Goal: Transaction & Acquisition: Purchase product/service

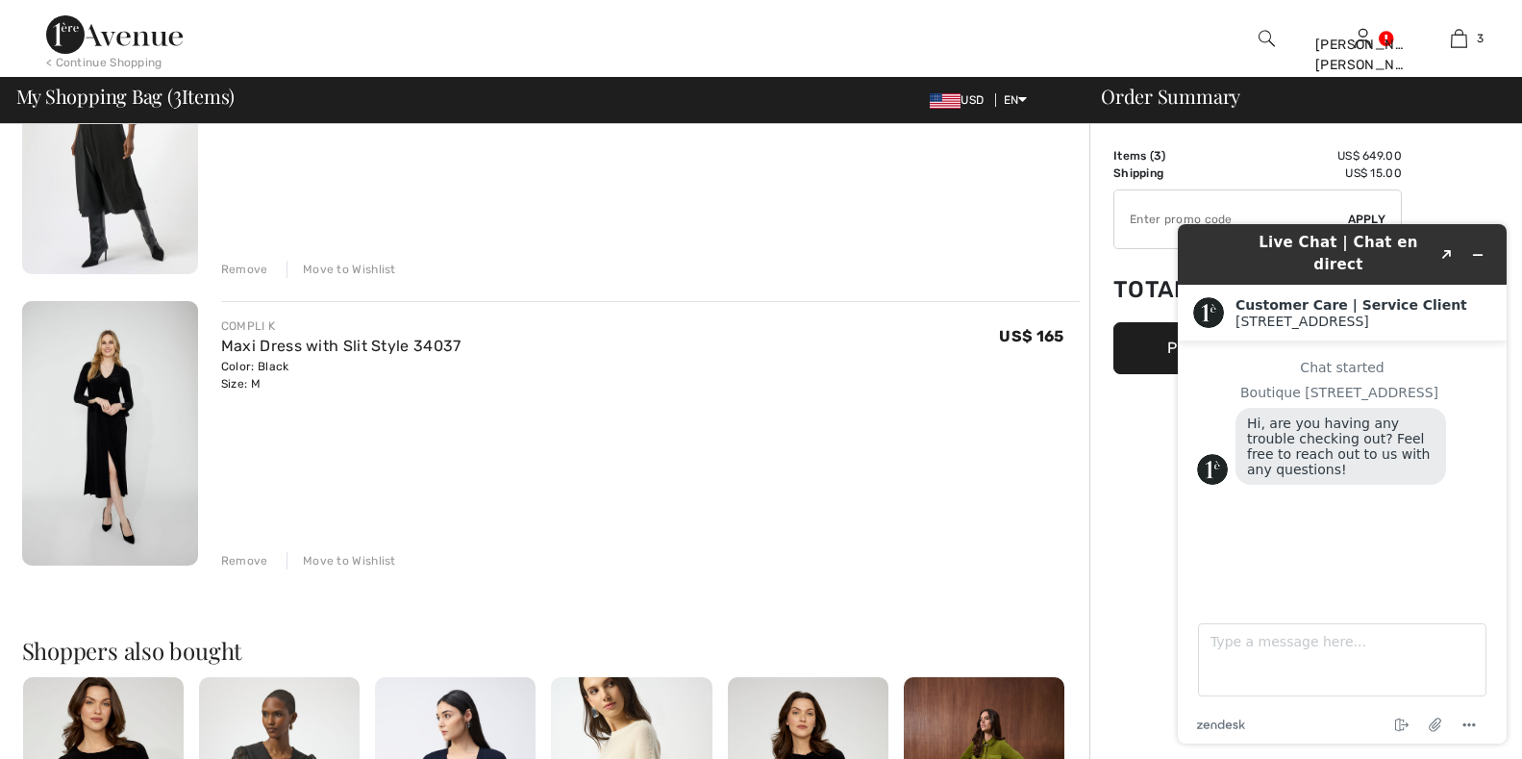
scroll to position [385, 0]
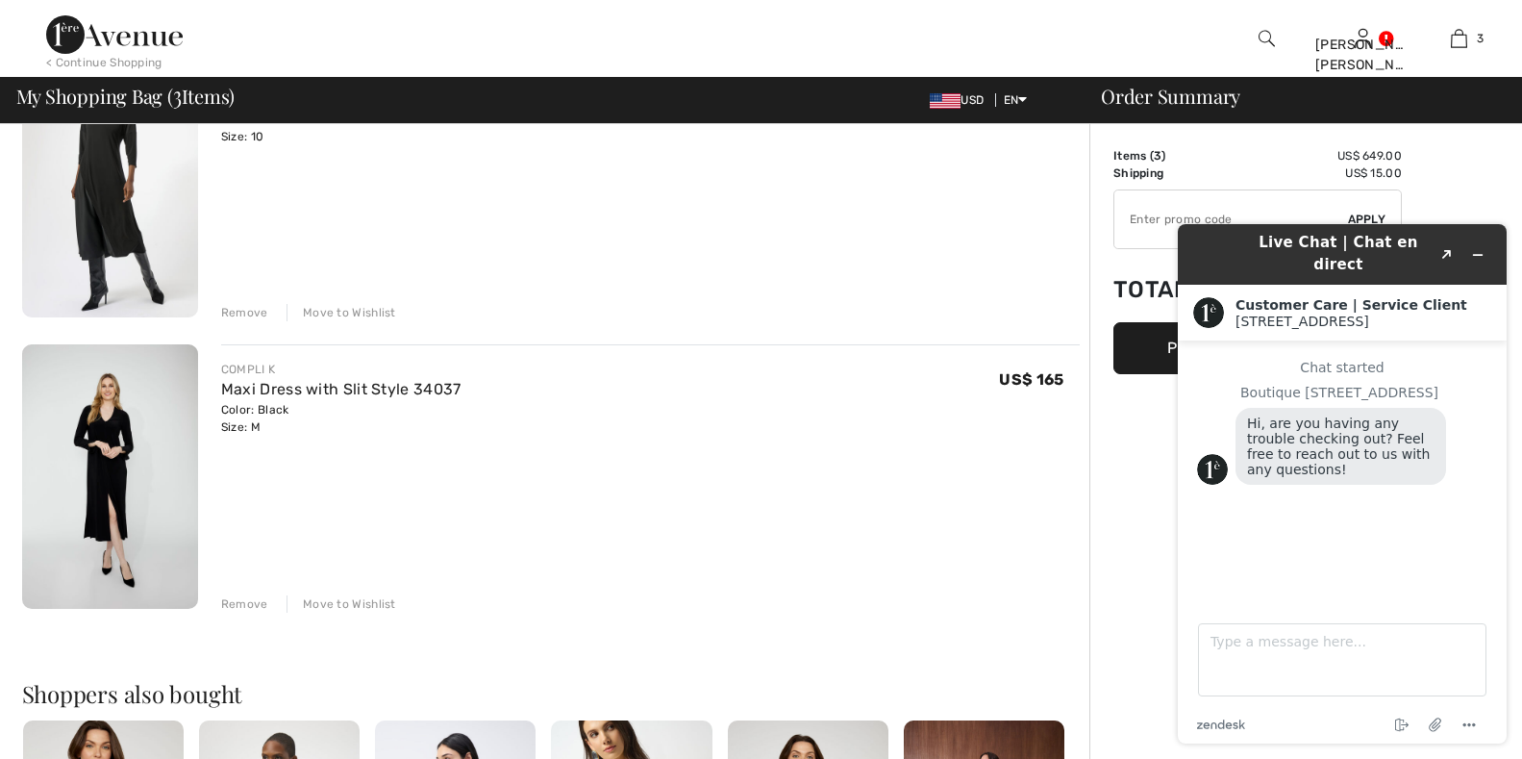
click at [105, 476] on img at bounding box center [110, 476] width 176 height 264
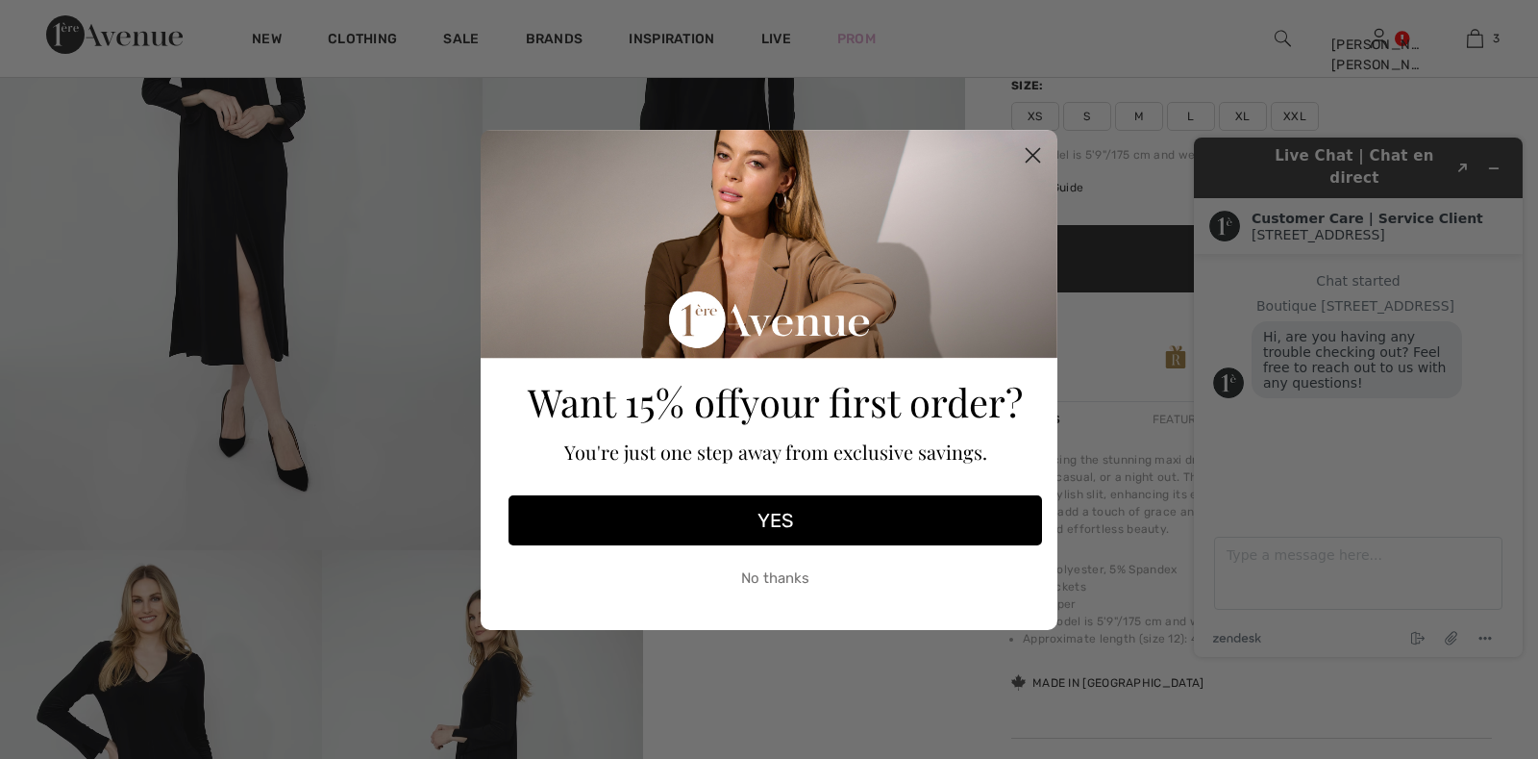
click at [776, 528] on button "YES" at bounding box center [776, 520] width 534 height 50
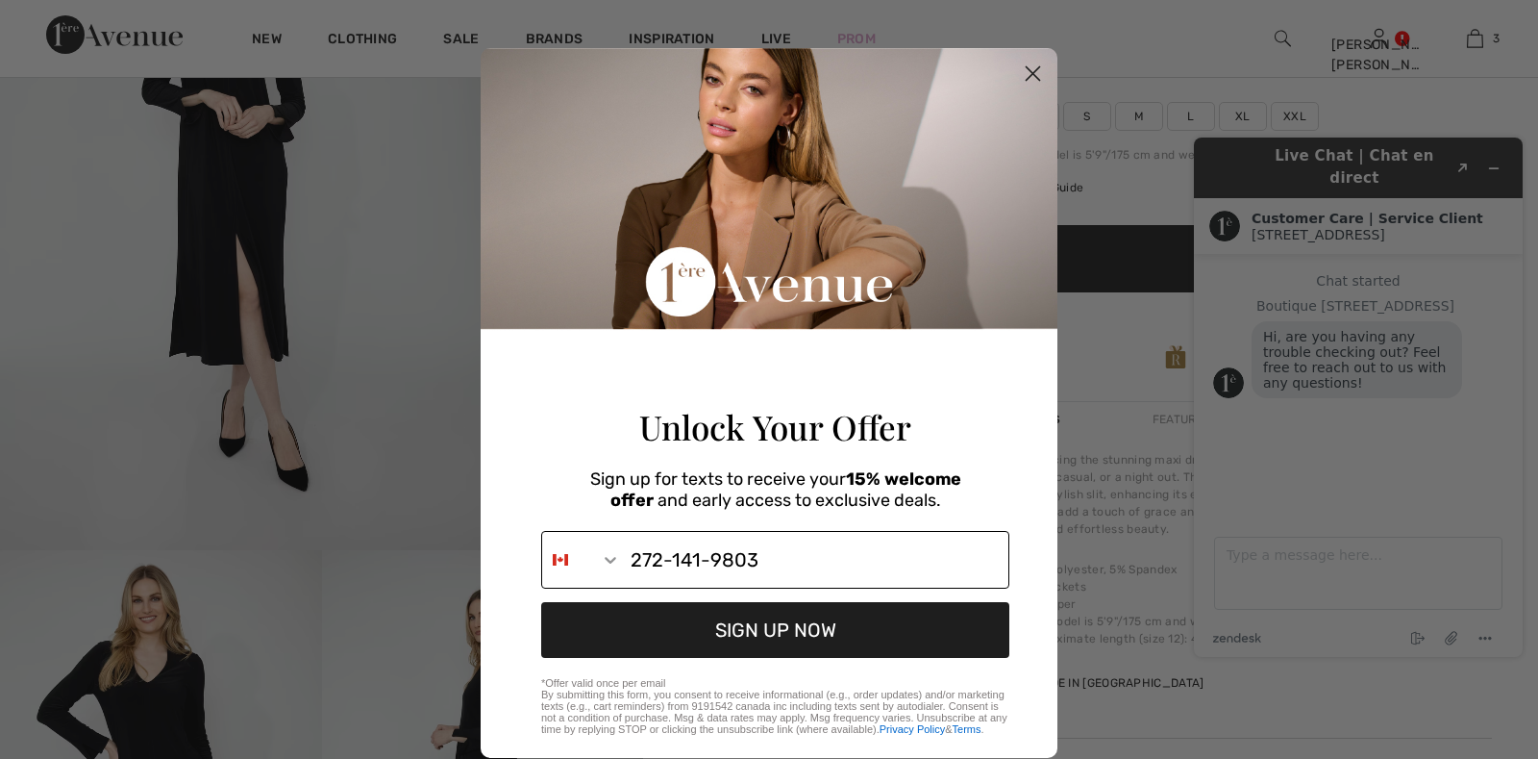
type input "272-141-9803"
click input "Submit" at bounding box center [0, 0] width 0 height 0
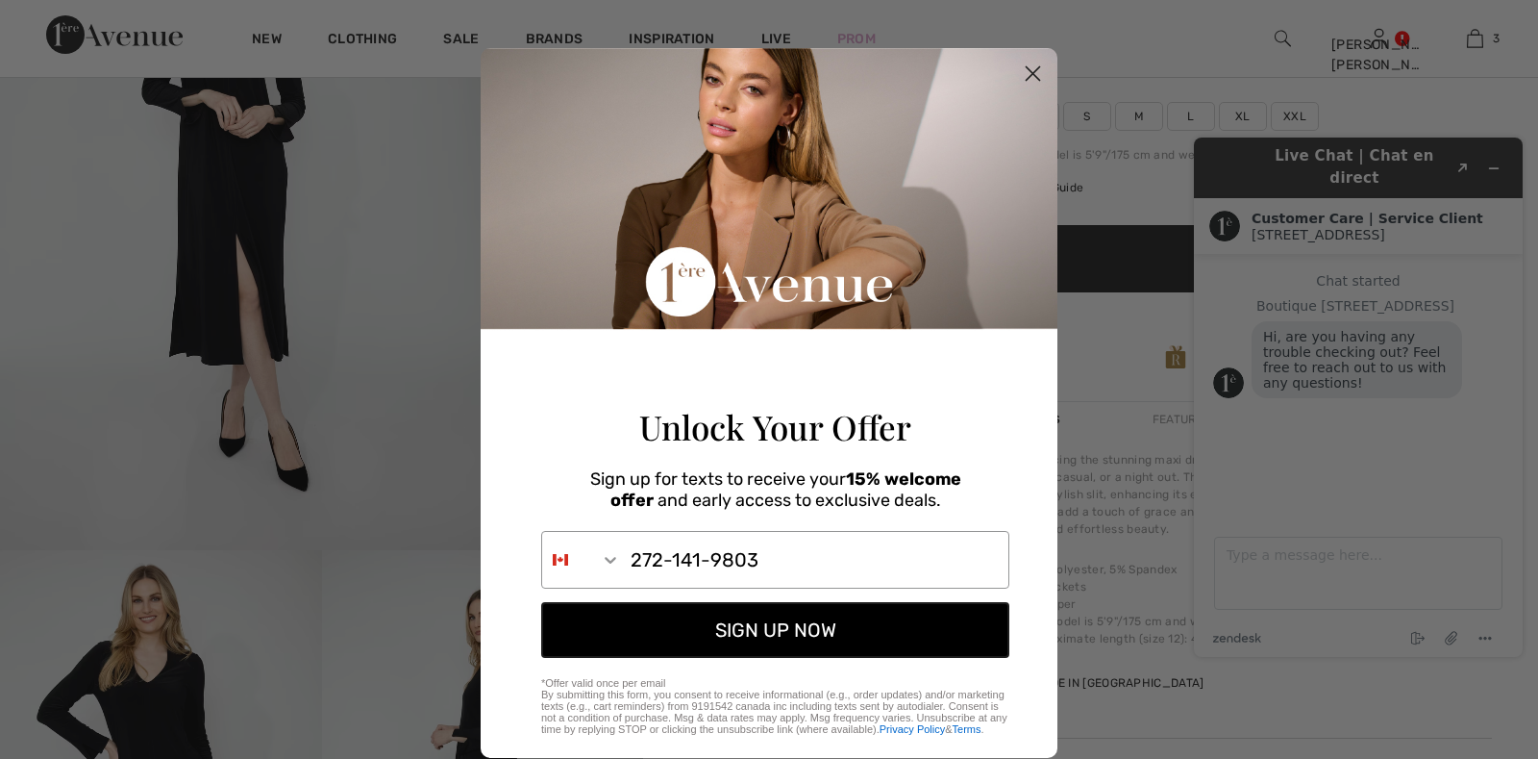
click at [811, 640] on button "SIGN UP NOW" at bounding box center [775, 630] width 468 height 56
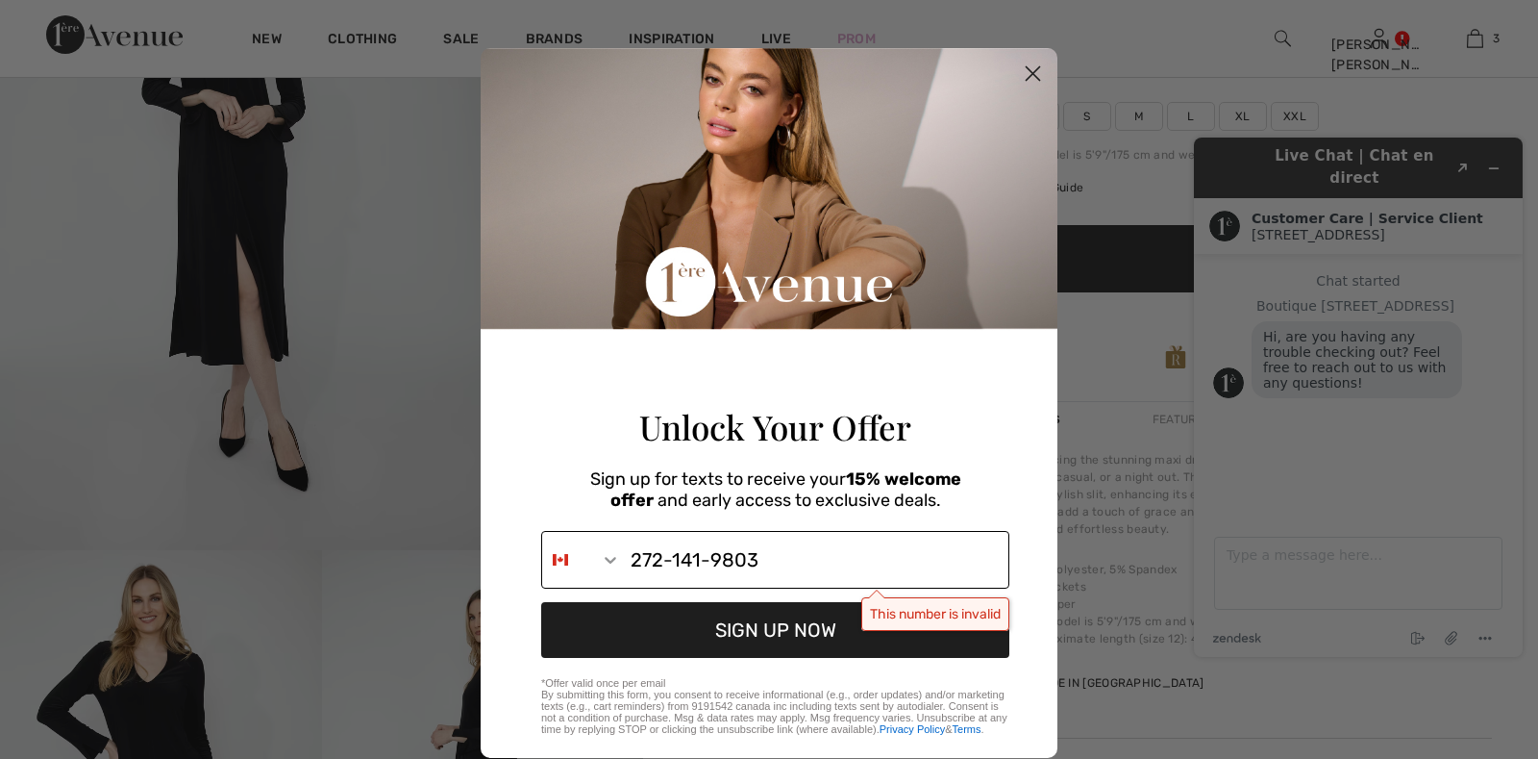
click at [602, 569] on icon "Search Countries" at bounding box center [610, 559] width 19 height 19
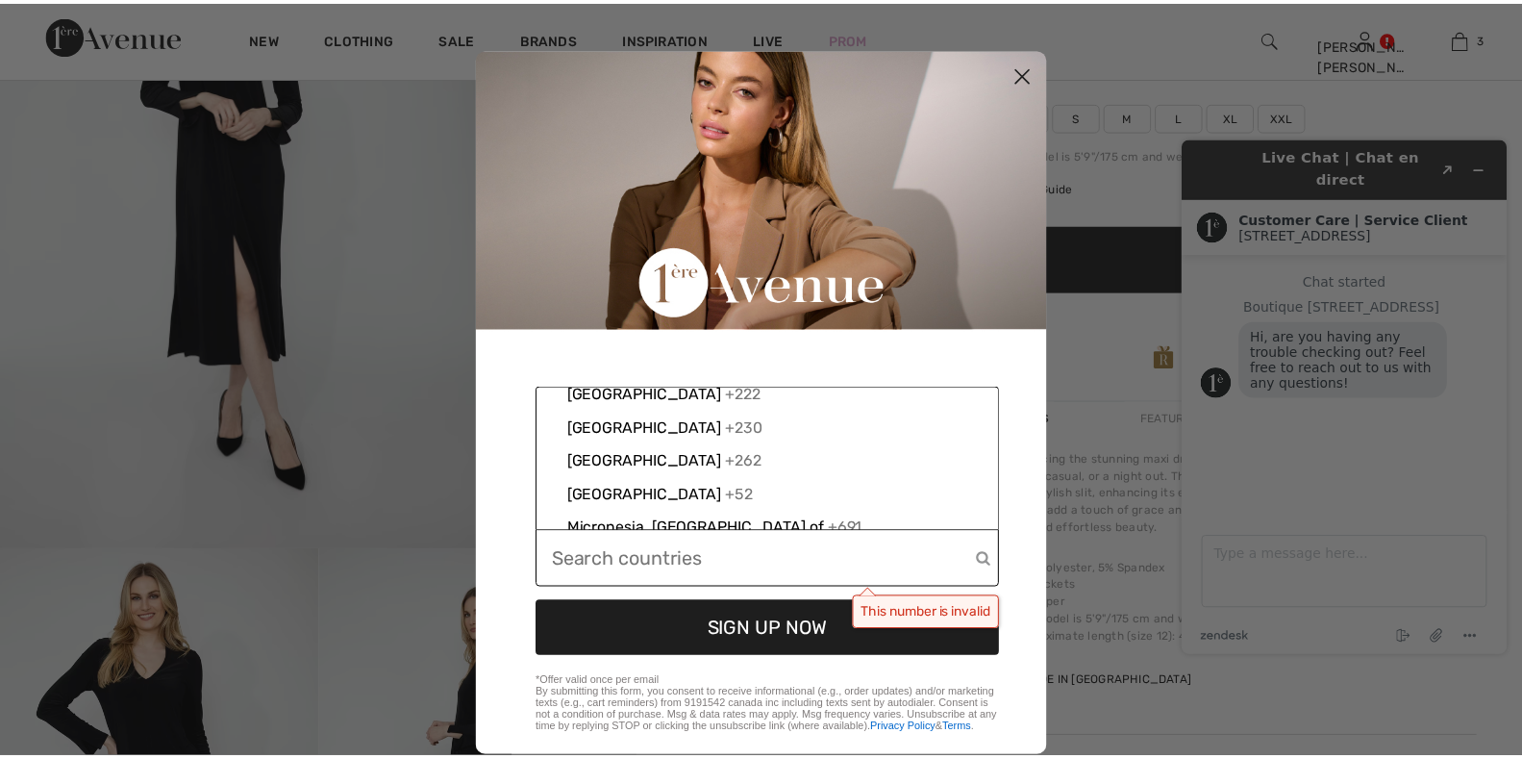
scroll to position [4519, 0]
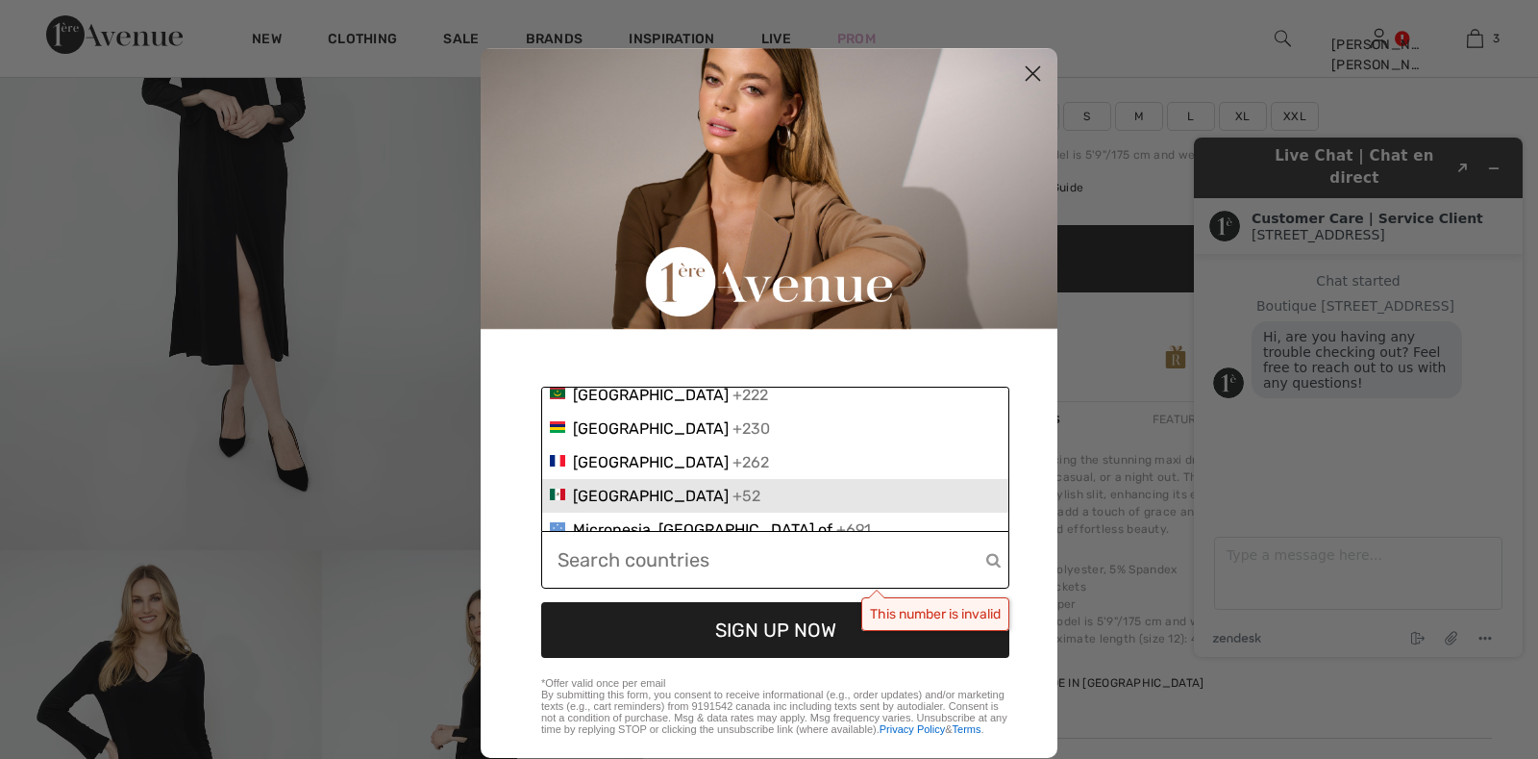
click at [607, 505] on span "Mexico" at bounding box center [651, 495] width 156 height 18
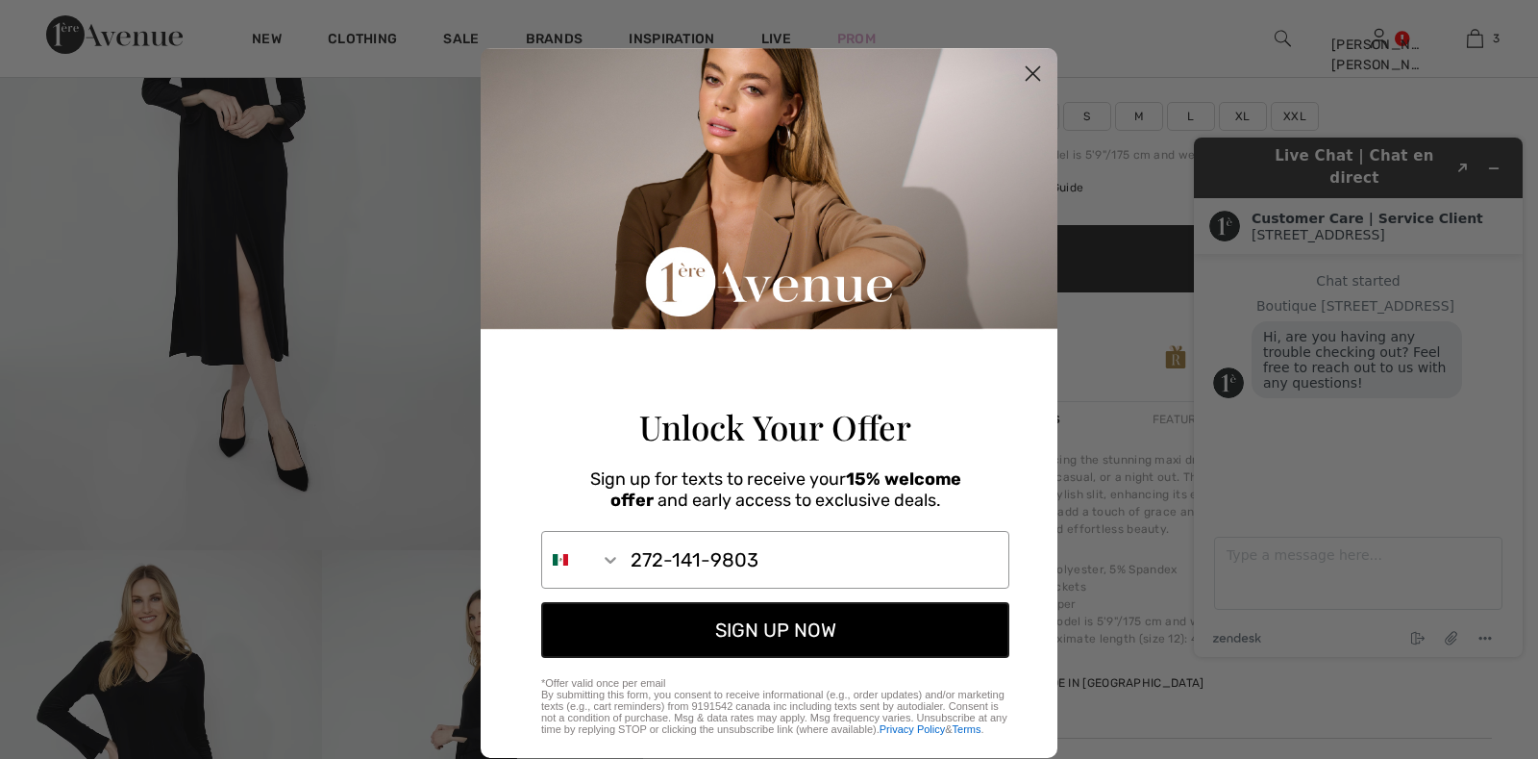
click at [754, 658] on button "SIGN UP NOW" at bounding box center [775, 630] width 468 height 56
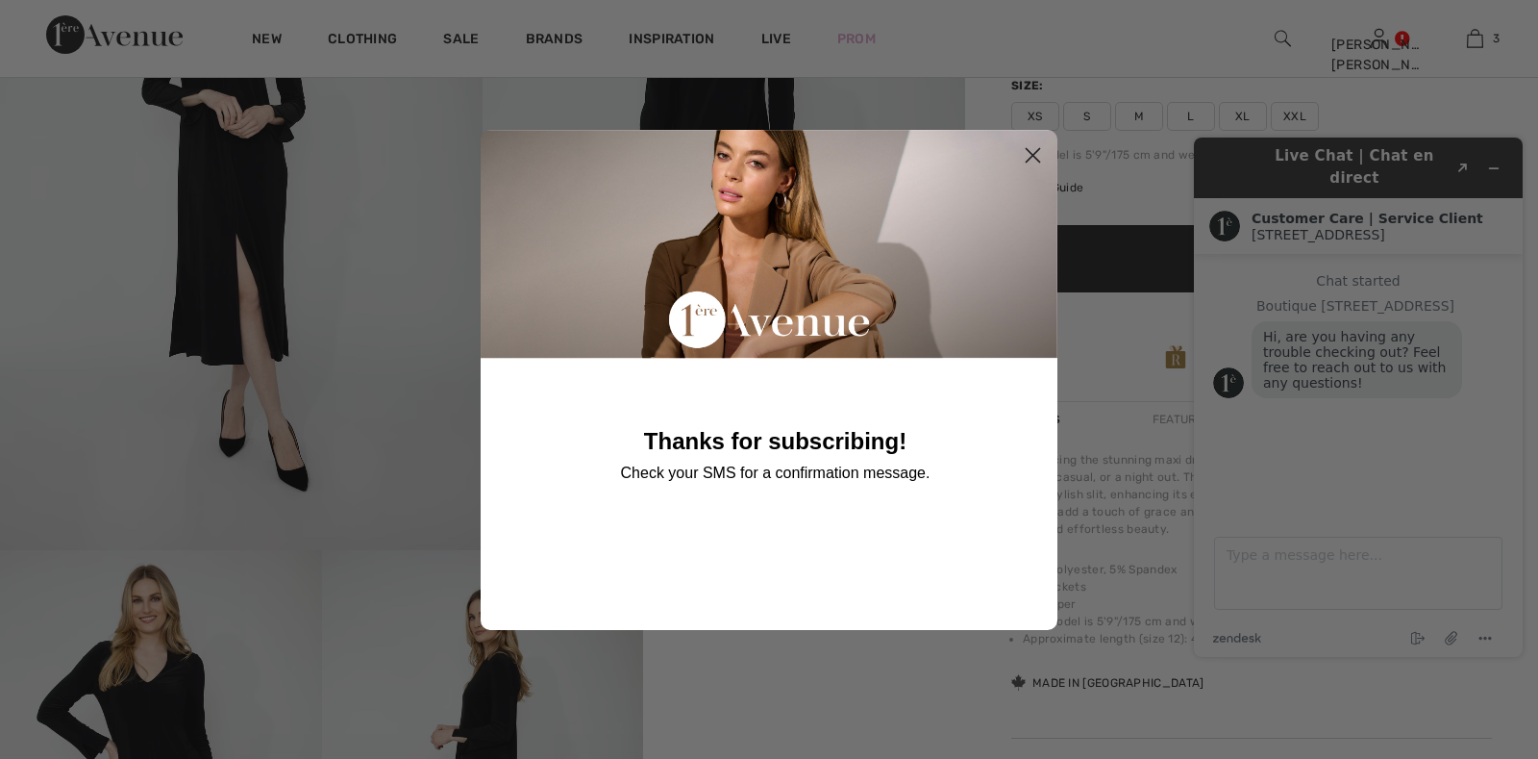
click at [813, 676] on div "Close dialog Thanks for subscribing! Check your SMS for a confirmation message.…" at bounding box center [769, 380] width 577 height 596
click at [1019, 150] on circle "Close dialog" at bounding box center [1033, 154] width 32 height 32
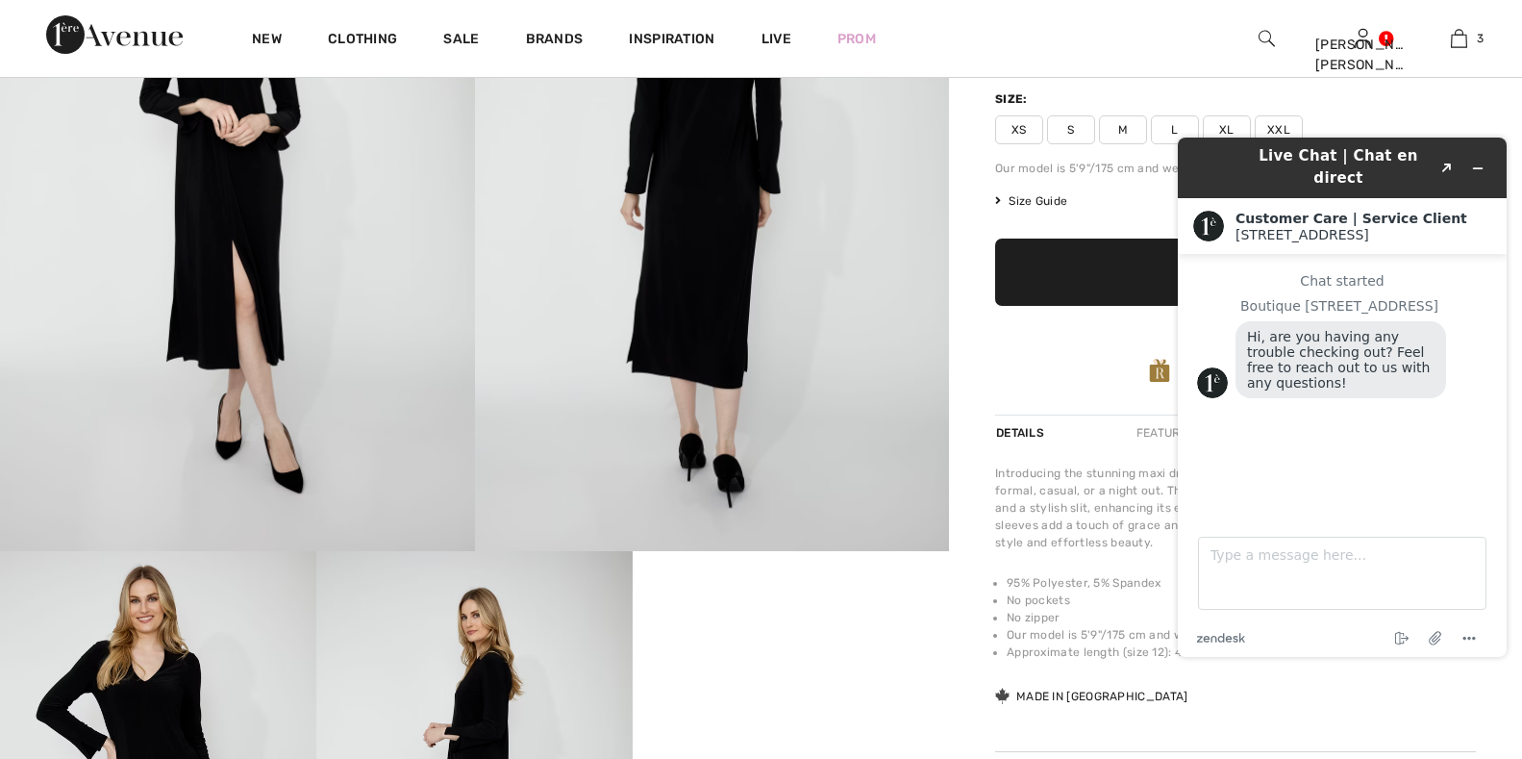
scroll to position [288, 0]
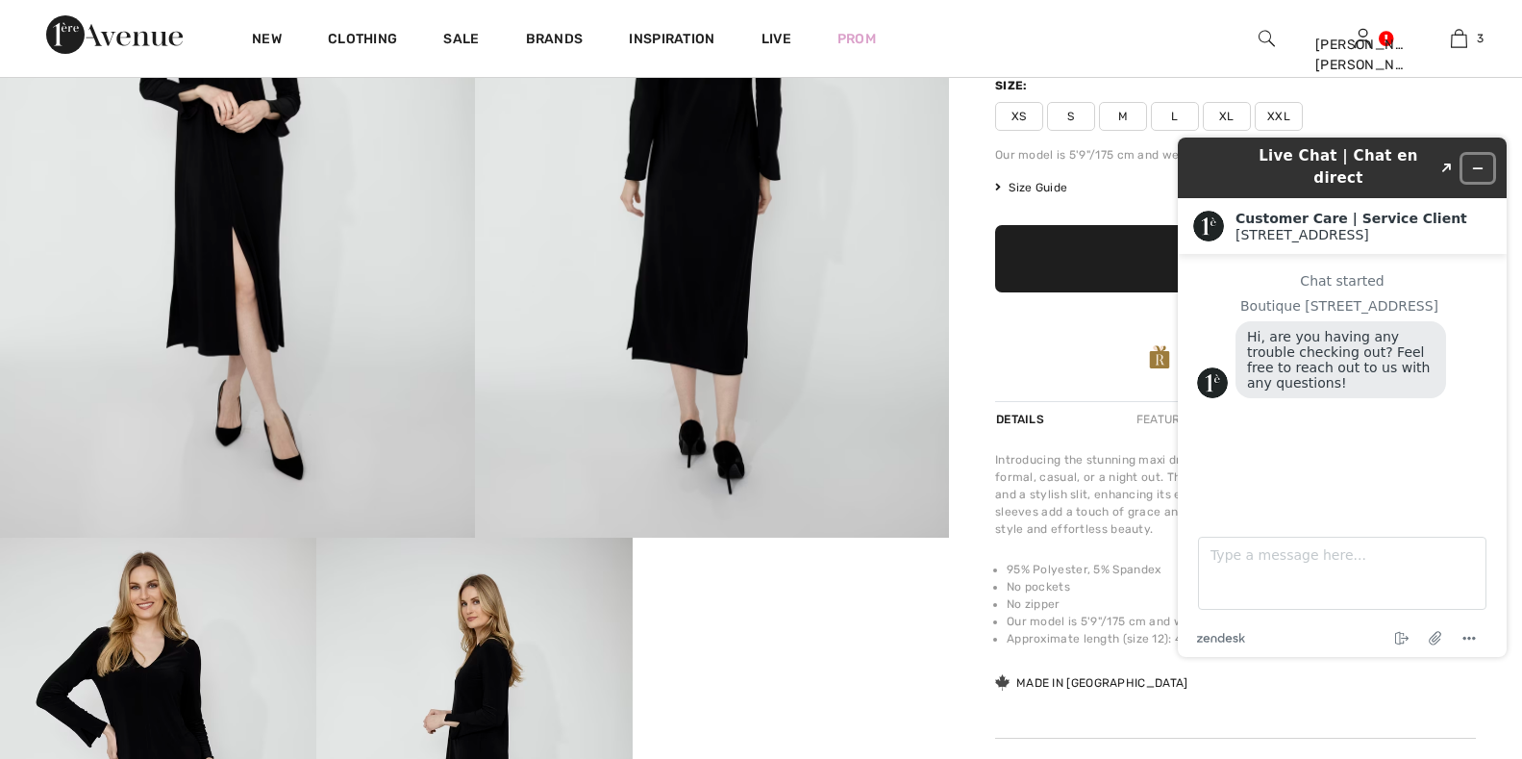
click at [1474, 162] on icon "Minimize widget" at bounding box center [1477, 168] width 13 height 13
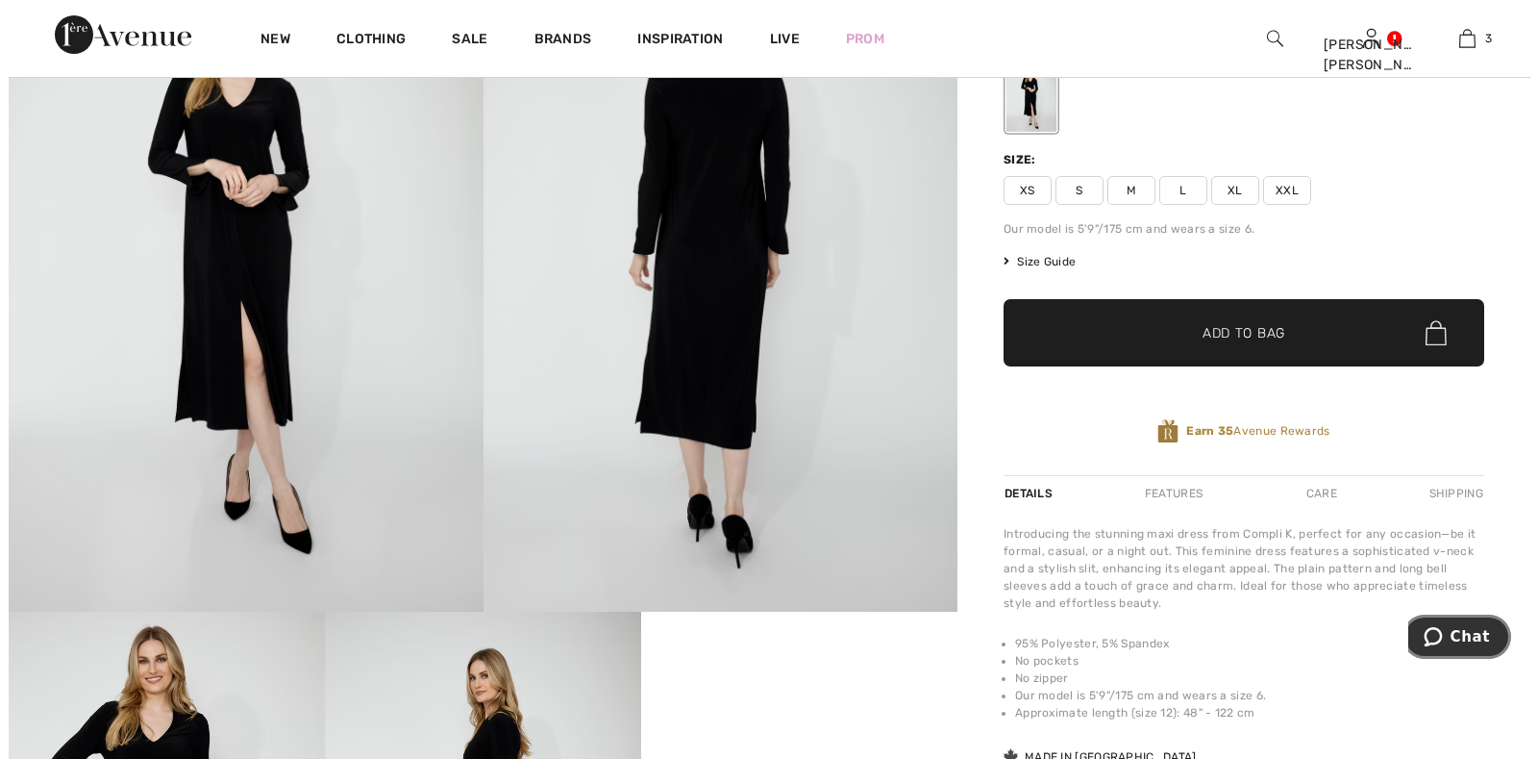
scroll to position [192, 0]
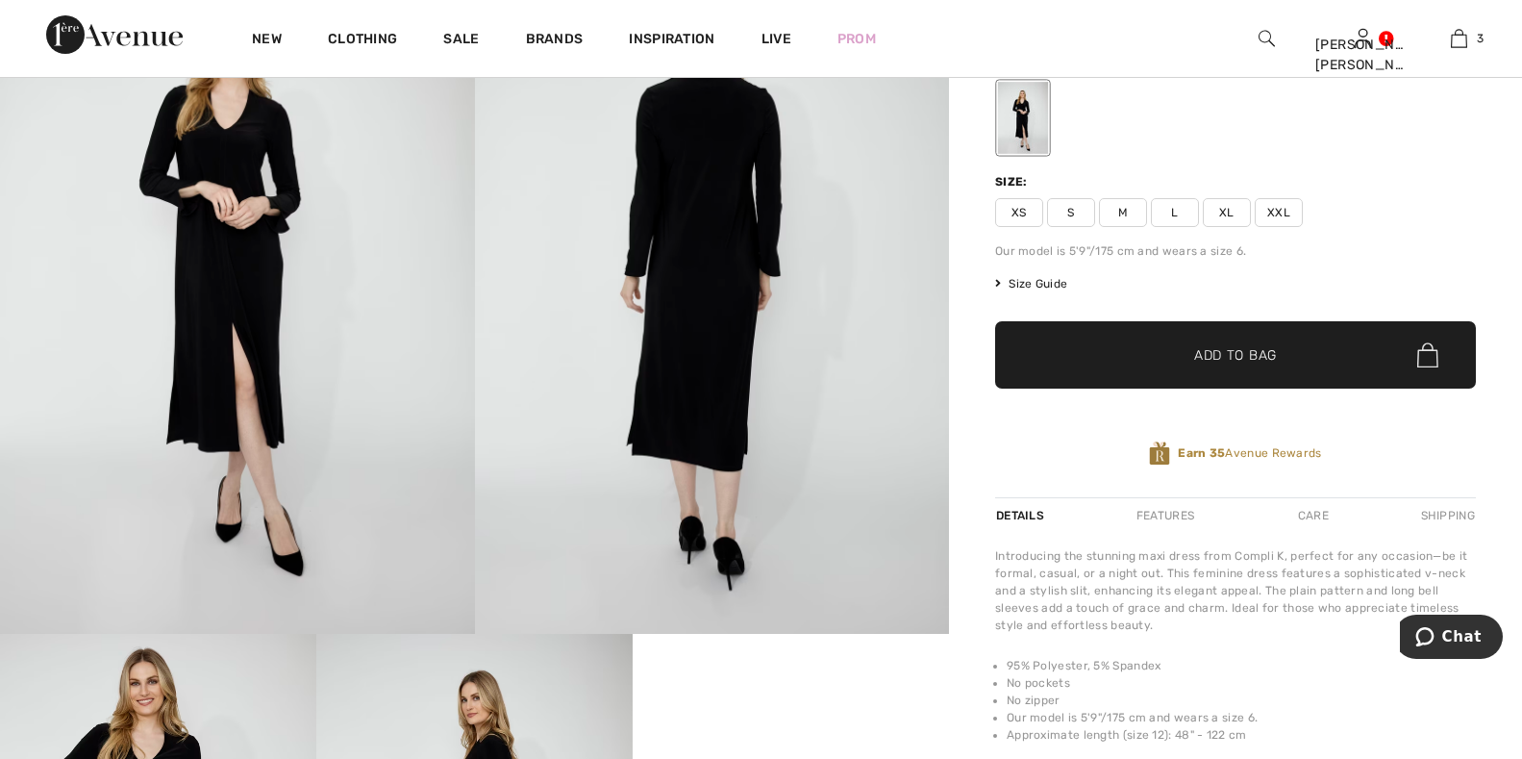
click at [1040, 286] on span "Size Guide" at bounding box center [1031, 283] width 72 height 17
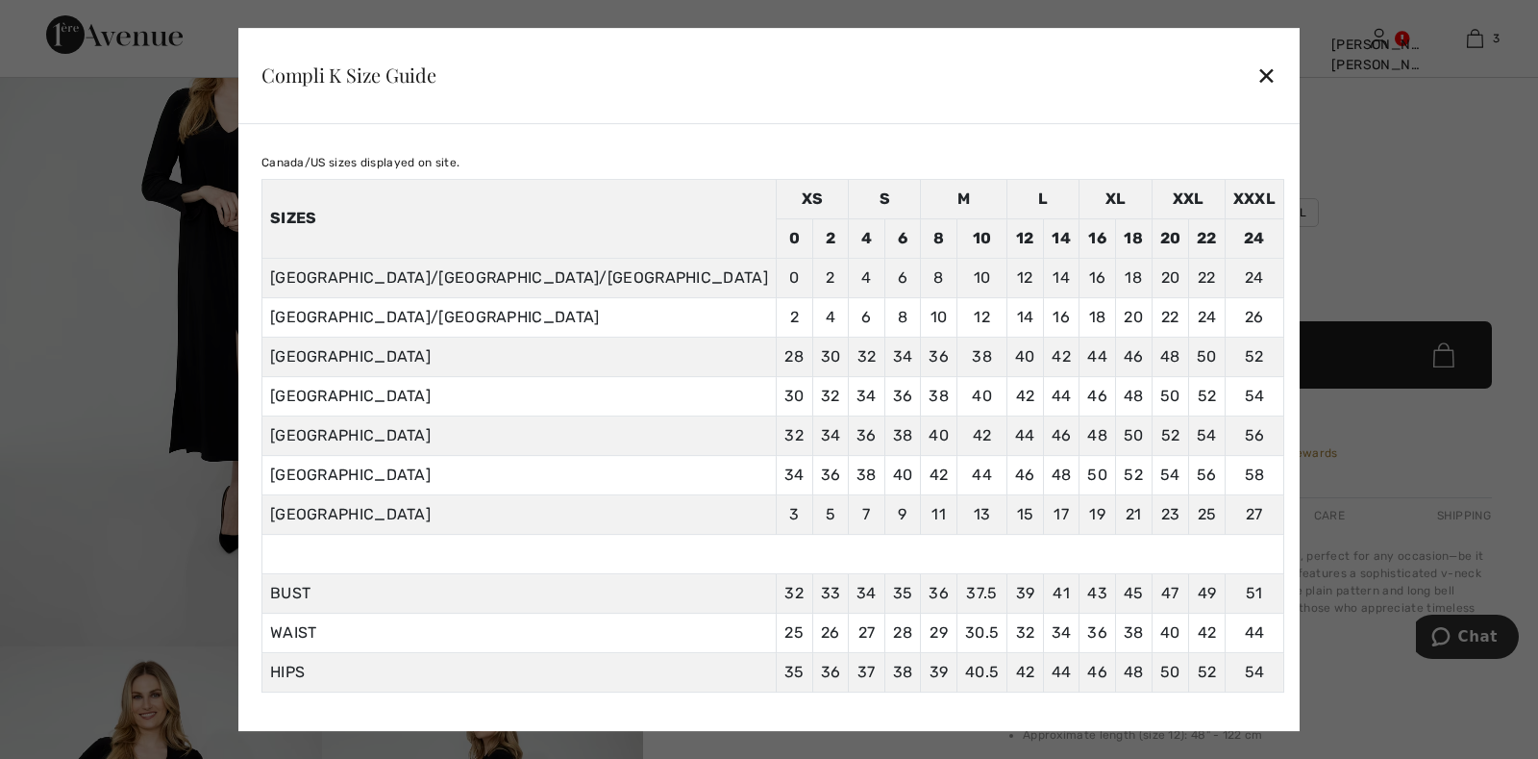
scroll to position [0, 0]
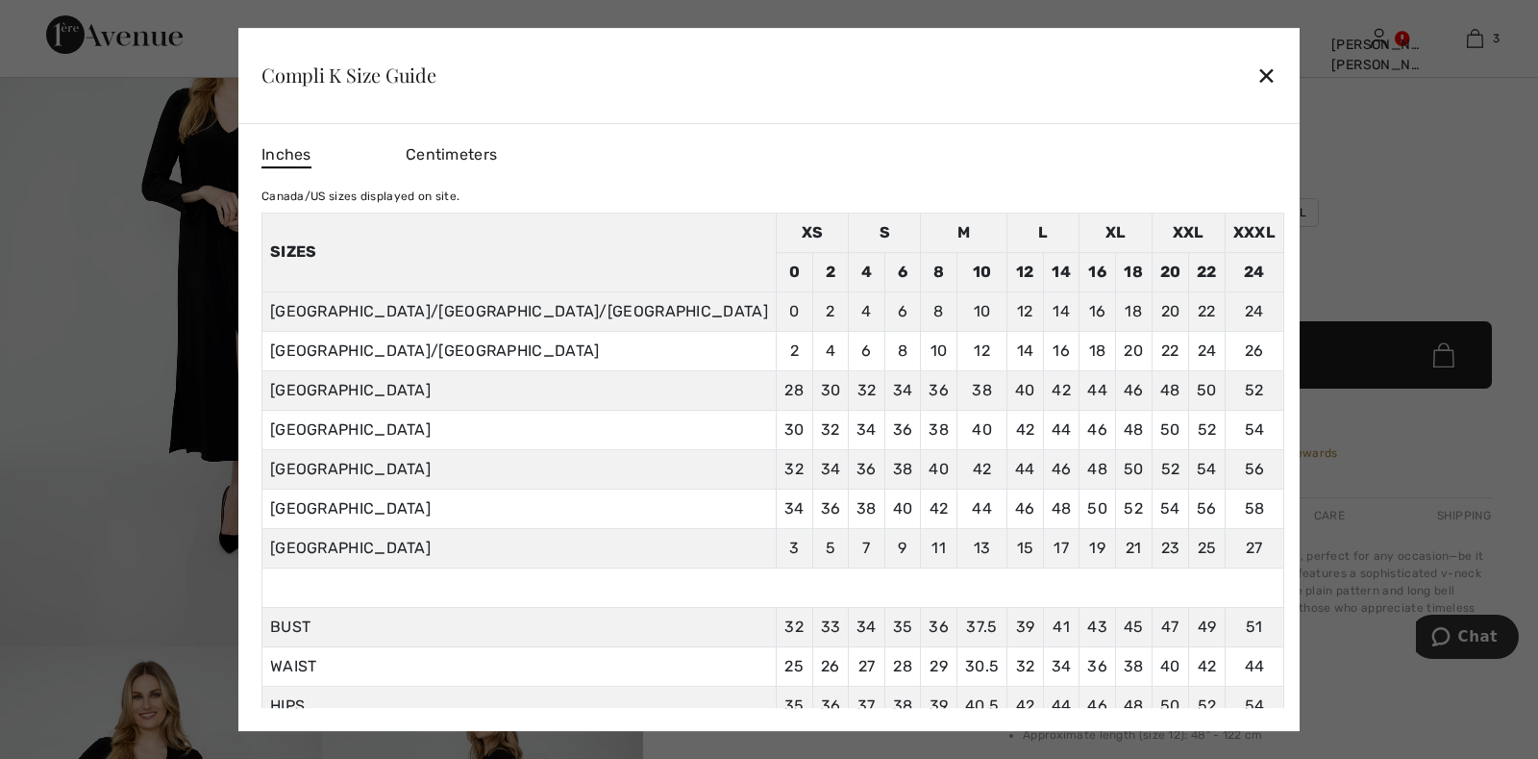
click at [497, 158] on span "Centimeters" at bounding box center [451, 154] width 91 height 18
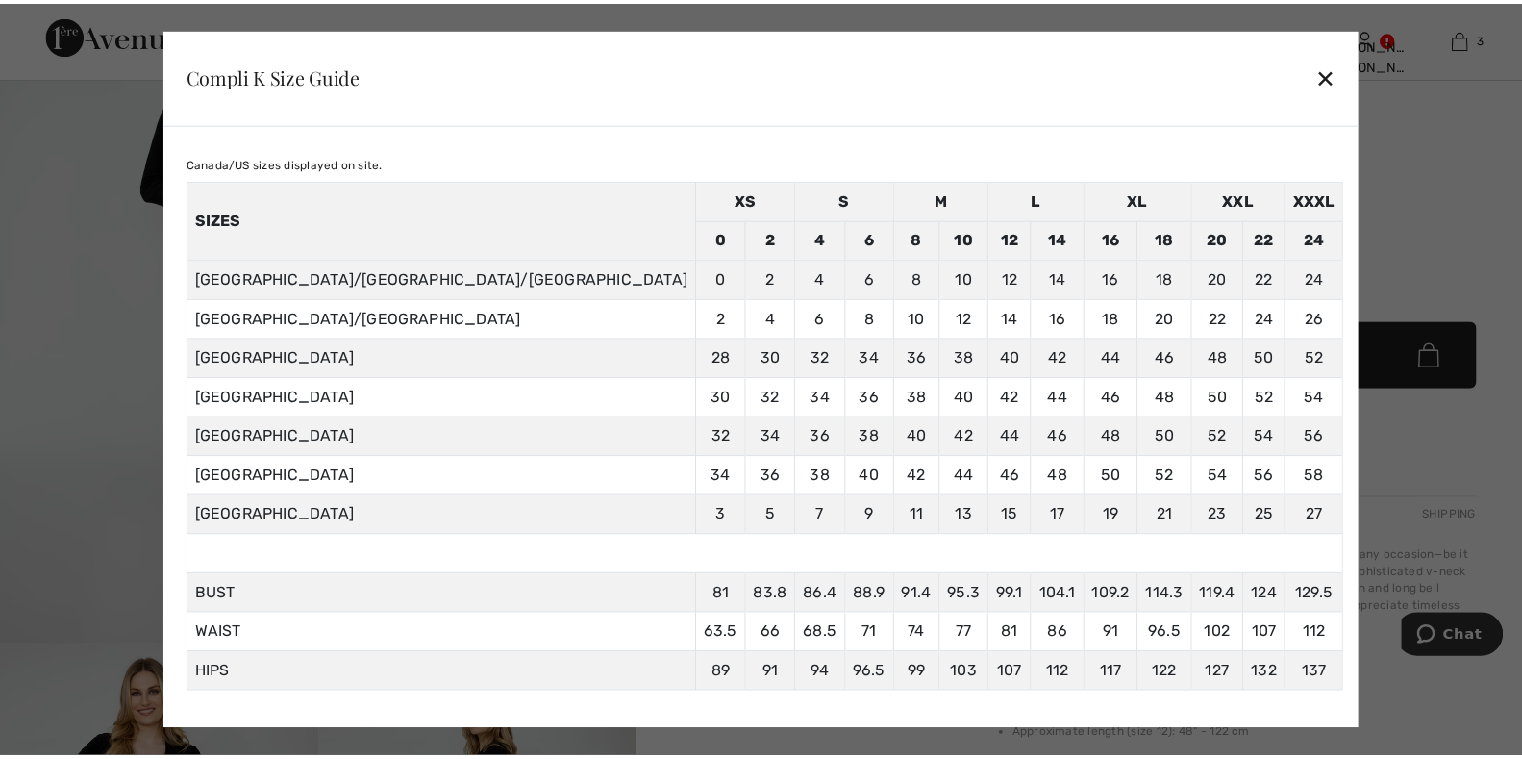
scroll to position [50, 0]
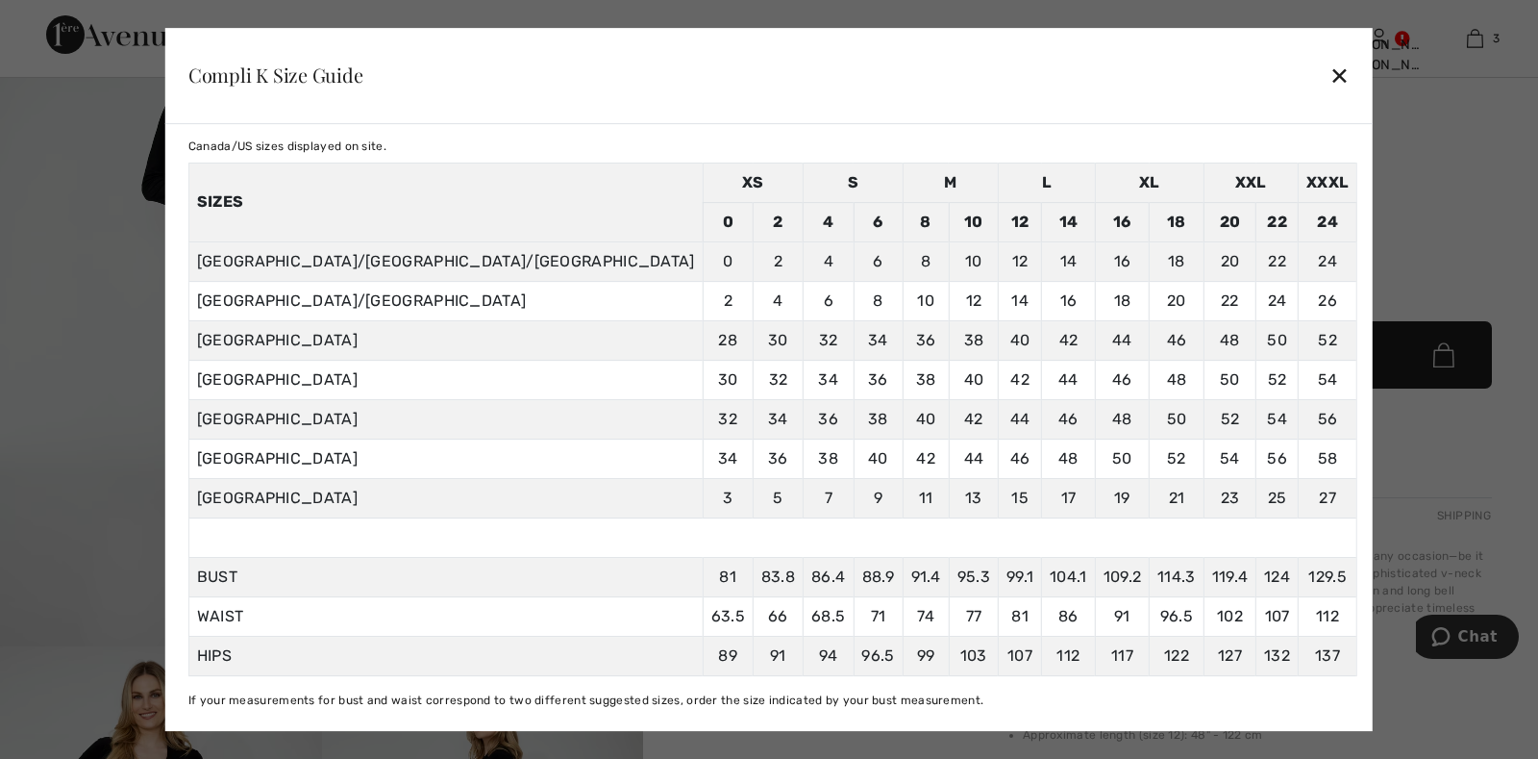
click at [1330, 82] on div "✕" at bounding box center [1340, 75] width 20 height 40
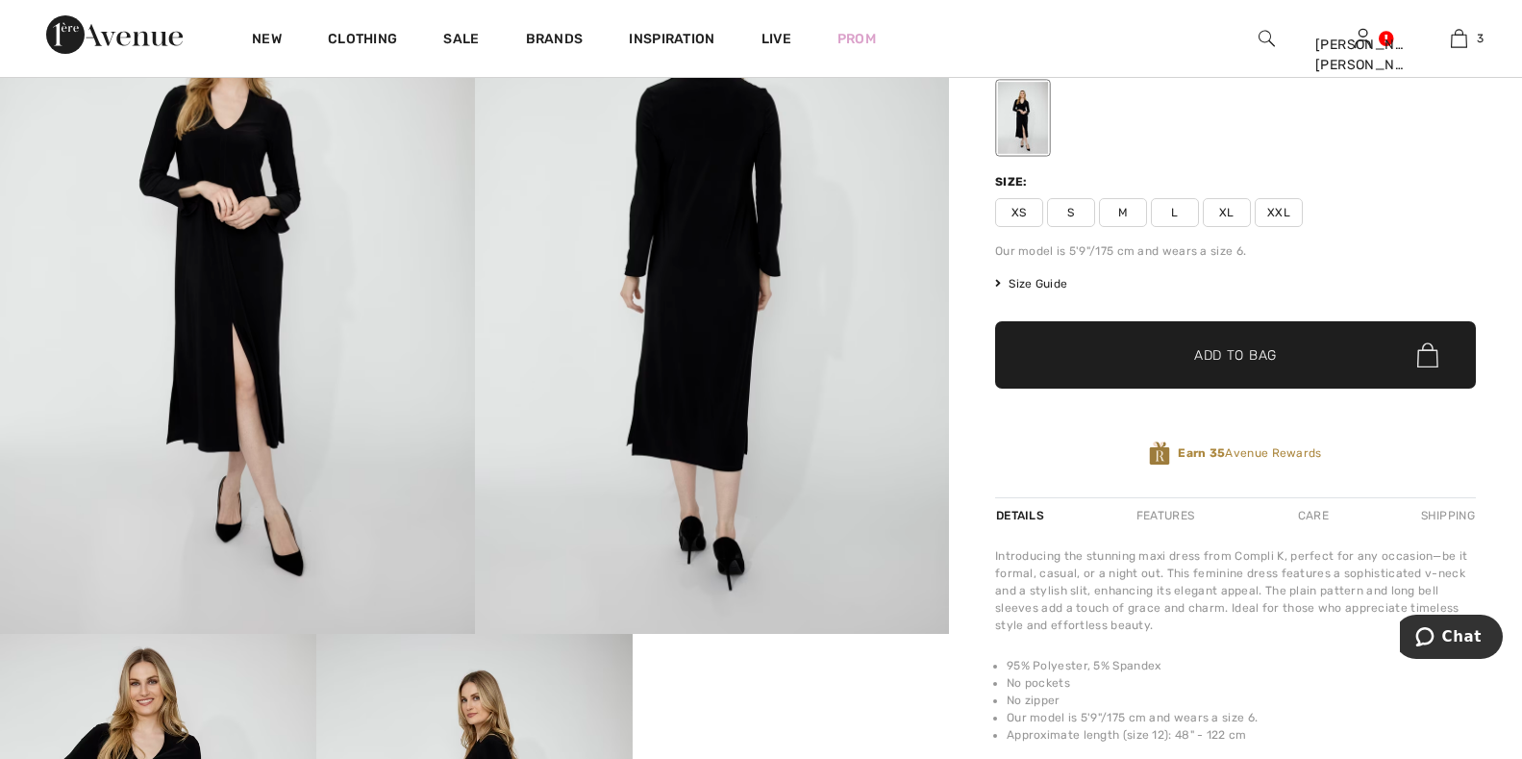
click at [1172, 212] on span "L" at bounding box center [1175, 212] width 48 height 29
click at [1177, 354] on span "✔ Added to Bag" at bounding box center [1206, 355] width 117 height 20
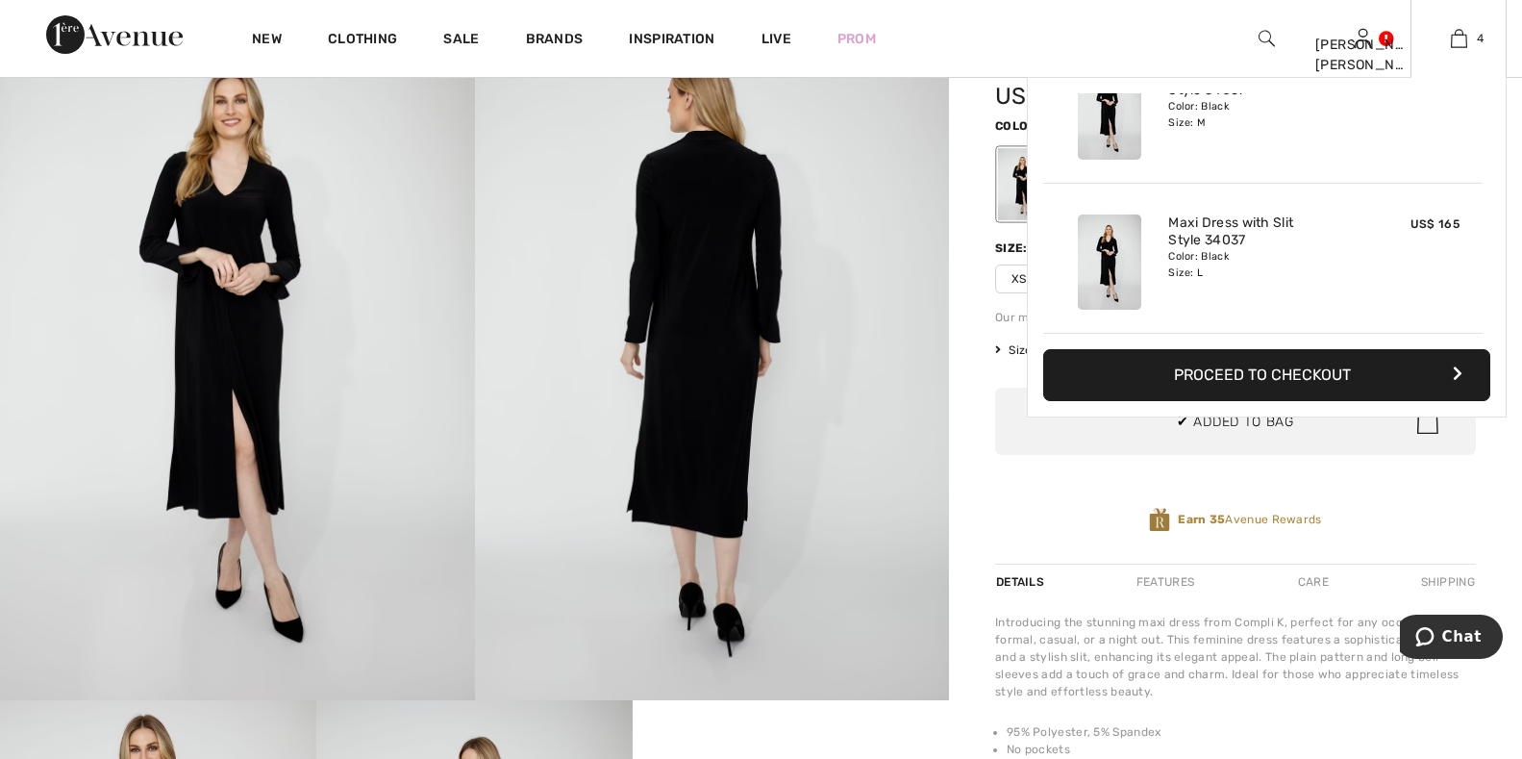
scroll to position [0, 0]
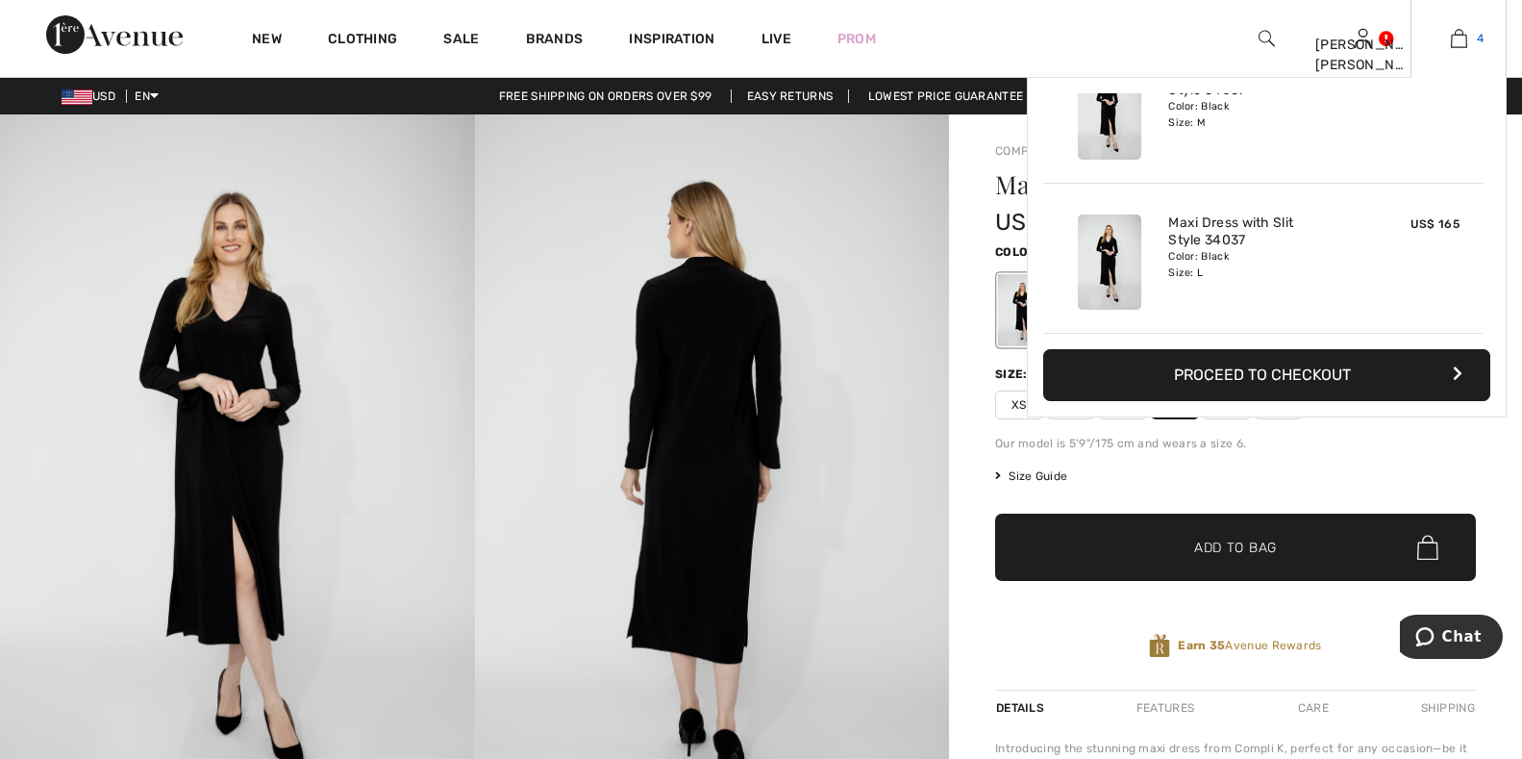
click at [1459, 40] on img at bounding box center [1459, 38] width 16 height 23
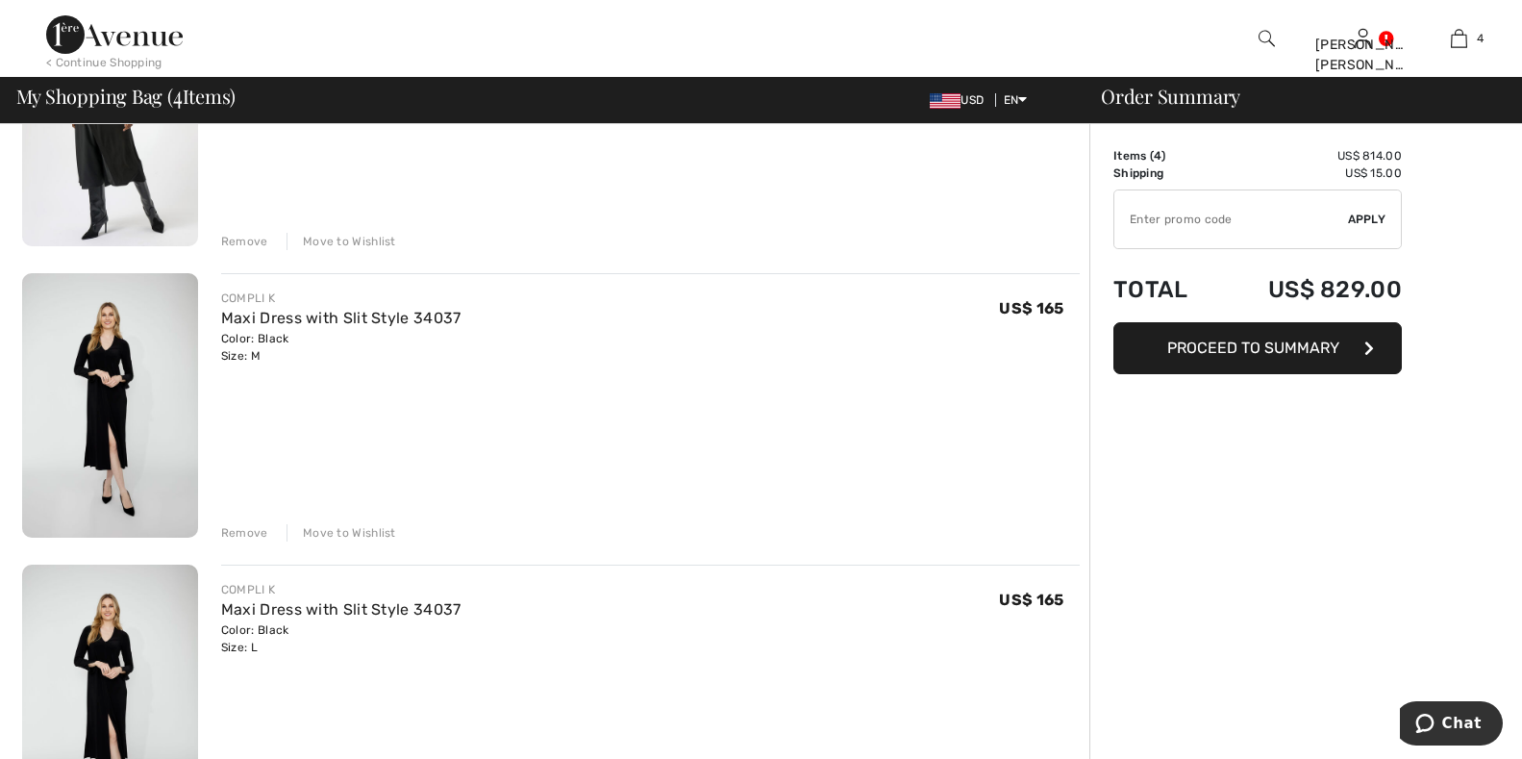
scroll to position [481, 0]
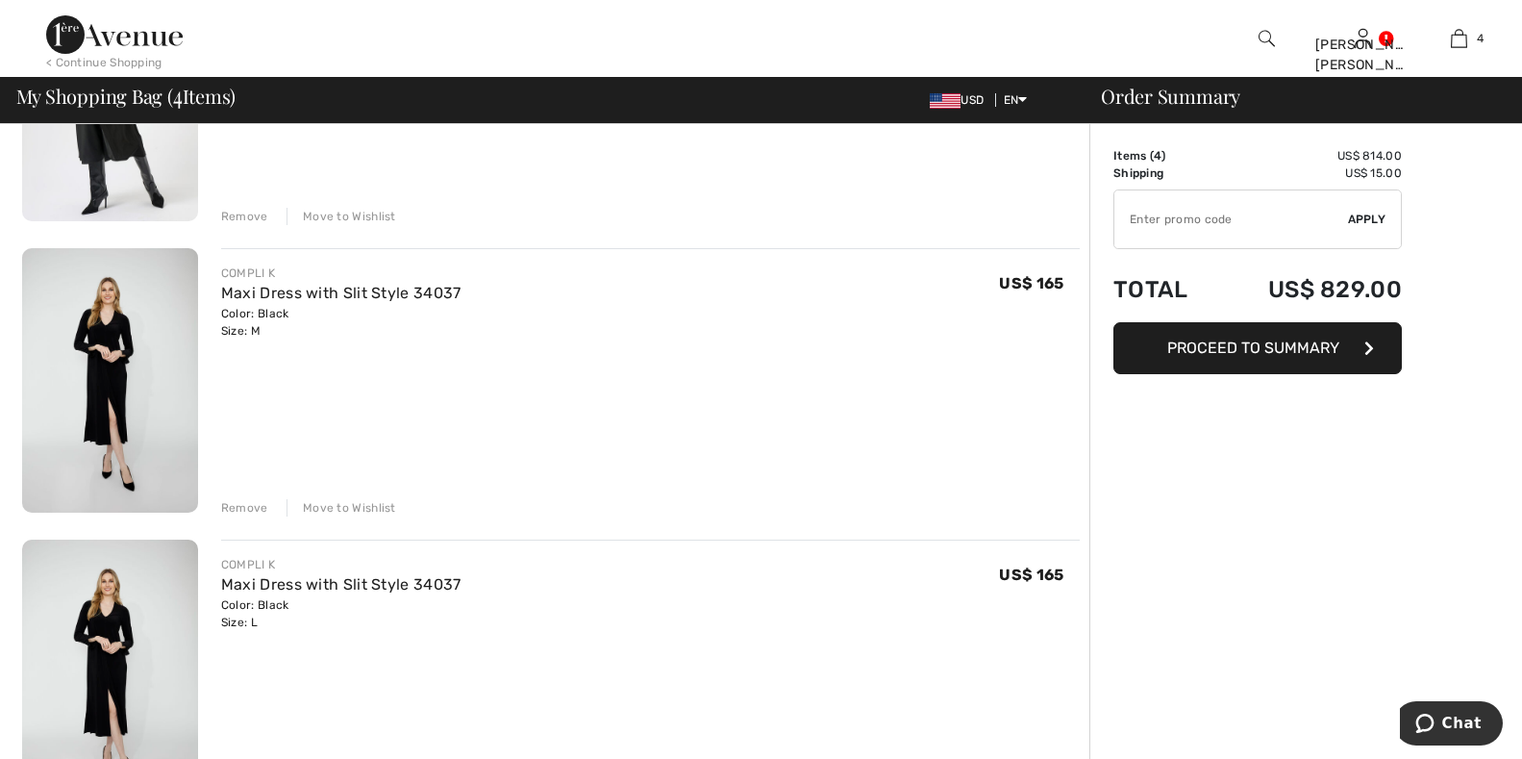
click at [231, 501] on div "Remove" at bounding box center [244, 507] width 47 height 17
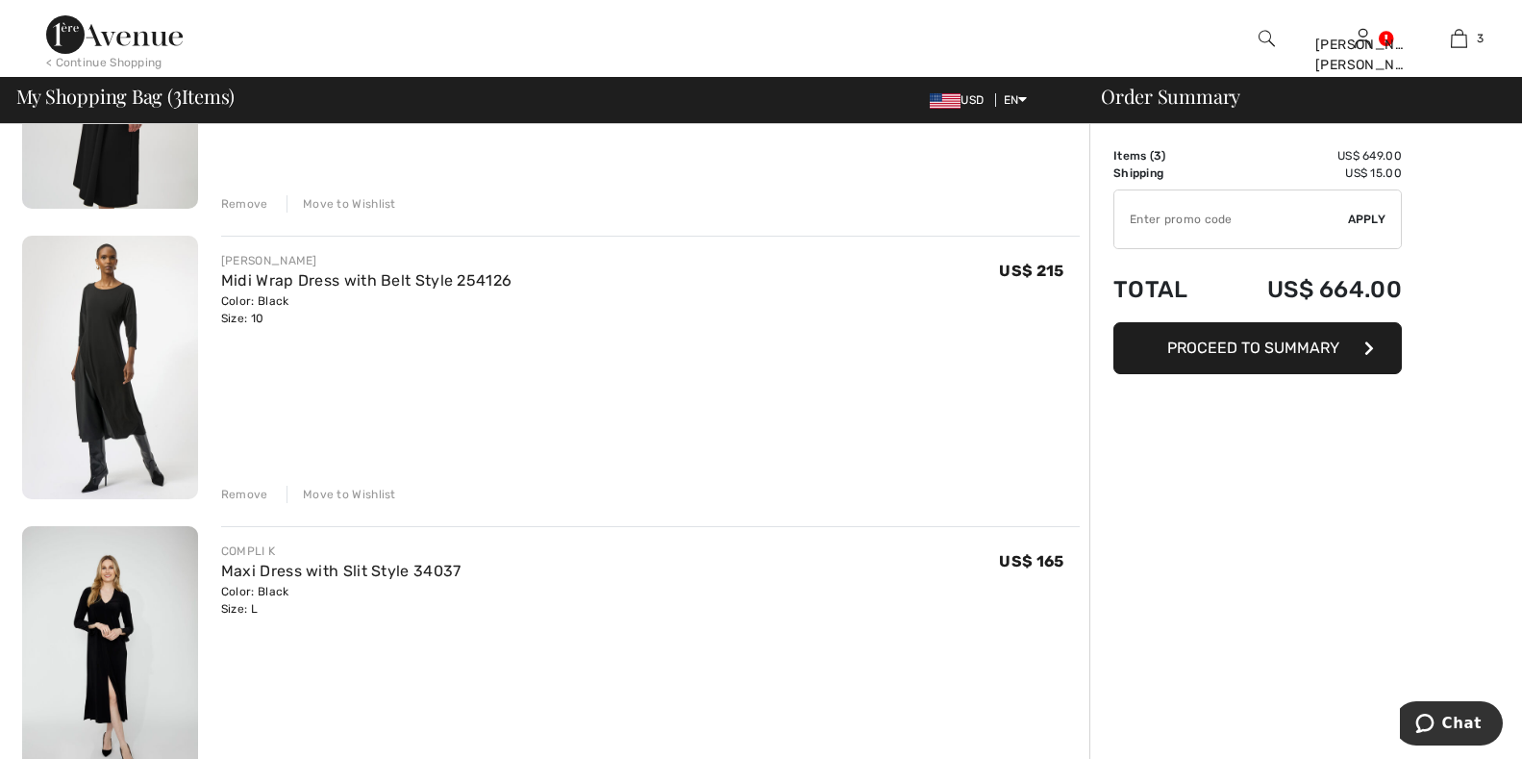
scroll to position [192, 0]
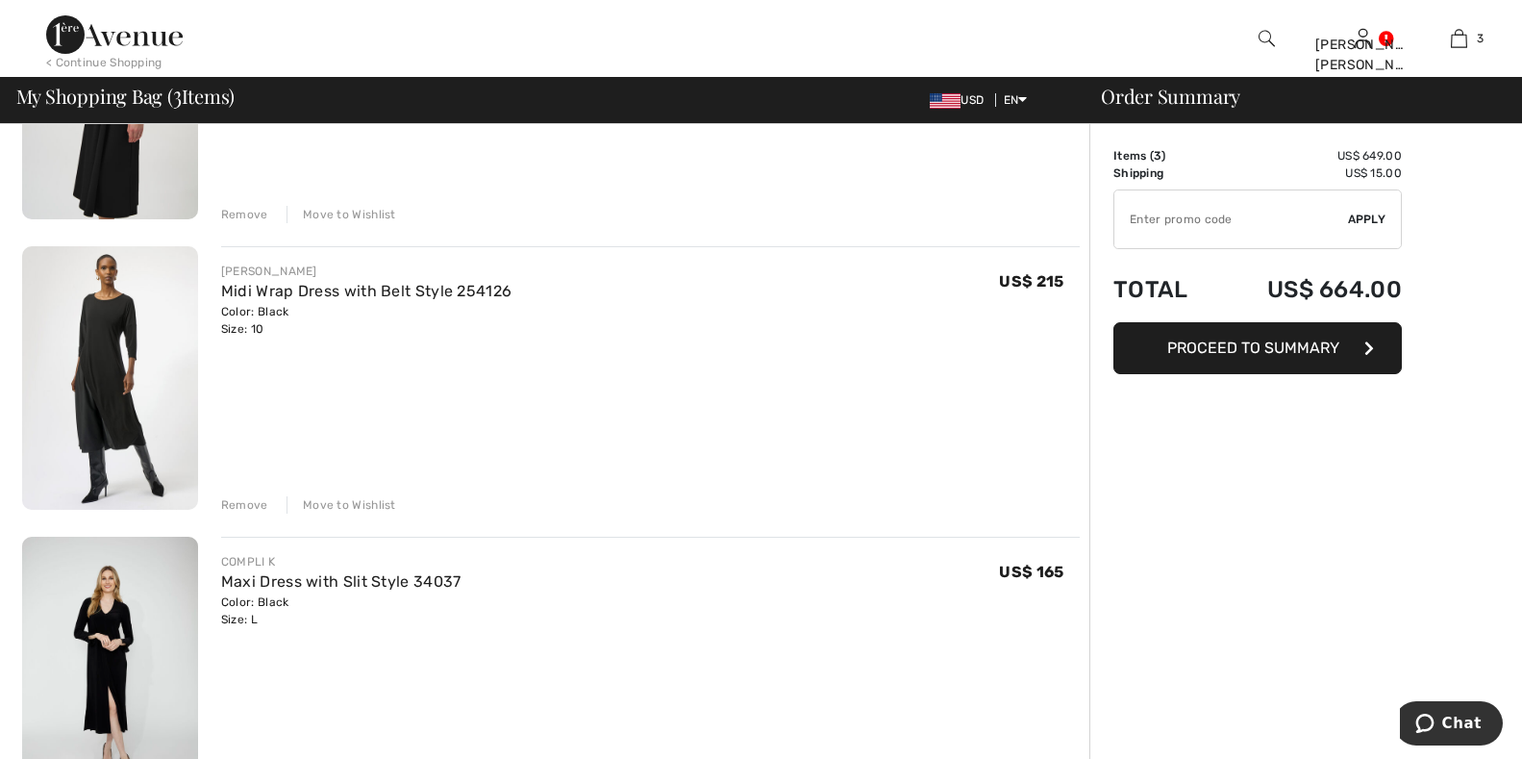
click at [82, 386] on img at bounding box center [110, 378] width 176 height 264
click at [93, 383] on img at bounding box center [110, 378] width 176 height 264
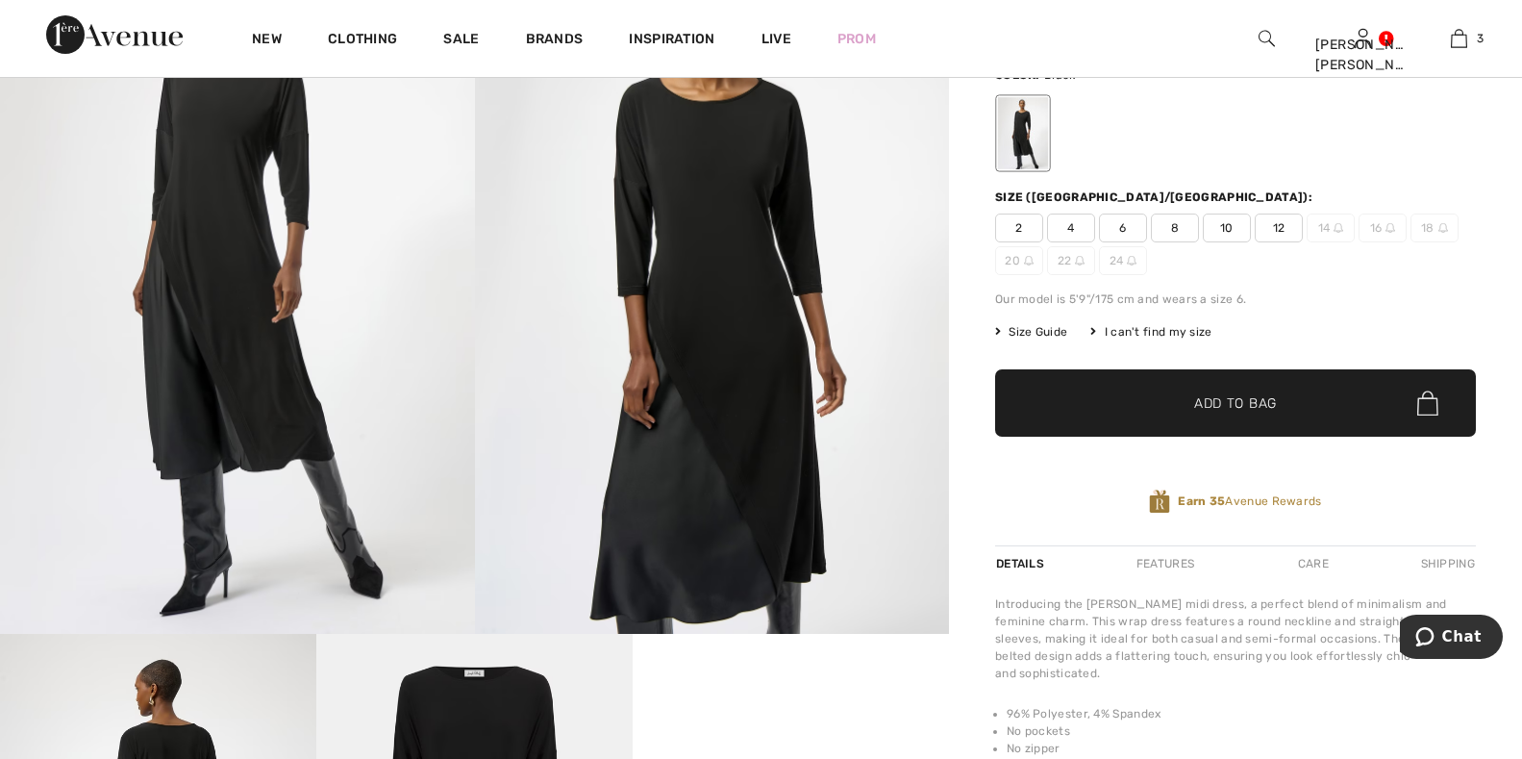
click at [1063, 329] on span "Size Guide" at bounding box center [1031, 331] width 72 height 17
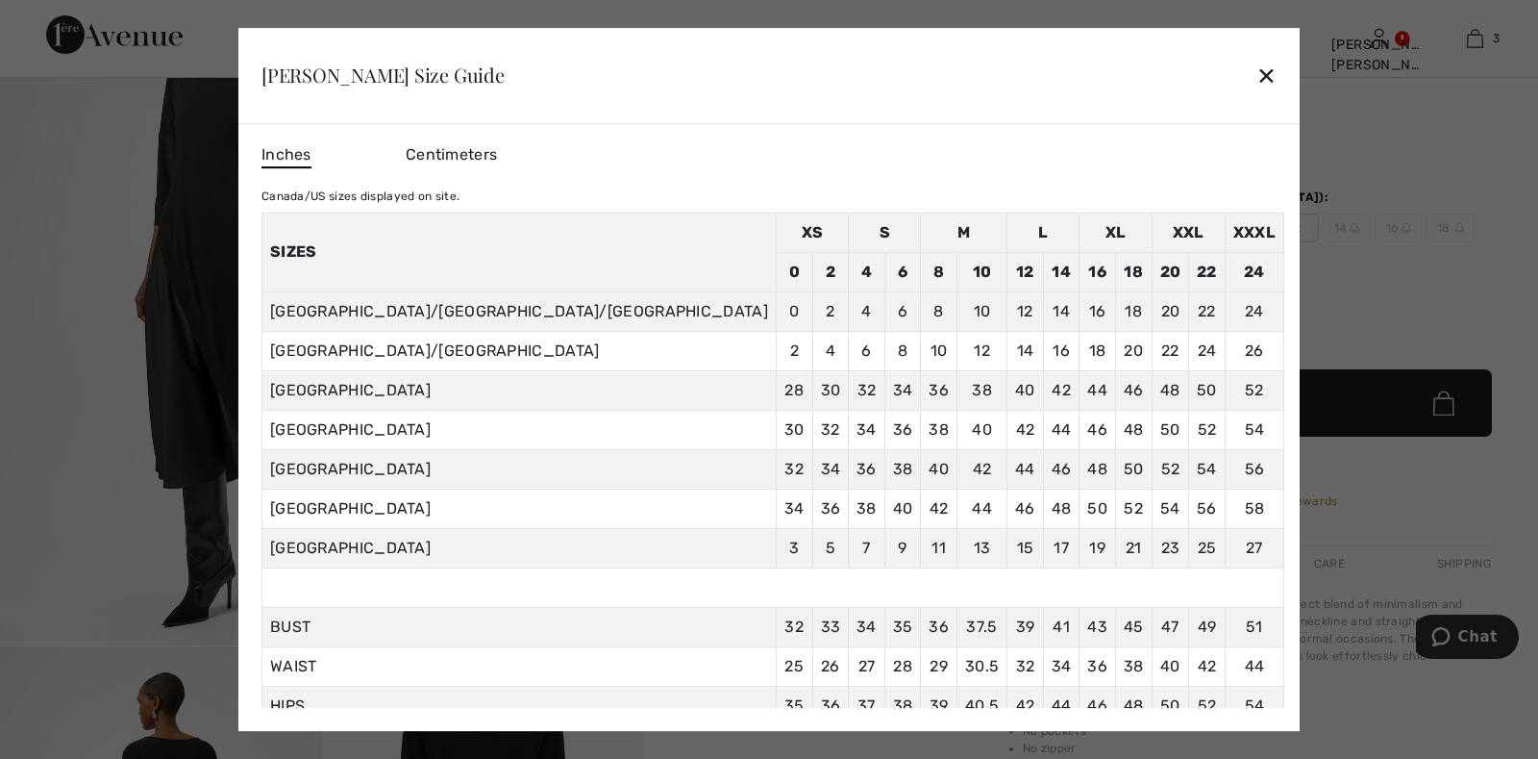
click at [497, 153] on span "Centimeters" at bounding box center [451, 154] width 91 height 18
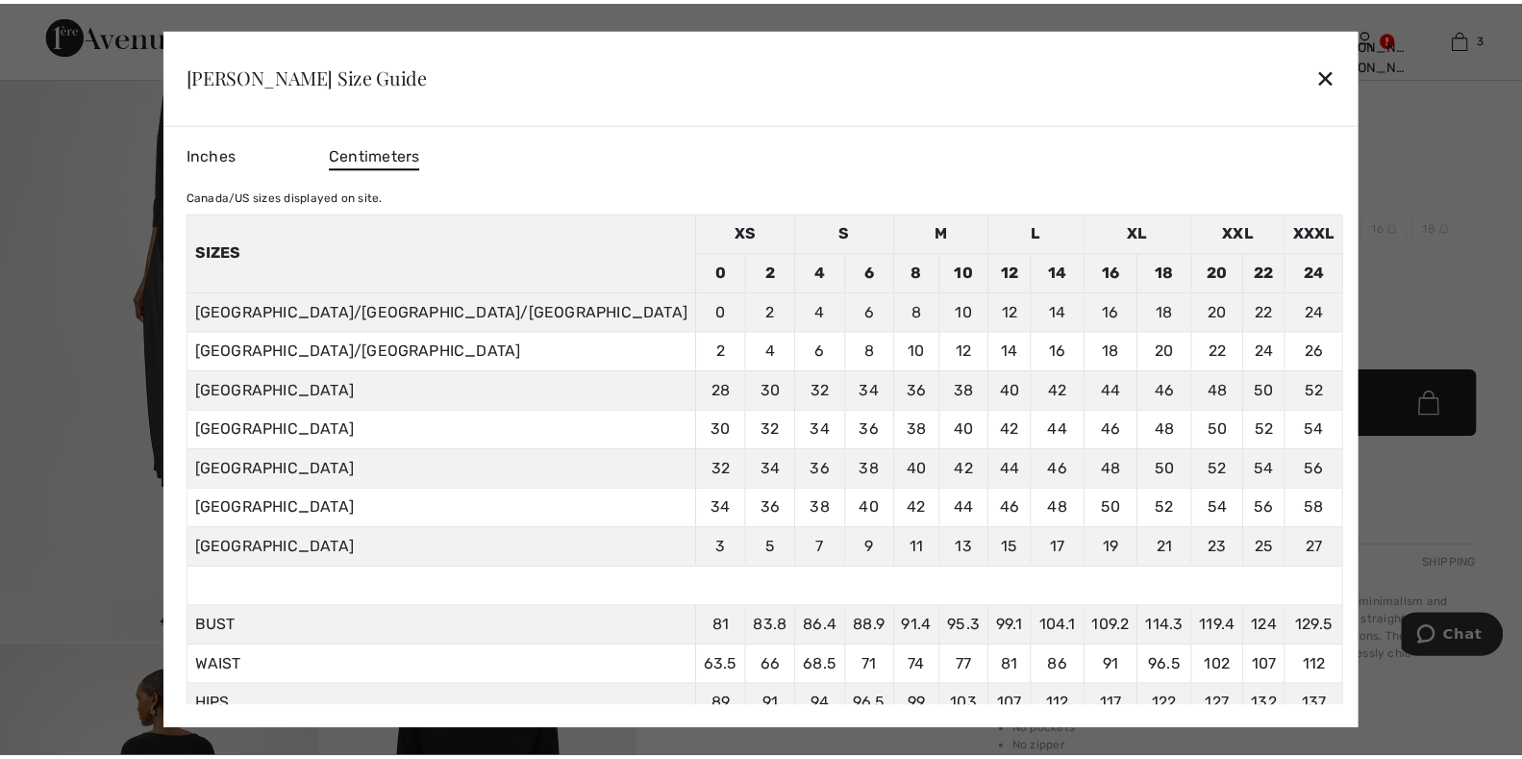
scroll to position [50, 0]
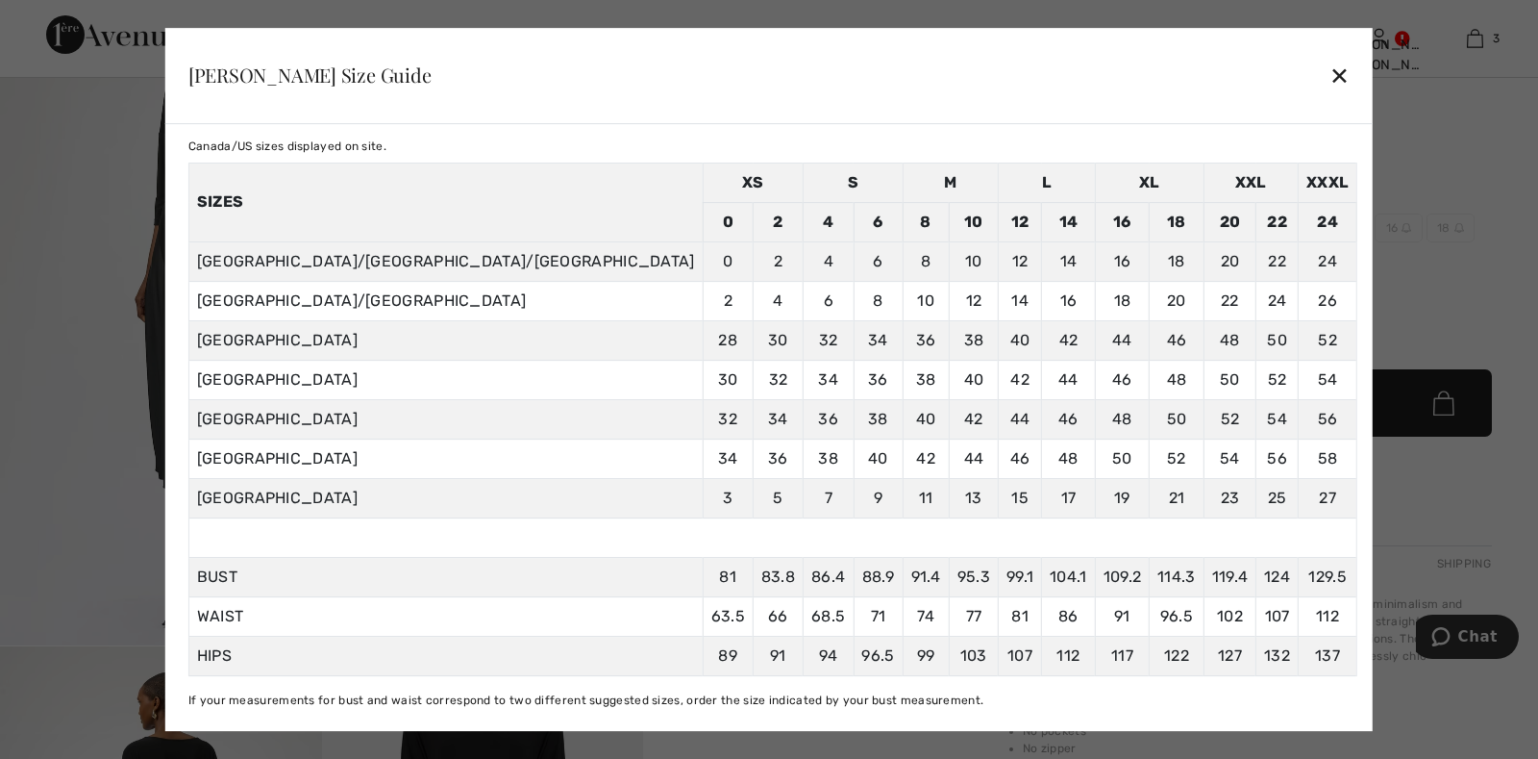
click at [1330, 71] on div "✕" at bounding box center [1340, 75] width 20 height 40
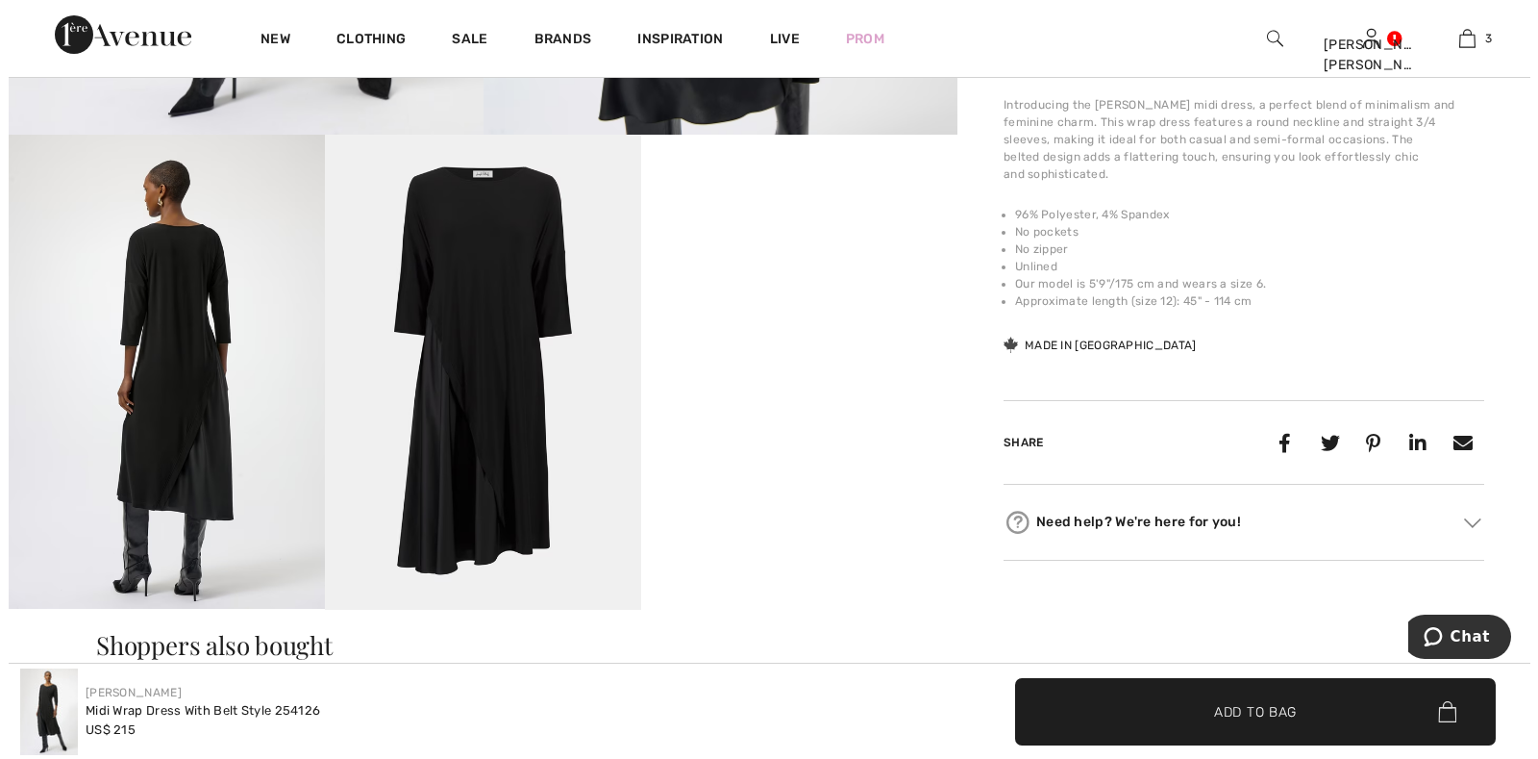
scroll to position [673, 0]
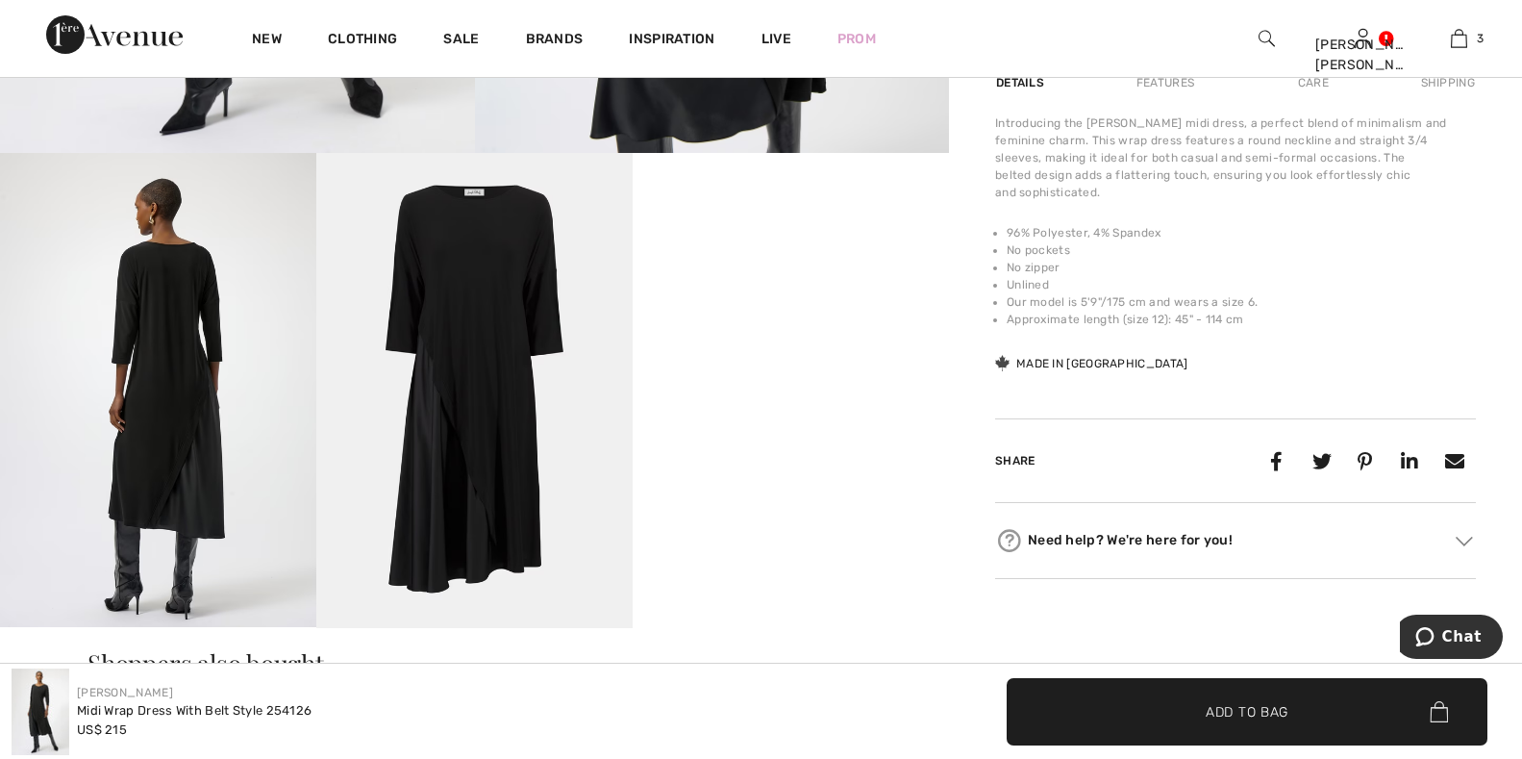
click at [141, 479] on img at bounding box center [158, 390] width 316 height 474
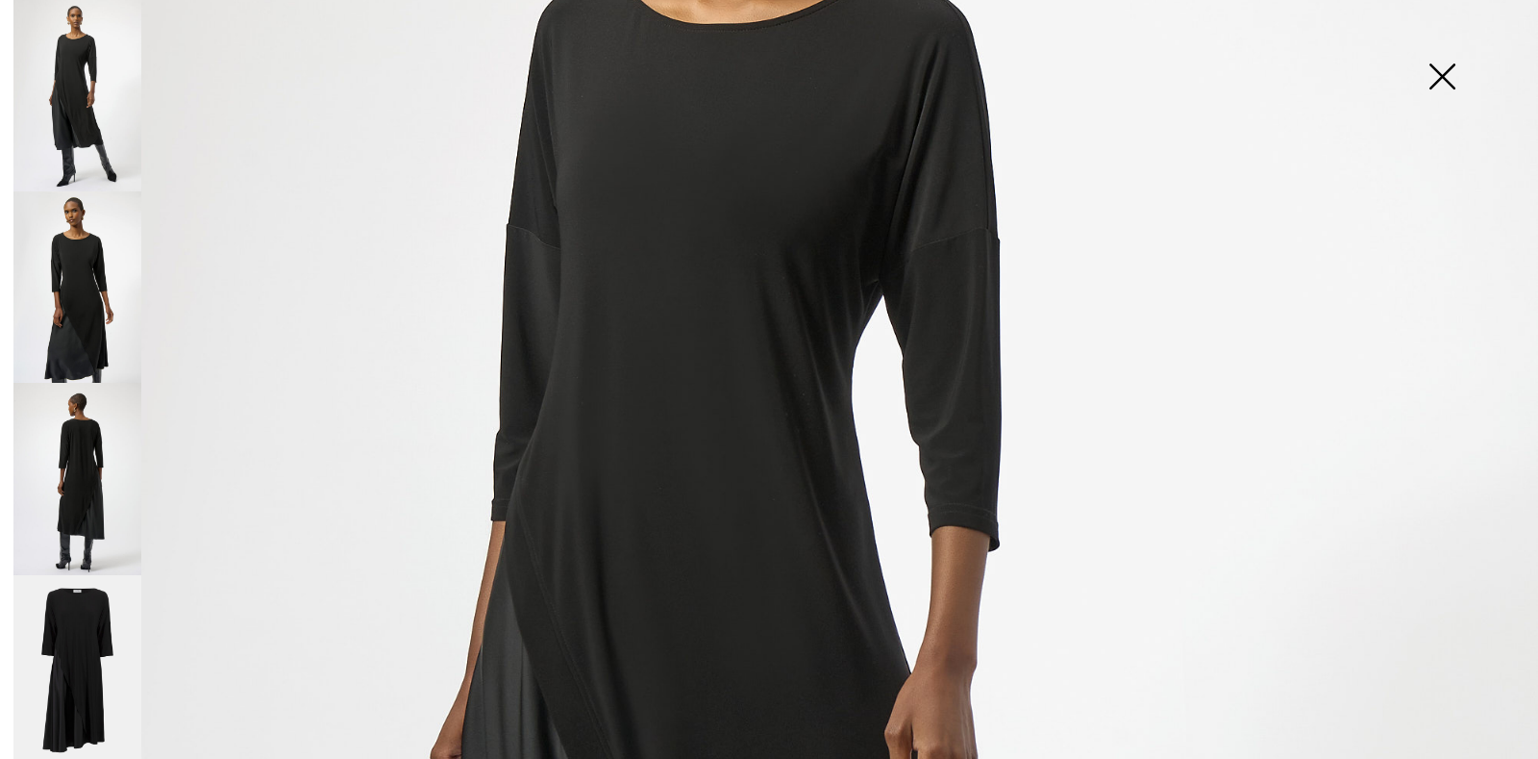
scroll to position [385, 0]
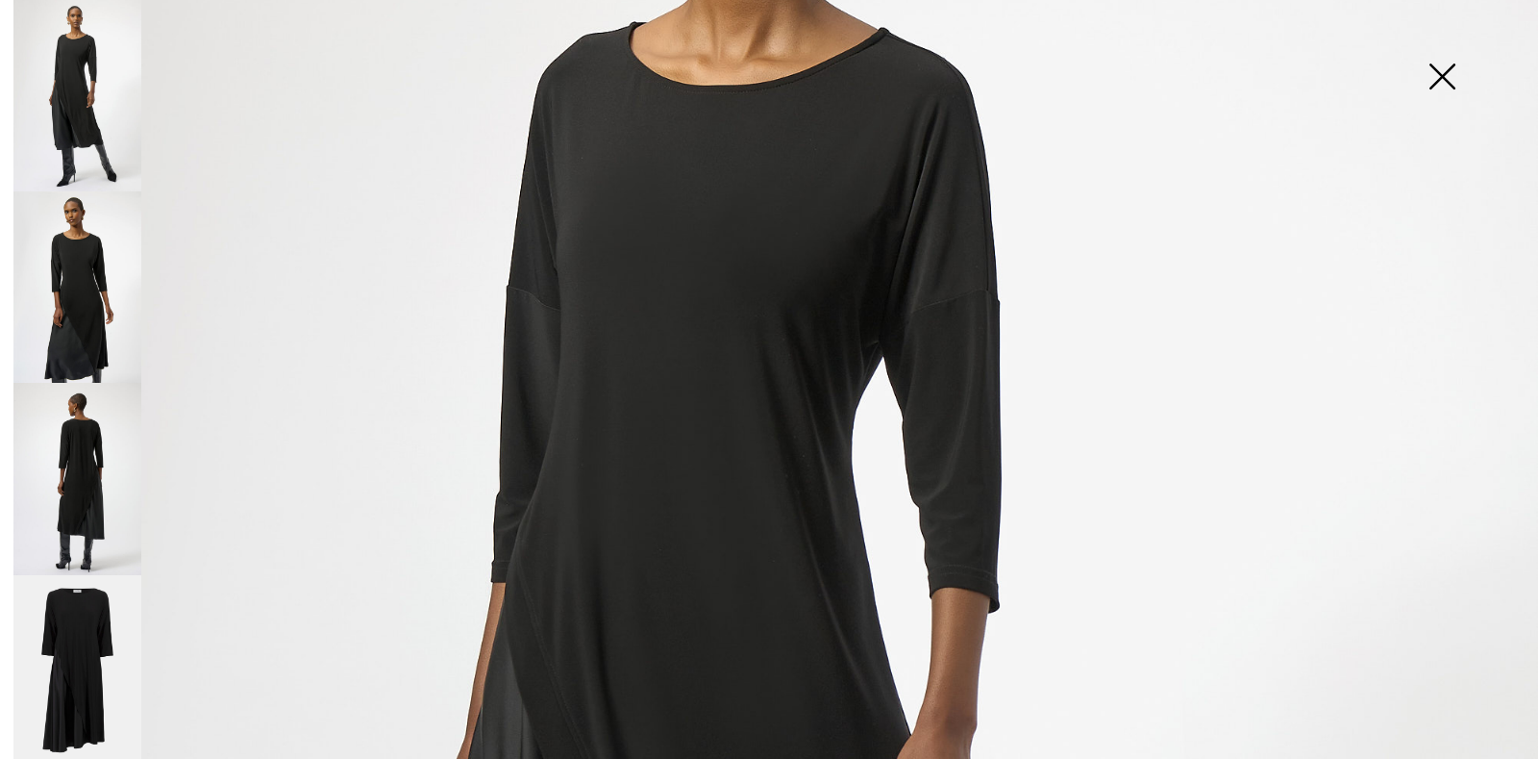
click at [90, 297] on img at bounding box center [77, 286] width 128 height 191
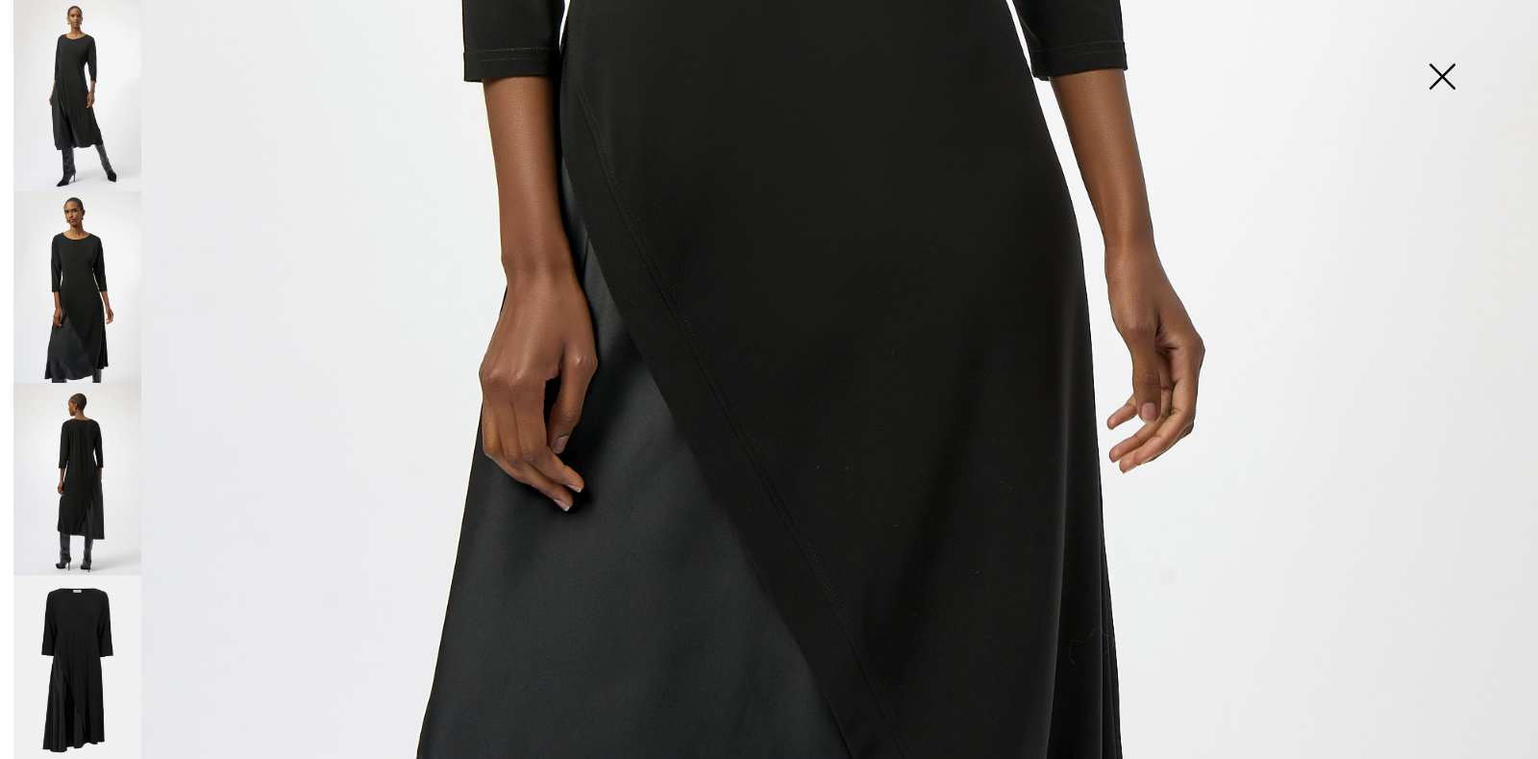
scroll to position [1154, 0]
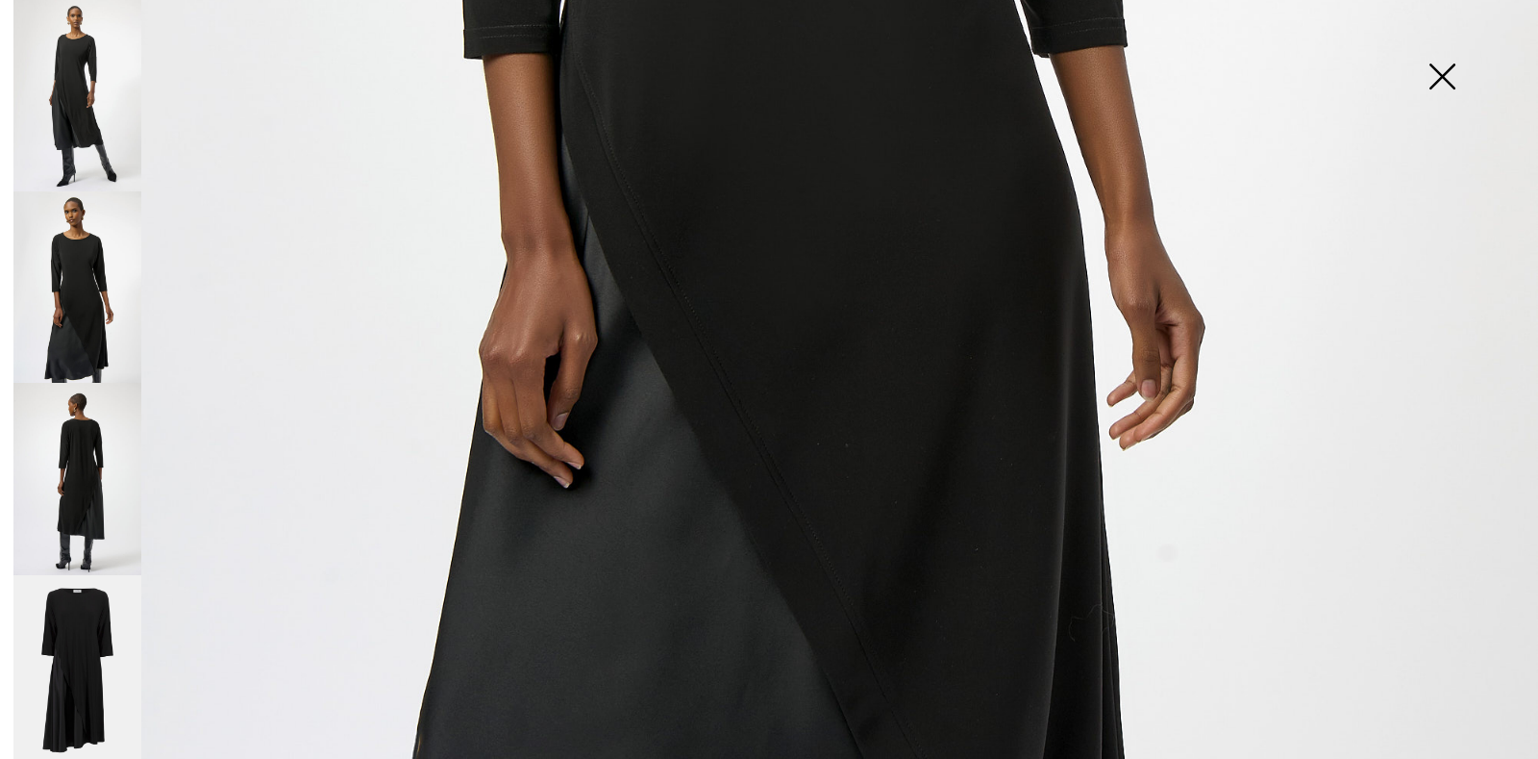
click at [92, 661] on img at bounding box center [77, 671] width 128 height 192
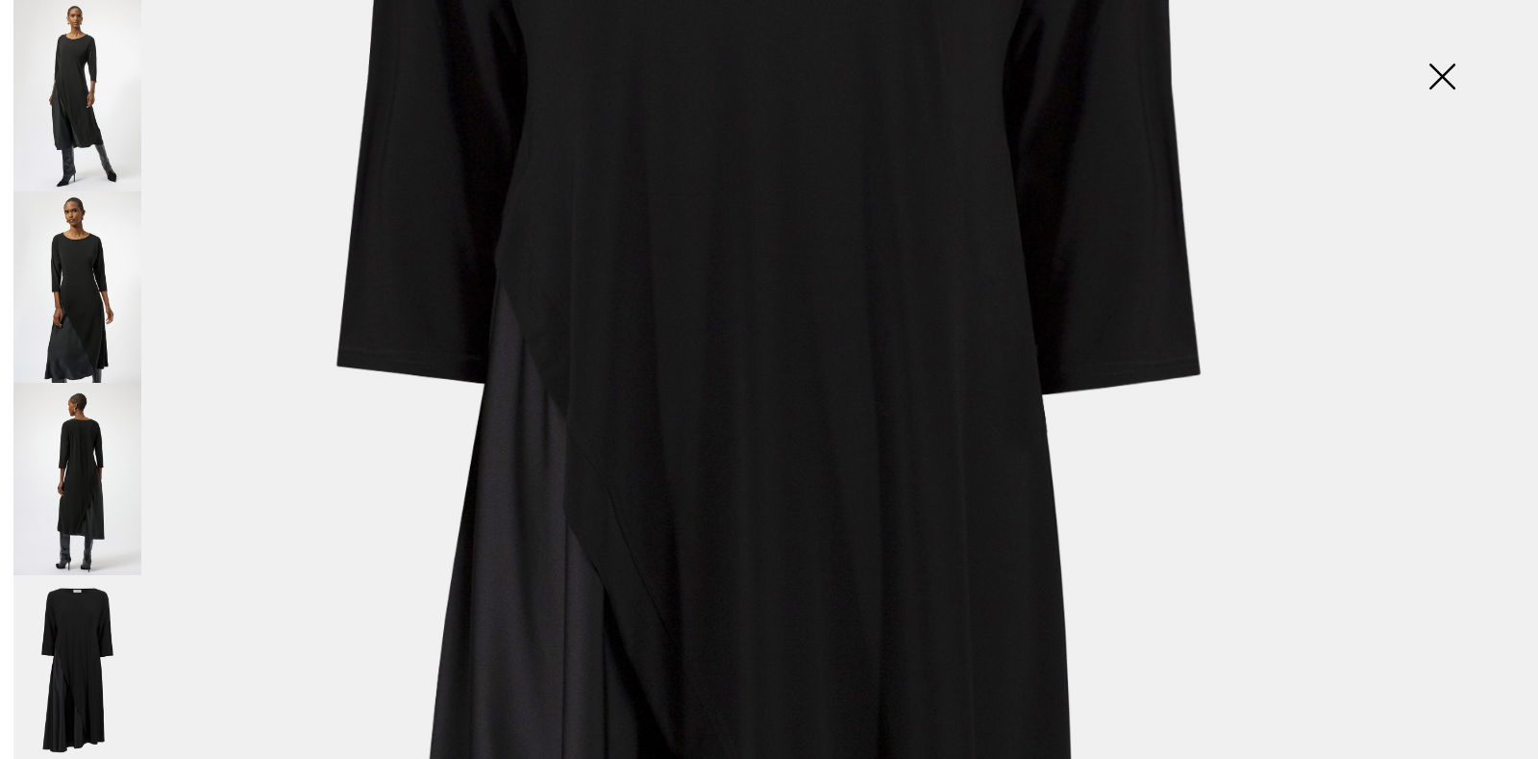
scroll to position [577, 0]
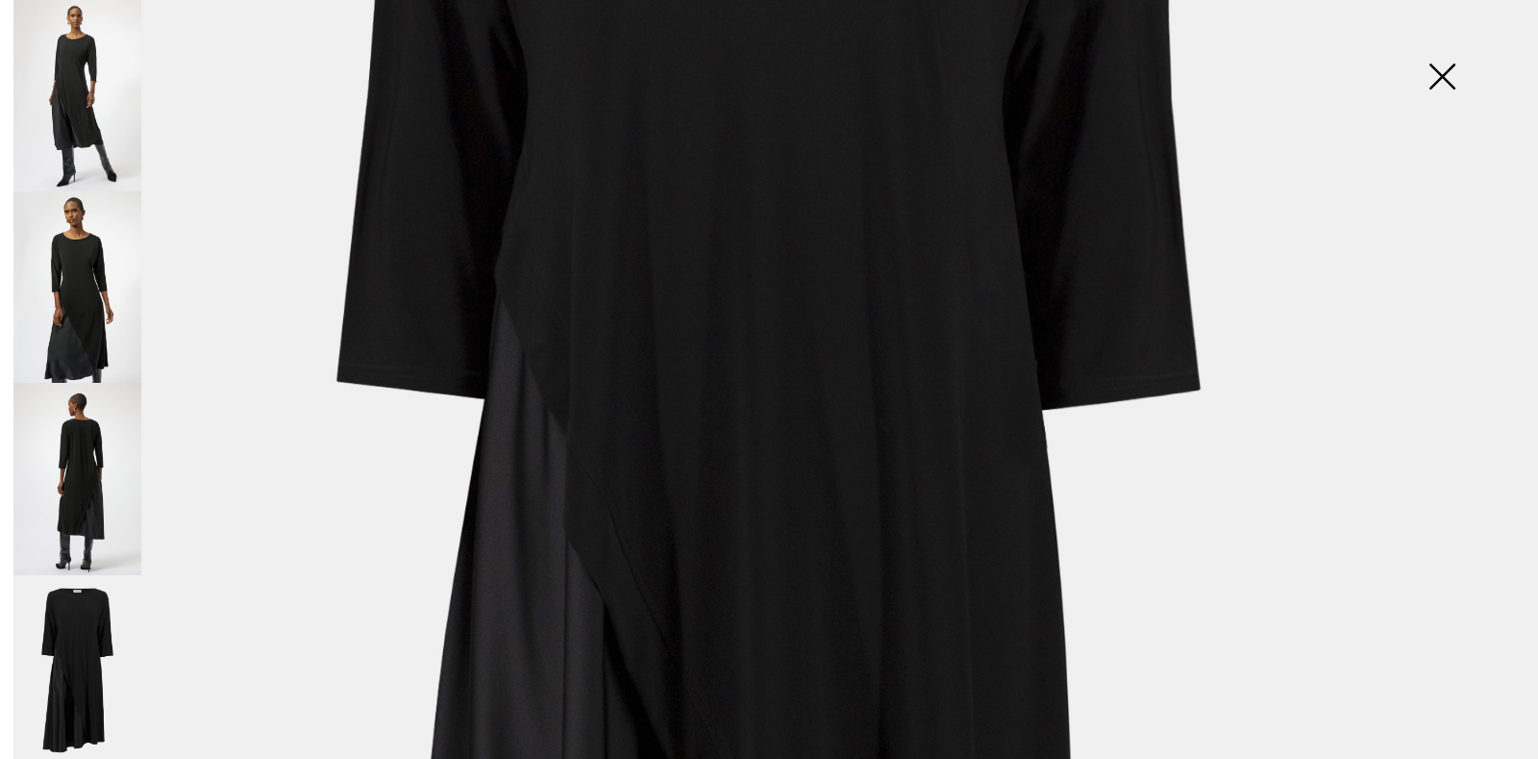
click at [100, 497] on img at bounding box center [77, 478] width 128 height 191
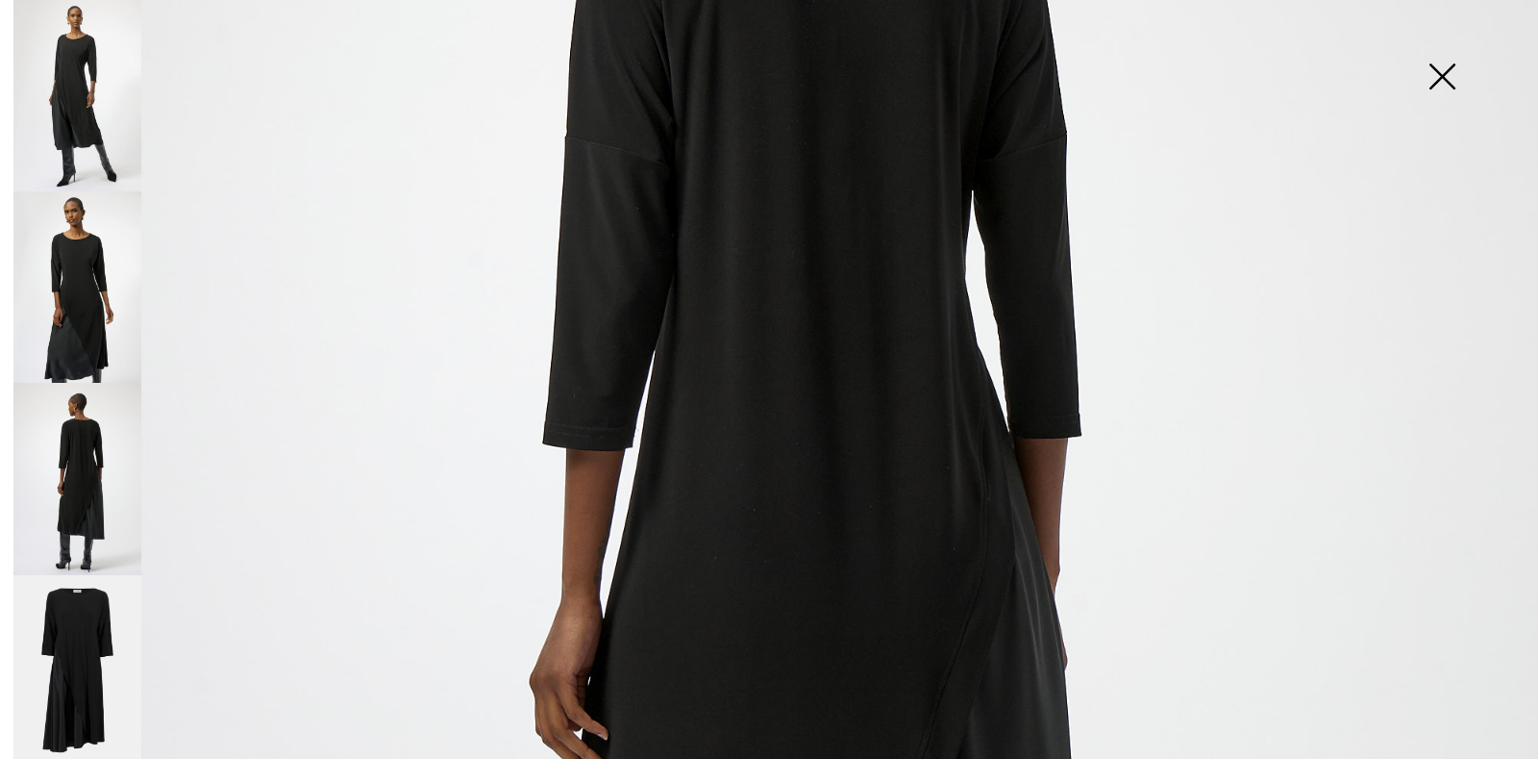
click at [1433, 73] on img at bounding box center [1442, 78] width 96 height 99
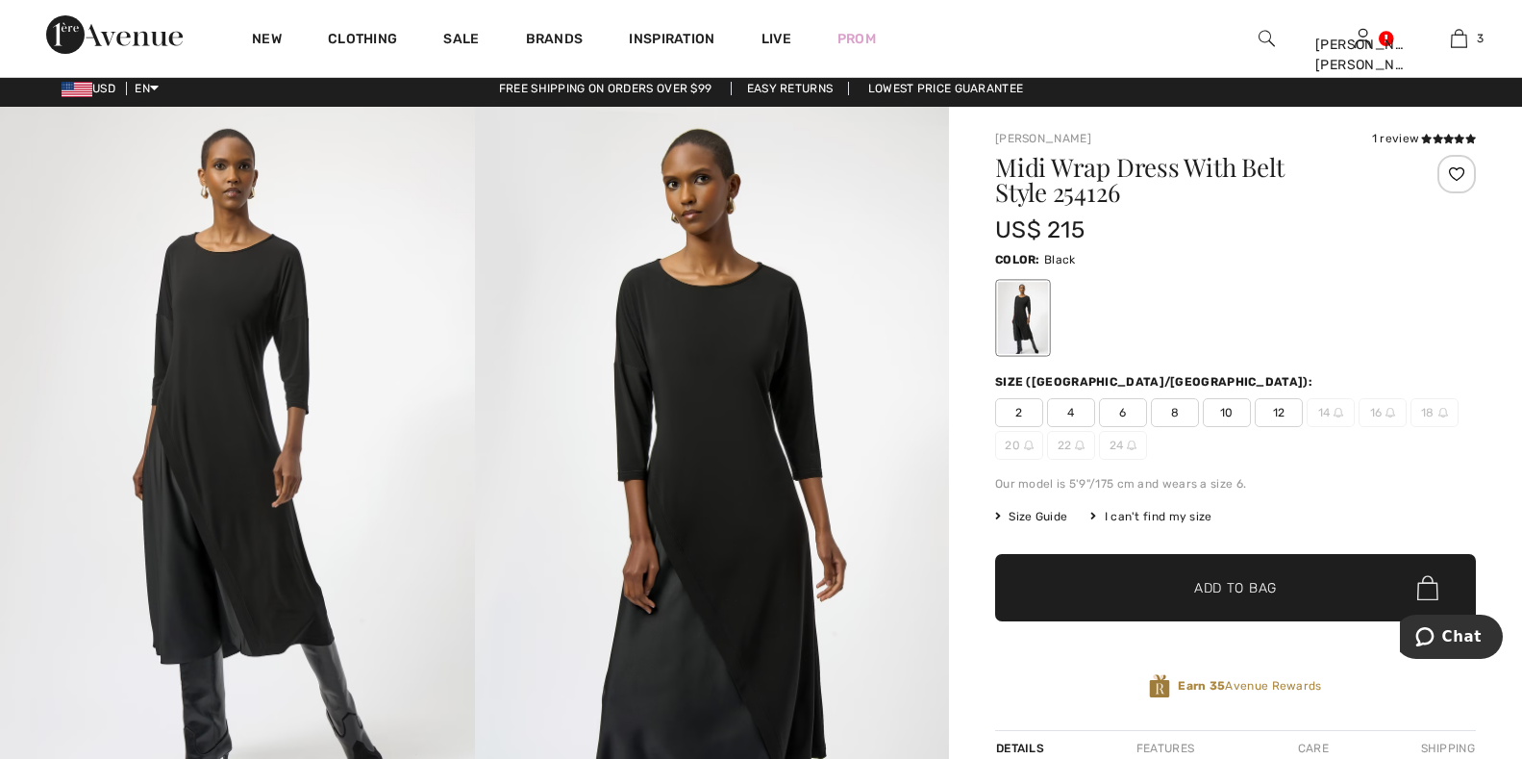
scroll to position [0, 0]
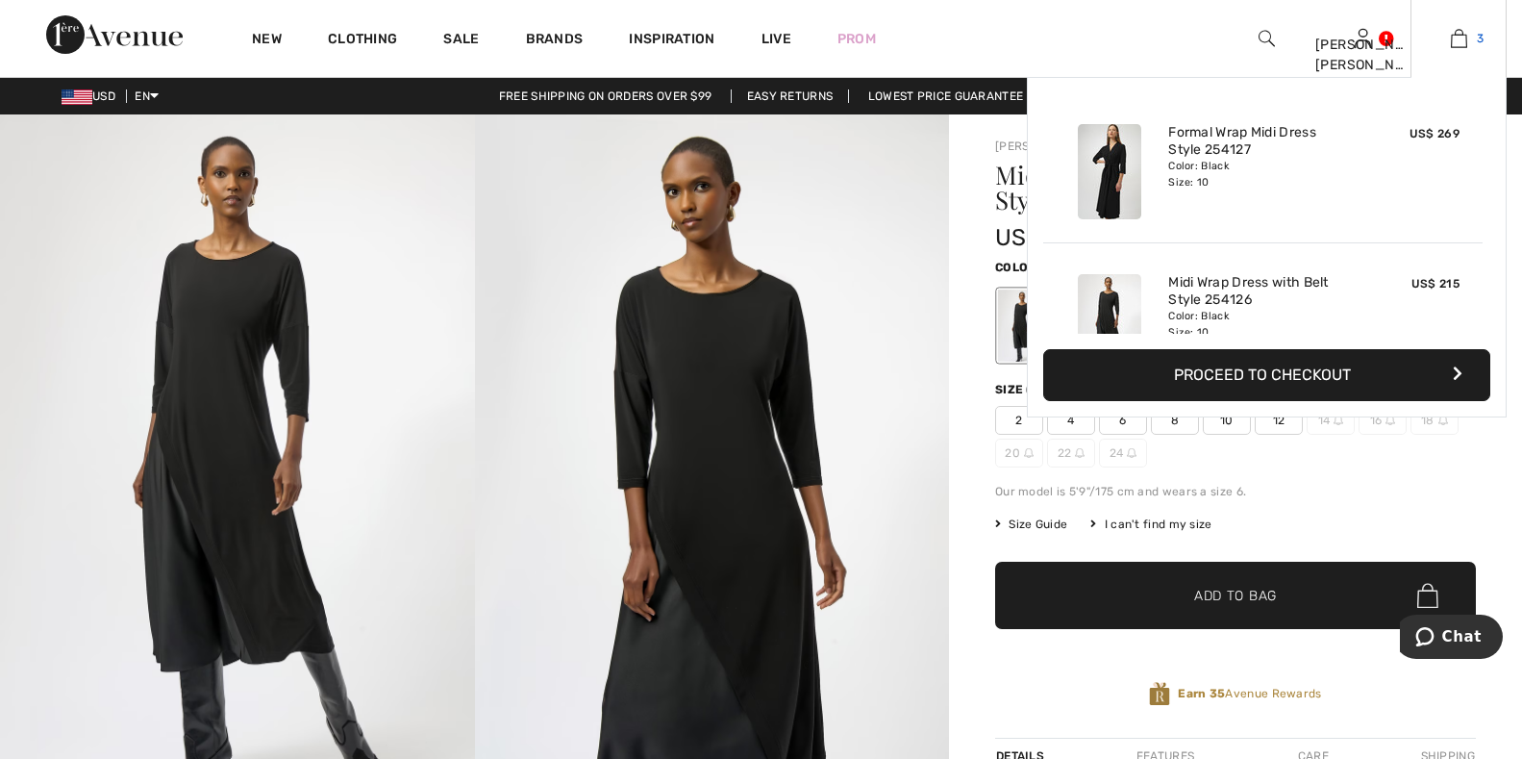
click at [1452, 45] on img at bounding box center [1459, 38] width 16 height 23
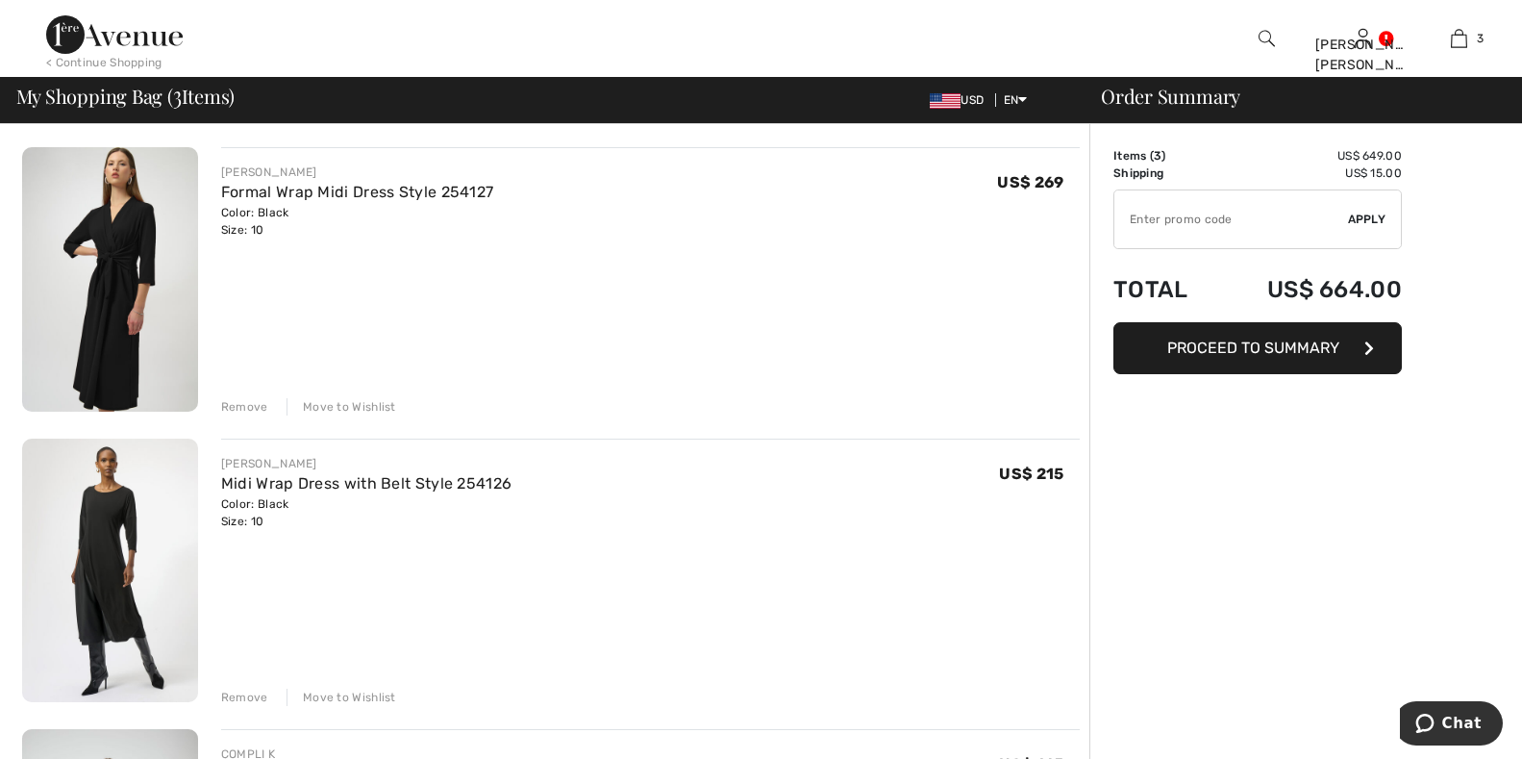
click at [231, 702] on div "Remove" at bounding box center [244, 696] width 47 height 17
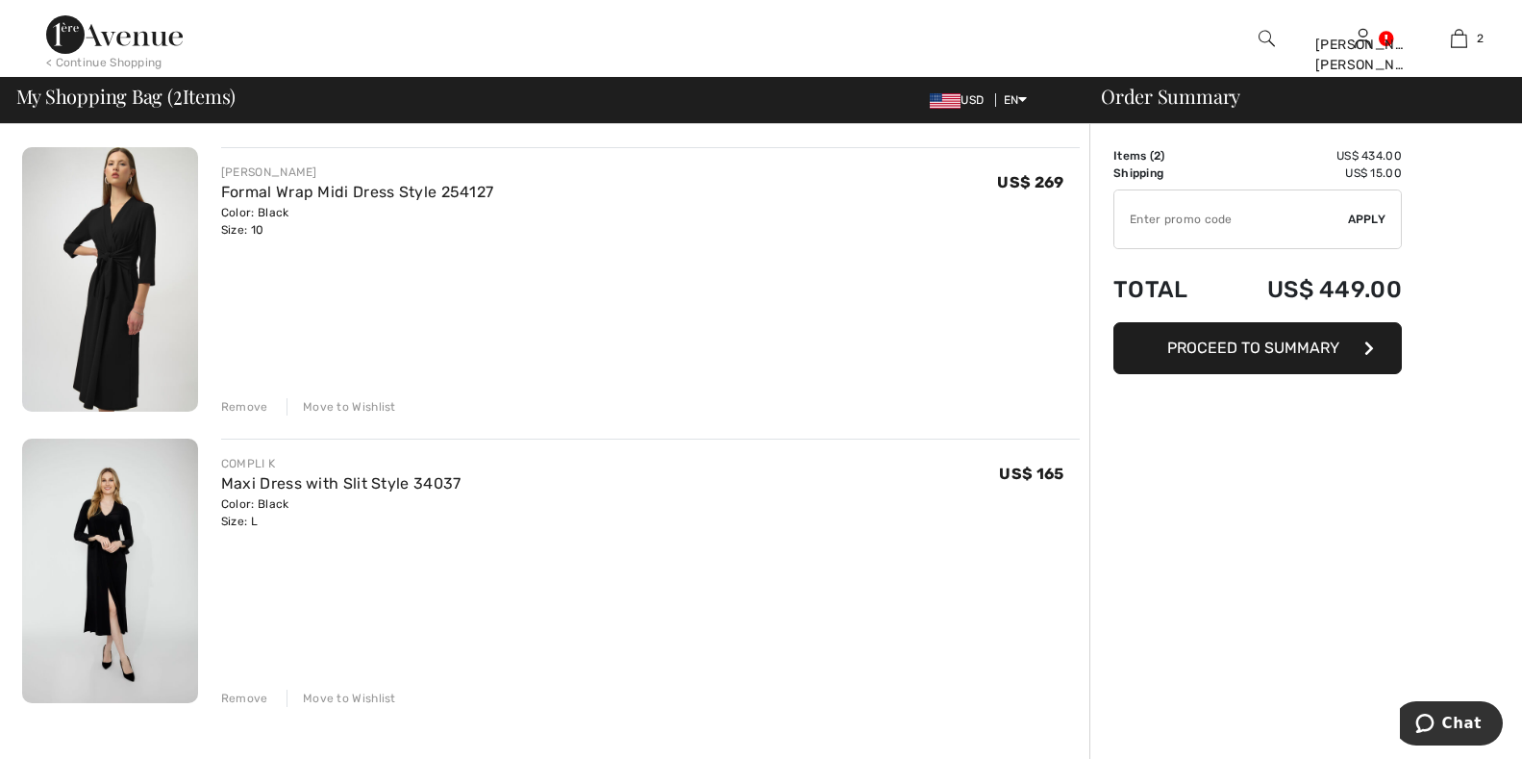
click at [1224, 349] on span "Proceed to Summary" at bounding box center [1253, 347] width 172 height 18
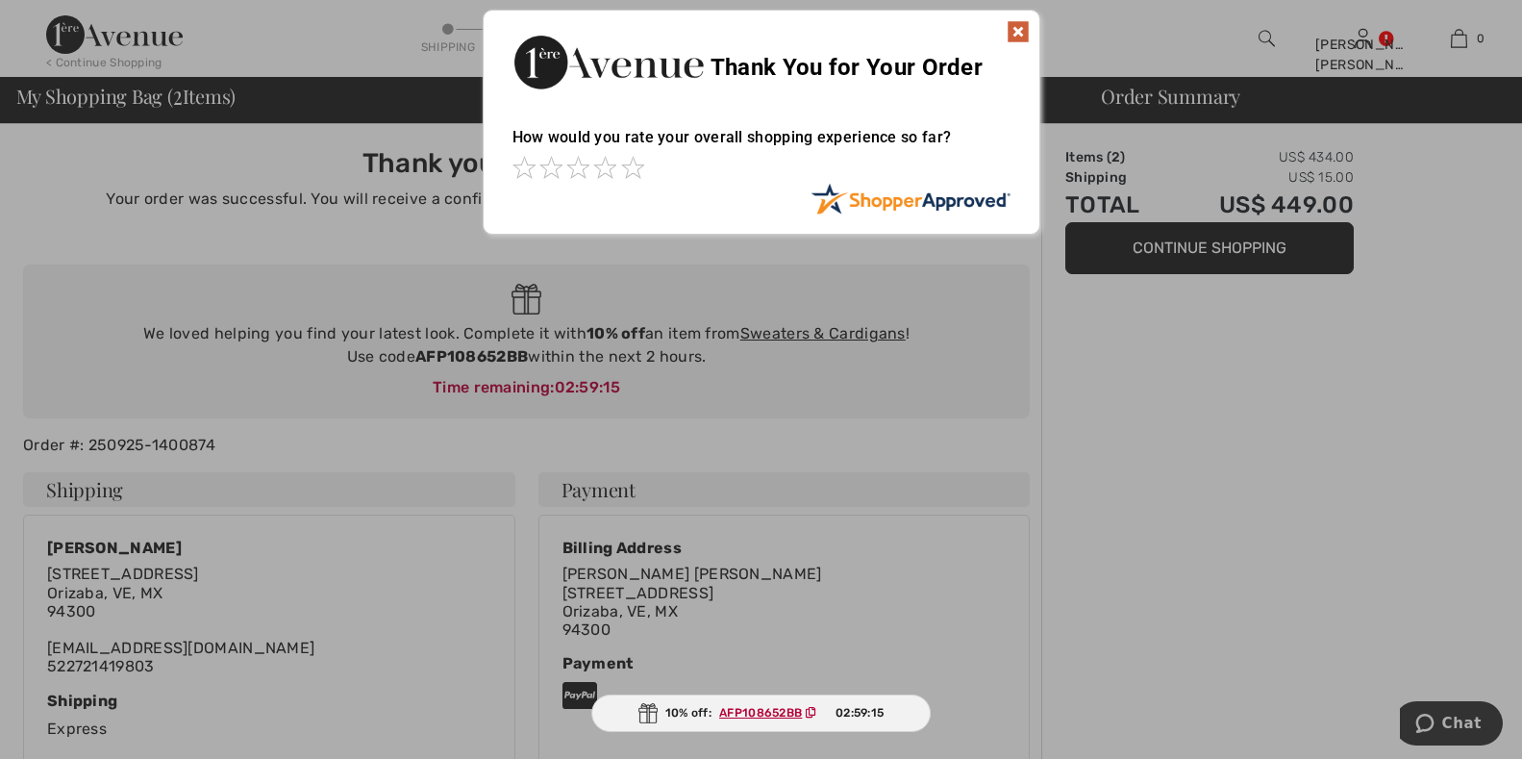
click at [1021, 34] on img at bounding box center [1018, 31] width 23 height 23
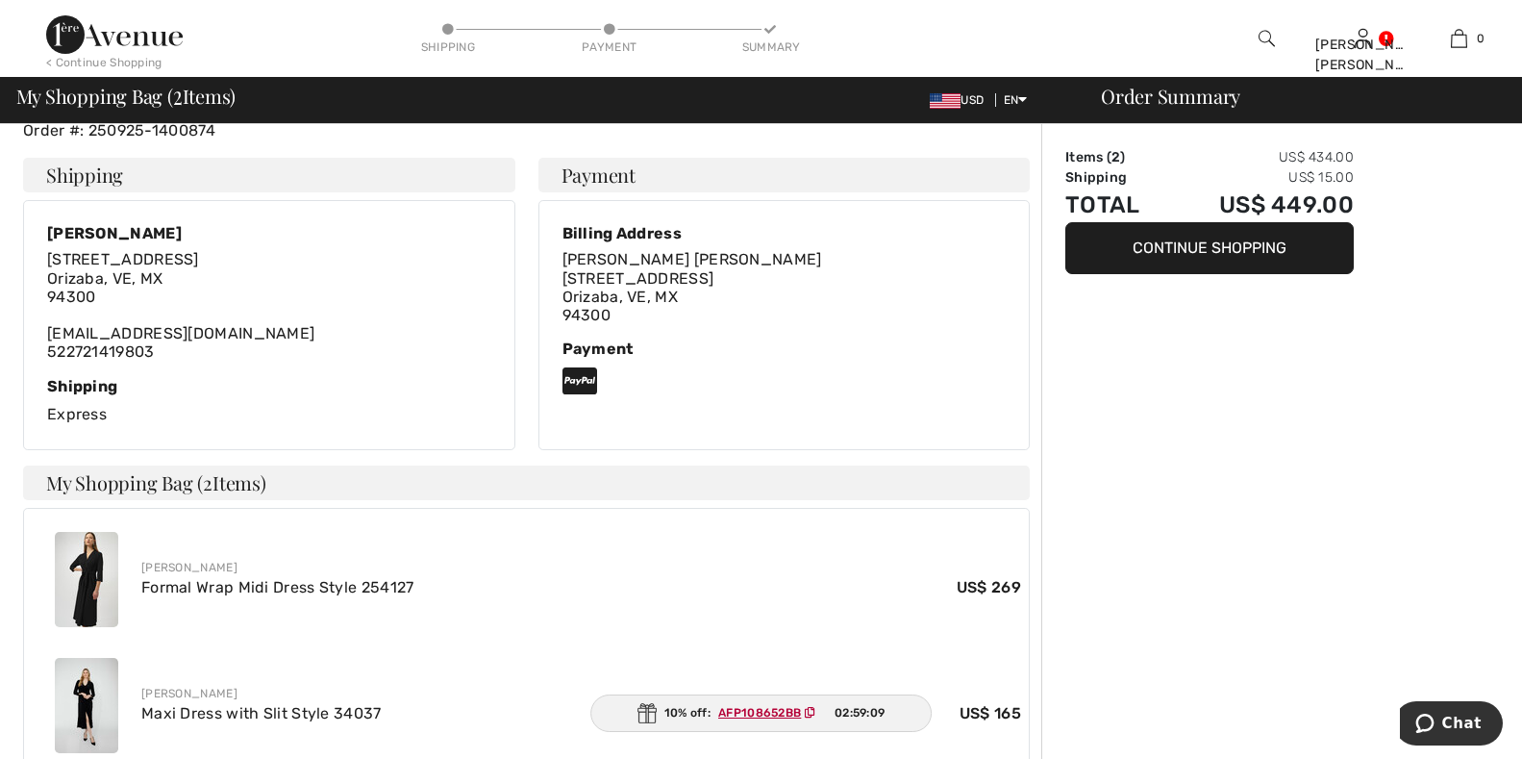
scroll to position [283, 0]
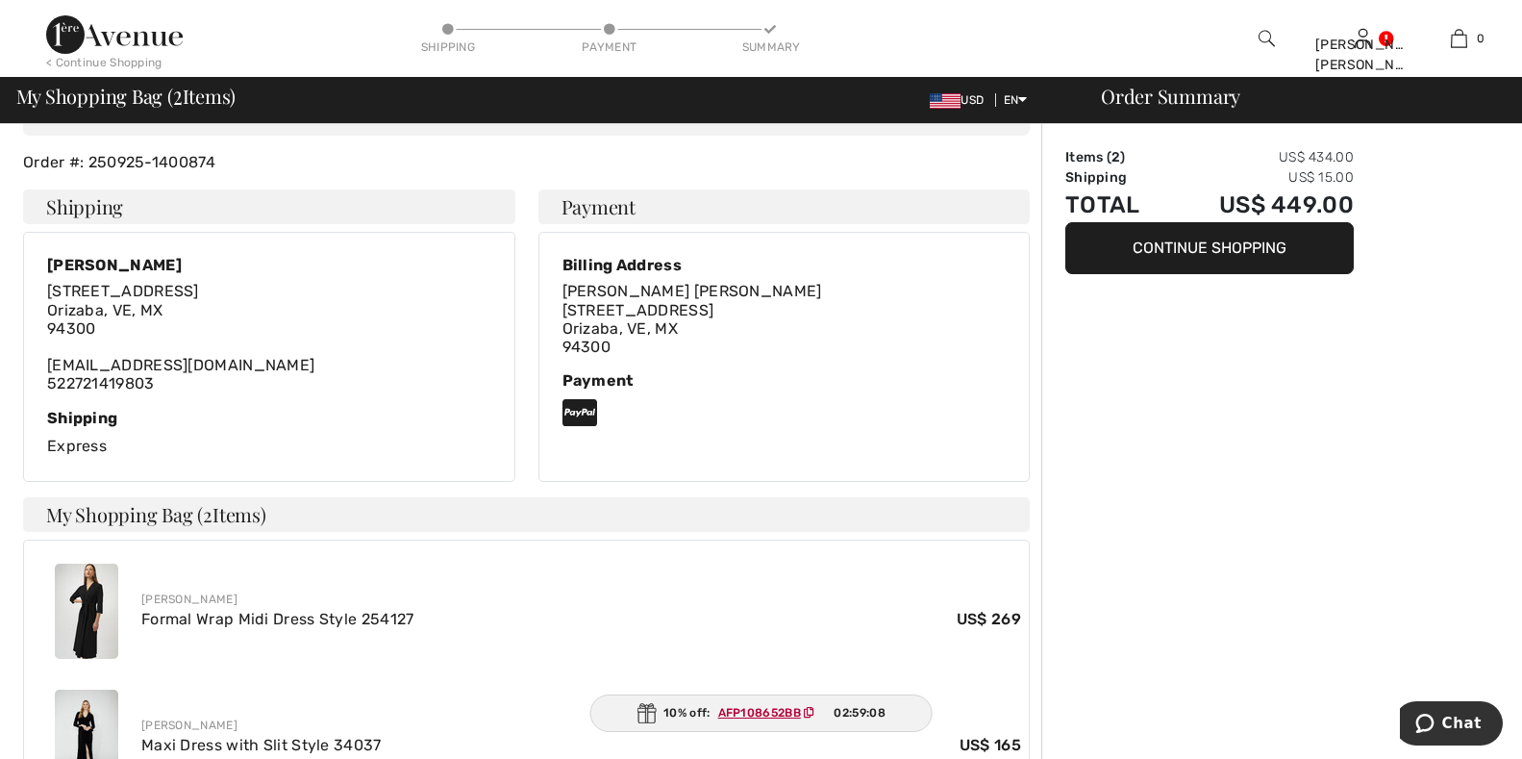
click at [1214, 256] on button "Continue Shopping" at bounding box center [1209, 248] width 288 height 52
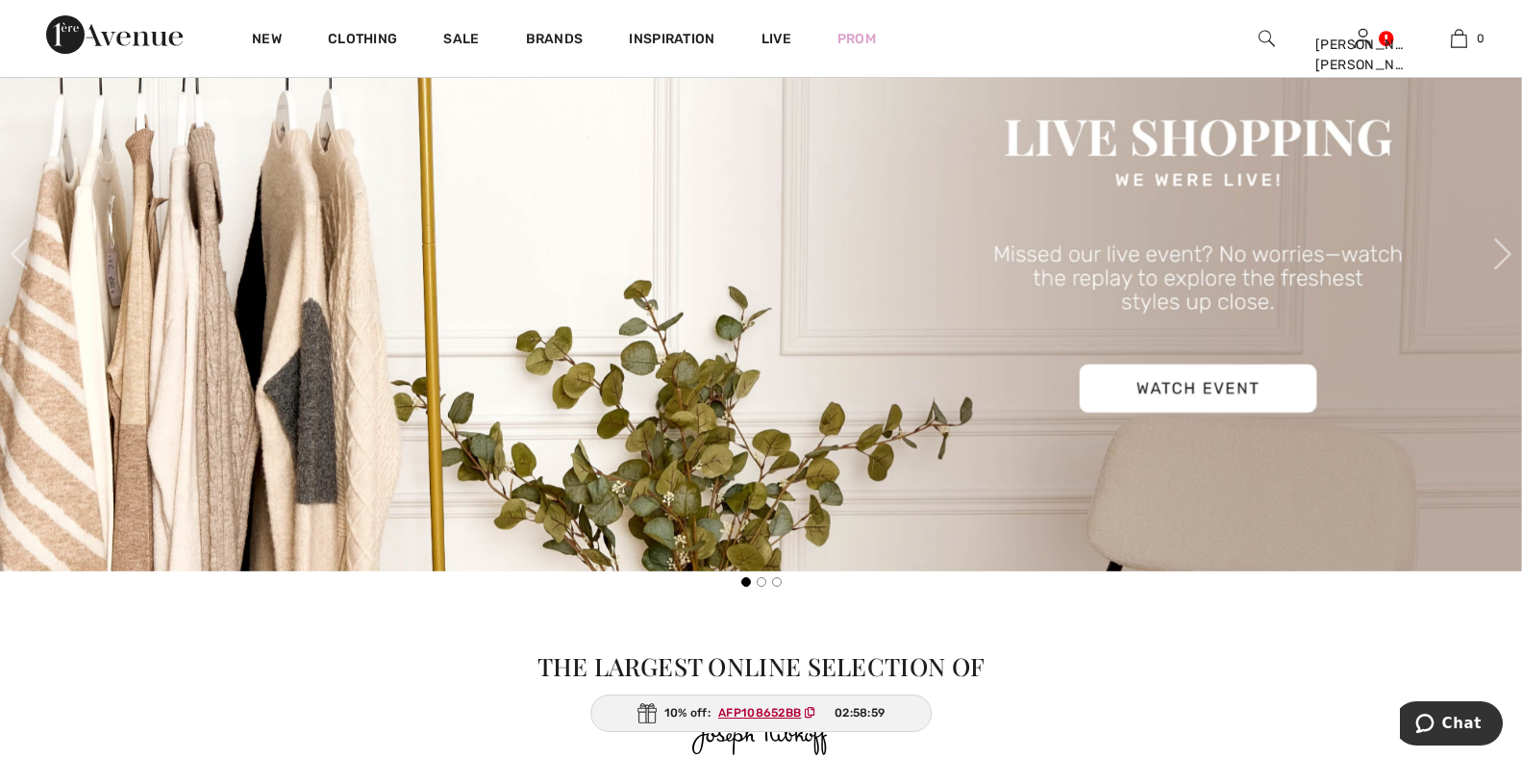
scroll to position [961, 0]
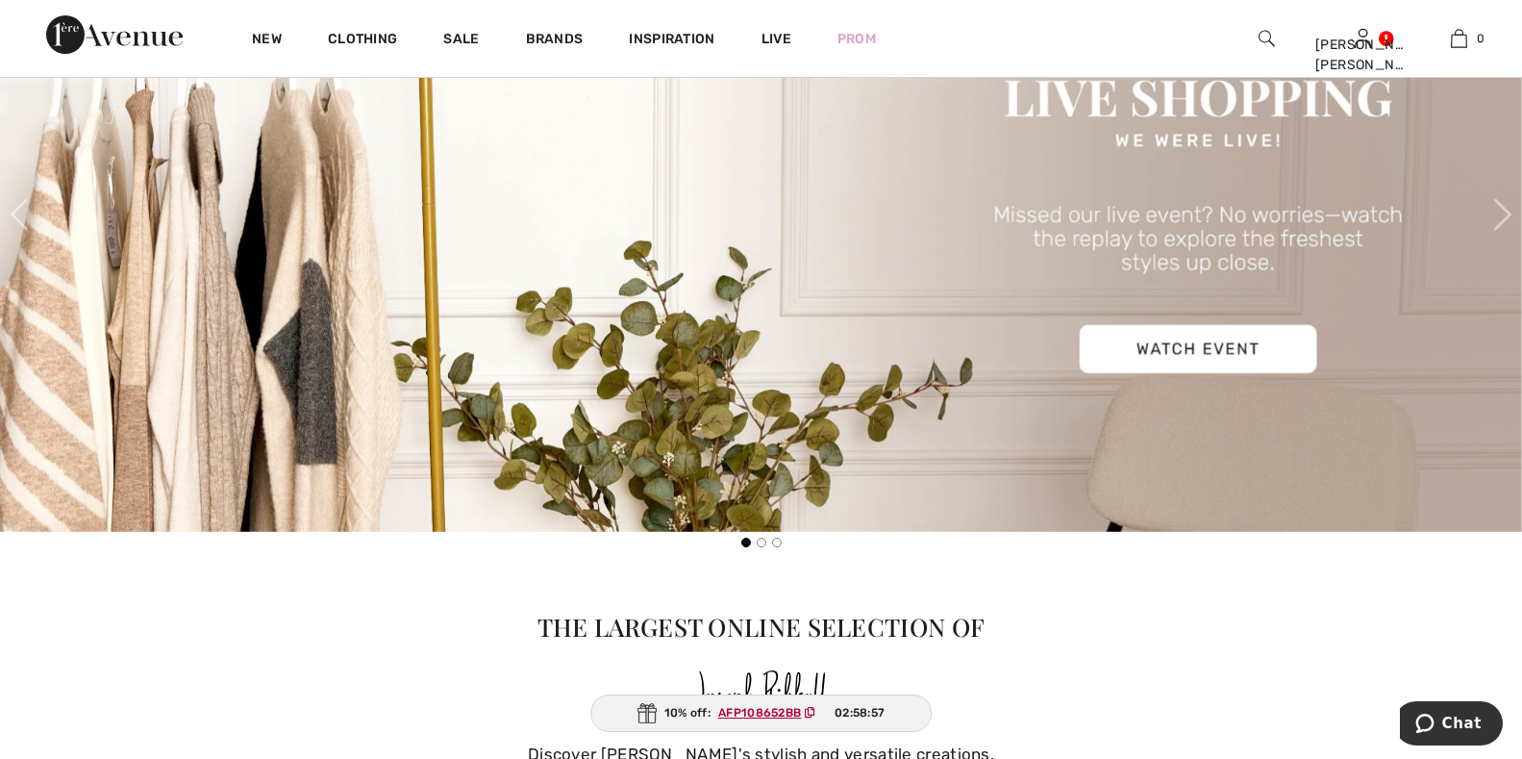
click at [754, 711] on ins "AFP108652BB" at bounding box center [759, 712] width 83 height 13
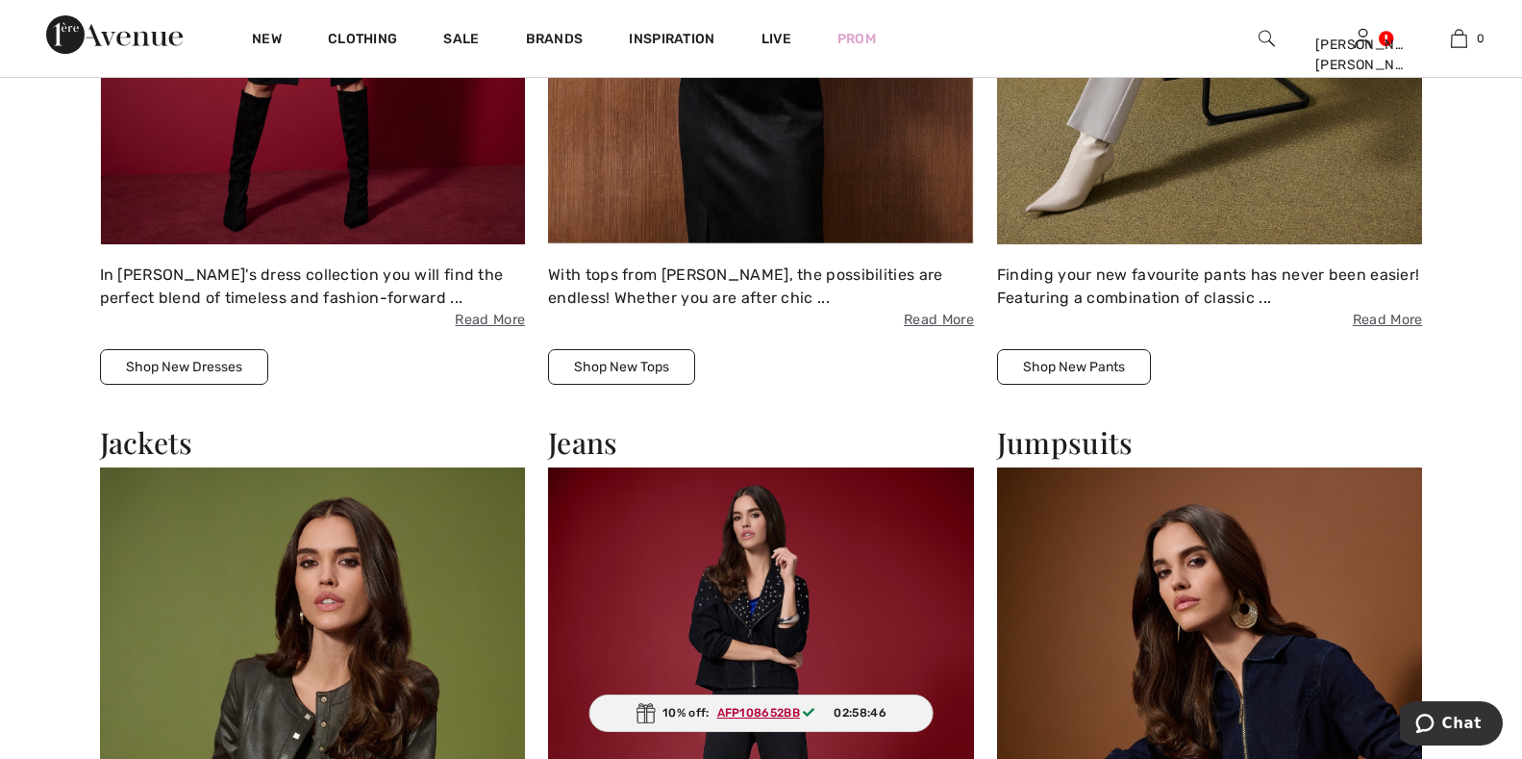
scroll to position [2307, 0]
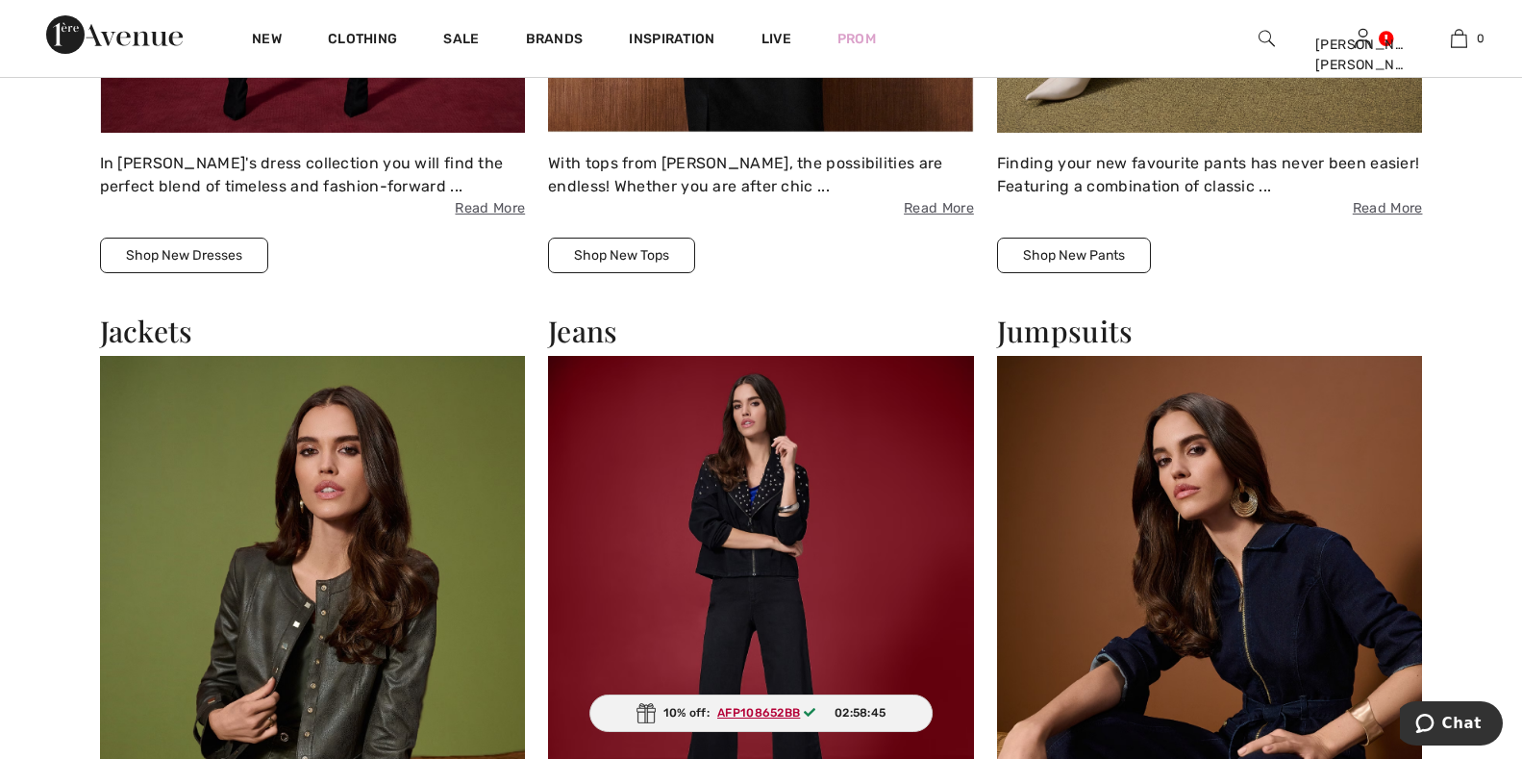
click at [694, 716] on div "10% off: AFP108652BB 02:58:45" at bounding box center [761, 712] width 344 height 37
click at [760, 710] on ins "AFP108652BB" at bounding box center [758, 712] width 83 height 13
click at [758, 709] on ins "AFP108652BB" at bounding box center [758, 712] width 83 height 13
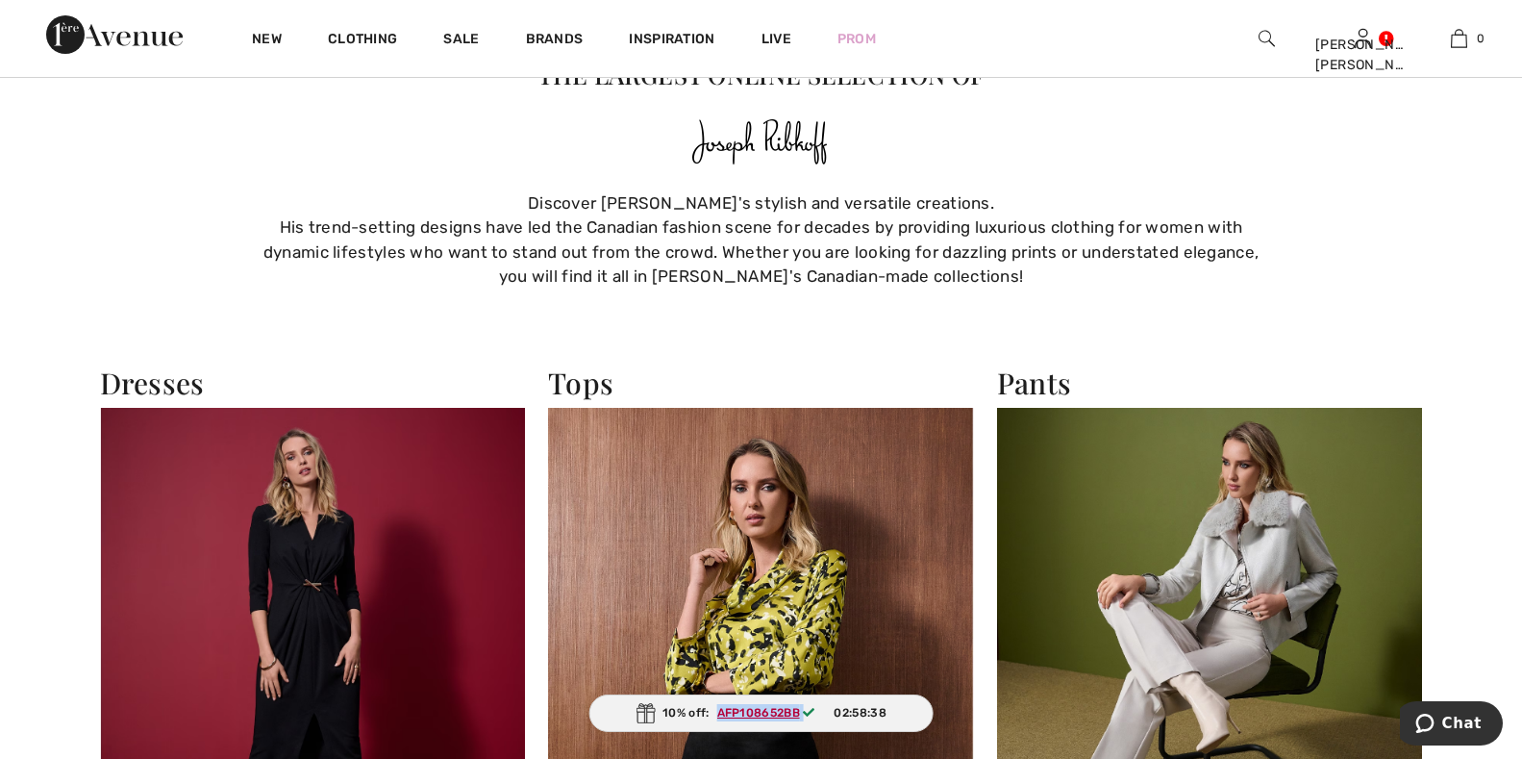
scroll to position [1058, 0]
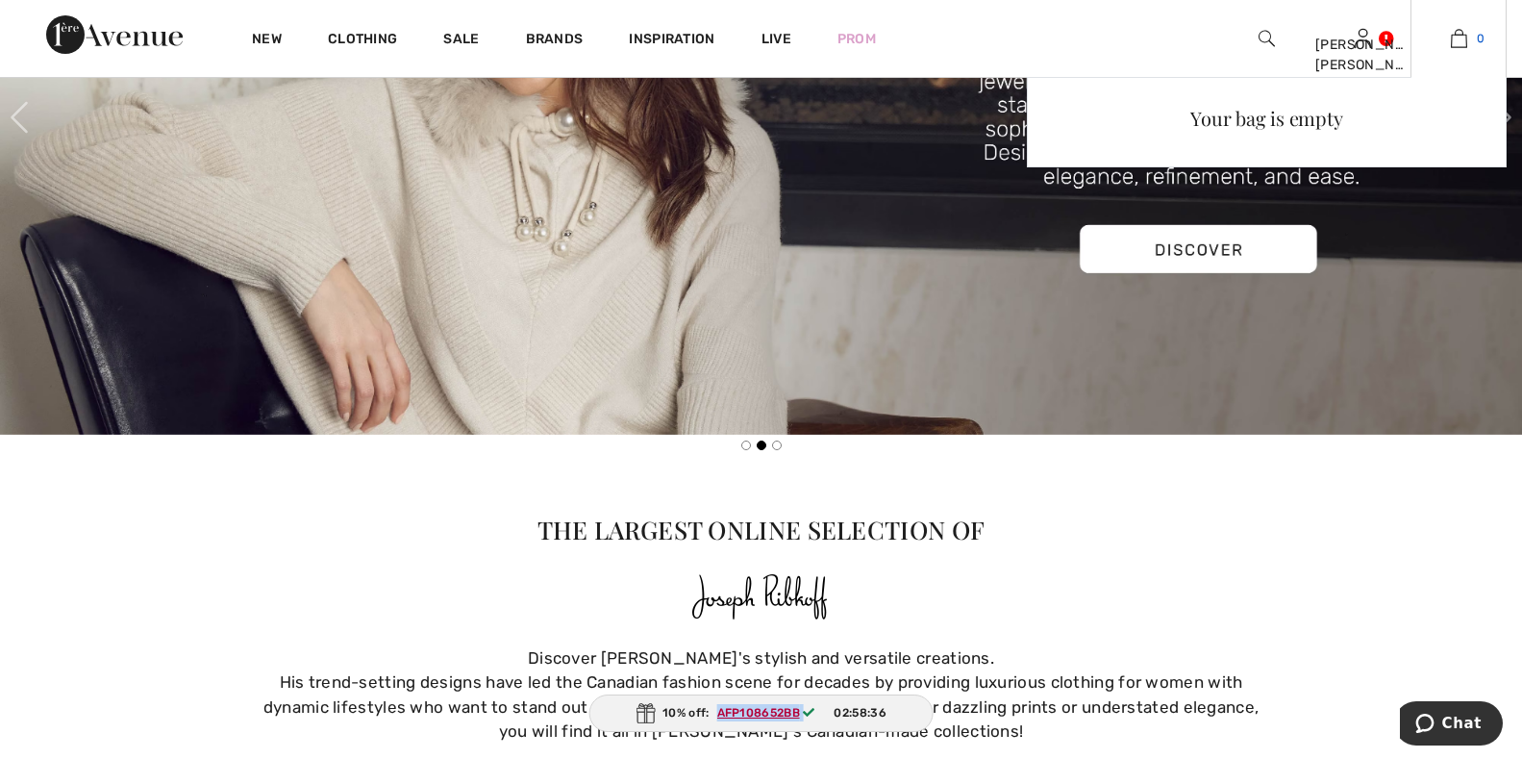
click at [1459, 43] on img at bounding box center [1459, 38] width 16 height 23
click at [1268, 126] on div "Your bag is empty" at bounding box center [1266, 118] width 447 height 50
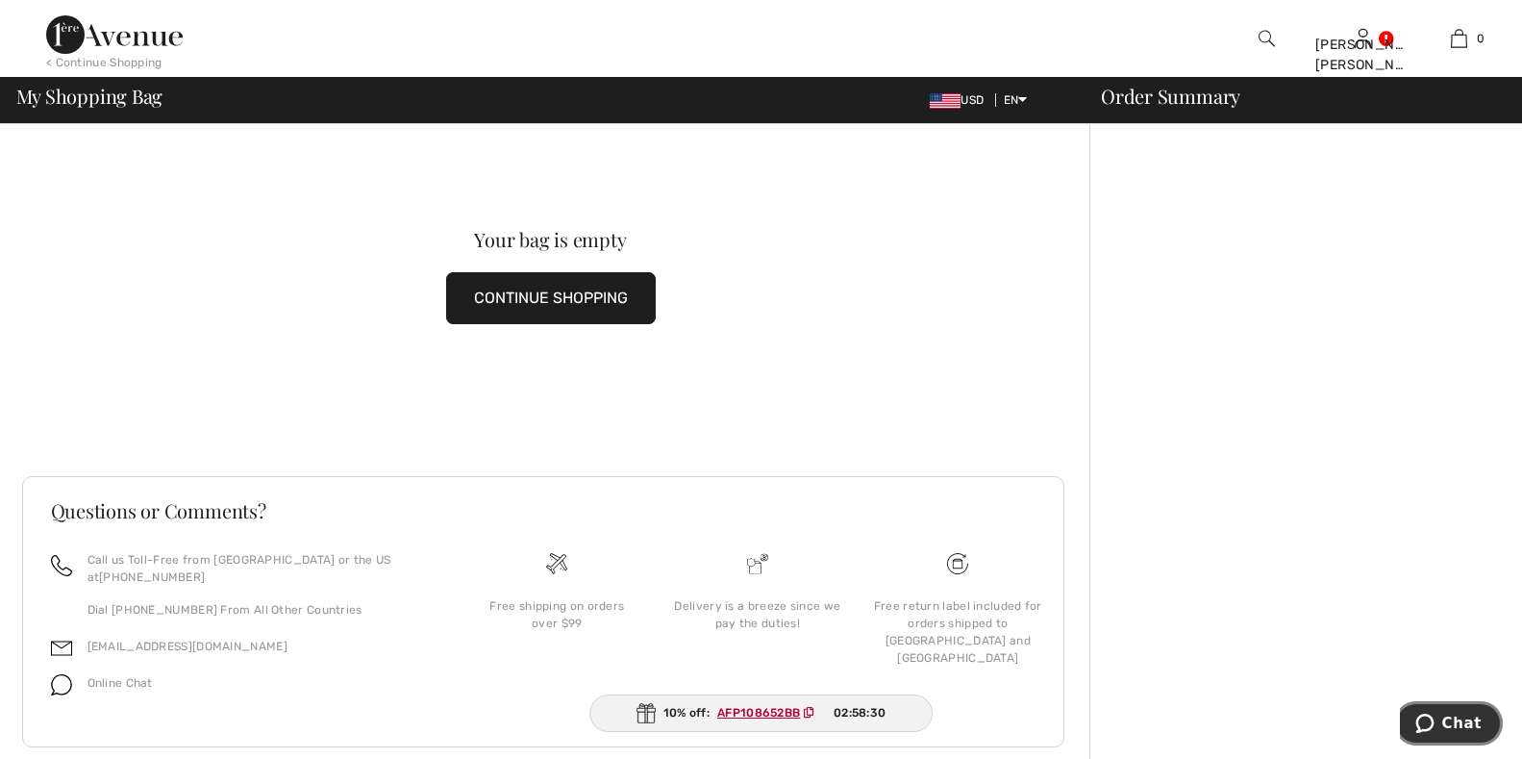
click at [1460, 735] on button "Chat" at bounding box center [1448, 723] width 109 height 44
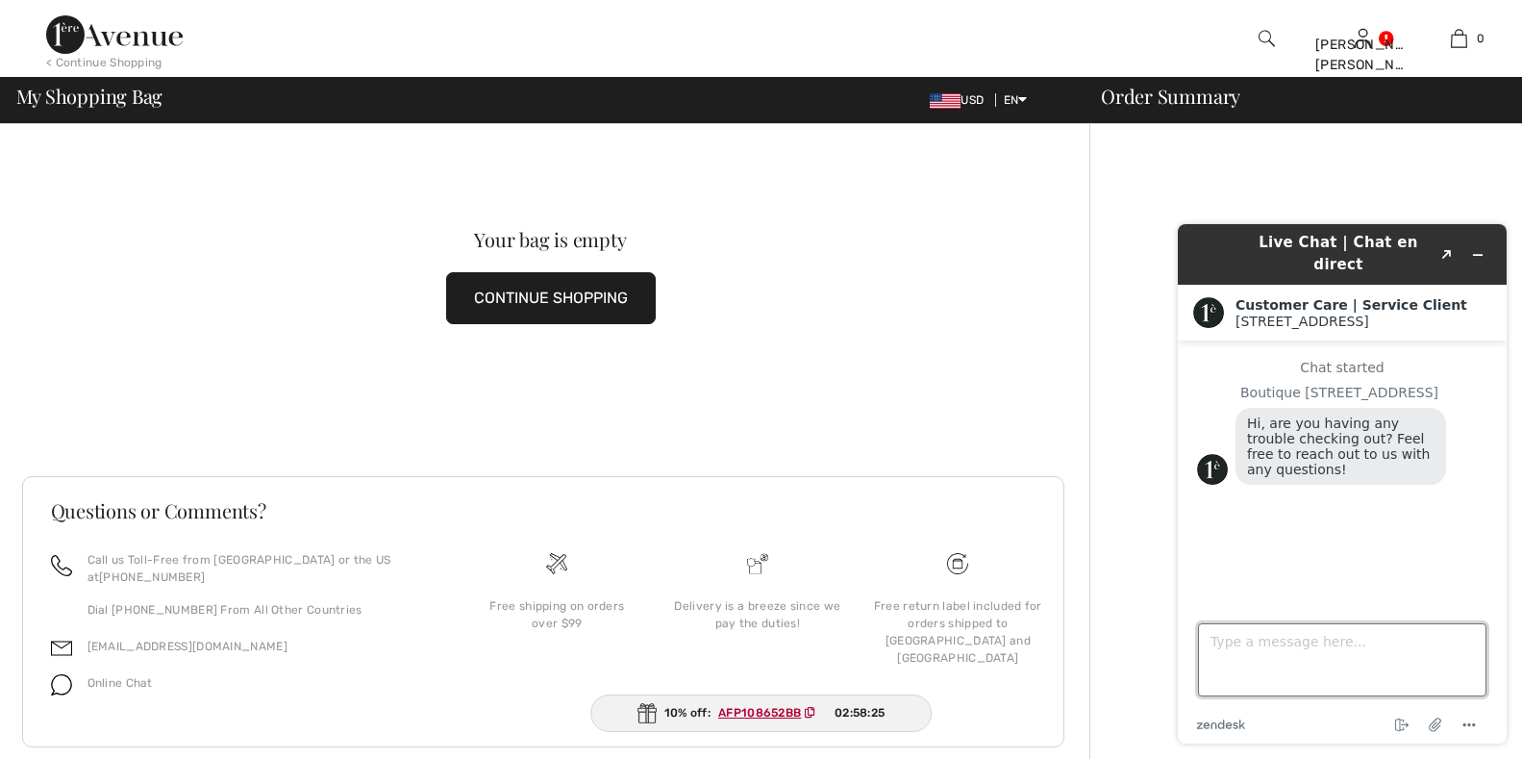
click at [1403, 660] on textarea "Type a message here..." at bounding box center [1342, 659] width 288 height 73
type textarea "HOLA"
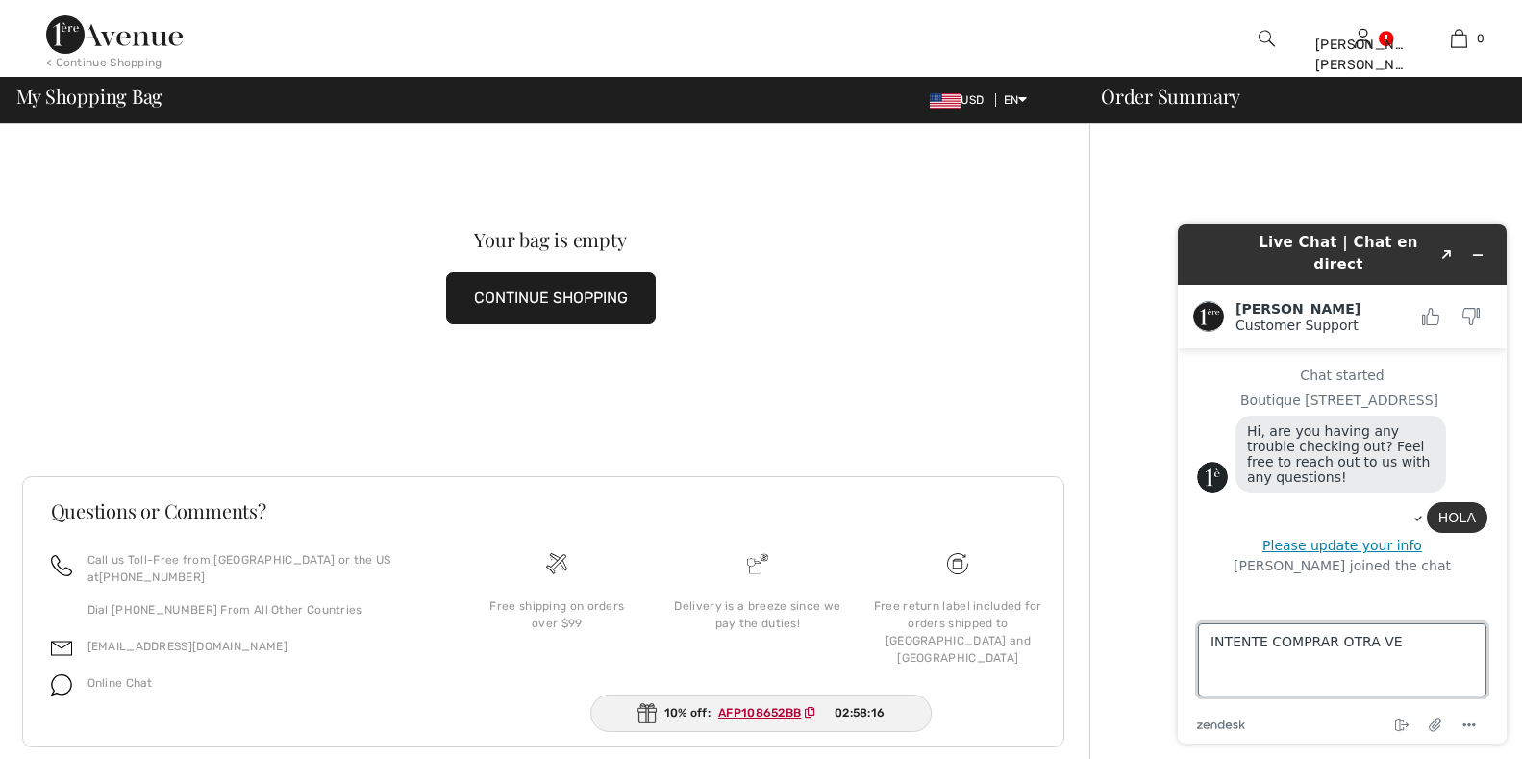
type textarea "INTENTE COMPRAR OTRA VES"
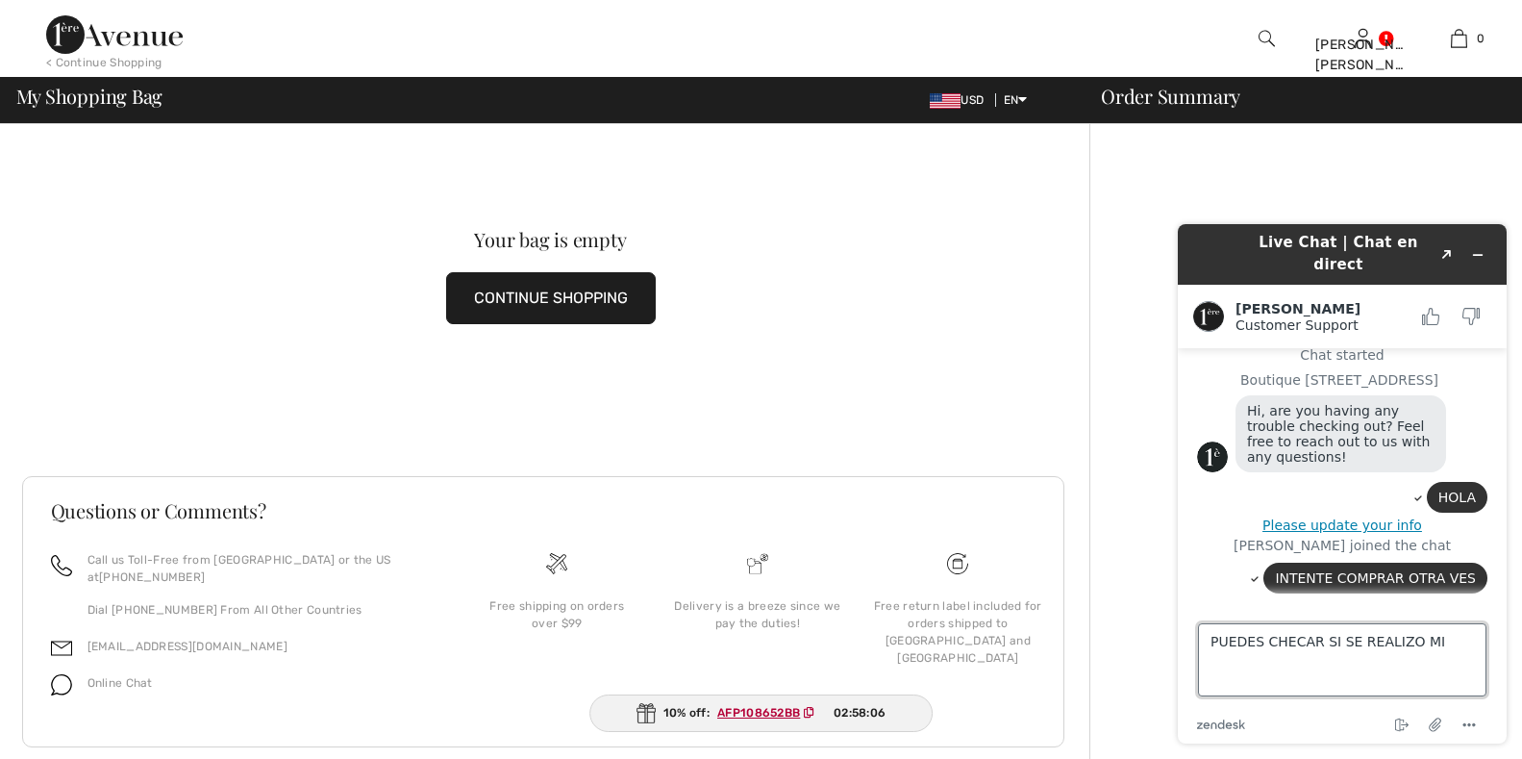
scroll to position [85, 0]
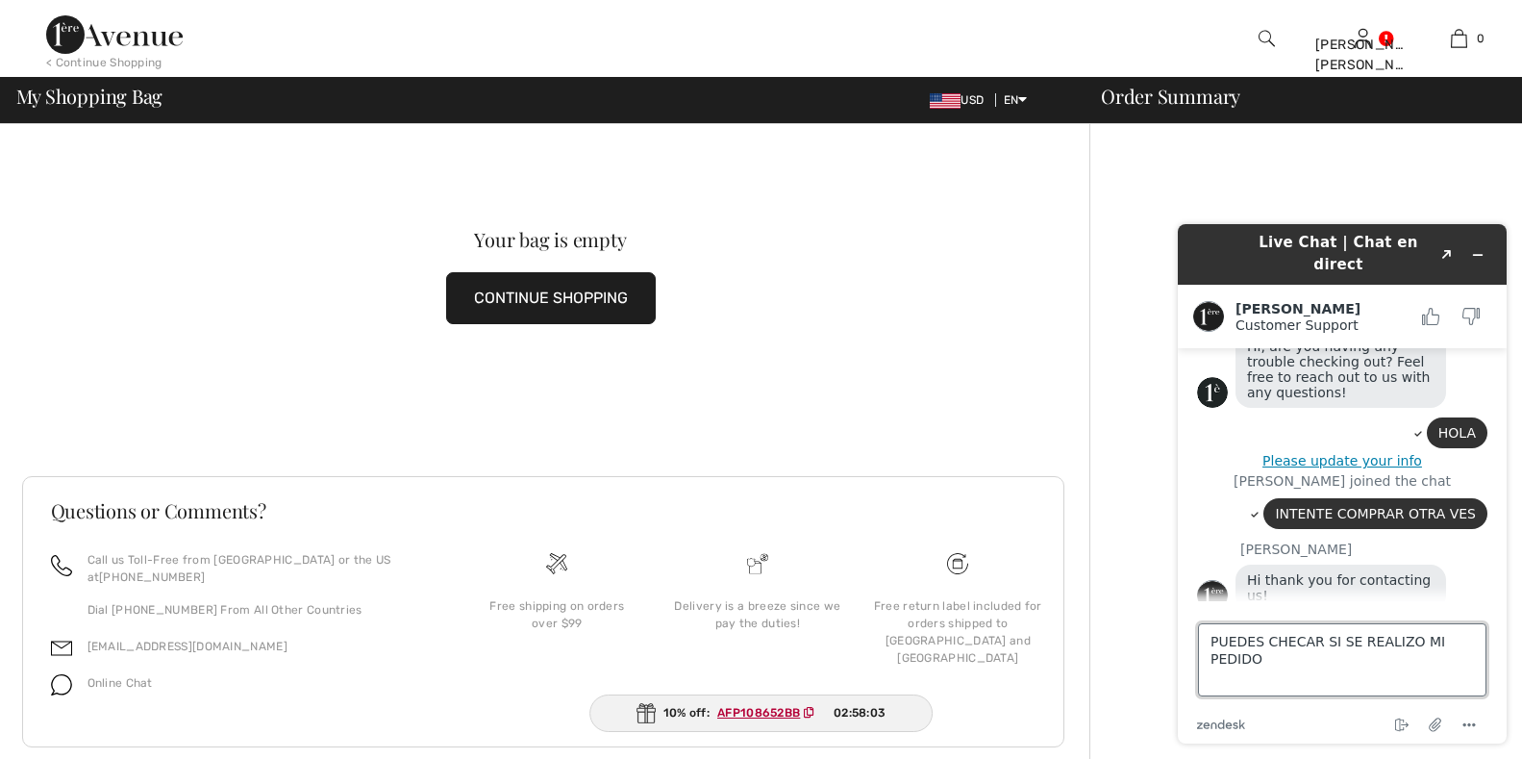
type textarea "PUEDES CHECAR SI SE REALIZO MI PEDIDO?"
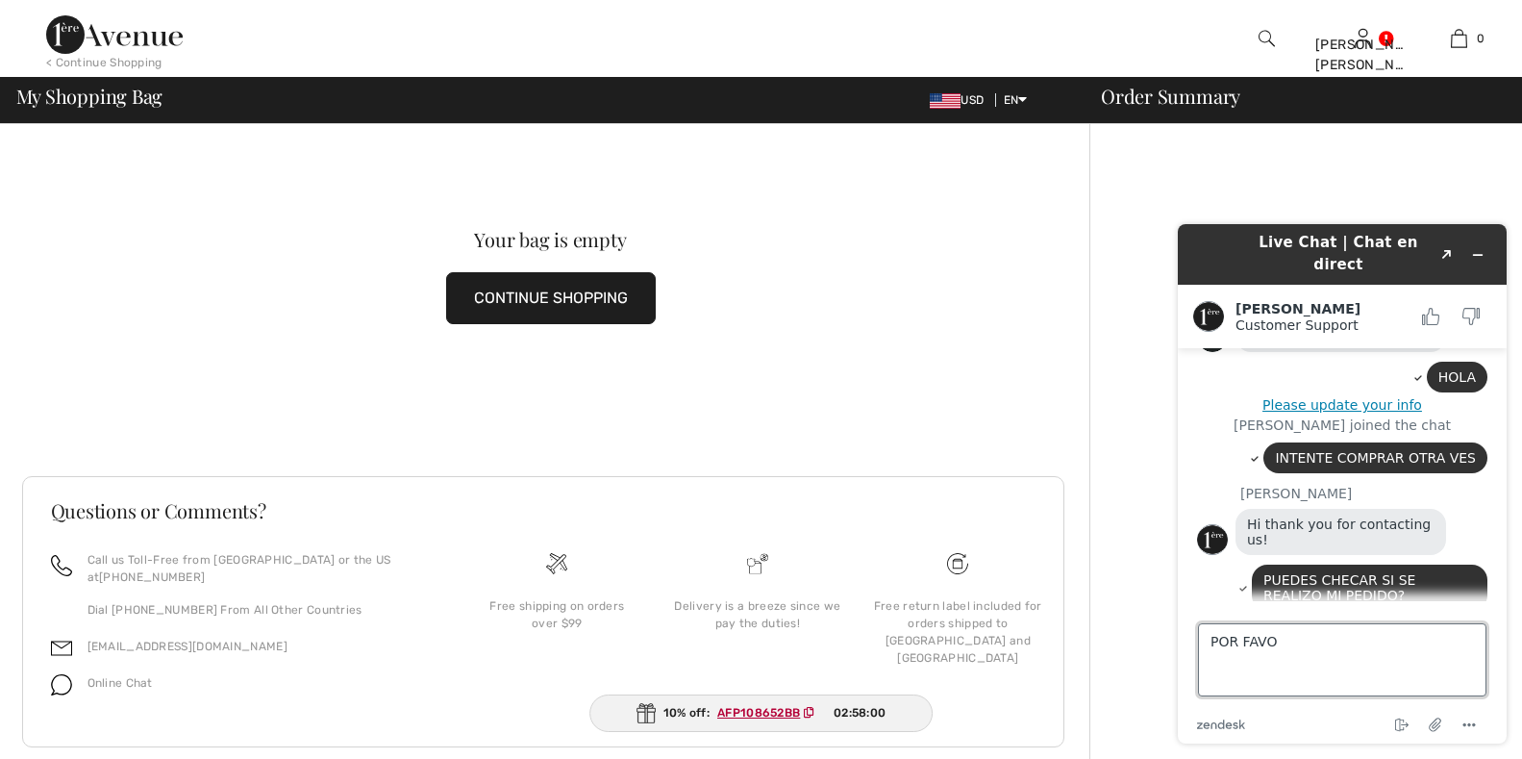
type textarea "POR FAVOR"
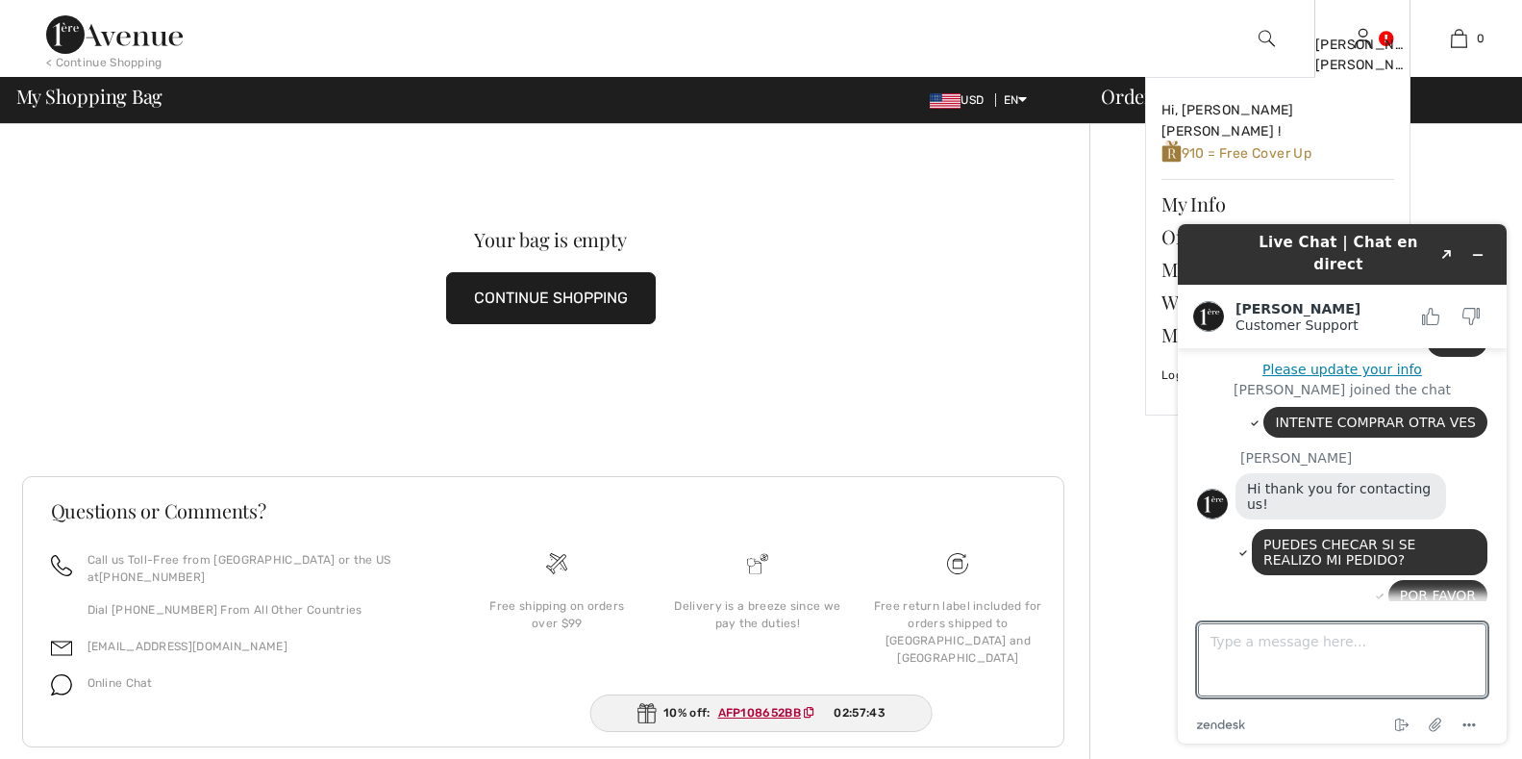
click at [1367, 31] on img at bounding box center [1363, 38] width 16 height 23
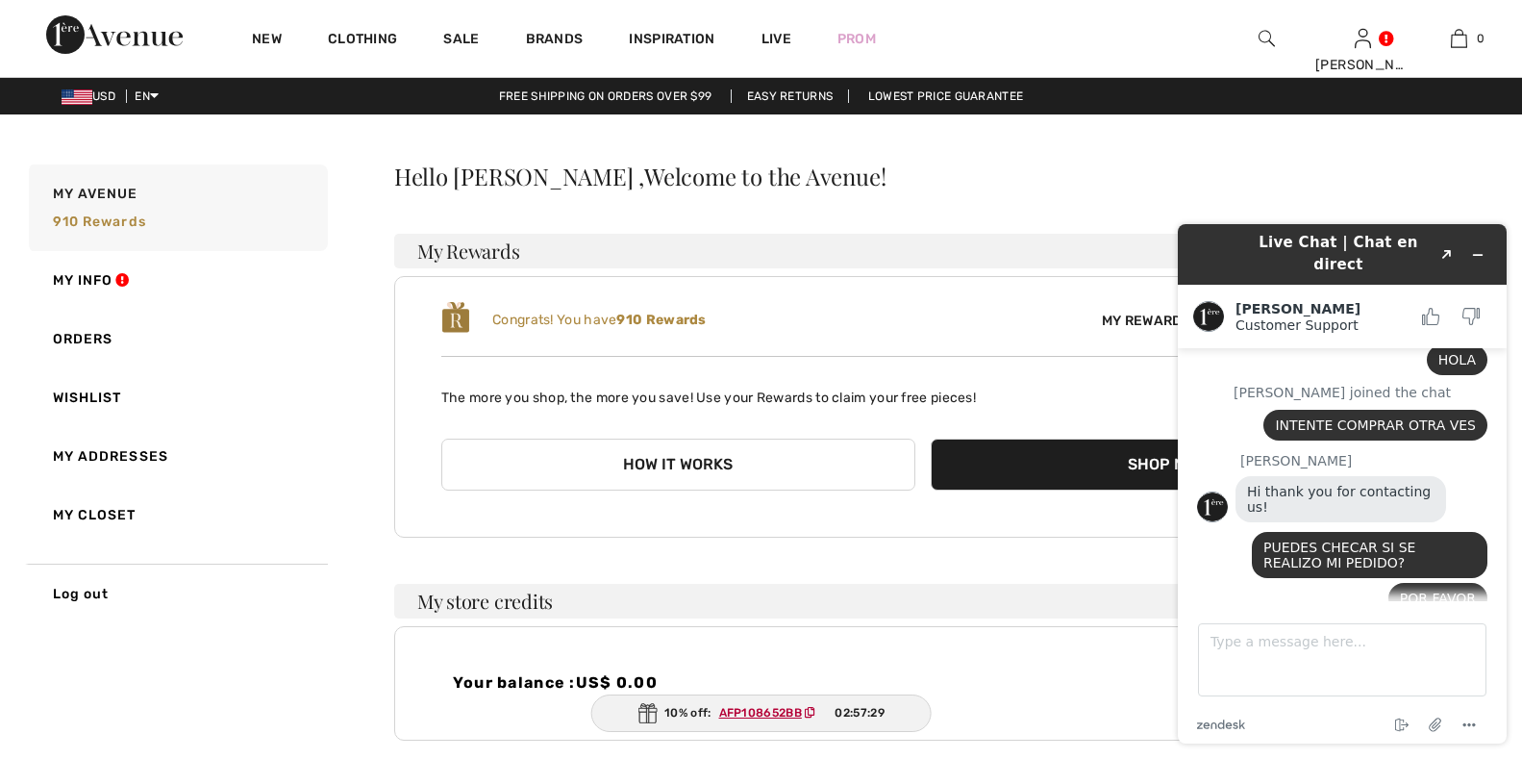
click at [89, 335] on link "Orders" at bounding box center [176, 339] width 303 height 59
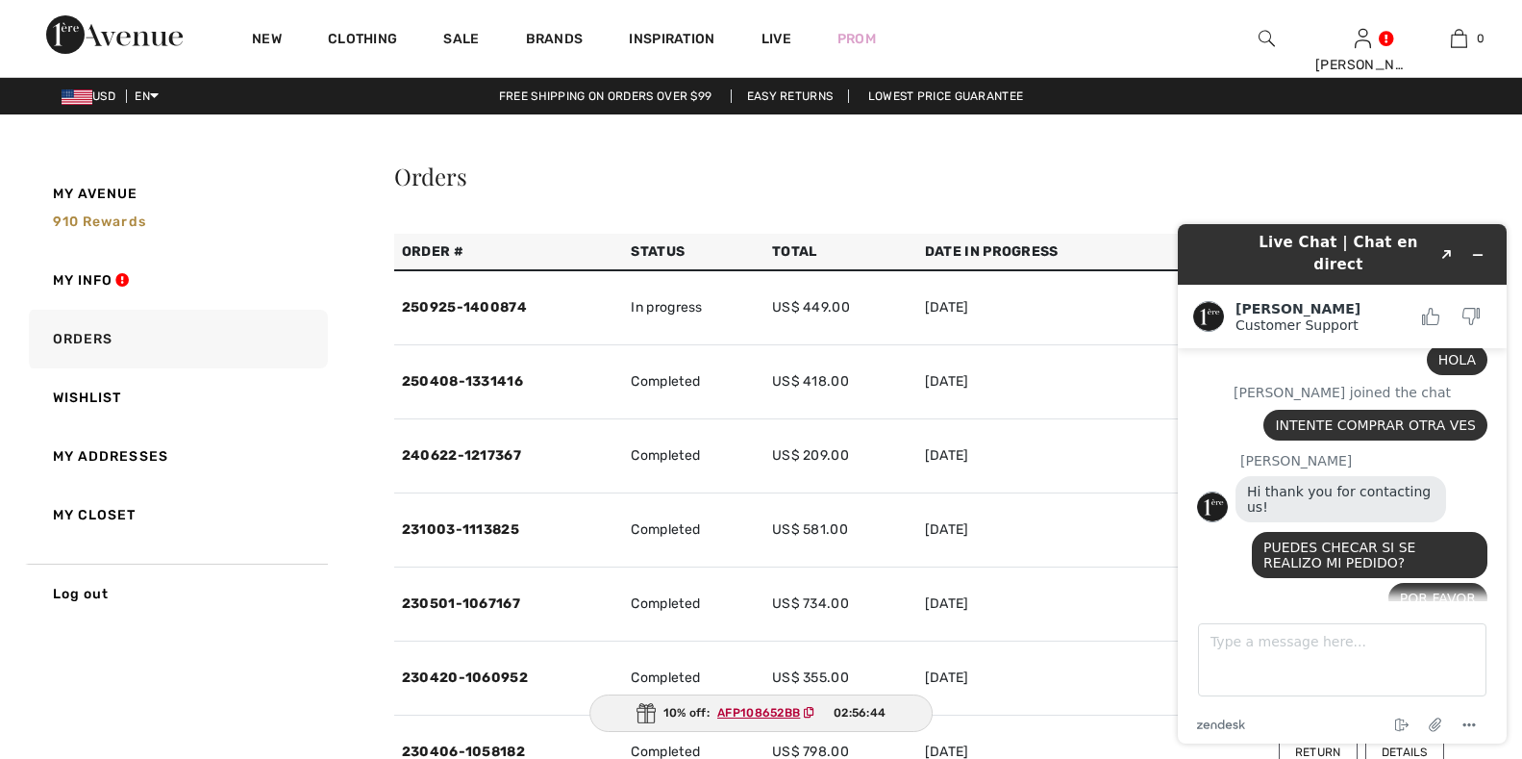
scroll to position [259, 0]
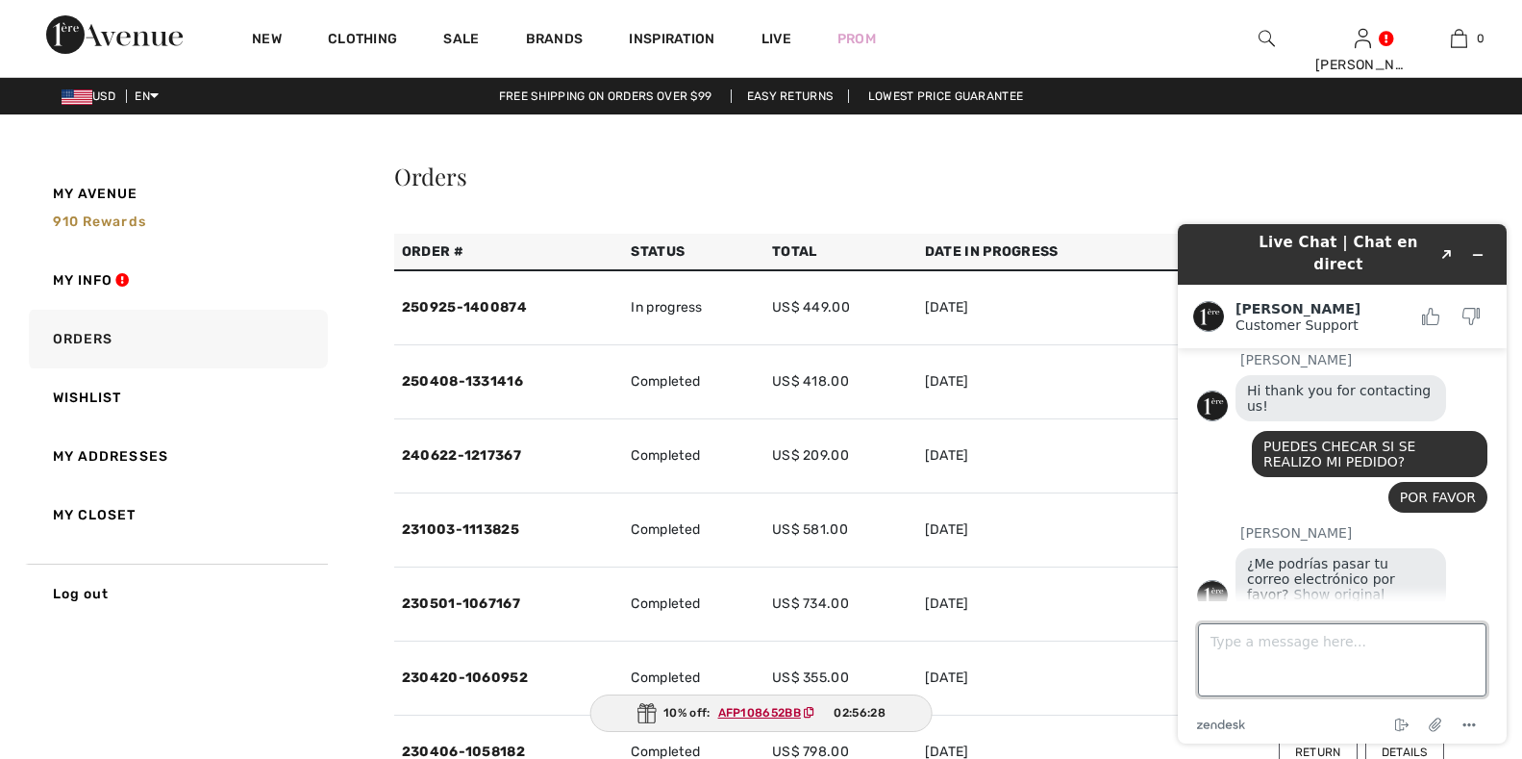
click at [1330, 651] on textarea "Type a message here..." at bounding box center [1342, 659] width 288 height 73
type textarea "[EMAIL_ADDRESS][DOMAIN_NAME]"
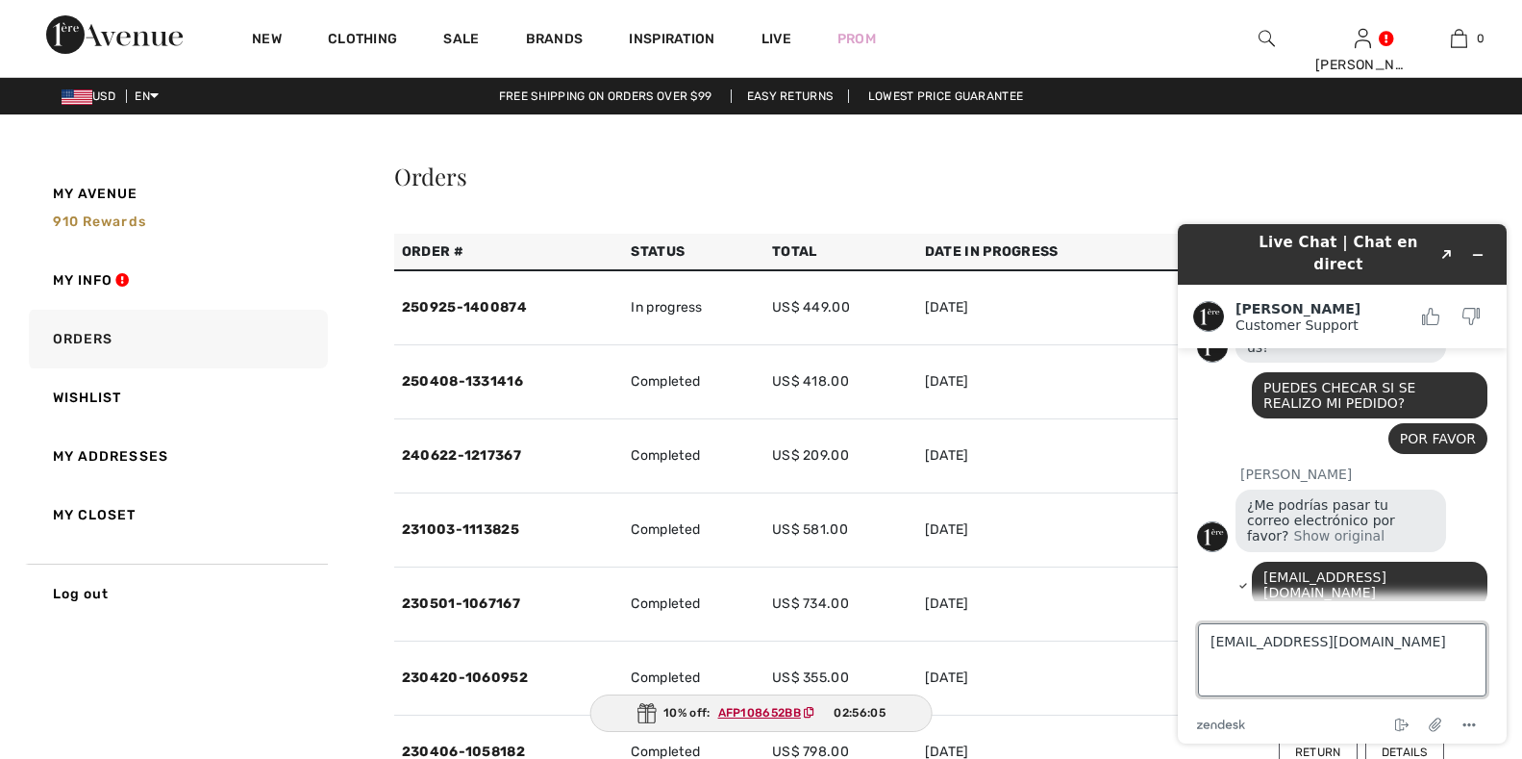
type textarea "[EMAIL_ADDRESS][DOMAIN_NAME]"
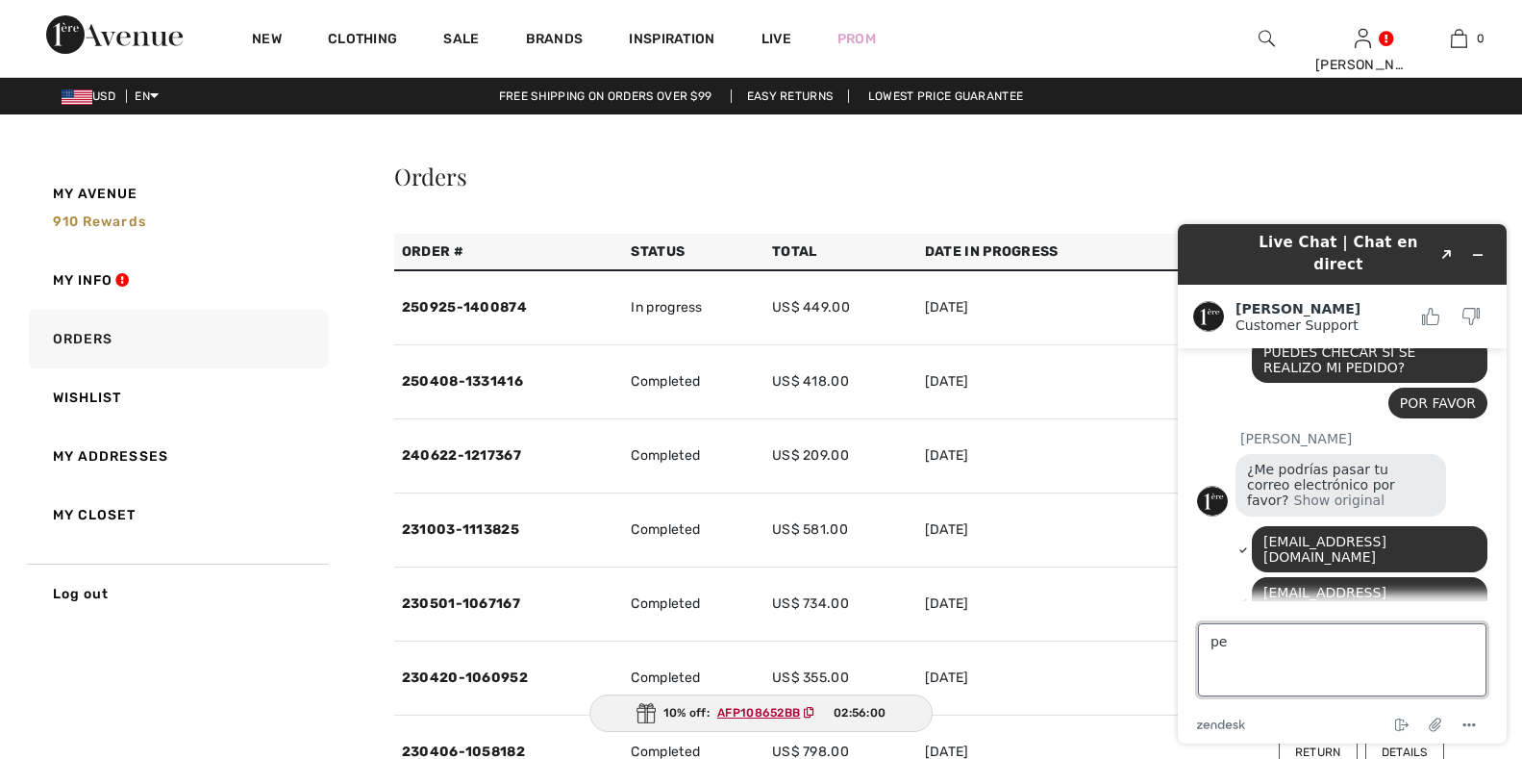
type textarea "p"
type textarea "es el ultimo"
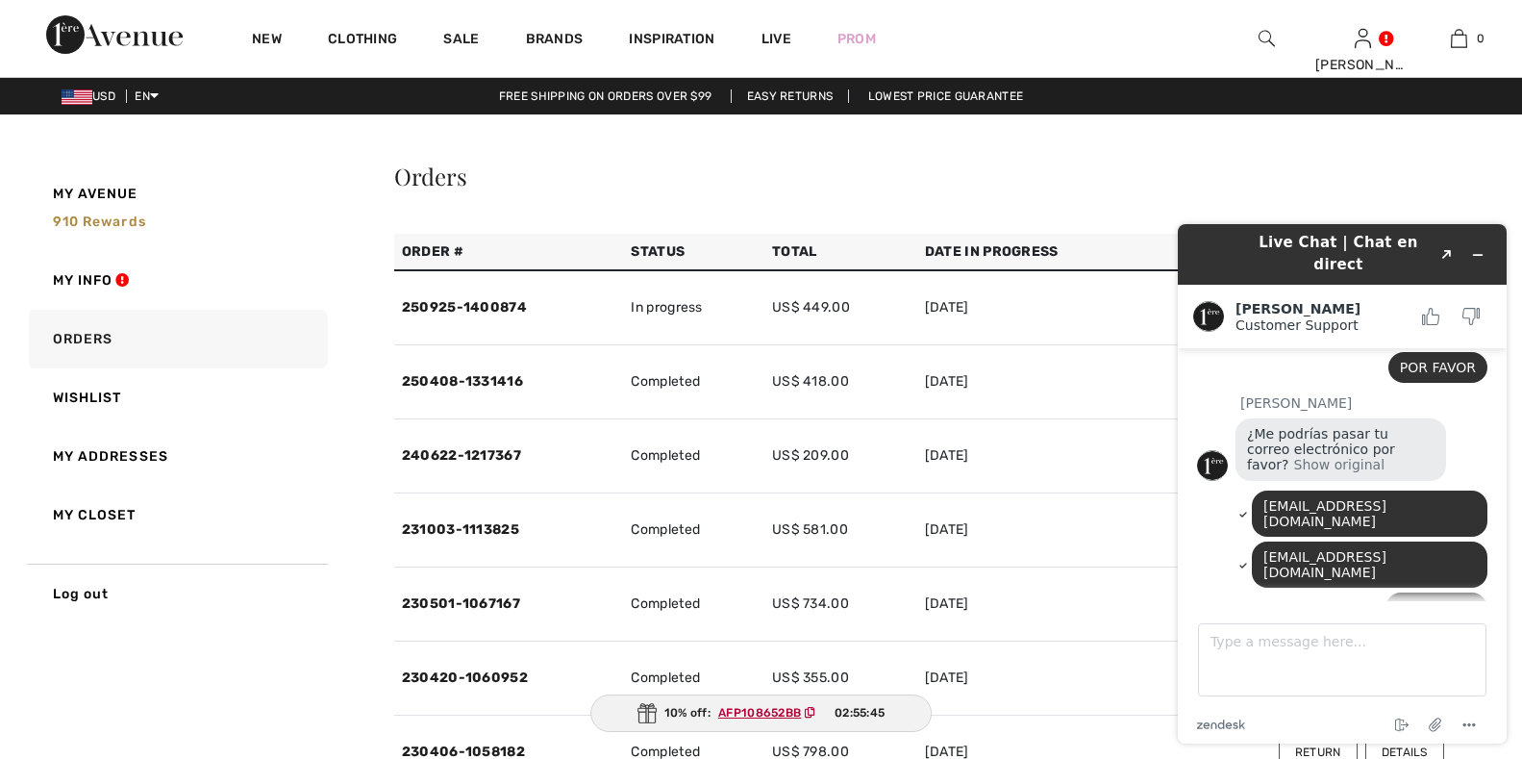
drag, startPoint x: 1409, startPoint y: 479, endPoint x: 1201, endPoint y: 576, distance: 230.1
click at [1201, 592] on div "es el ultimo" at bounding box center [1342, 610] width 290 height 36
click at [762, 713] on ins "AFP108652BB" at bounding box center [759, 712] width 83 height 13
click at [652, 710] on img at bounding box center [645, 713] width 19 height 20
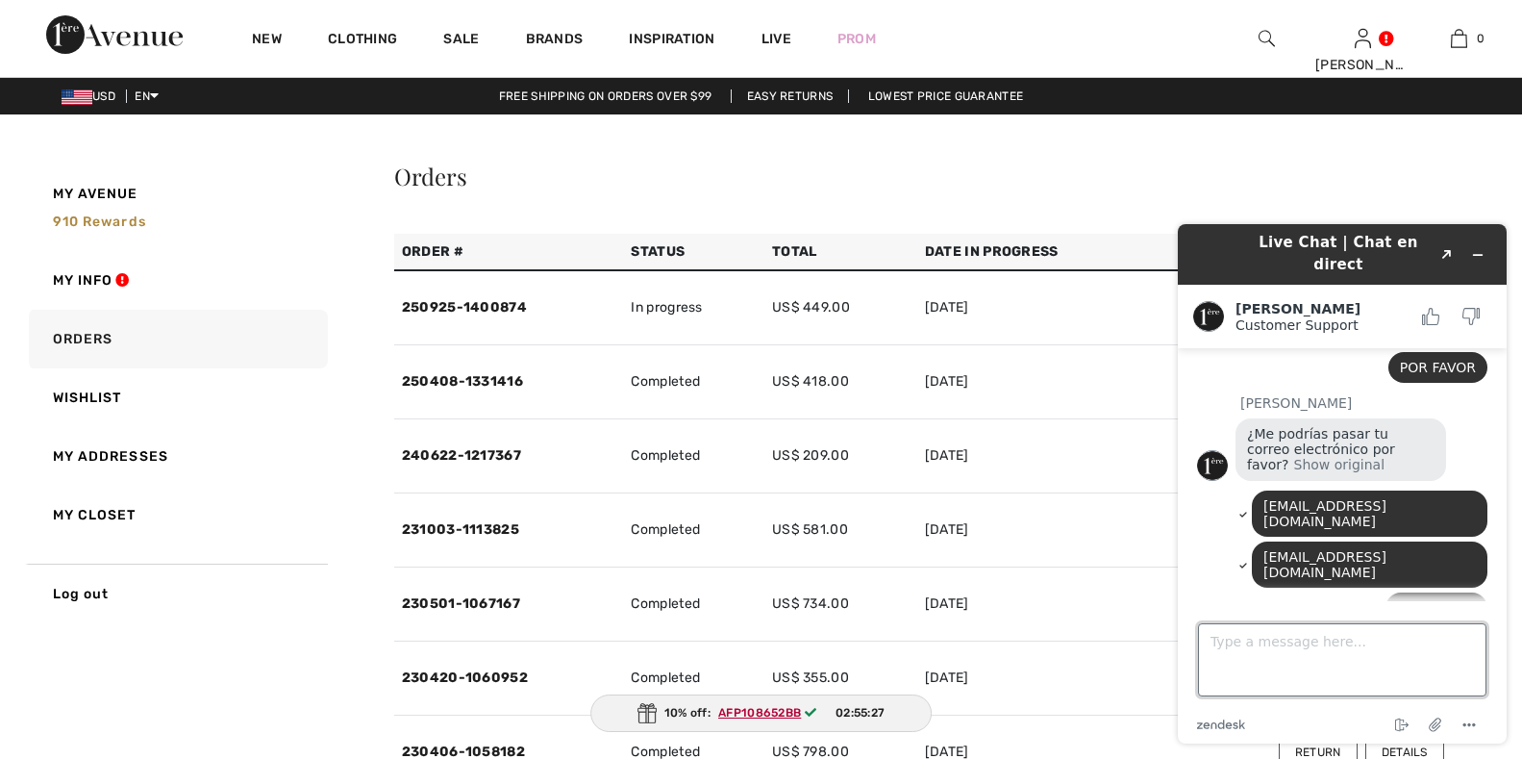
click at [1310, 658] on textarea "Type a message here..." at bounding box center [1342, 659] width 288 height 73
type textarea "me pusieron un descuento de 10 y no lo aplique"
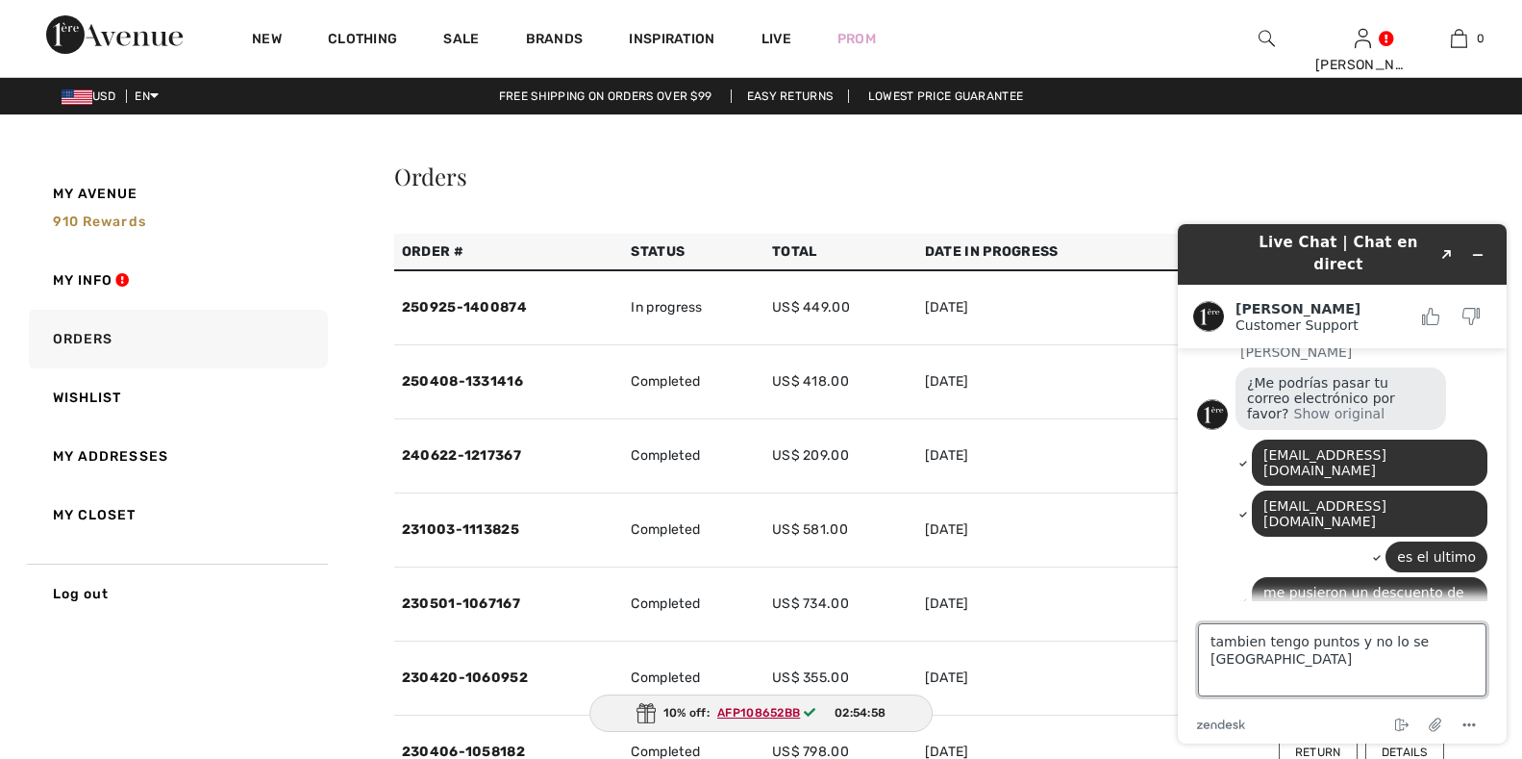
type textarea "tambien tengo puntos y no lo se usar"
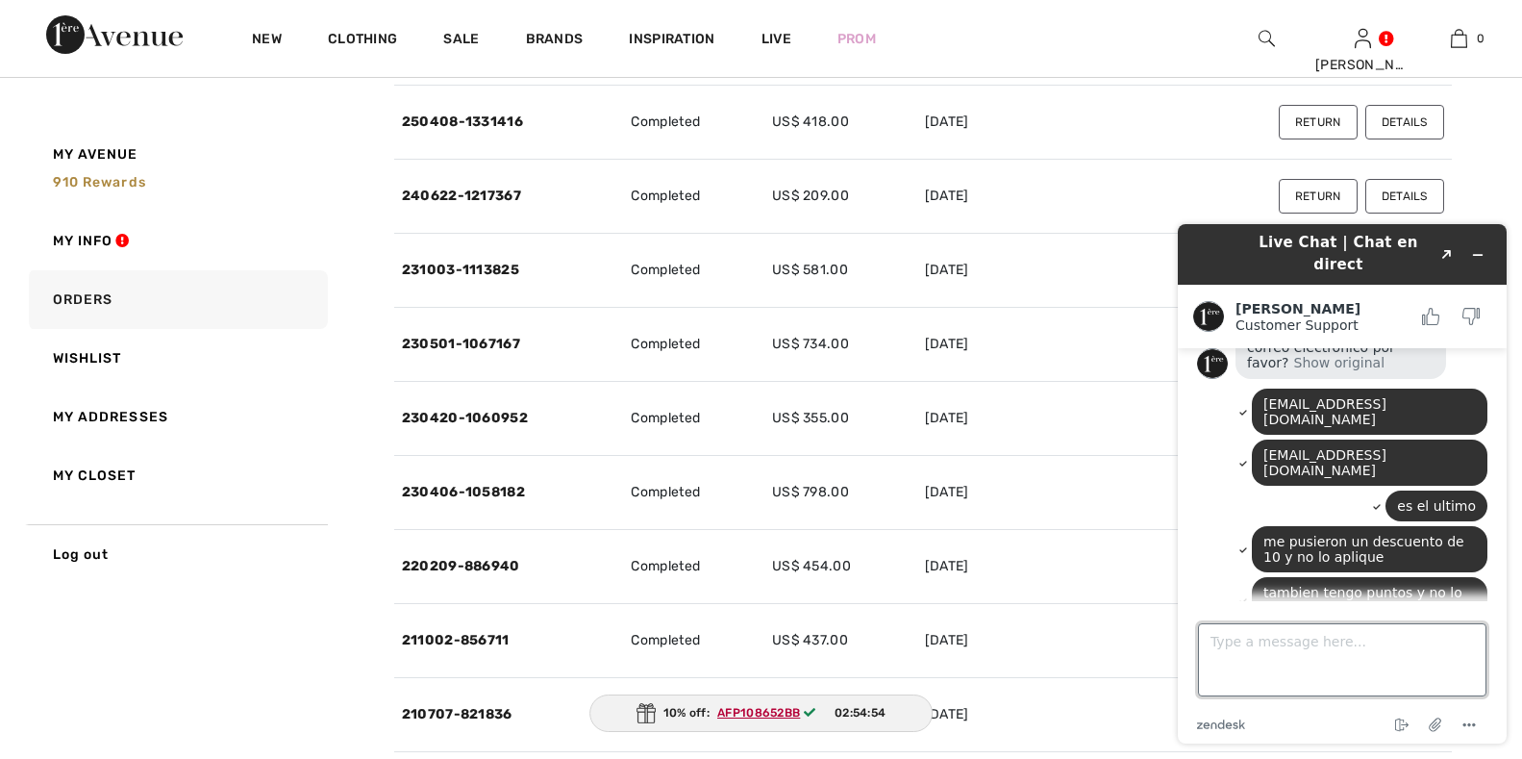
scroll to position [288, 0]
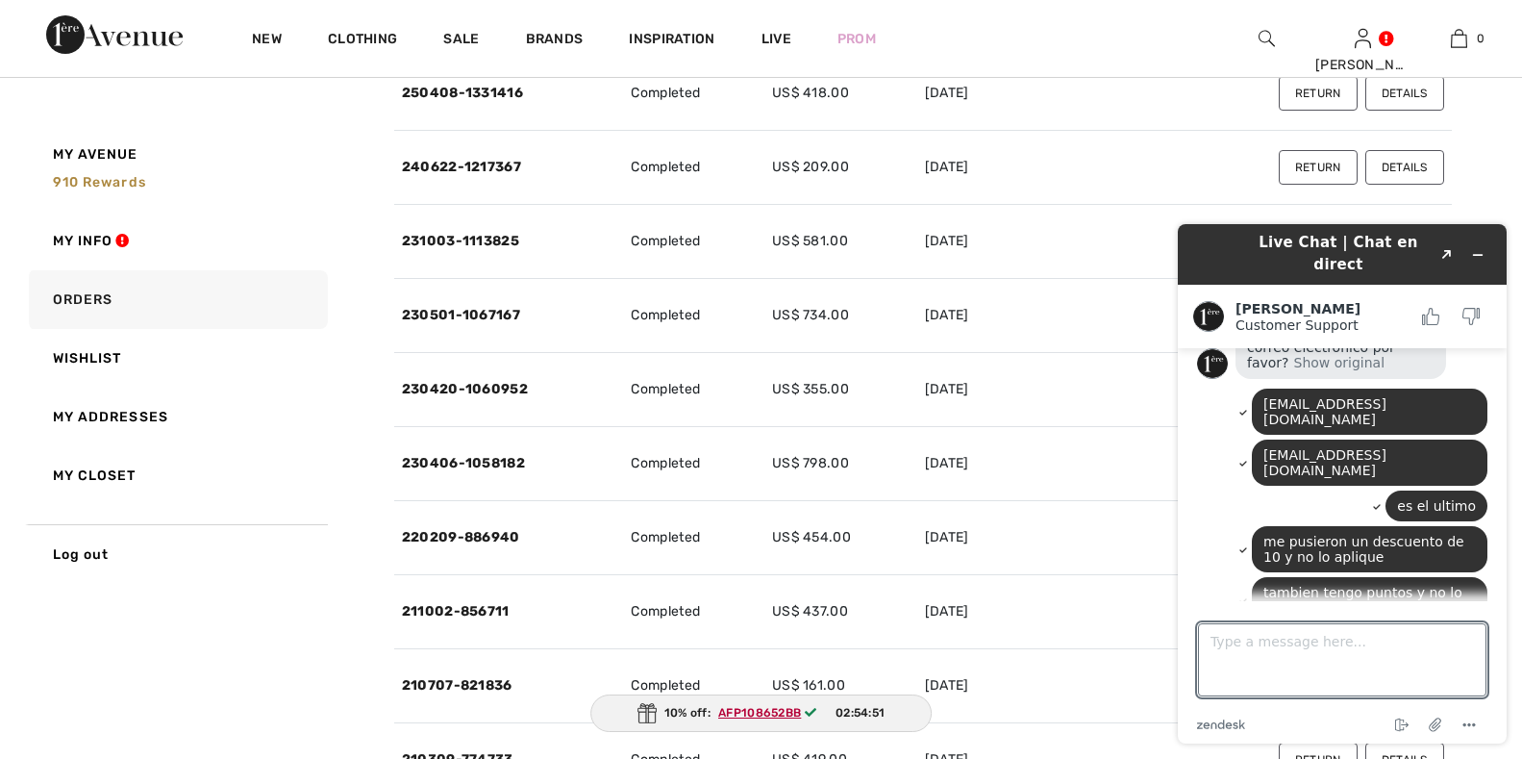
click at [813, 710] on icon at bounding box center [811, 713] width 12 height 12
click at [866, 711] on span "02:54:50" at bounding box center [860, 712] width 51 height 17
click at [644, 715] on img at bounding box center [644, 713] width 19 height 20
click at [700, 711] on div "10% off: AFP108652BB 02:54:47" at bounding box center [761, 712] width 344 height 37
click at [766, 710] on ins "AFP108652BB" at bounding box center [758, 712] width 83 height 13
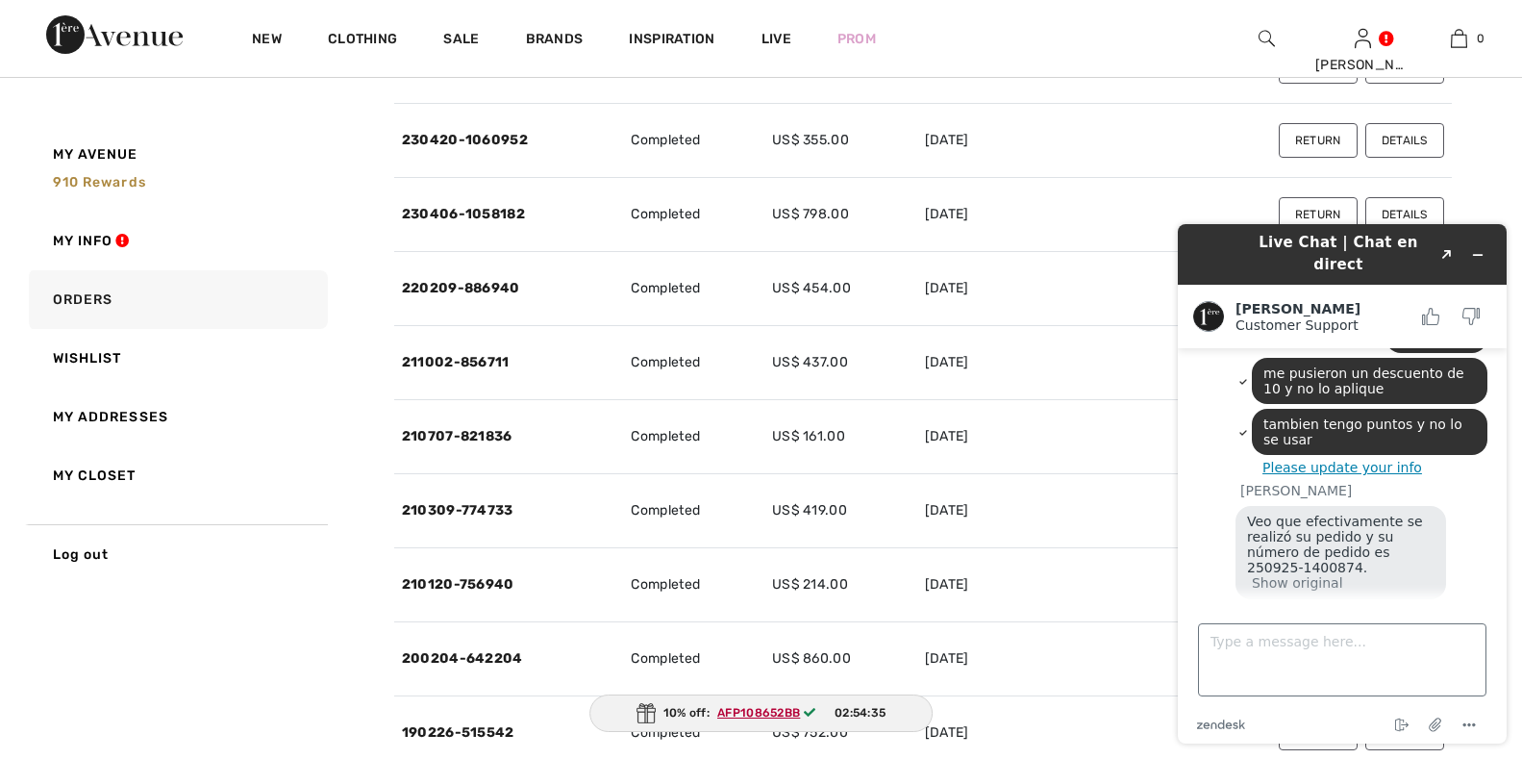
scroll to position [596, 0]
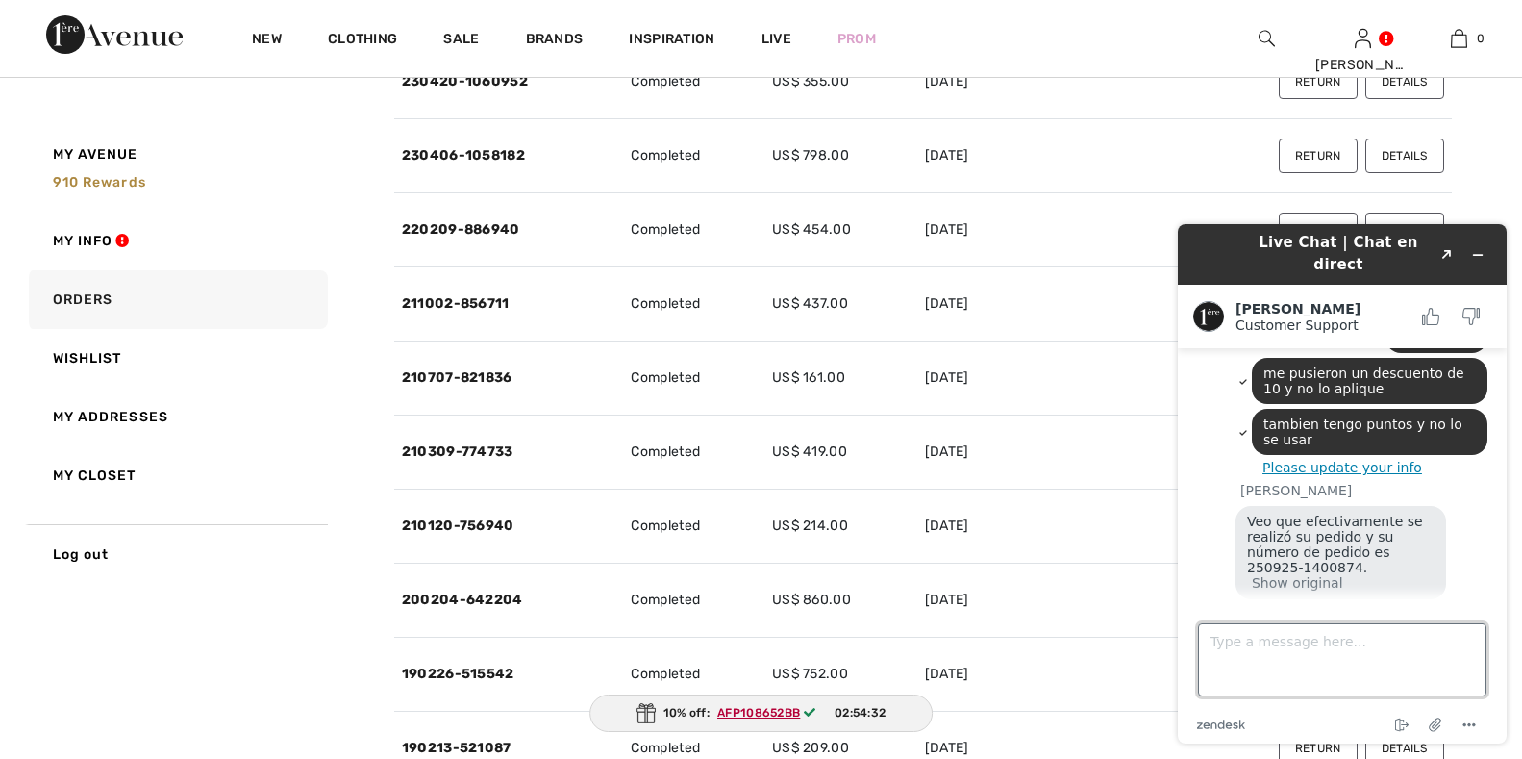
click at [1283, 661] on textarea "Type a message here..." at bounding box center [1342, 659] width 288 height 73
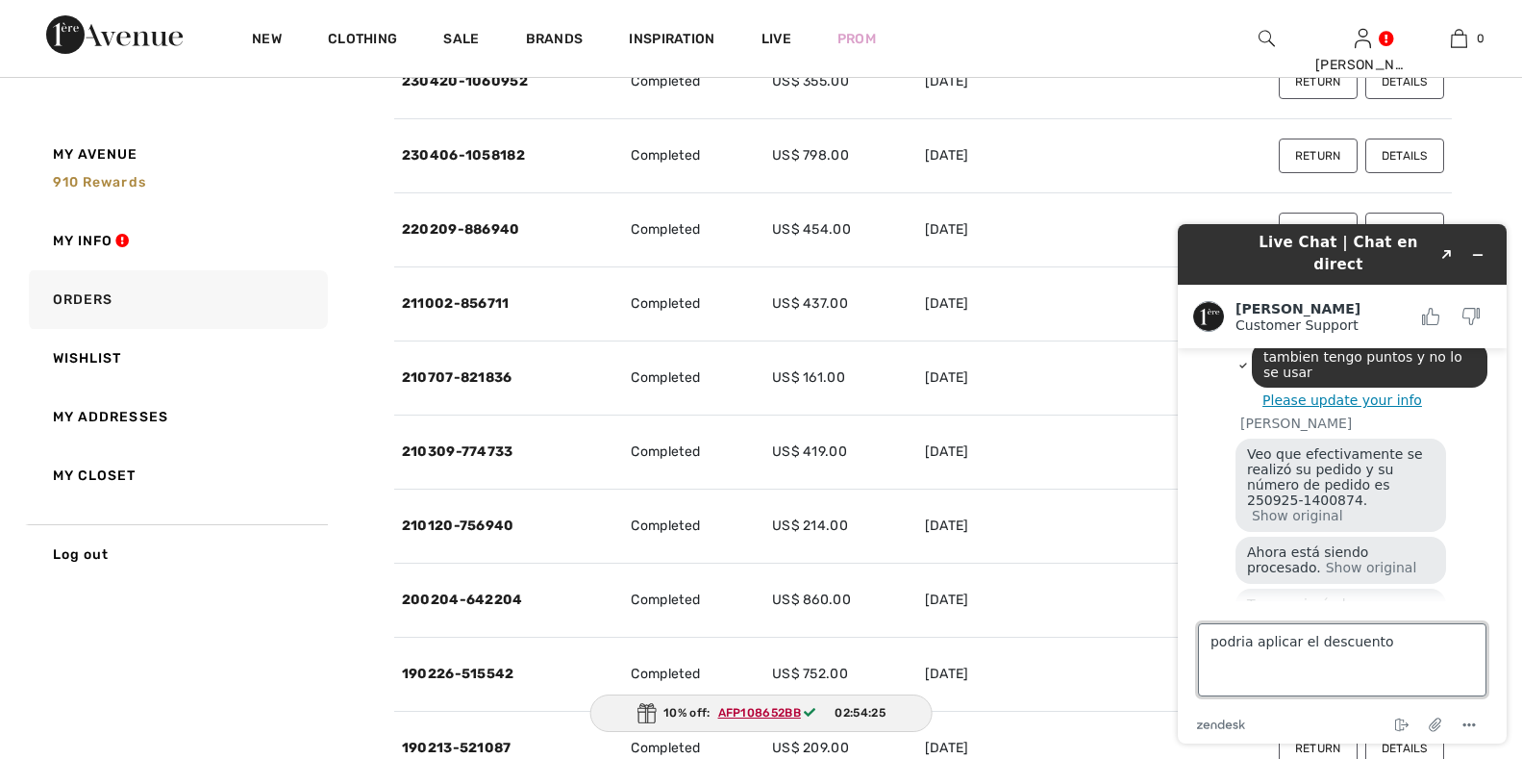
type textarea "podria aplicar el descuento"
drag, startPoint x: 1235, startPoint y: 645, endPoint x: 1368, endPoint y: 655, distance: 133.0
click at [1367, 655] on textarea "podria aplicar el descuento" at bounding box center [1342, 659] width 288 height 73
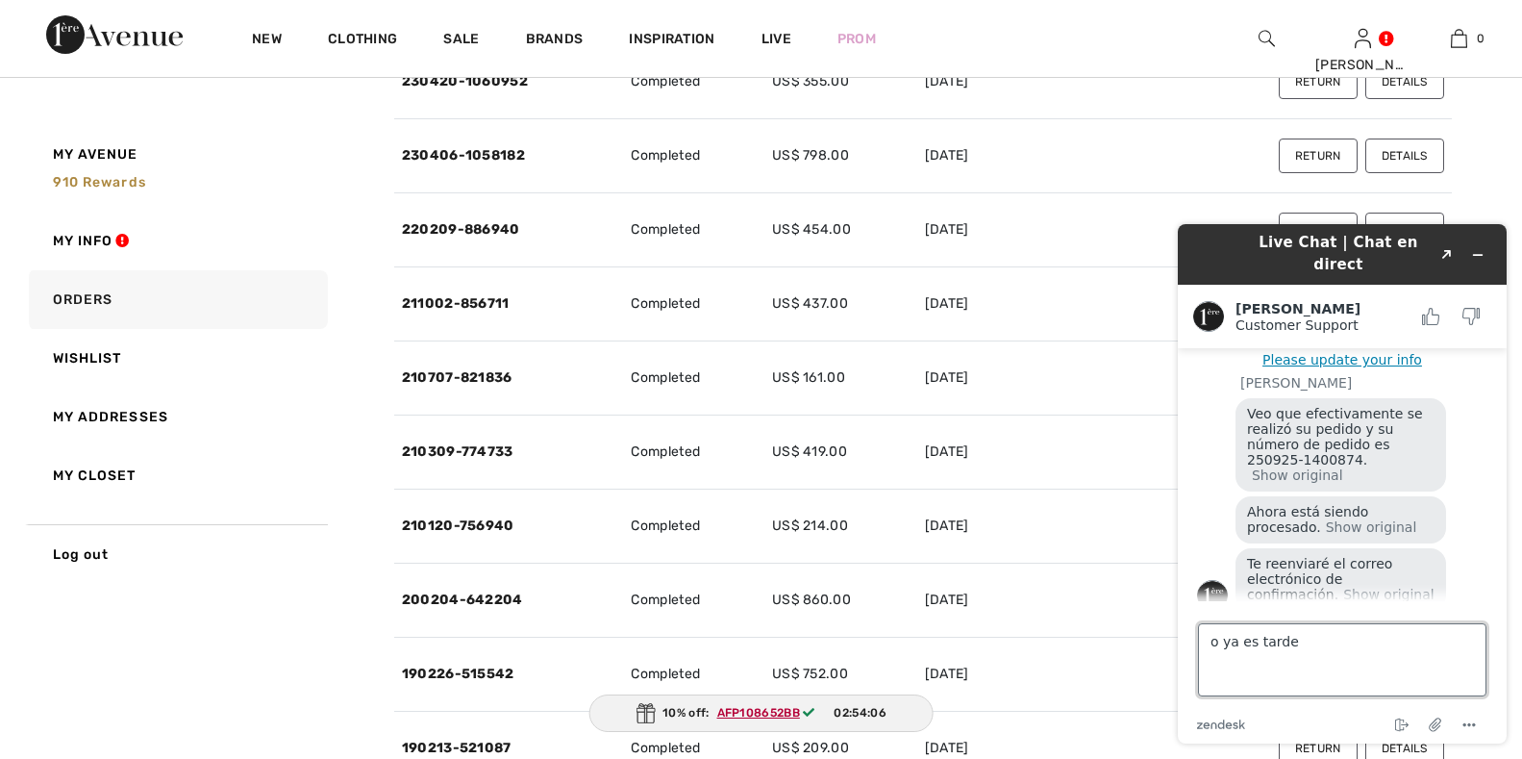
type textarea "o ya es tarde?"
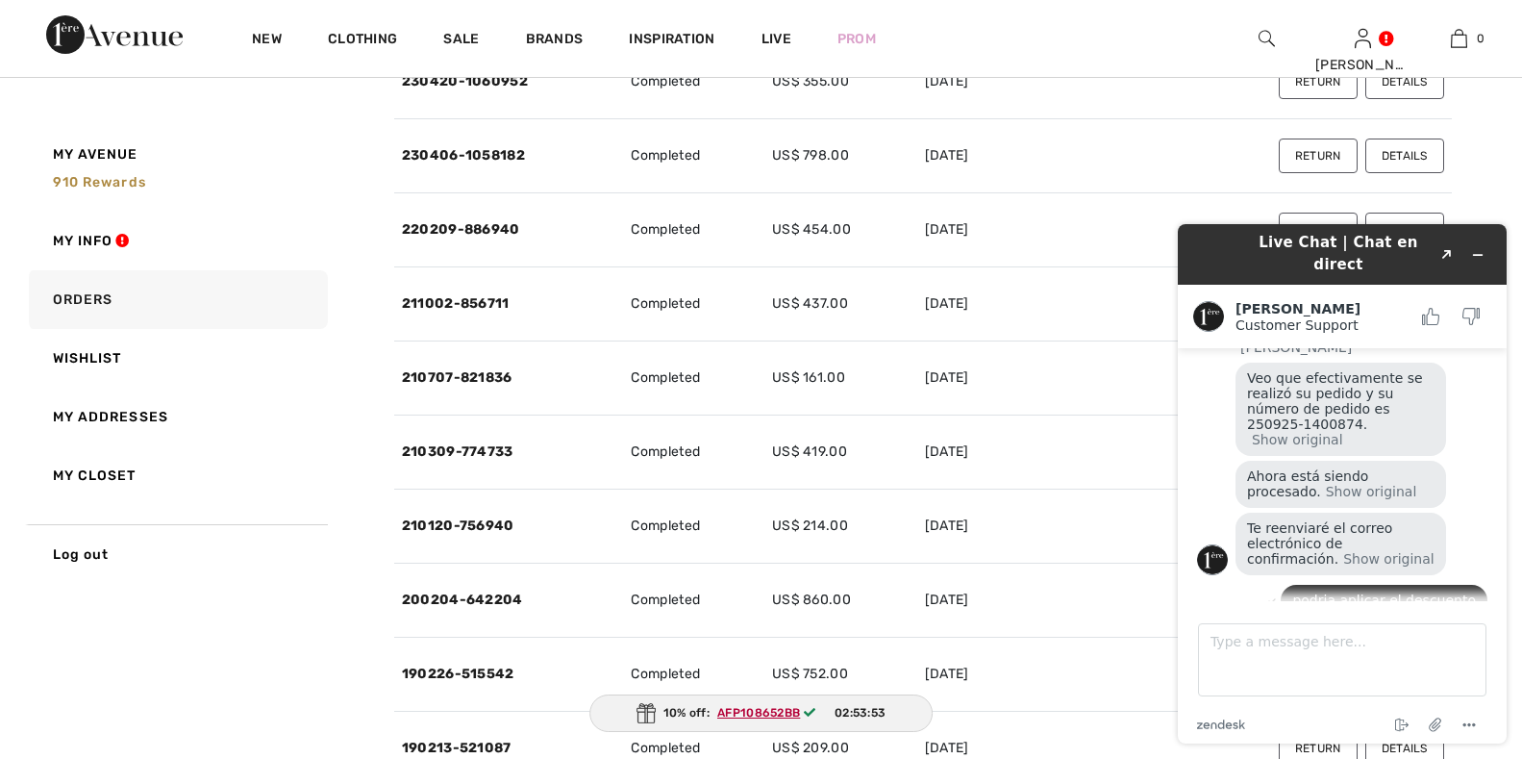
drag, startPoint x: 715, startPoint y: 708, endPoint x: 704, endPoint y: 709, distance: 11.6
click at [704, 709] on div "10% off: AFP108652BB 02:53:53" at bounding box center [761, 712] width 344 height 37
click at [676, 710] on div "10% off: AFP108652BB 02:53:52" at bounding box center [760, 712] width 343 height 37
drag, startPoint x: 1838, startPoint y: 919, endPoint x: 1315, endPoint y: 655, distance: 586.0
click at [1315, 655] on textarea "Type a message here..." at bounding box center [1342, 659] width 288 height 73
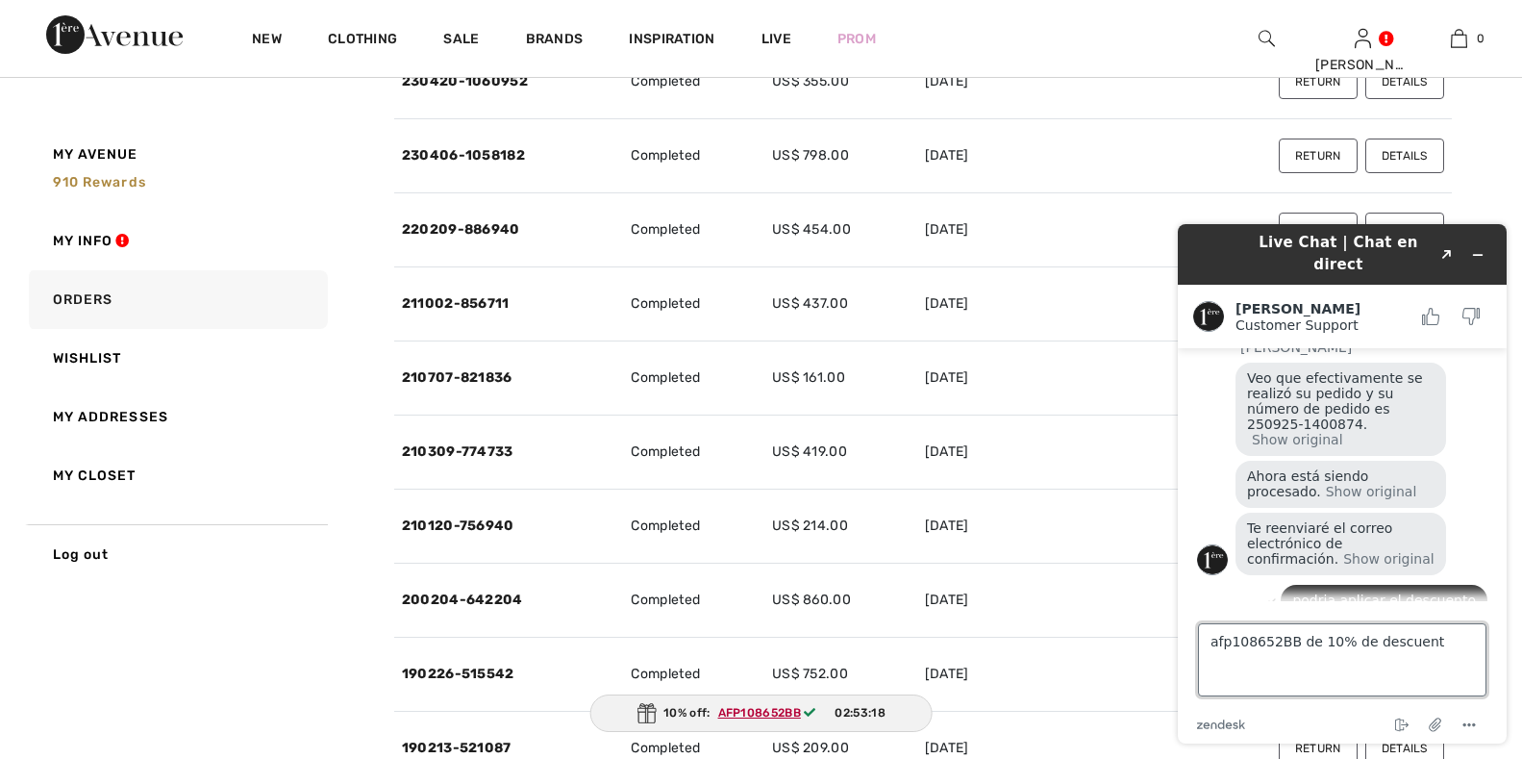
type textarea "afp108652BB de 10% de descuento"
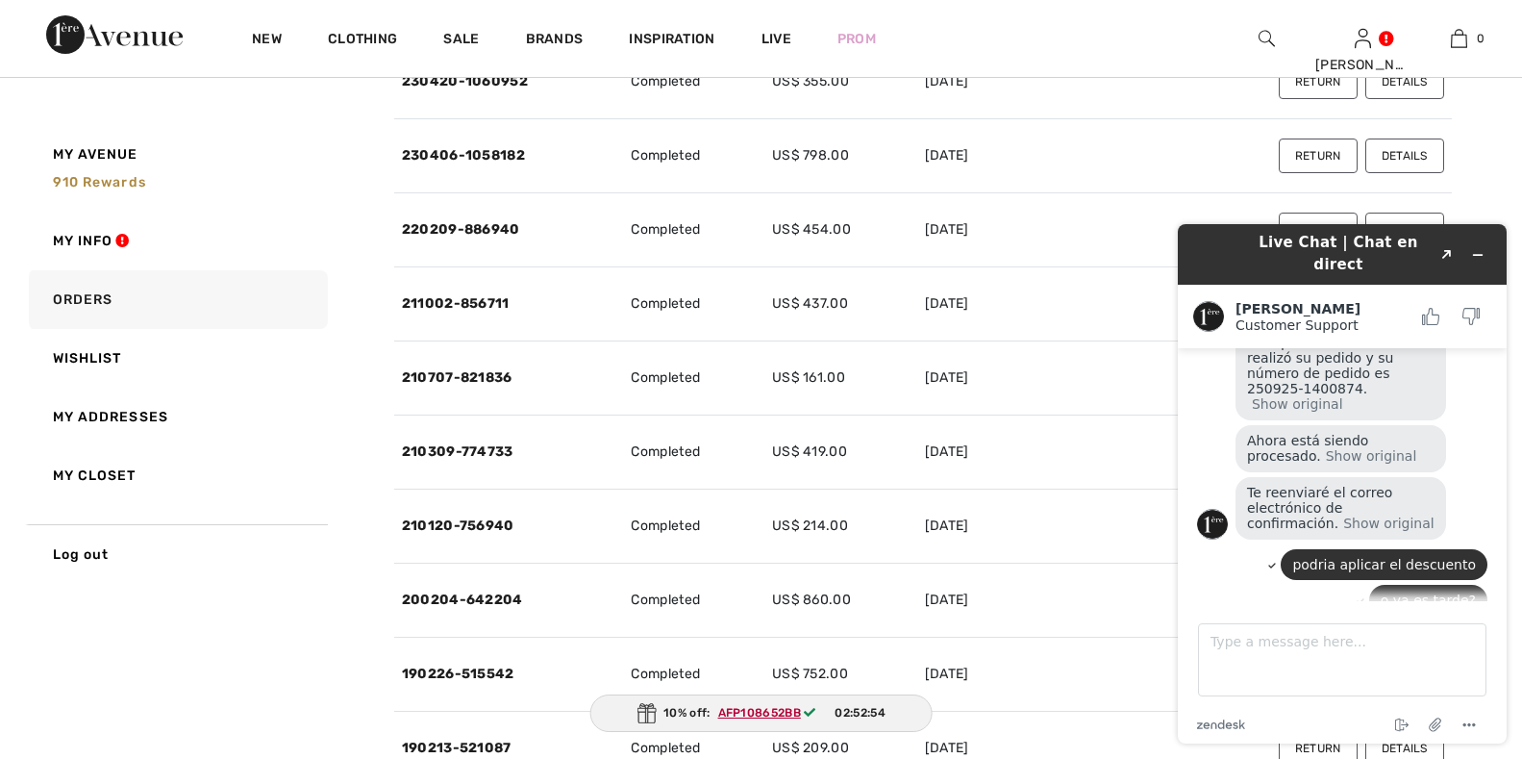
drag, startPoint x: 1261, startPoint y: 576, endPoint x: 1338, endPoint y: 583, distance: 77.2
click at [1338, 628] on span "afp108652BB de 10% de descuento" at bounding box center [1349, 643] width 172 height 31
copy span "afp108652BB"
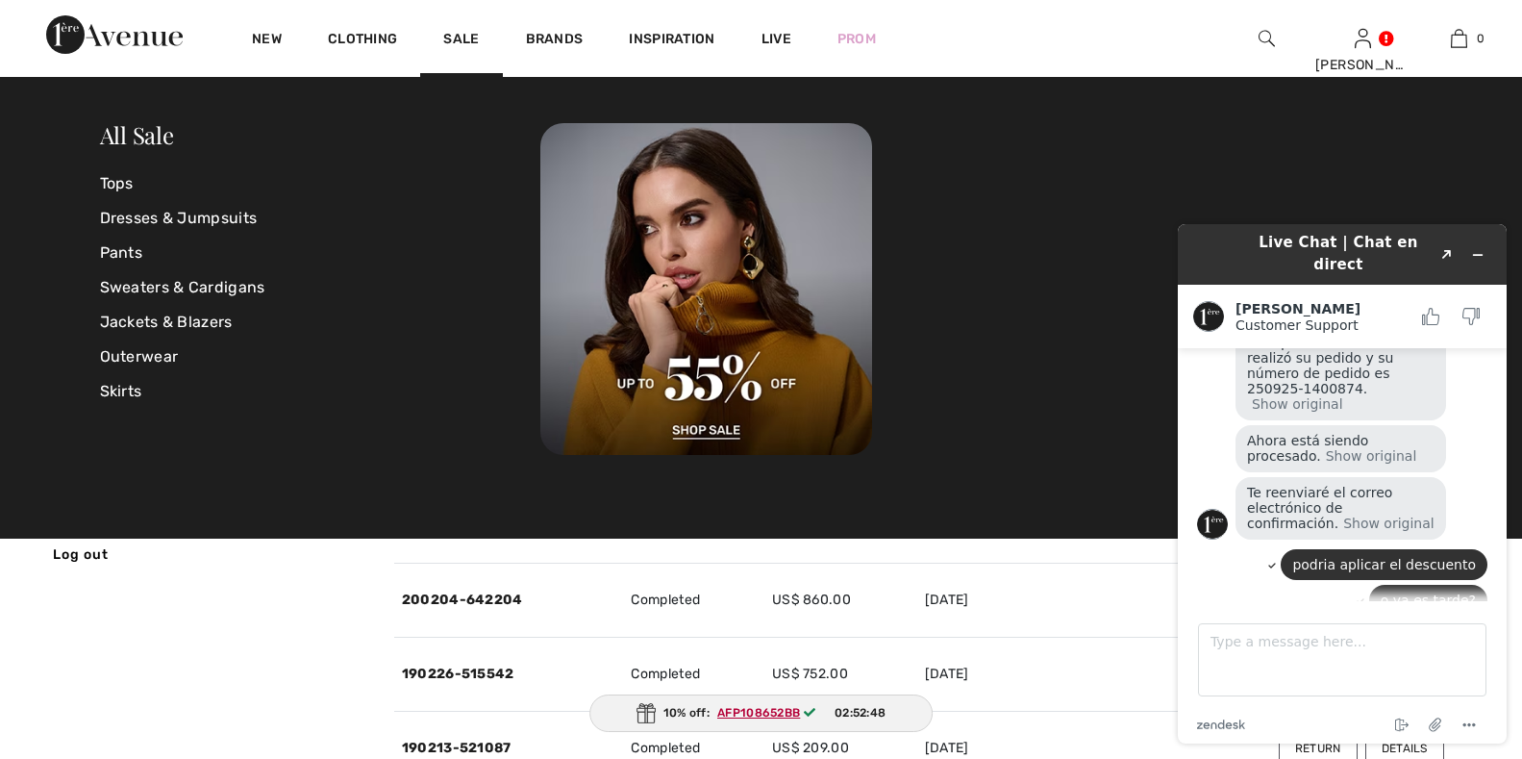
click at [479, 13] on div "Sale" at bounding box center [461, 38] width 82 height 77
click at [459, 31] on link "Sale" at bounding box center [461, 41] width 36 height 20
click at [197, 215] on link "Dresses & Jumpsuits" at bounding box center [320, 218] width 441 height 35
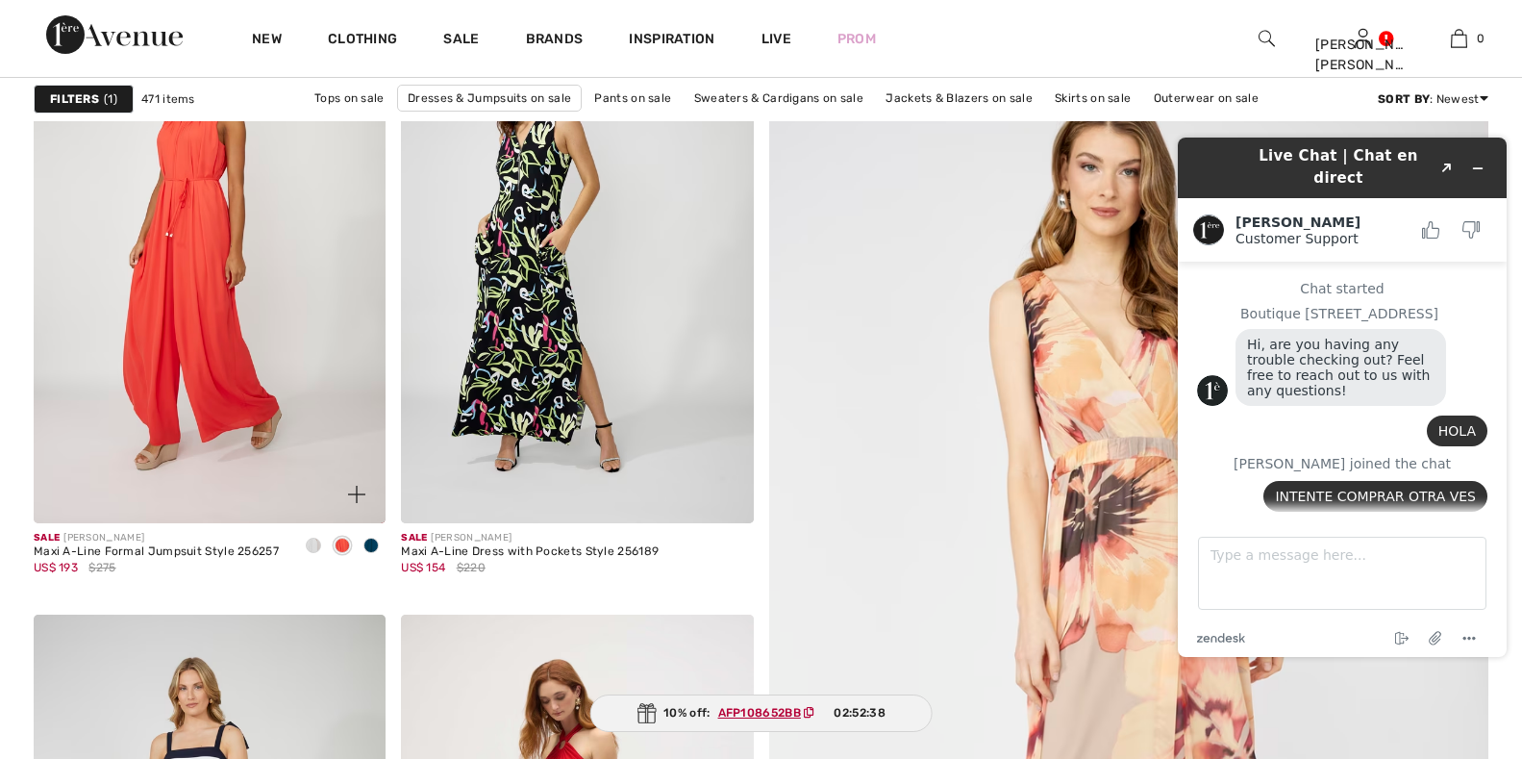
scroll to position [819, 0]
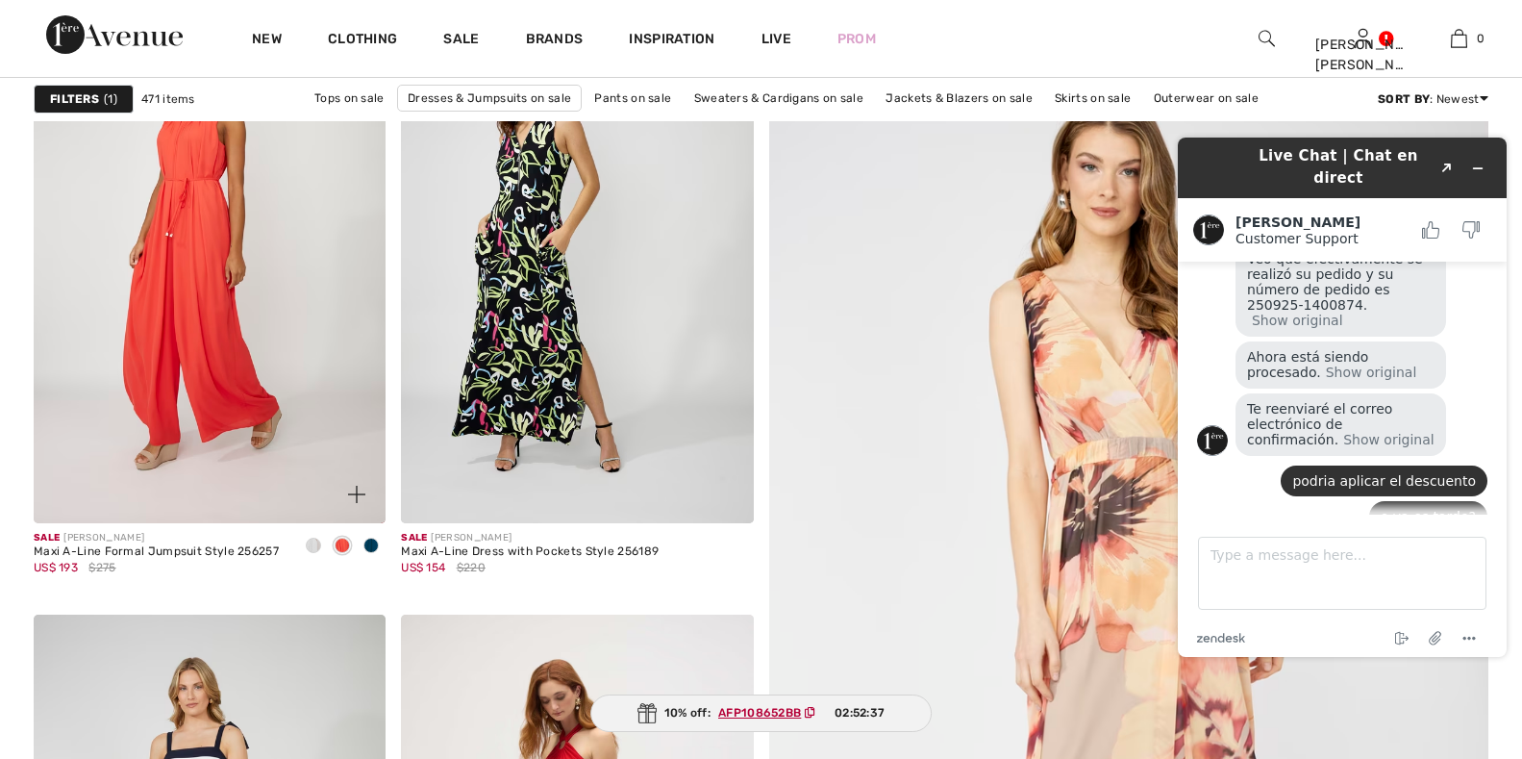
click at [373, 544] on span at bounding box center [370, 544] width 15 height 15
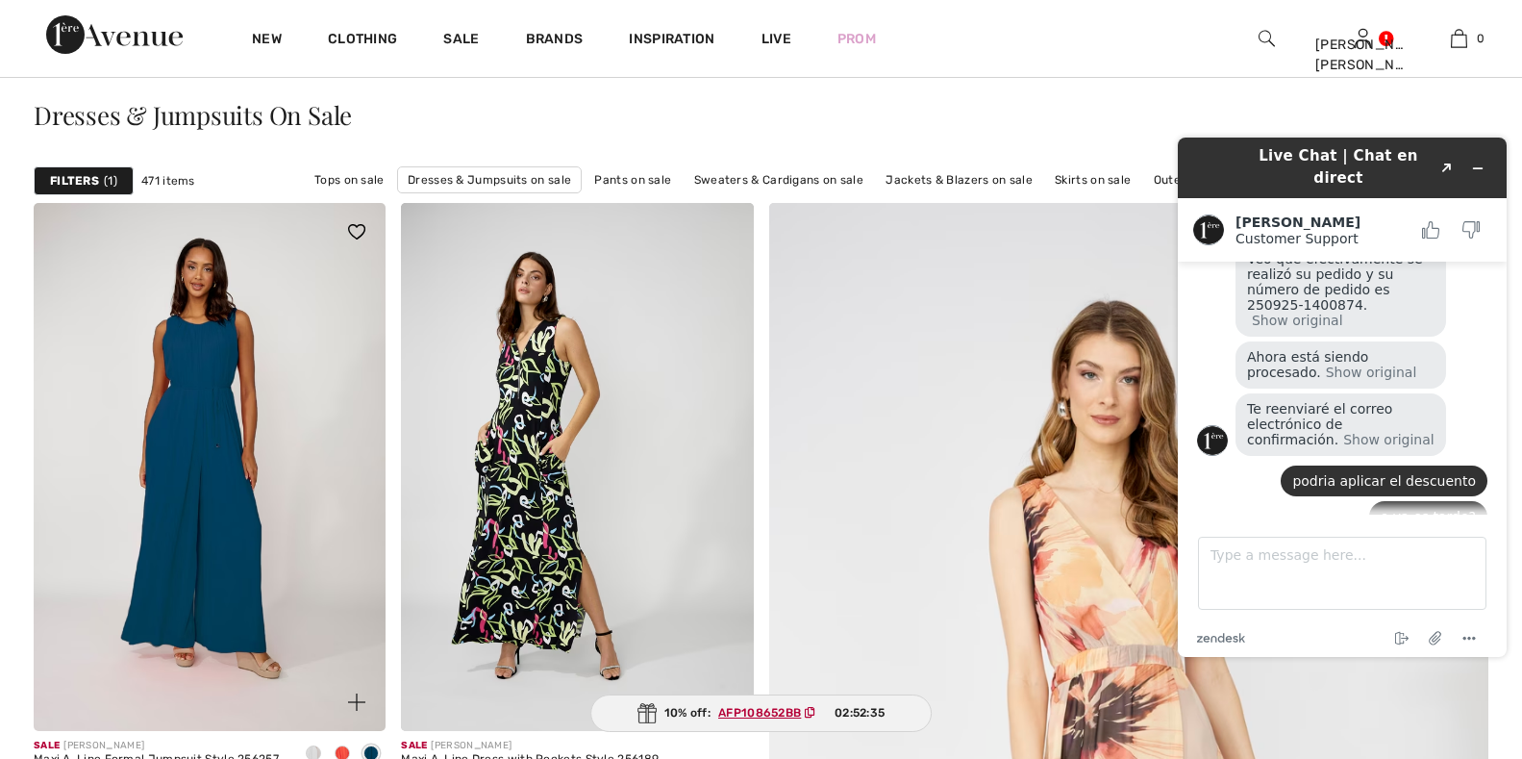
scroll to position [192, 0]
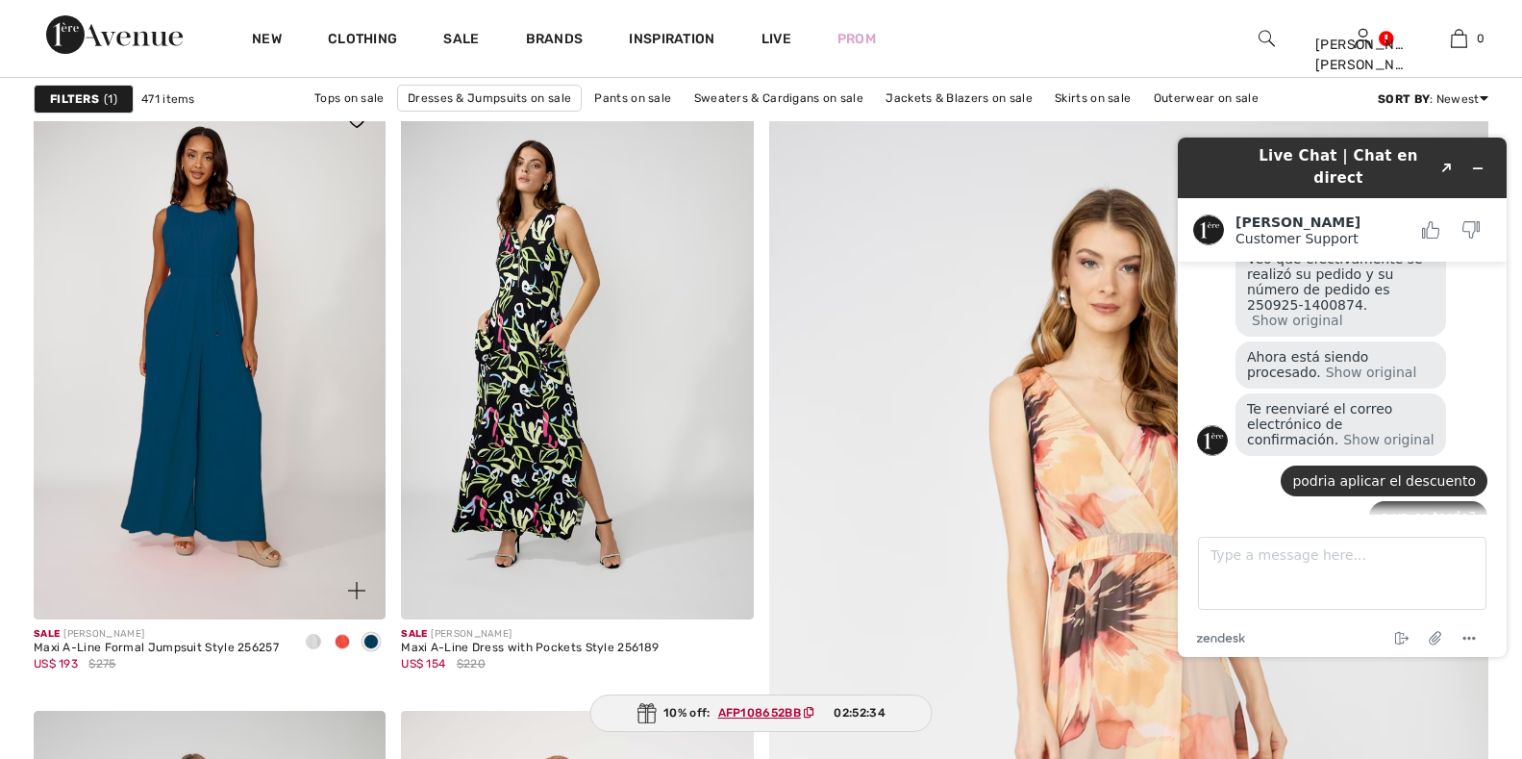
click at [311, 637] on span at bounding box center [313, 641] width 15 height 15
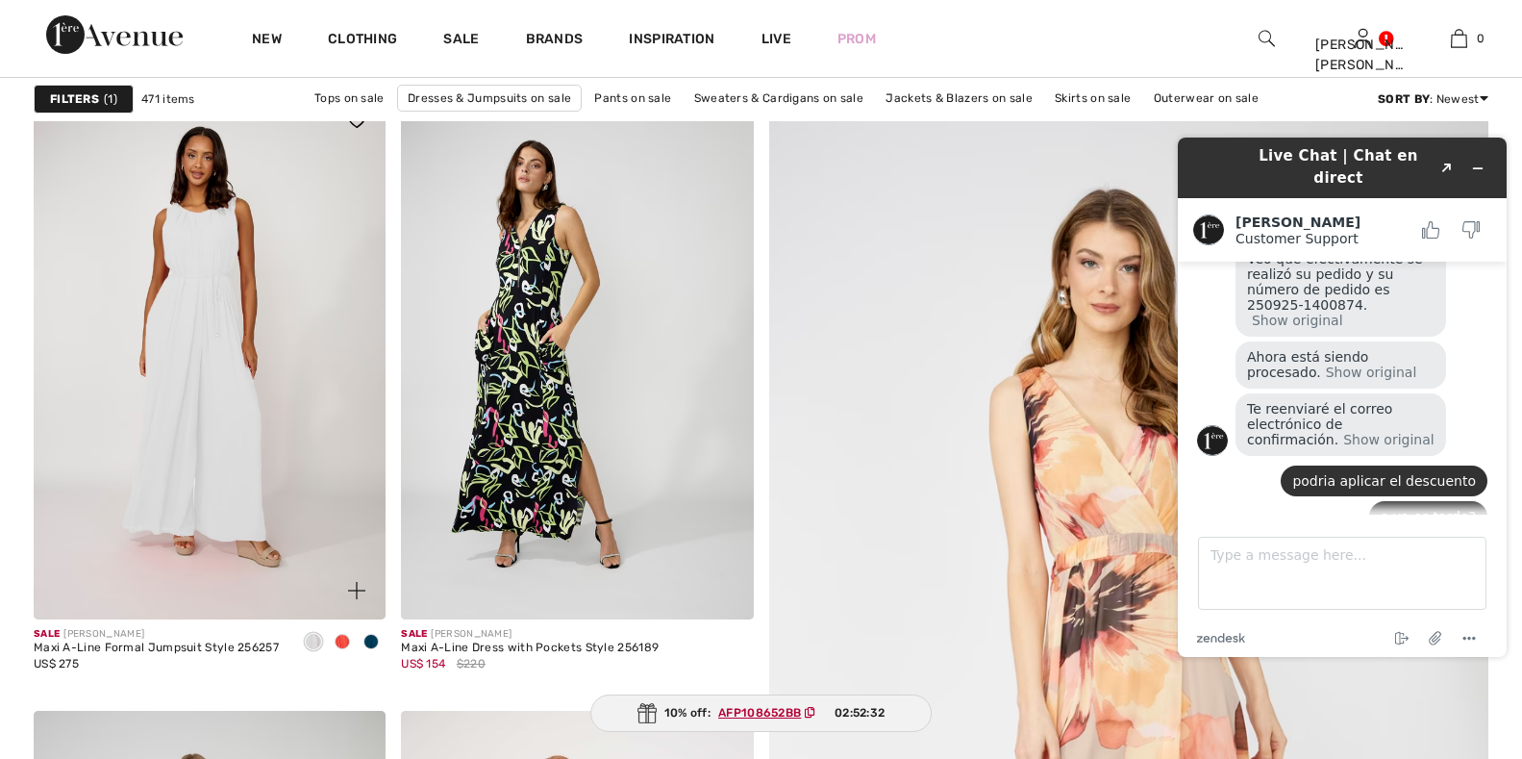
click at [343, 642] on span at bounding box center [342, 641] width 15 height 15
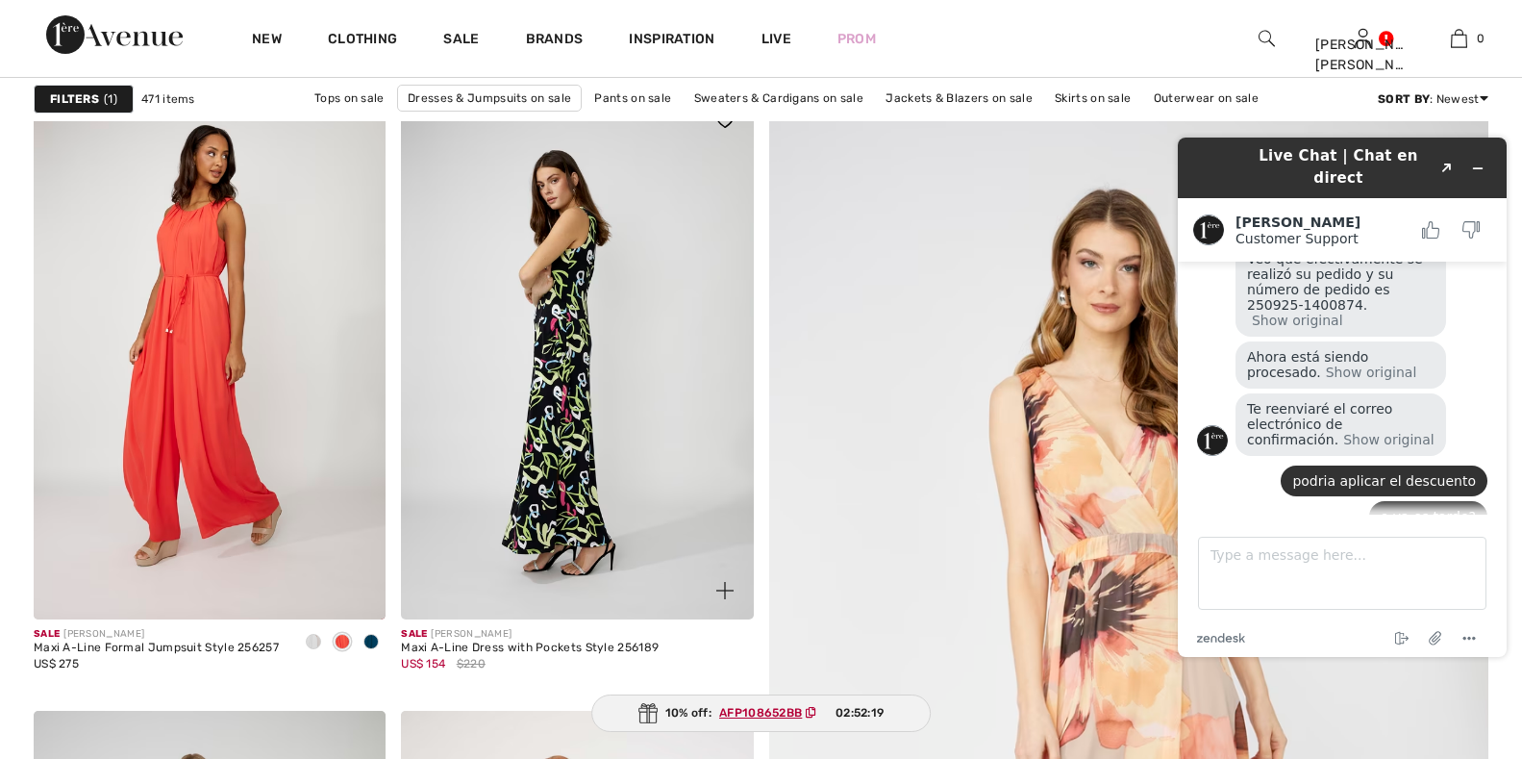
scroll to position [288, 0]
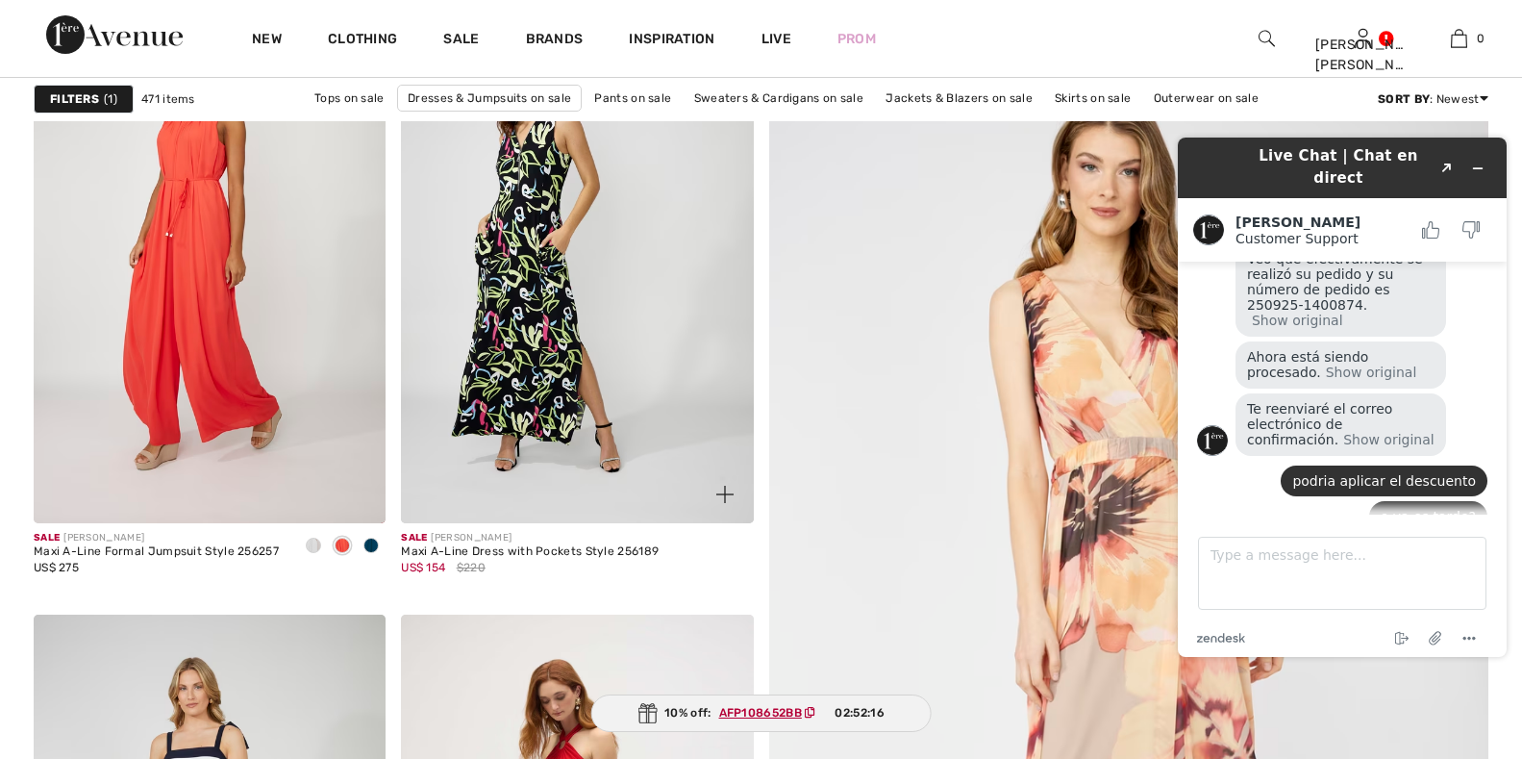
click at [720, 491] on img at bounding box center [724, 494] width 17 height 17
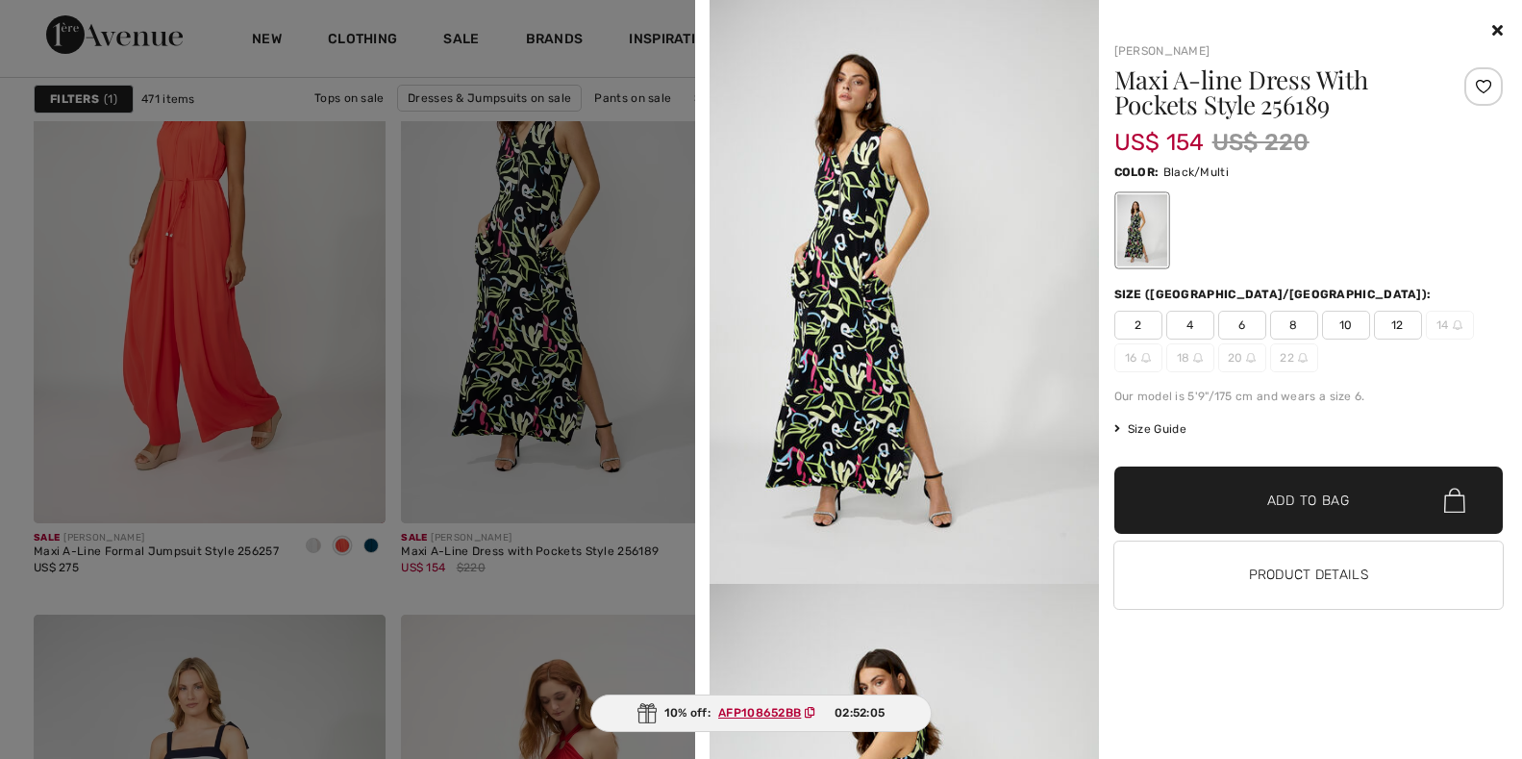
click at [1393, 323] on span "12" at bounding box center [1398, 325] width 48 height 29
click at [1326, 495] on span "Add to Bag" at bounding box center [1308, 500] width 83 height 20
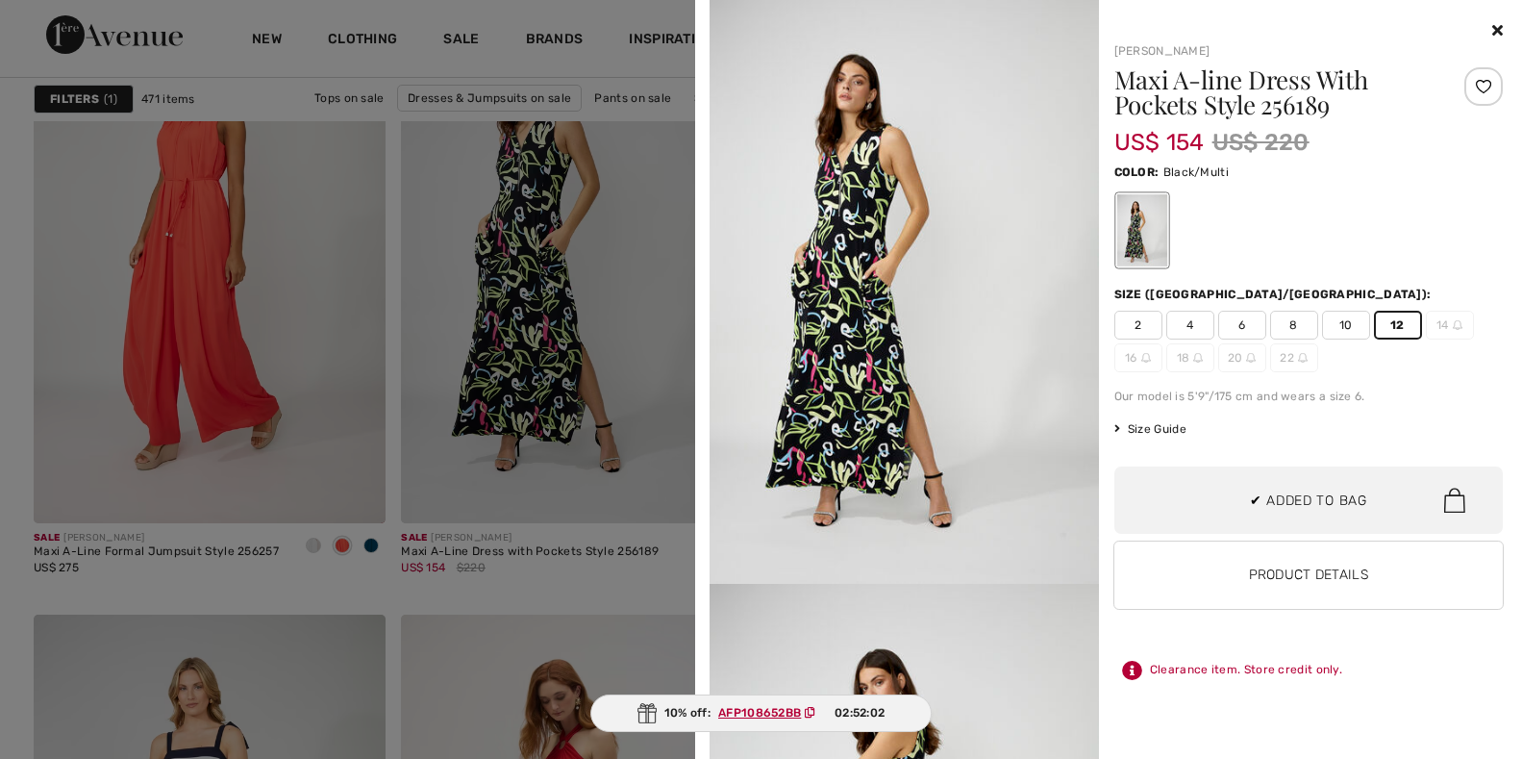
scroll to position [0, 0]
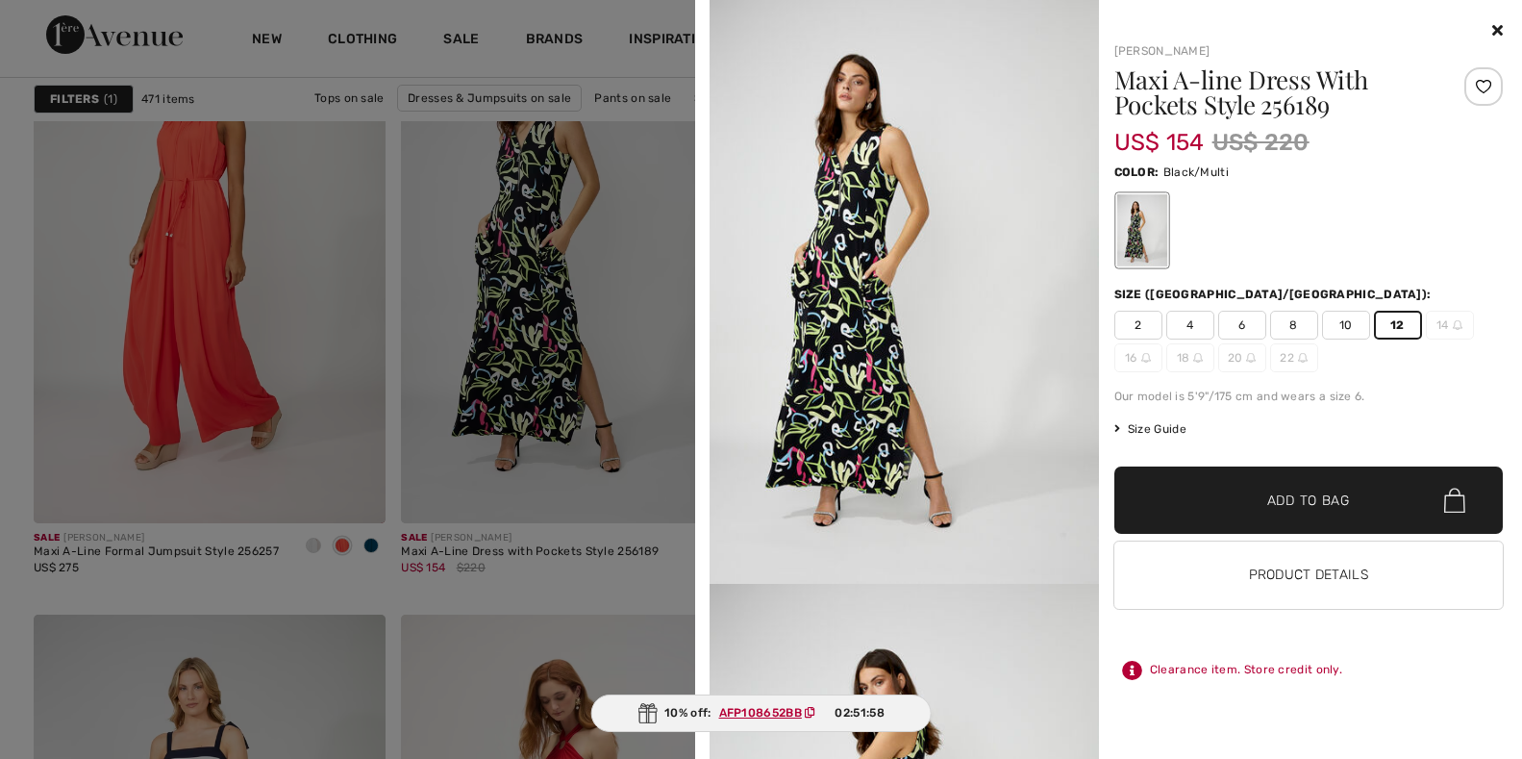
click at [1247, 497] on span "✔ Added to Bag" at bounding box center [1279, 500] width 117 height 20
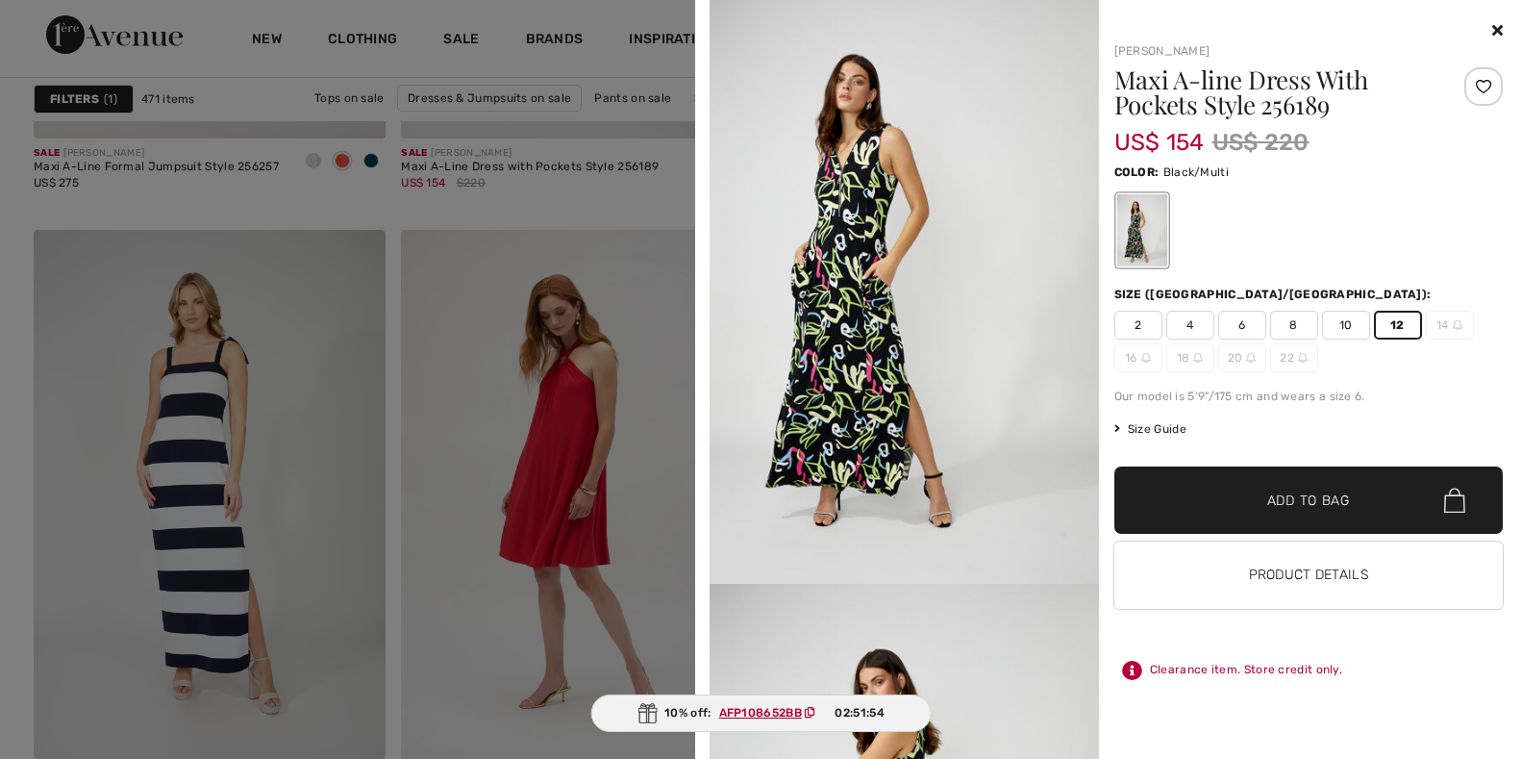
click at [1495, 27] on icon at bounding box center [1497, 29] width 11 height 15
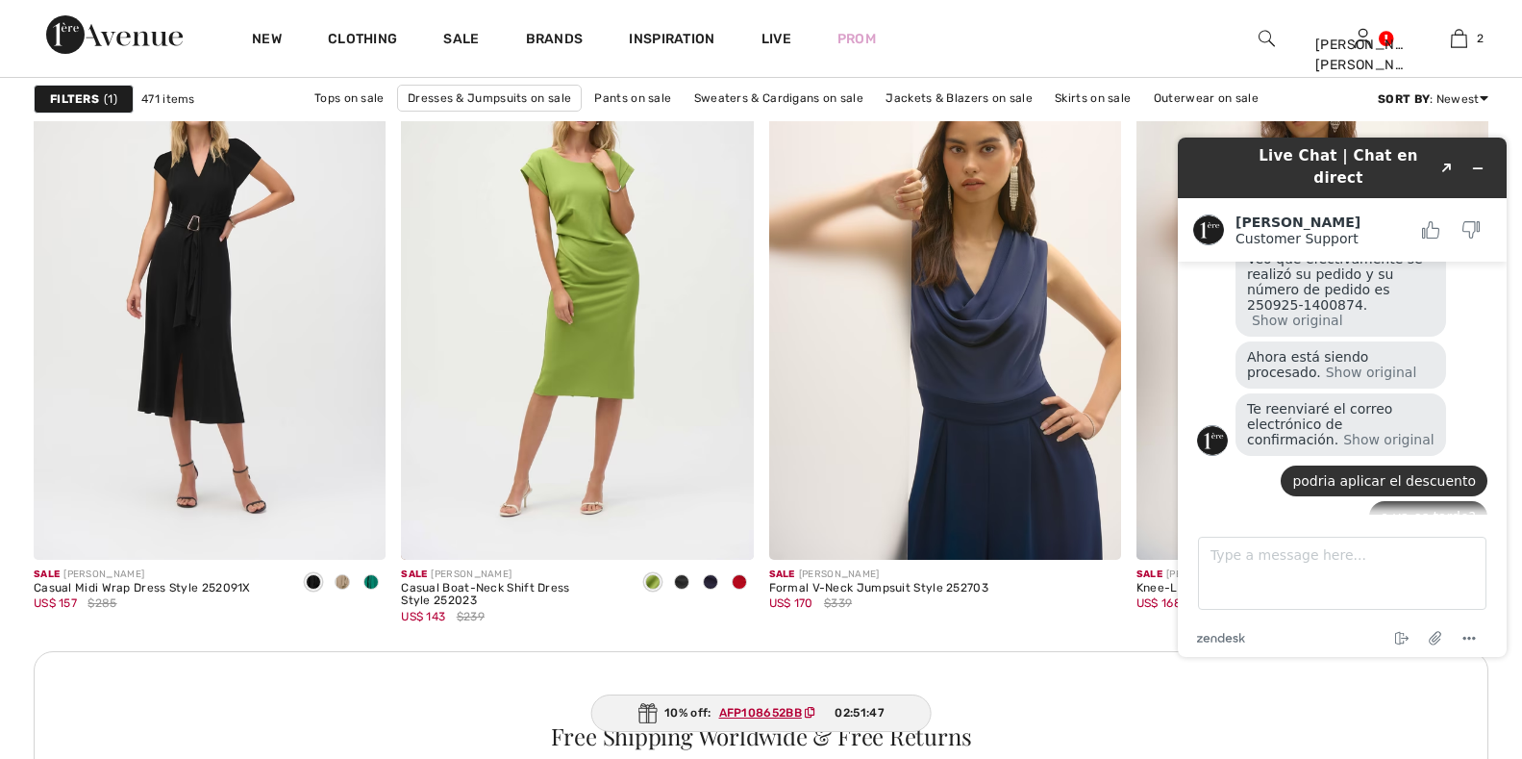
scroll to position [2115, 0]
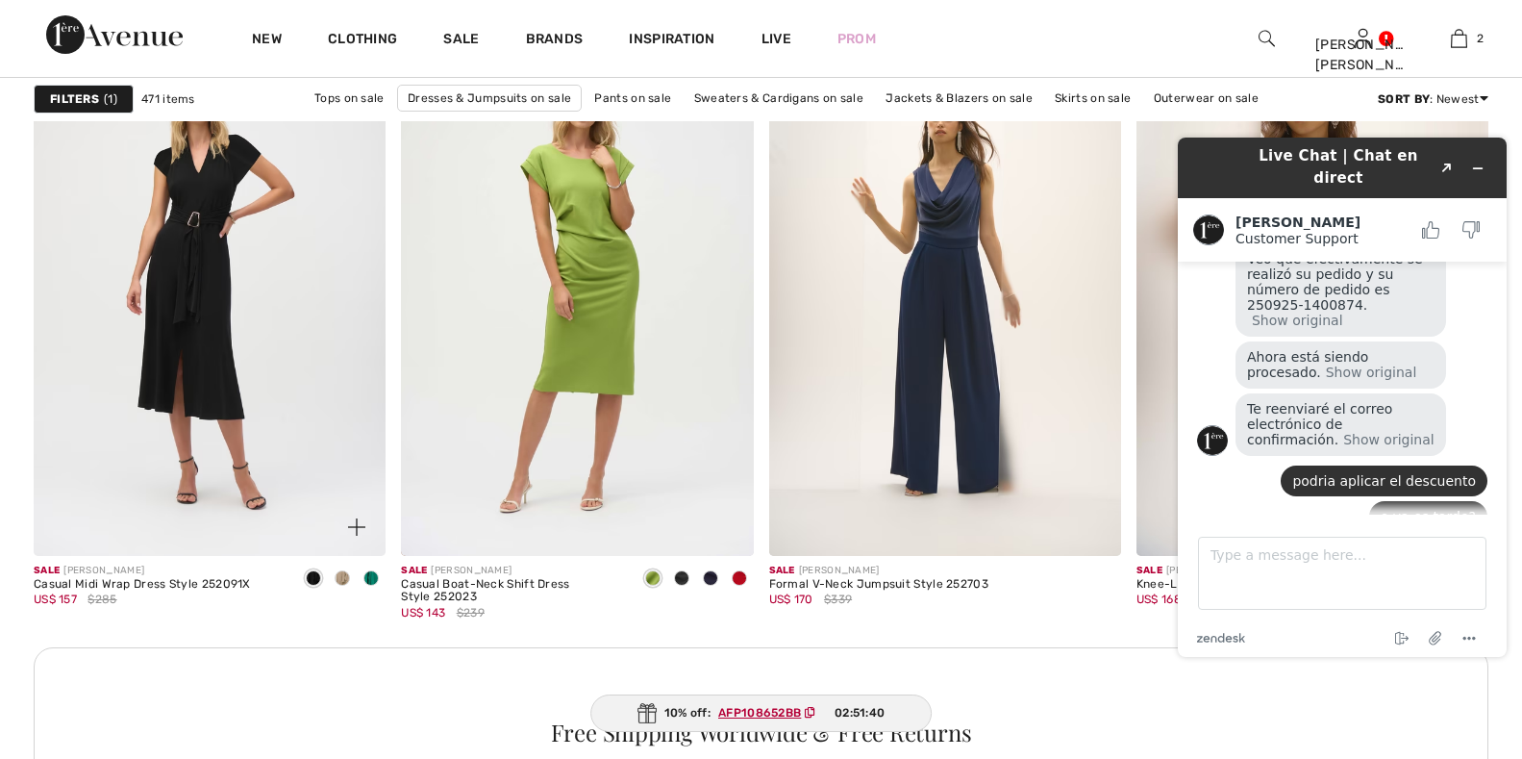
click at [375, 581] on span at bounding box center [370, 577] width 15 height 15
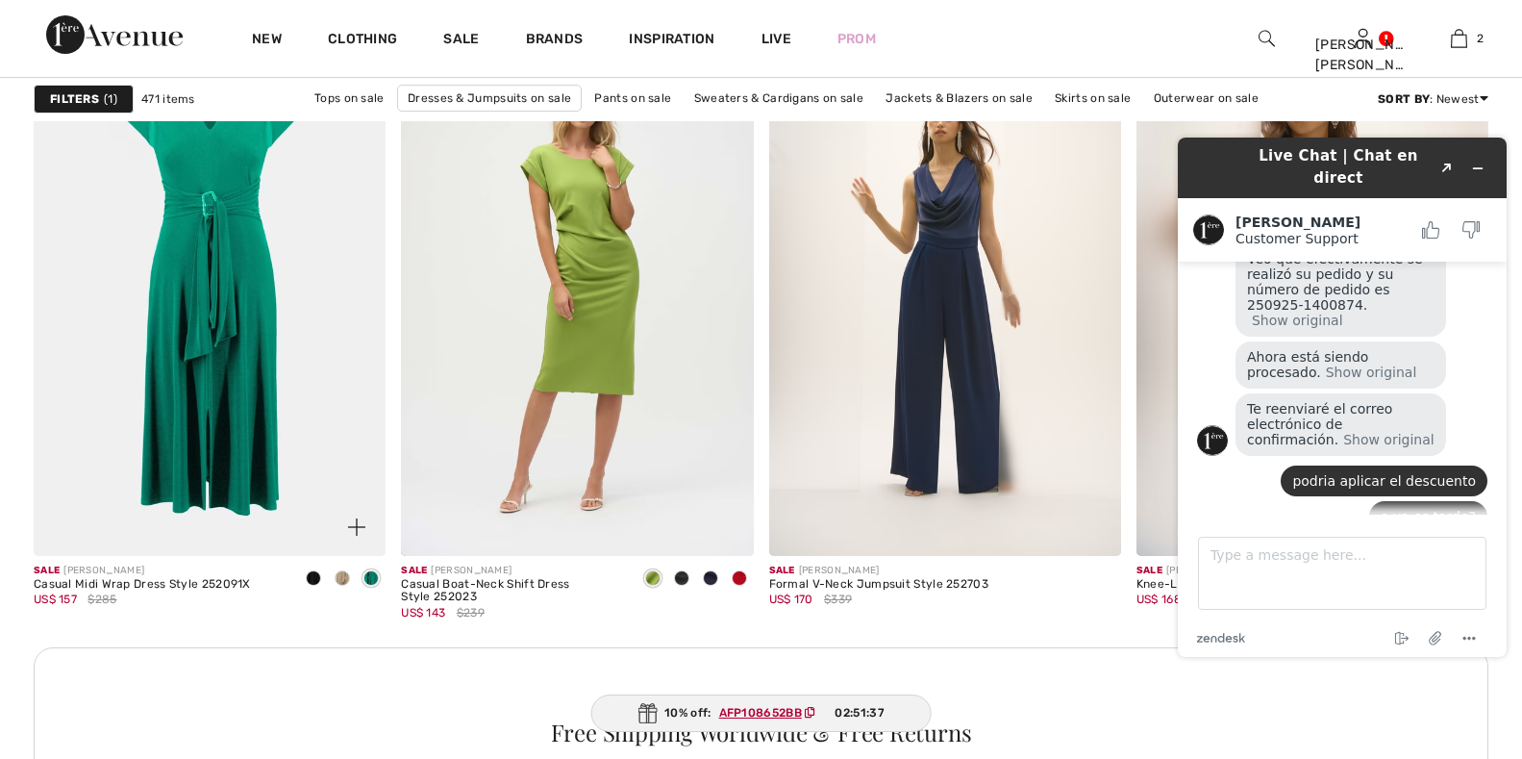
click at [308, 581] on span at bounding box center [313, 577] width 15 height 15
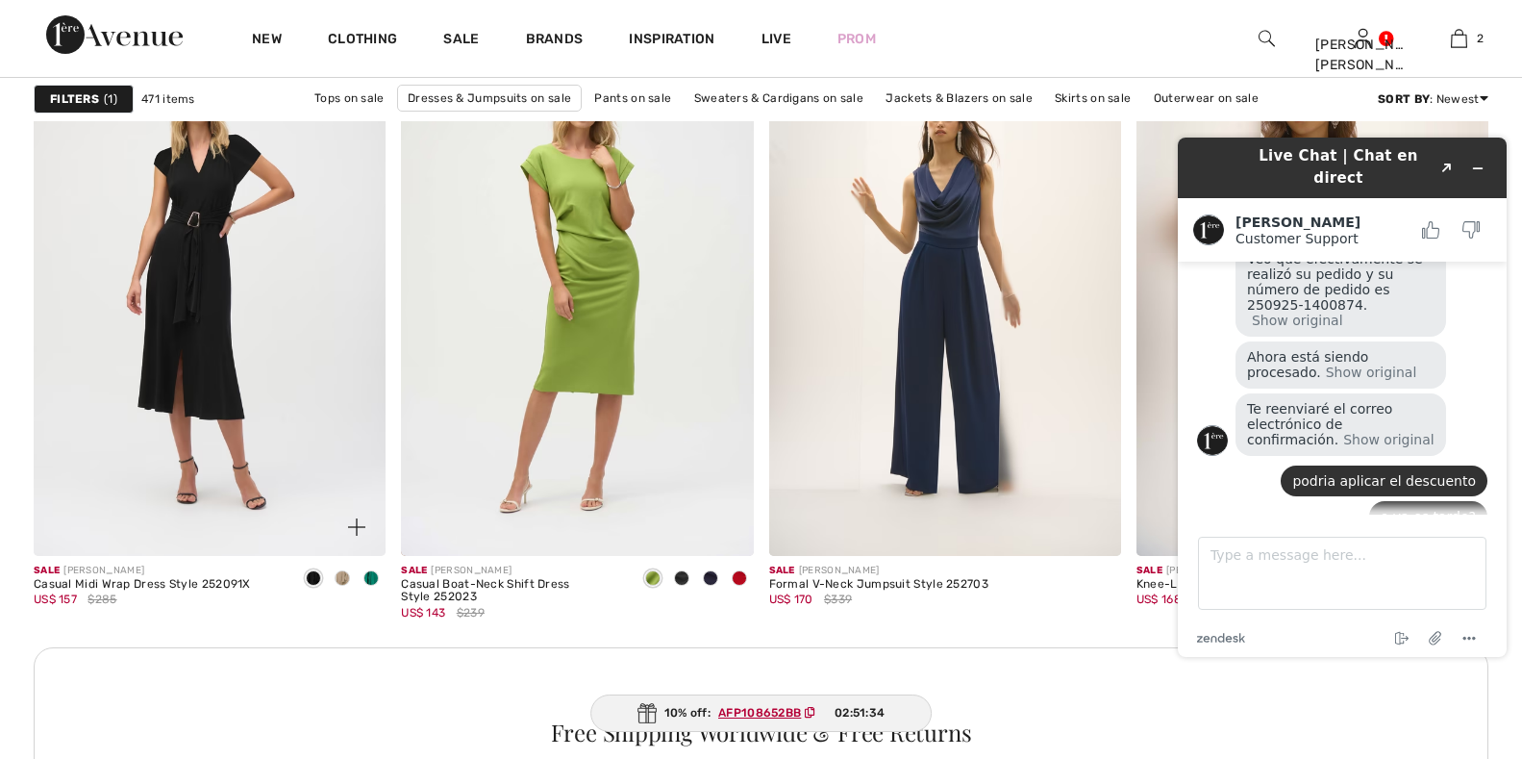
click at [366, 576] on span at bounding box center [370, 577] width 15 height 15
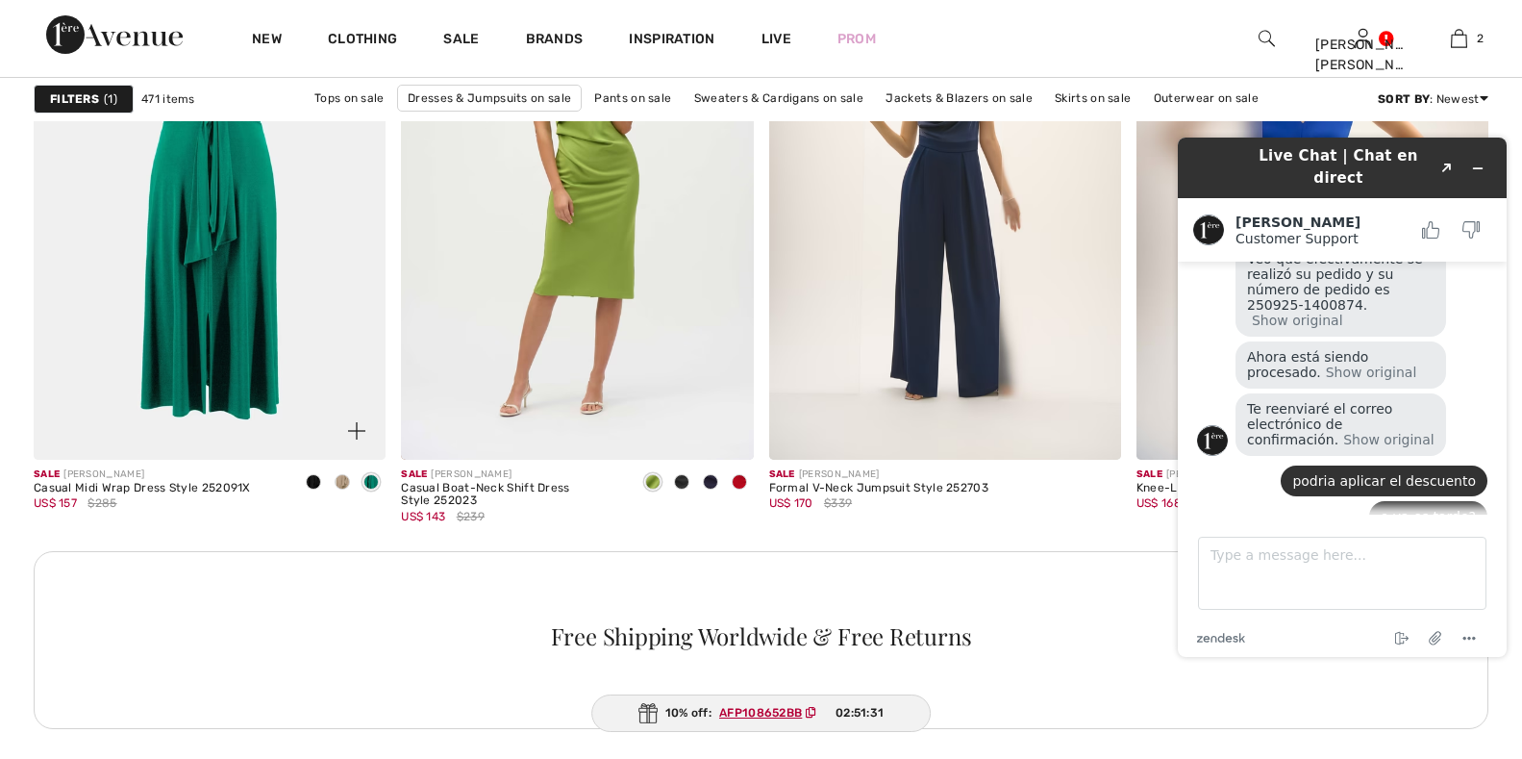
scroll to position [2307, 0]
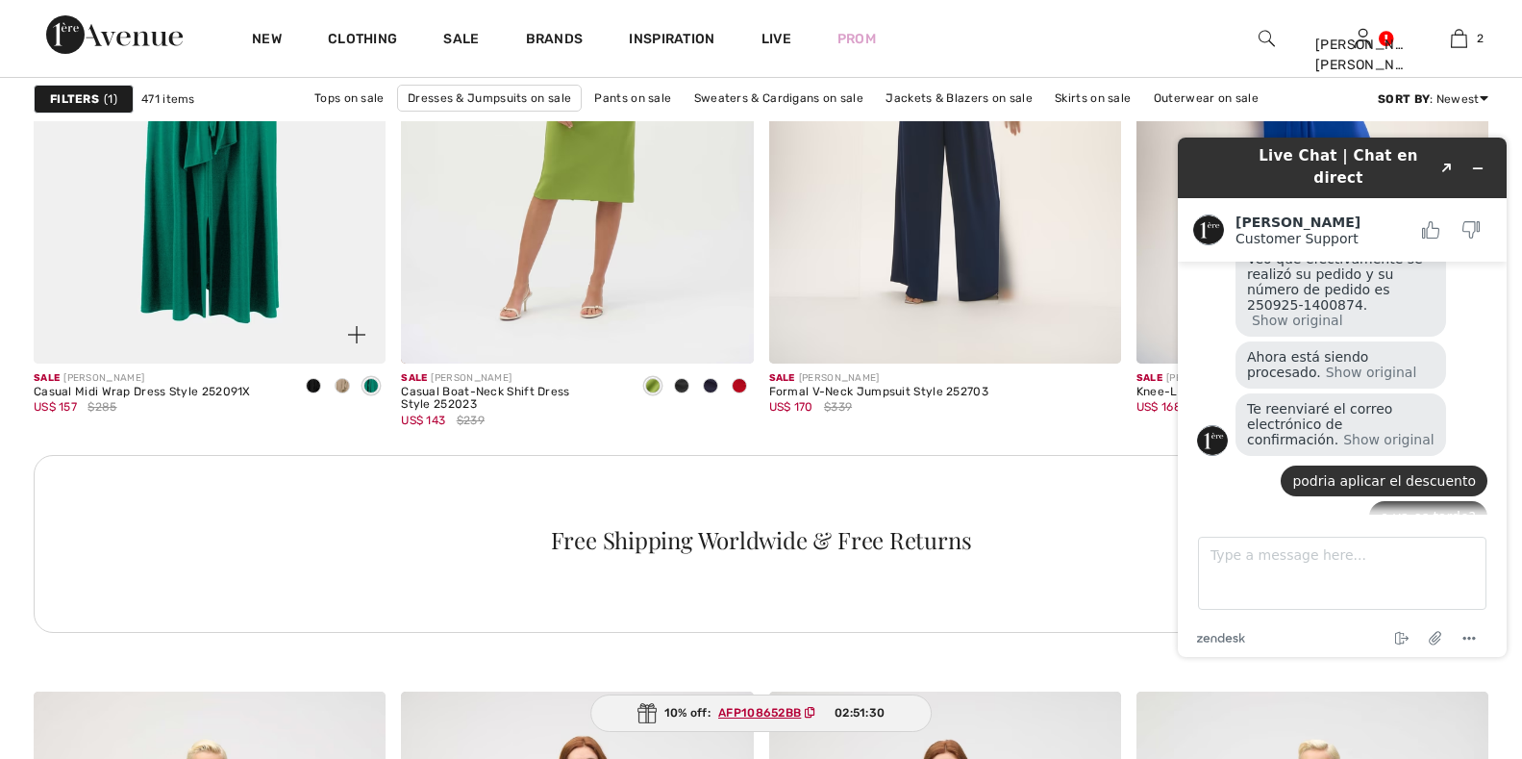
click at [312, 388] on span at bounding box center [313, 385] width 15 height 15
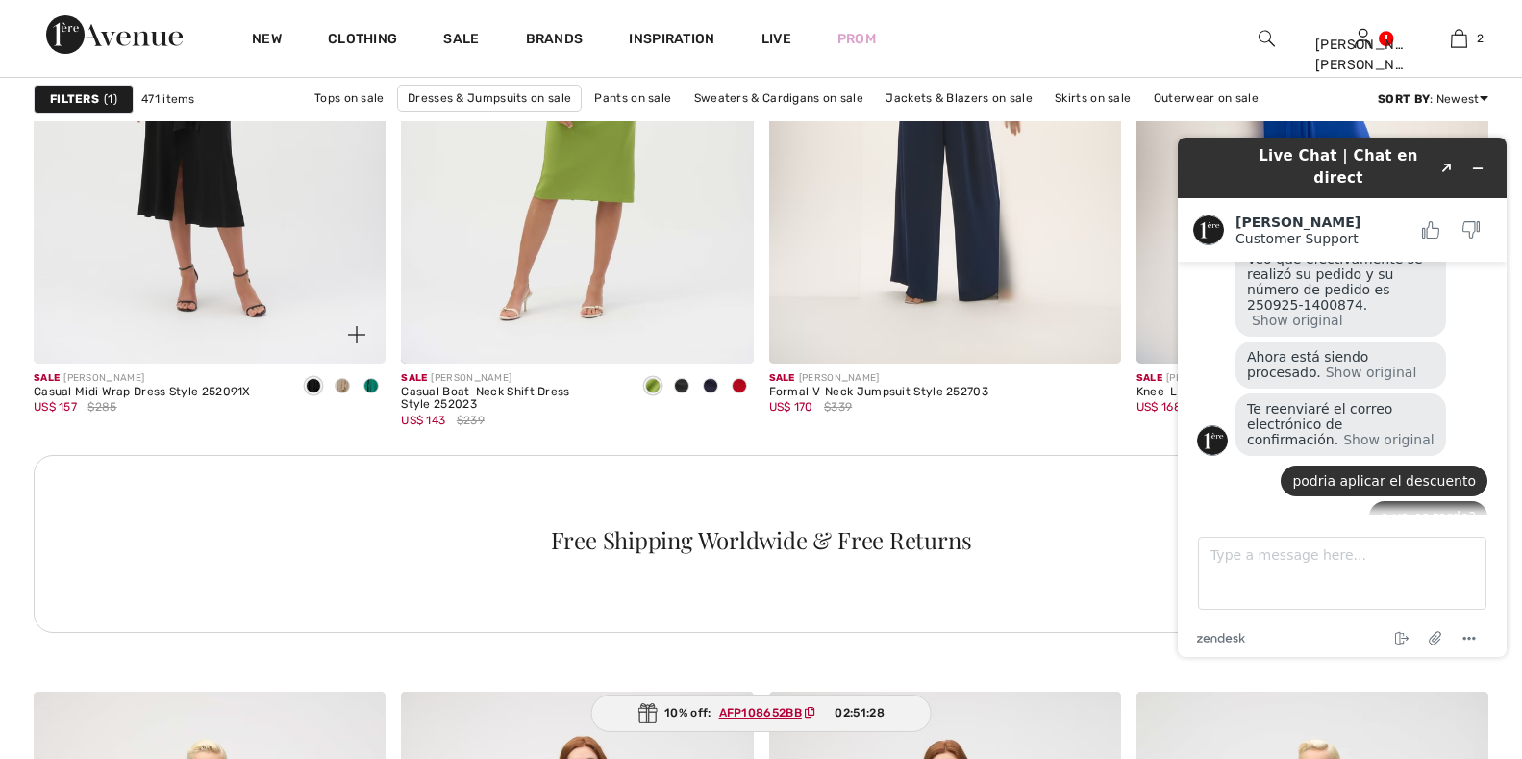
click at [361, 336] on img at bounding box center [356, 334] width 17 height 17
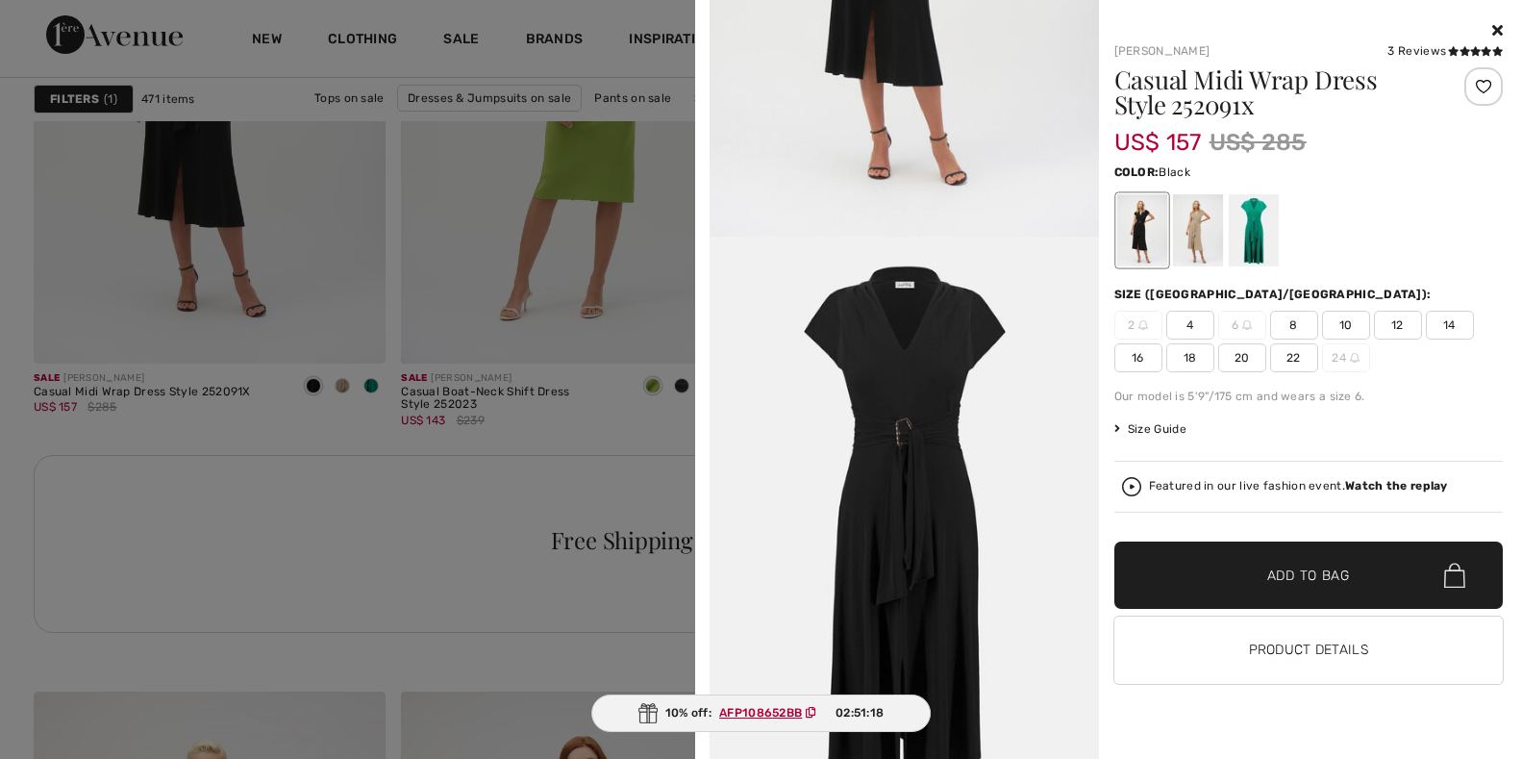
scroll to position [394, 0]
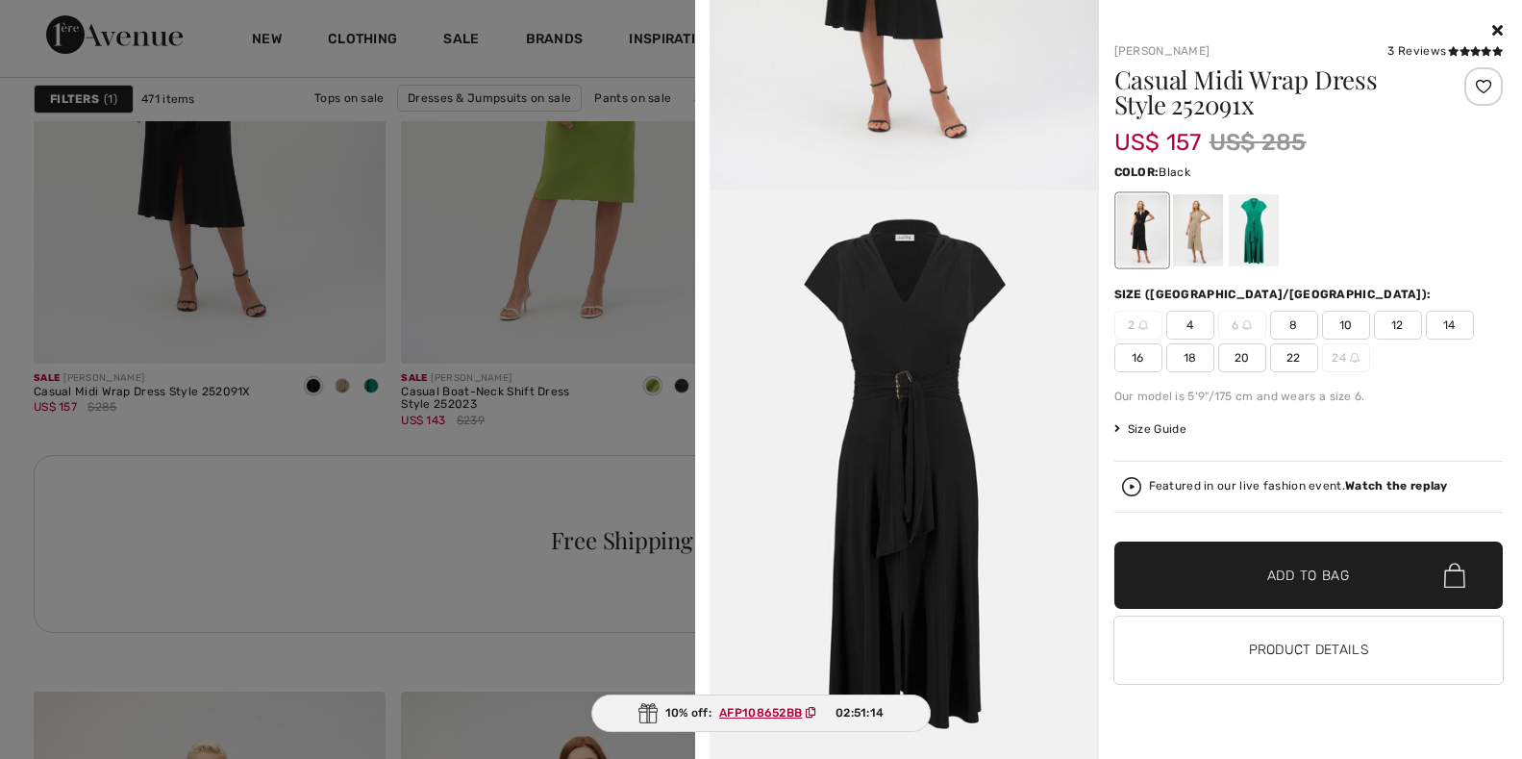
click at [1493, 29] on icon at bounding box center [1497, 29] width 11 height 15
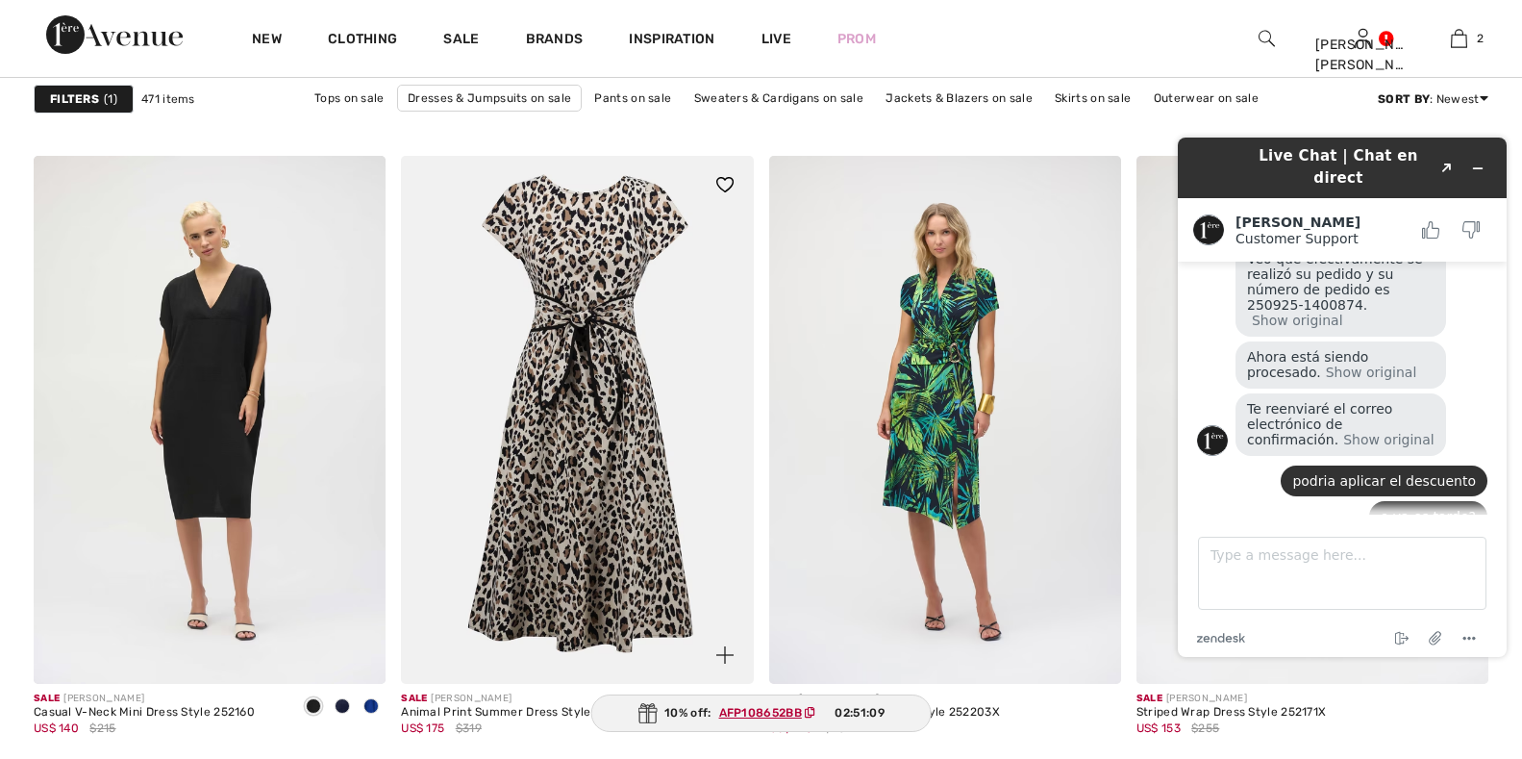
scroll to position [3461, 0]
click at [376, 708] on span at bounding box center [370, 707] width 15 height 15
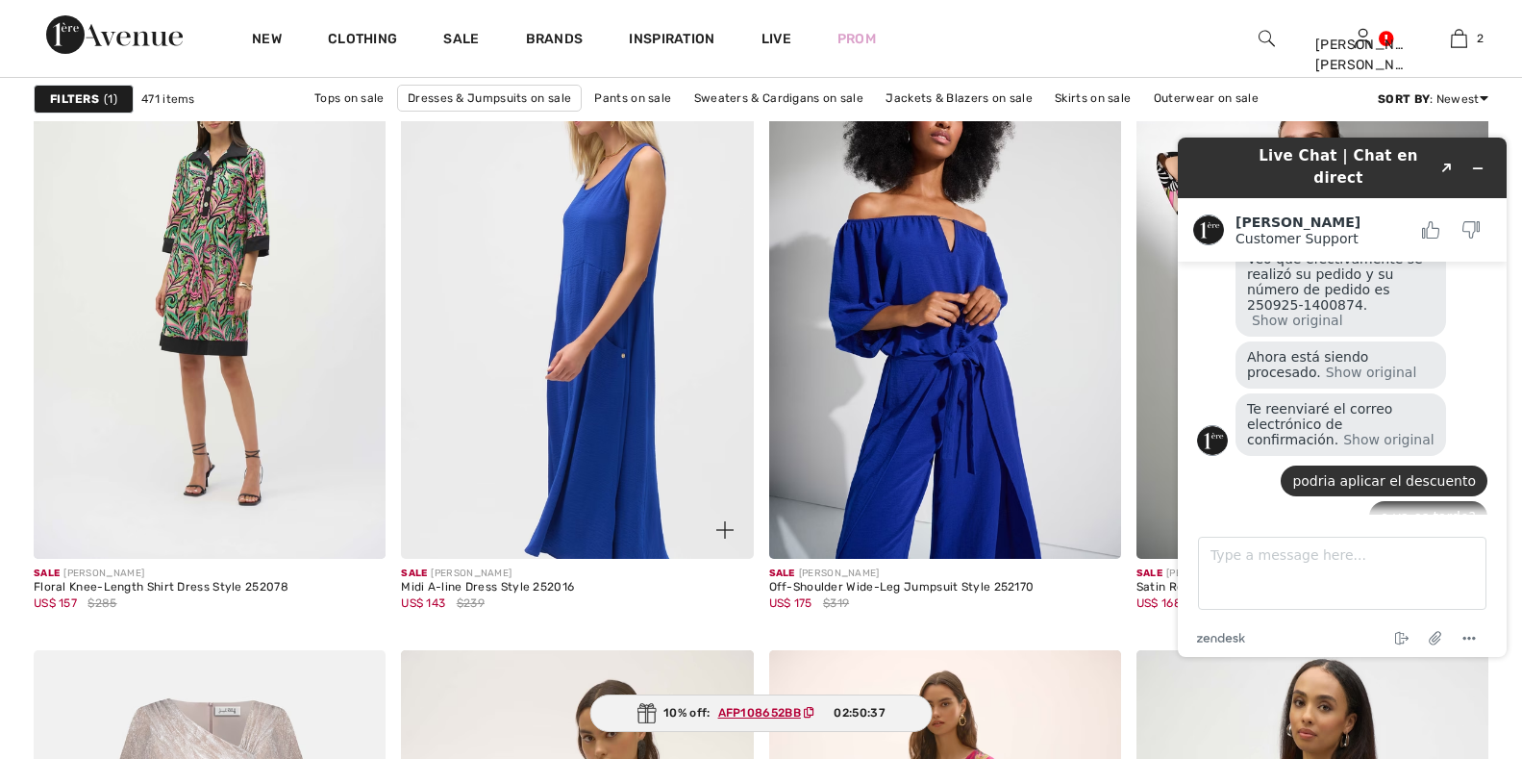
scroll to position [8364, 0]
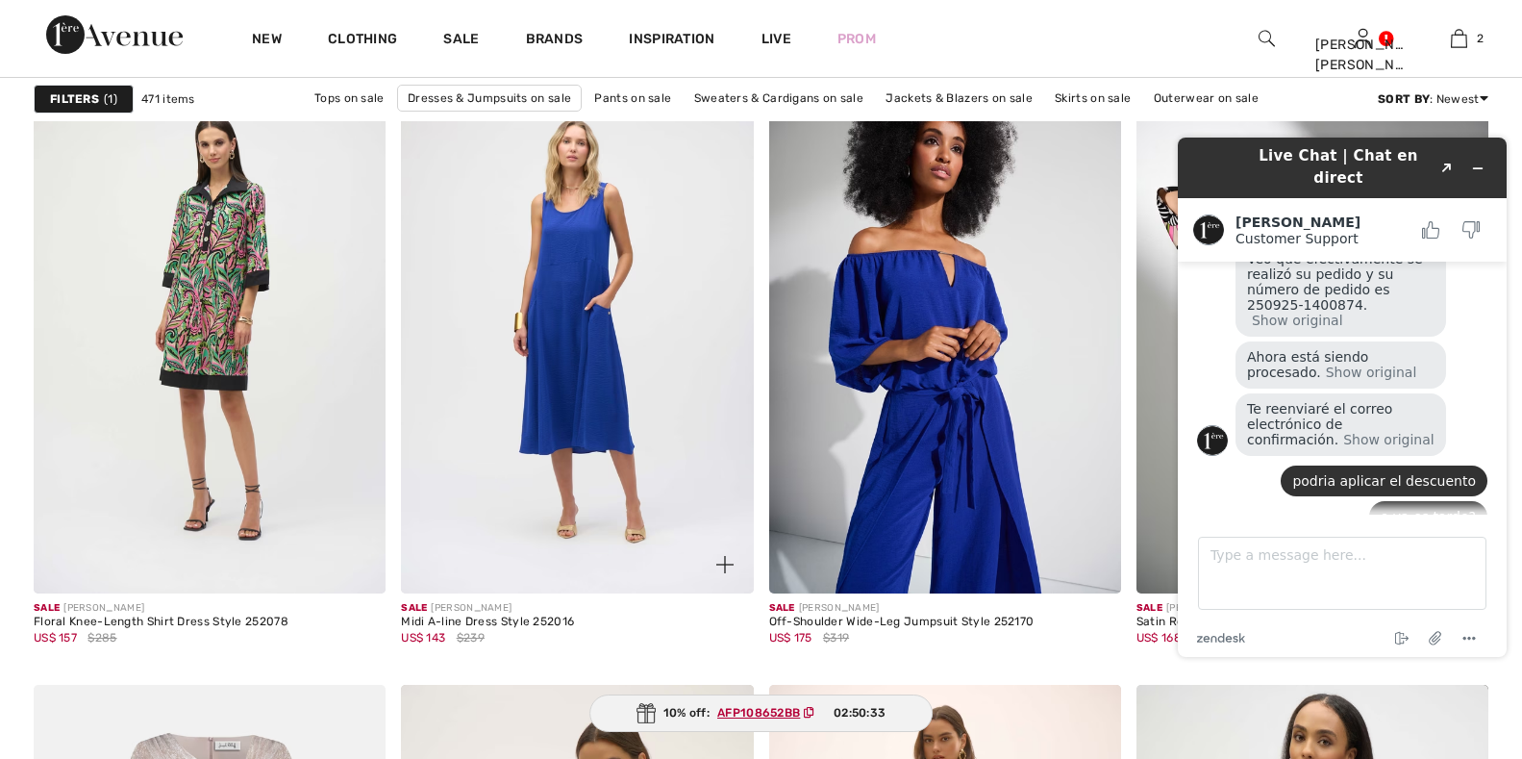
click at [726, 564] on img at bounding box center [724, 564] width 17 height 17
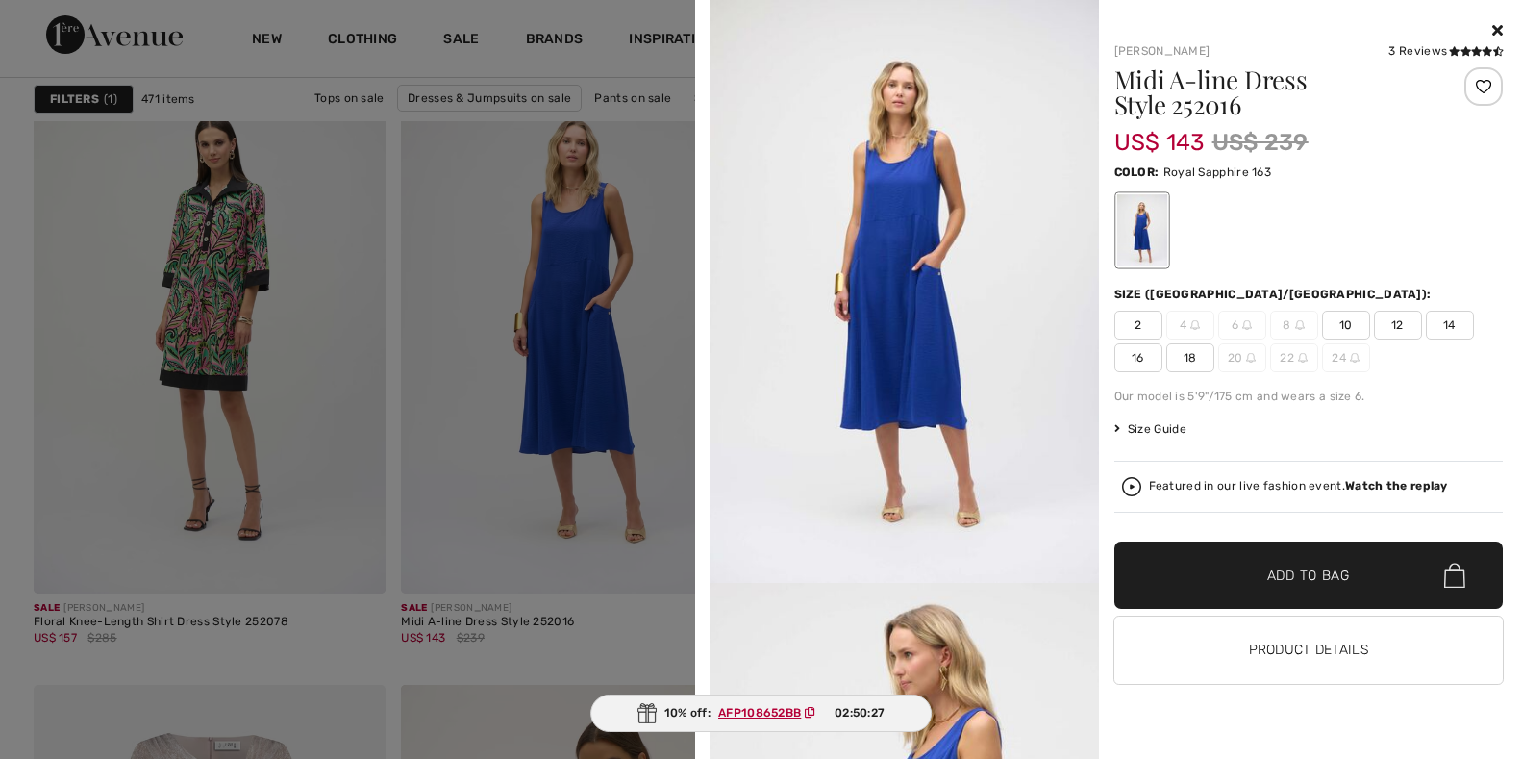
click at [1352, 323] on span "10" at bounding box center [1346, 325] width 48 height 29
click at [1307, 572] on span "Add to Bag" at bounding box center [1308, 575] width 83 height 20
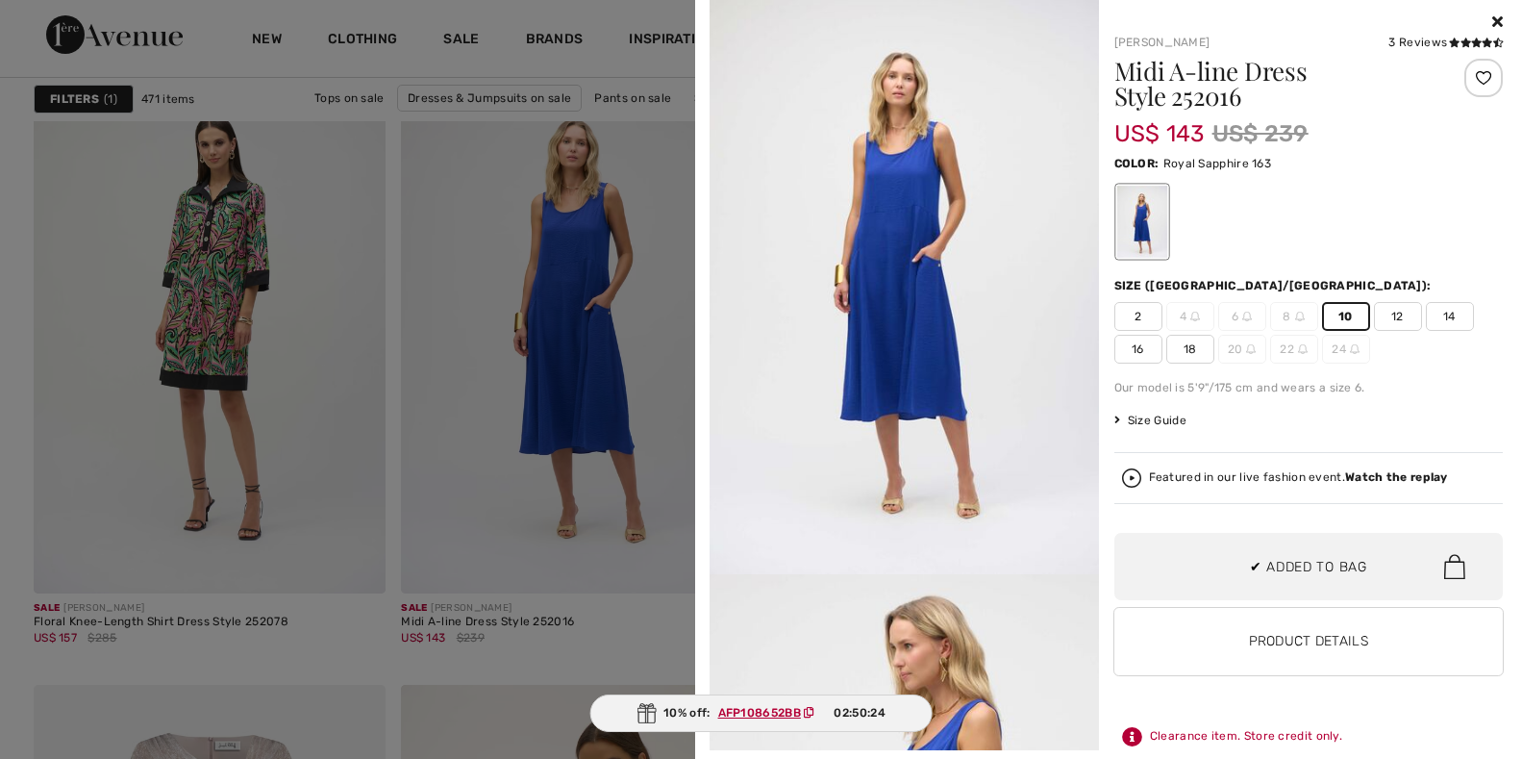
scroll to position [12, 0]
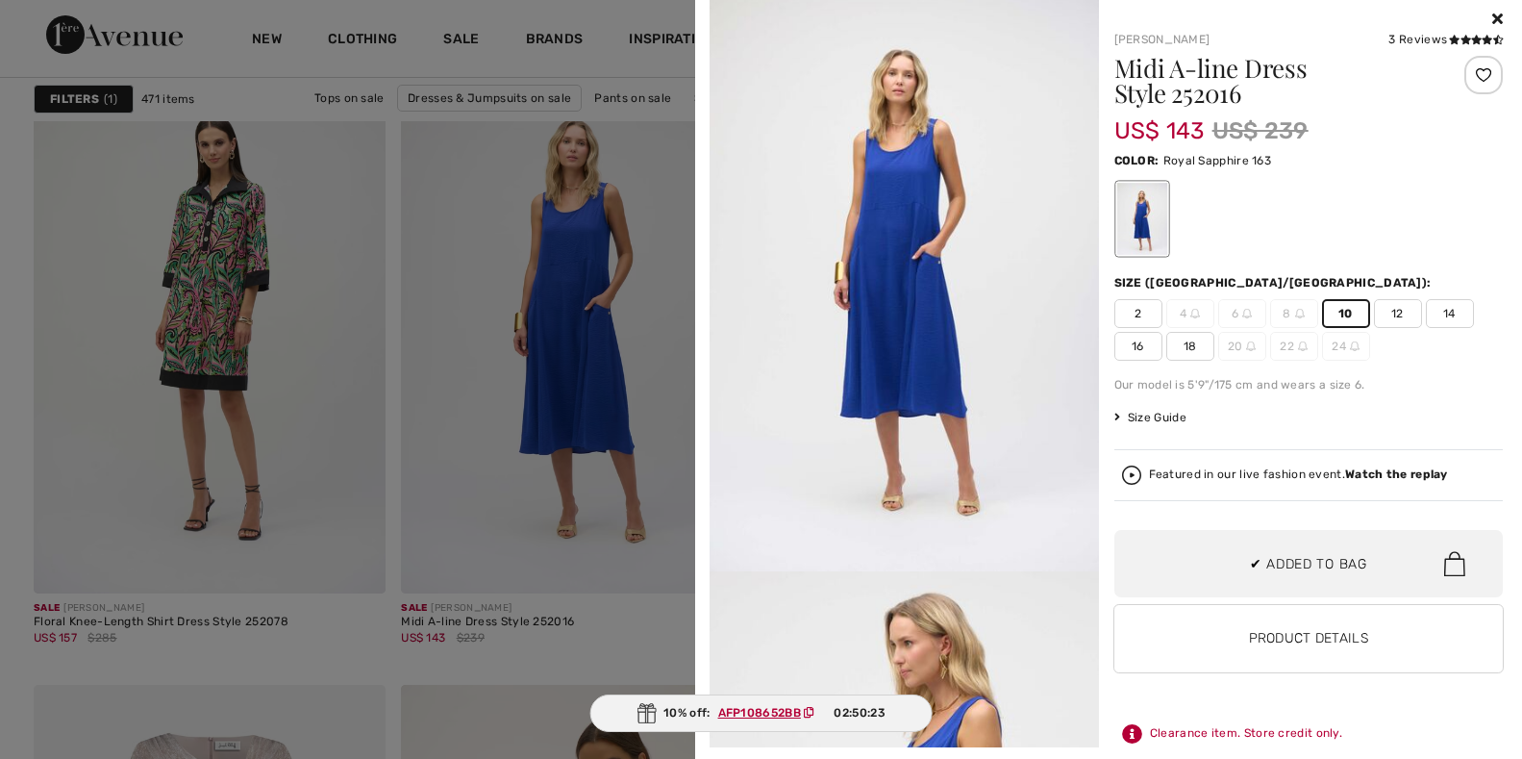
click at [573, 574] on div at bounding box center [761, 379] width 1522 height 759
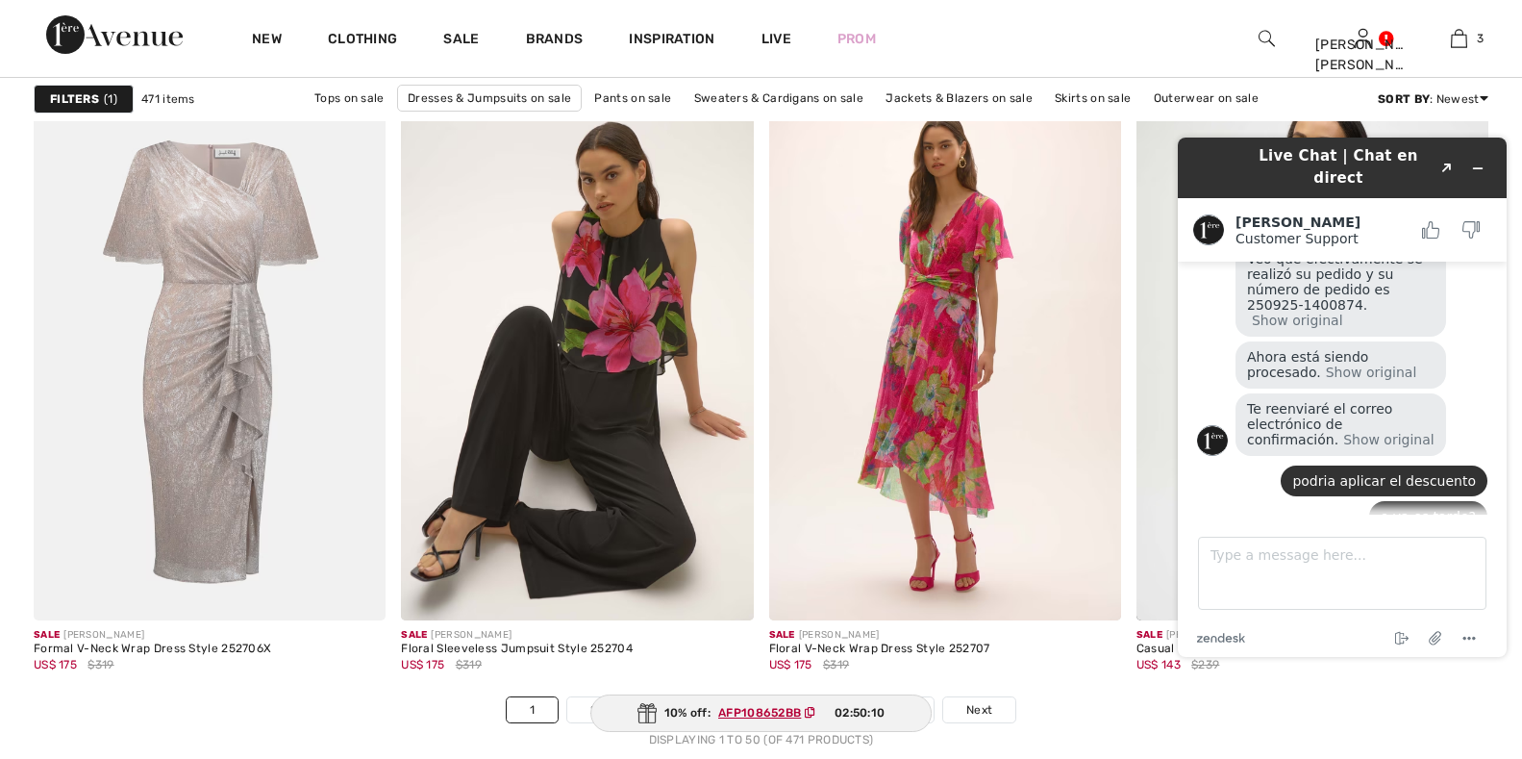
scroll to position [8941, 0]
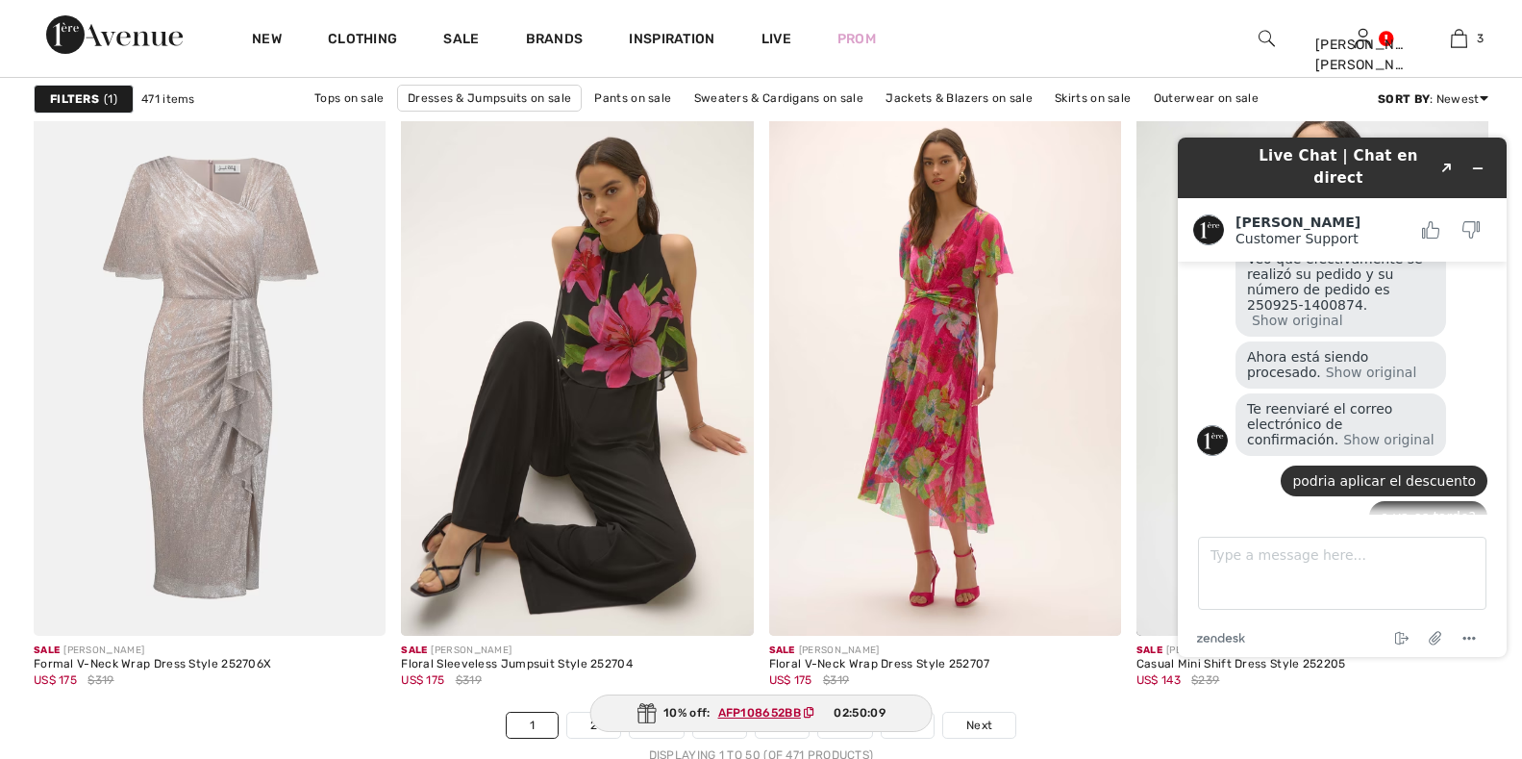
click at [589, 725] on div "10% off: AFP108652BB 02:50:09" at bounding box center [760, 712] width 343 height 37
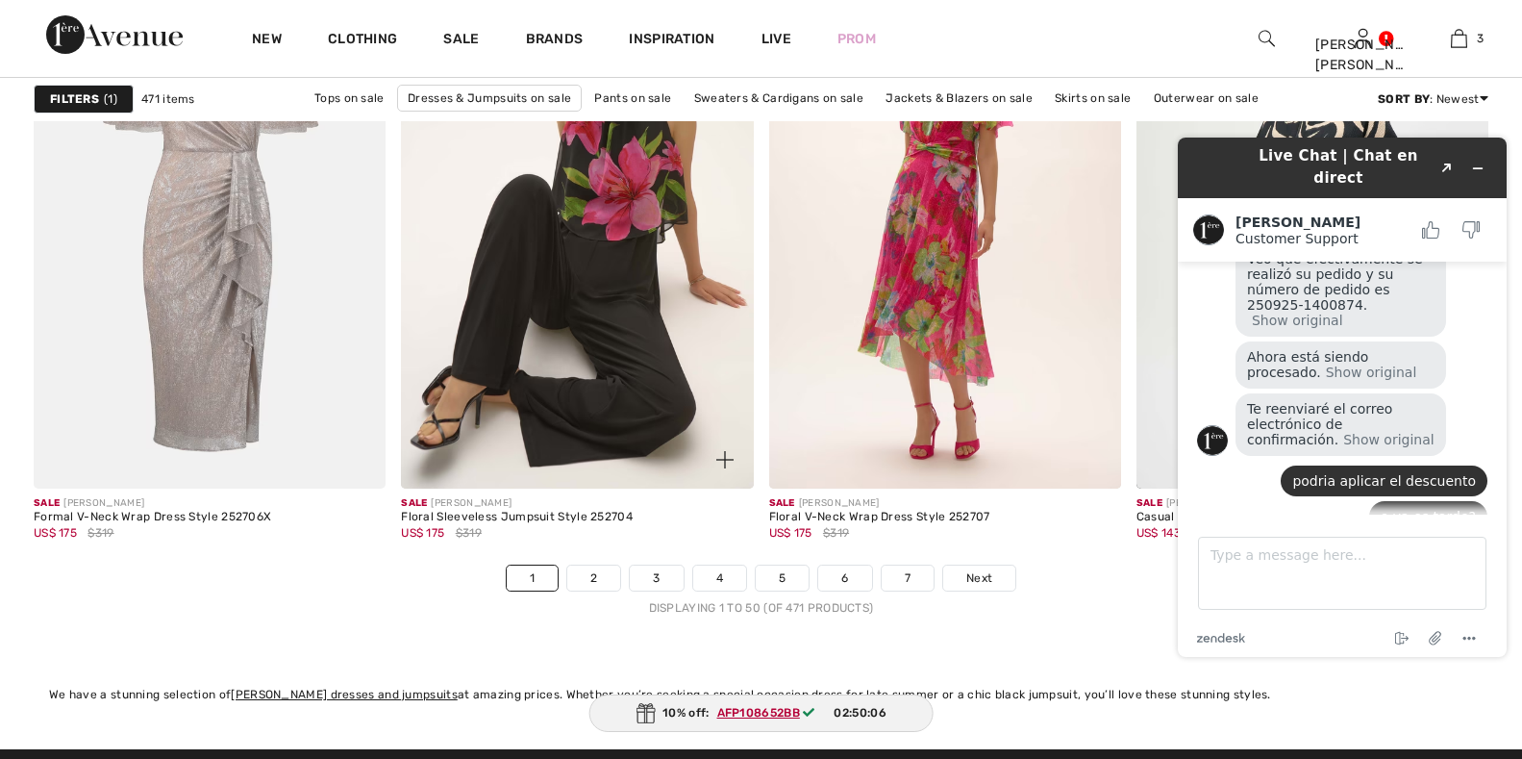
scroll to position [9133, 0]
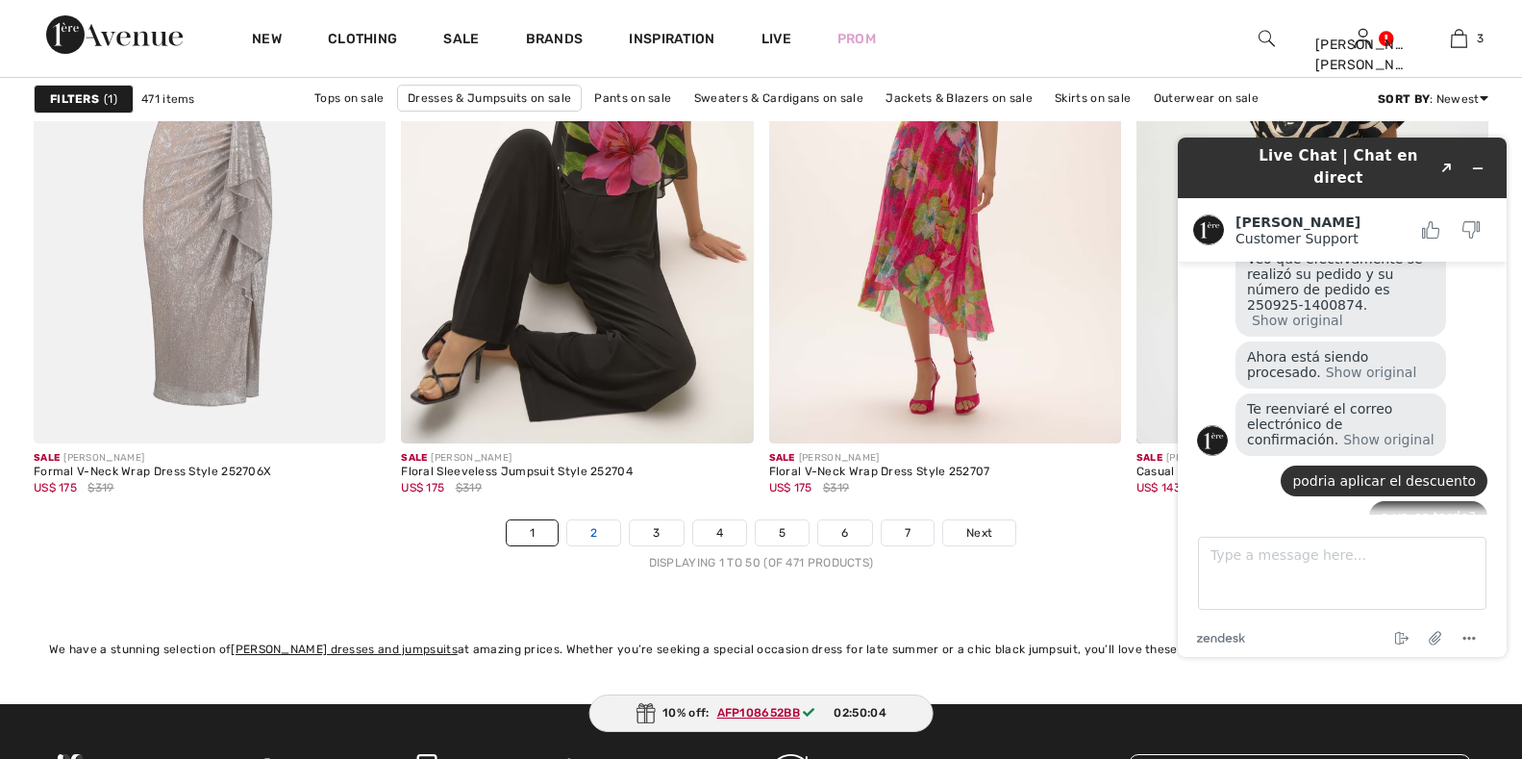
click at [594, 534] on link "2" at bounding box center [593, 532] width 53 height 25
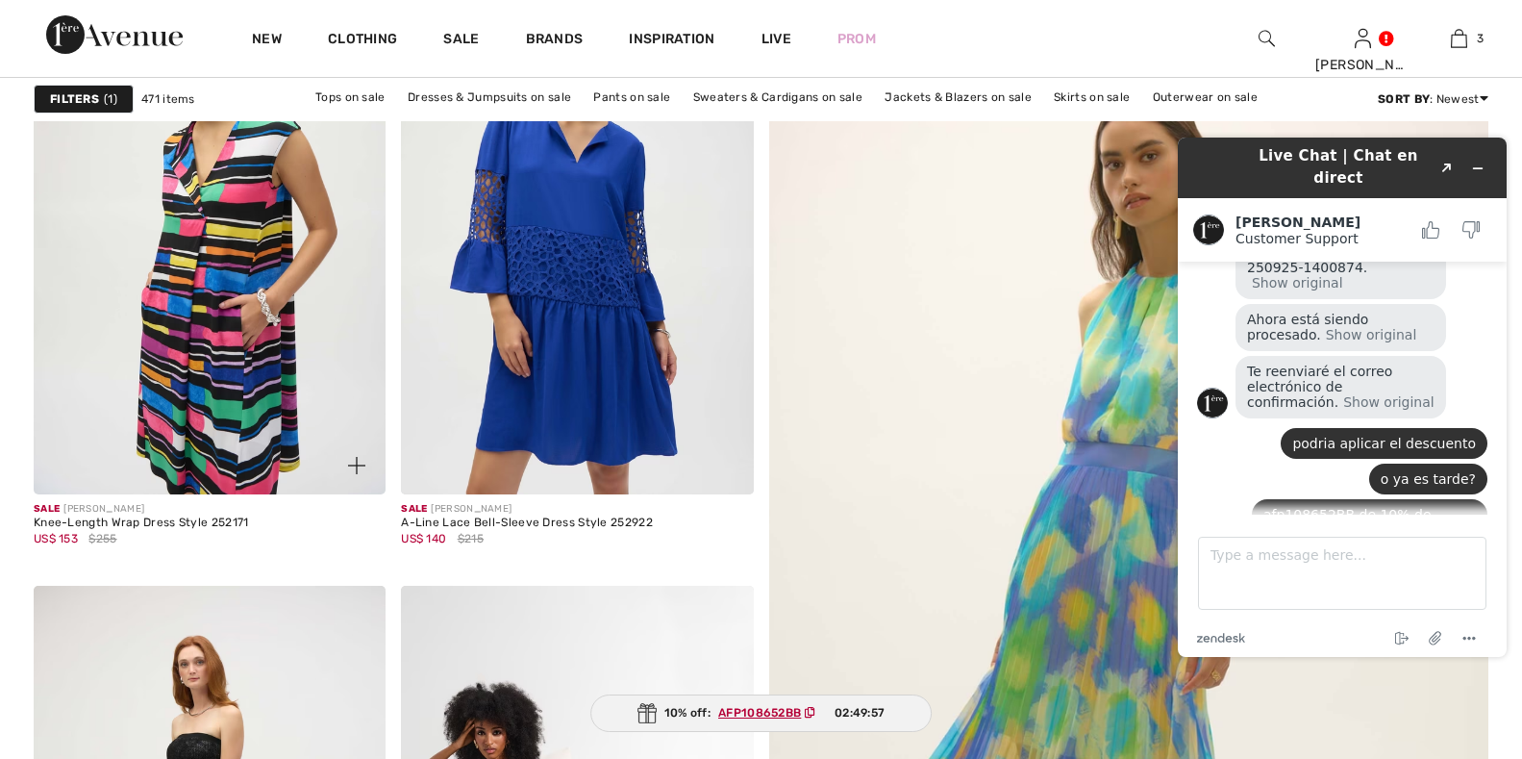
scroll to position [288, 0]
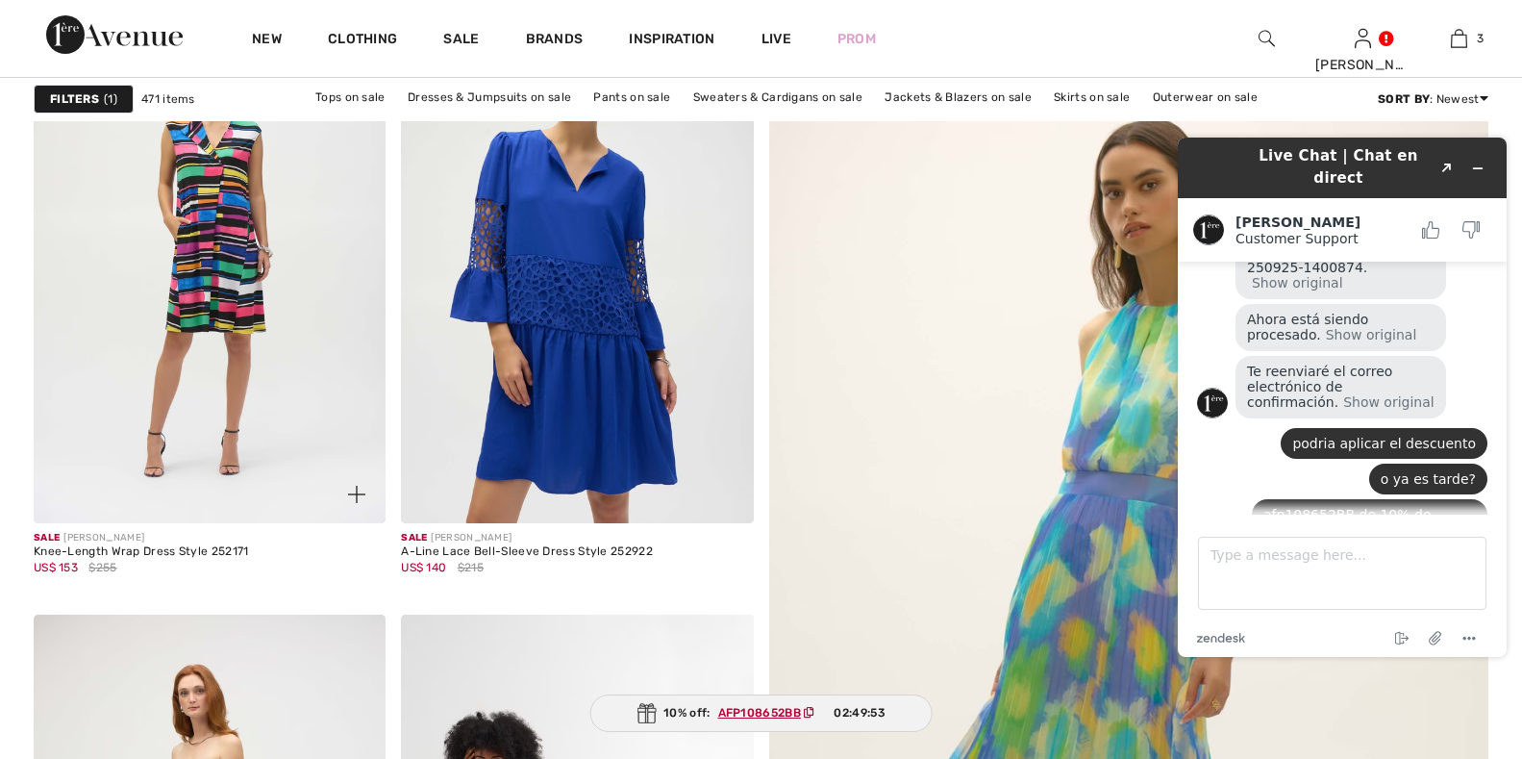
click at [355, 494] on img at bounding box center [356, 494] width 17 height 17
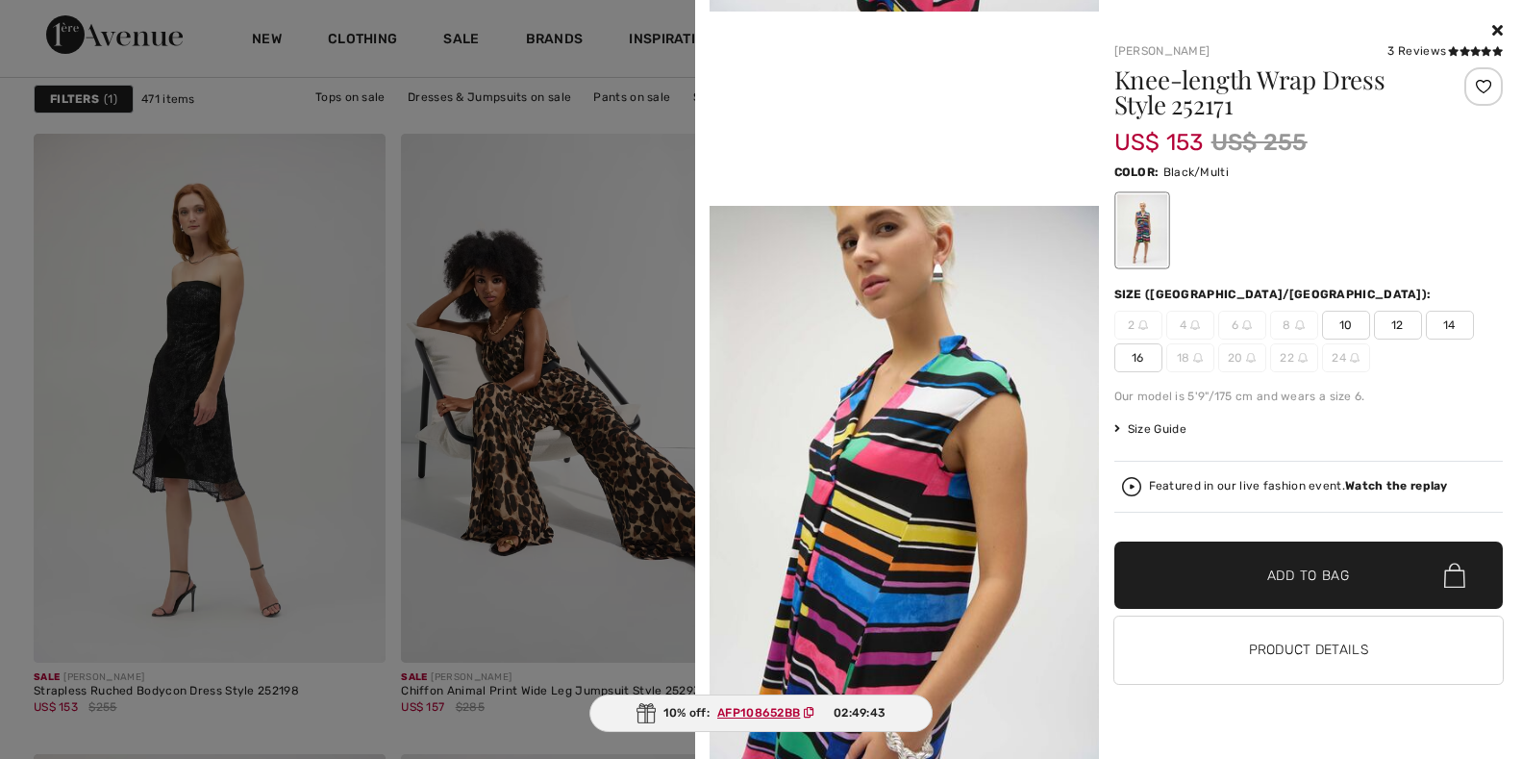
scroll to position [819, 0]
click at [1343, 327] on span "10" at bounding box center [1346, 325] width 48 height 29
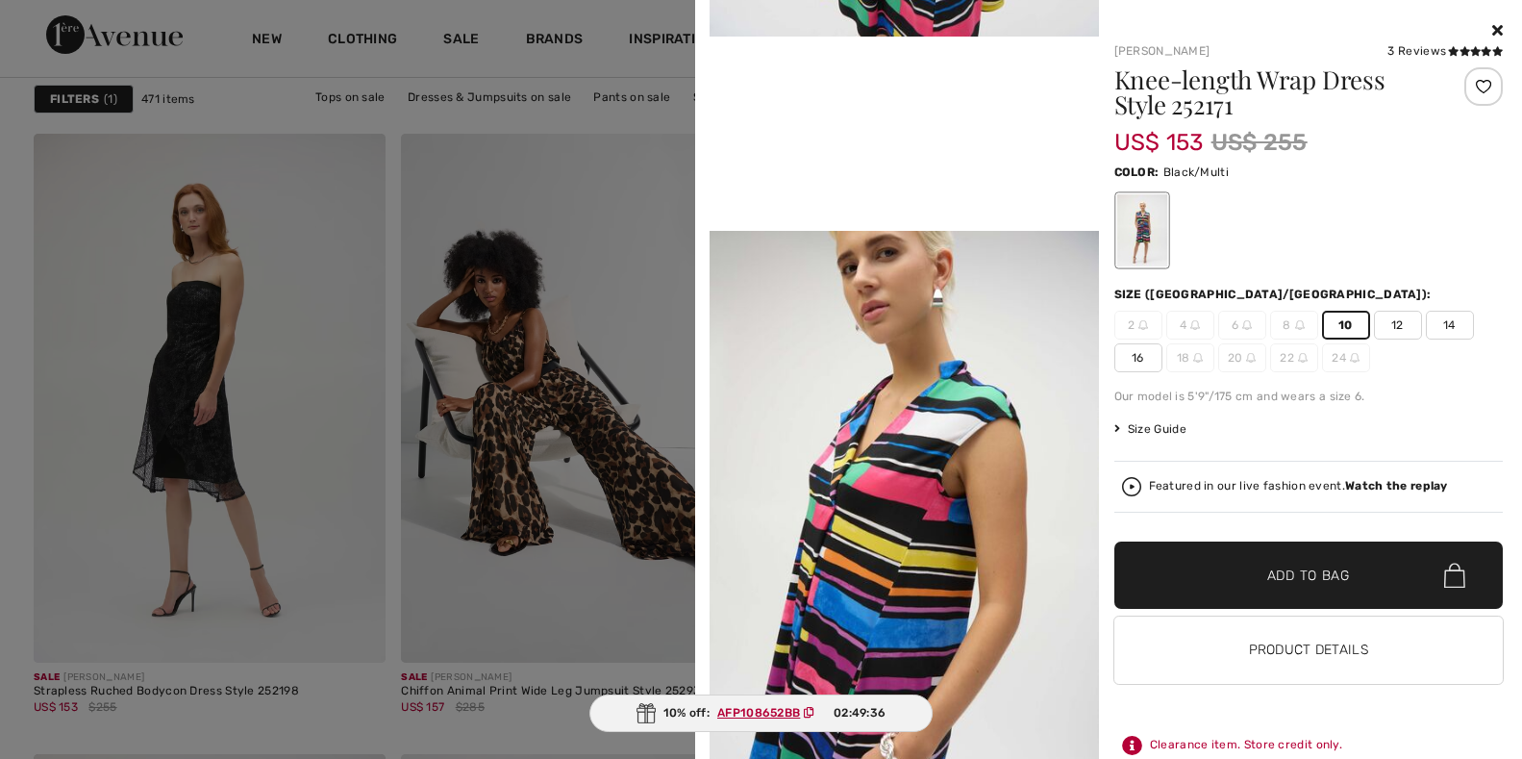
click at [1298, 570] on span "Add to Bag" at bounding box center [1308, 575] width 83 height 20
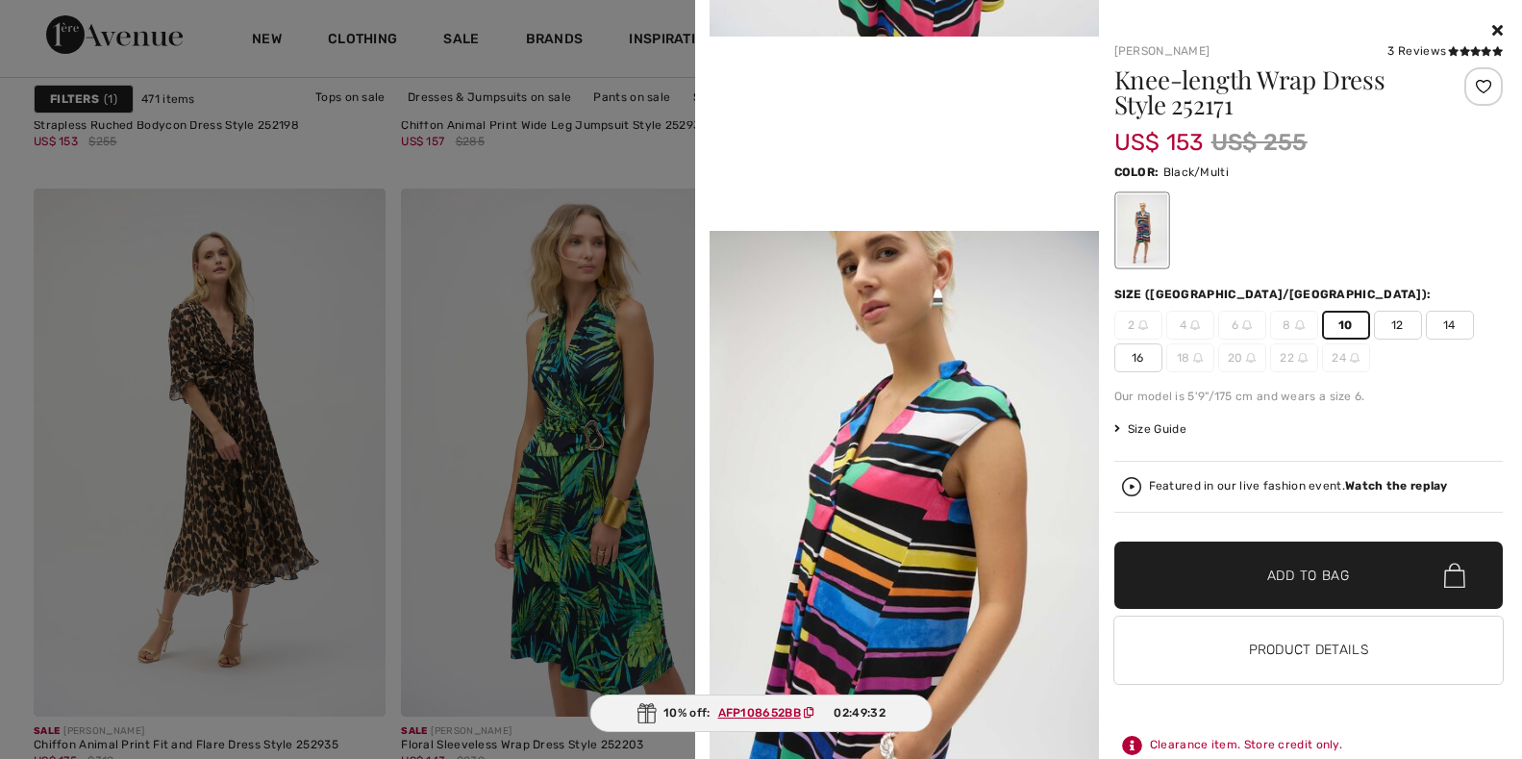
scroll to position [1346, 0]
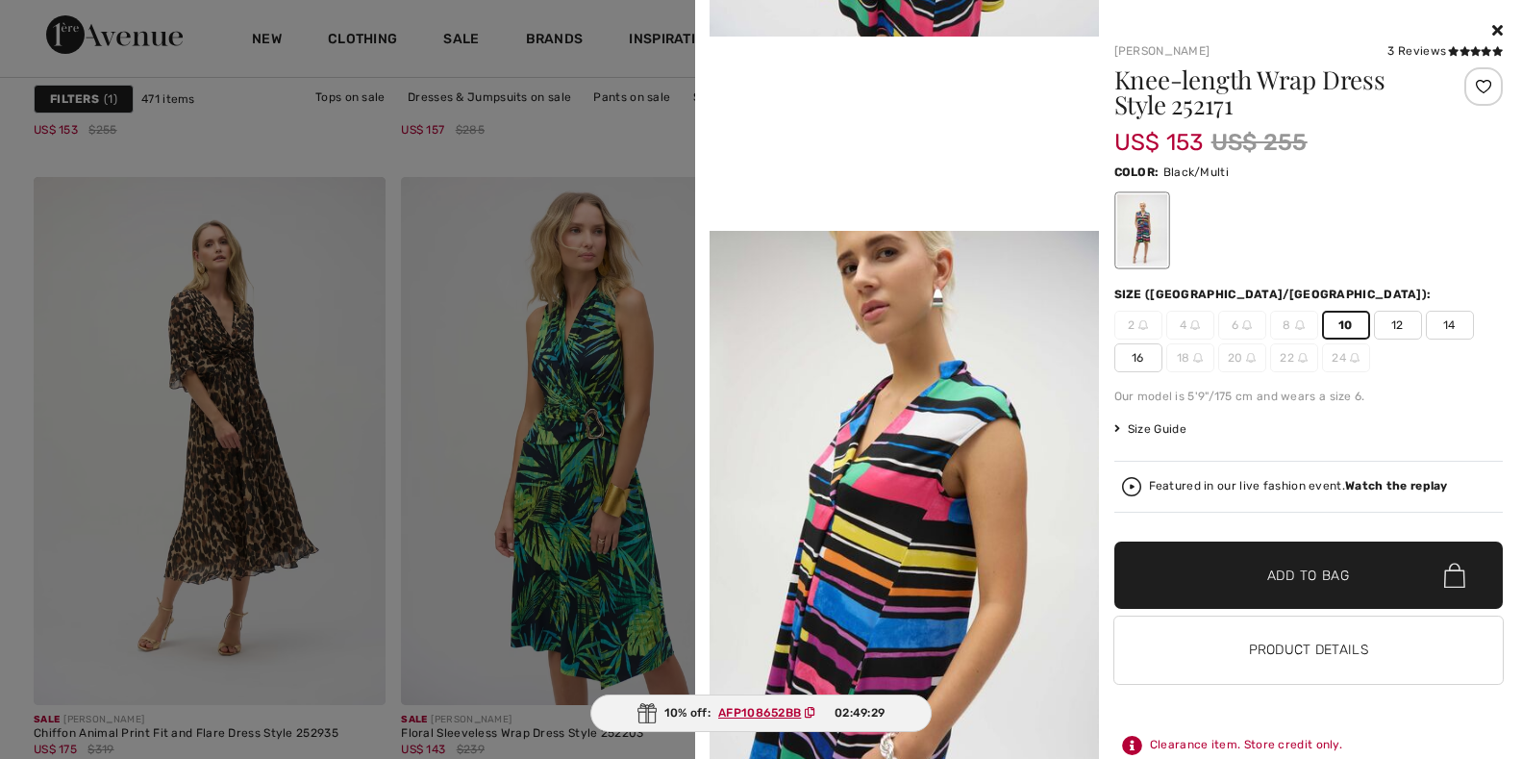
click at [1293, 586] on span "✔ Added to Bag Add to Bag" at bounding box center [1308, 574] width 389 height 67
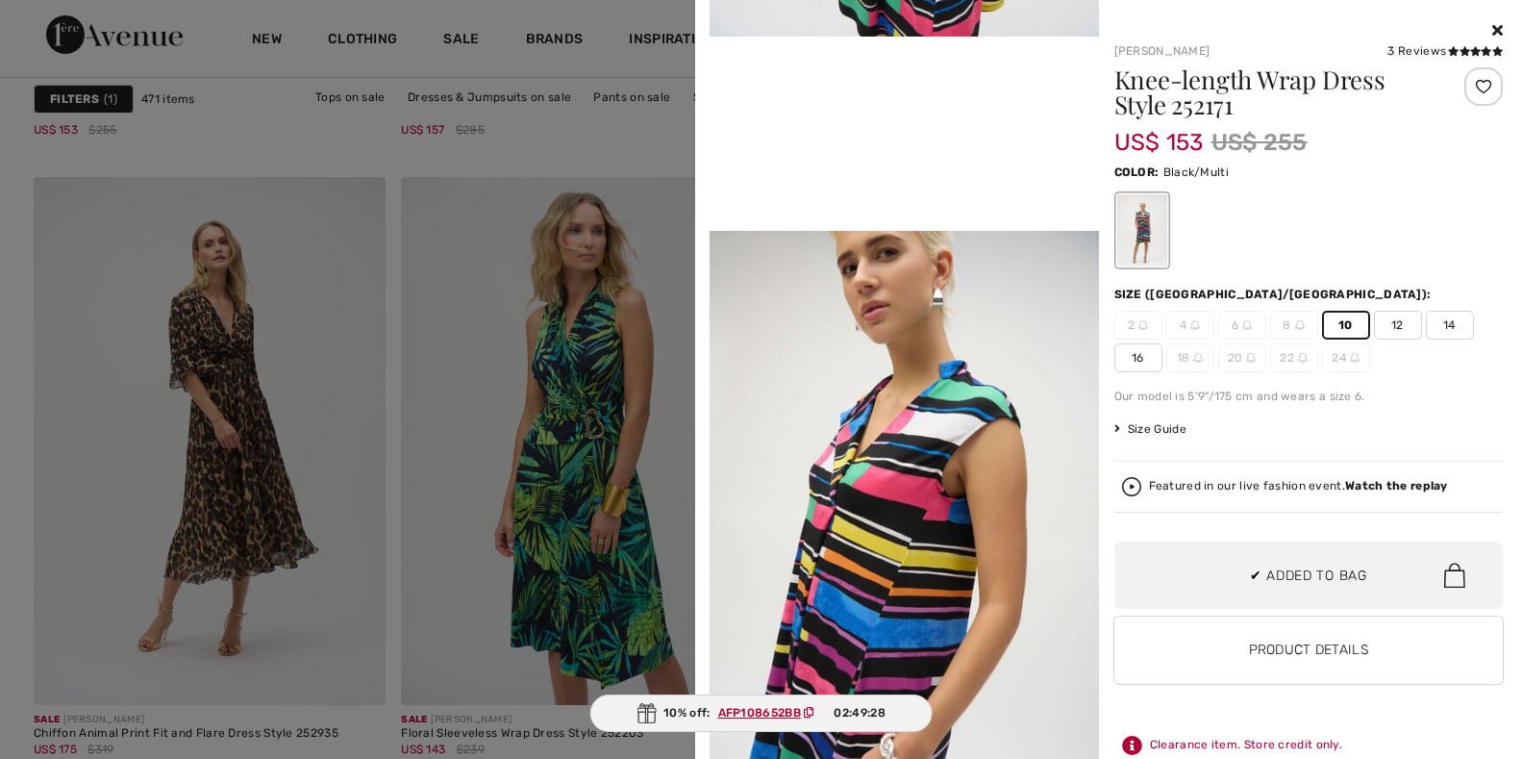
scroll to position [0, 0]
click at [1492, 27] on icon at bounding box center [1497, 29] width 11 height 15
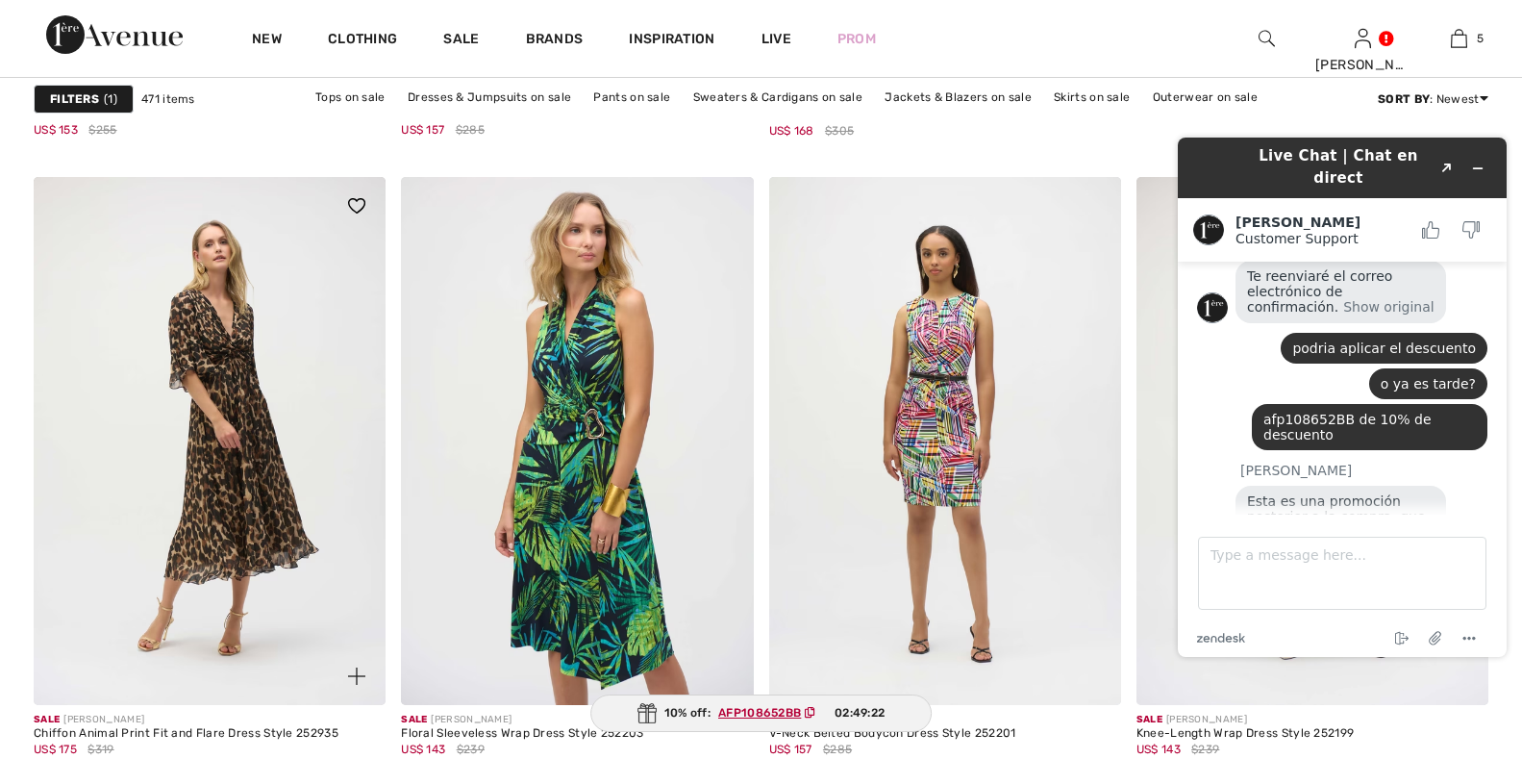
scroll to position [951, 0]
click at [355, 676] on img at bounding box center [356, 675] width 17 height 17
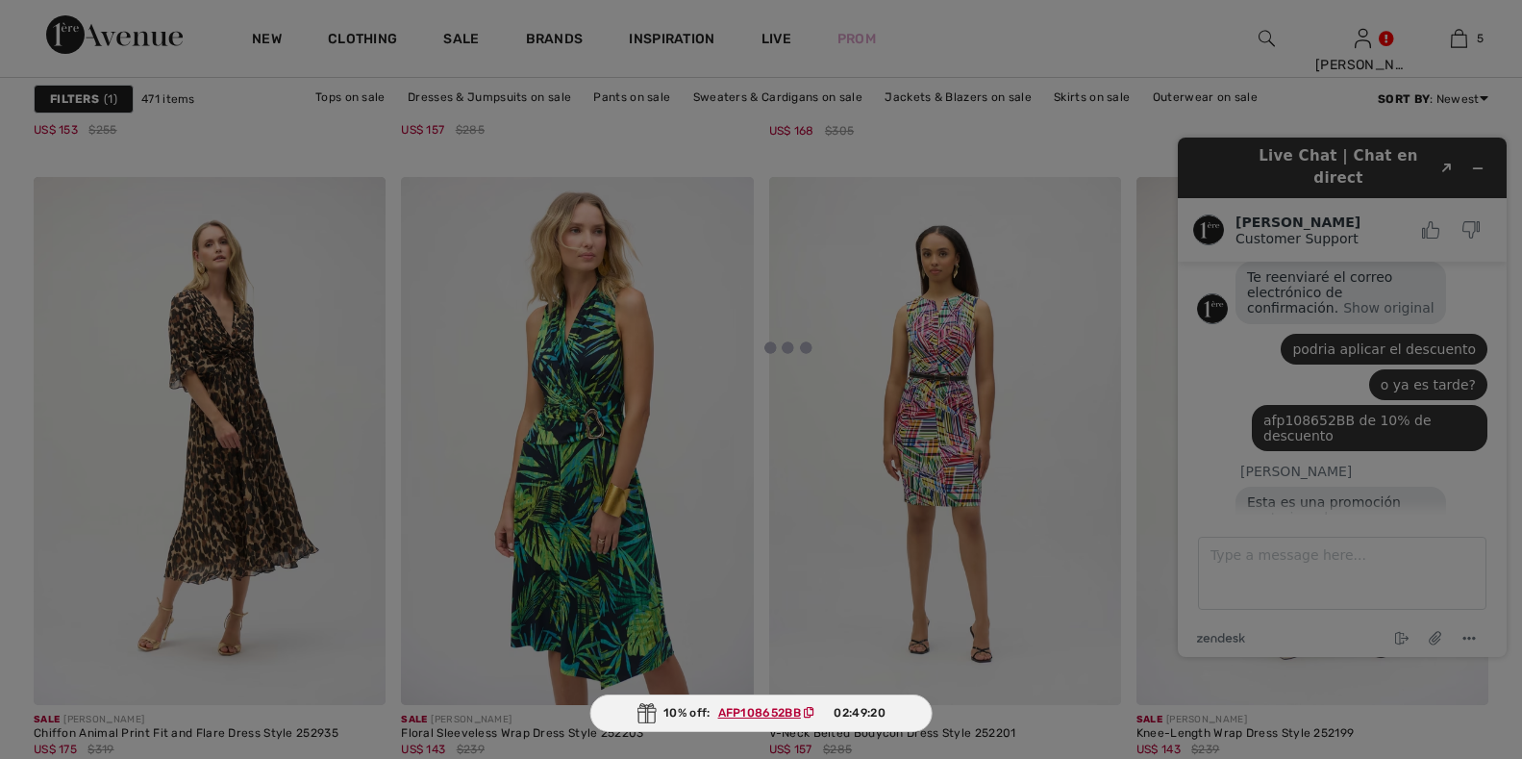
click at [1292, 504] on div at bounding box center [761, 379] width 1522 height 759
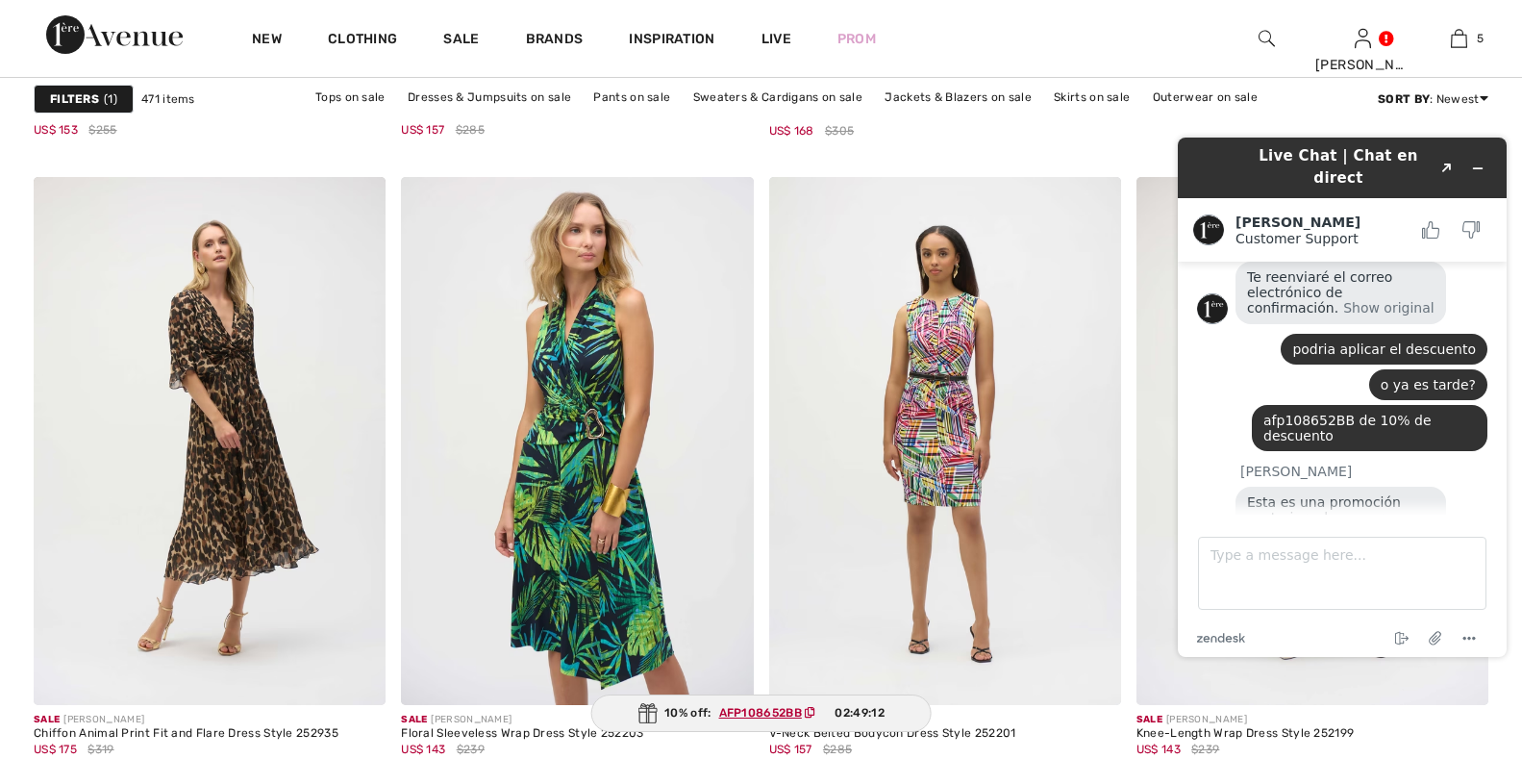
scroll to position [1942, 0]
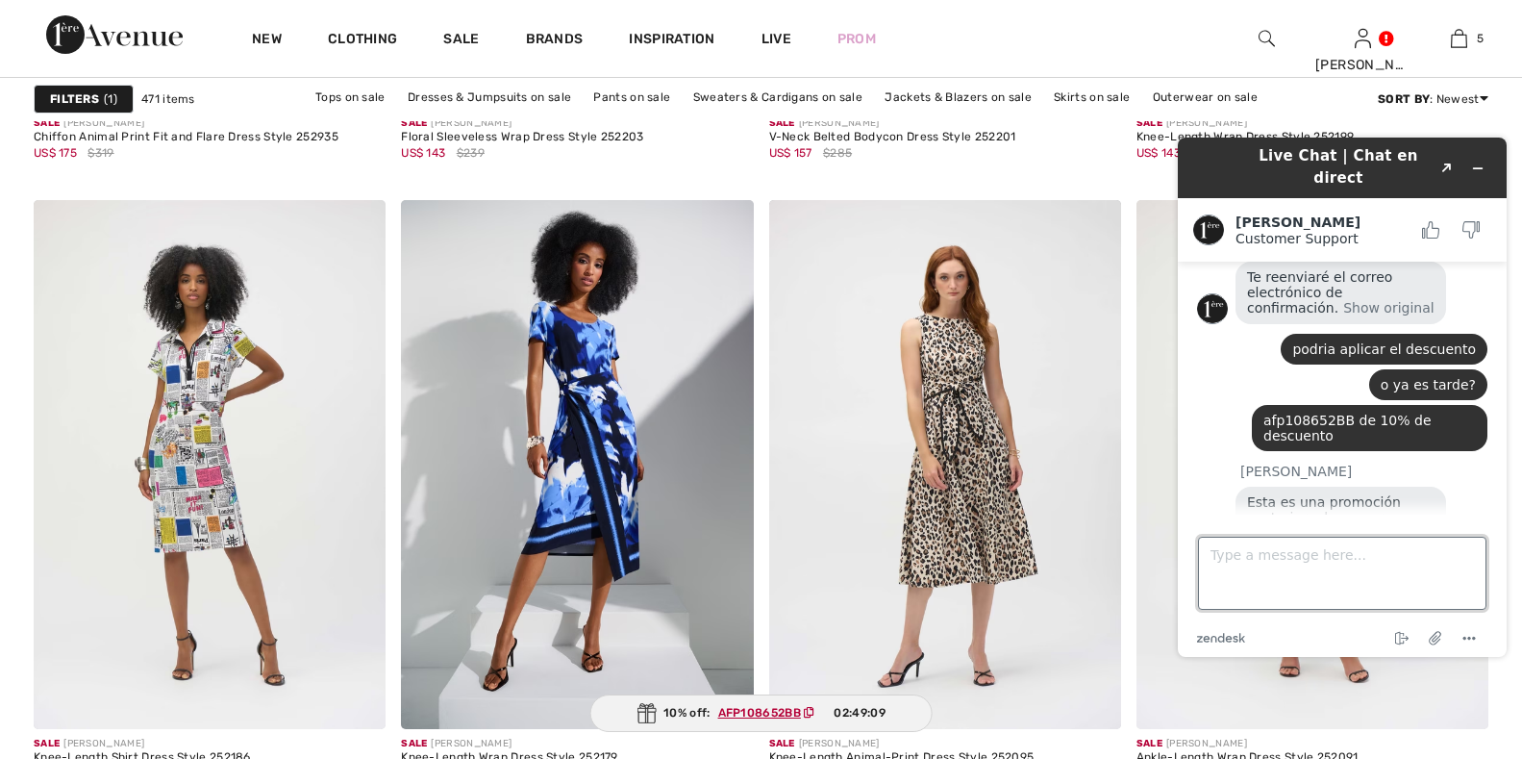
click at [1284, 561] on textarea "Type a message here..." at bounding box center [1342, 572] width 288 height 73
type textarea "ok gracias y los puntos como los puedo usar"
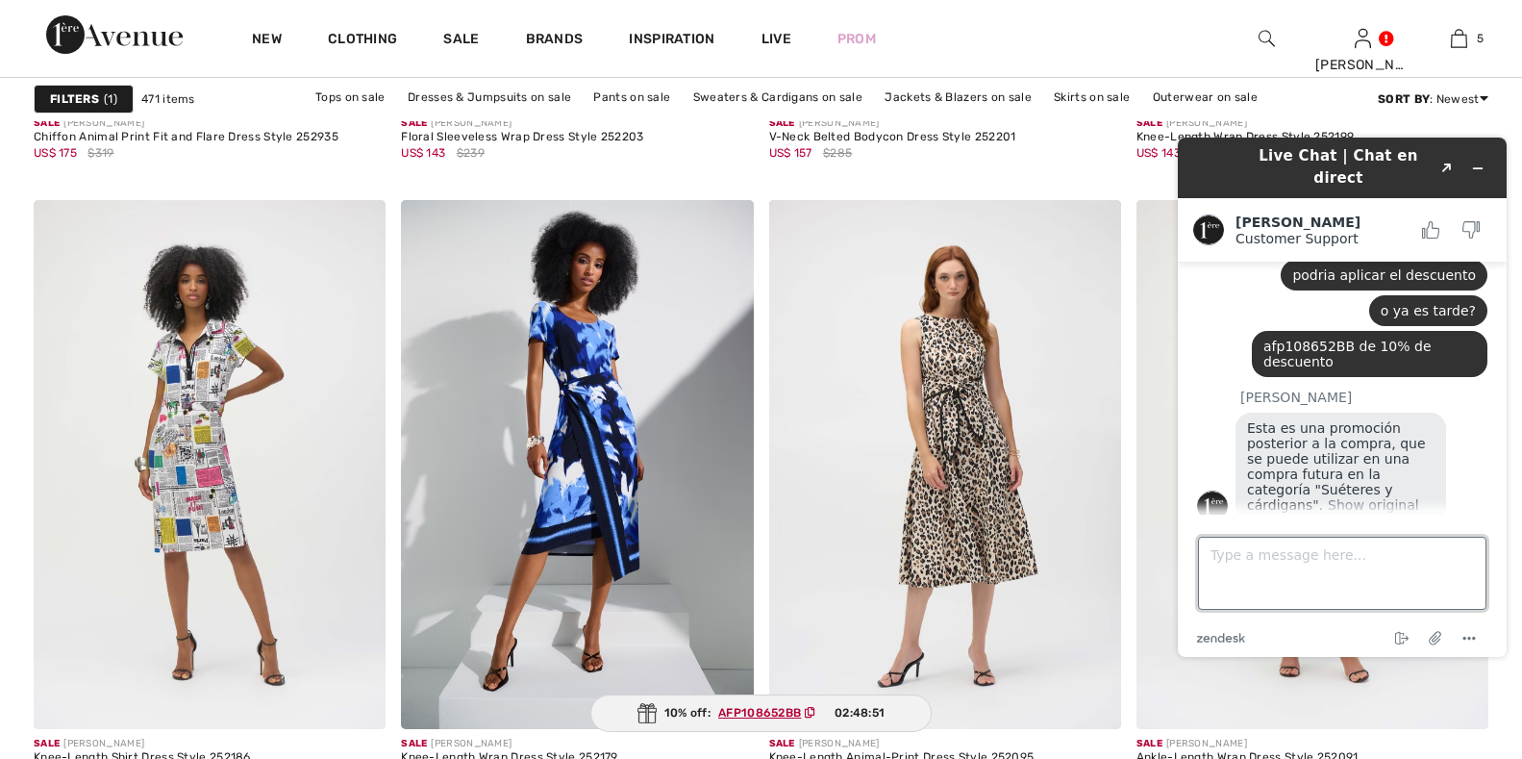
type textarea "?"
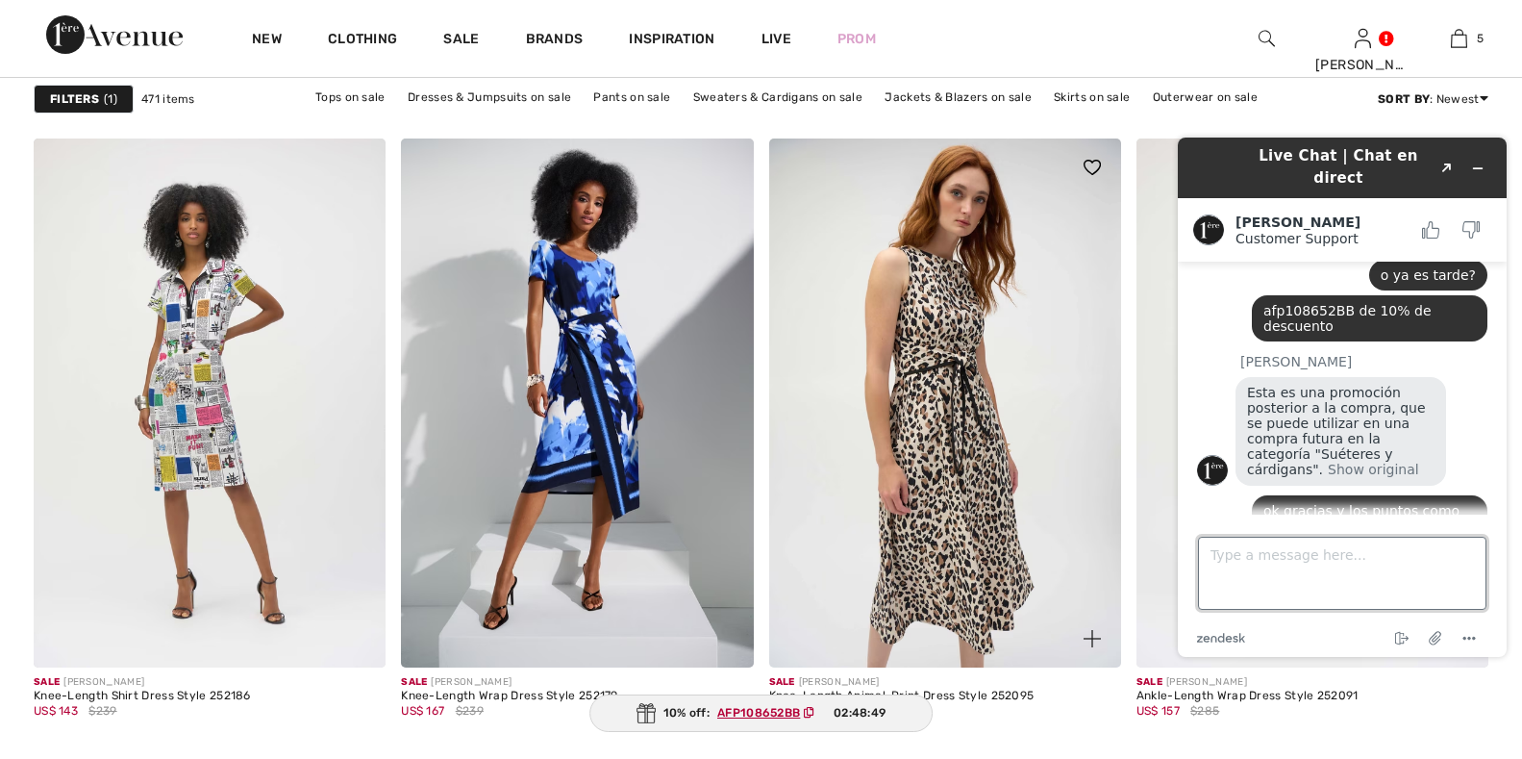
scroll to position [2038, 0]
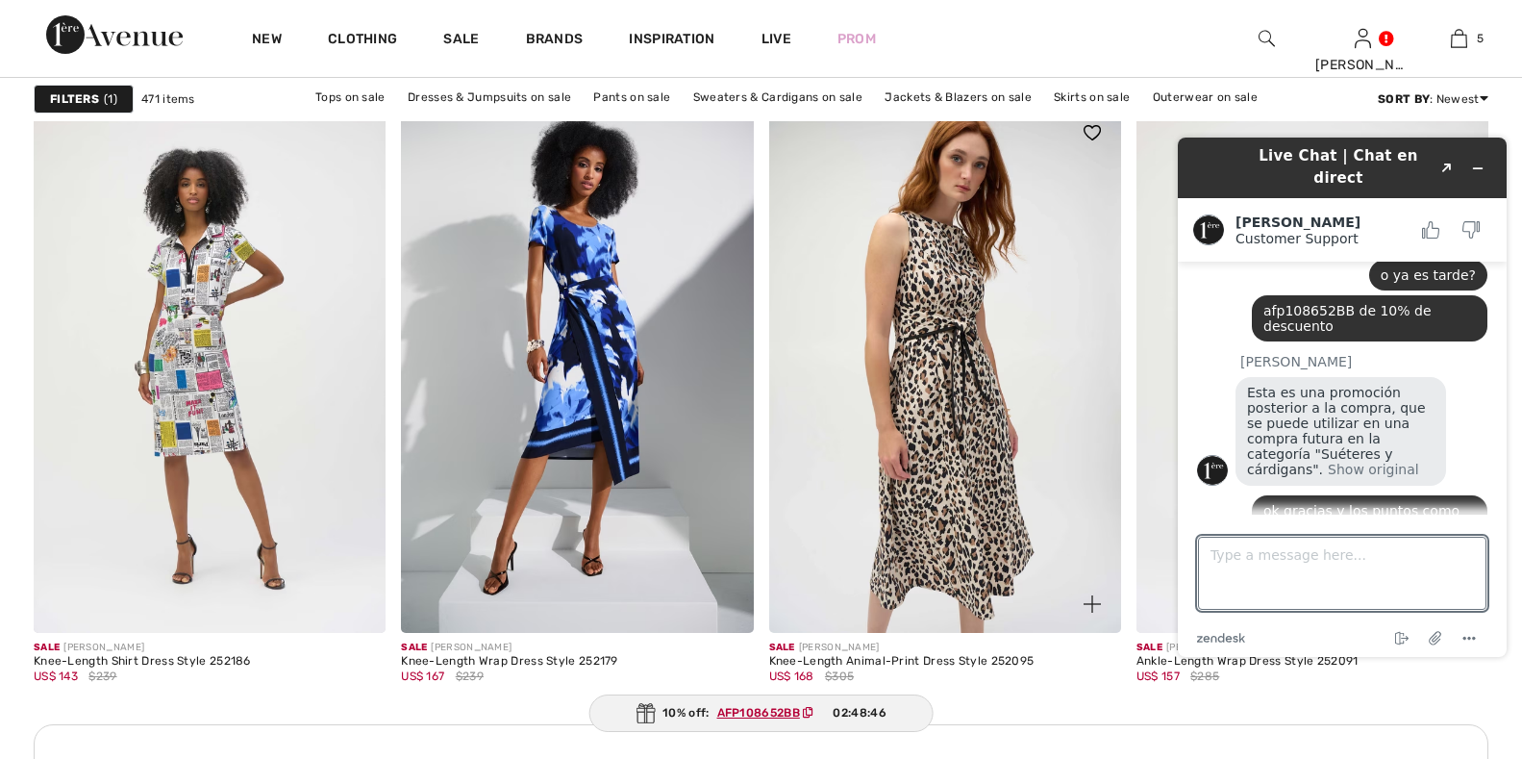
click at [937, 336] on img at bounding box center [945, 368] width 352 height 528
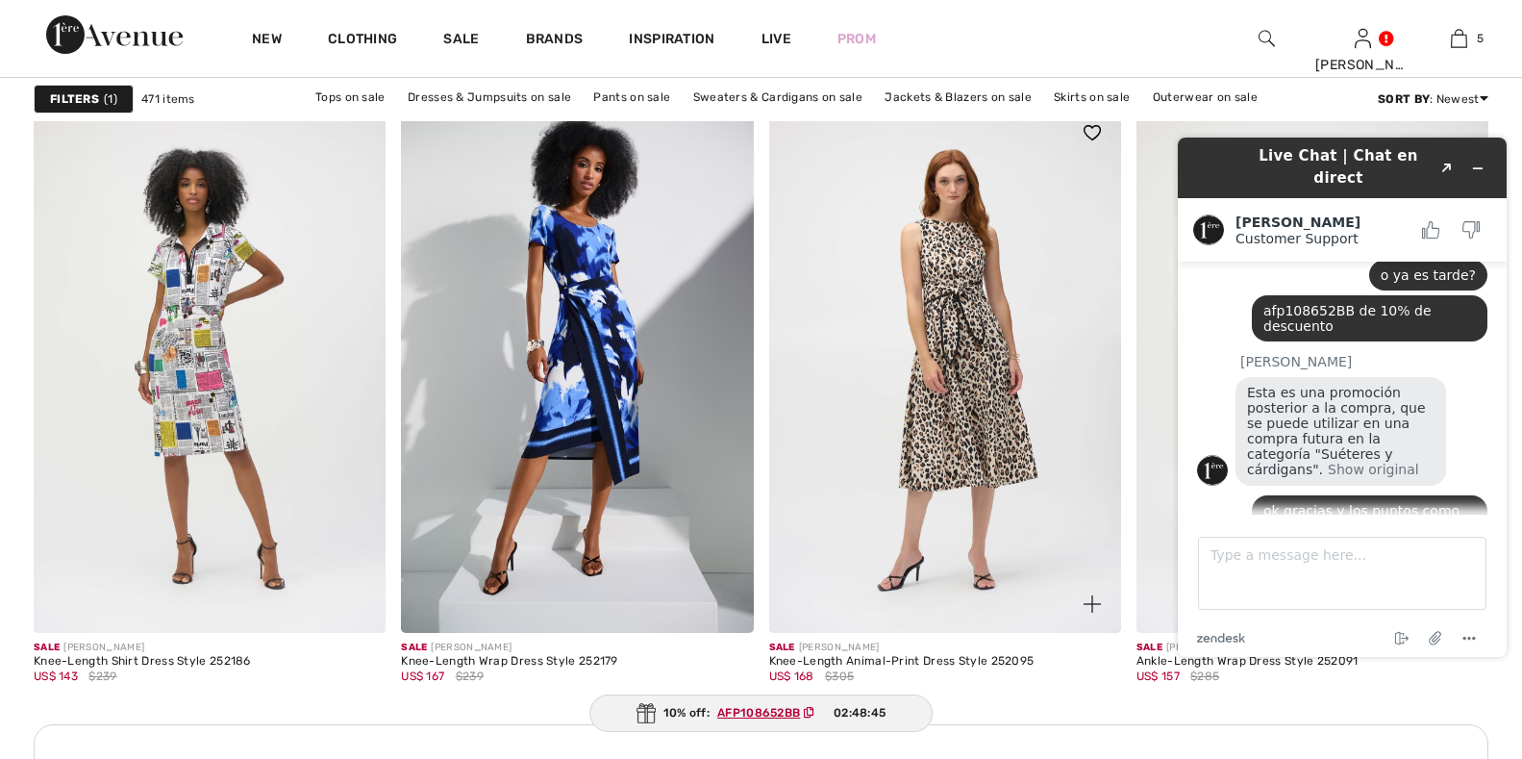
click at [1085, 606] on img at bounding box center [1092, 603] width 17 height 17
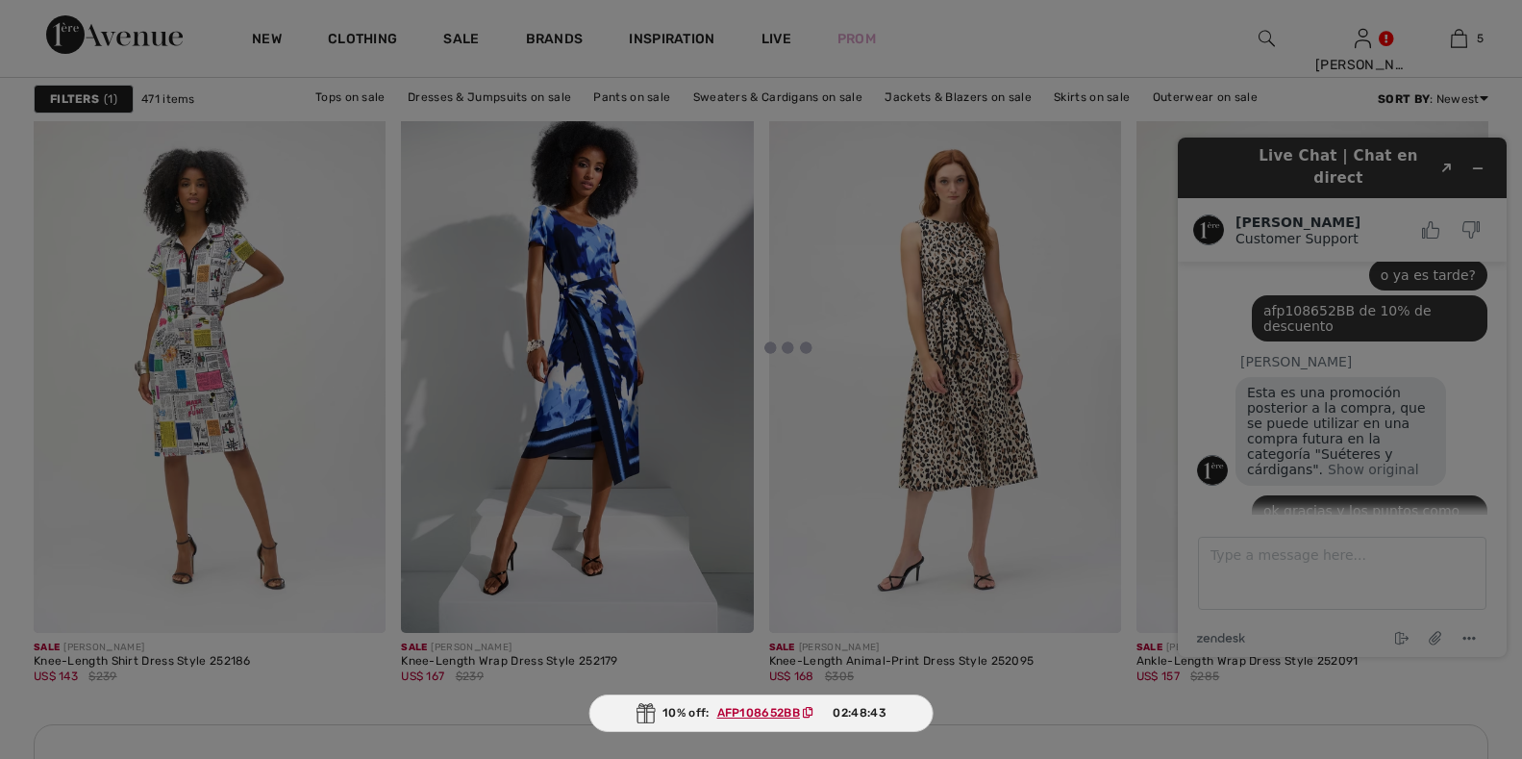
scroll to position [2044, 0]
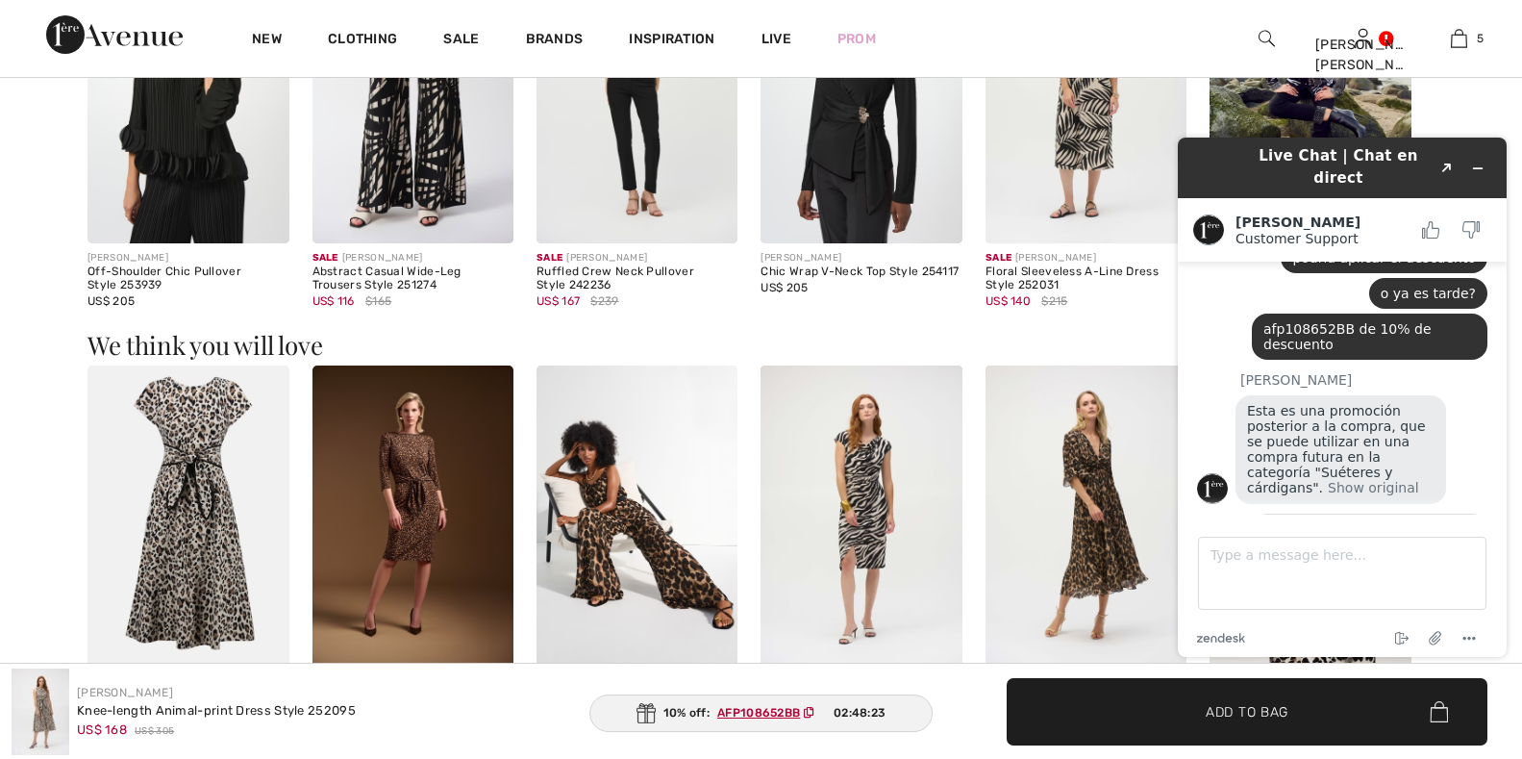
scroll to position [1923, 0]
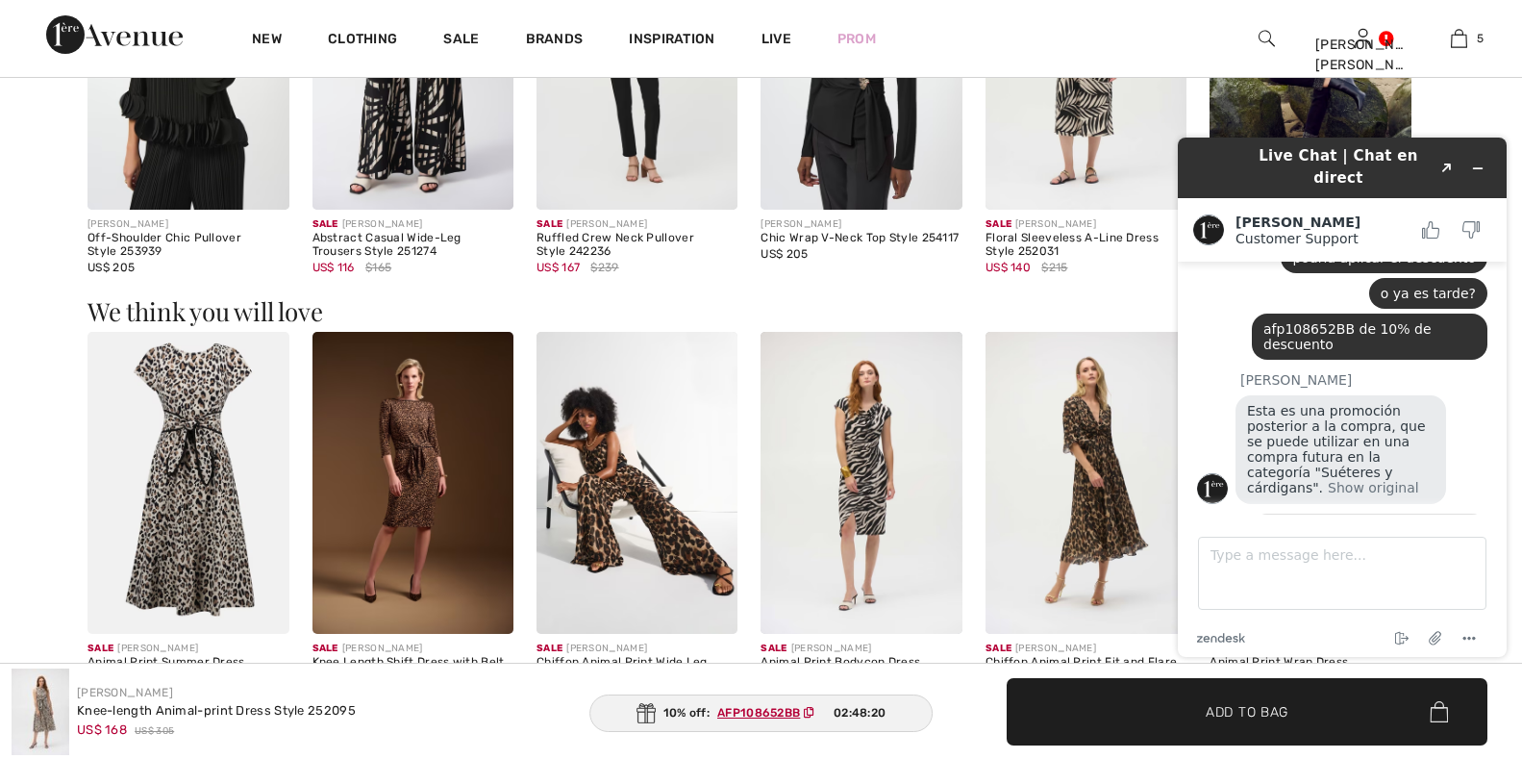
click at [1122, 500] on img at bounding box center [1085, 483] width 201 height 302
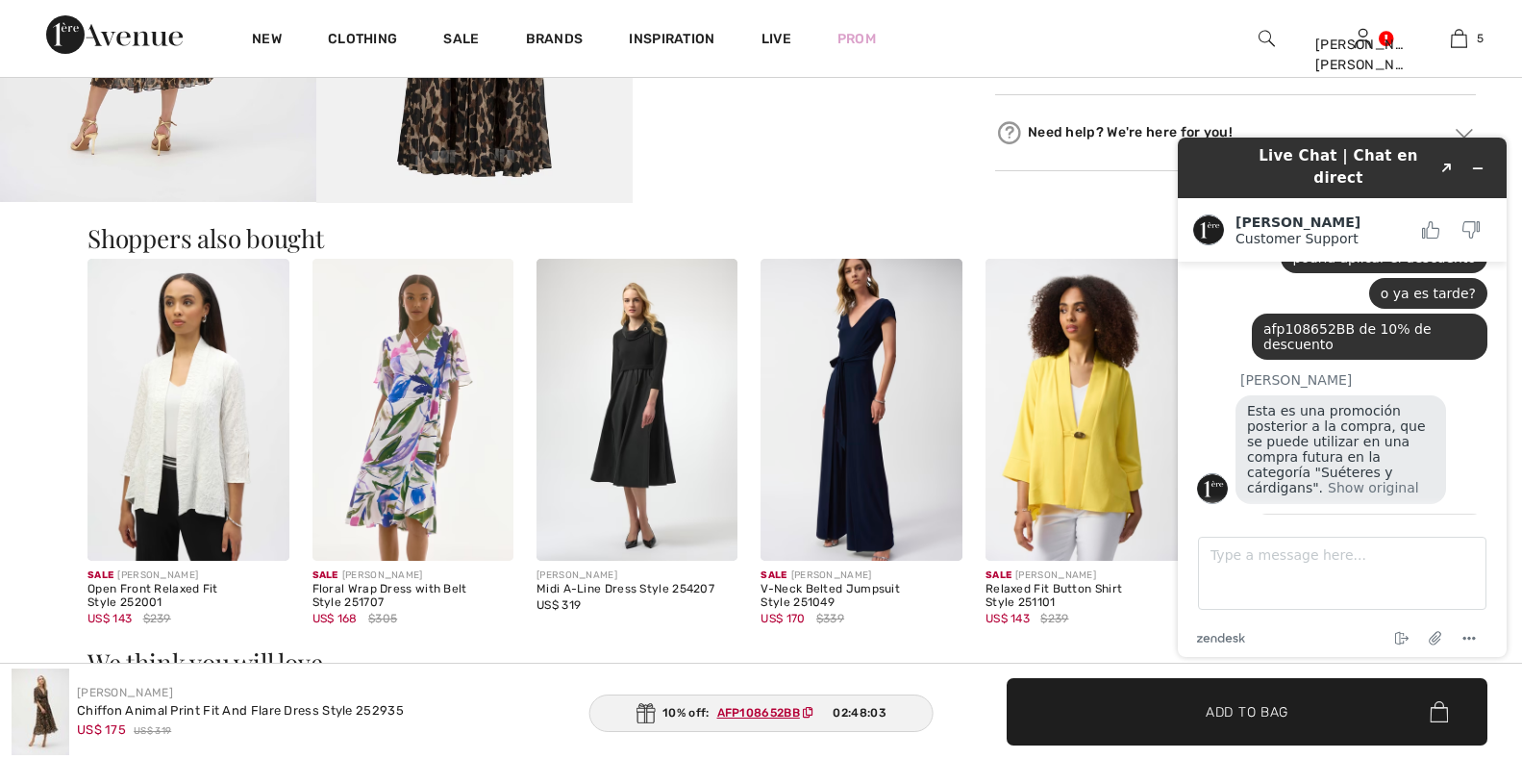
scroll to position [1154, 0]
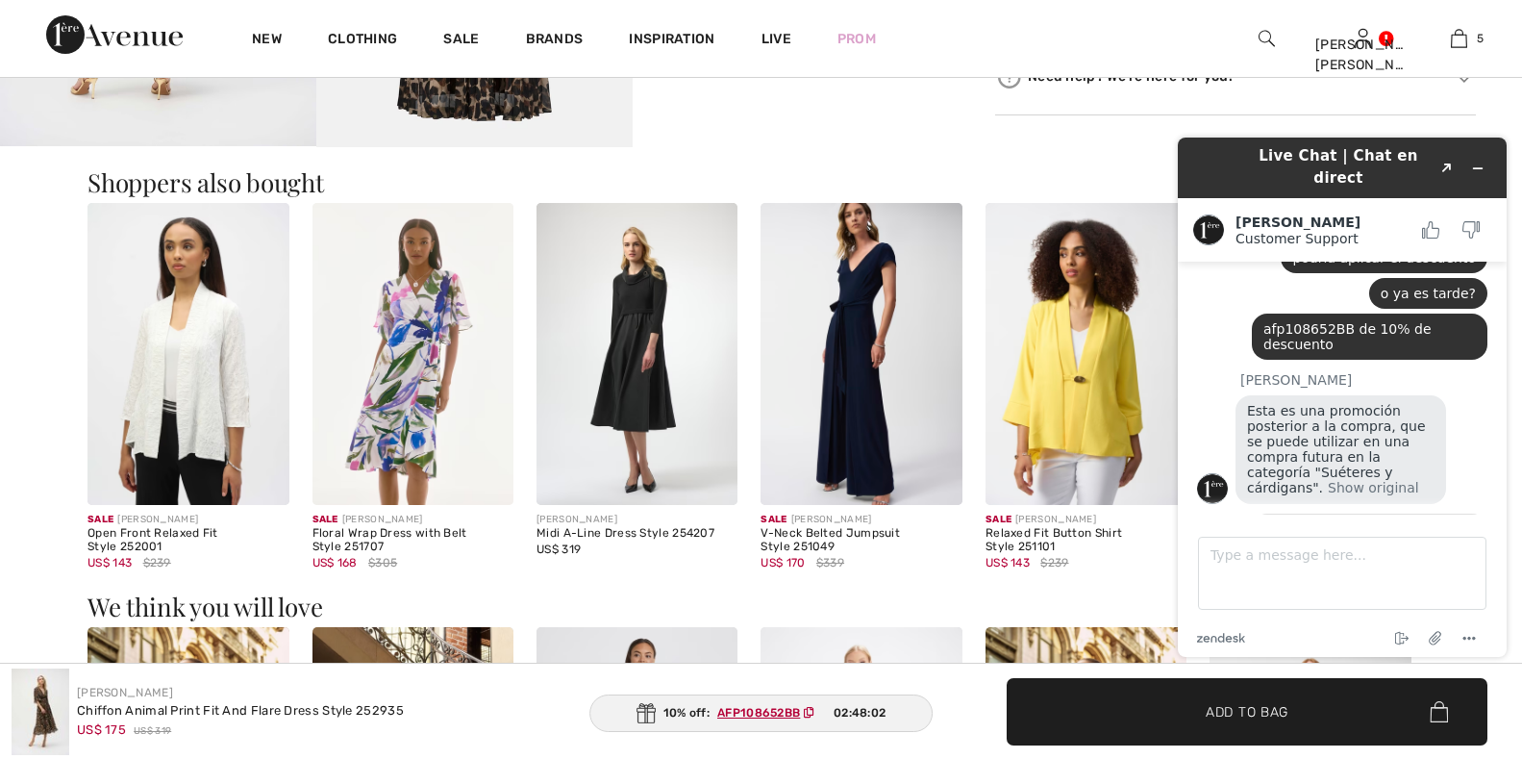
click at [624, 381] on img at bounding box center [636, 354] width 201 height 302
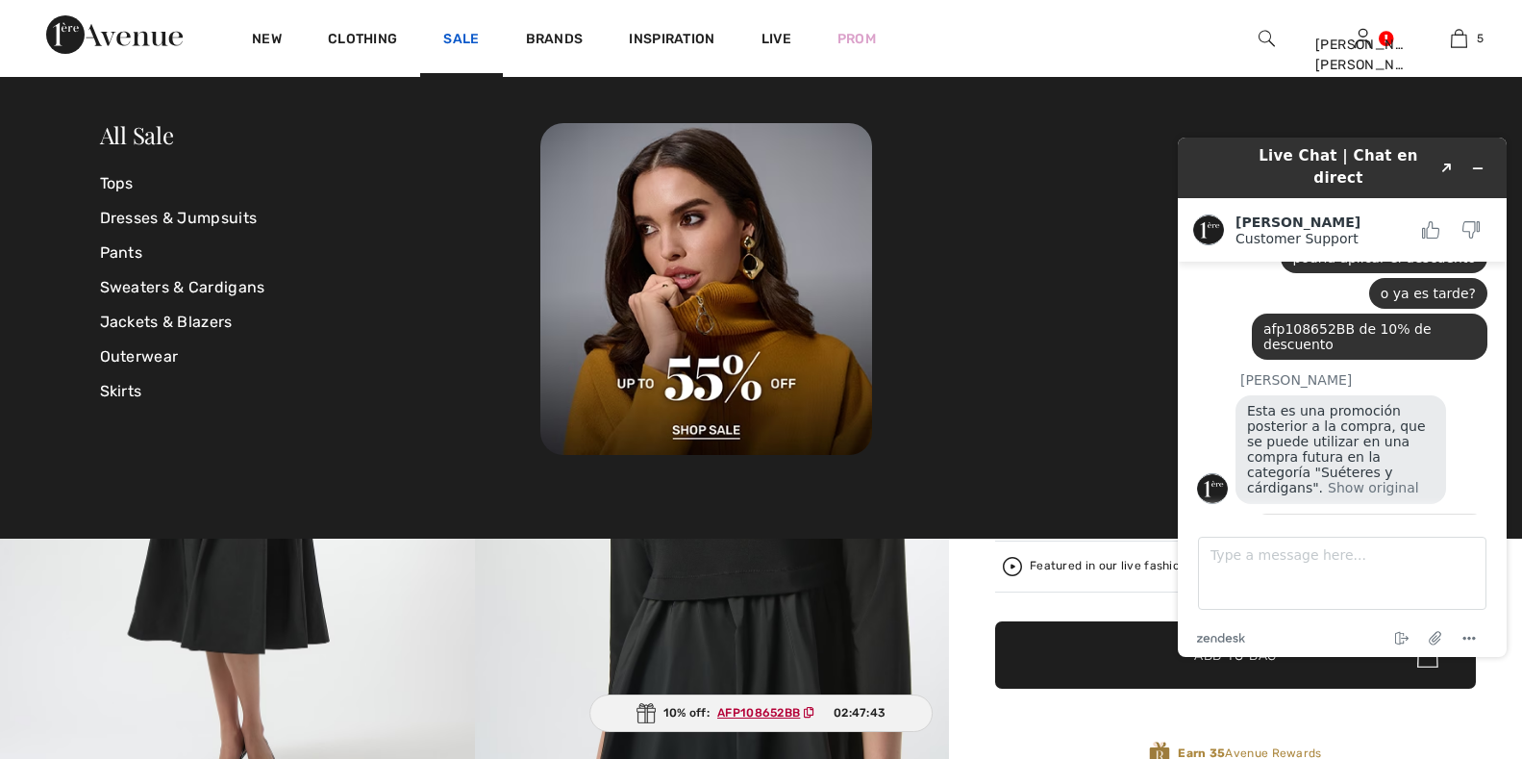
click at [463, 31] on link "Sale" at bounding box center [461, 41] width 36 height 20
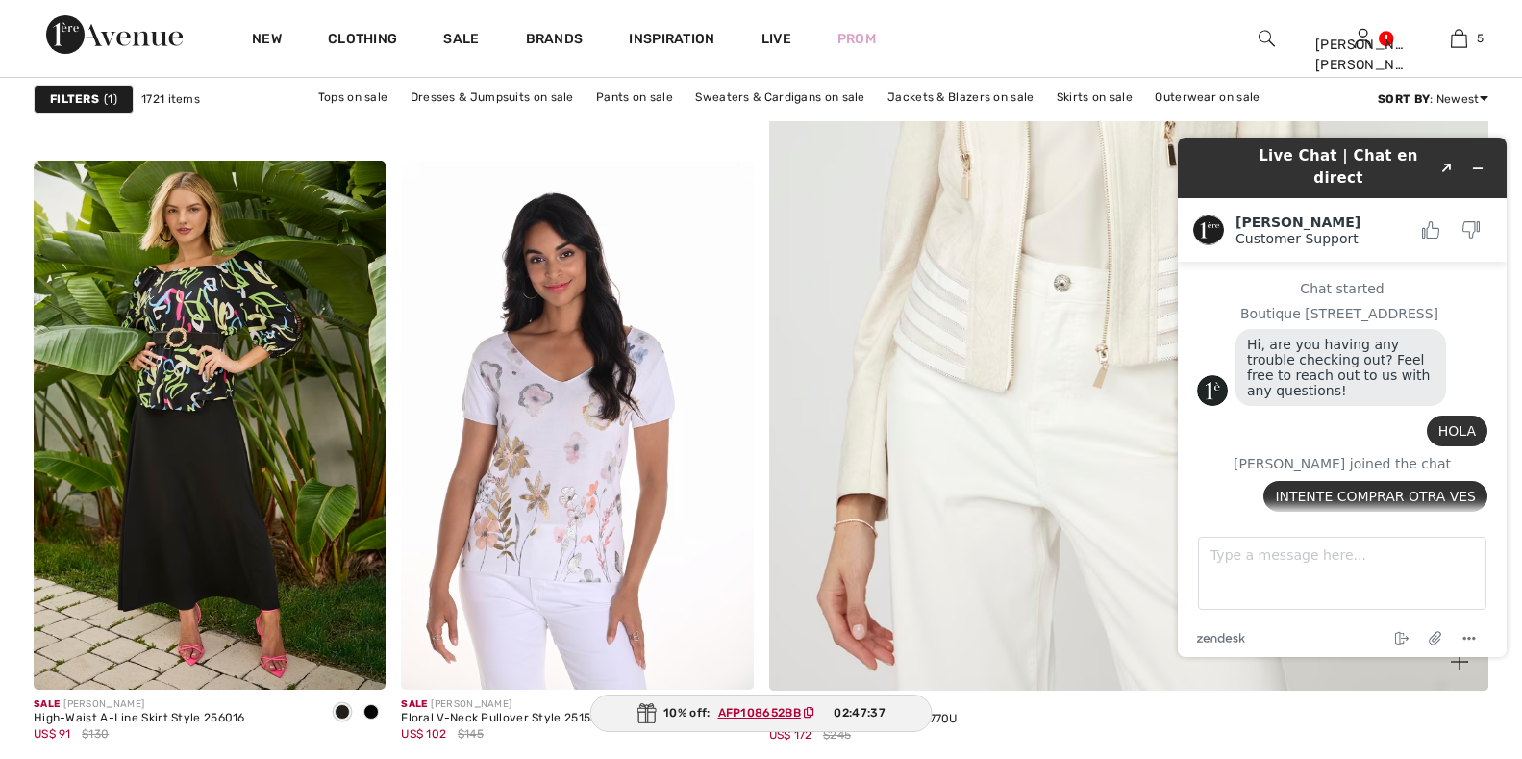
scroll to position [1174, 0]
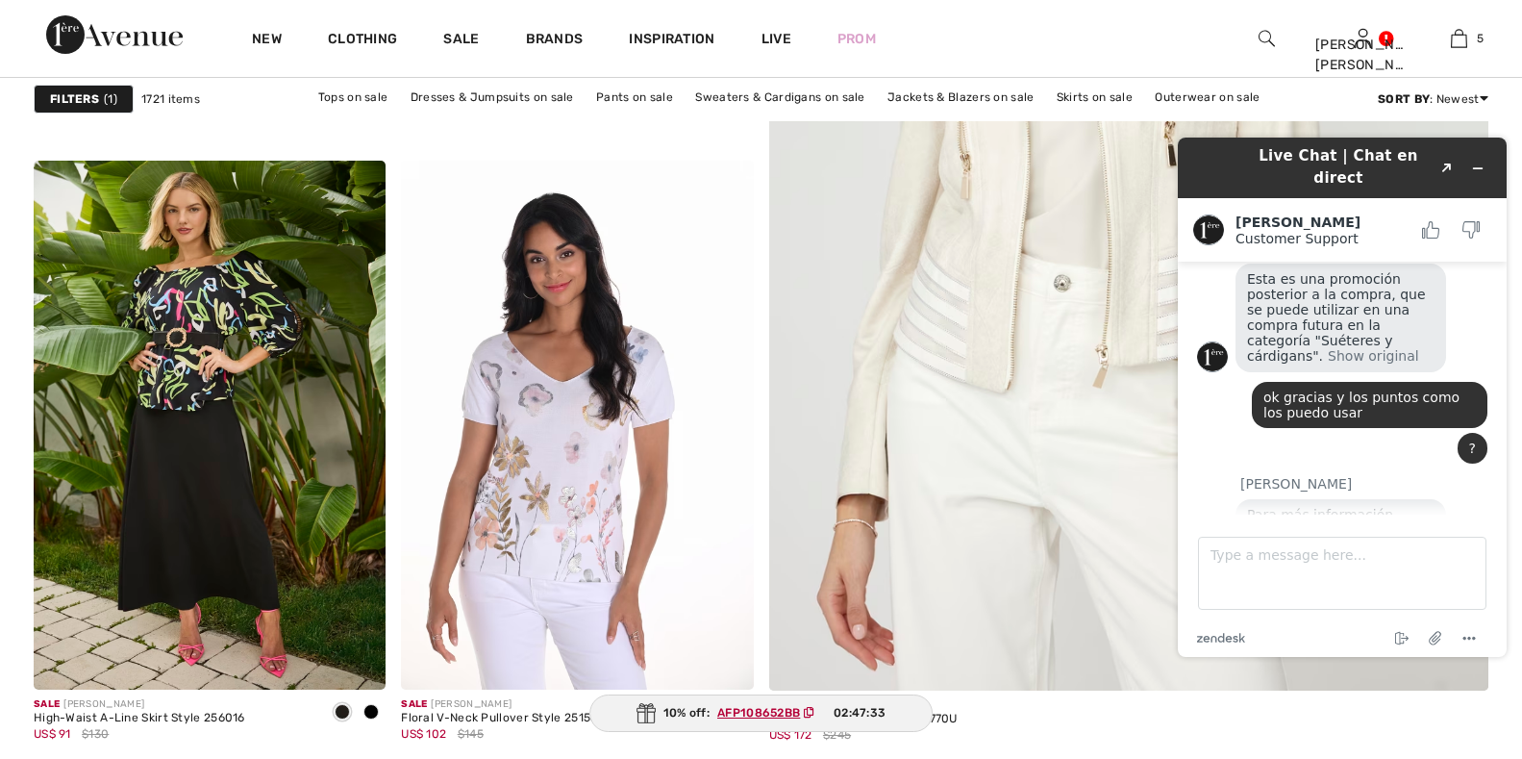
click at [1343, 568] on button "Show original" at bounding box center [1297, 576] width 91 height 16
click at [1318, 537] on link "https://www.1ereavenue.com/en/loyalty/" at bounding box center [1306, 552] width 119 height 31
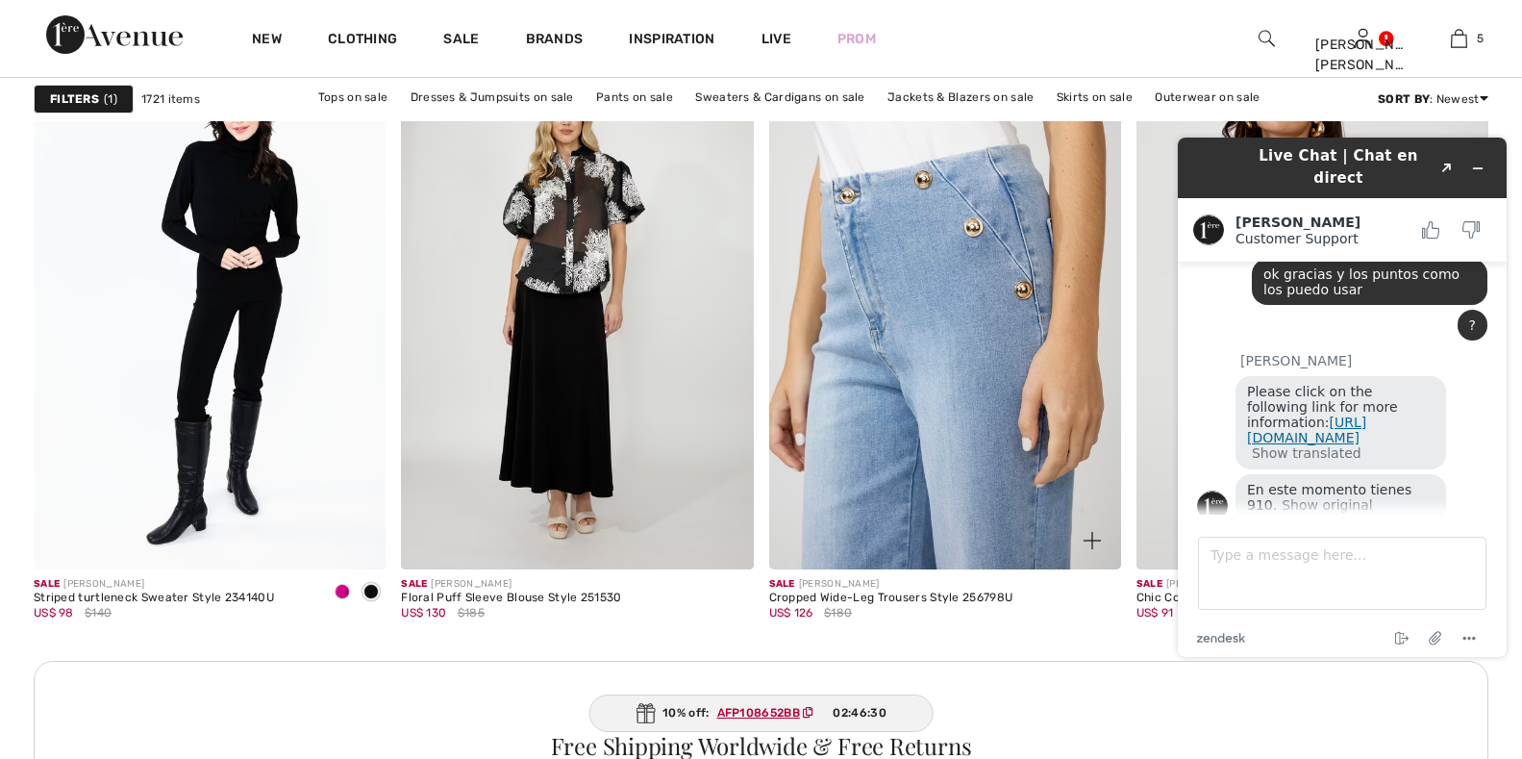
scroll to position [2019, 0]
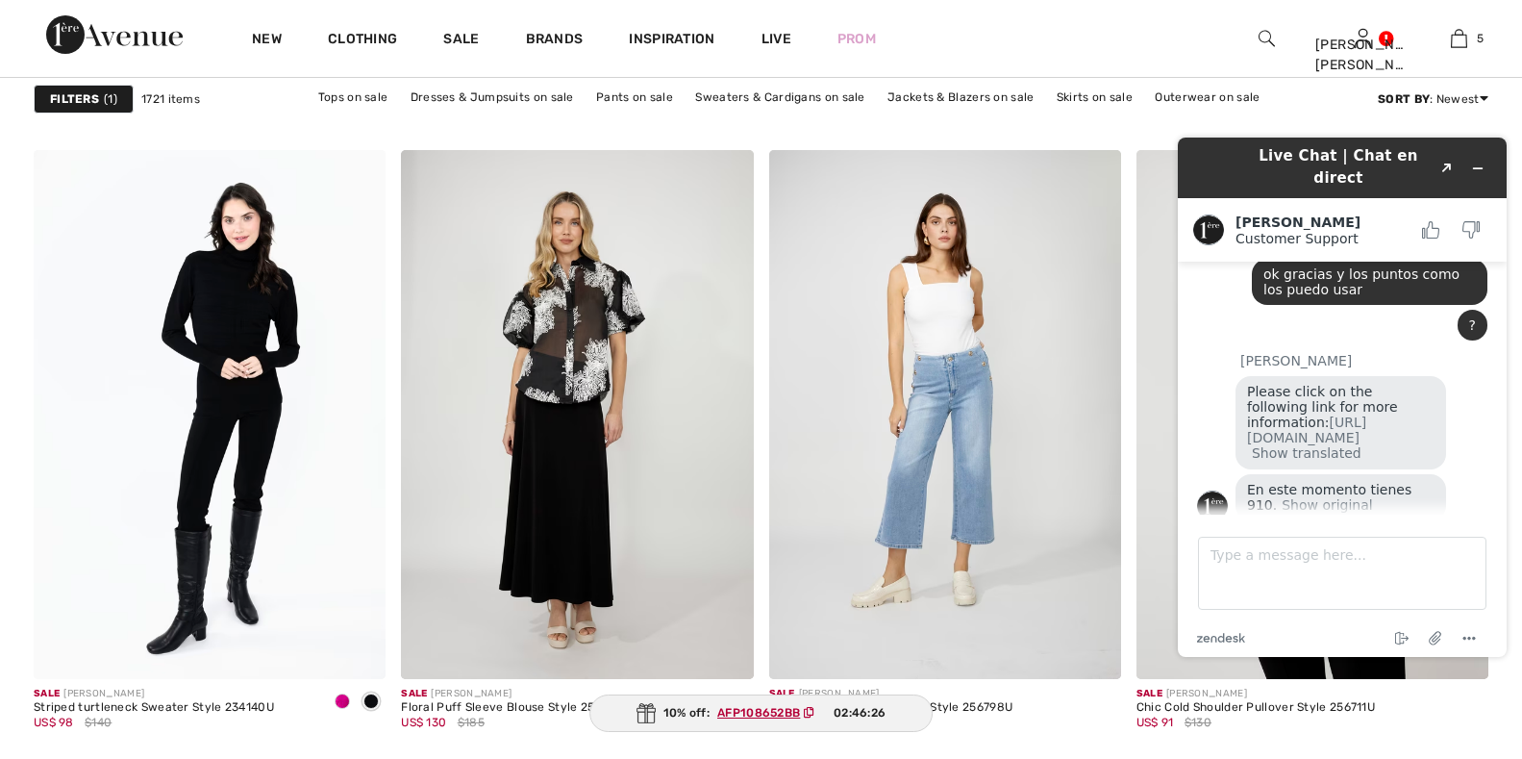
drag, startPoint x: 1235, startPoint y: 153, endPoint x: 1233, endPoint y: 92, distance: 60.6
click at [1233, 122] on html "Live Chat | Chat en direct Created with Sketch. Amanda Customer Support Custome…" at bounding box center [1342, 397] width 360 height 550
drag, startPoint x: 1201, startPoint y: 155, endPoint x: 1260, endPoint y: 127, distance: 65.8
click at [1260, 127] on div "Live Chat | Chat en direct Created with Sketch. Amanda Customer Support Custome…" at bounding box center [1342, 397] width 360 height 550
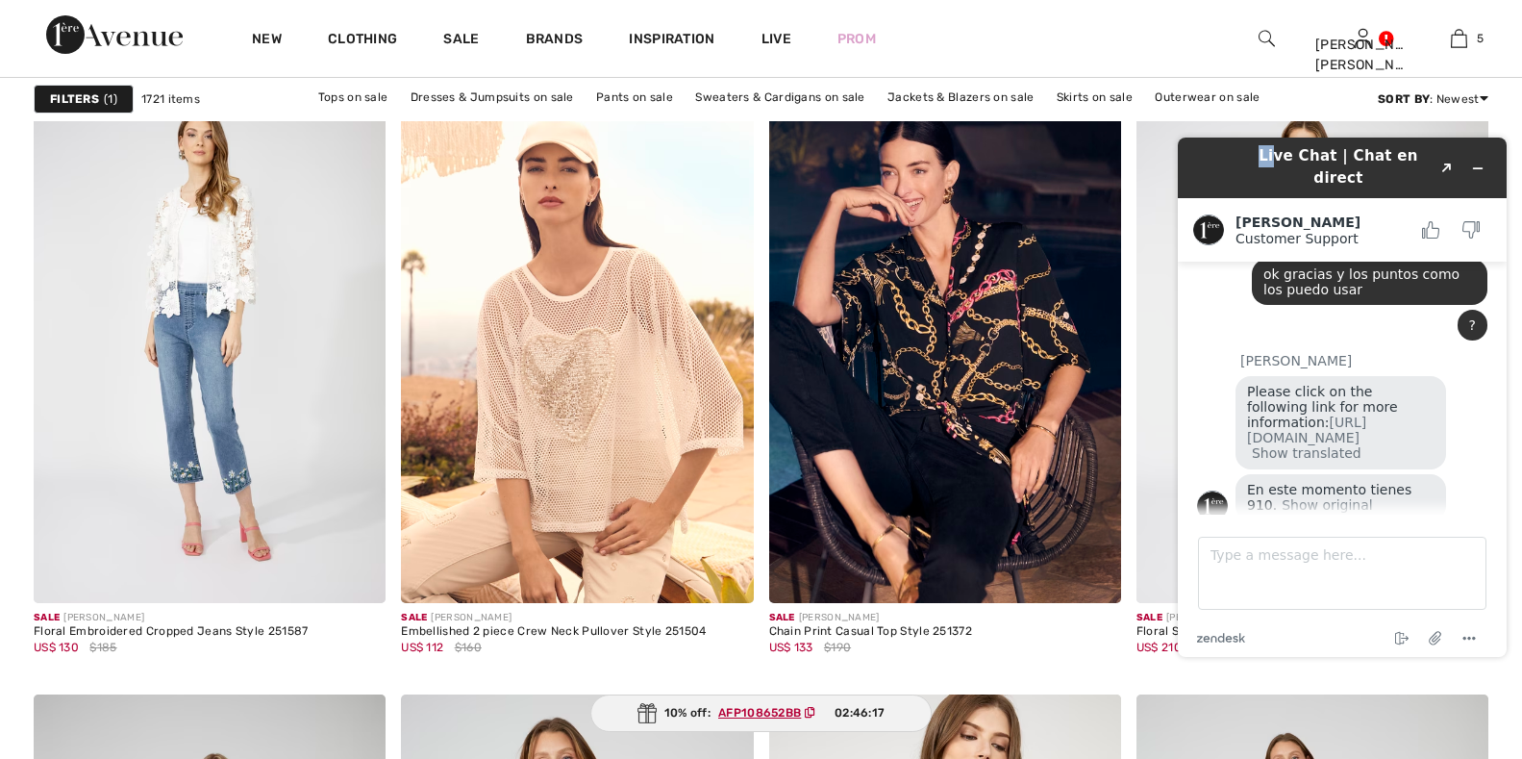
scroll to position [3557, 0]
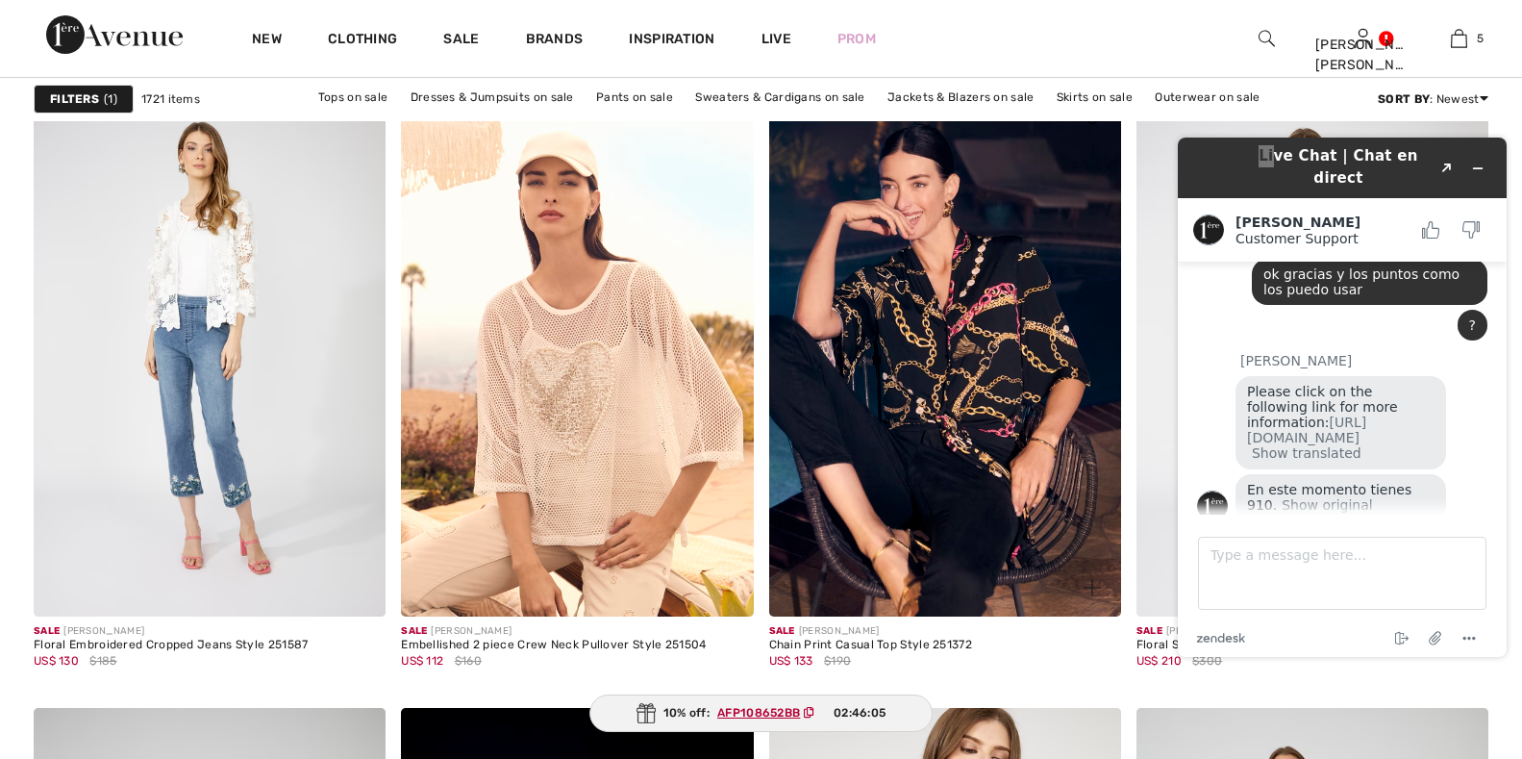
click at [1090, 591] on img at bounding box center [1092, 587] width 17 height 17
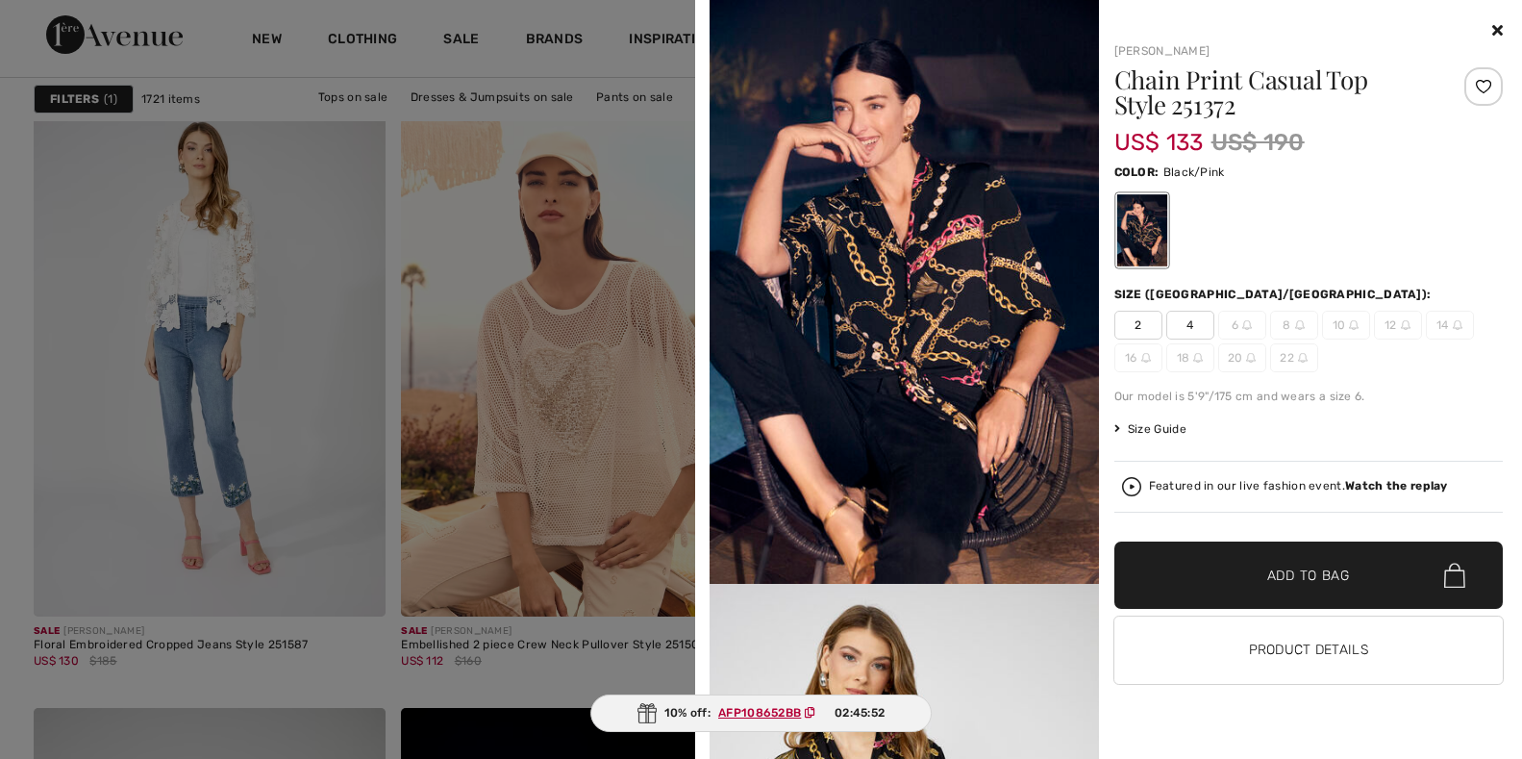
click at [1497, 36] on icon at bounding box center [1497, 29] width 11 height 15
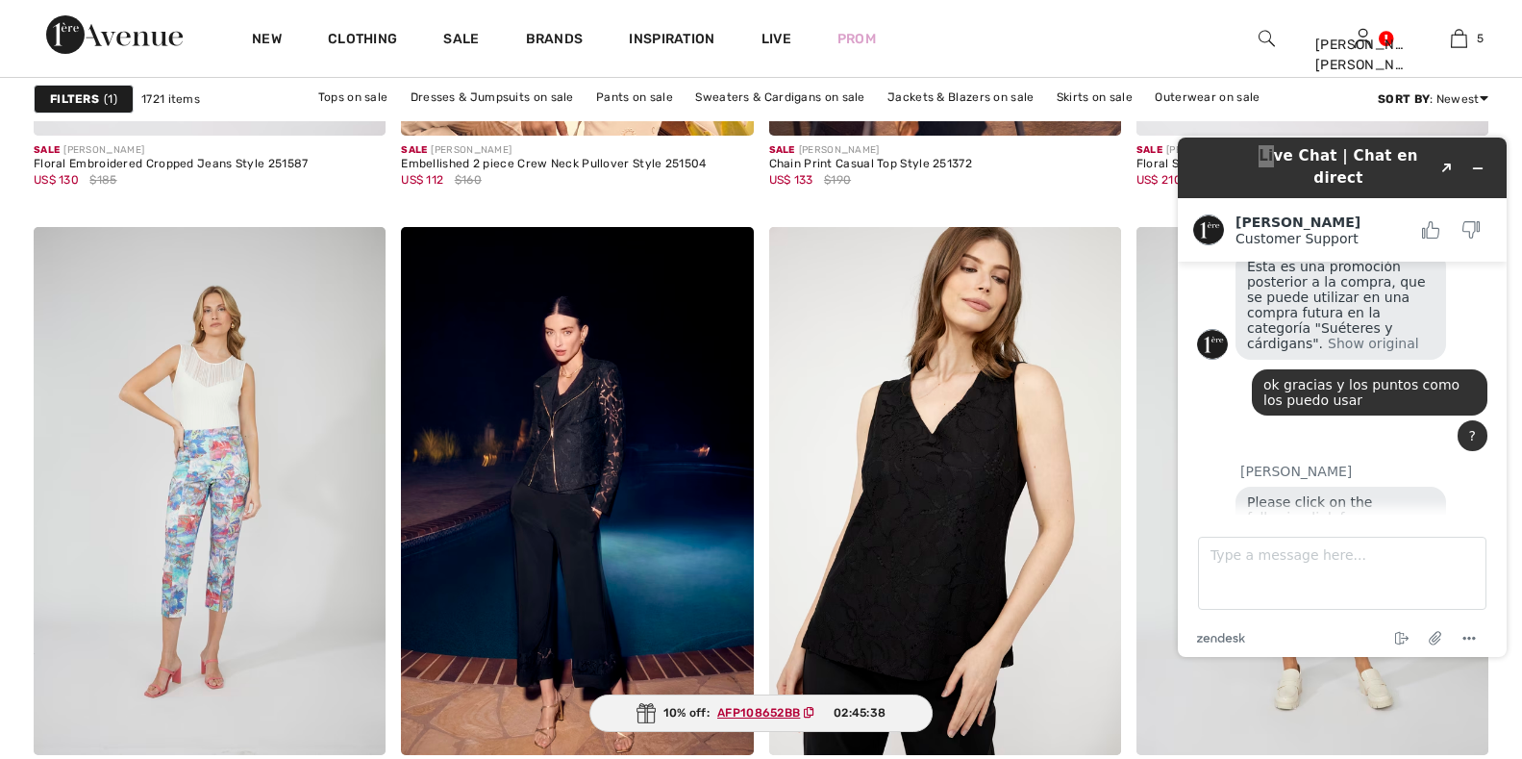
scroll to position [1307, 0]
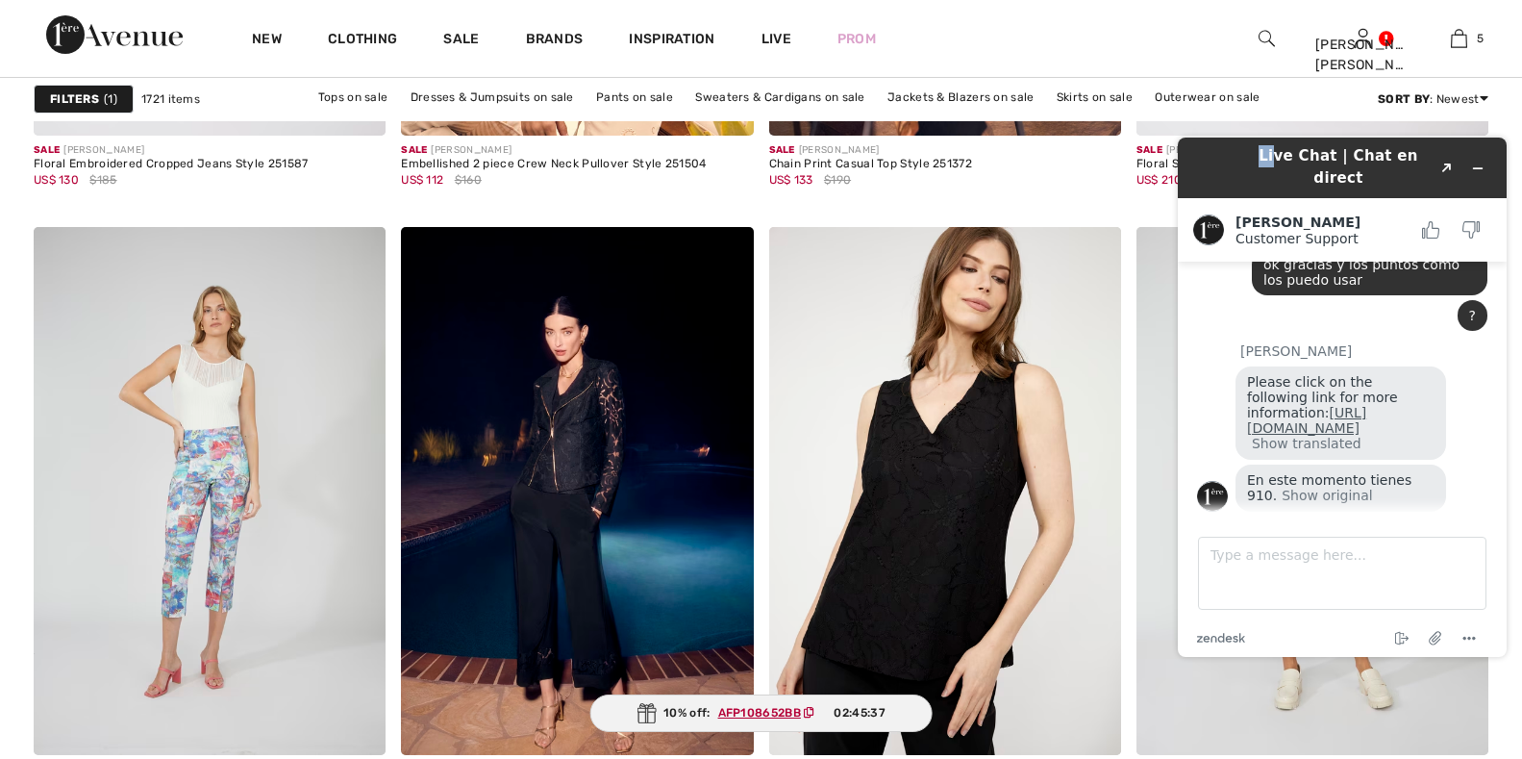
click at [1366, 405] on link "https://www.1ereavenue.com/en/loyalty/" at bounding box center [1306, 420] width 119 height 31
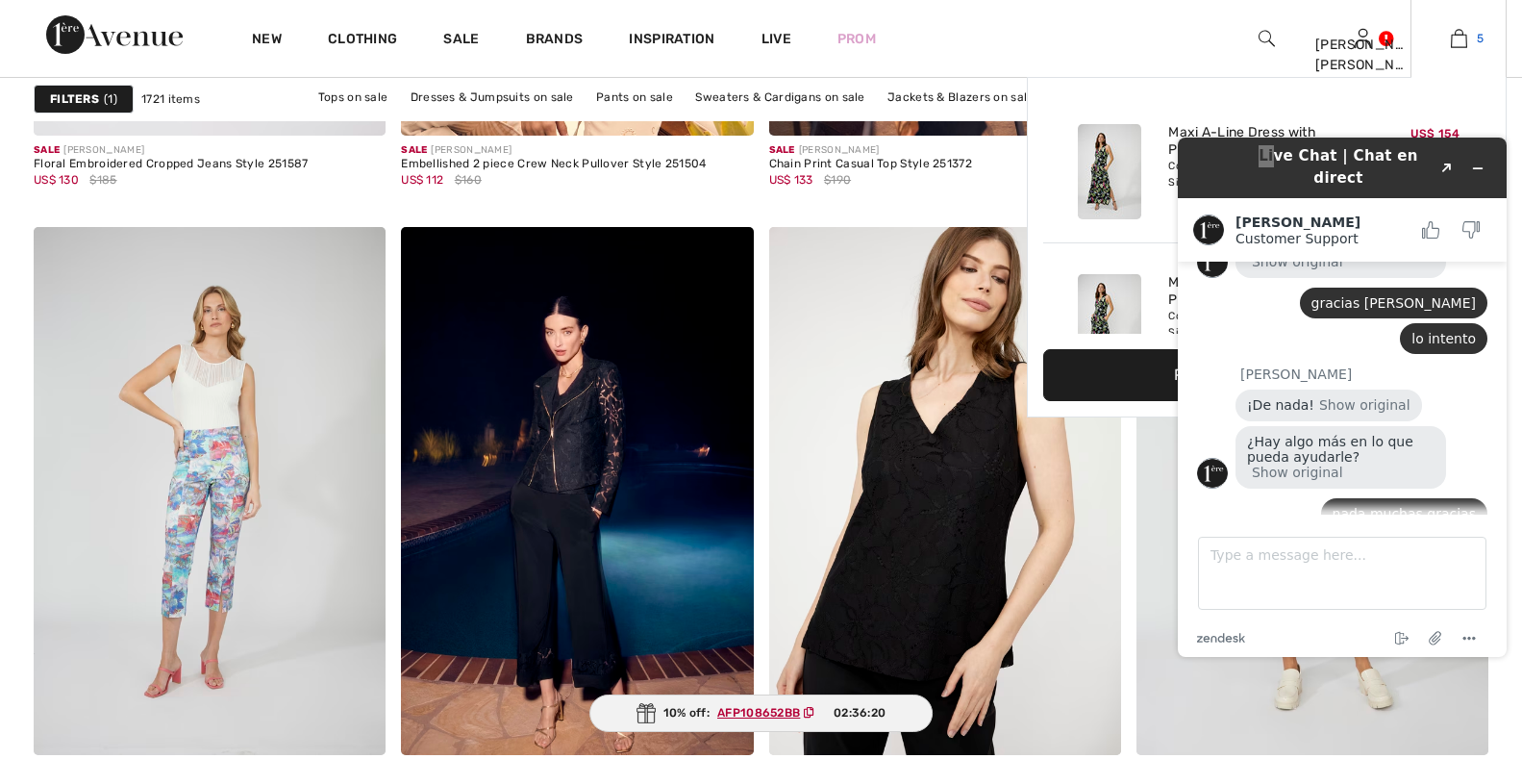
click at [1461, 37] on img at bounding box center [1459, 38] width 16 height 23
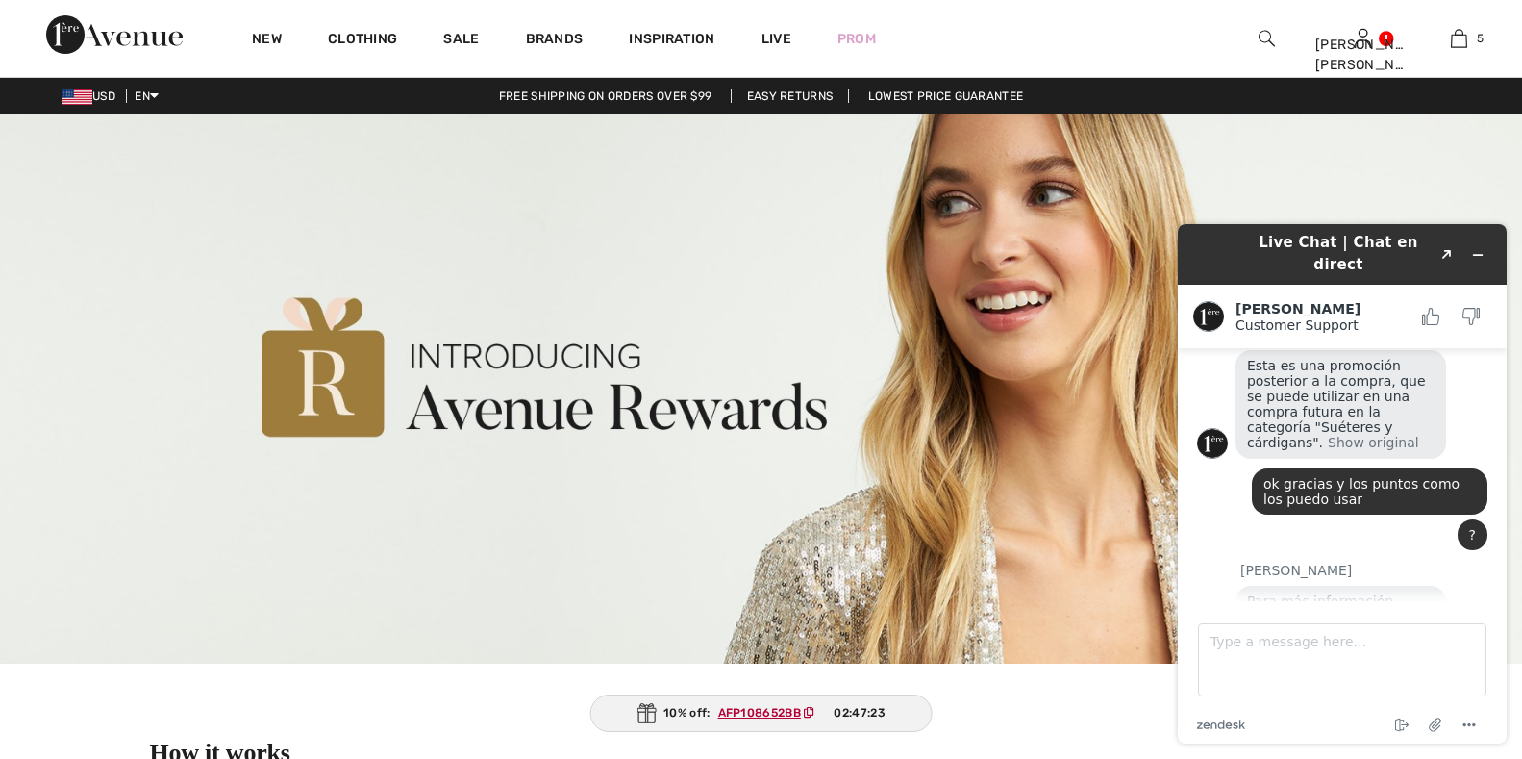
scroll to position [1226, 0]
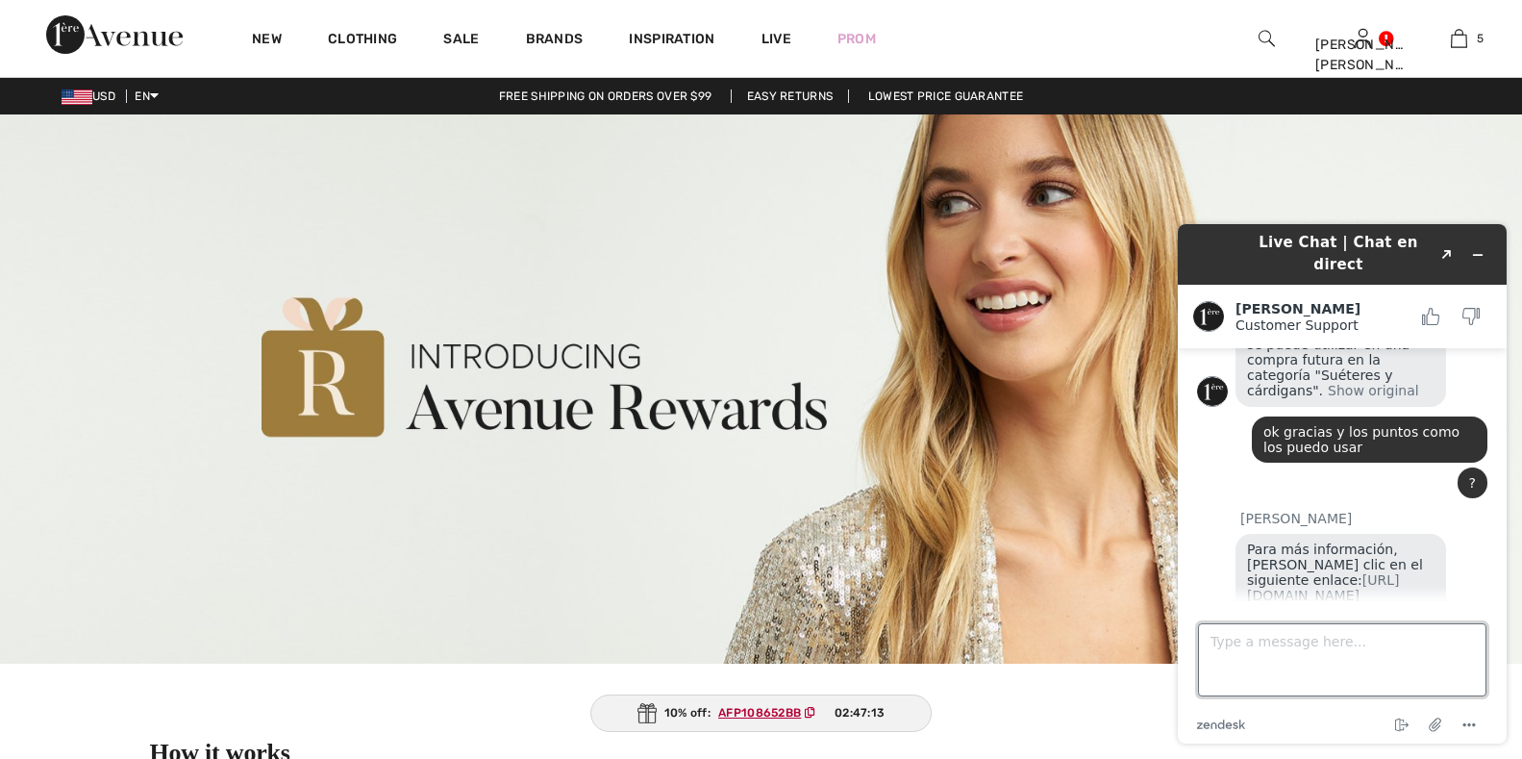
click at [1380, 663] on textarea "Type a message here..." at bounding box center [1342, 659] width 288 height 73
type textarea "no hablo ingles, ese es mi problema"
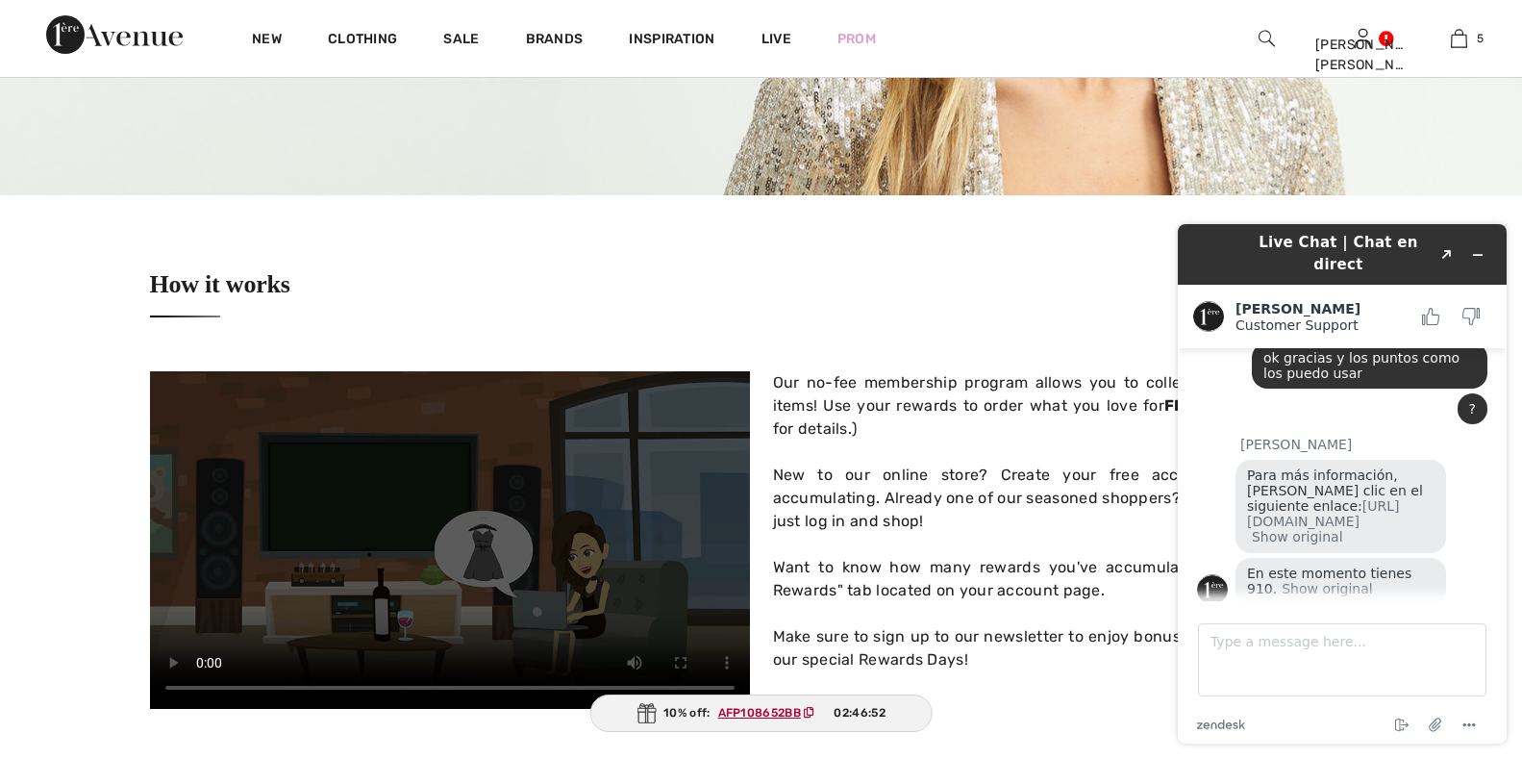
scroll to position [577, 0]
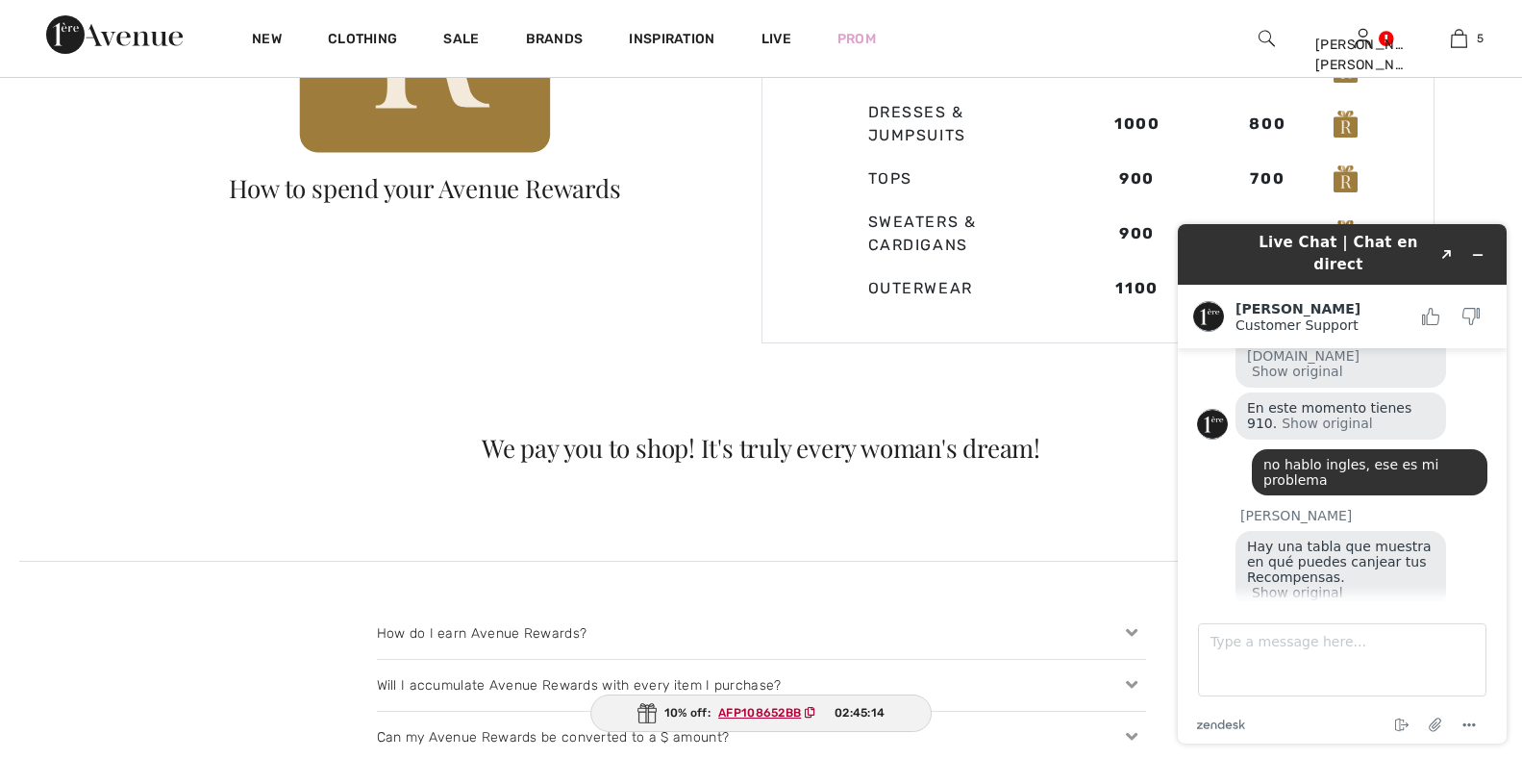
scroll to position [1517, 0]
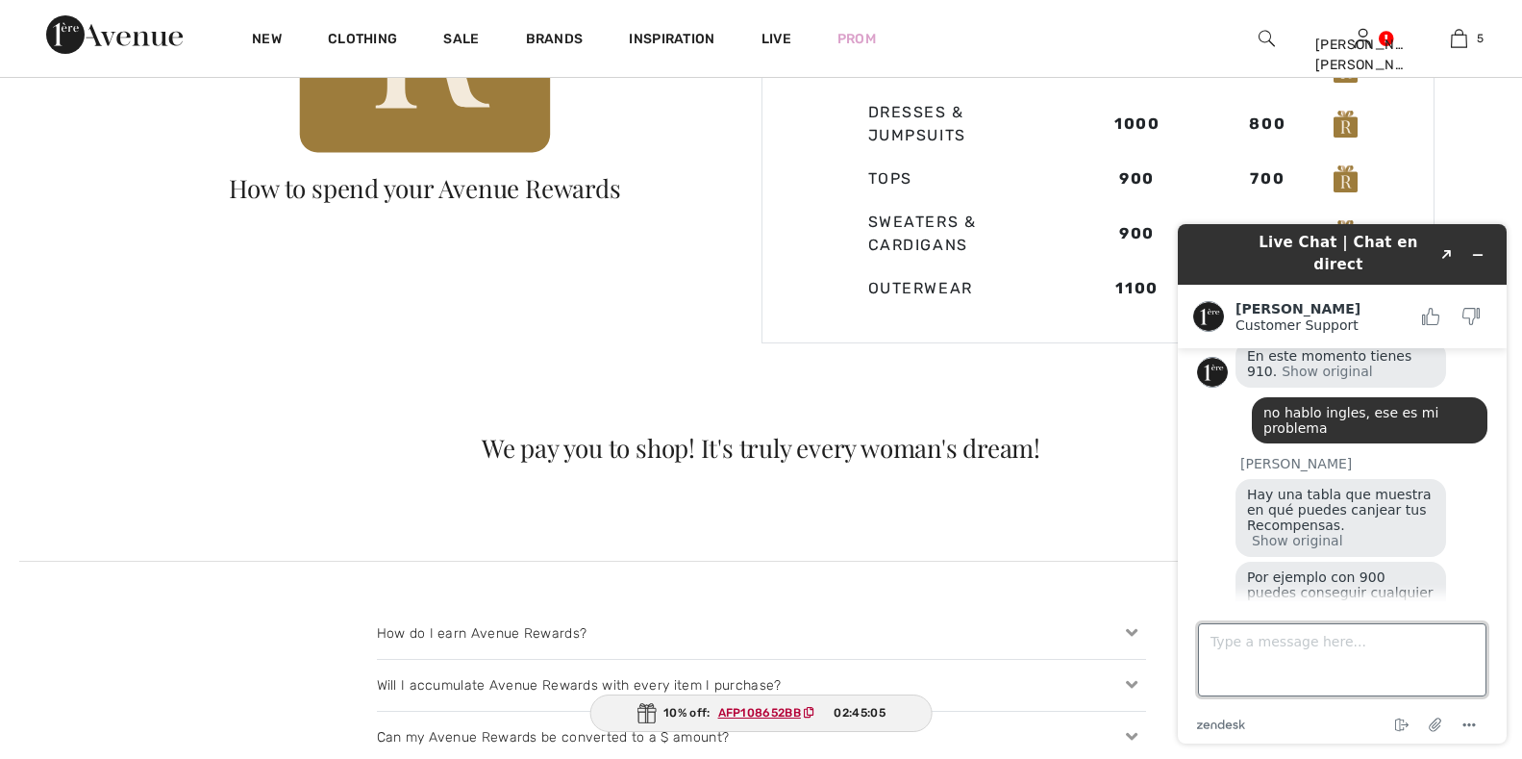
click at [1256, 649] on textarea "Type a message here..." at bounding box center [1342, 659] width 288 height 73
type textarea "ok"
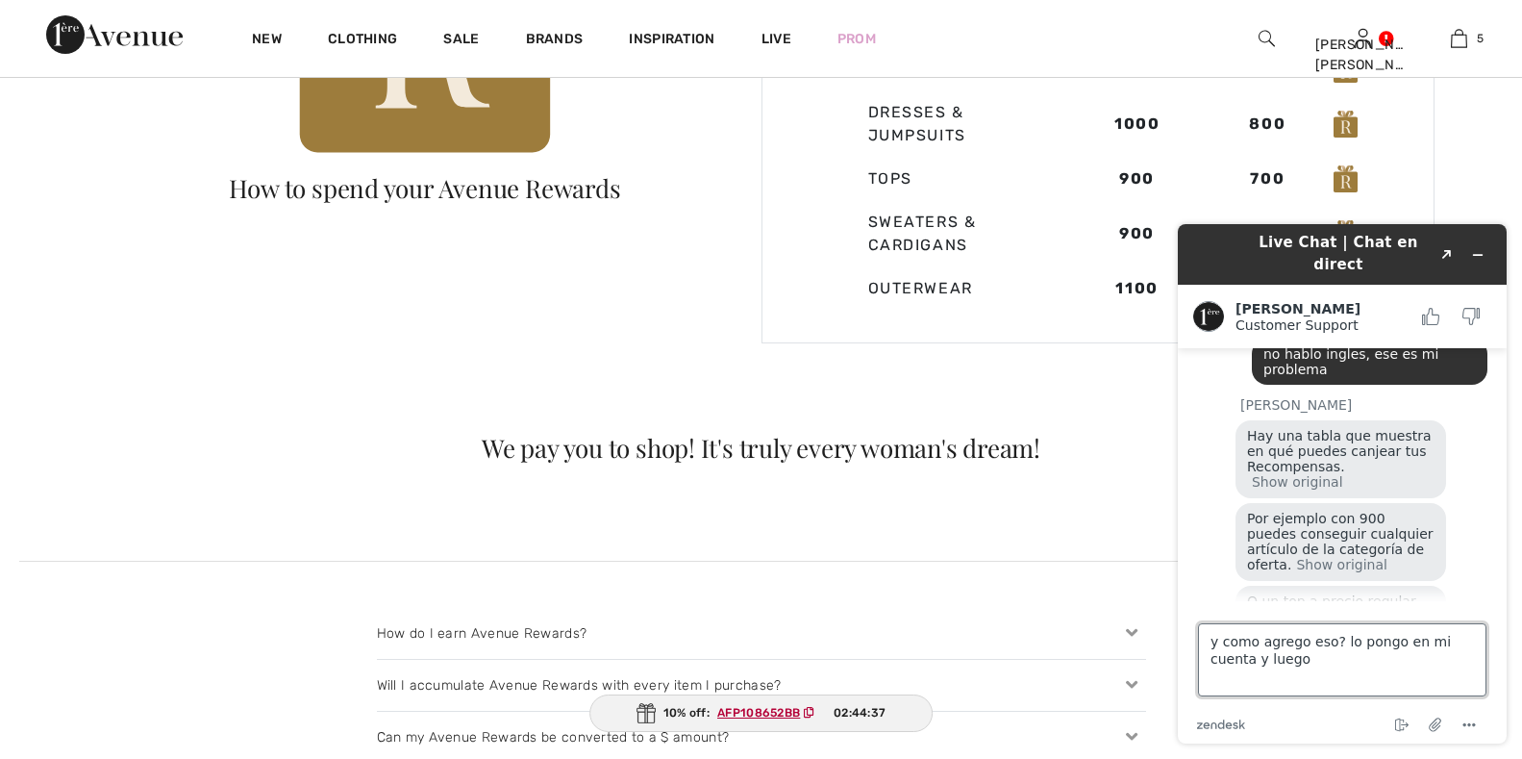
type textarea "y como agrego eso? lo pongo en mi cuenta y luego?"
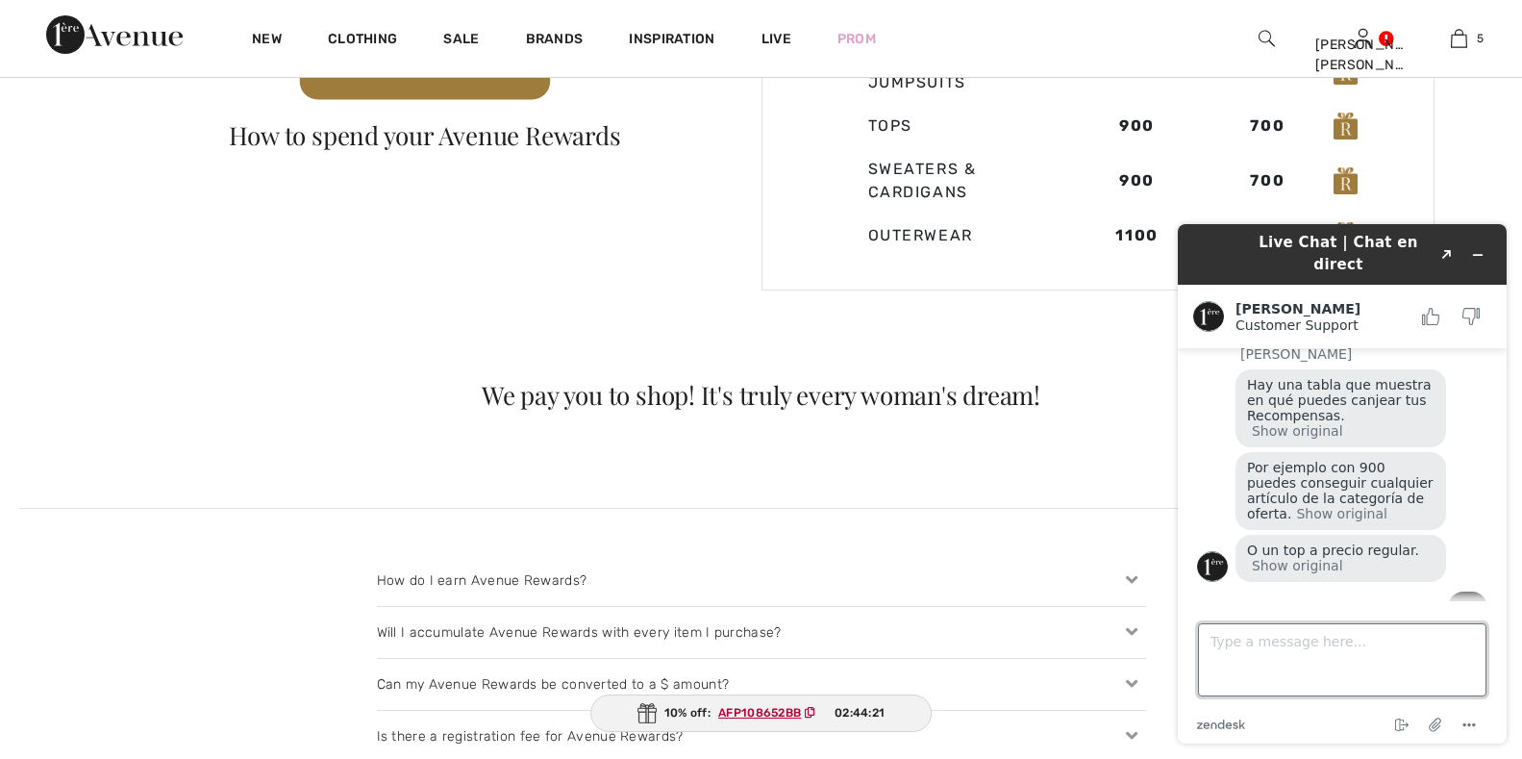
scroll to position [1634, 0]
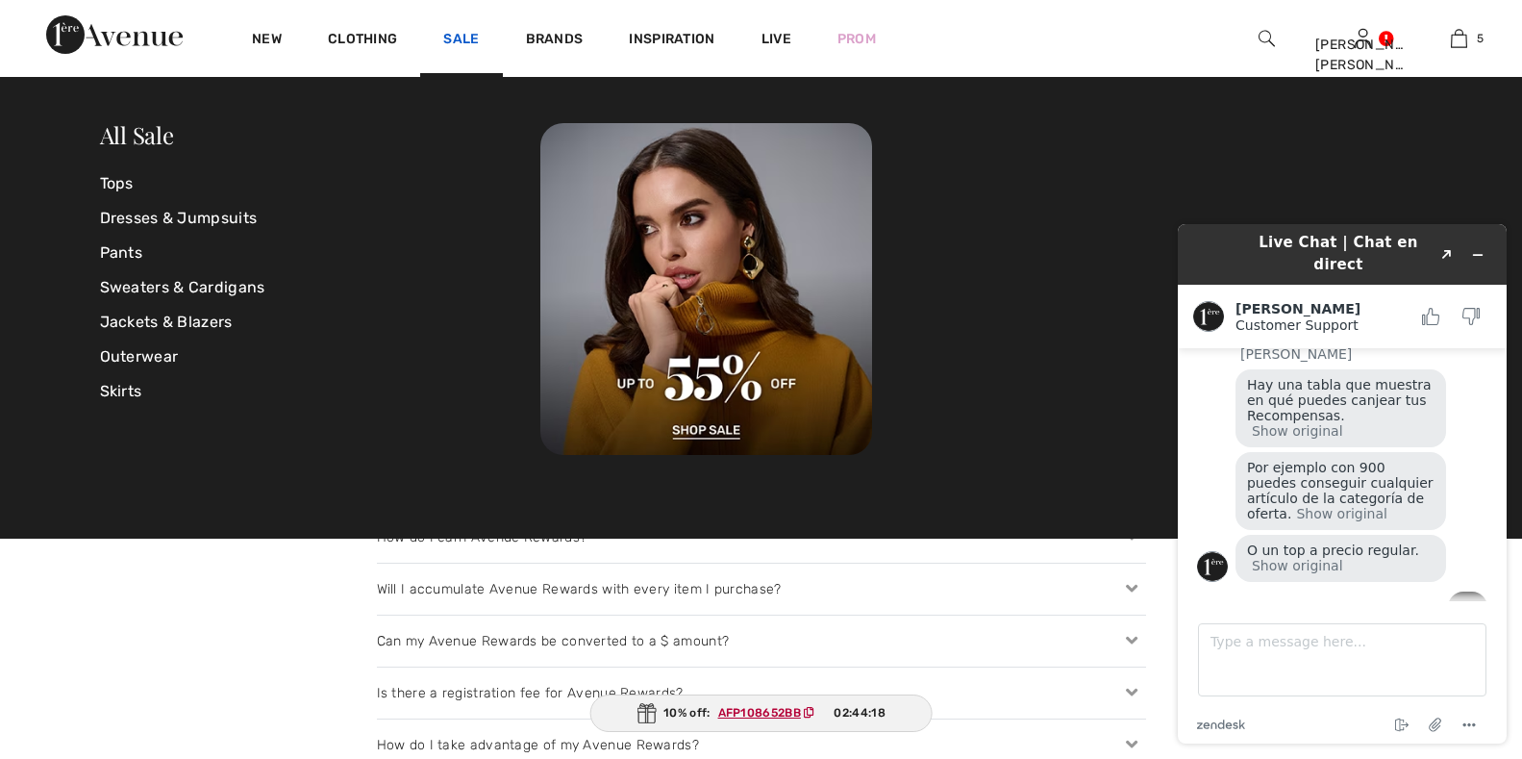
click at [471, 31] on link "Sale" at bounding box center [461, 41] width 36 height 20
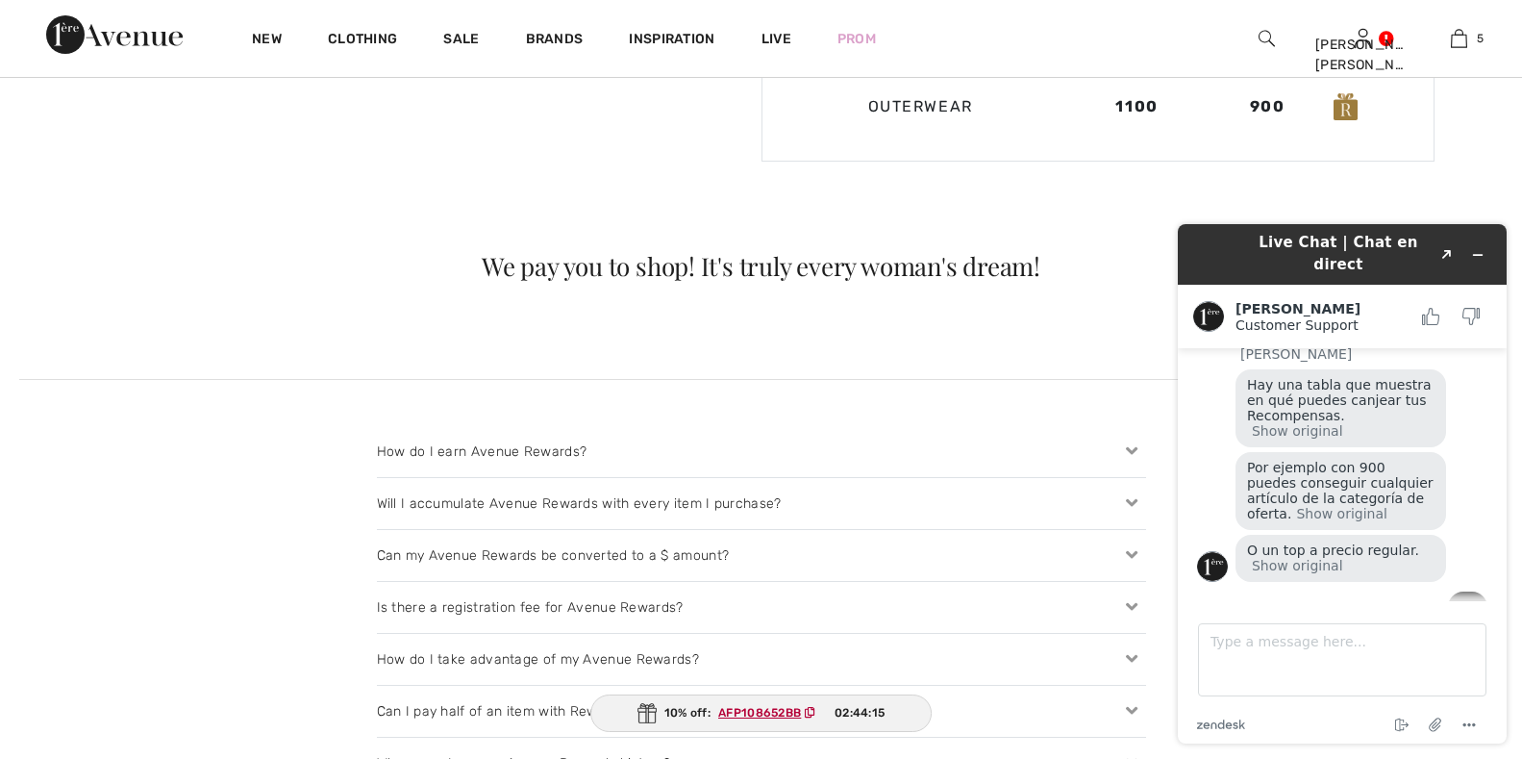
scroll to position [1846, 0]
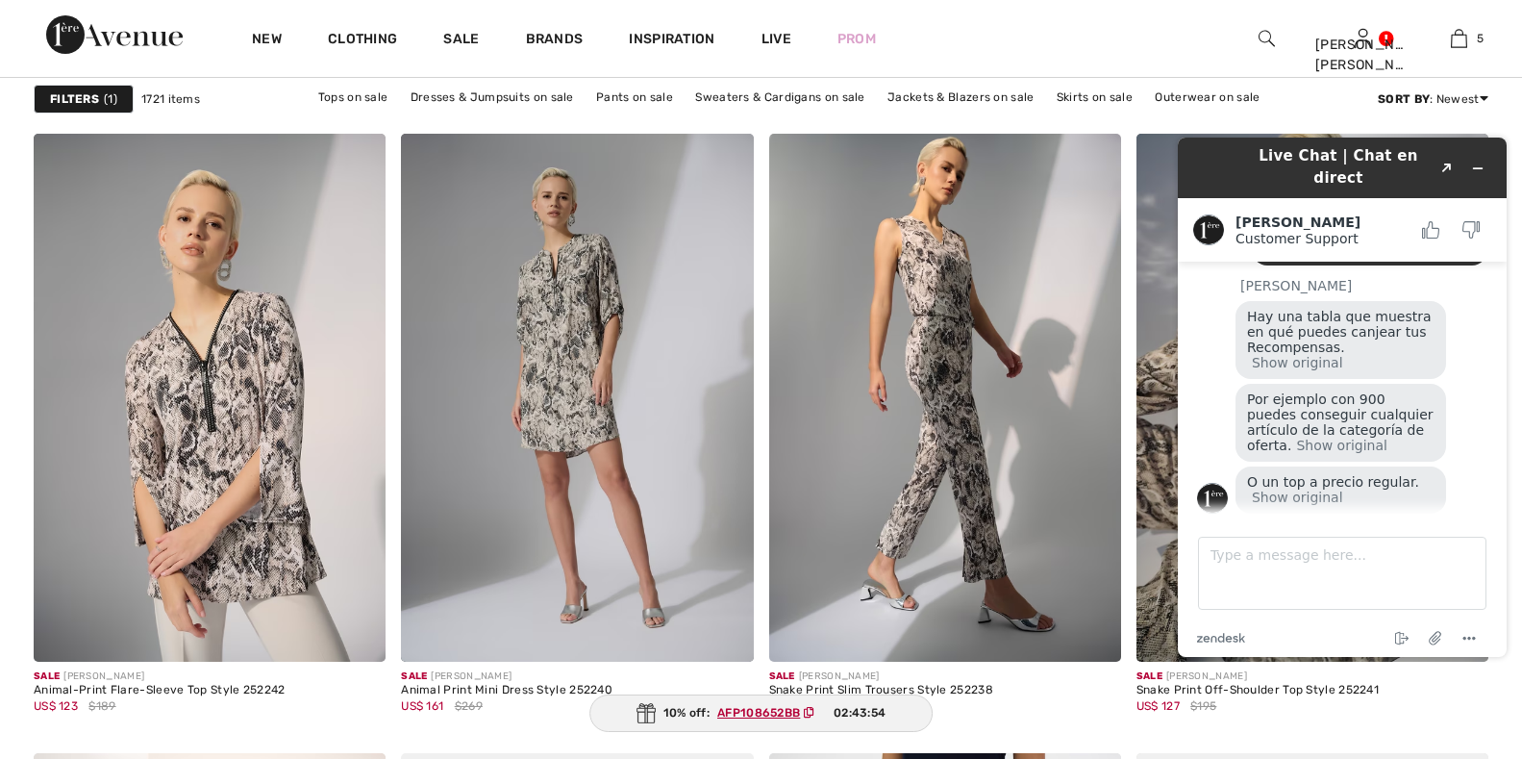
scroll to position [7691, 0]
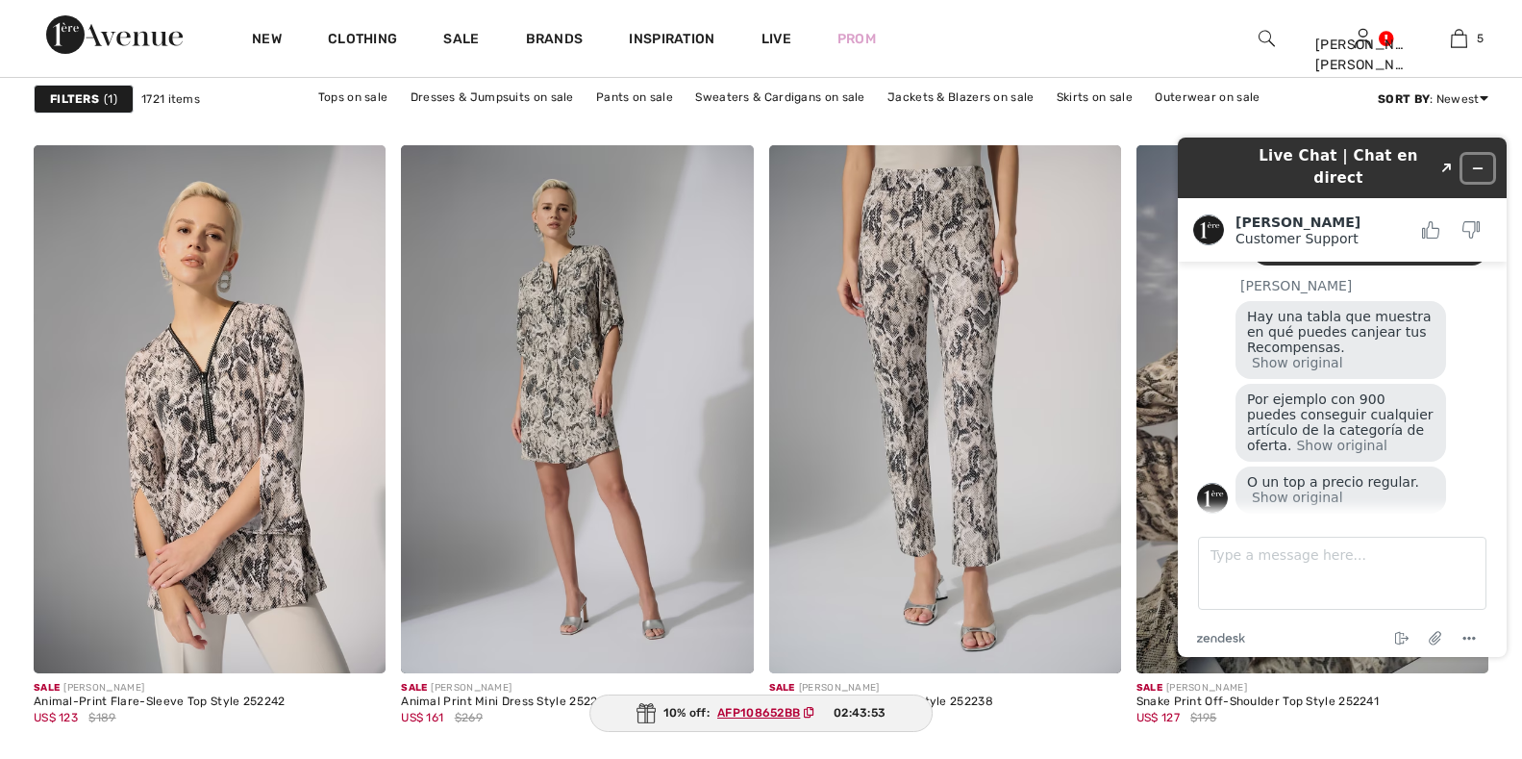
click at [1477, 162] on icon "Minimize widget" at bounding box center [1477, 168] width 13 height 13
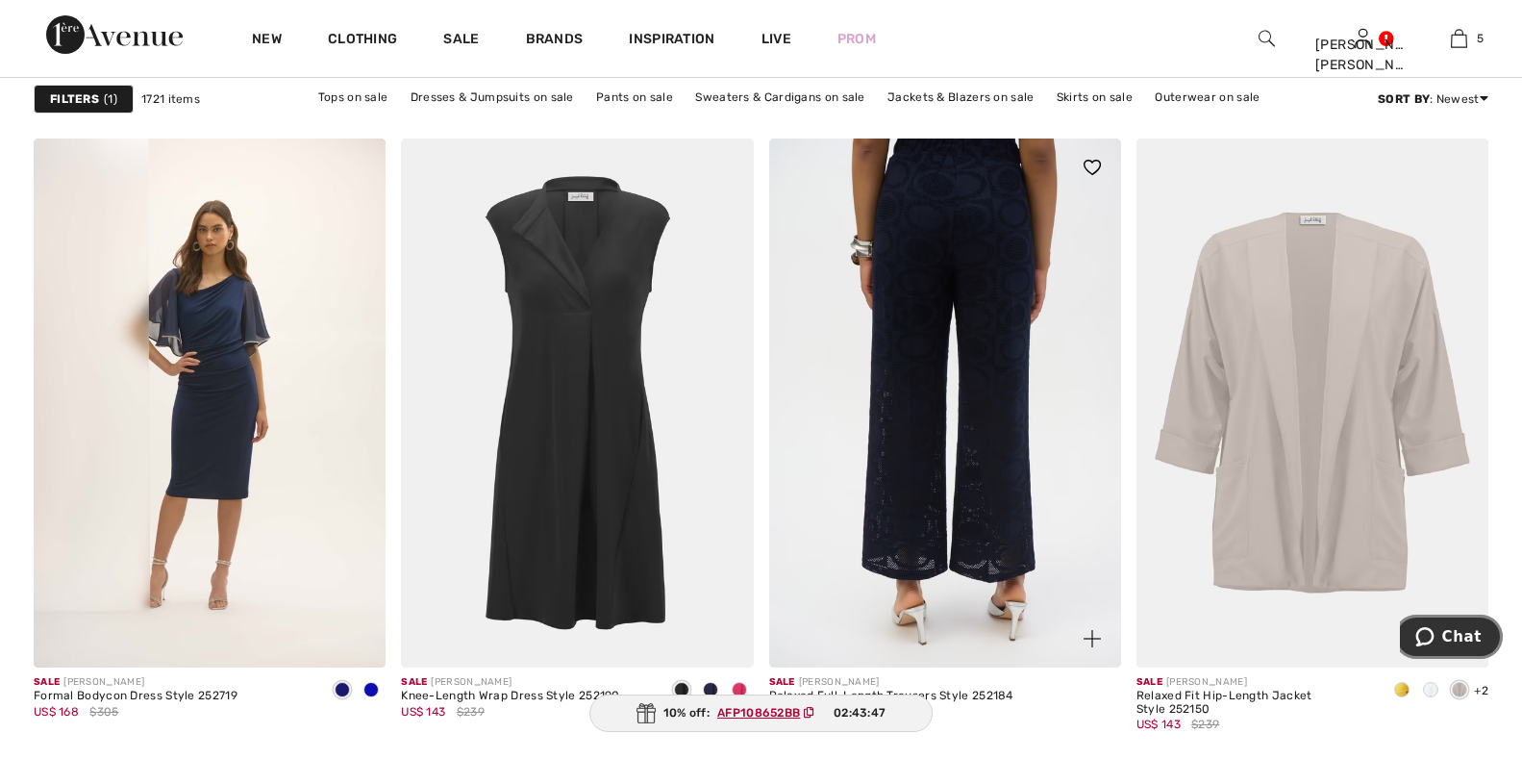
scroll to position [8364, 0]
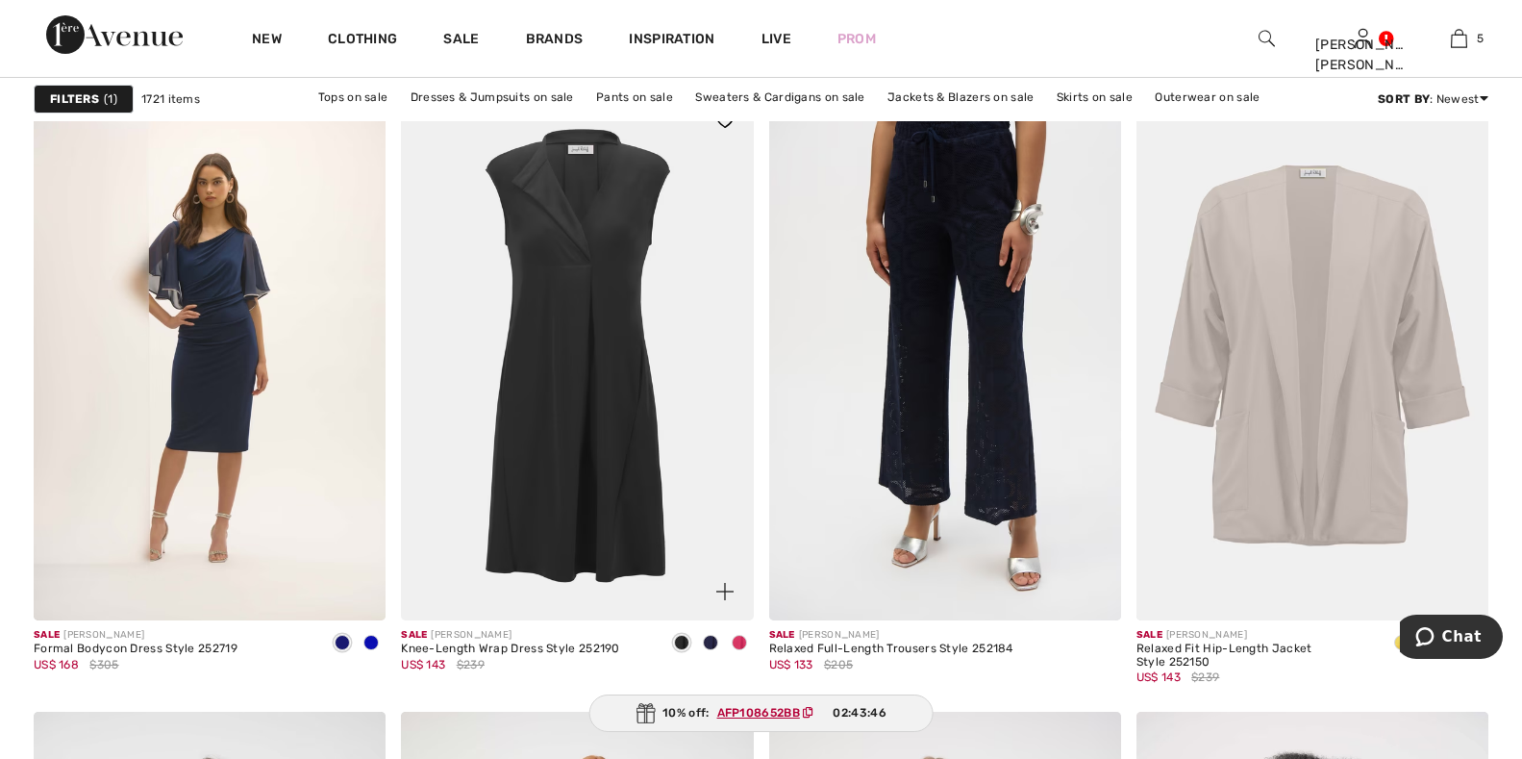
click at [742, 647] on span at bounding box center [739, 642] width 15 height 15
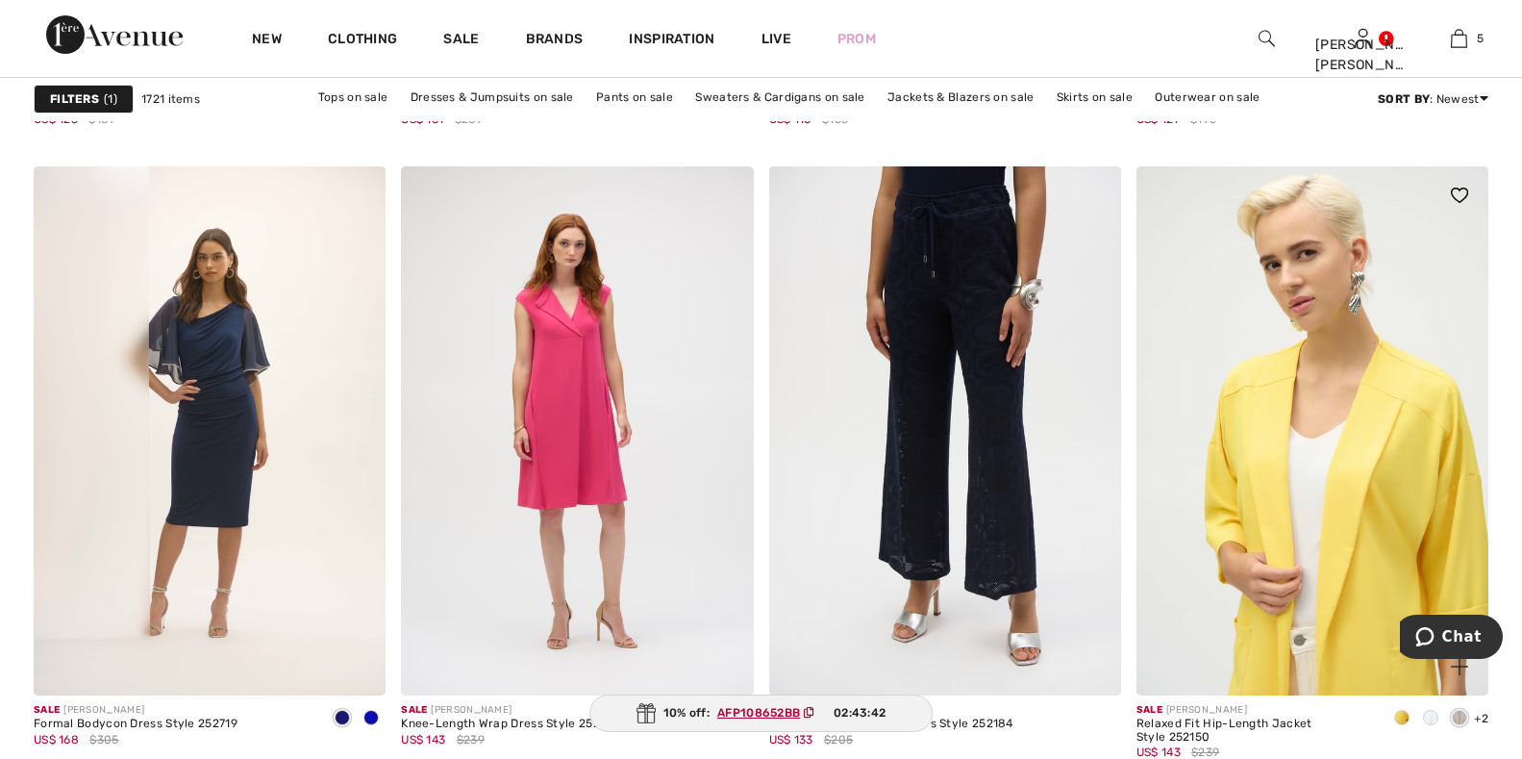
scroll to position [8172, 0]
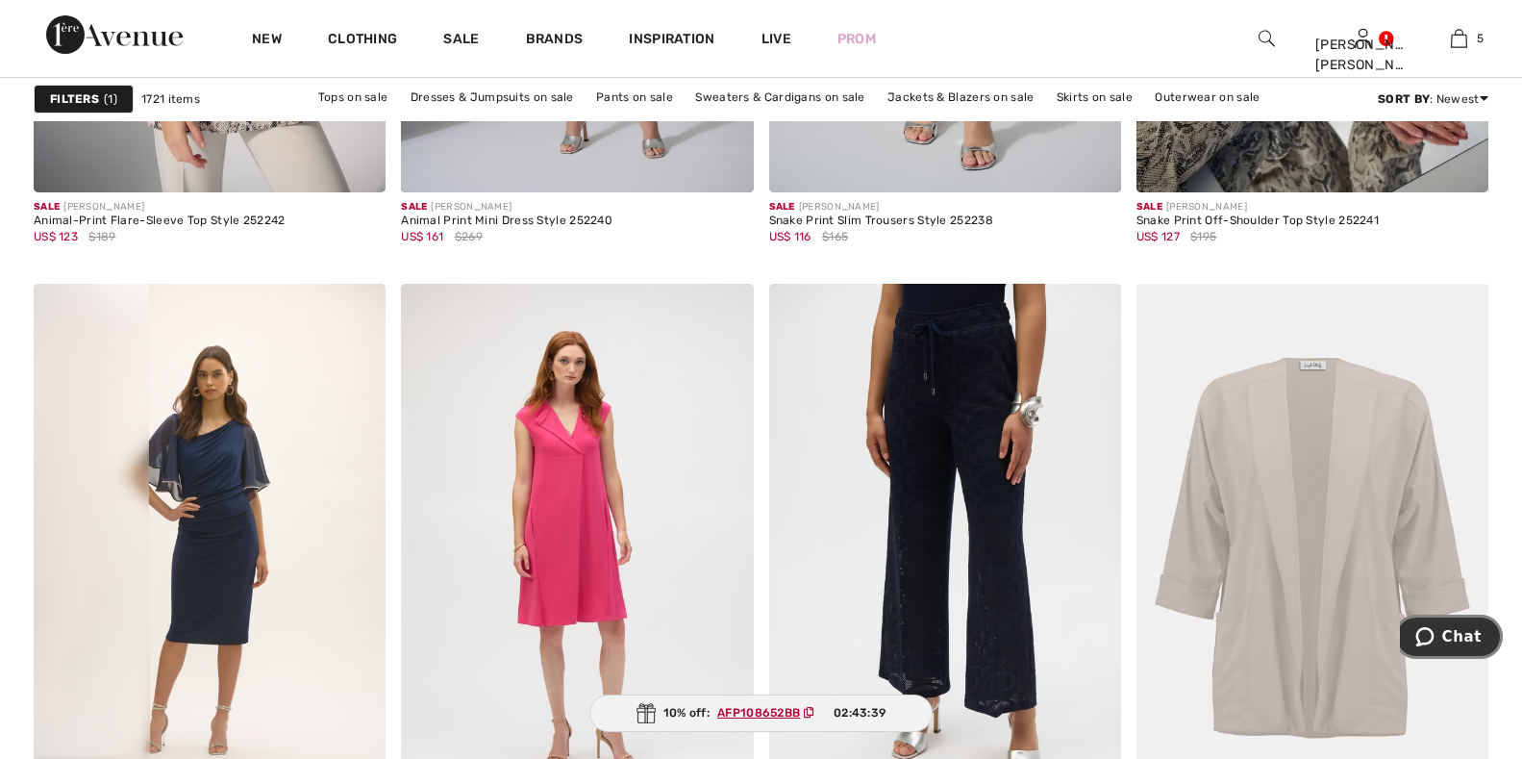
click at [1442, 630] on span "Chat" at bounding box center [1428, 636] width 27 height 19
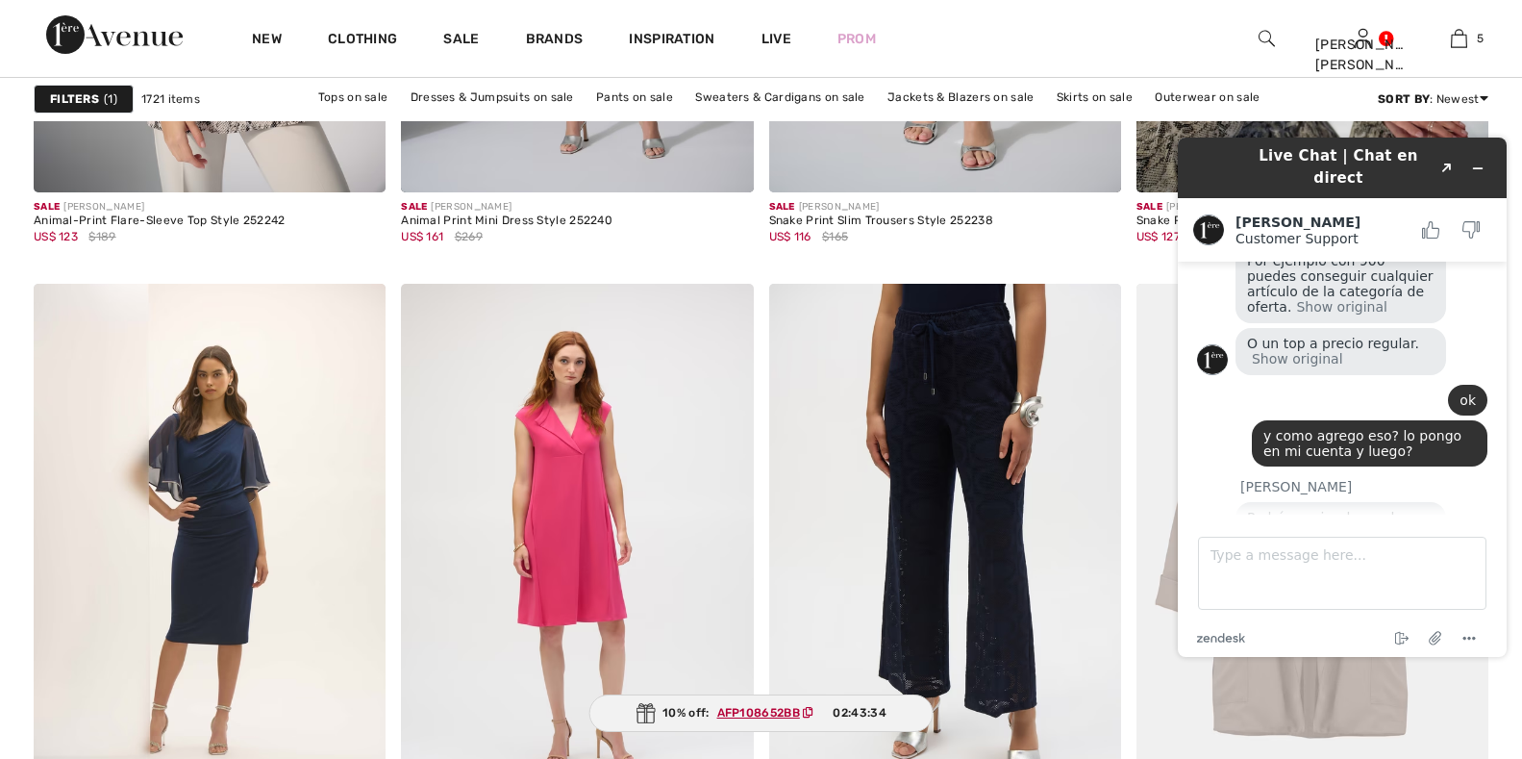
scroll to position [1746, 0]
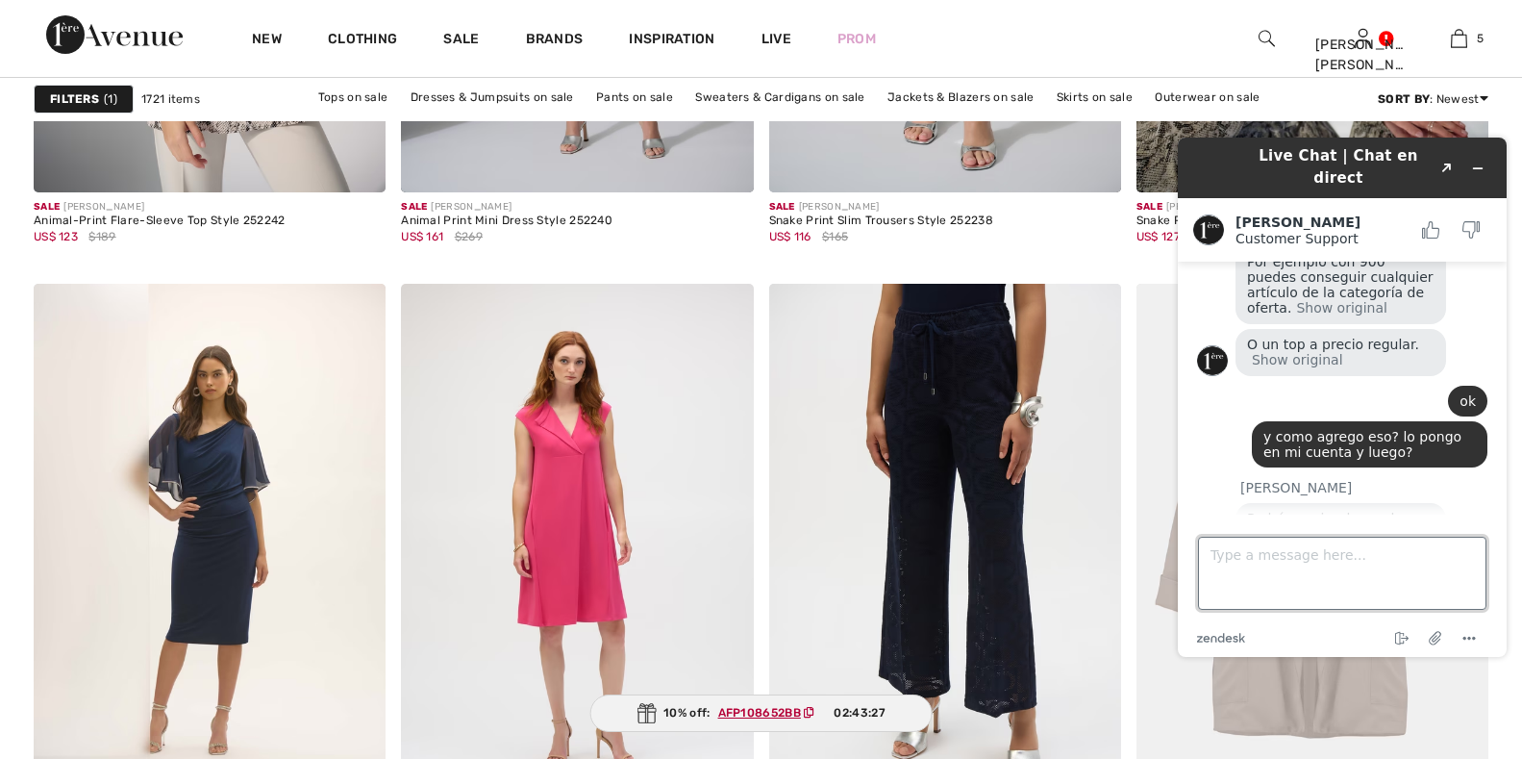
click at [1280, 586] on textarea "Type a message here..." at bounding box center [1342, 572] width 288 height 73
type textarea "gracias [PERSON_NAME]"
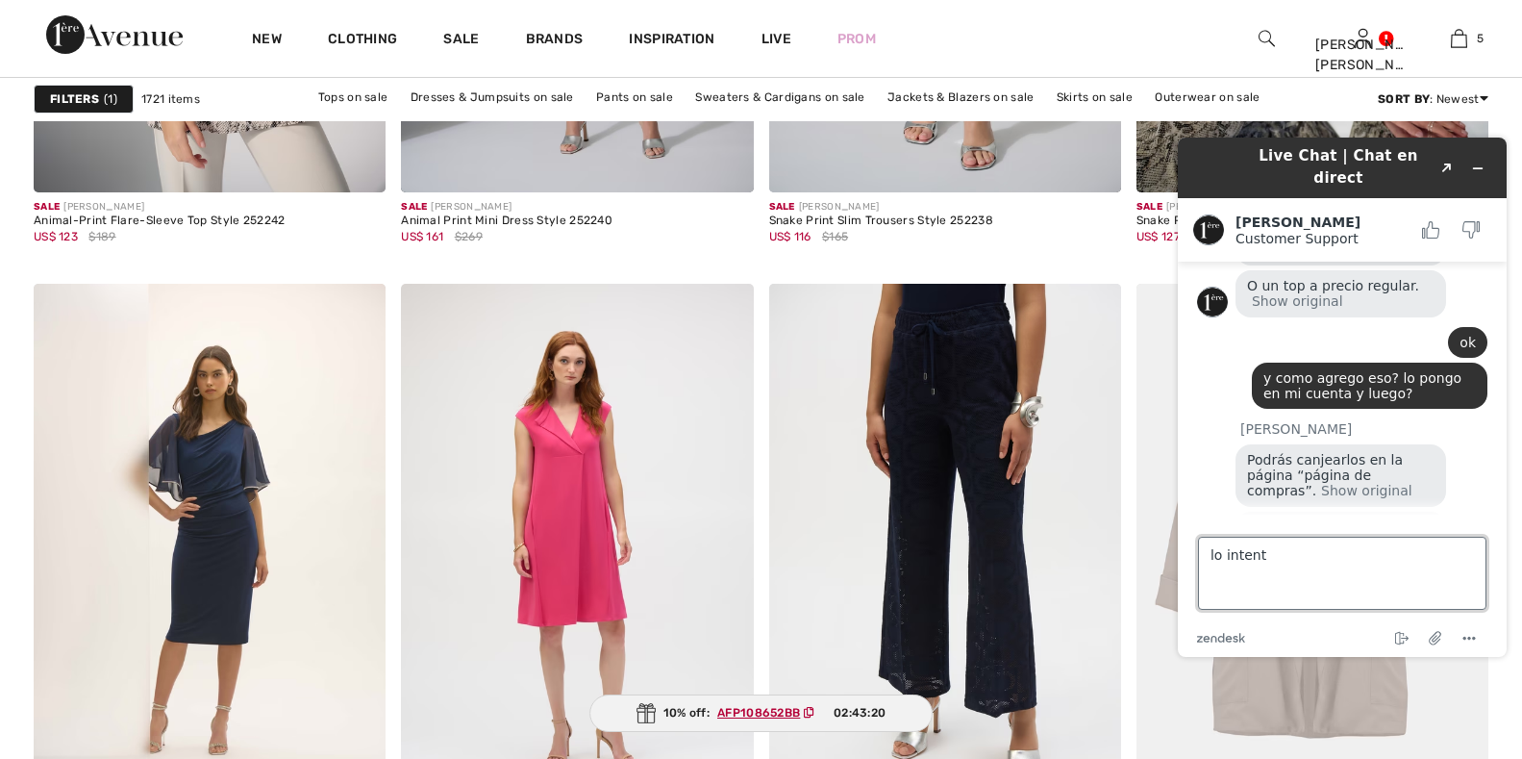
type textarea "lo intento"
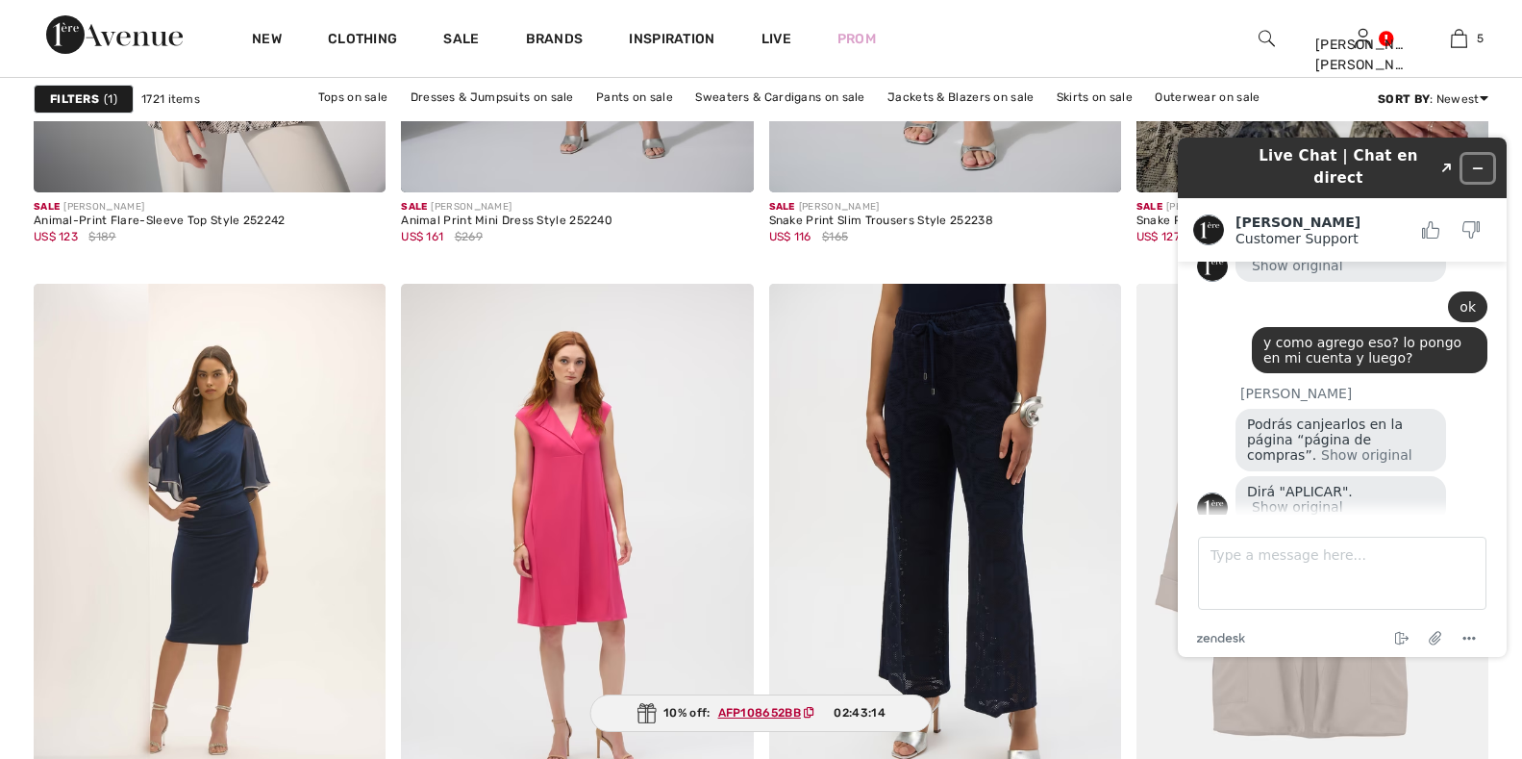
click at [1487, 162] on button "Minimize widget" at bounding box center [1477, 168] width 31 height 27
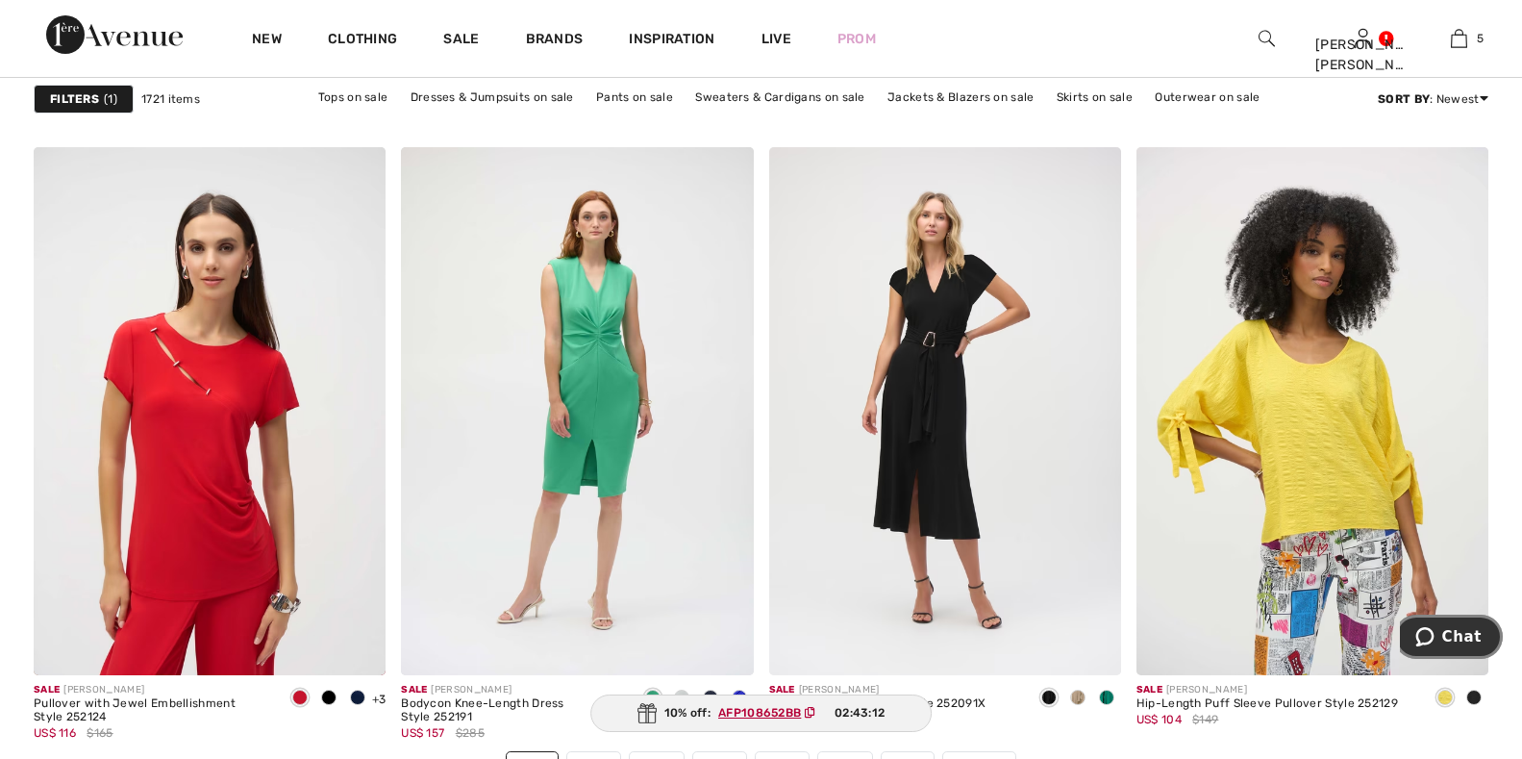
scroll to position [8941, 0]
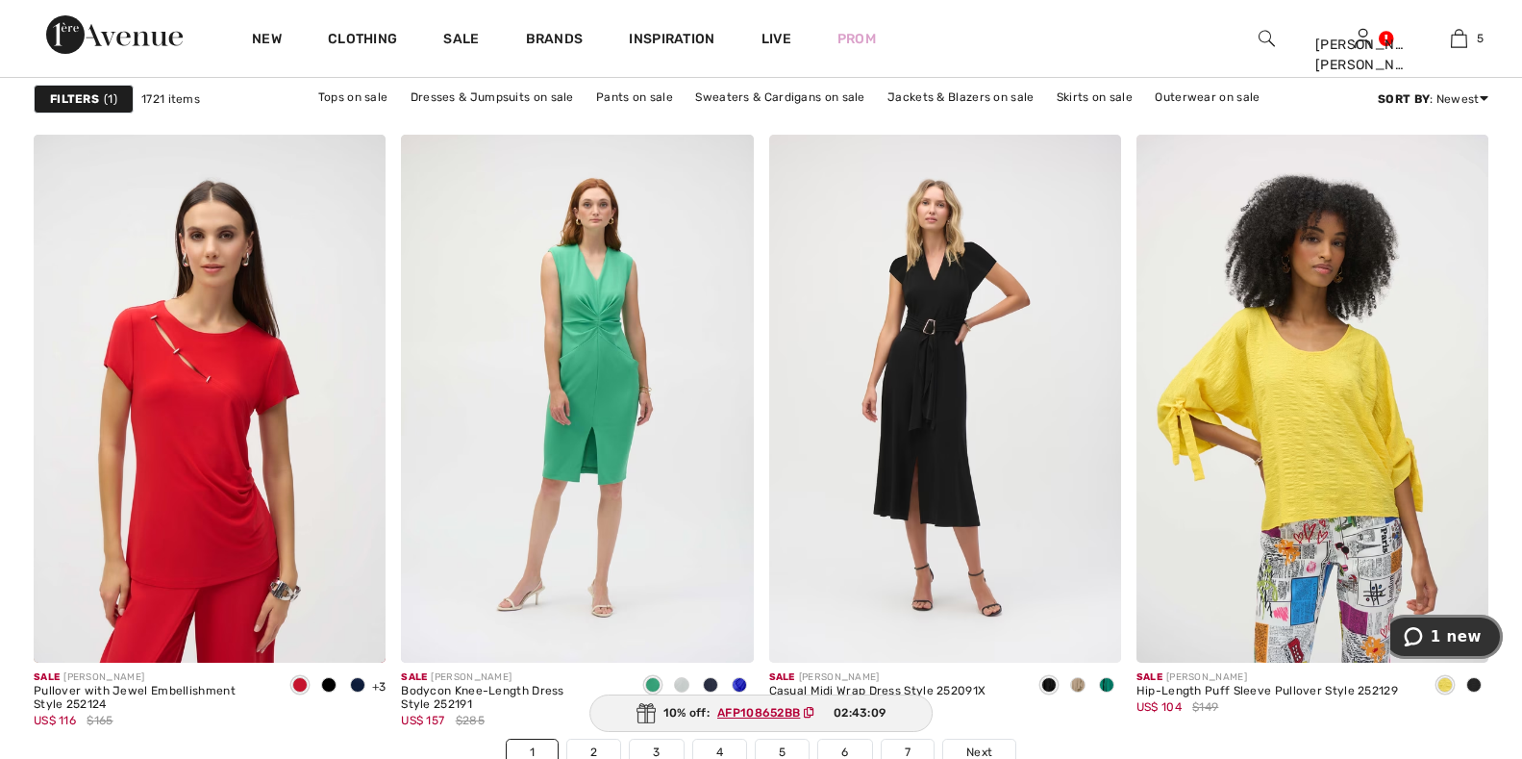
click at [1451, 633] on span "1 new" at bounding box center [1456, 636] width 51 height 17
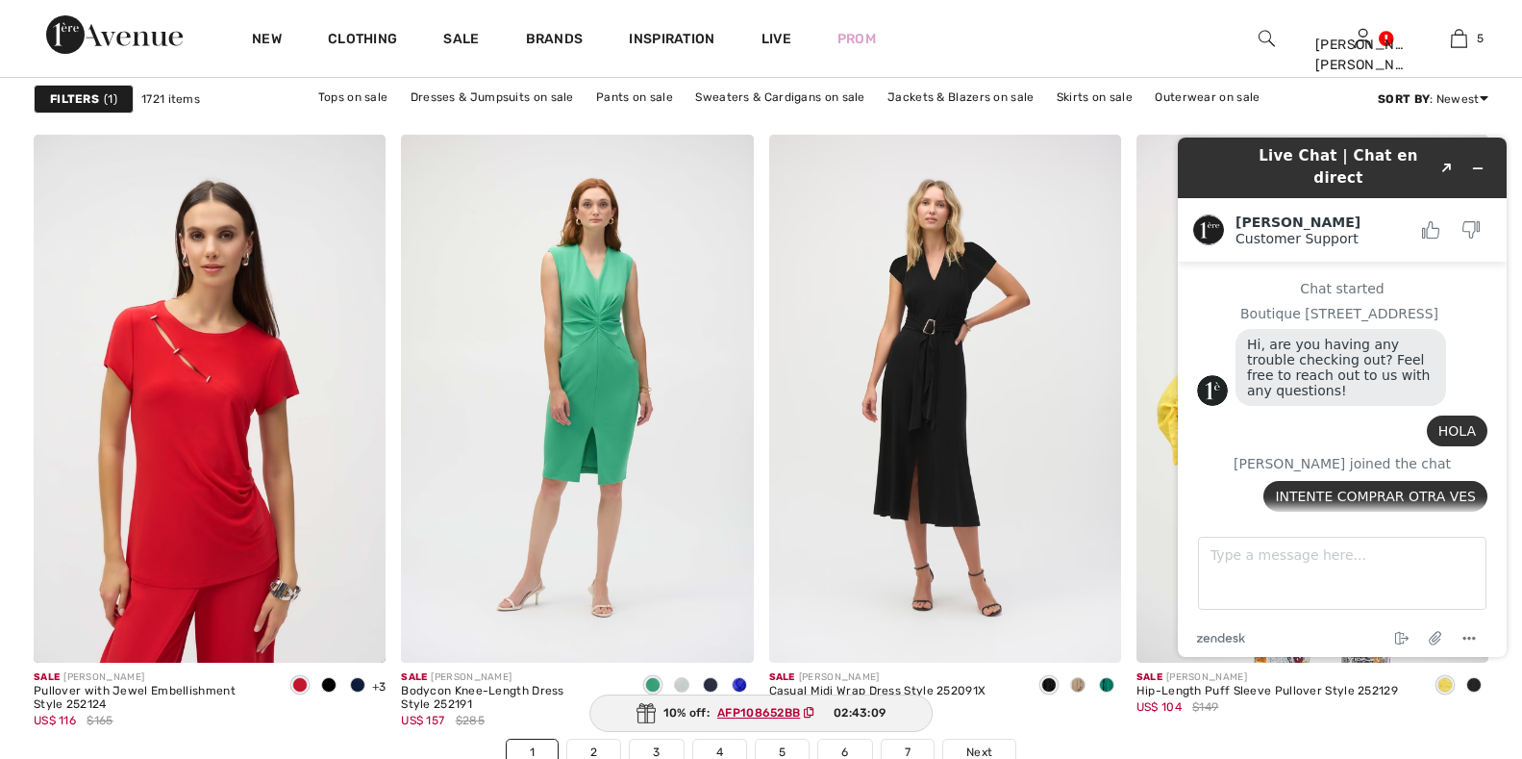
scroll to position [1962, 0]
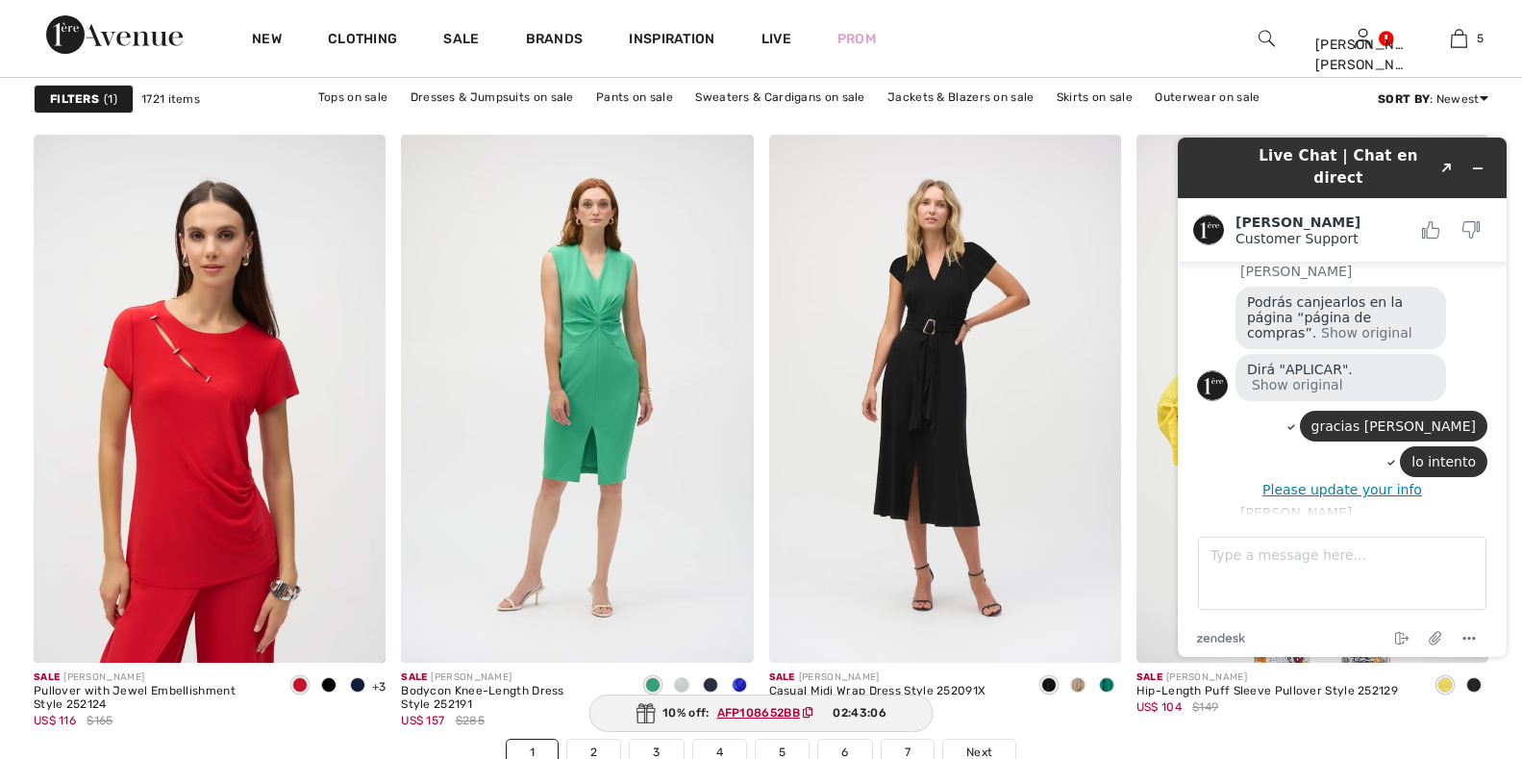
click at [1351, 565] on textarea "Type a message here..." at bounding box center [1342, 572] width 288 height 73
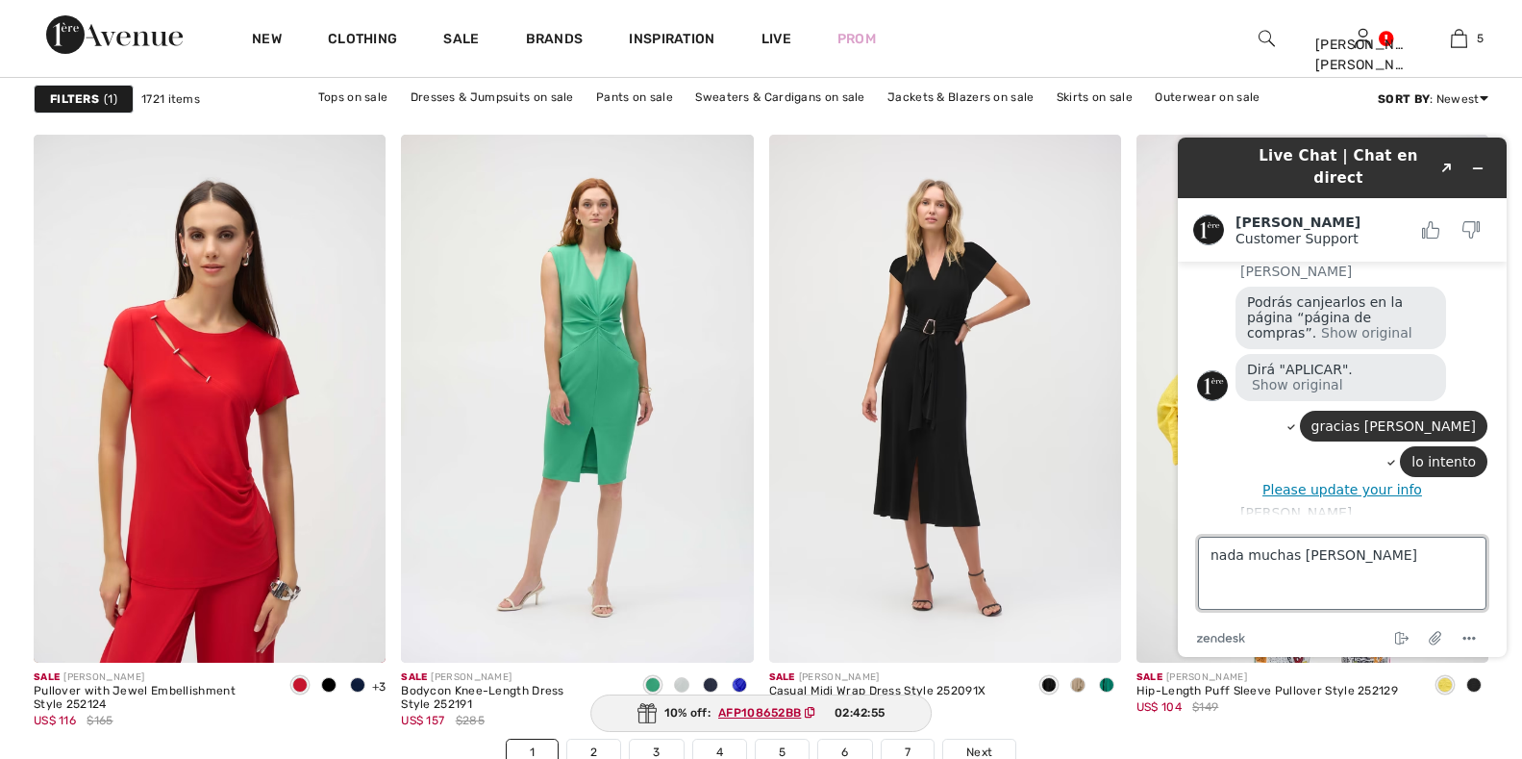
type textarea "nada muchas gracias"
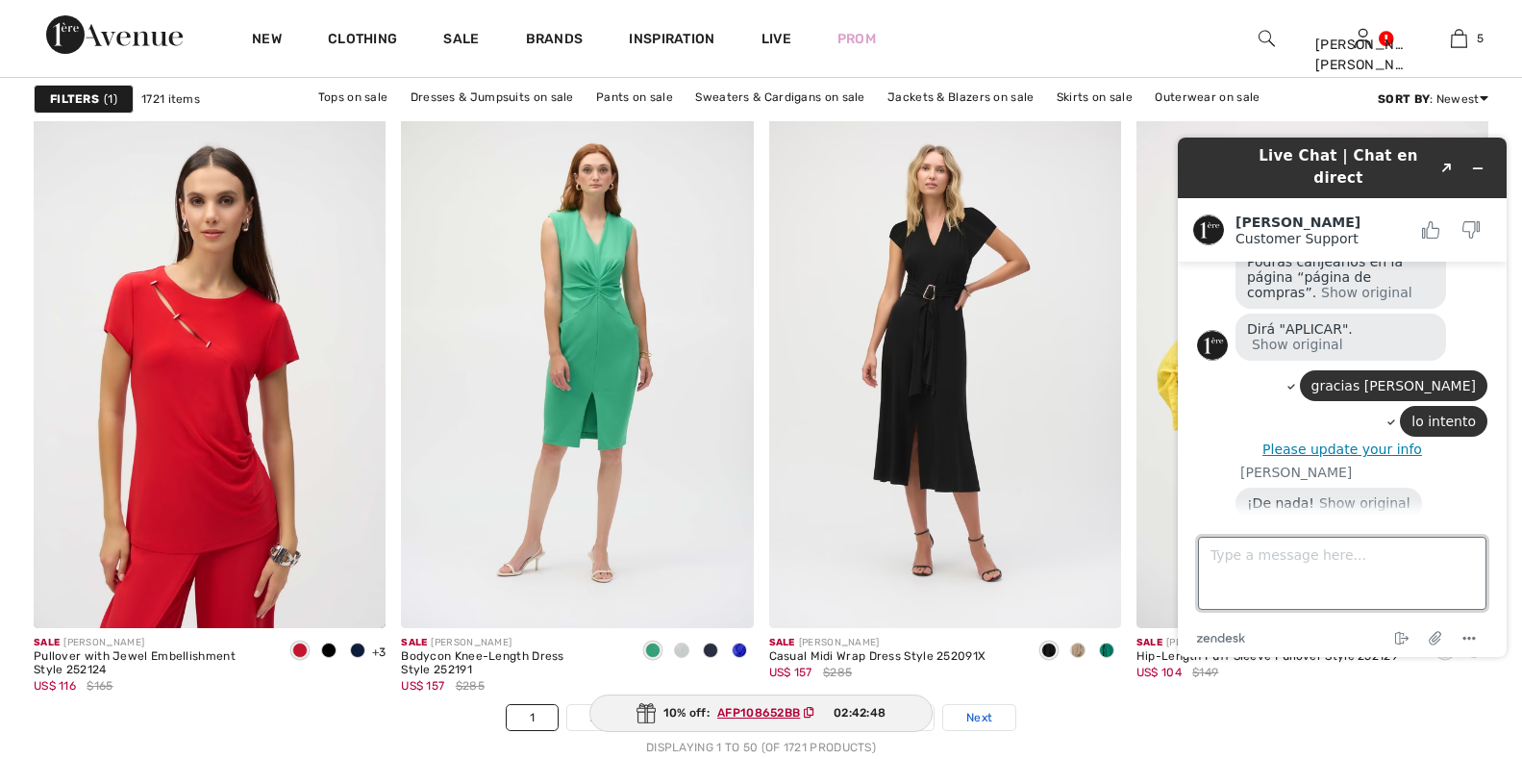
scroll to position [9037, 0]
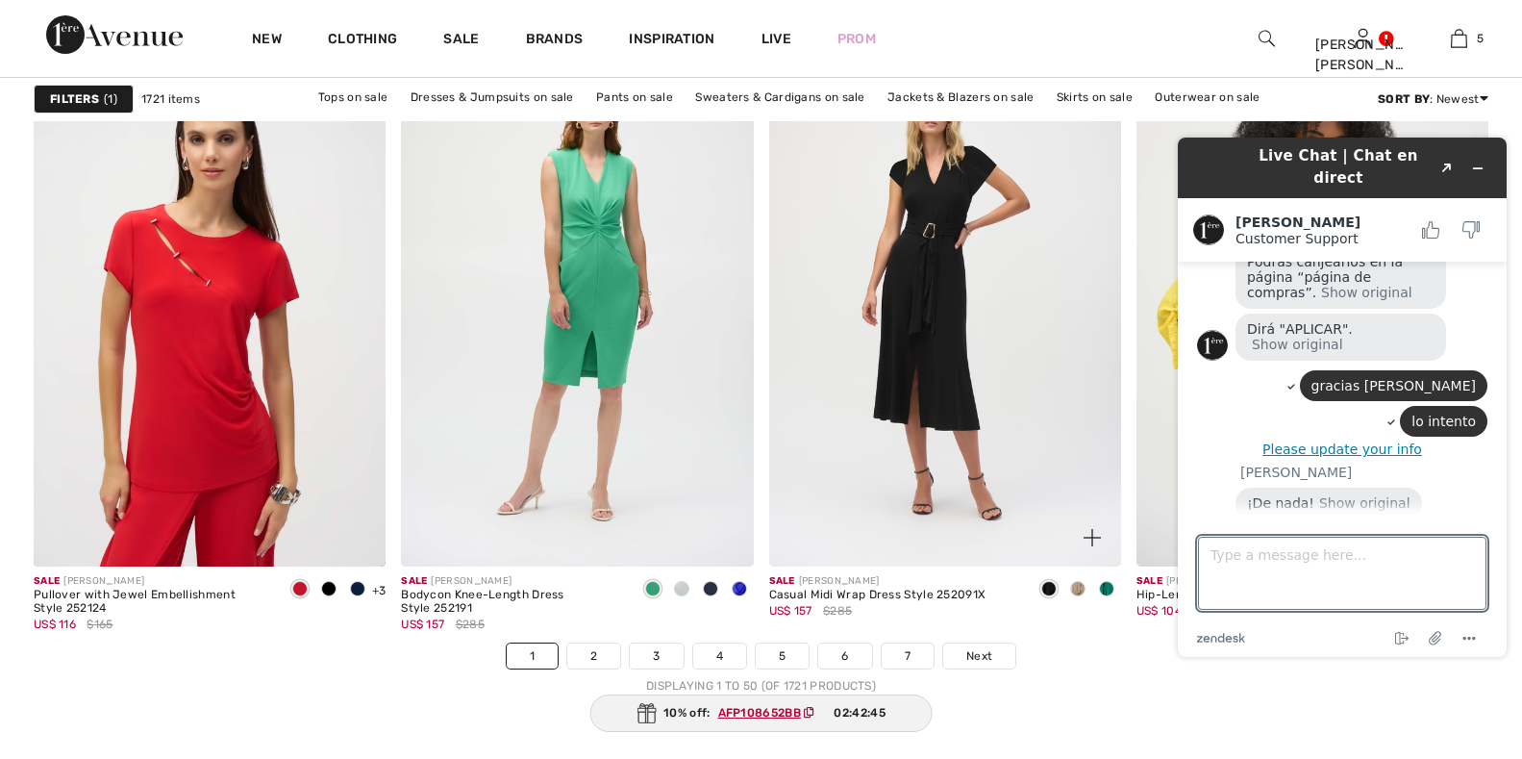
click at [1048, 593] on span at bounding box center [1048, 588] width 15 height 15
click at [1109, 591] on span at bounding box center [1106, 588] width 15 height 15
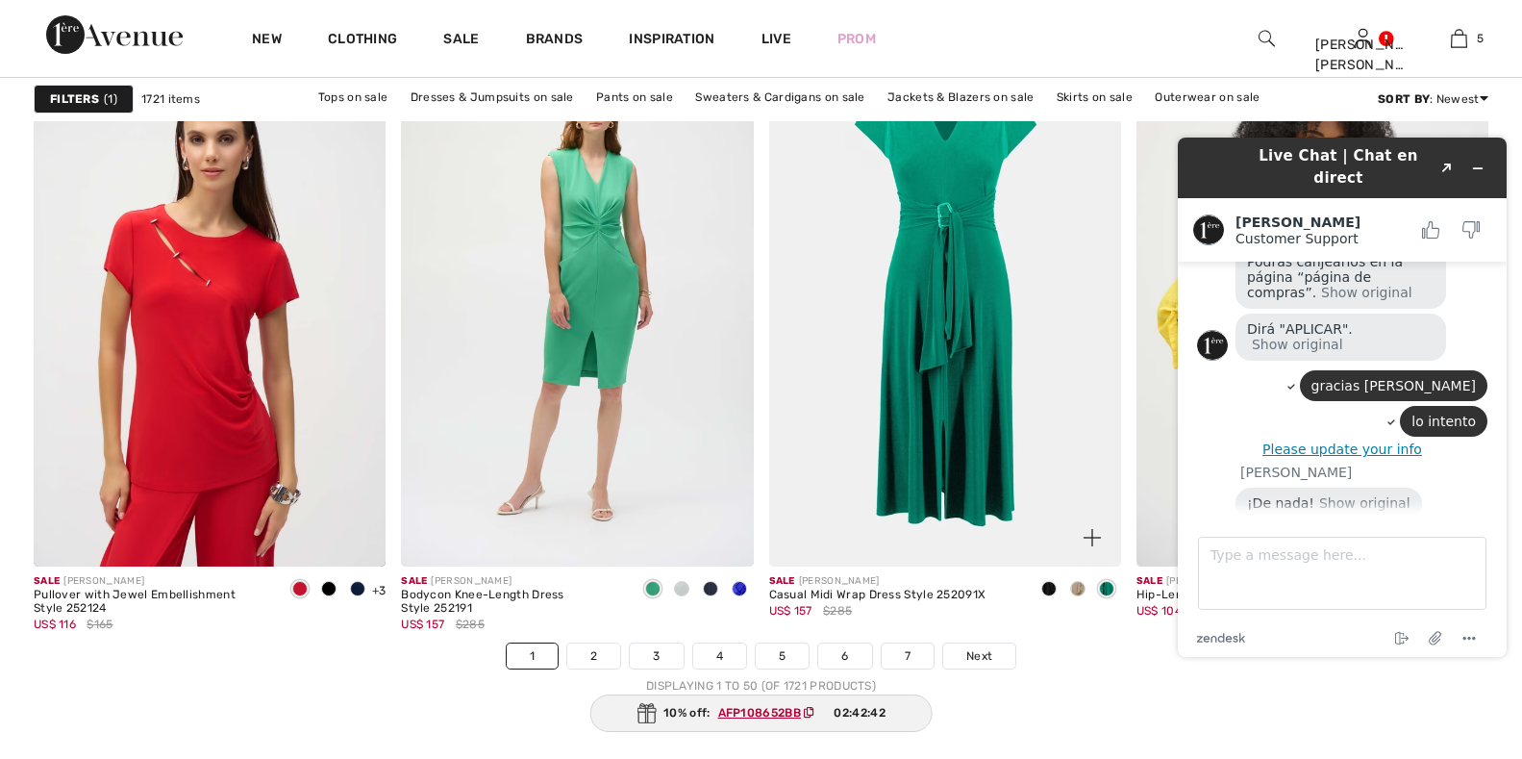
click at [1076, 593] on span at bounding box center [1077, 588] width 15 height 15
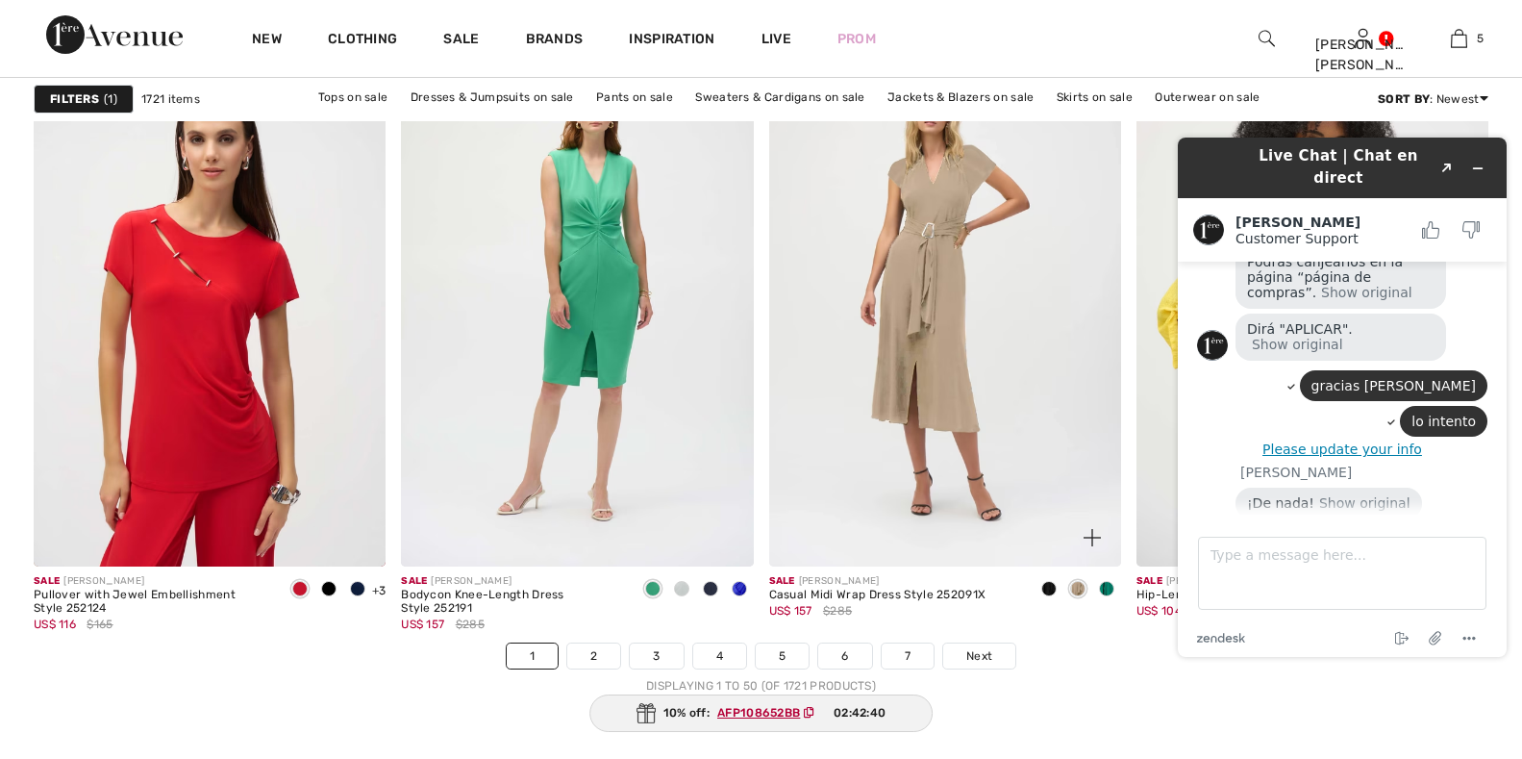
click at [1049, 586] on span at bounding box center [1048, 588] width 15 height 15
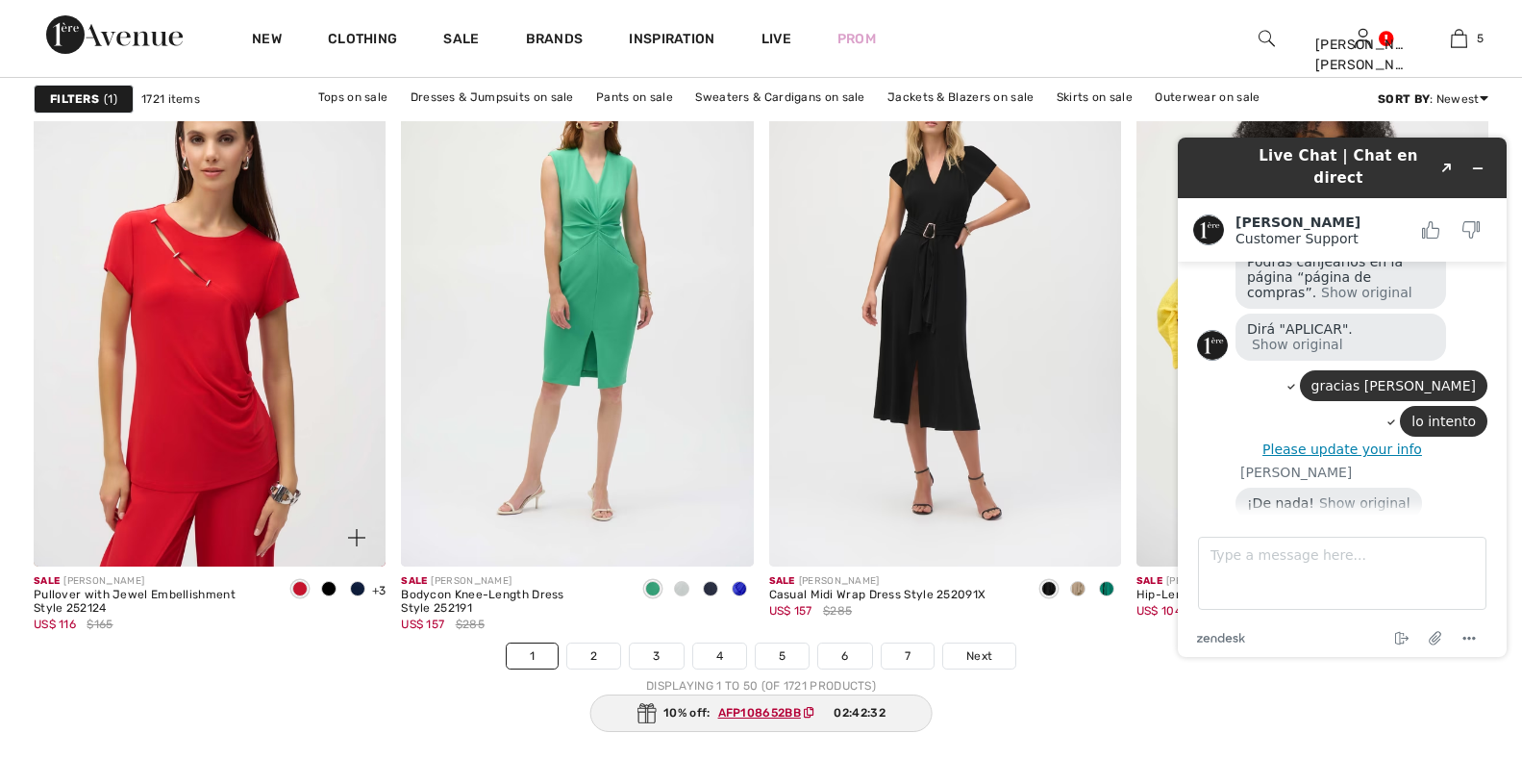
click at [326, 588] on span at bounding box center [328, 588] width 15 height 15
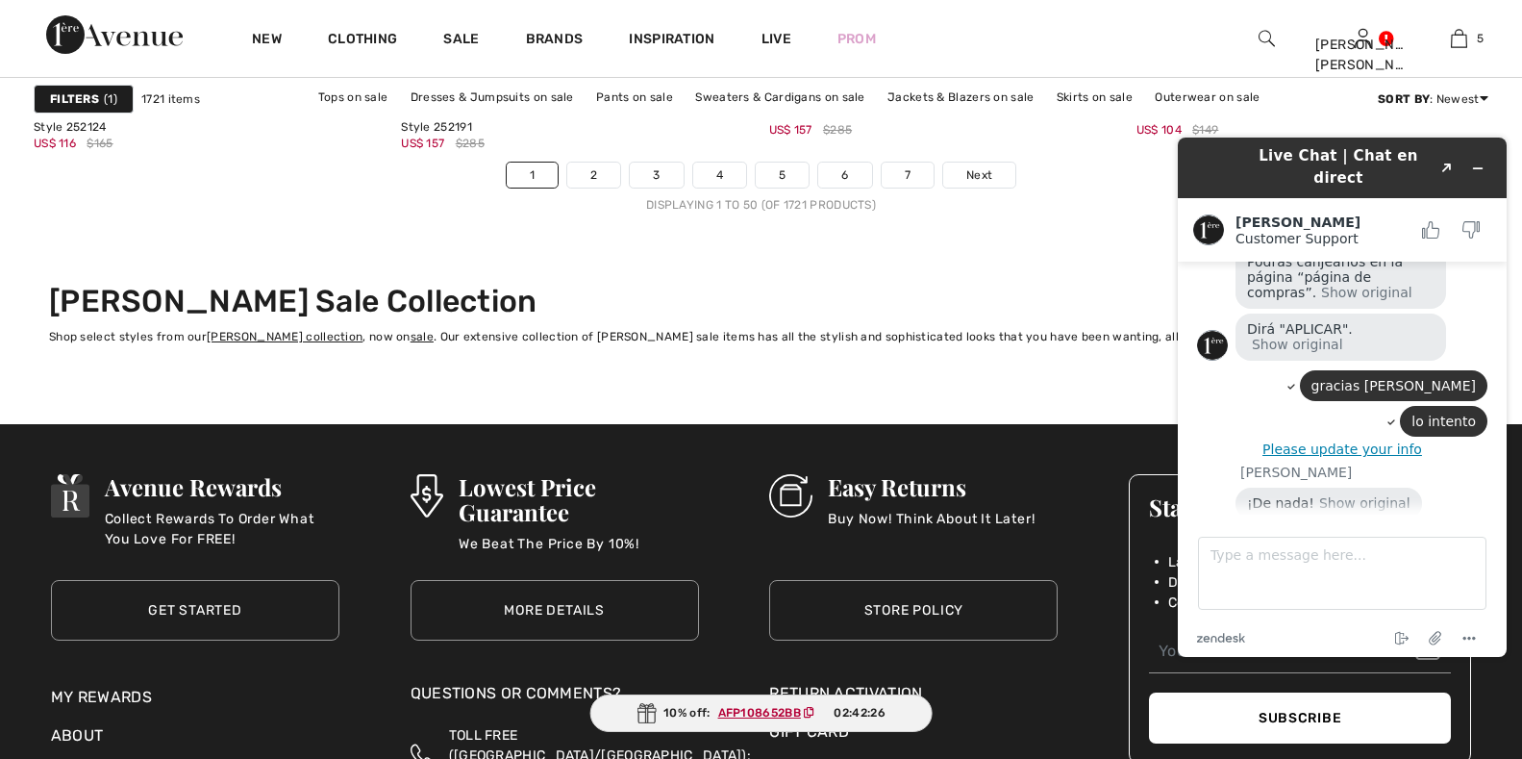
scroll to position [9133, 0]
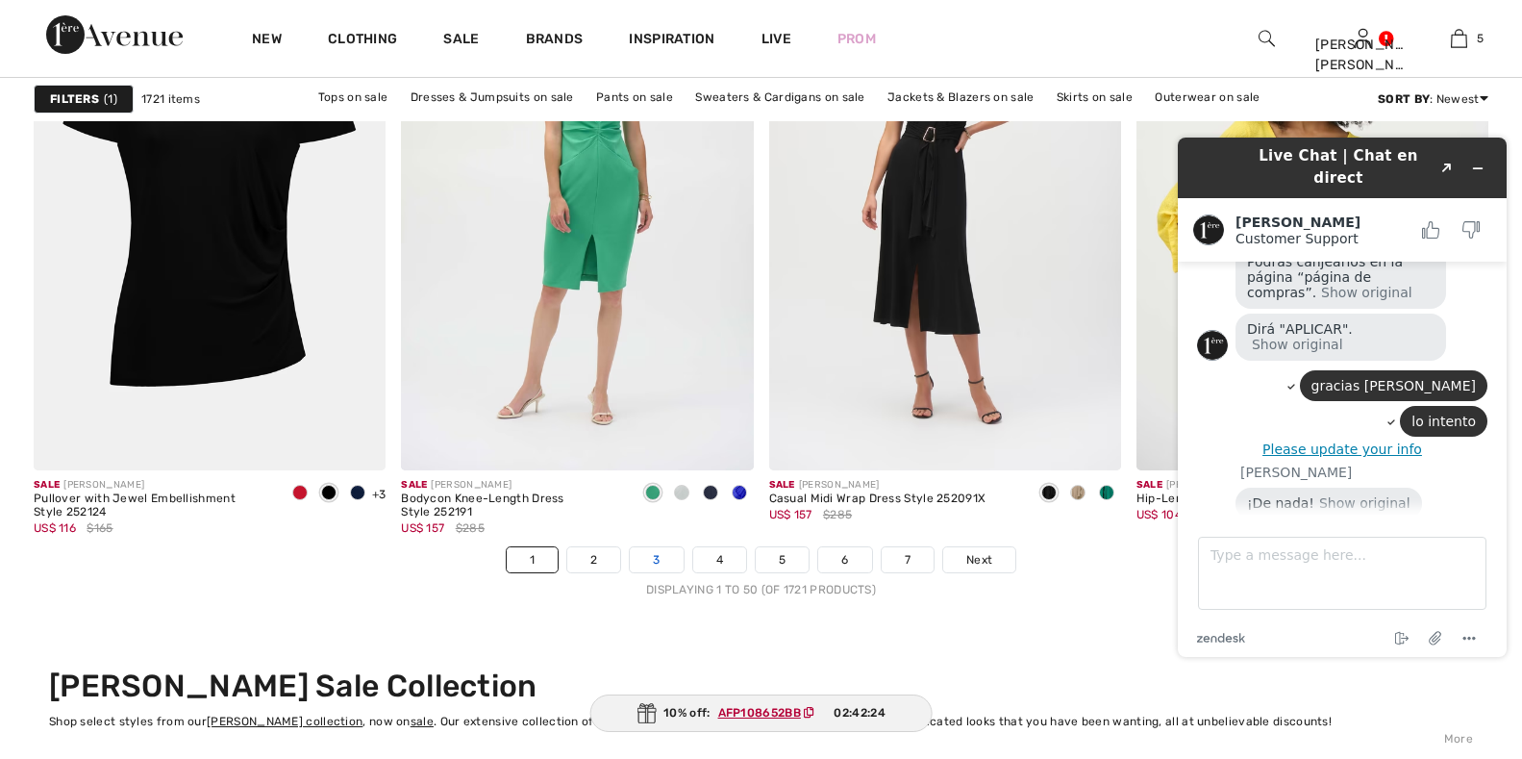
click at [657, 561] on link "3" at bounding box center [656, 559] width 53 height 25
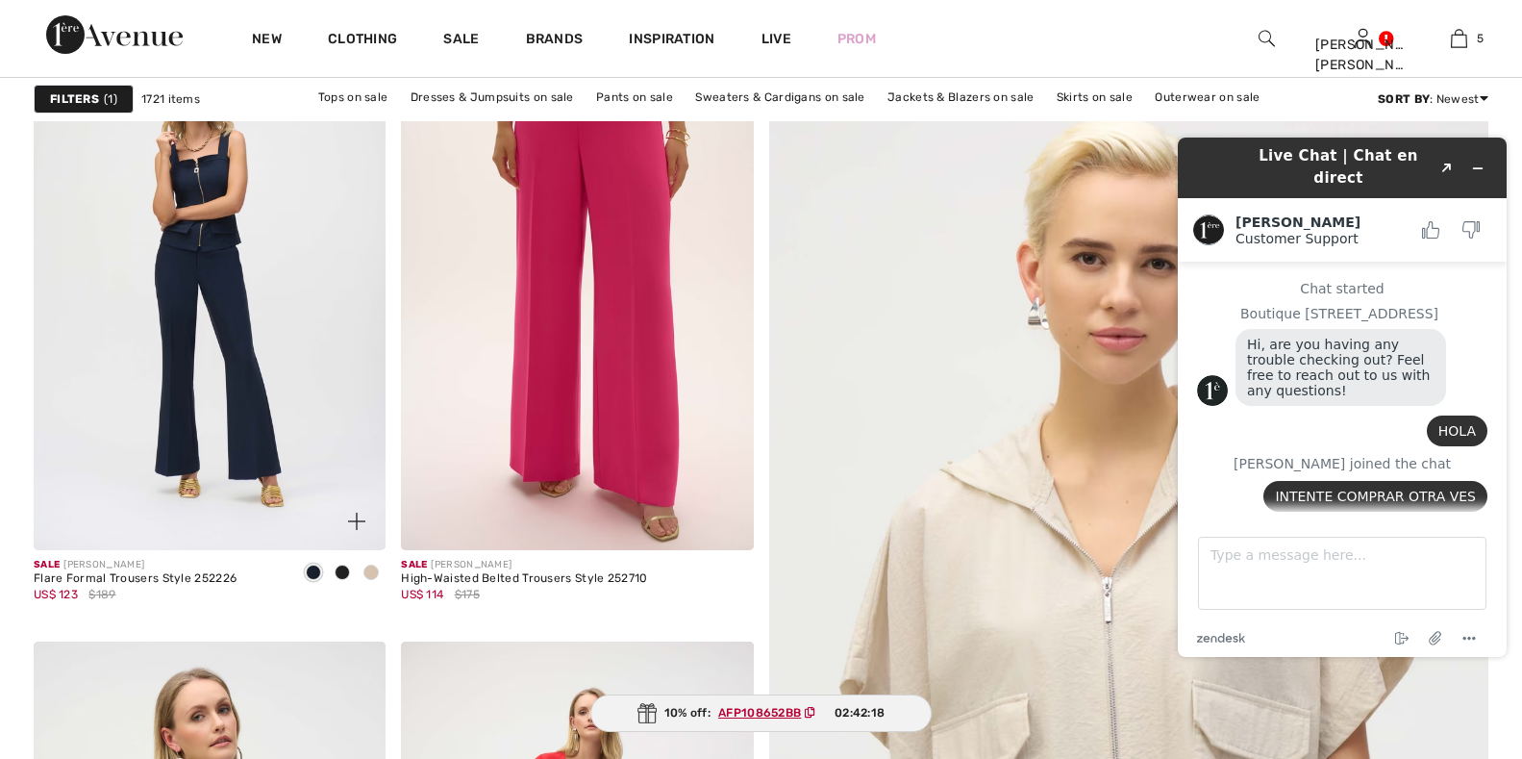
scroll to position [1984, 0]
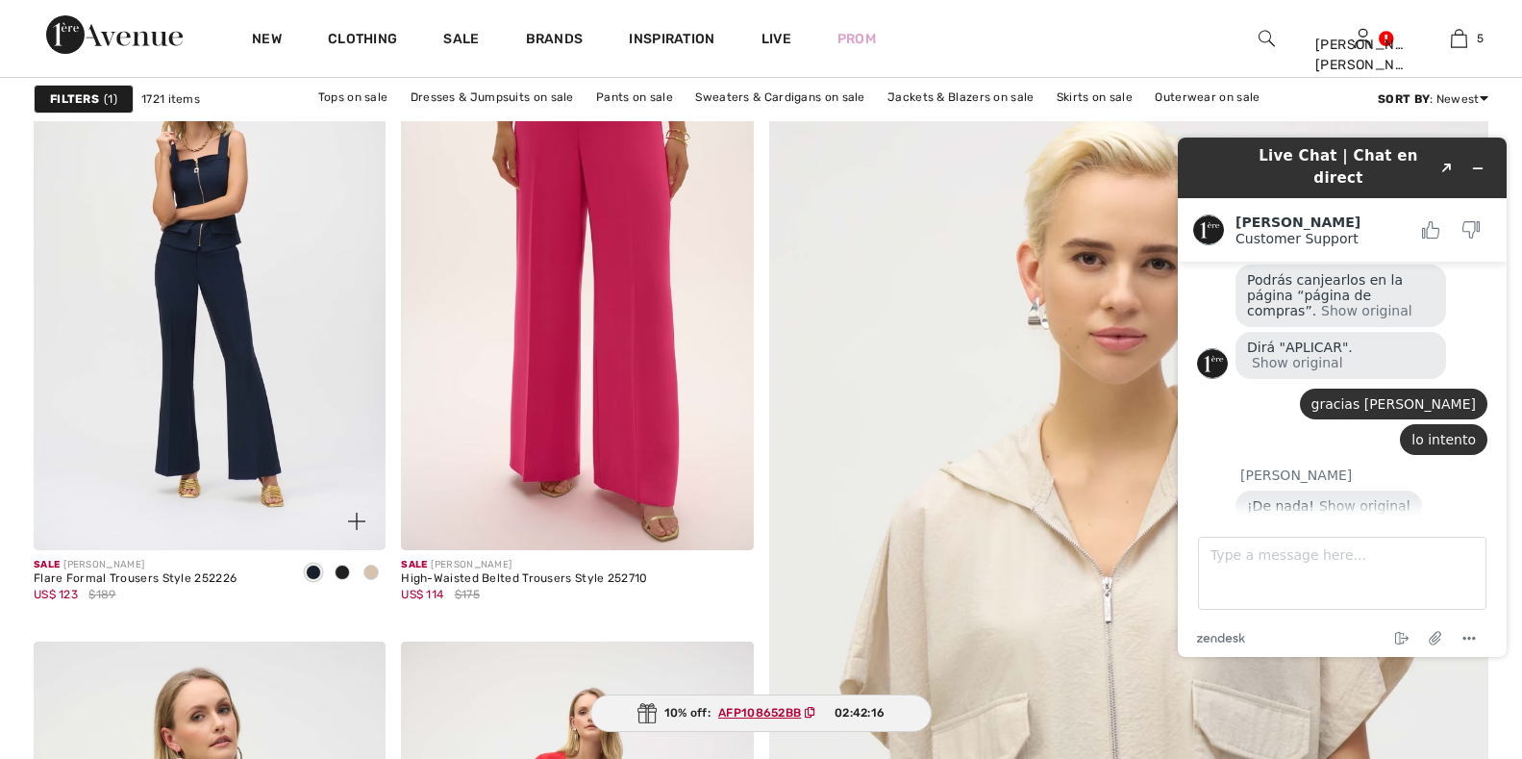
click at [366, 566] on span at bounding box center [370, 571] width 15 height 15
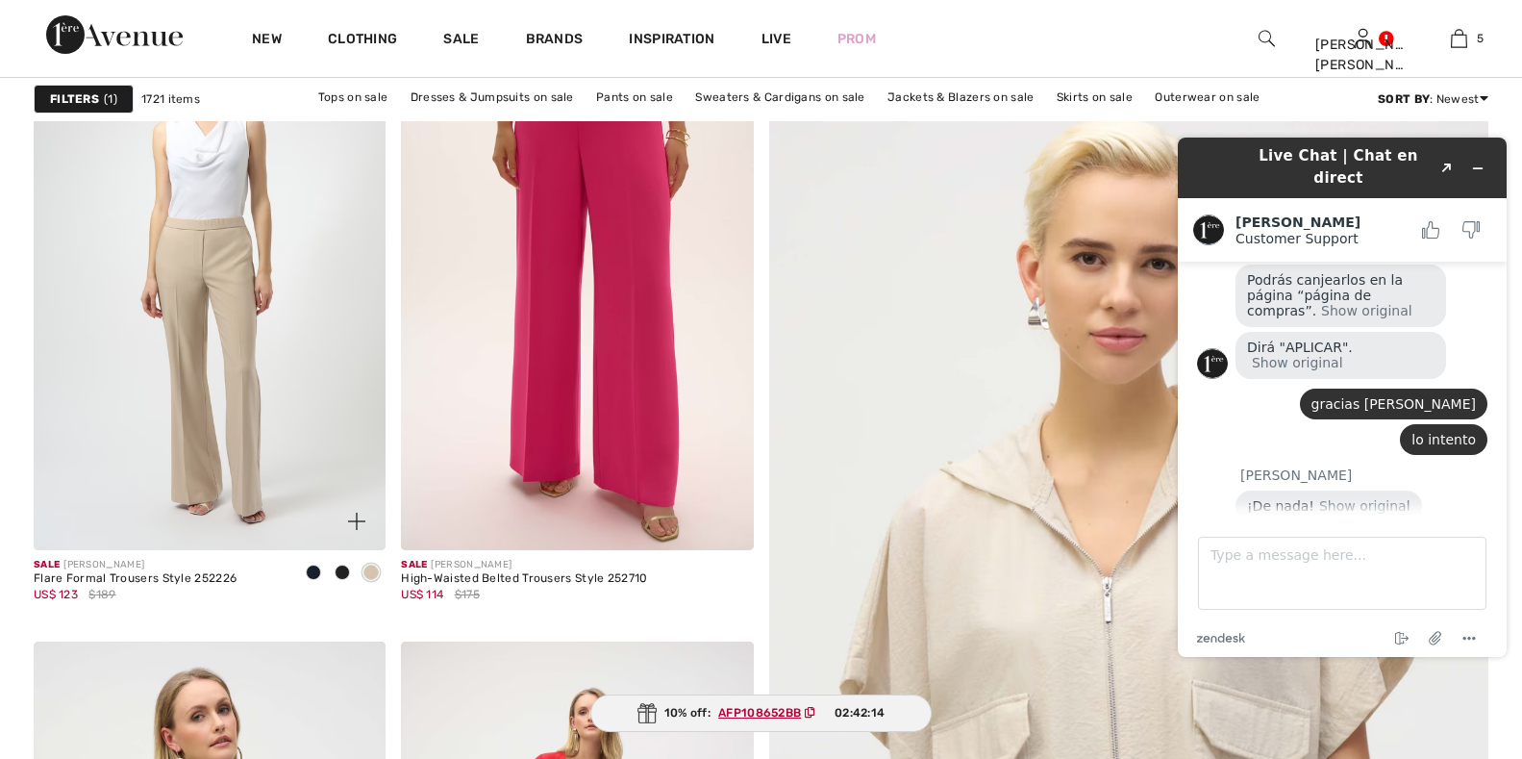
click at [309, 574] on span at bounding box center [313, 571] width 15 height 15
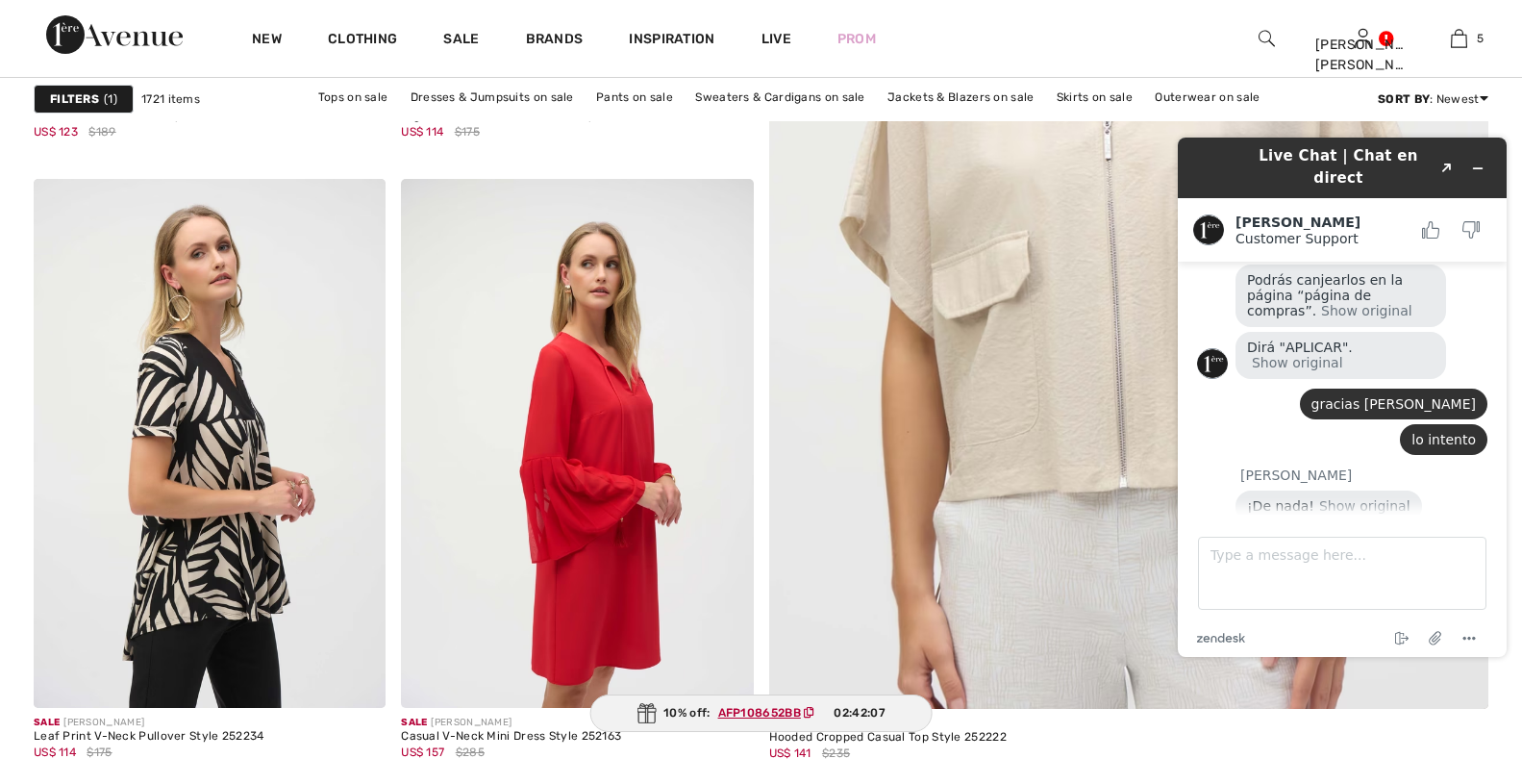
scroll to position [865, 0]
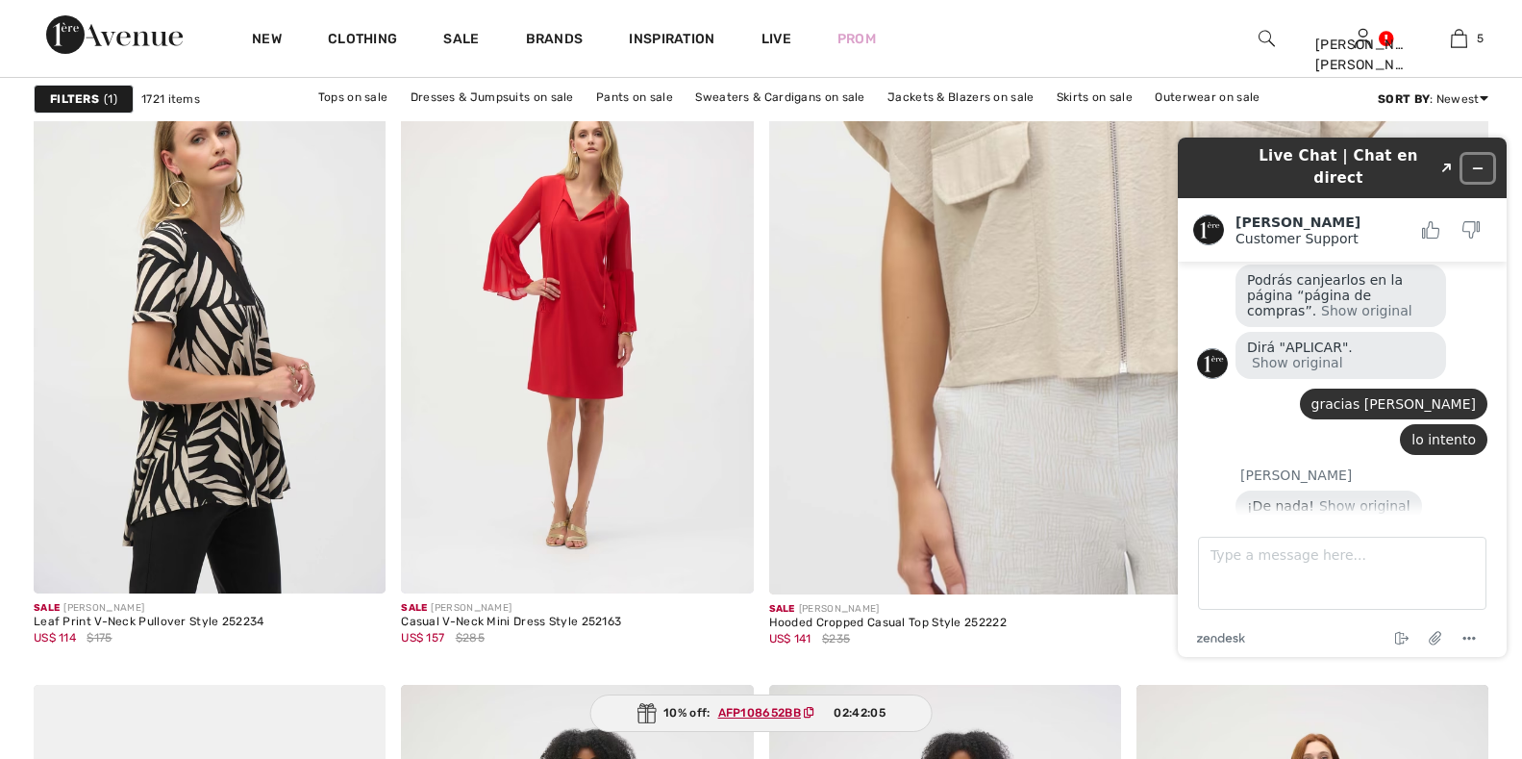
click at [1475, 162] on icon "Minimize widget" at bounding box center [1477, 168] width 13 height 13
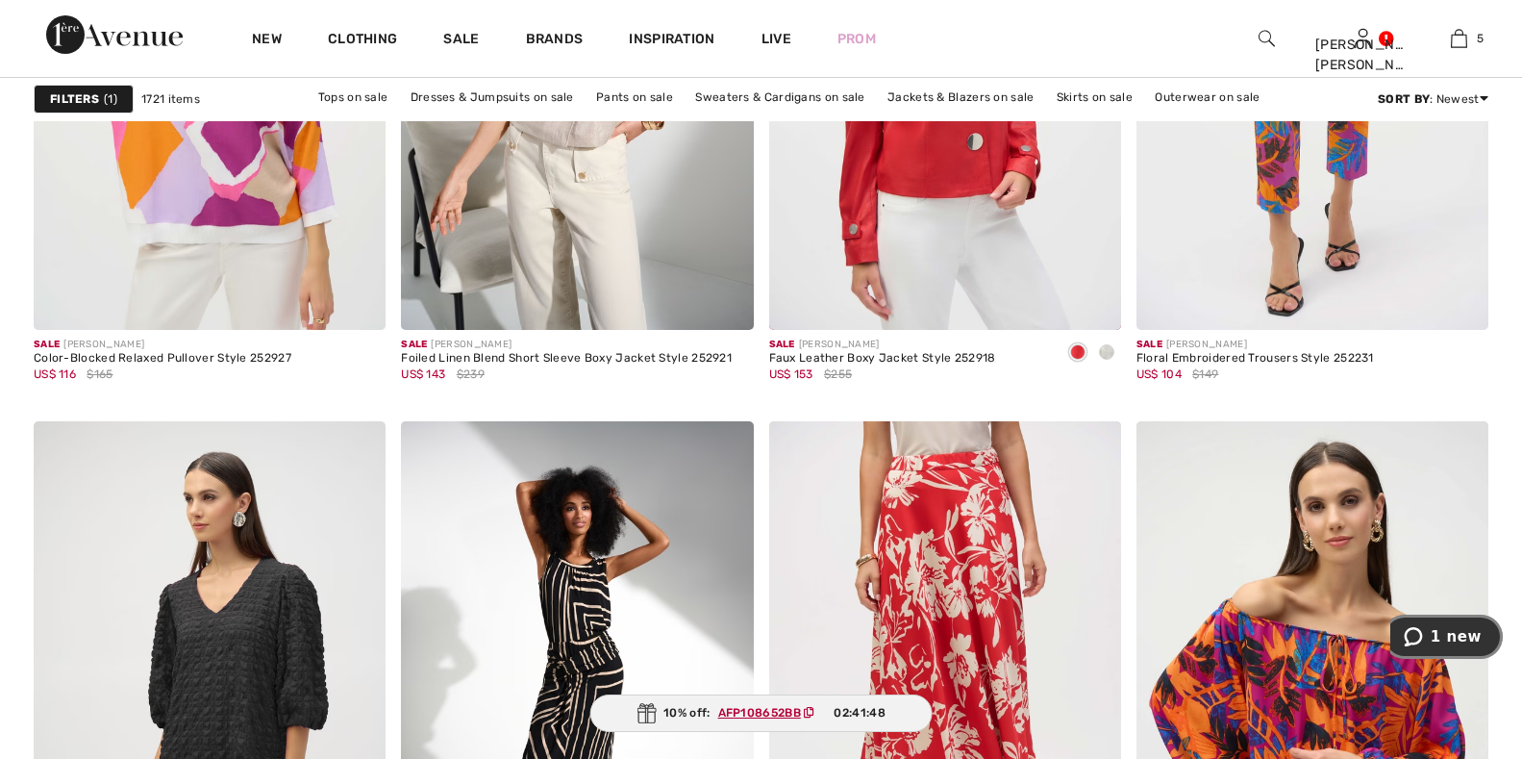
scroll to position [6730, 0]
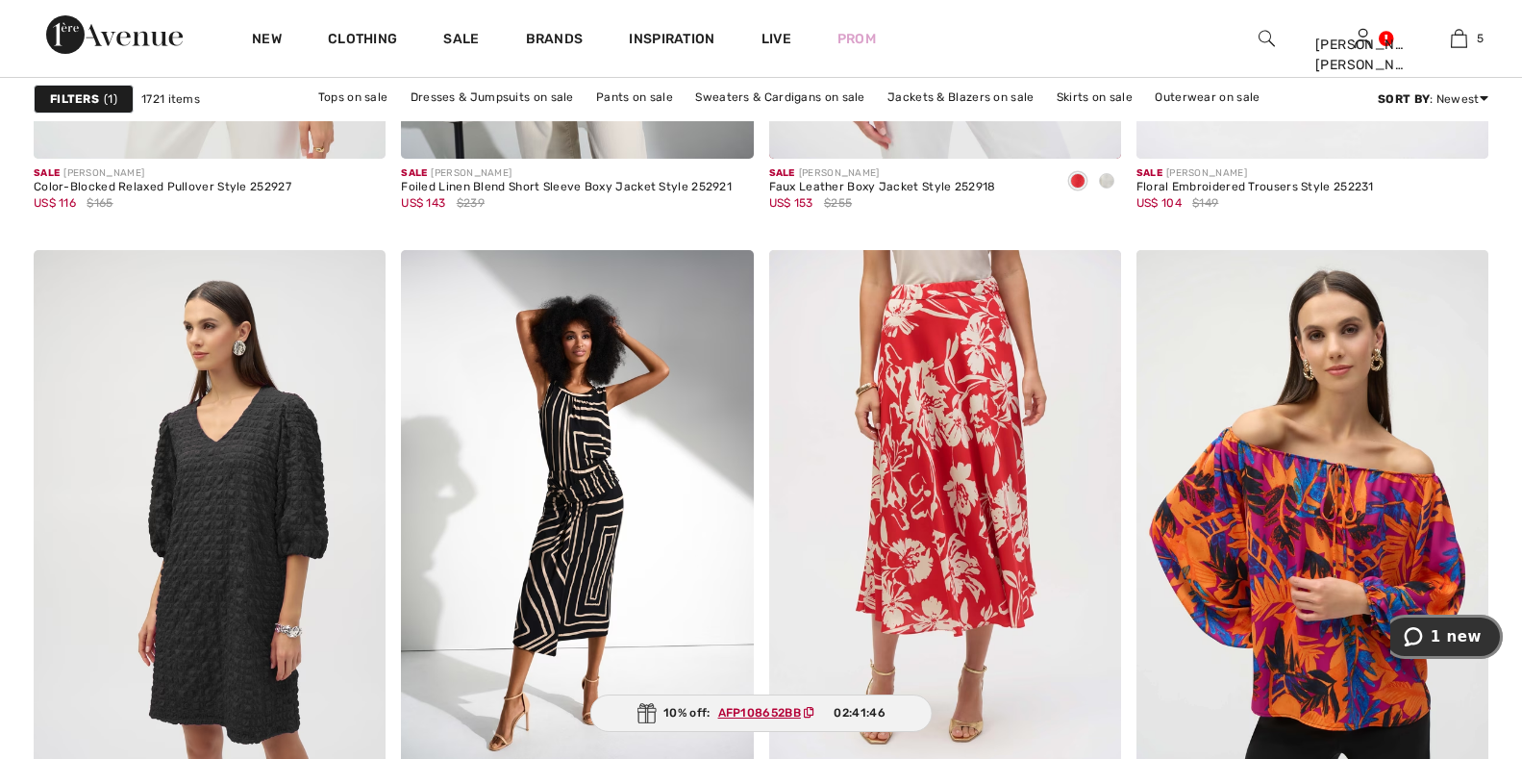
click at [1454, 633] on span "1 new" at bounding box center [1456, 636] width 51 height 17
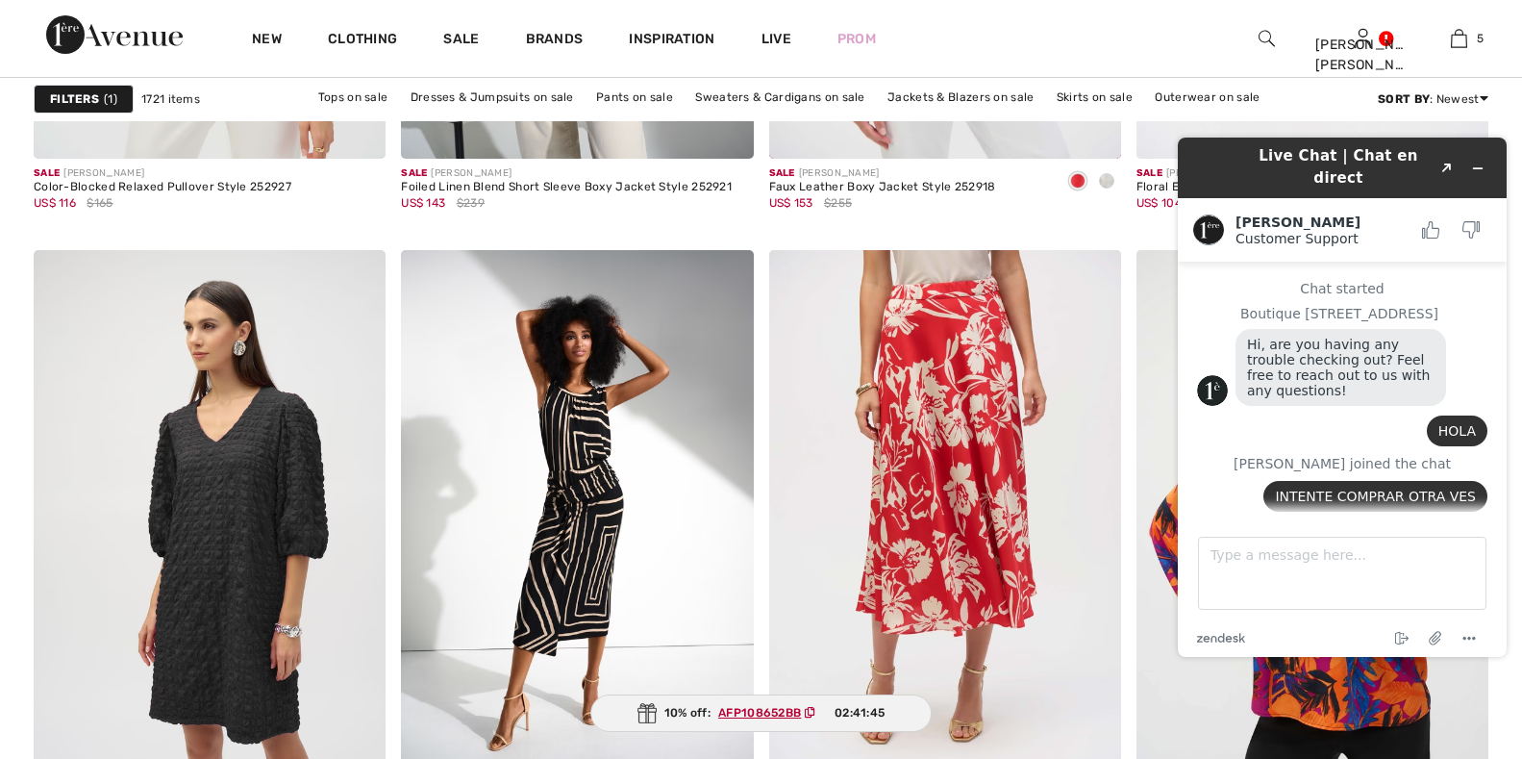
scroll to position [2070, 0]
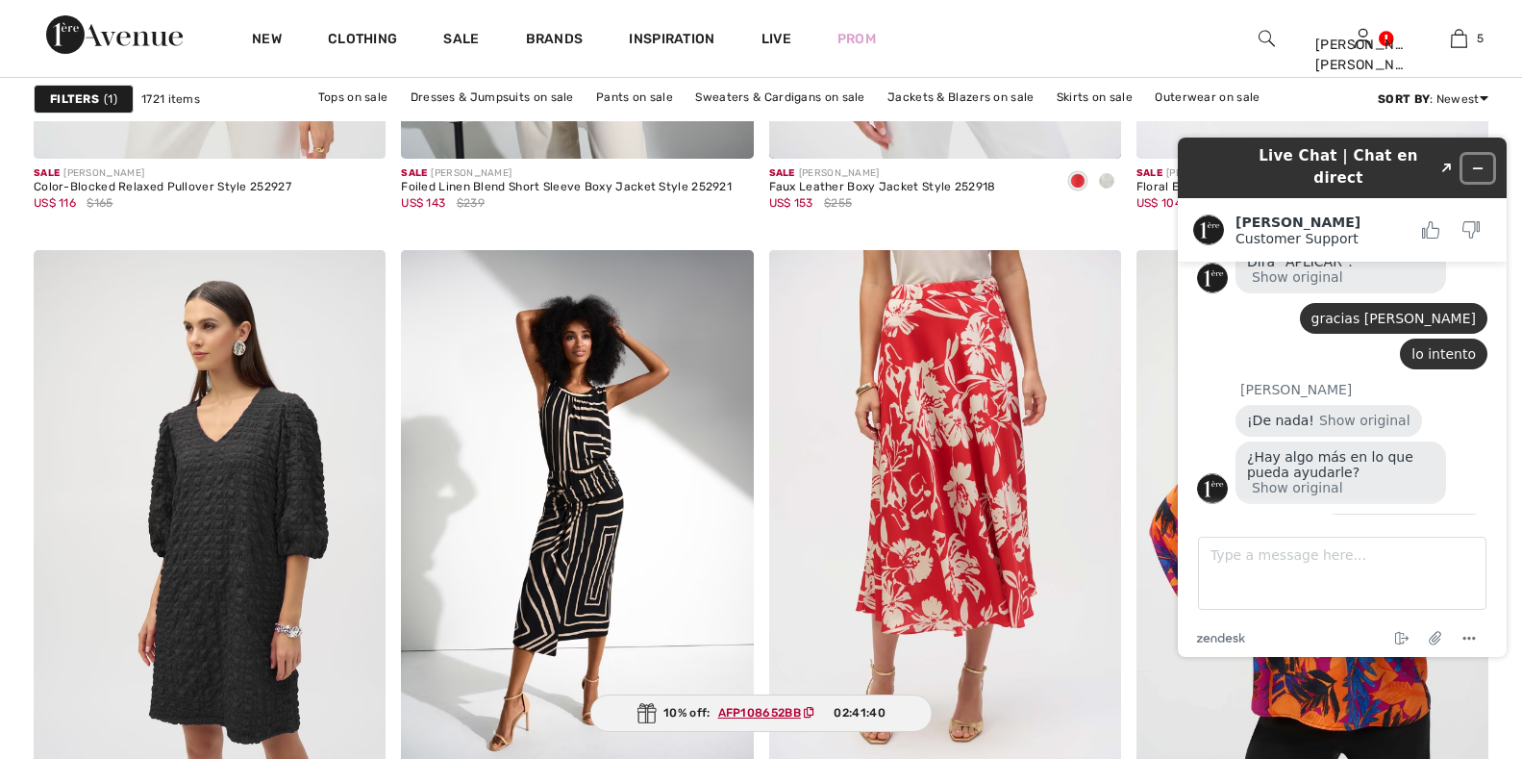
click at [1481, 162] on icon "Minimize widget" at bounding box center [1477, 168] width 13 height 13
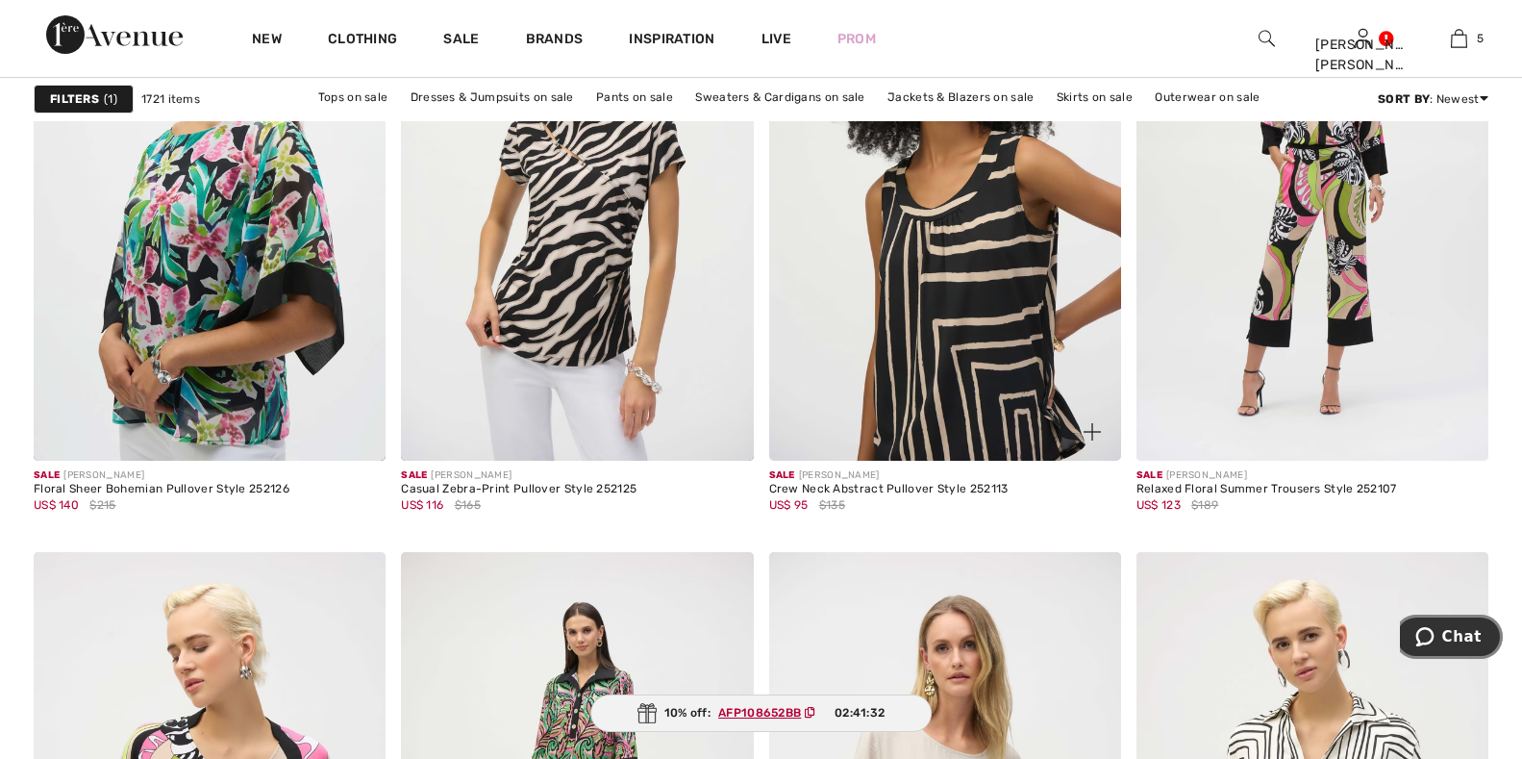
scroll to position [8557, 0]
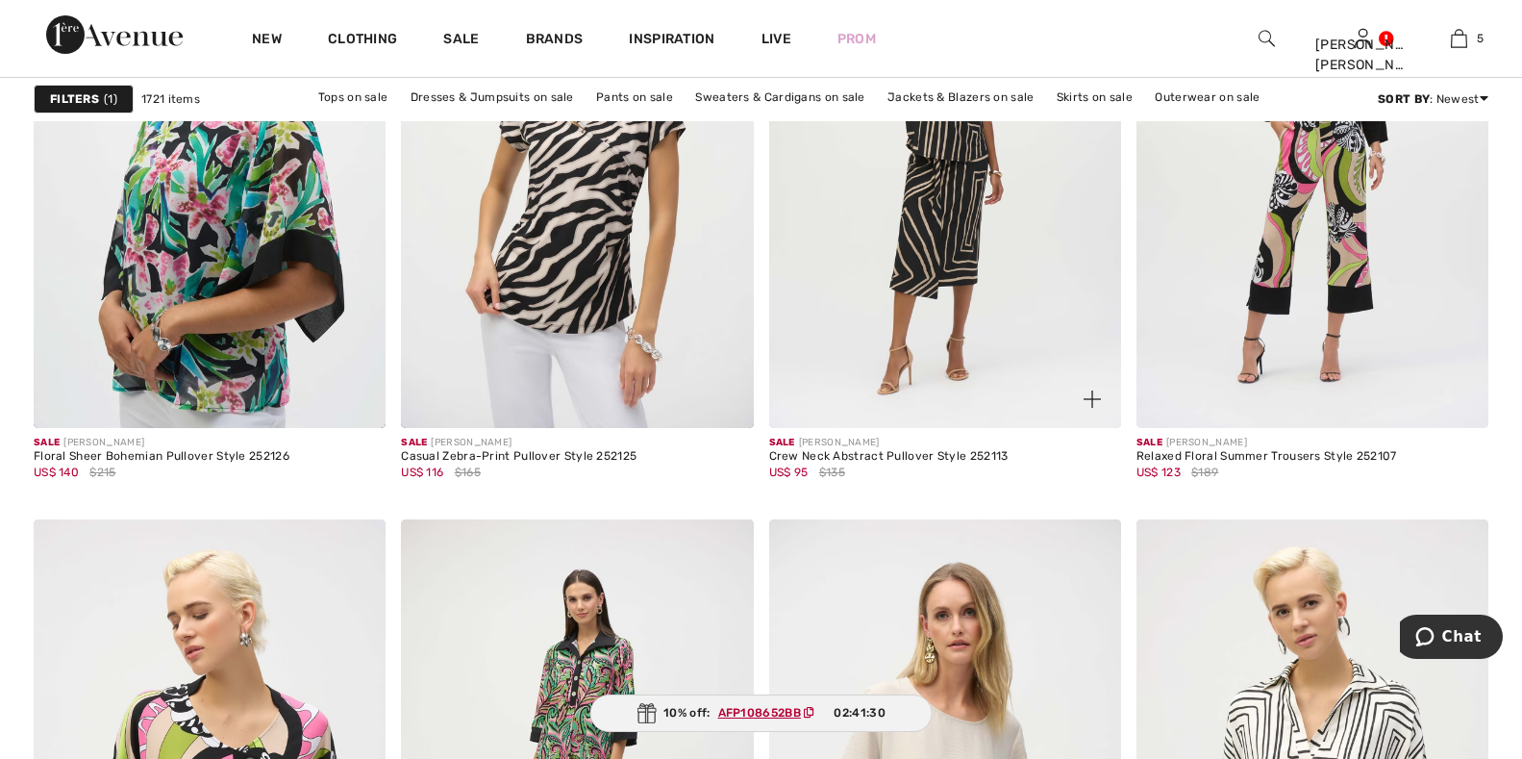
click at [1090, 396] on img at bounding box center [1092, 398] width 17 height 17
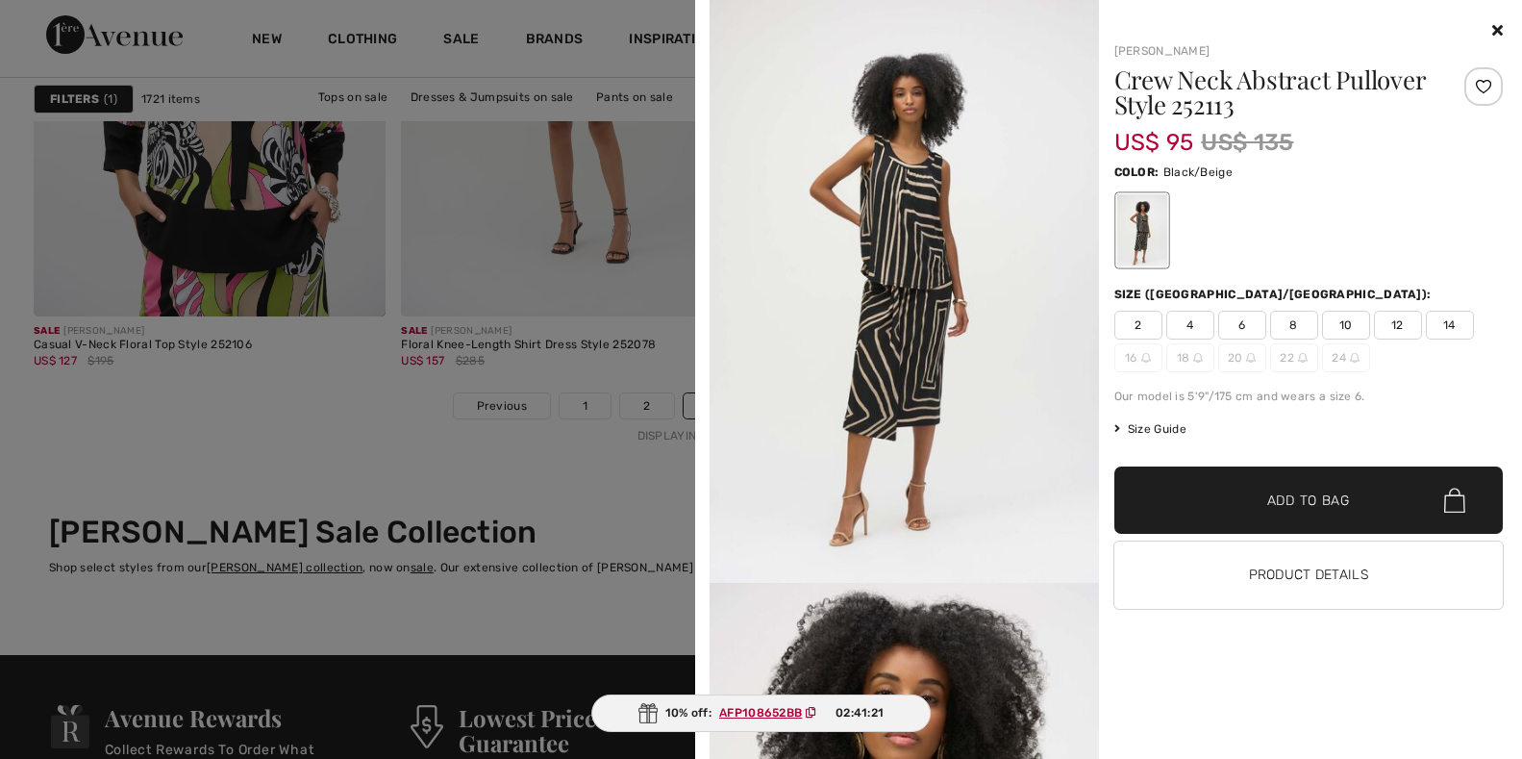
scroll to position [9326, 0]
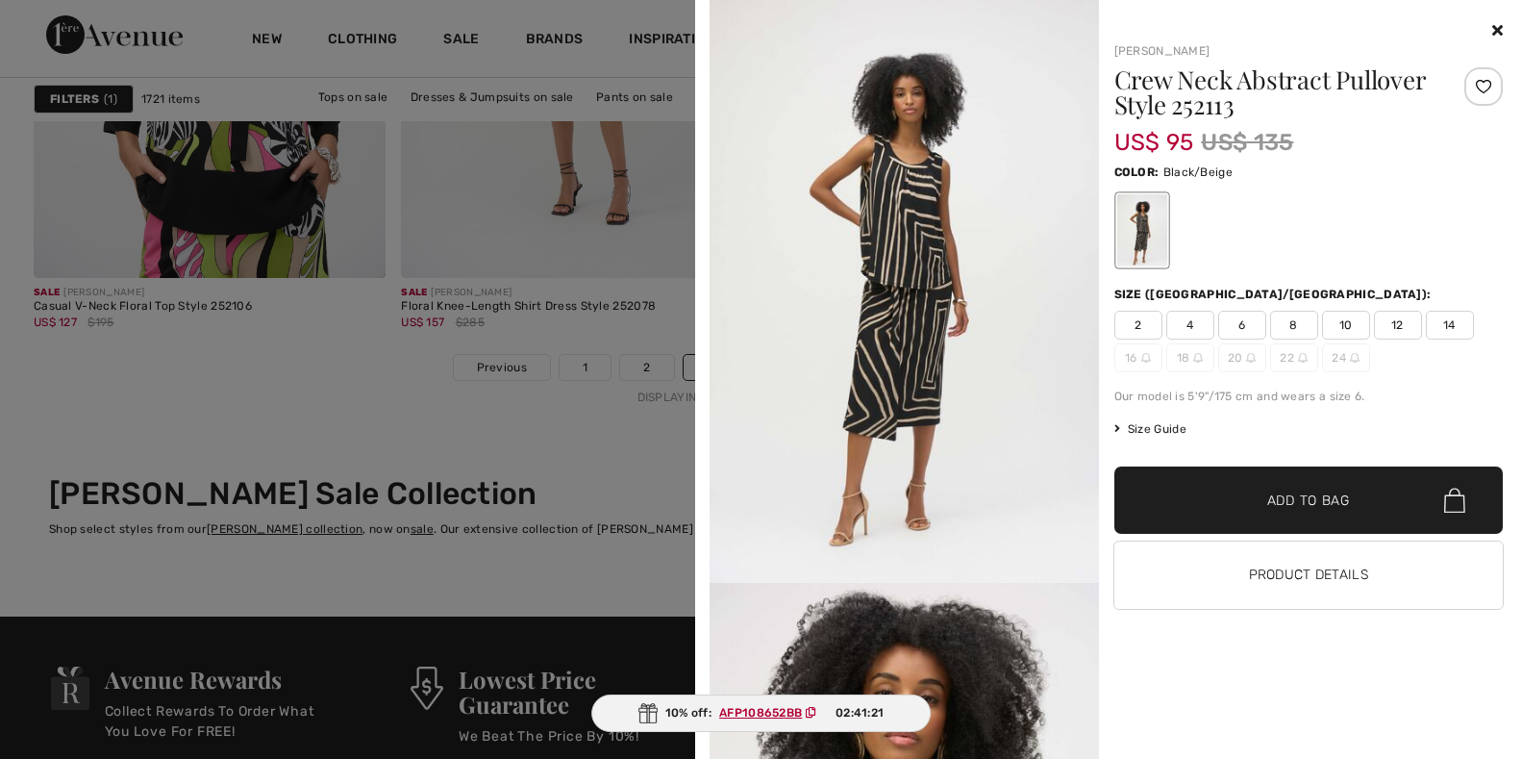
click at [1211, 721] on div "Joseph Ribkoff Crew Neck Abstract Pullover Style 252113 US$ 95 US$ 135 Color: B…" at bounding box center [1301, 388] width 405 height 739
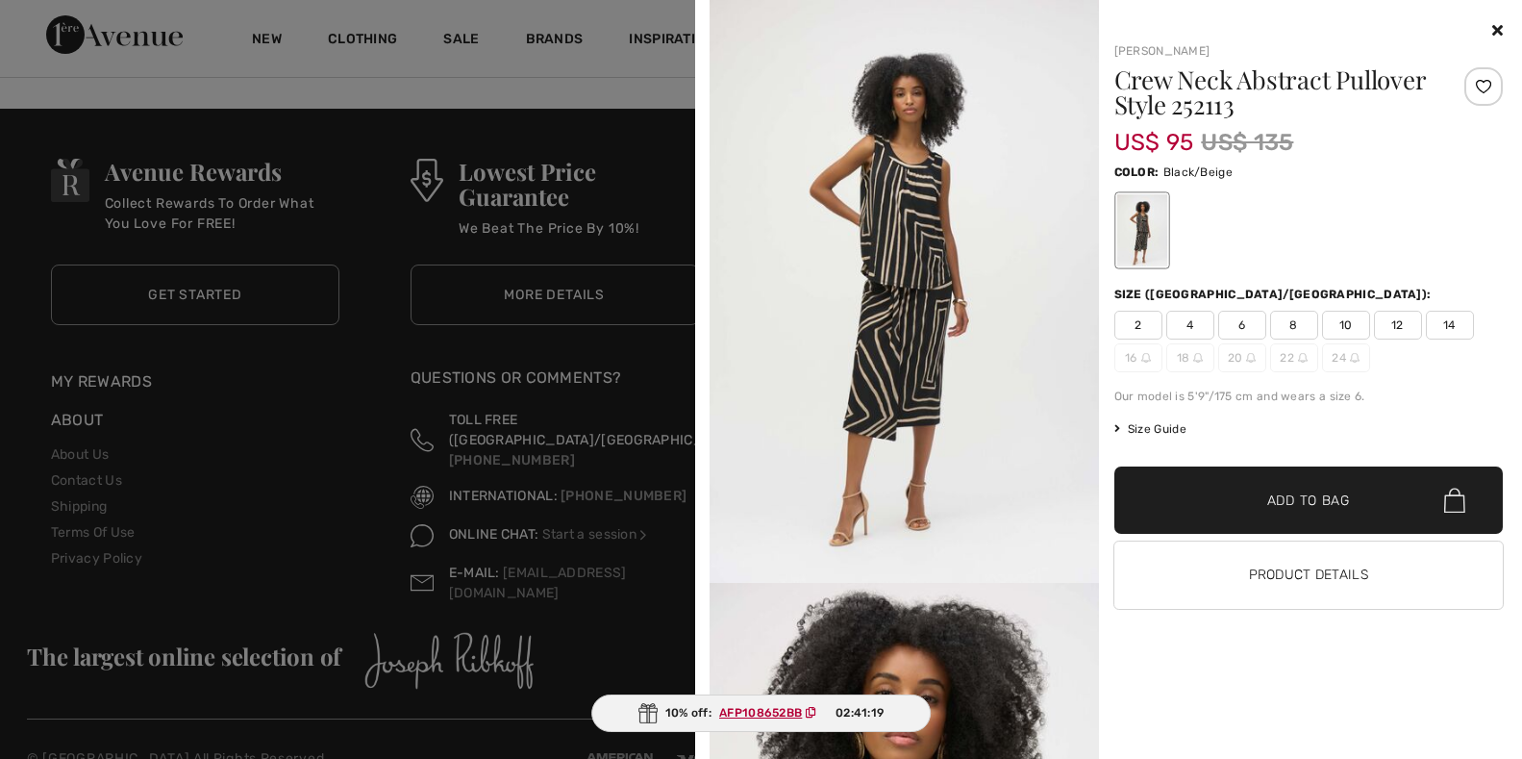
scroll to position [9864, 0]
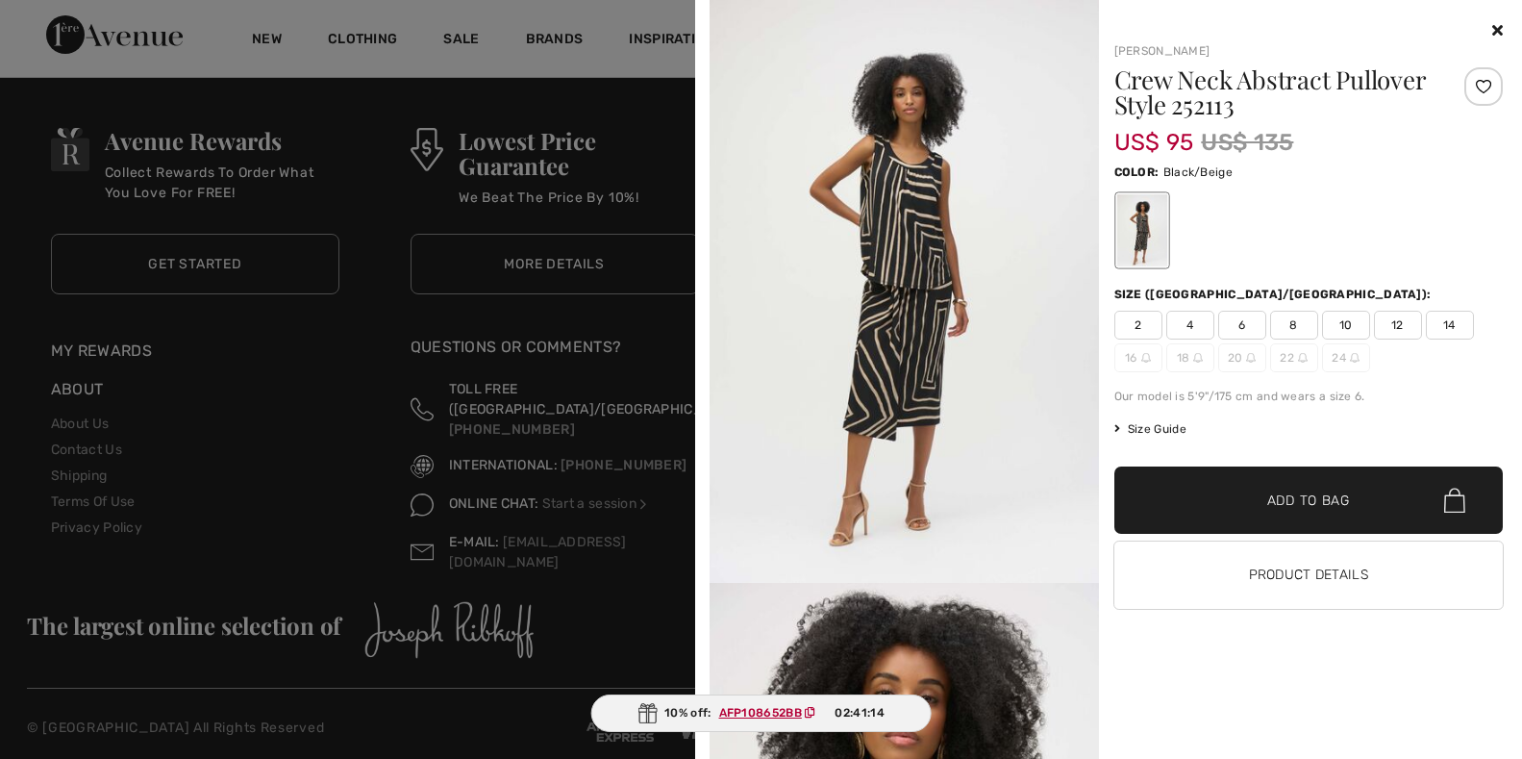
click at [973, 390] on img at bounding box center [904, 291] width 389 height 583
click at [894, 369] on img at bounding box center [904, 291] width 389 height 583
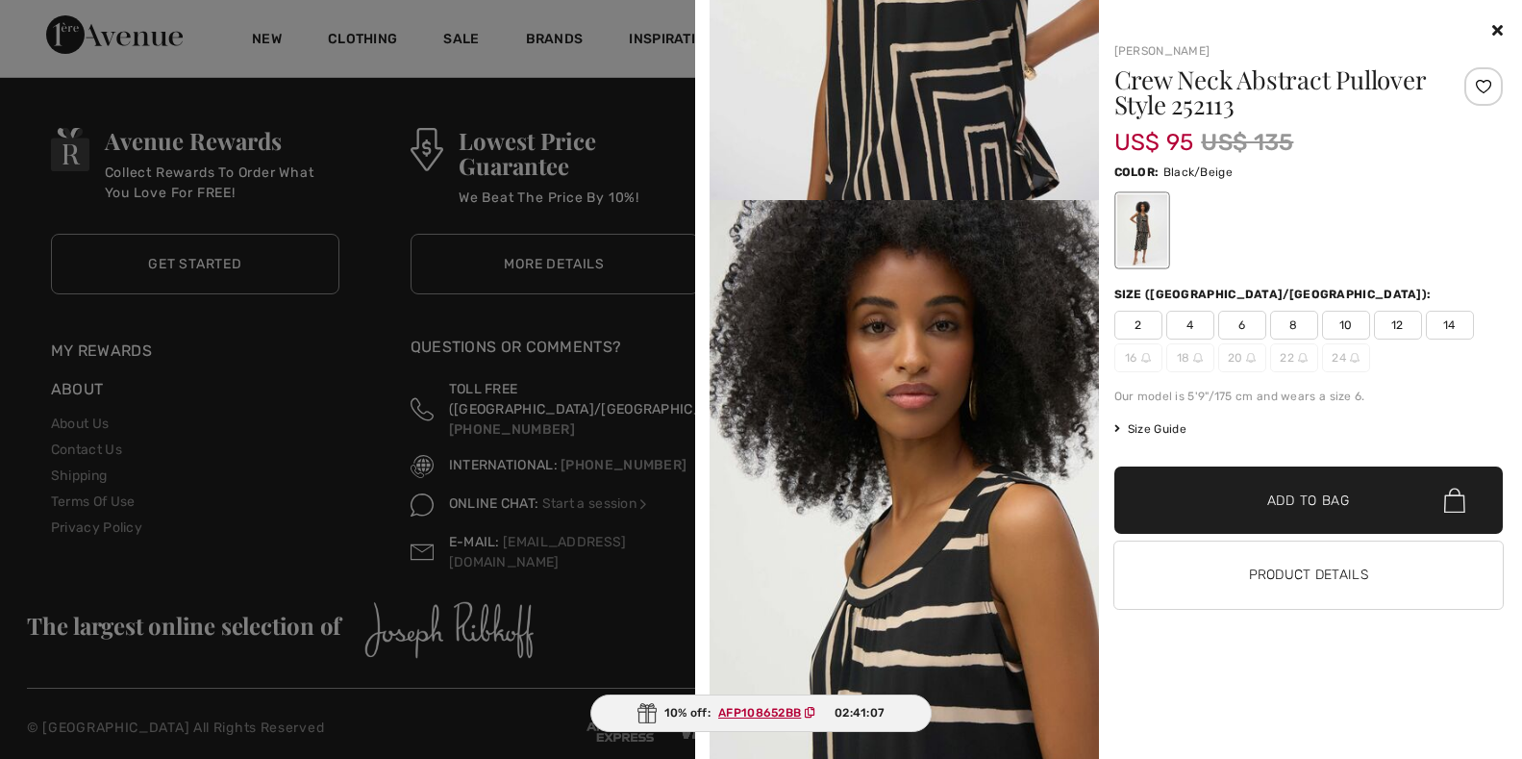
scroll to position [9479, 0]
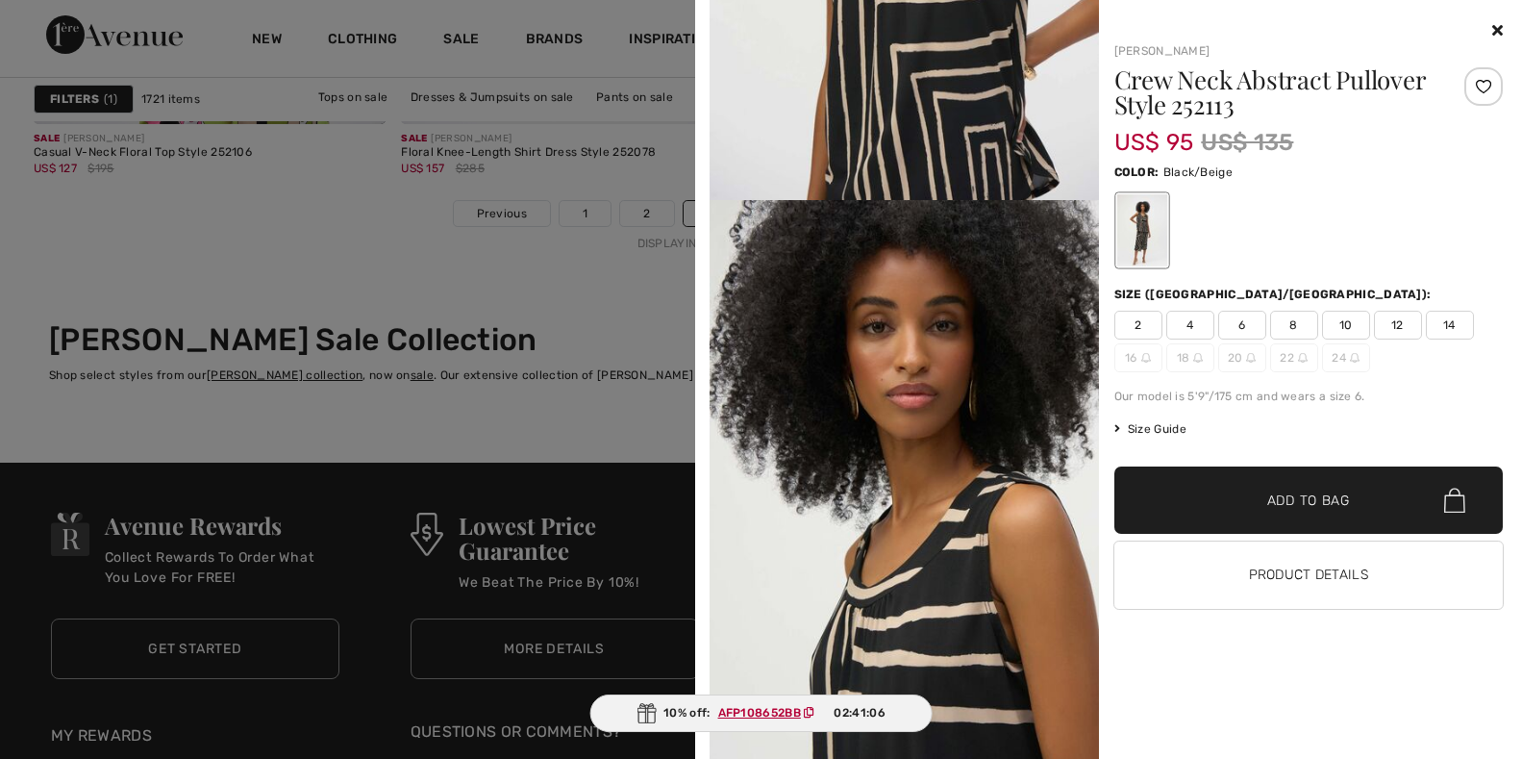
click at [1143, 239] on div at bounding box center [1141, 230] width 50 height 72
click at [1495, 29] on icon at bounding box center [1497, 29] width 11 height 15
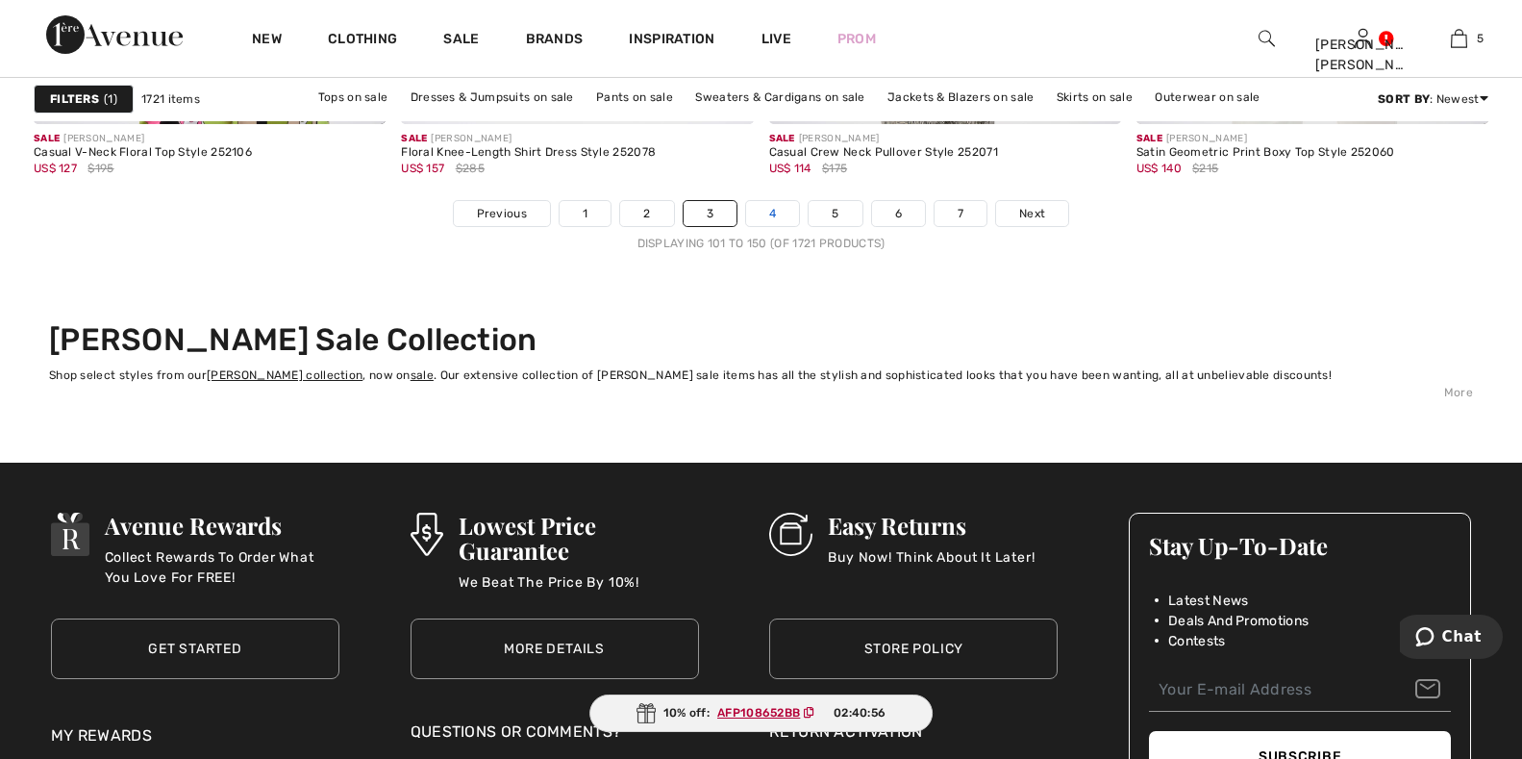
click at [786, 210] on link "4" at bounding box center [772, 213] width 53 height 25
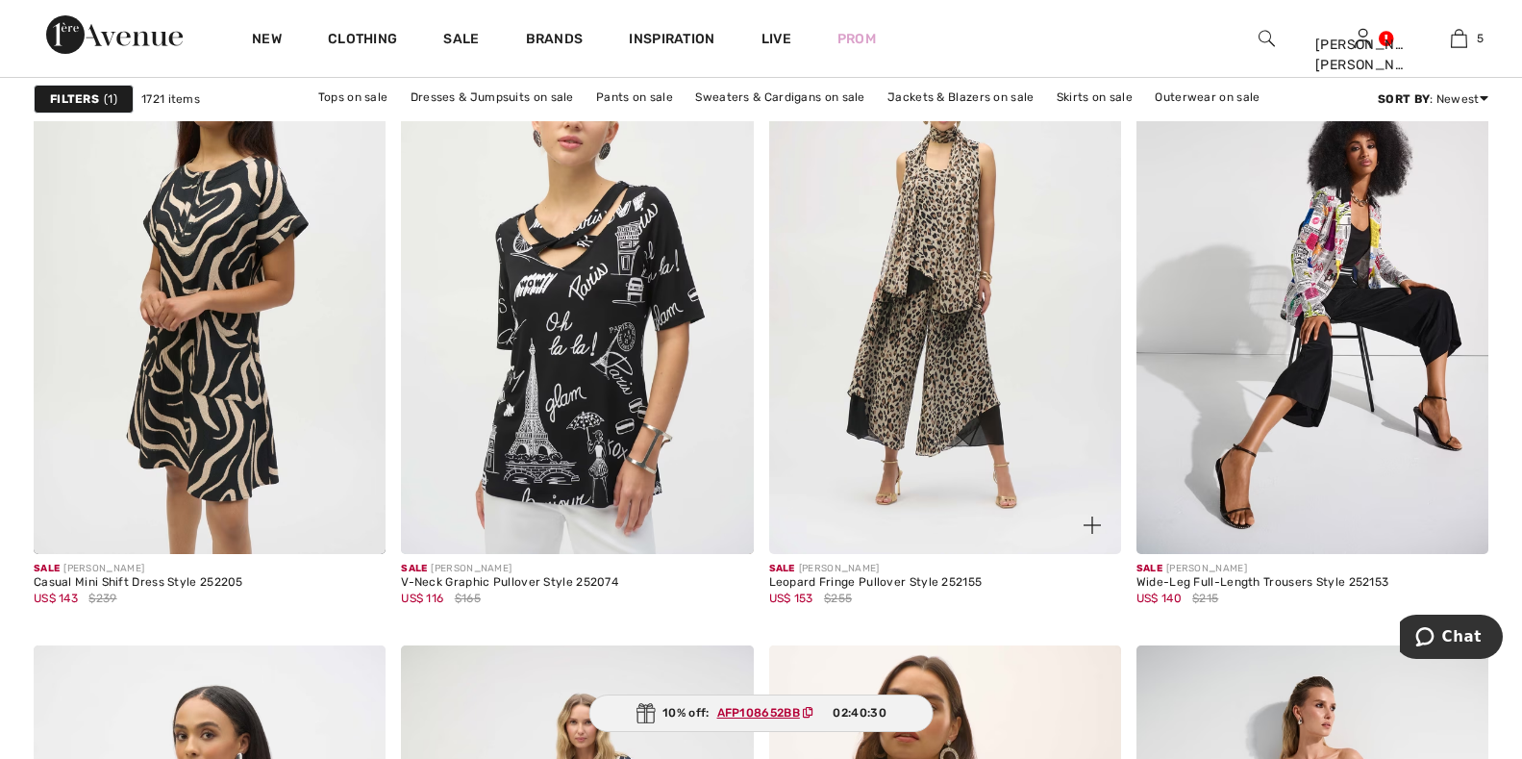
scroll to position [3653, 0]
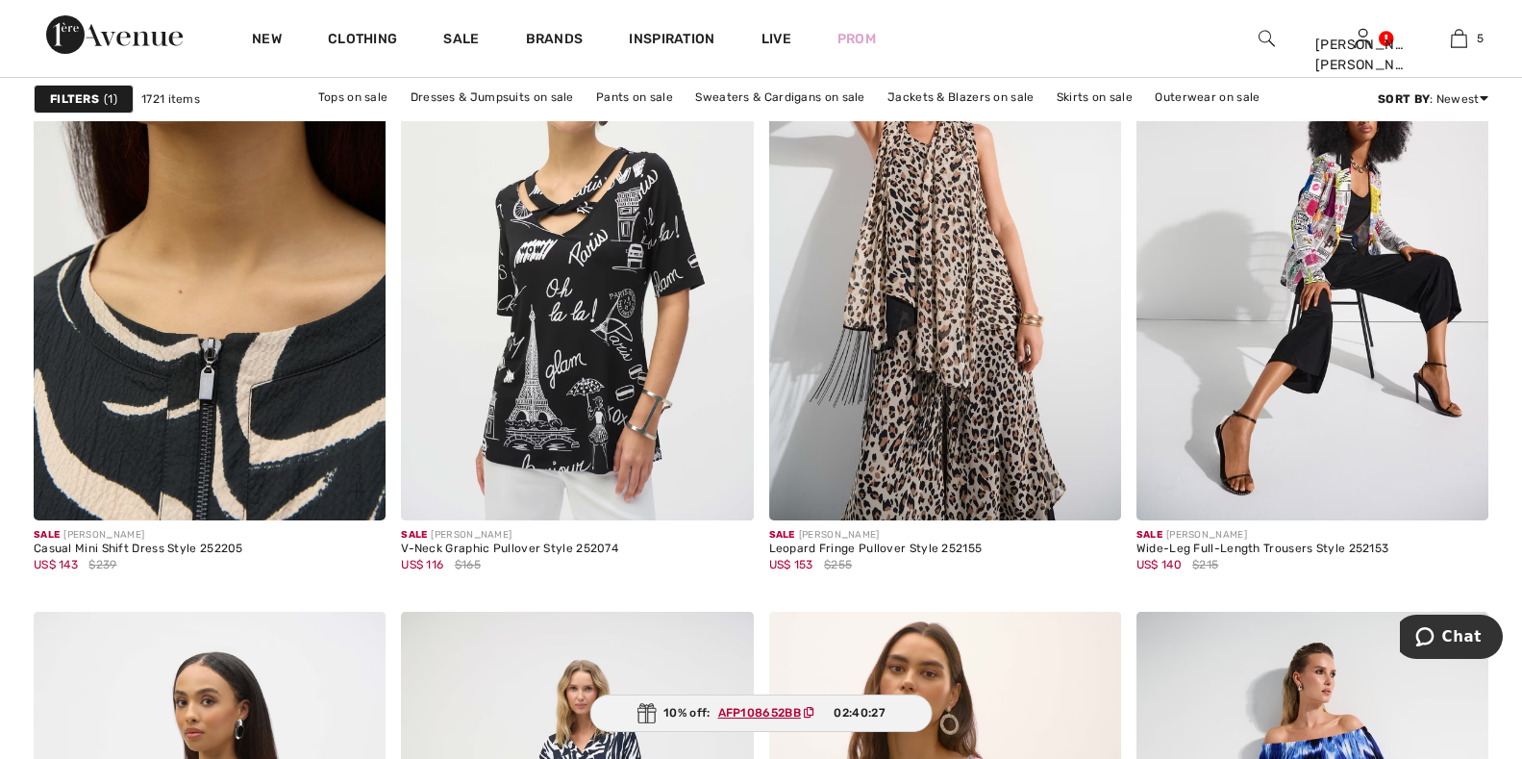
click at [293, 441] on img at bounding box center [210, 256] width 352 height 528
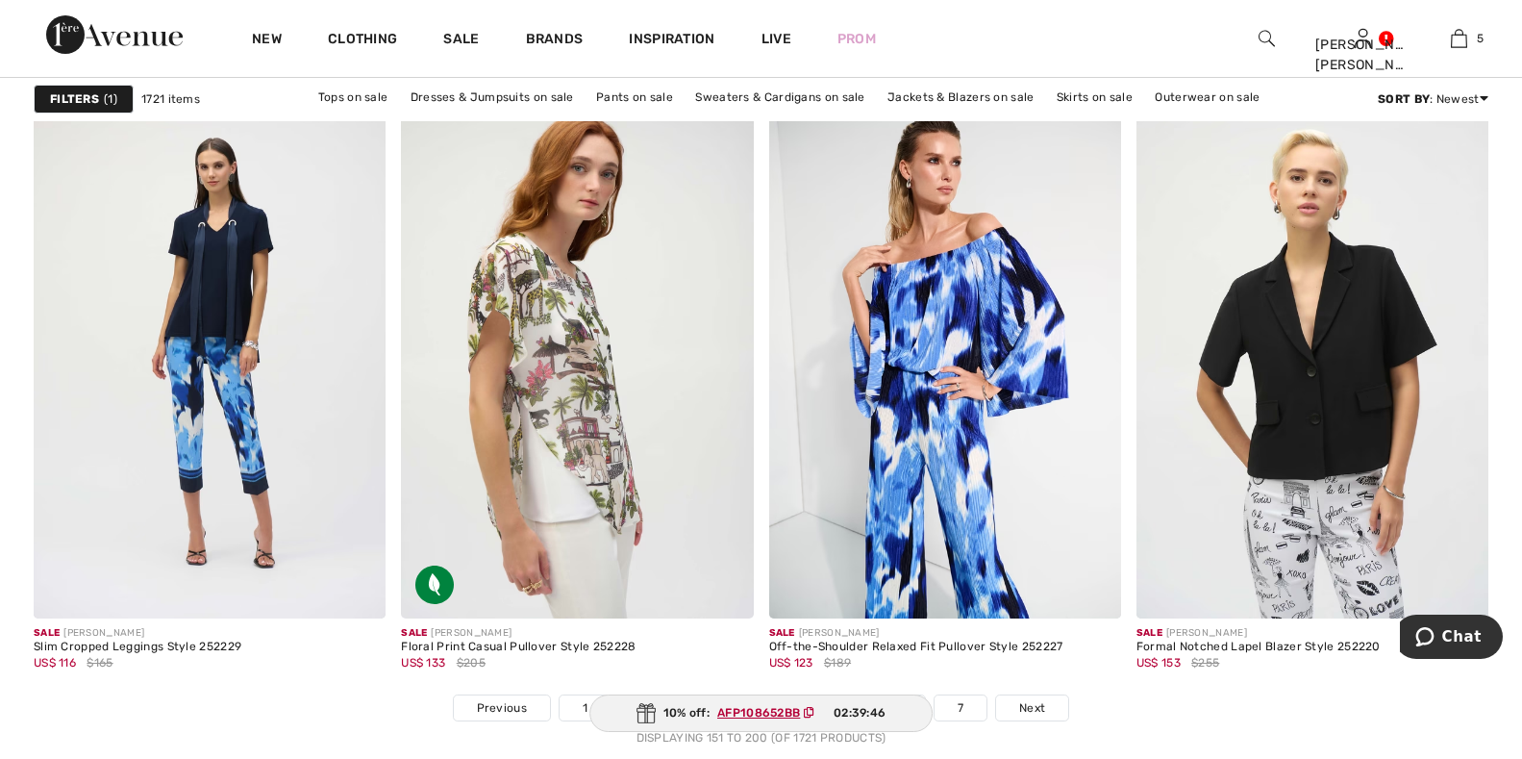
scroll to position [9050, 0]
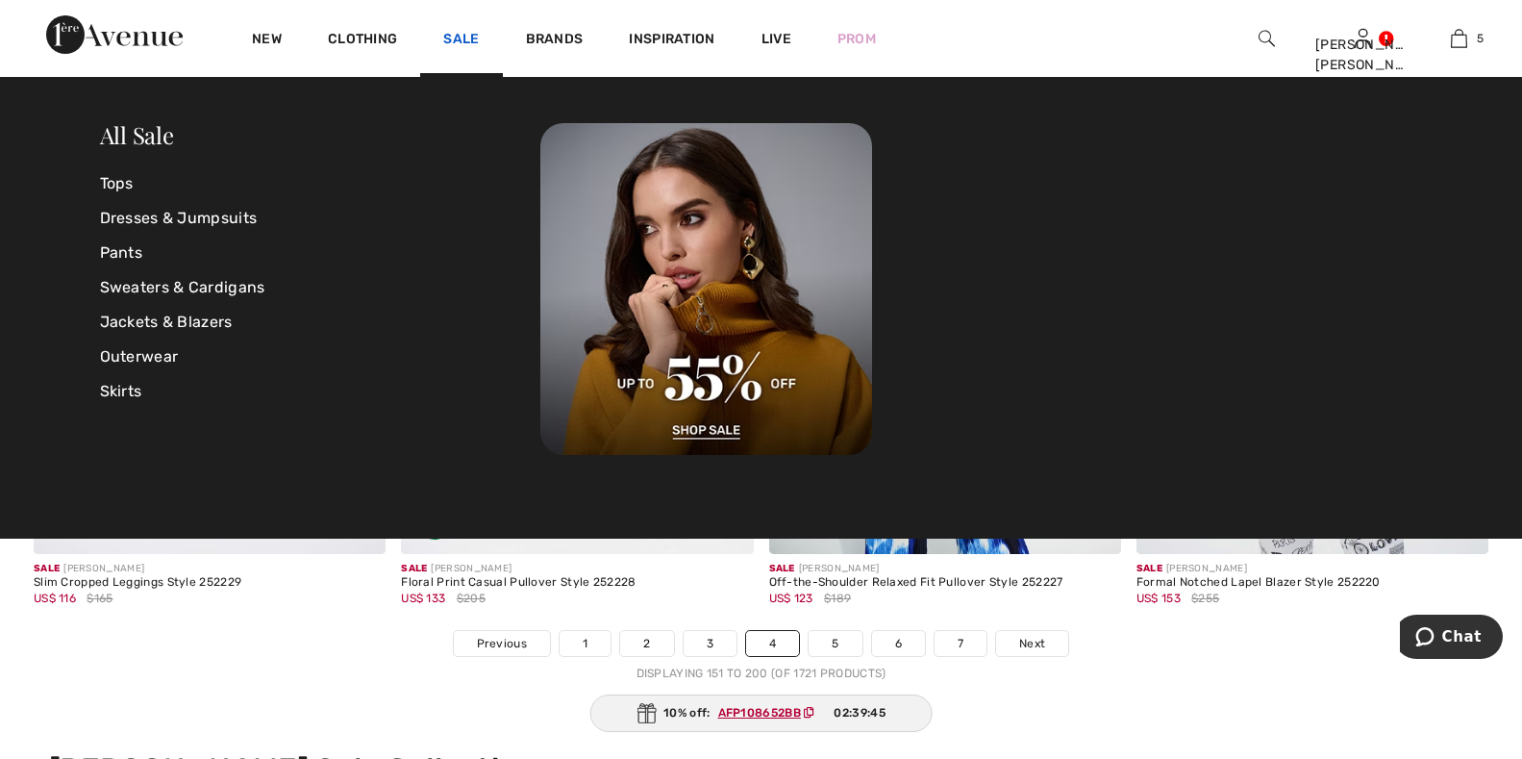
click at [458, 31] on link "Sale" at bounding box center [461, 41] width 36 height 20
click at [136, 251] on link "Pants" at bounding box center [320, 253] width 441 height 35
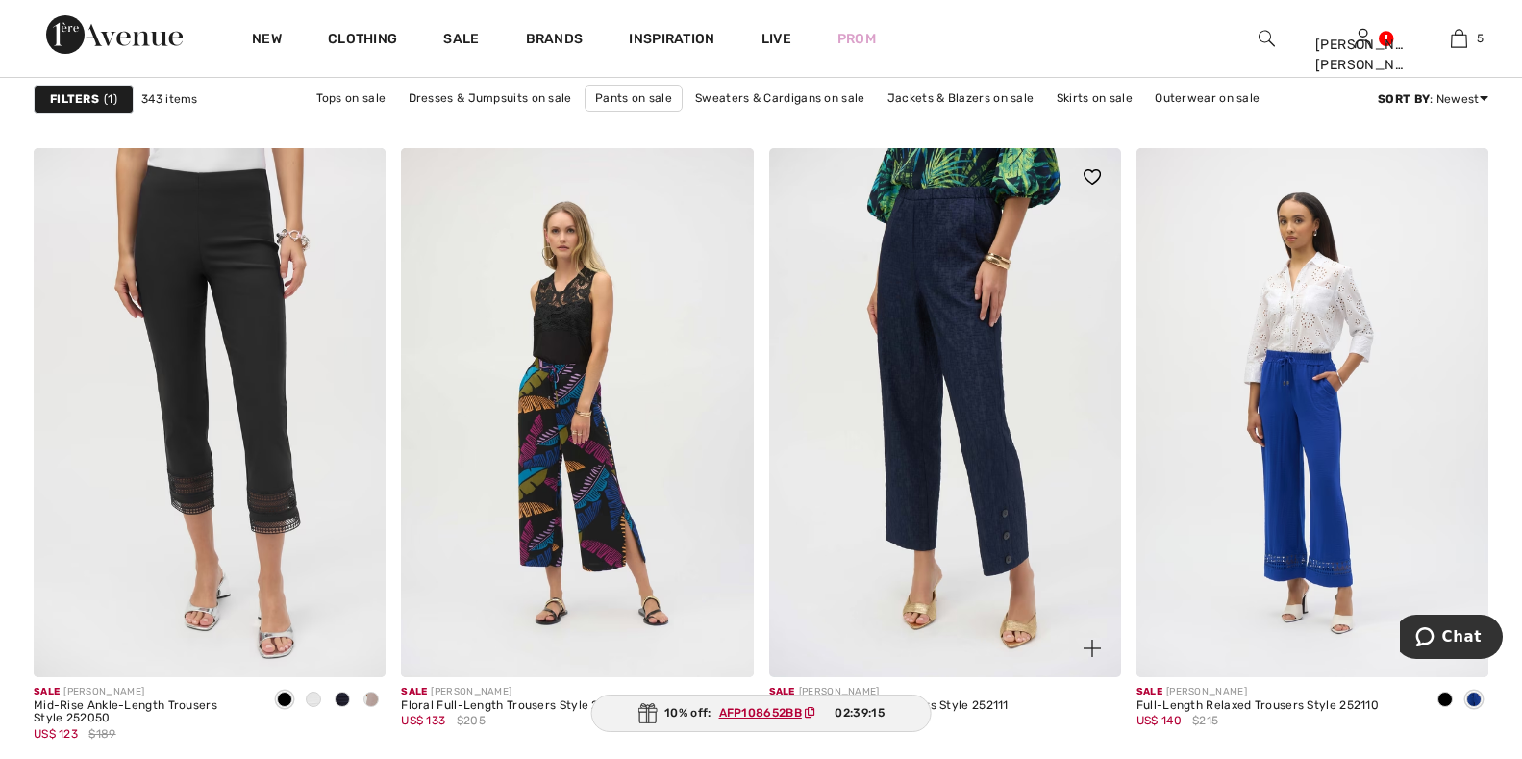
scroll to position [2884, 0]
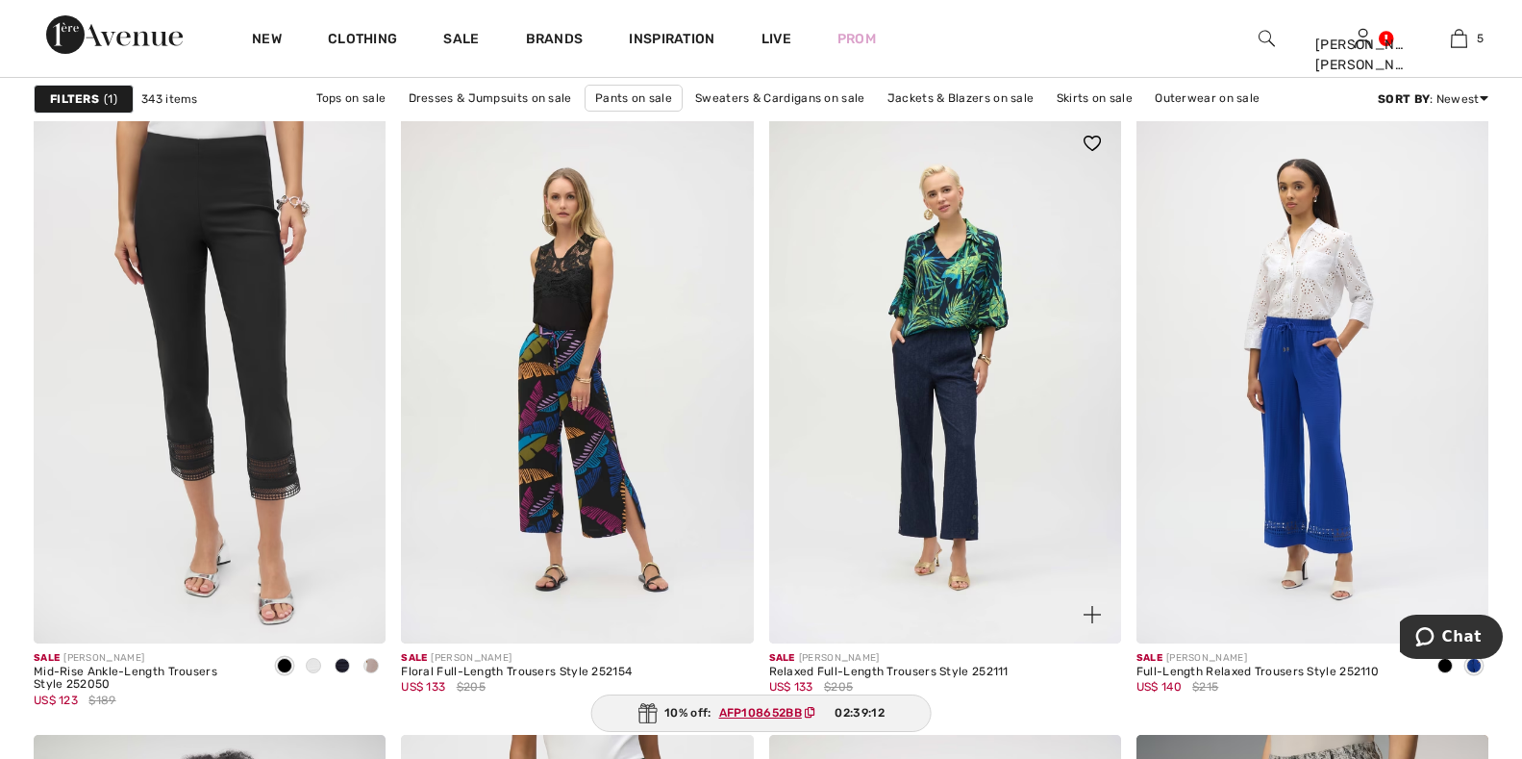
click at [1091, 610] on img at bounding box center [1092, 614] width 17 height 17
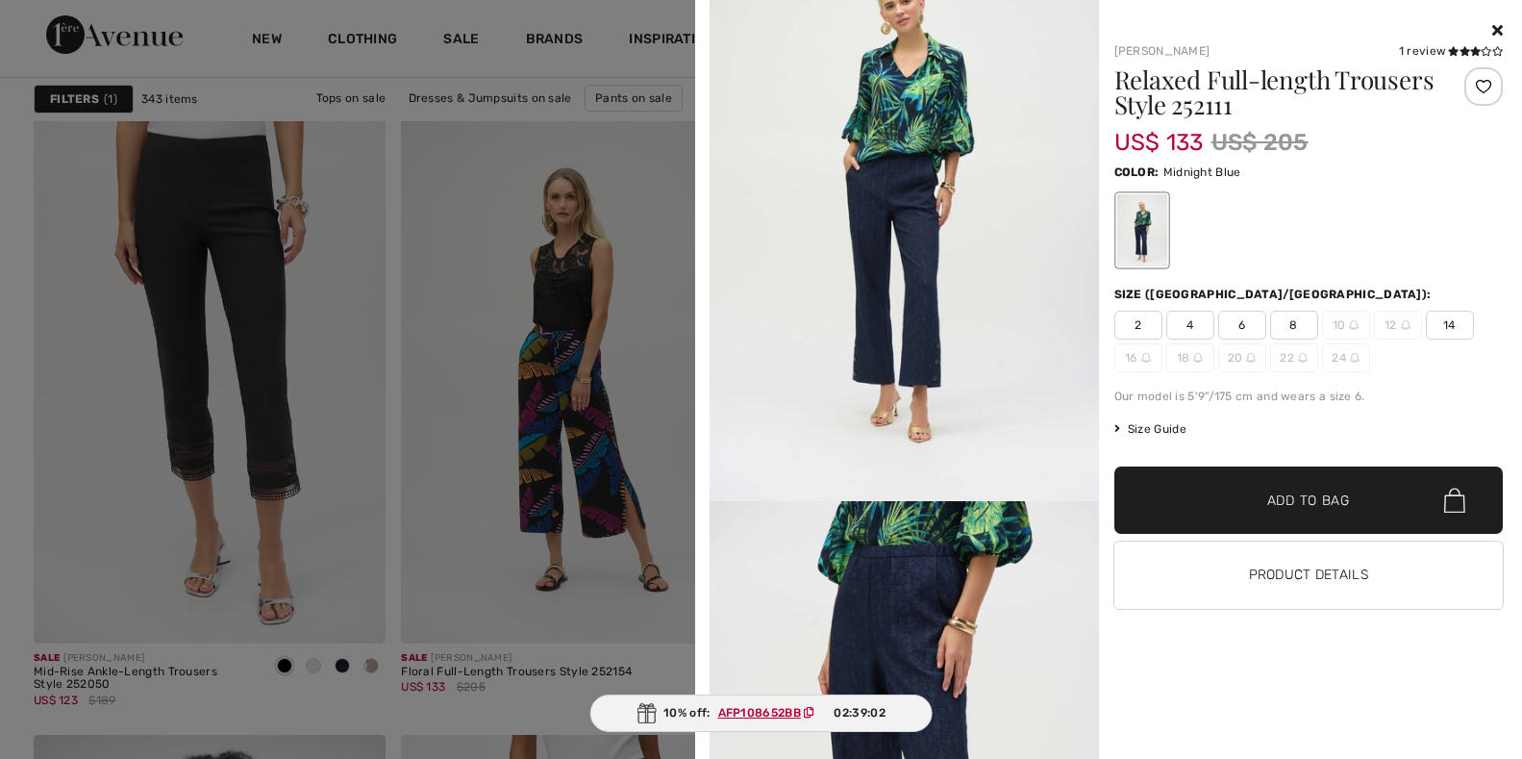
scroll to position [288, 0]
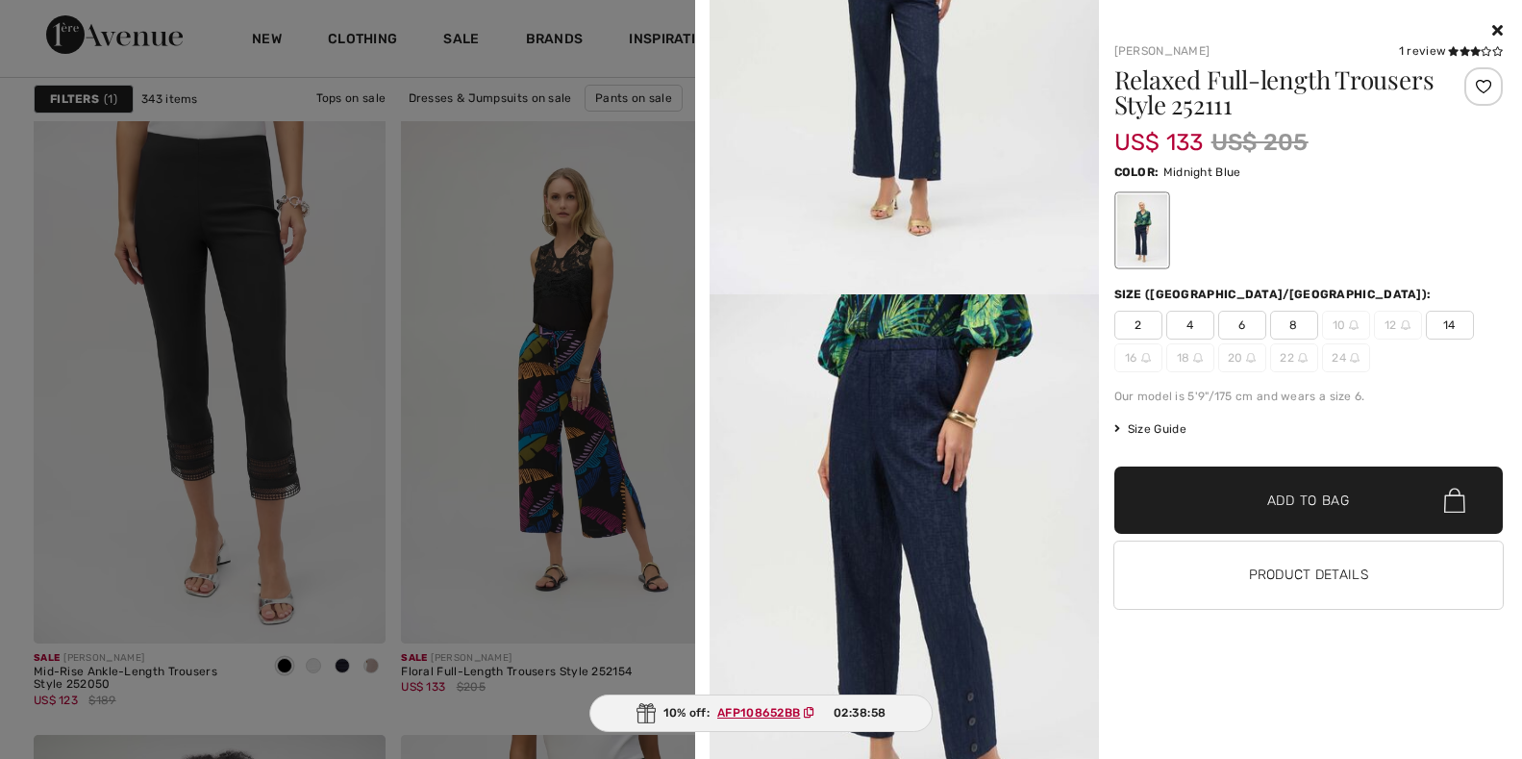
click at [1496, 27] on icon at bounding box center [1497, 29] width 11 height 15
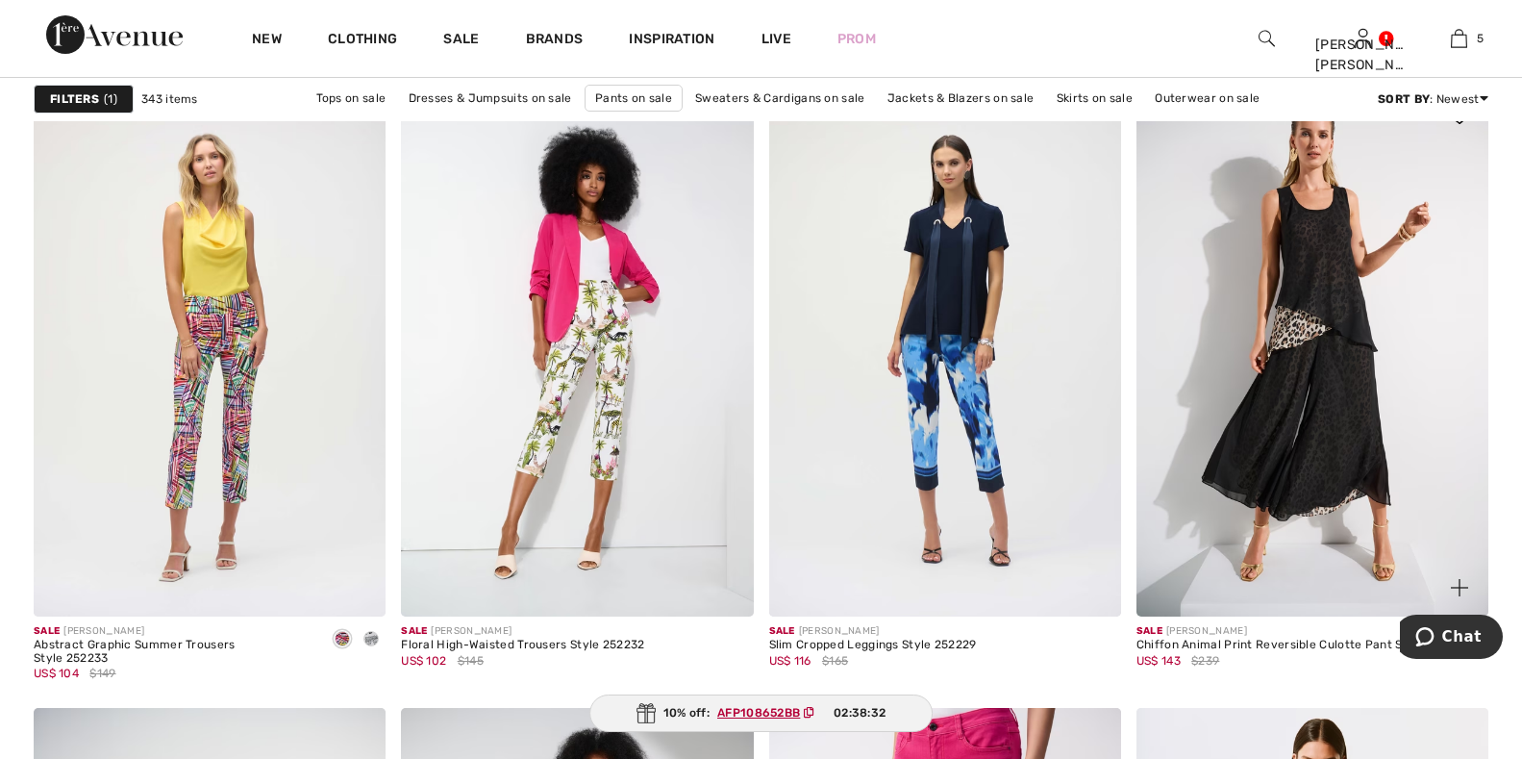
scroll to position [8364, 0]
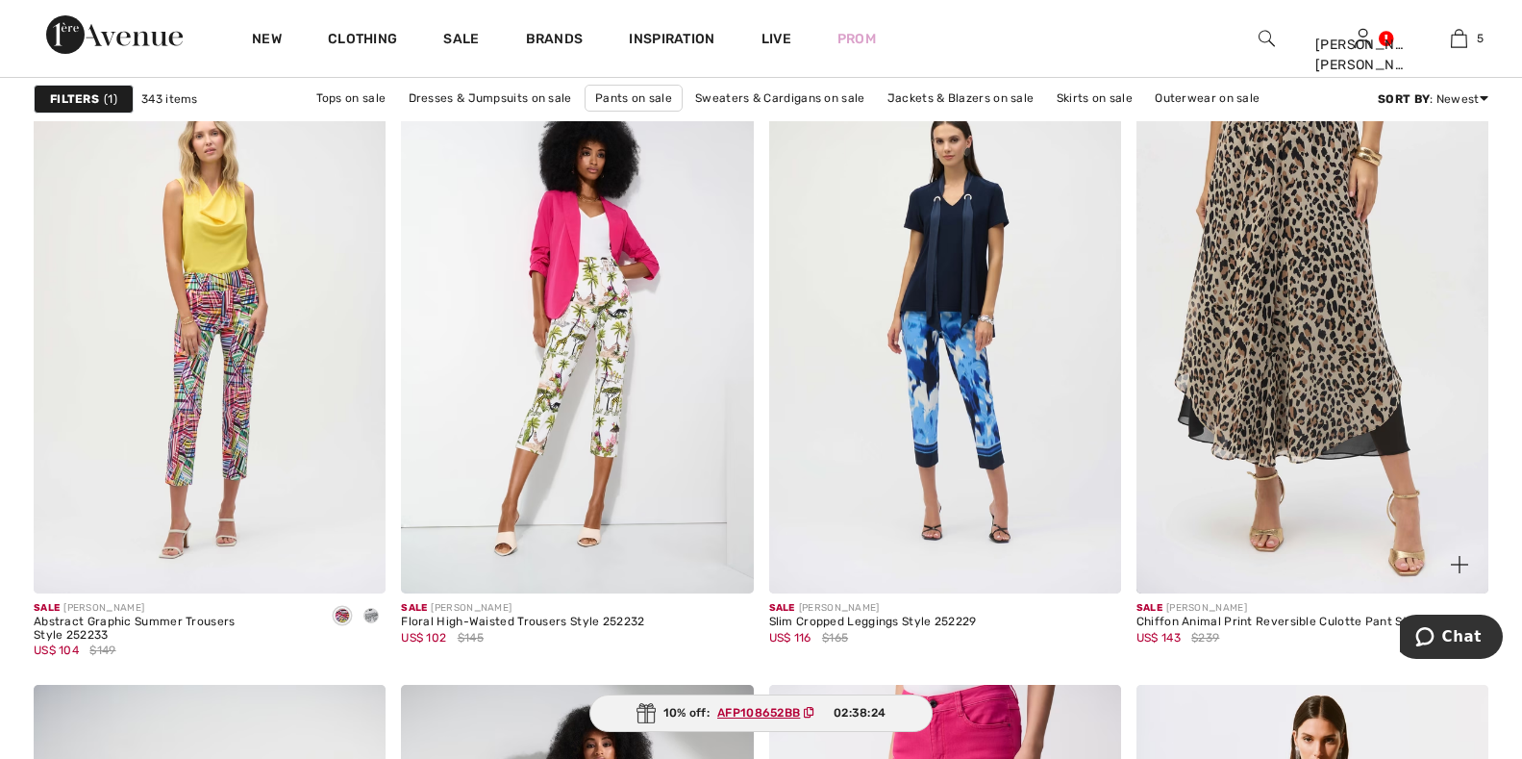
click at [1460, 563] on img at bounding box center [1459, 564] width 17 height 17
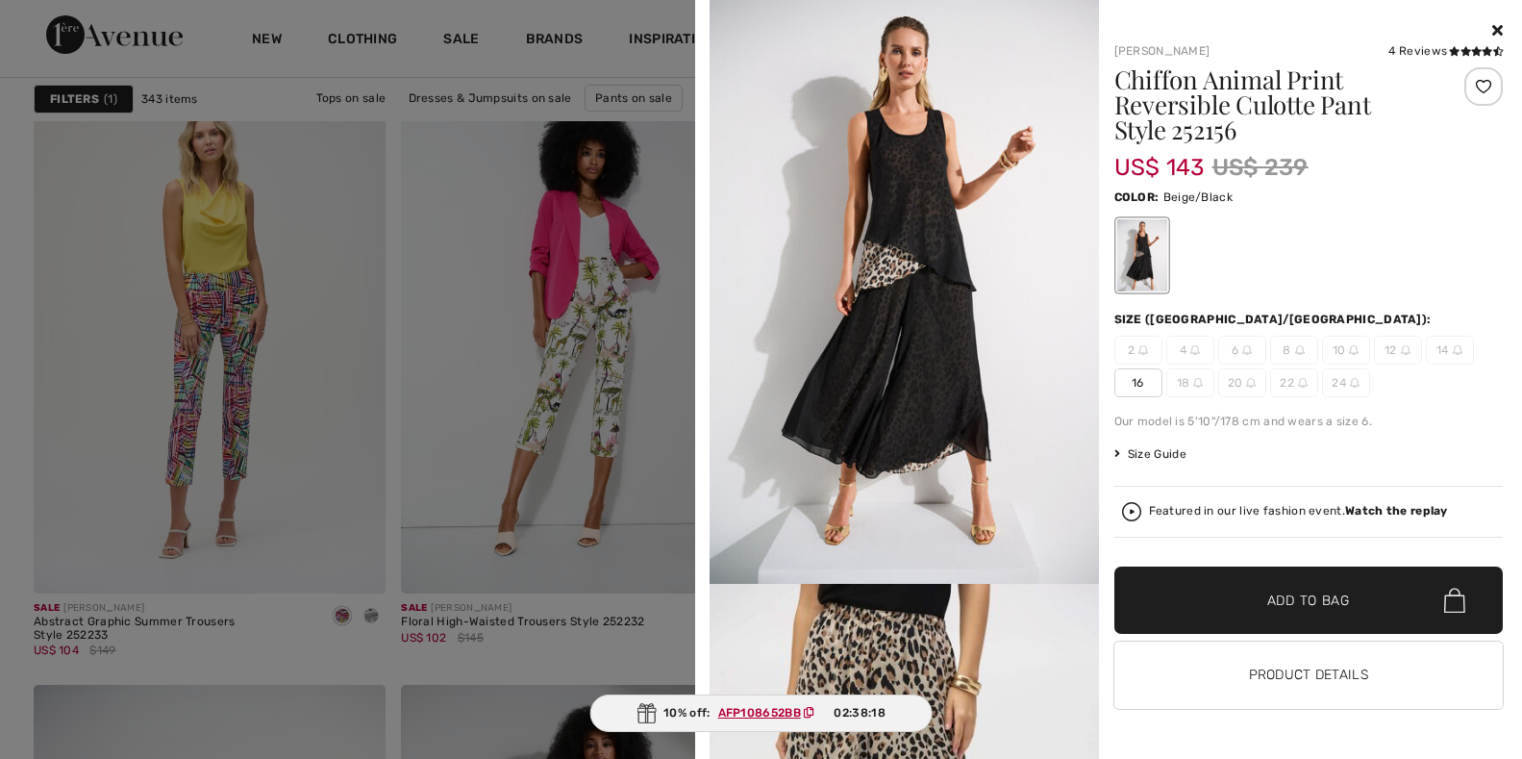
click at [1490, 37] on div at bounding box center [1308, 30] width 389 height 23
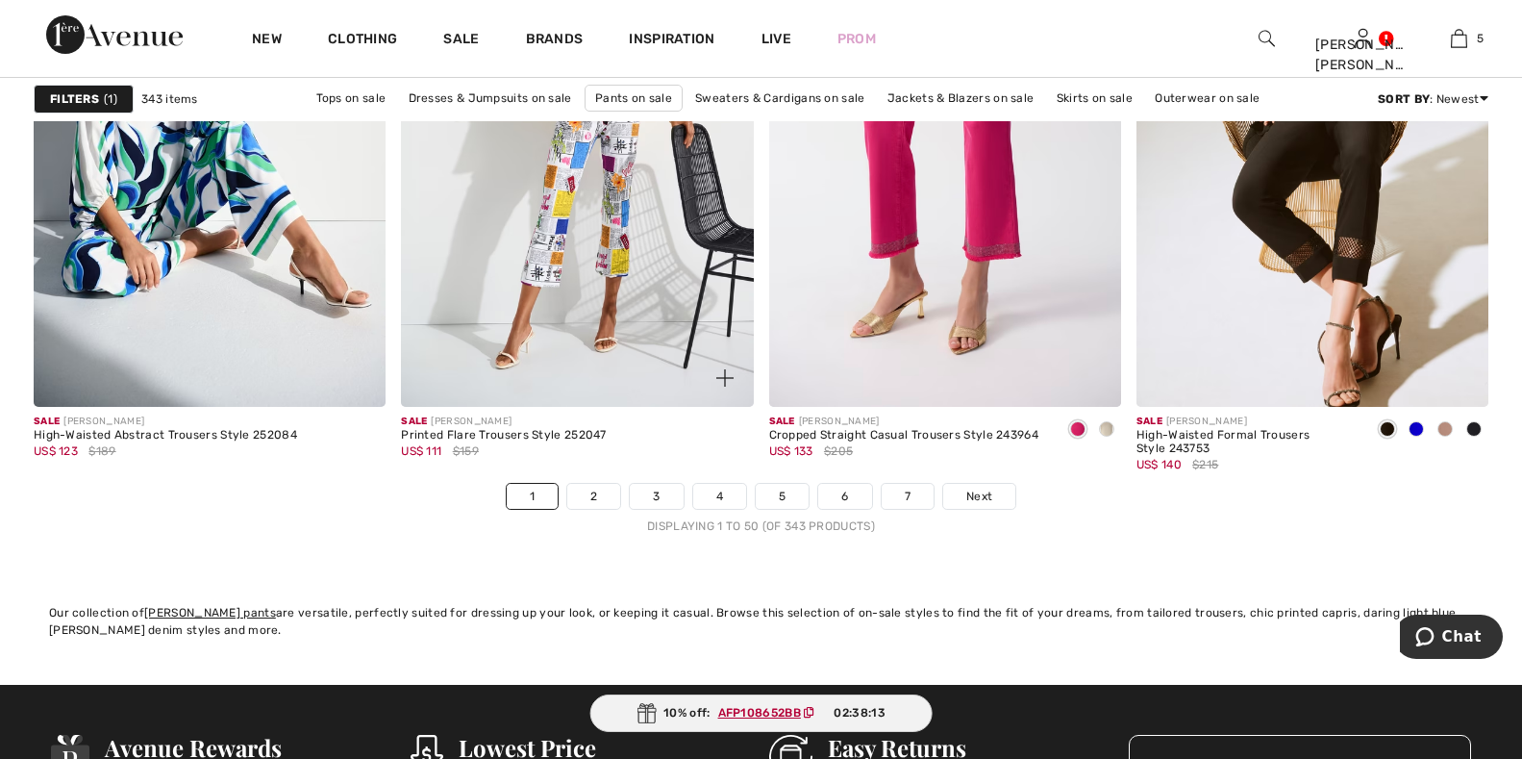
scroll to position [9133, 0]
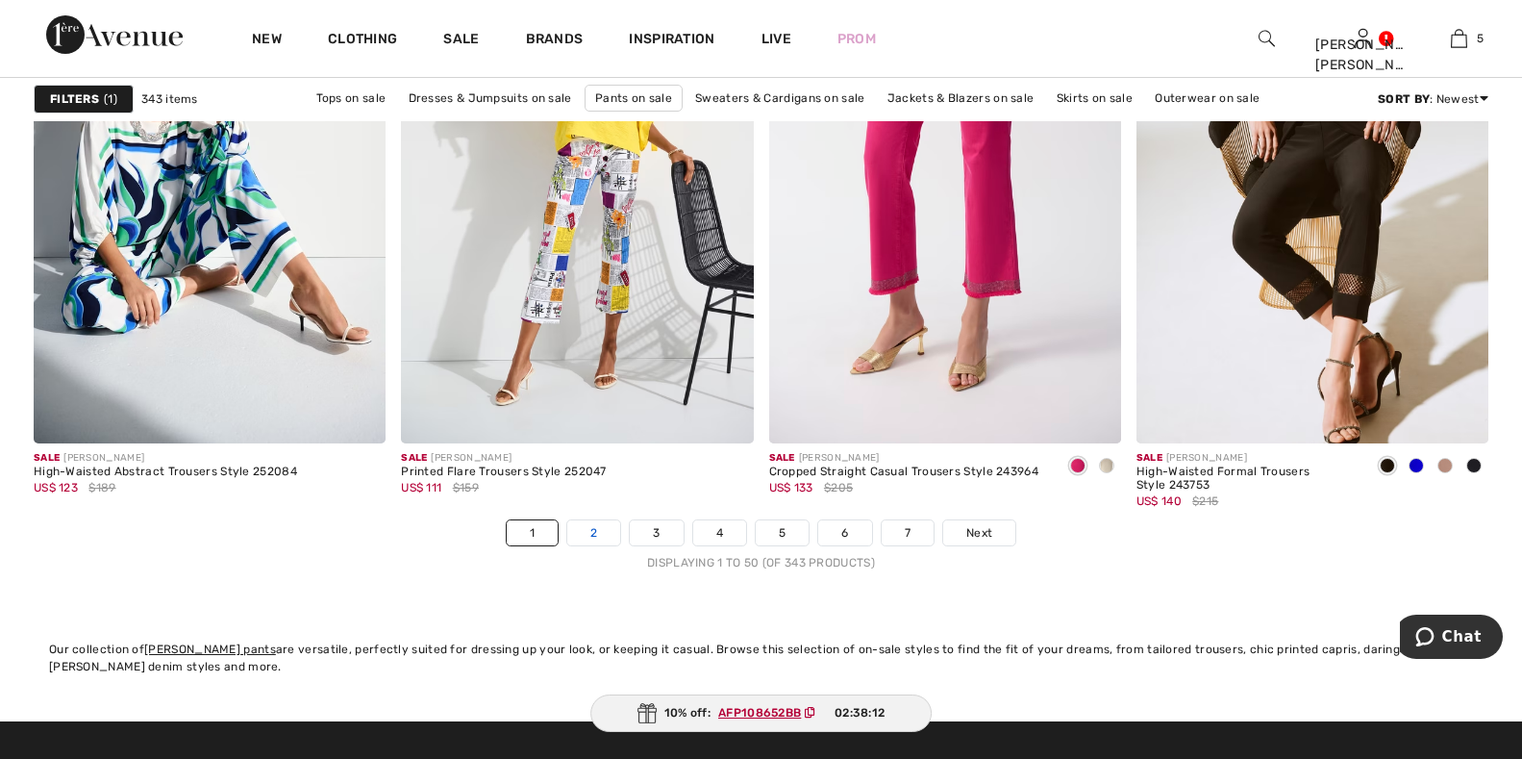
click at [579, 531] on link "2" at bounding box center [593, 532] width 53 height 25
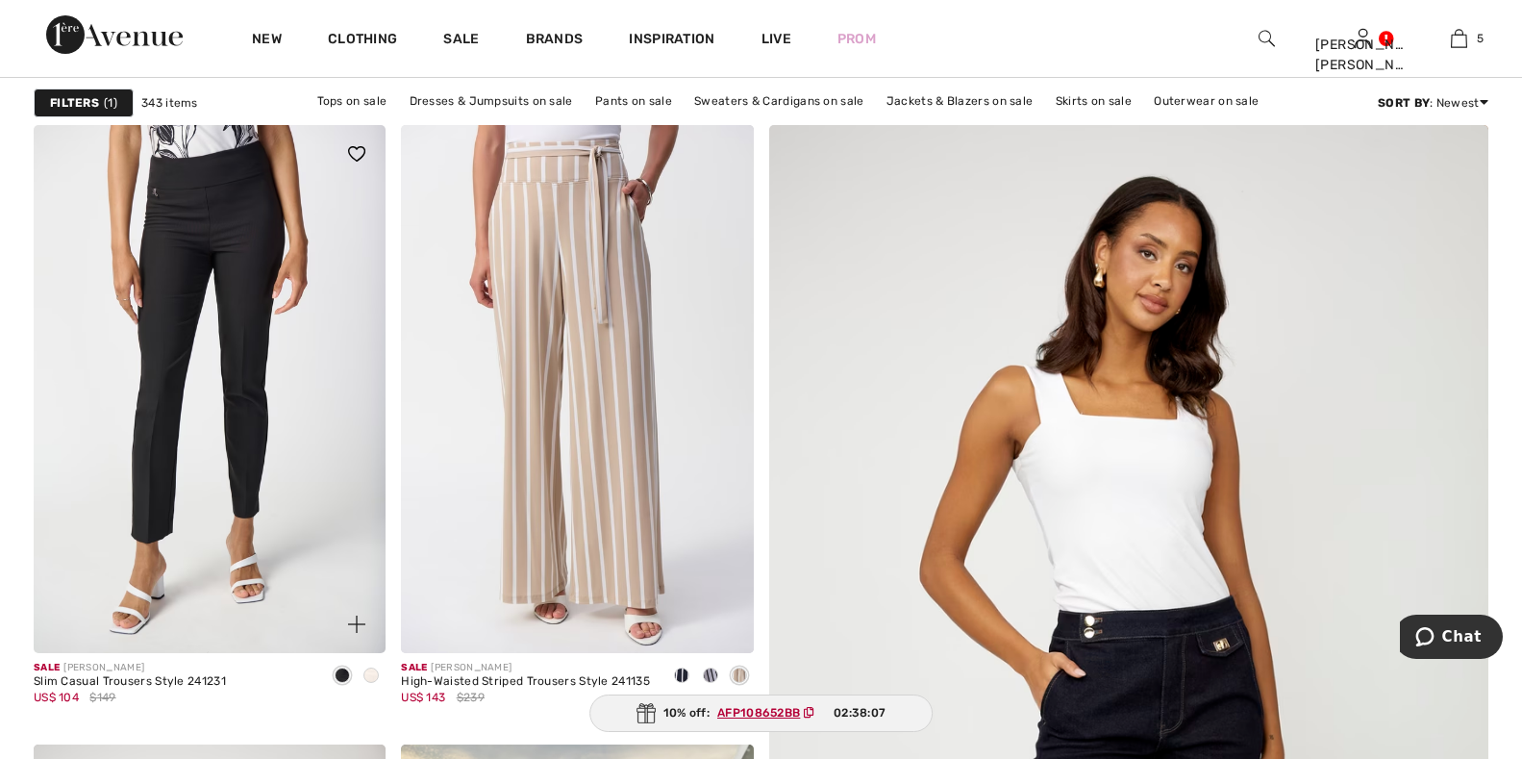
scroll to position [192, 0]
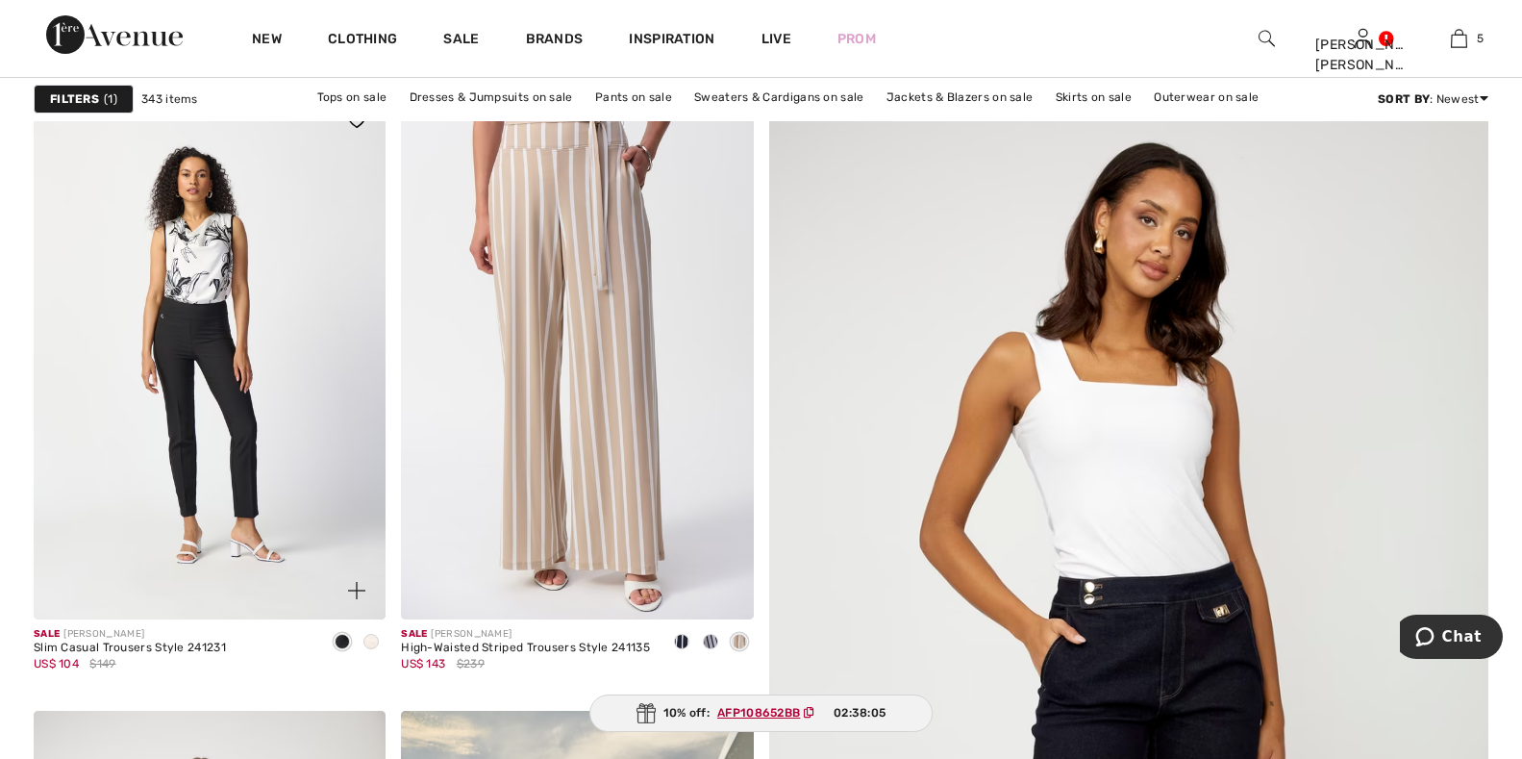
click at [342, 642] on span at bounding box center [342, 641] width 15 height 15
click at [358, 589] on img at bounding box center [356, 590] width 17 height 17
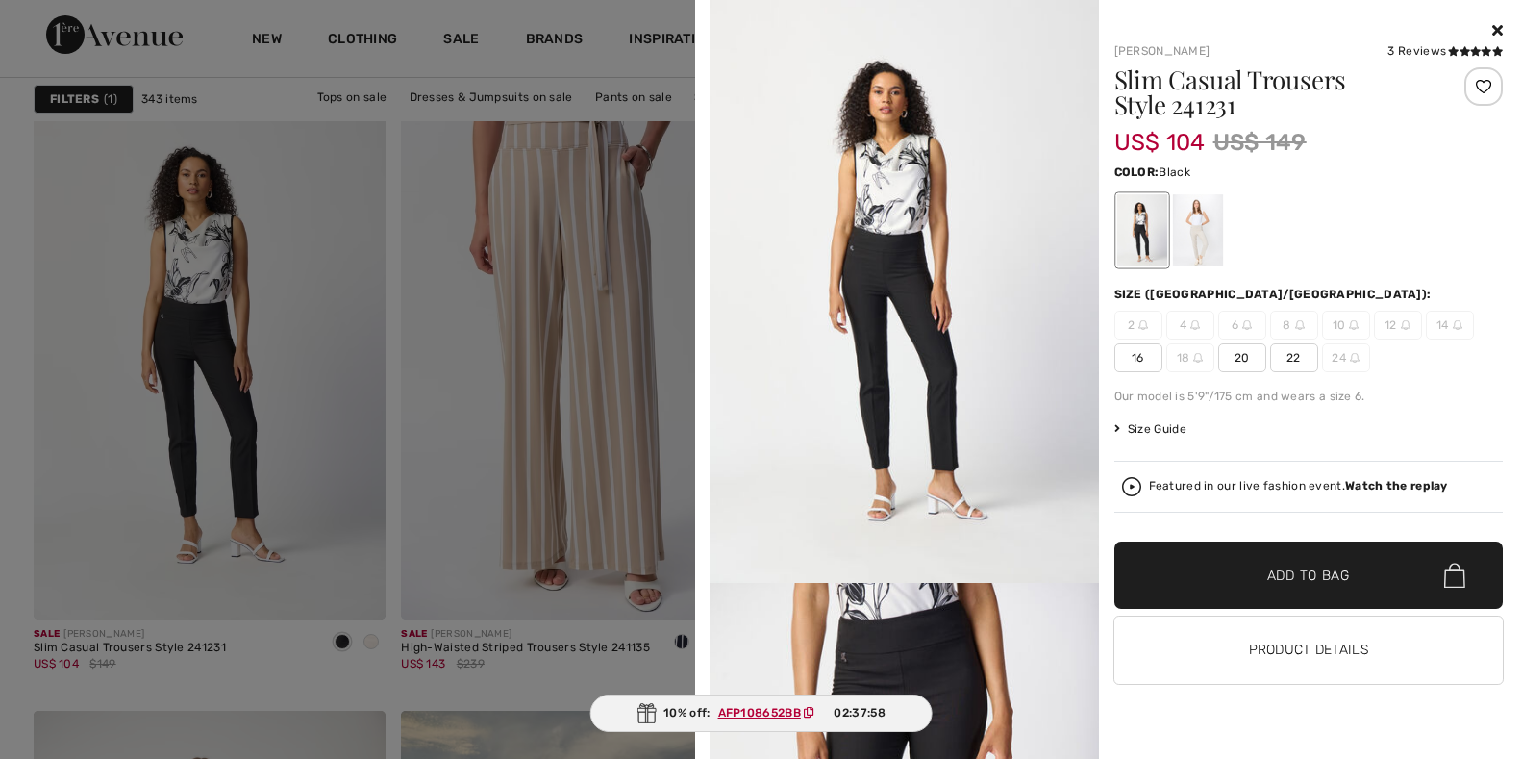
click at [1499, 29] on icon at bounding box center [1497, 29] width 11 height 15
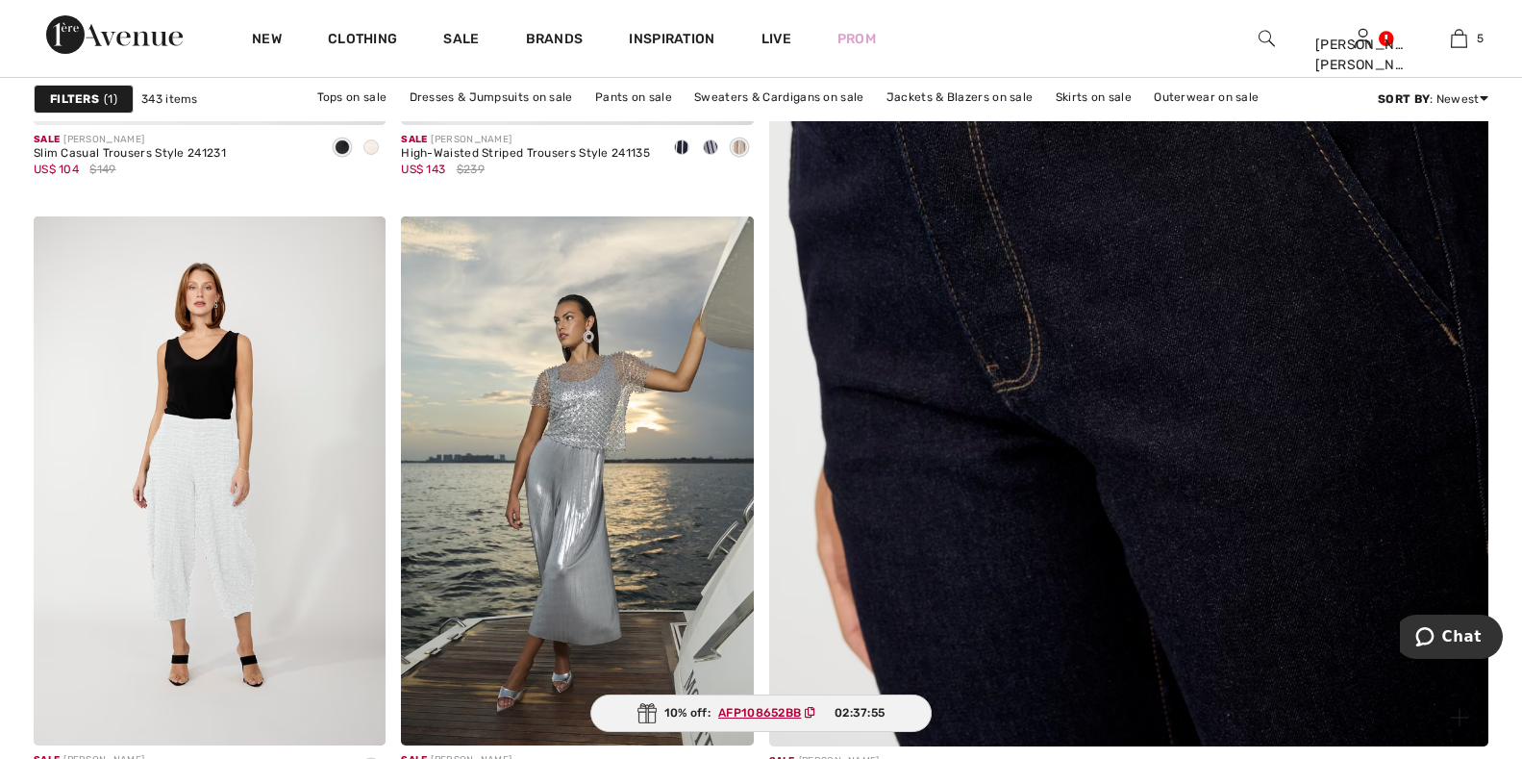
scroll to position [865, 0]
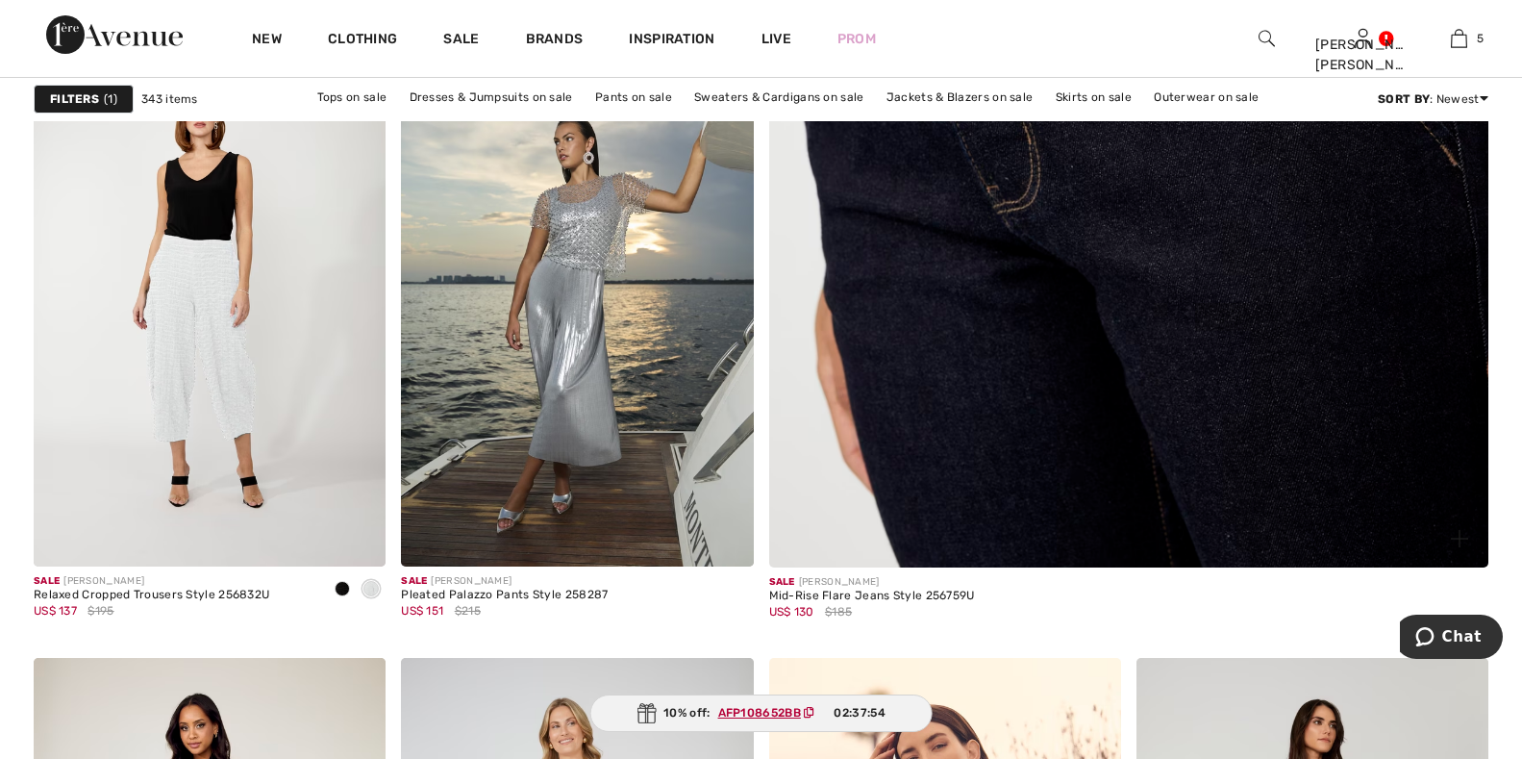
click at [1204, 376] on img at bounding box center [1128, 65] width 863 height 1295
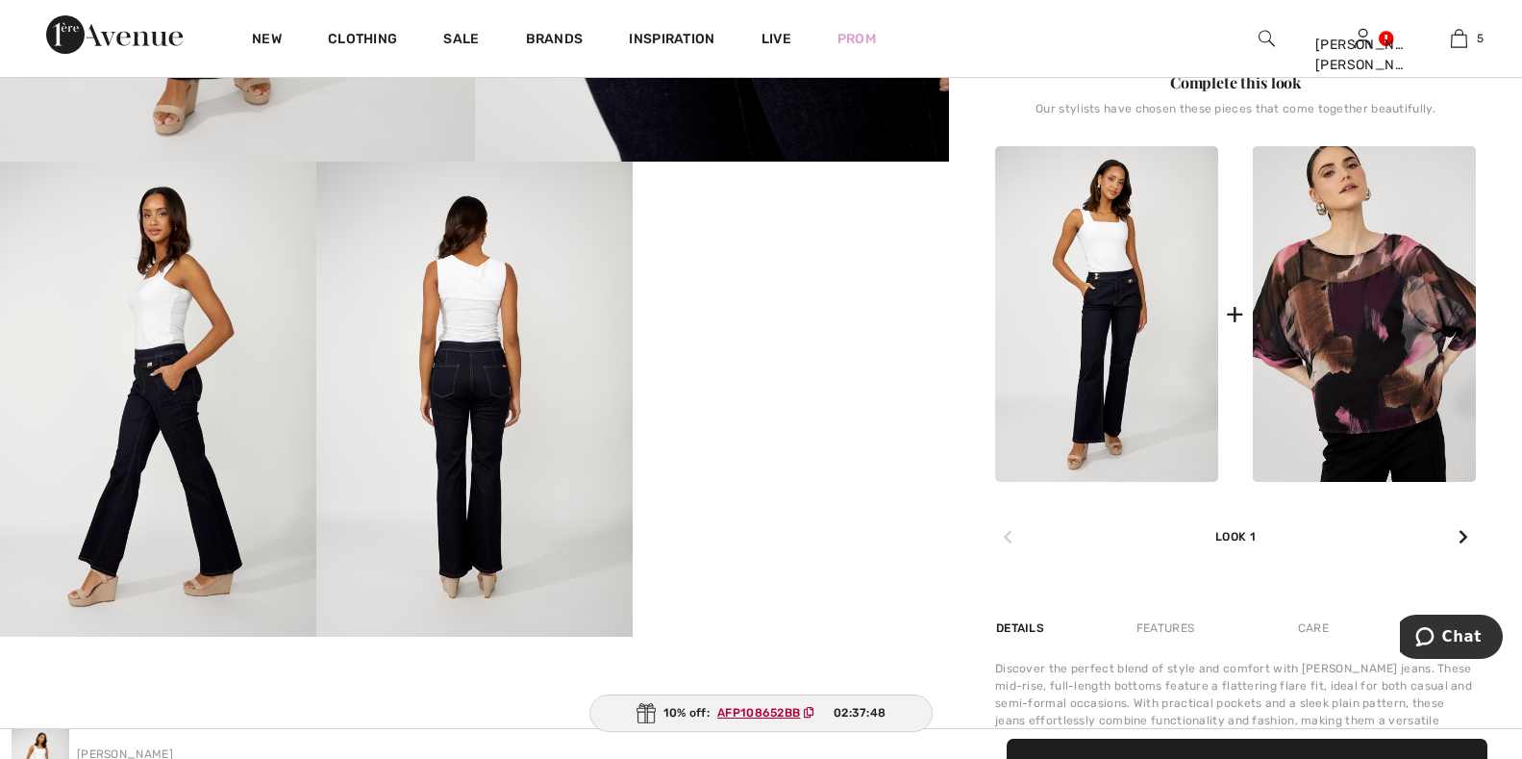
scroll to position [673, 0]
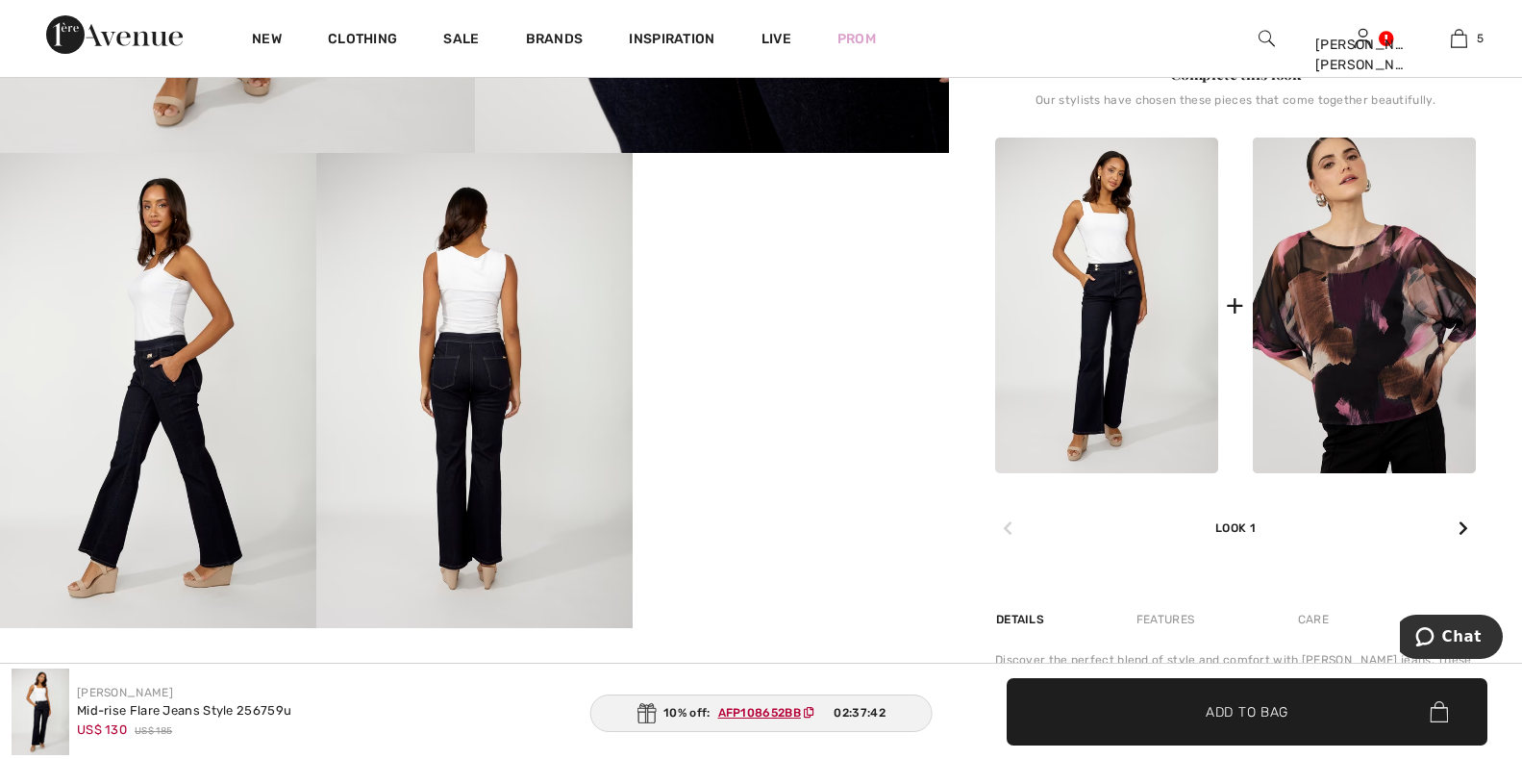
click at [797, 311] on video "Your browser does not support the video tag." at bounding box center [791, 232] width 316 height 159
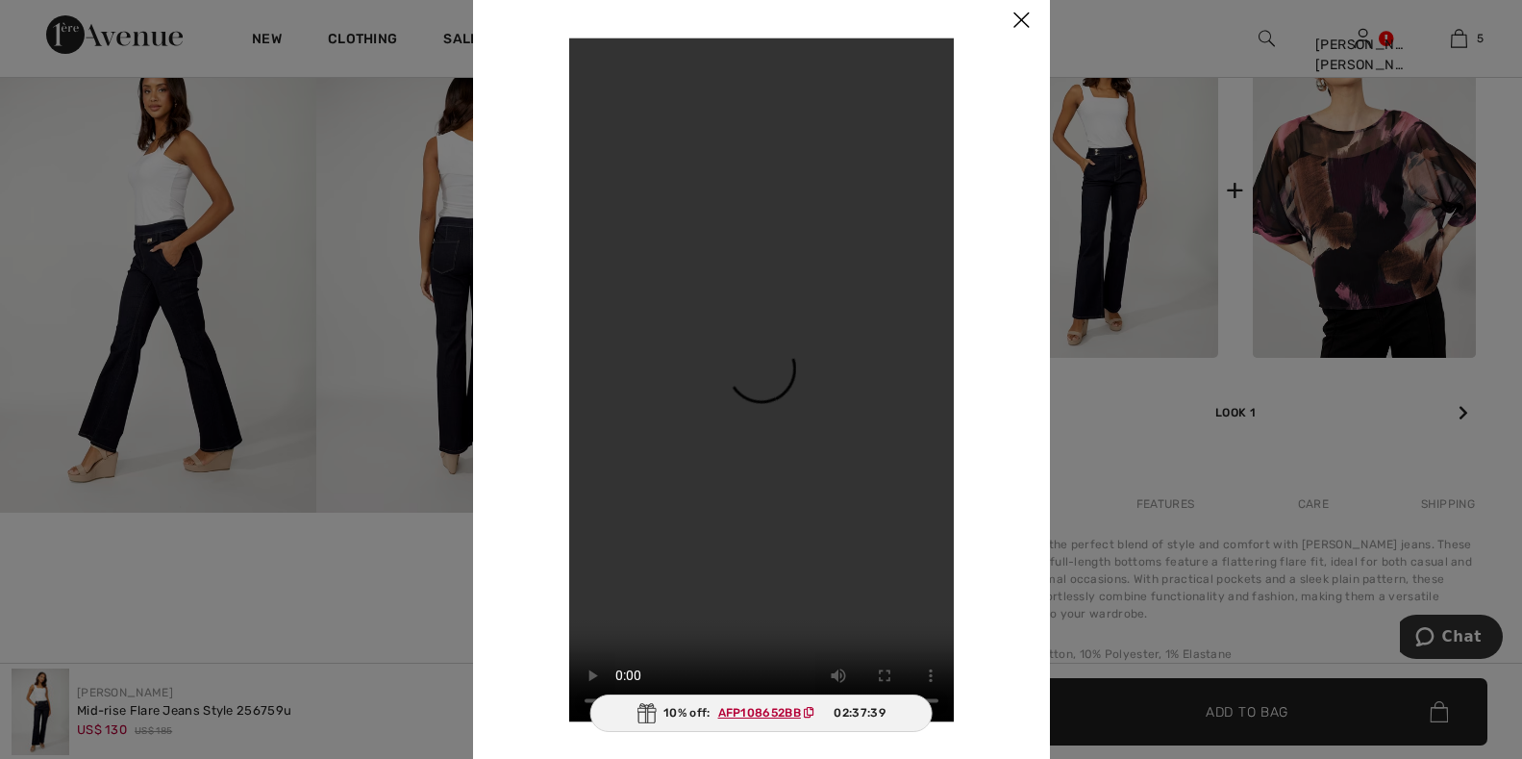
scroll to position [961, 0]
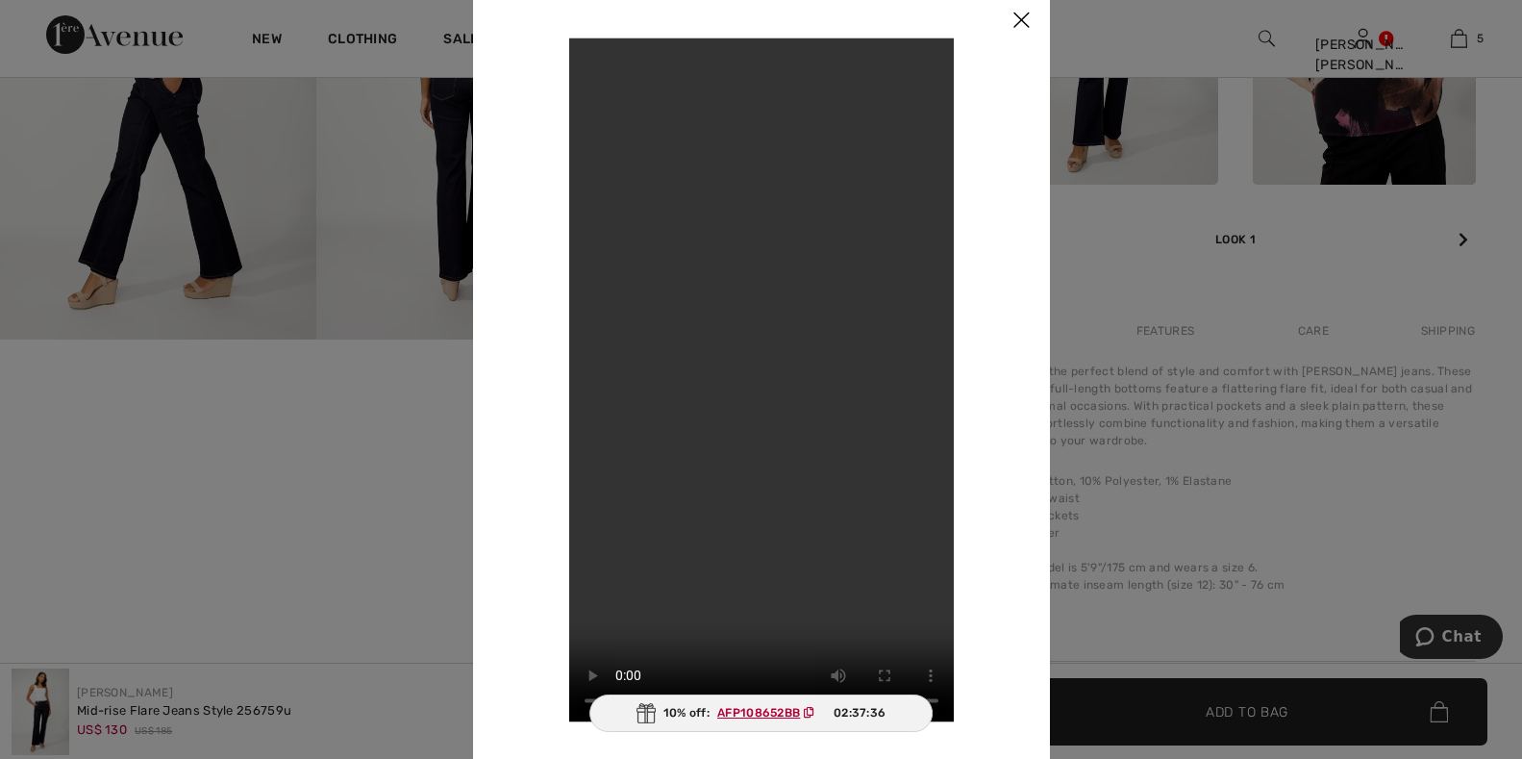
click at [1017, 21] on img at bounding box center [1021, 21] width 58 height 60
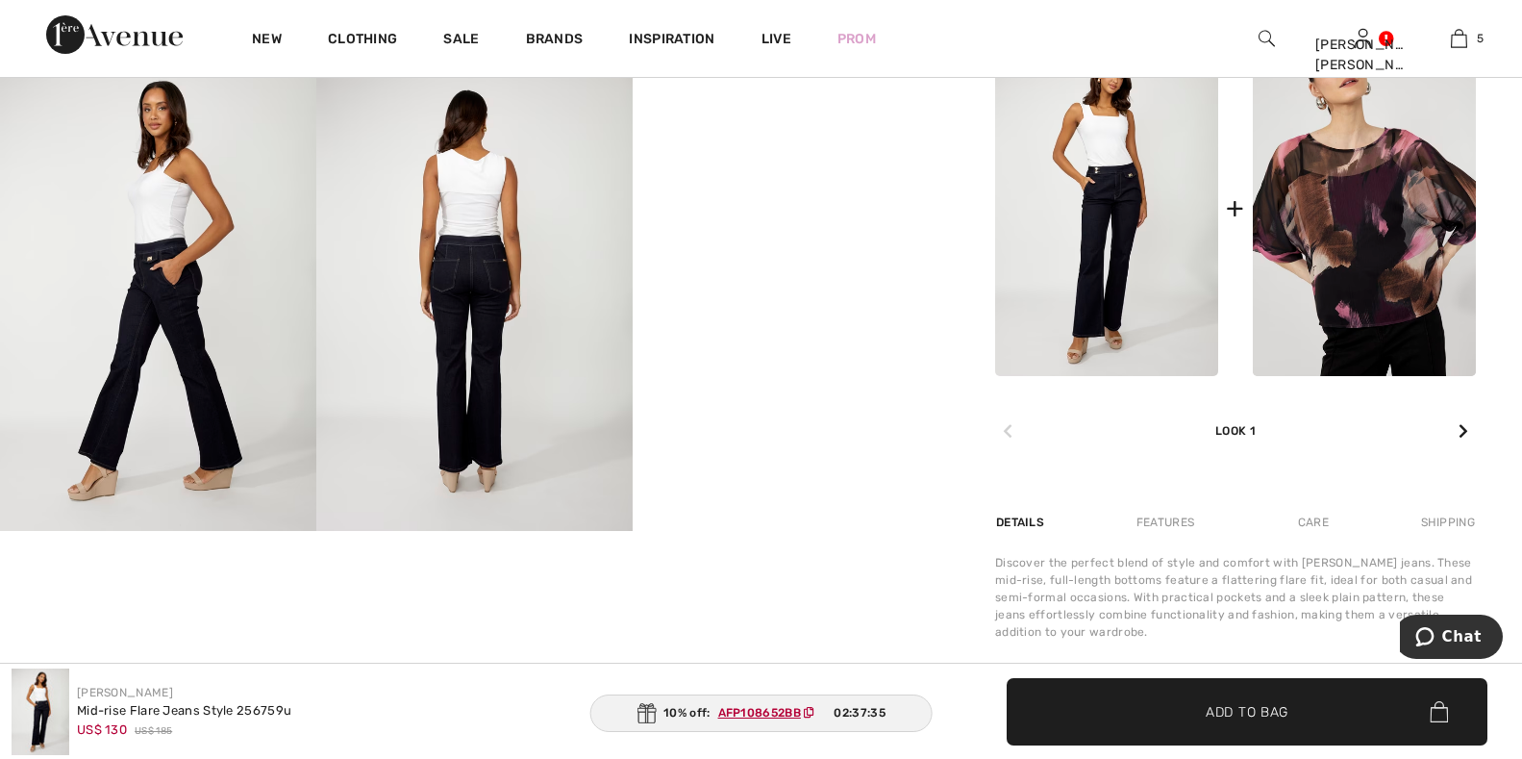
scroll to position [769, 0]
click at [459, 262] on img at bounding box center [474, 294] width 316 height 475
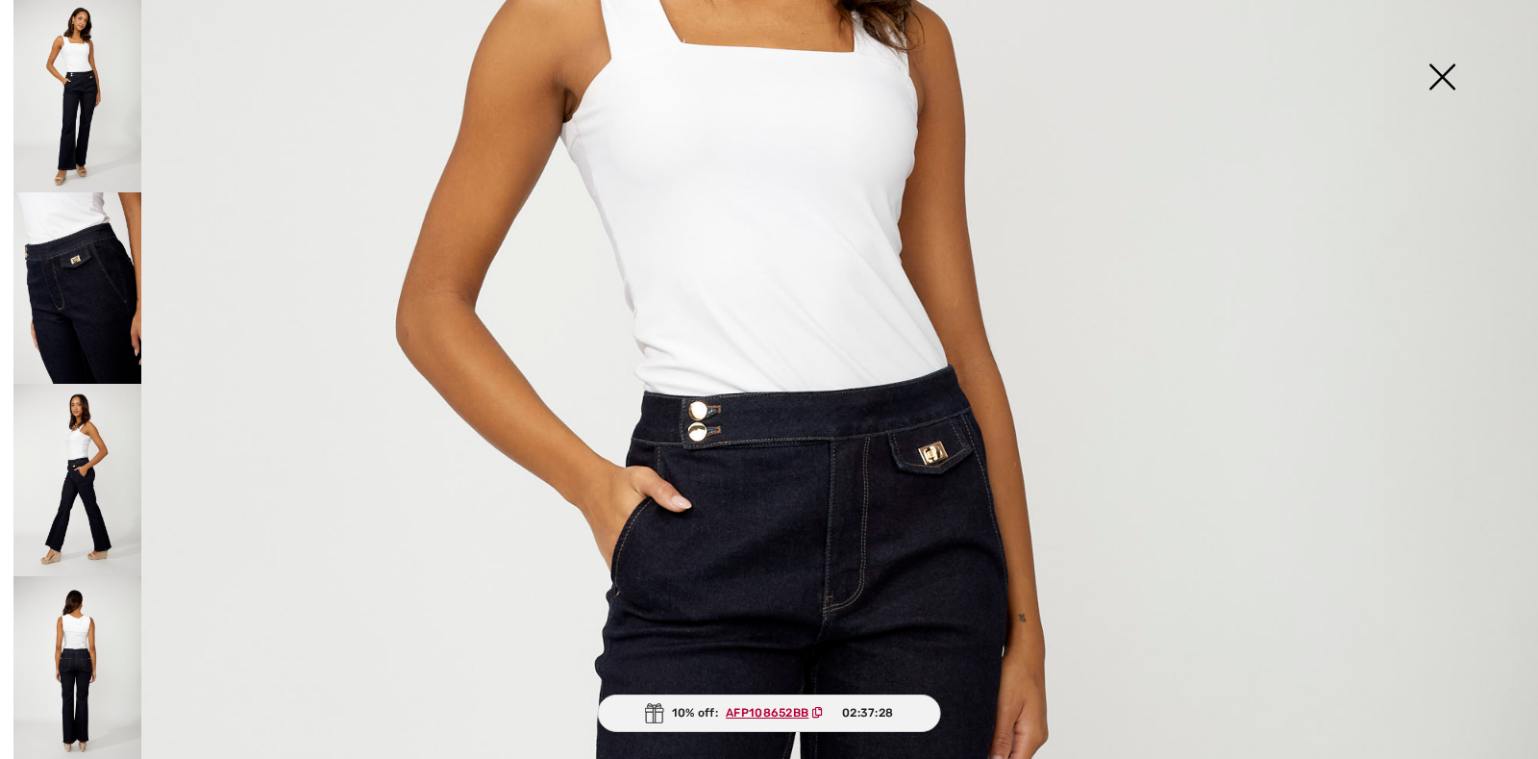
scroll to position [577, 0]
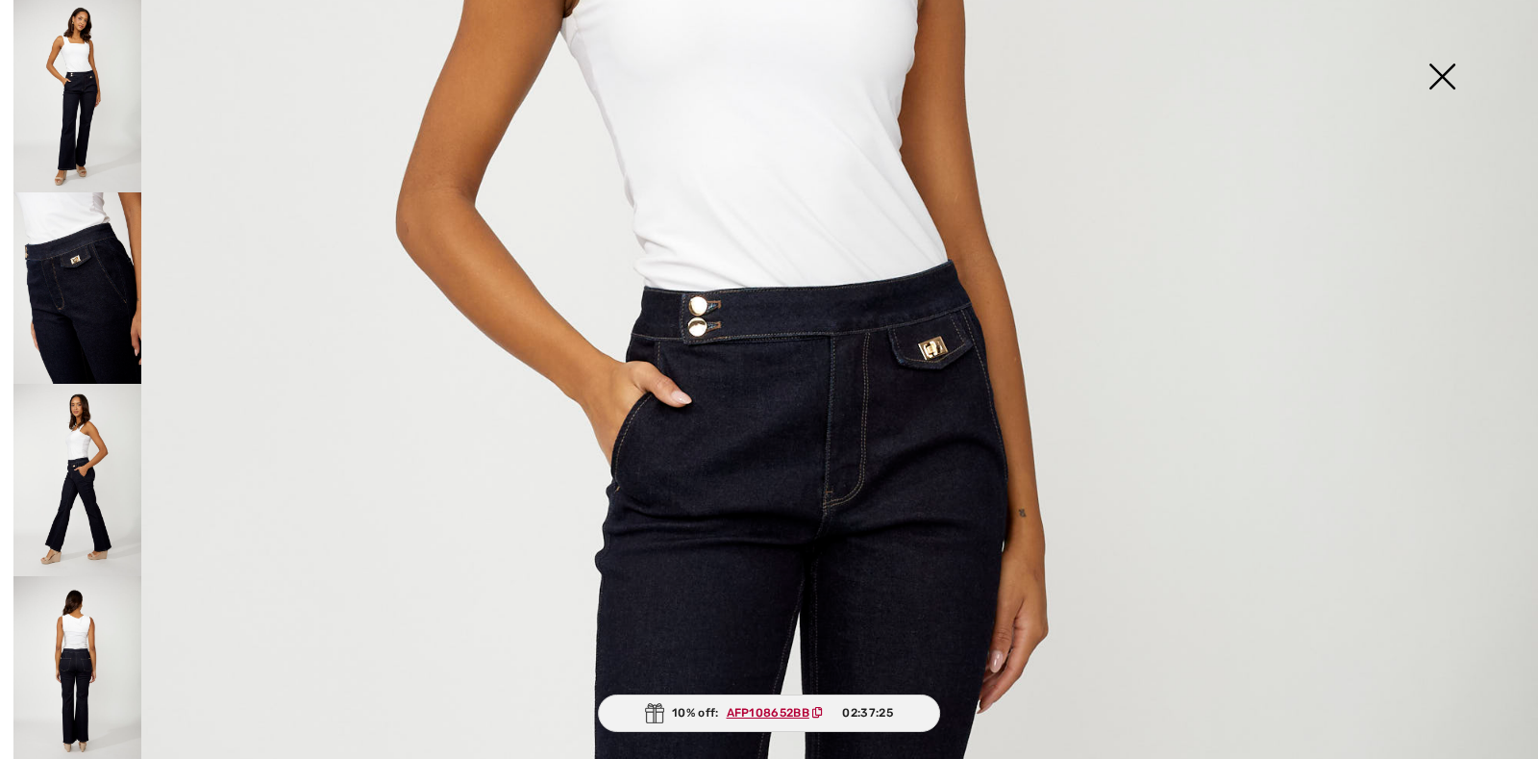
click at [730, 317] on img at bounding box center [769, 576] width 1538 height 2307
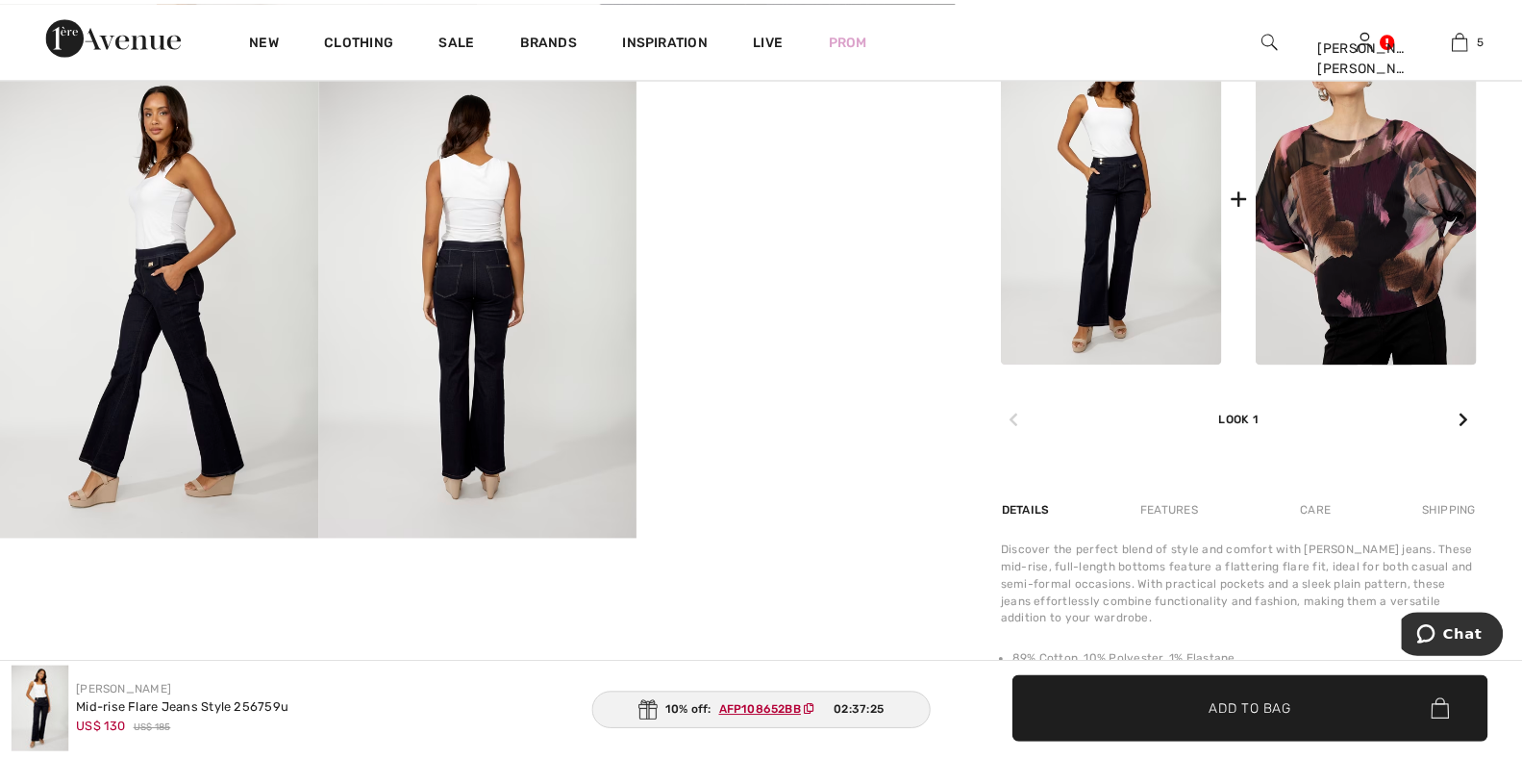
scroll to position [769, 0]
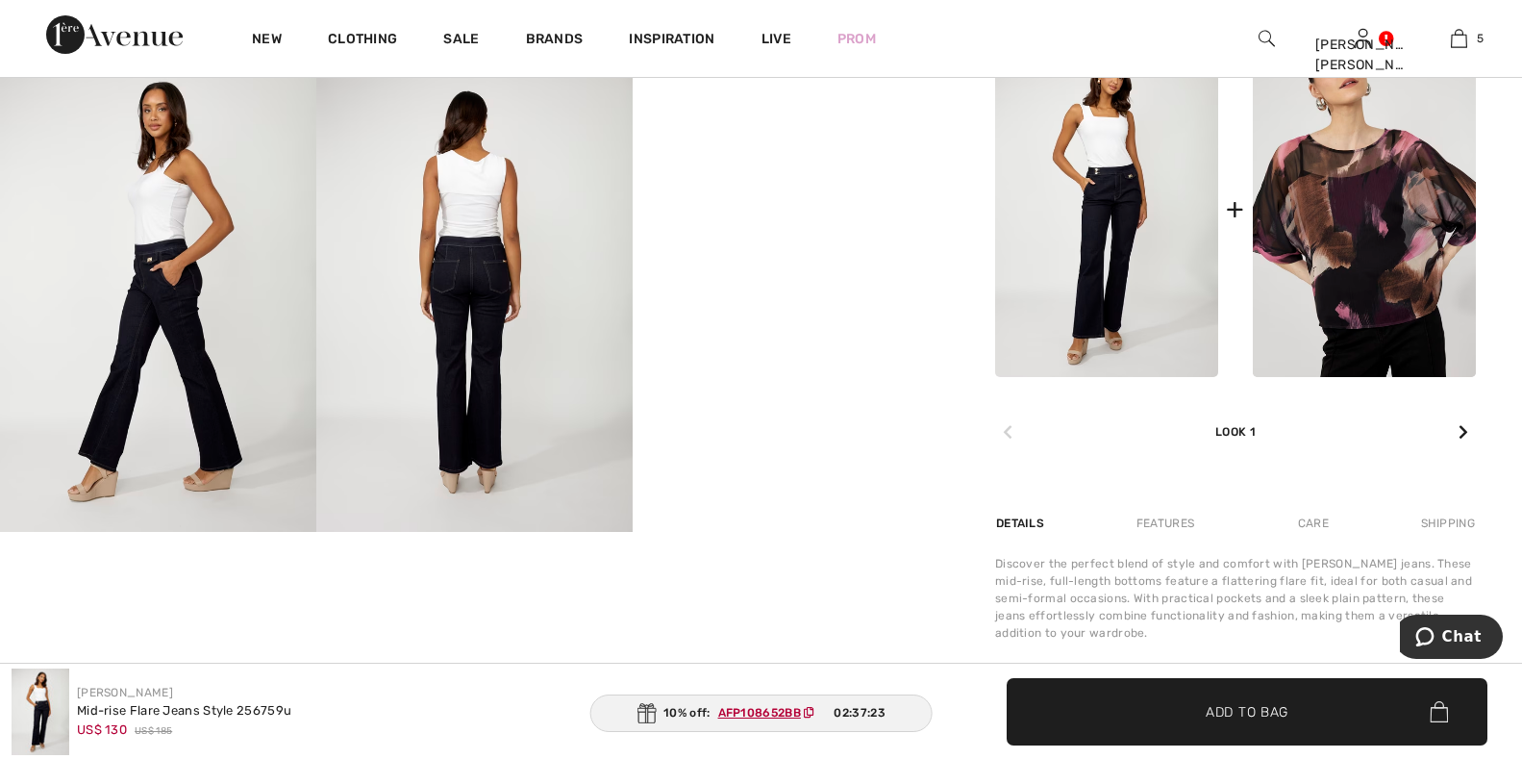
click at [475, 299] on img at bounding box center [474, 294] width 316 height 475
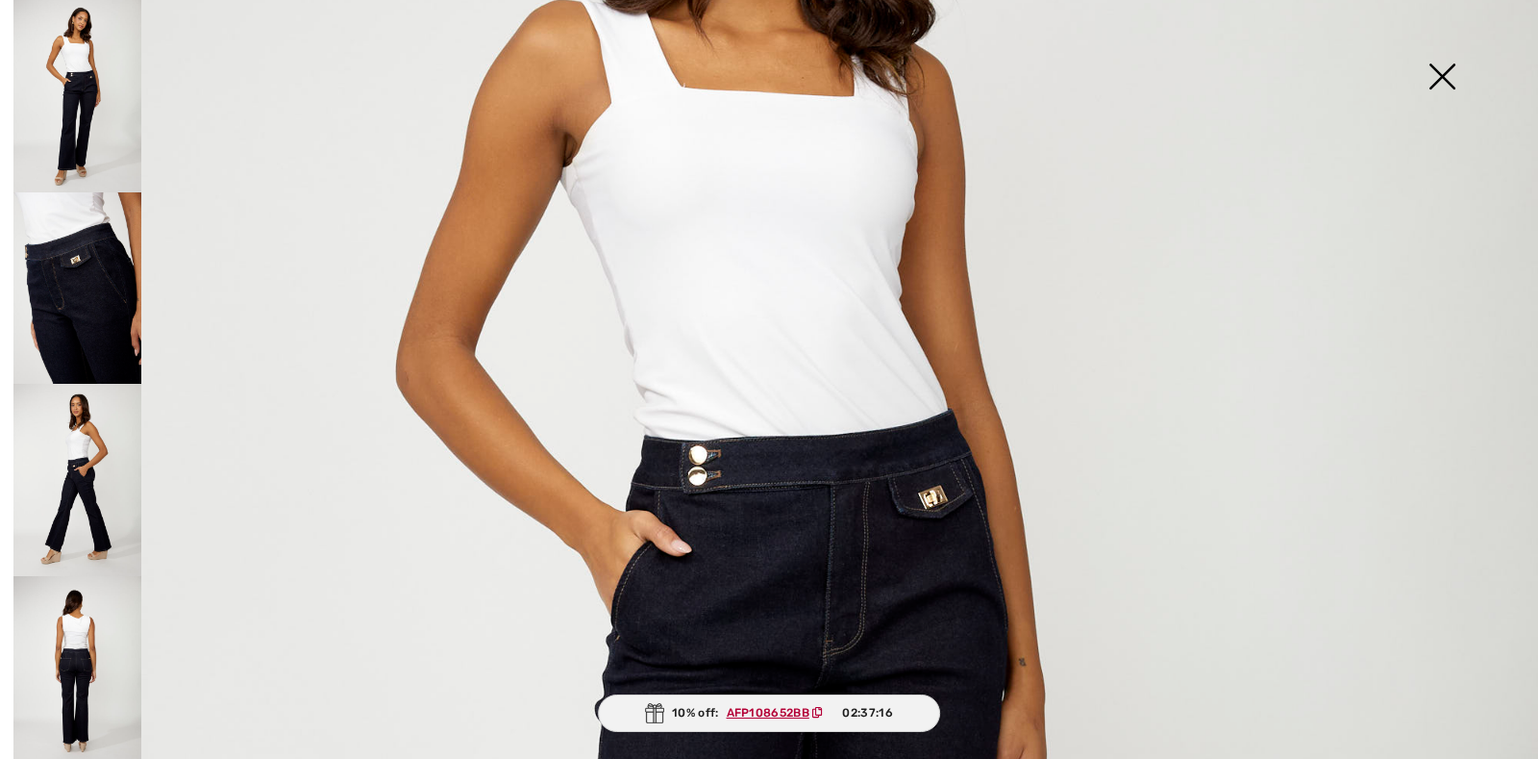
scroll to position [371, 0]
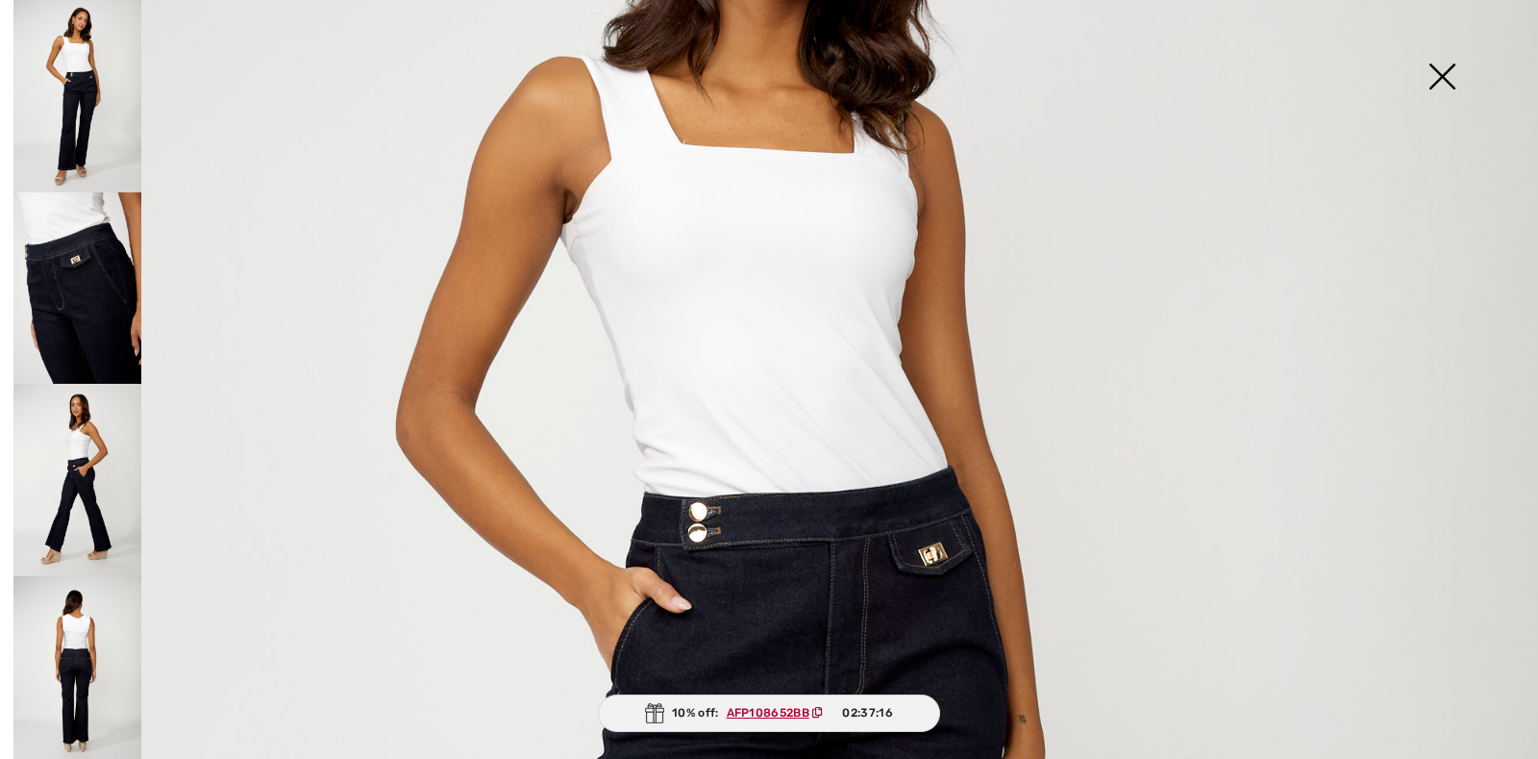
click at [1443, 82] on img at bounding box center [1442, 78] width 96 height 99
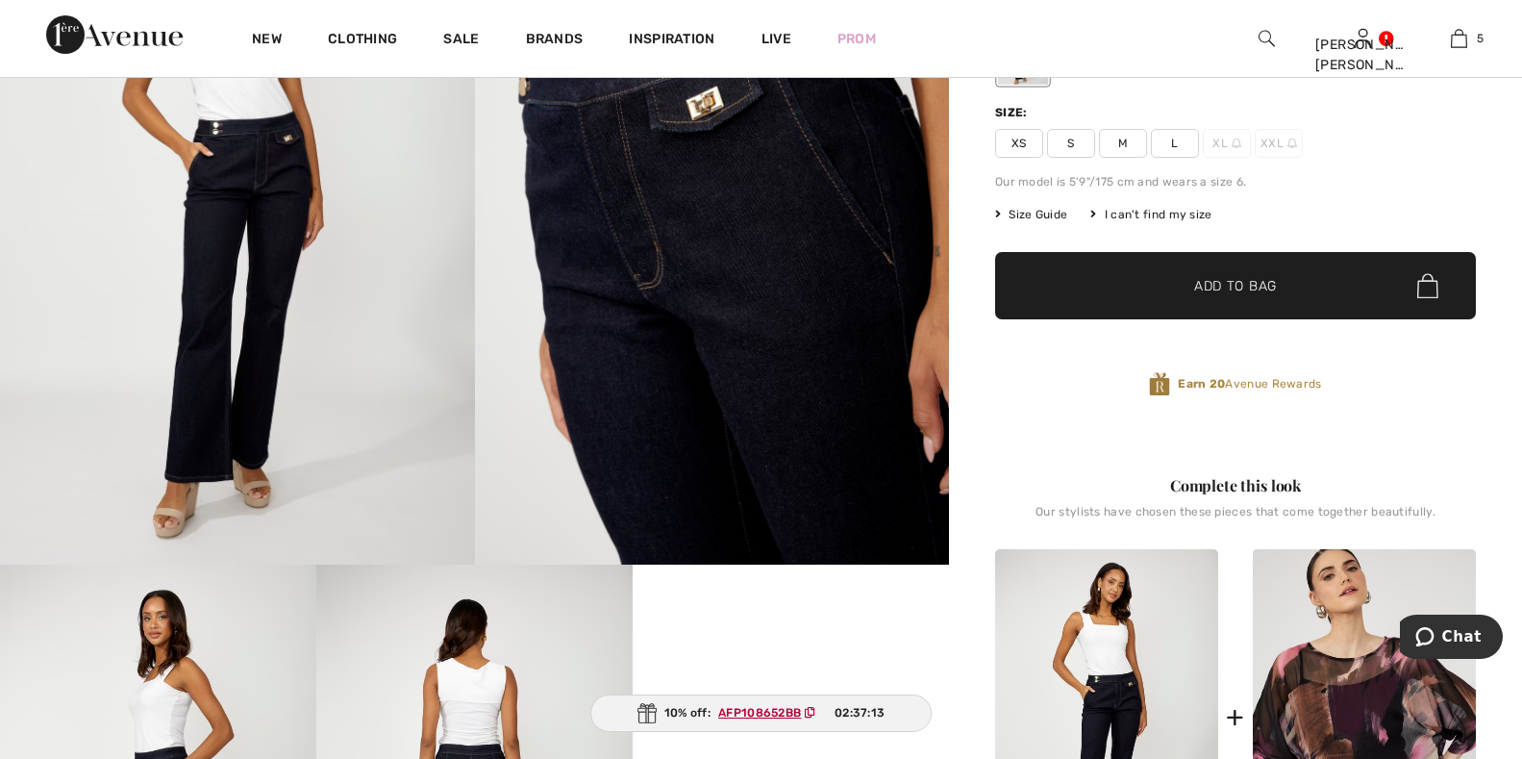
scroll to position [96, 0]
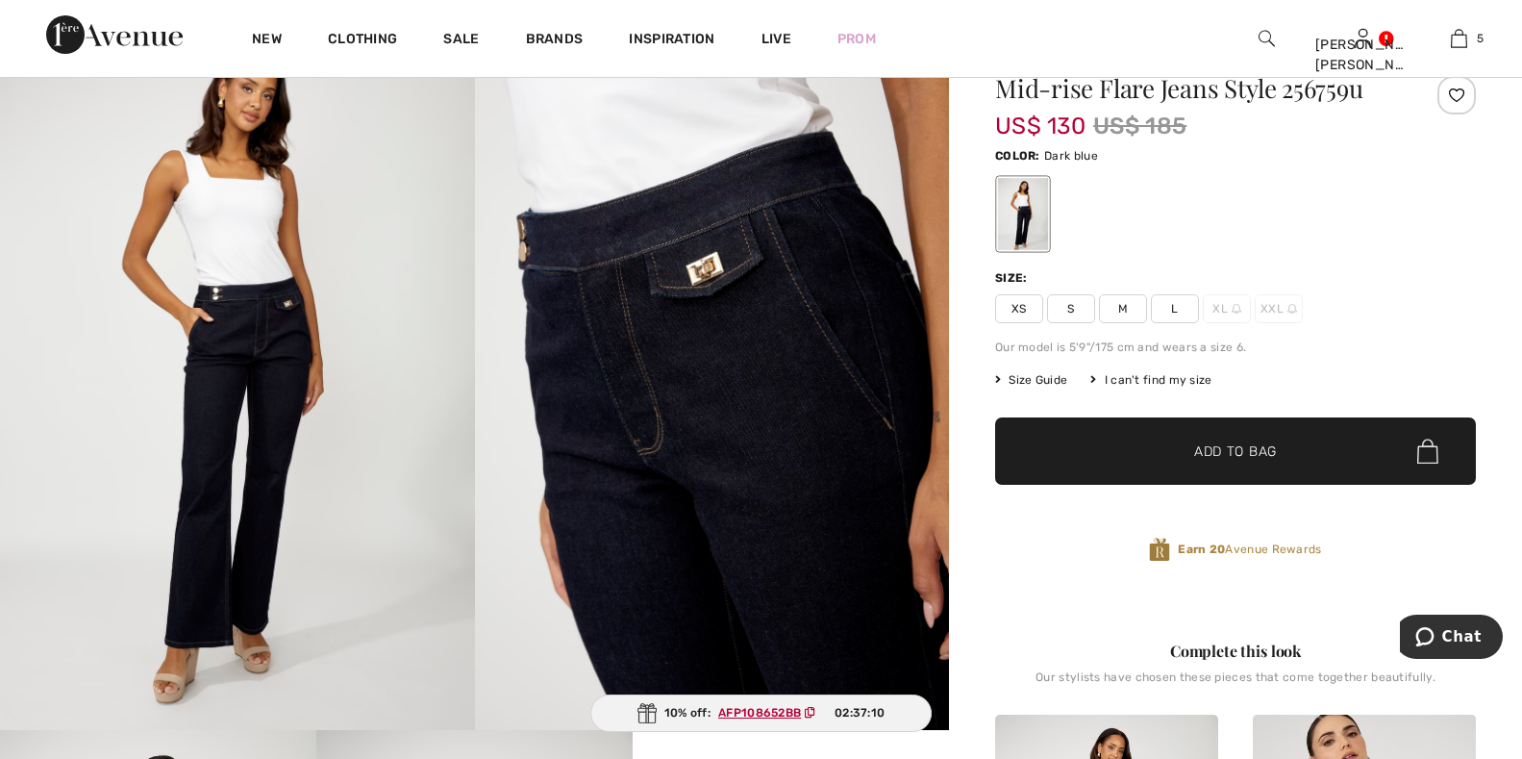
click at [1234, 554] on span "Earn 20 Avenue Rewards" at bounding box center [1249, 548] width 143 height 17
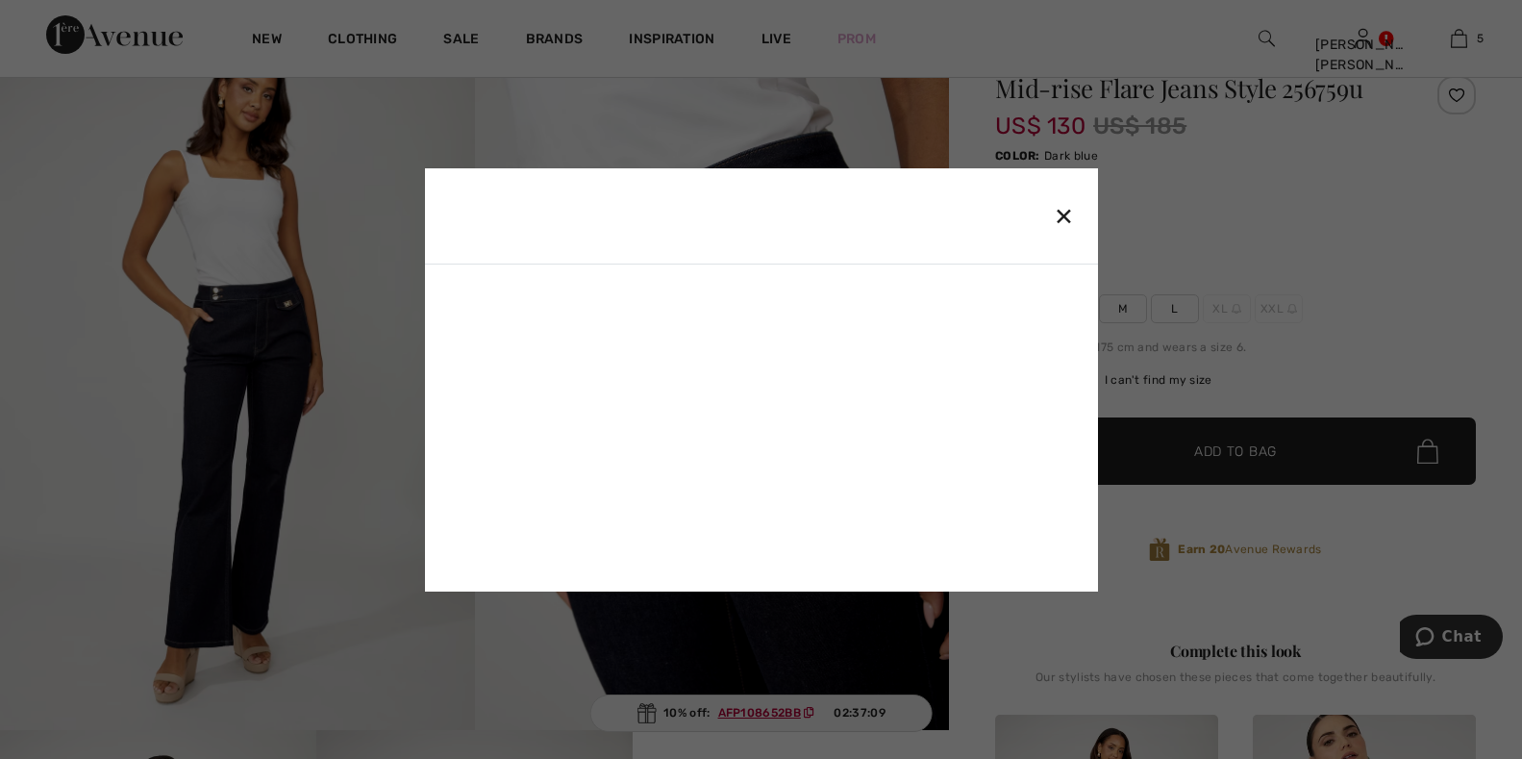
click at [1066, 220] on div "✕" at bounding box center [1064, 215] width 20 height 40
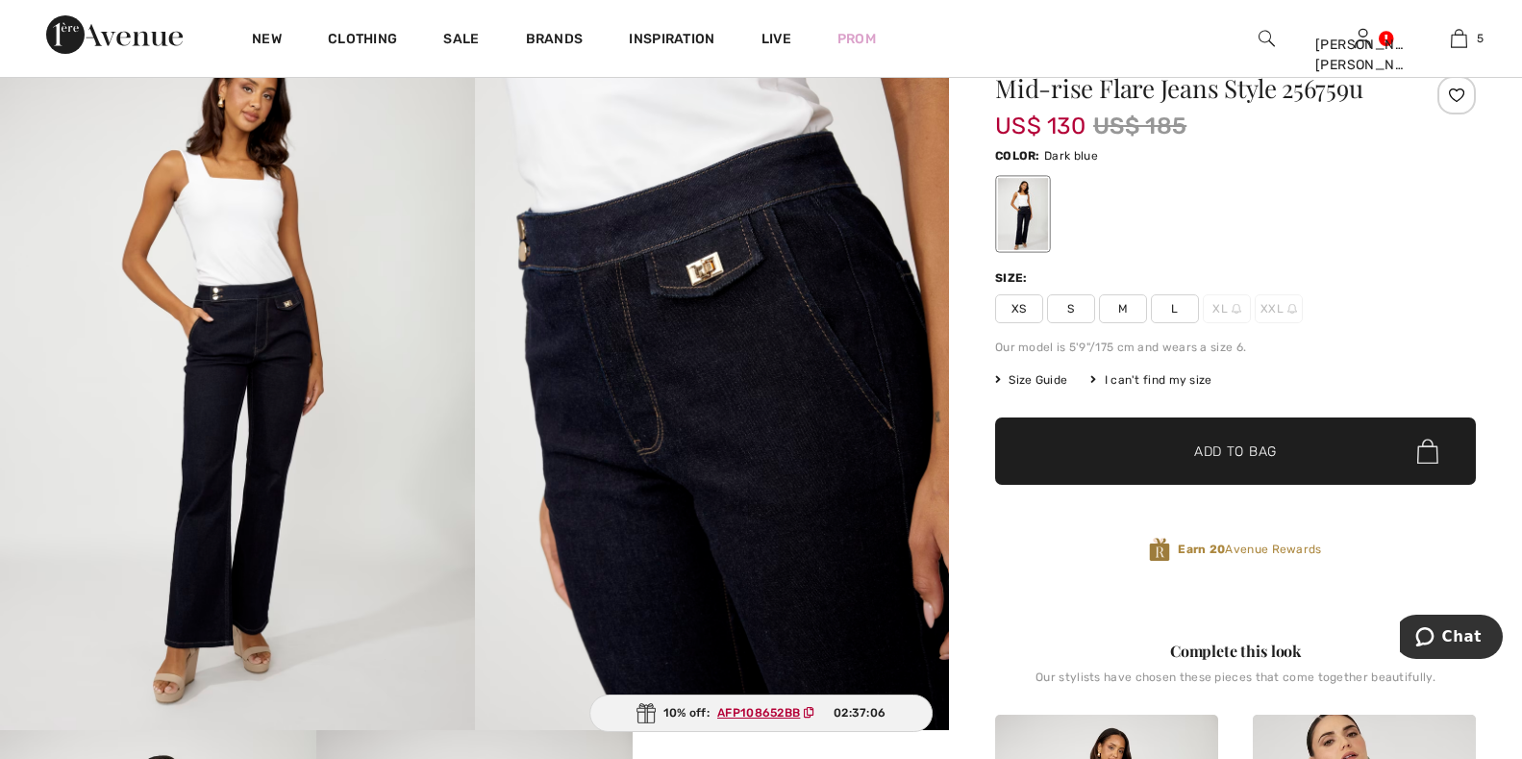
click at [1055, 381] on span "Size Guide" at bounding box center [1031, 379] width 72 height 17
click at [1036, 374] on span "Size Guide" at bounding box center [1031, 379] width 72 height 17
click at [1034, 375] on span "Size Guide" at bounding box center [1031, 379] width 72 height 17
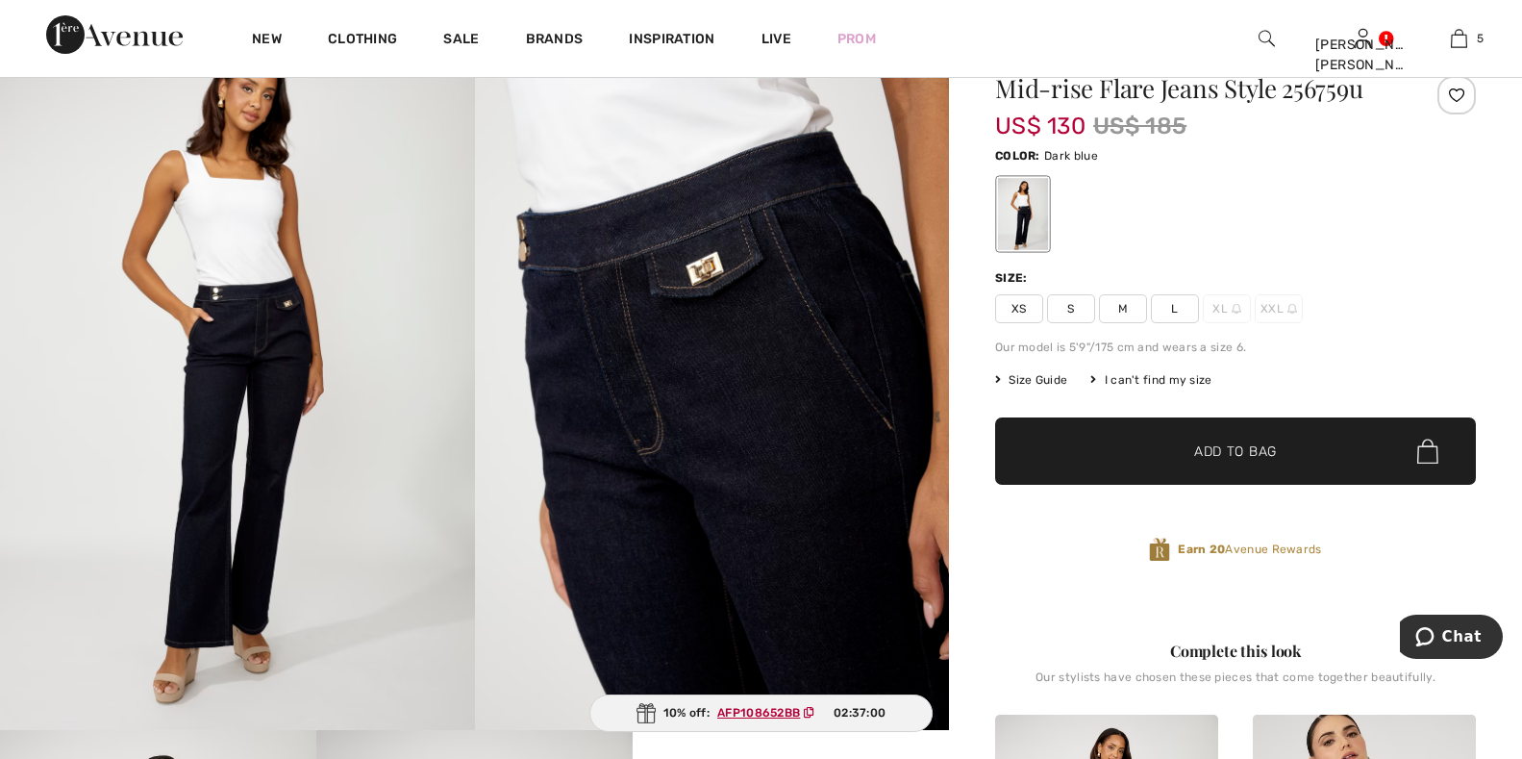
click at [1114, 380] on div "I can't find my size" at bounding box center [1150, 379] width 121 height 17
click at [999, 378] on icon at bounding box center [998, 380] width 6 height 12
click at [1134, 310] on span "M" at bounding box center [1123, 308] width 48 height 29
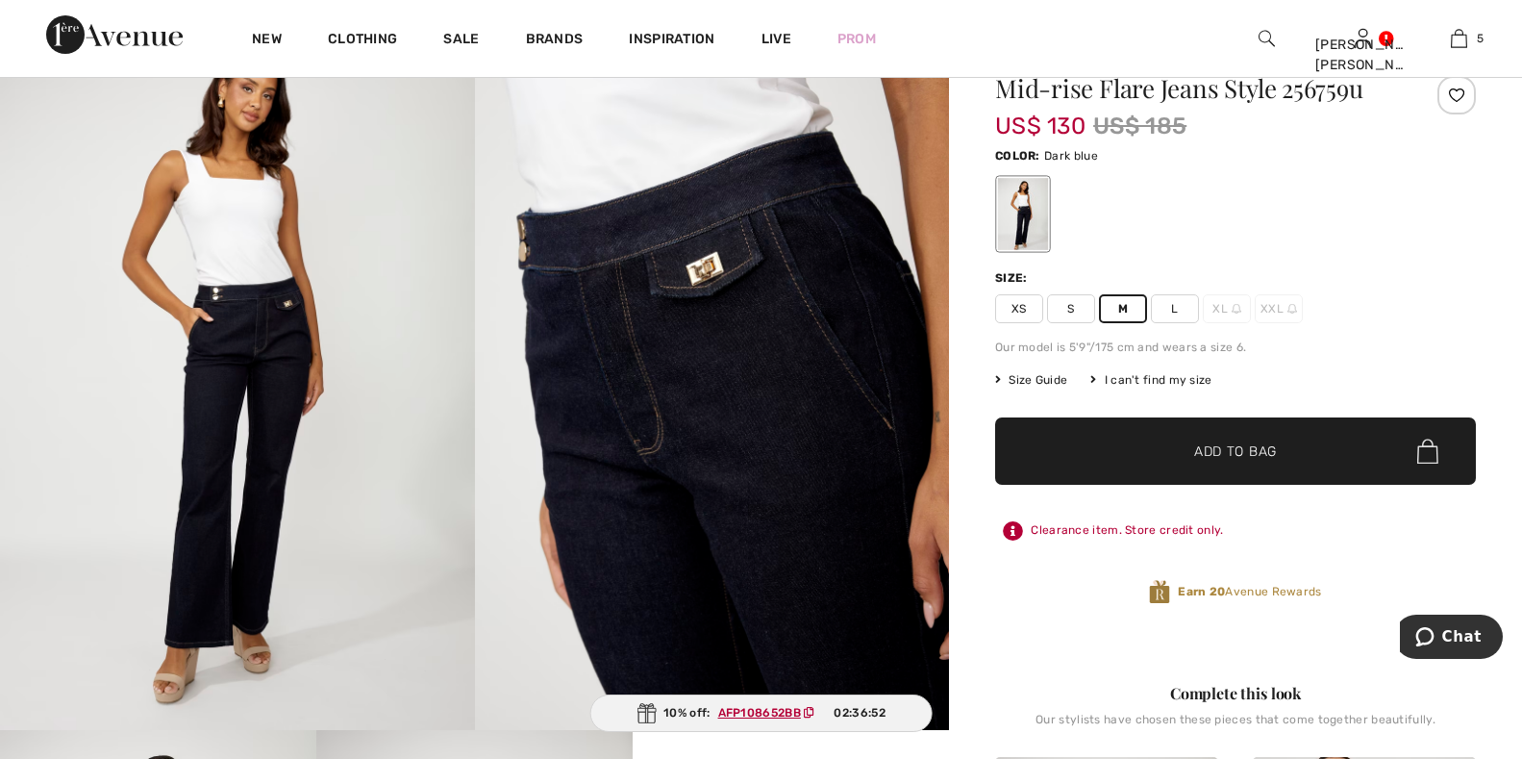
click at [1051, 382] on span "Size Guide" at bounding box center [1031, 379] width 72 height 17
click at [1036, 379] on span "Size Guide" at bounding box center [1031, 379] width 72 height 17
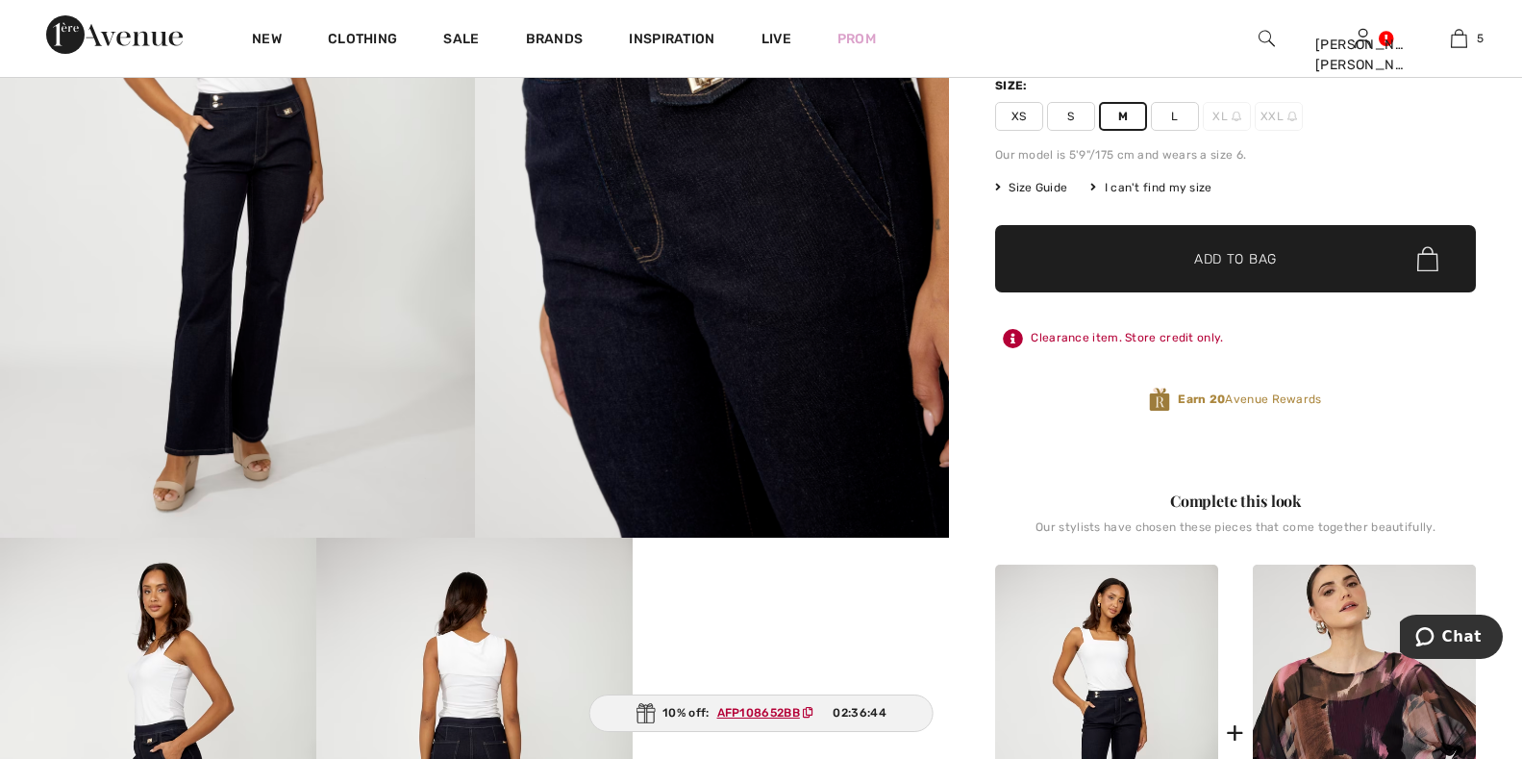
scroll to position [0, 0]
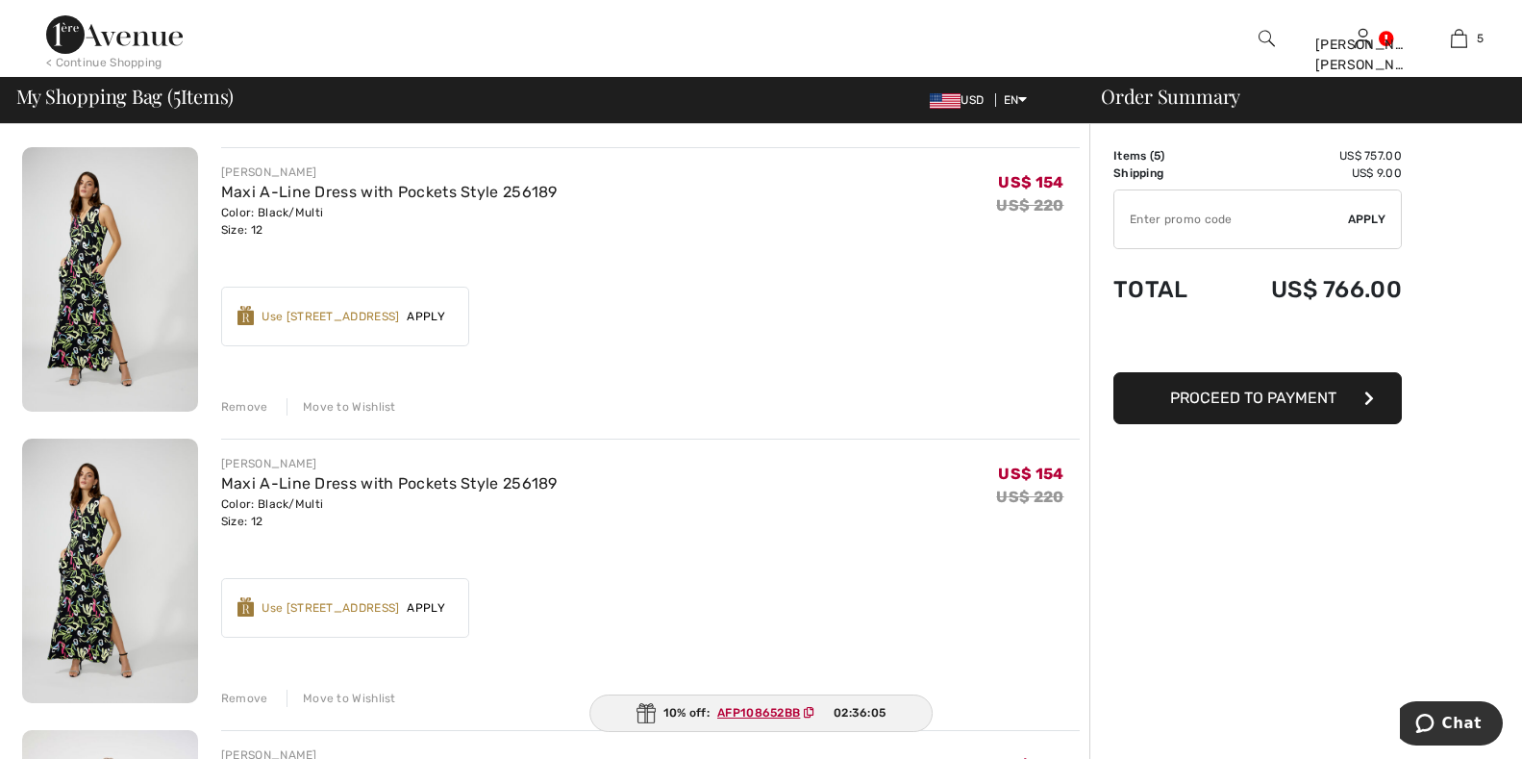
click at [253, 408] on div "Remove" at bounding box center [244, 406] width 47 height 17
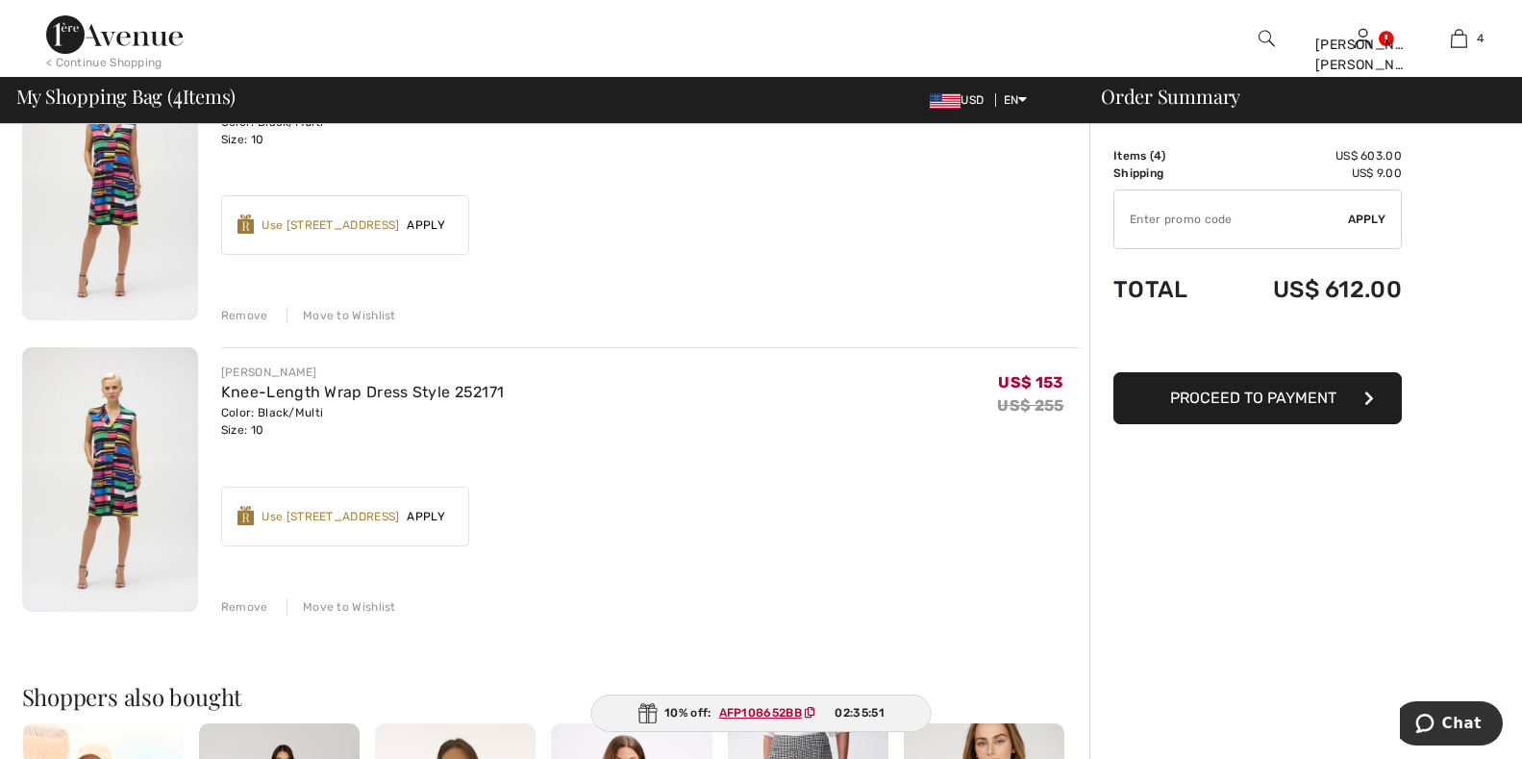
scroll to position [577, 0]
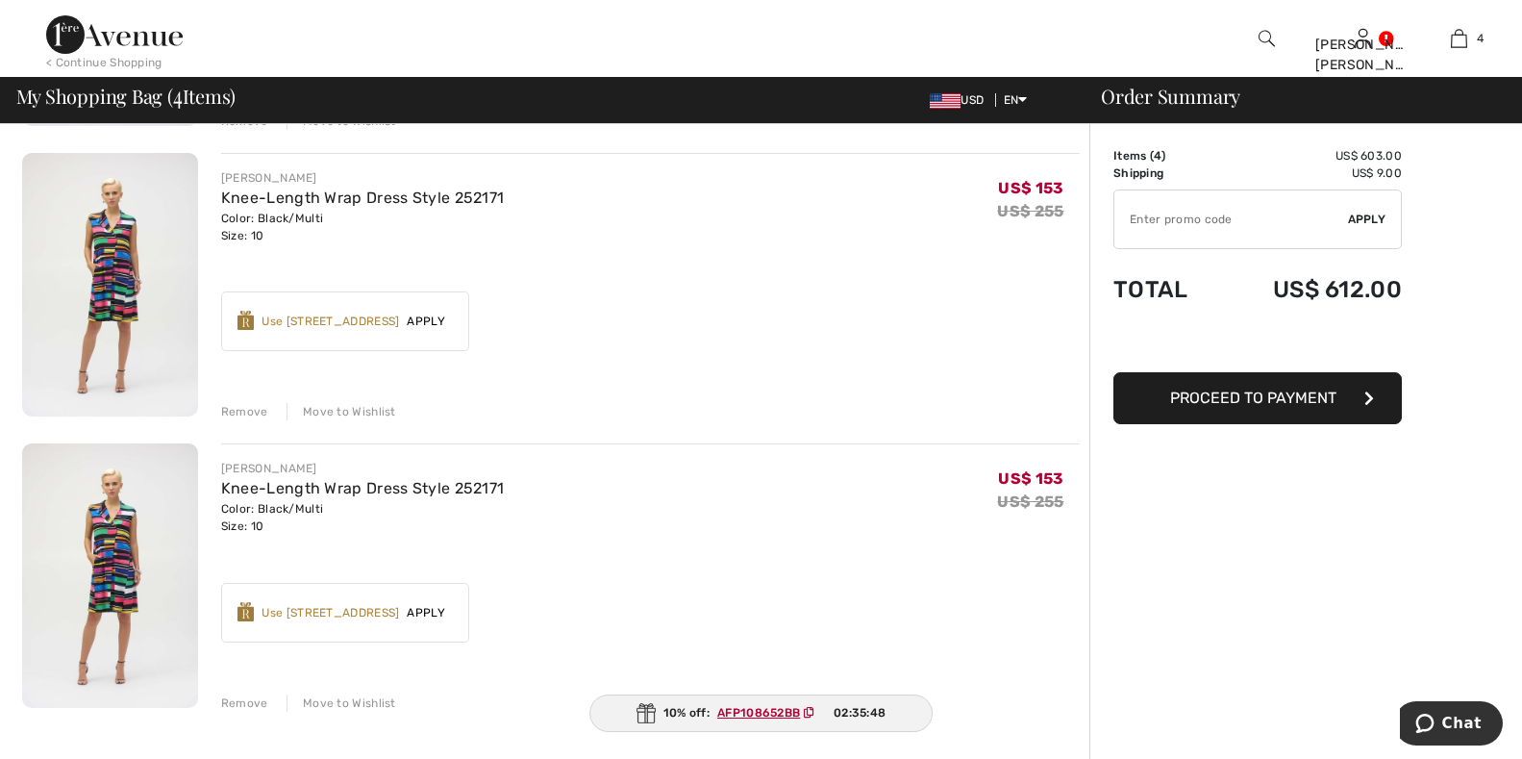
click at [243, 702] on div "Remove" at bounding box center [244, 702] width 47 height 17
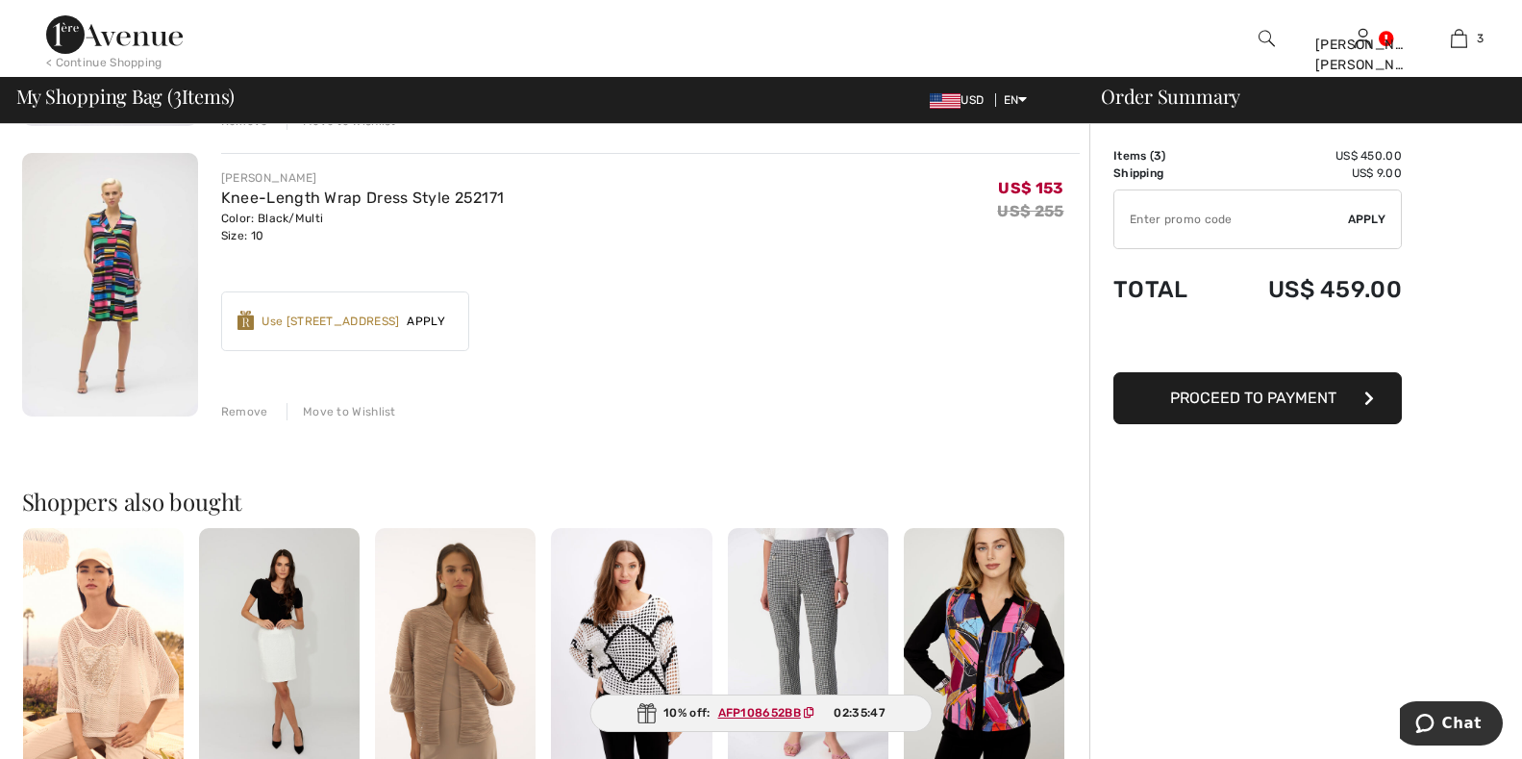
click at [240, 409] on div "Remove" at bounding box center [244, 411] width 47 height 17
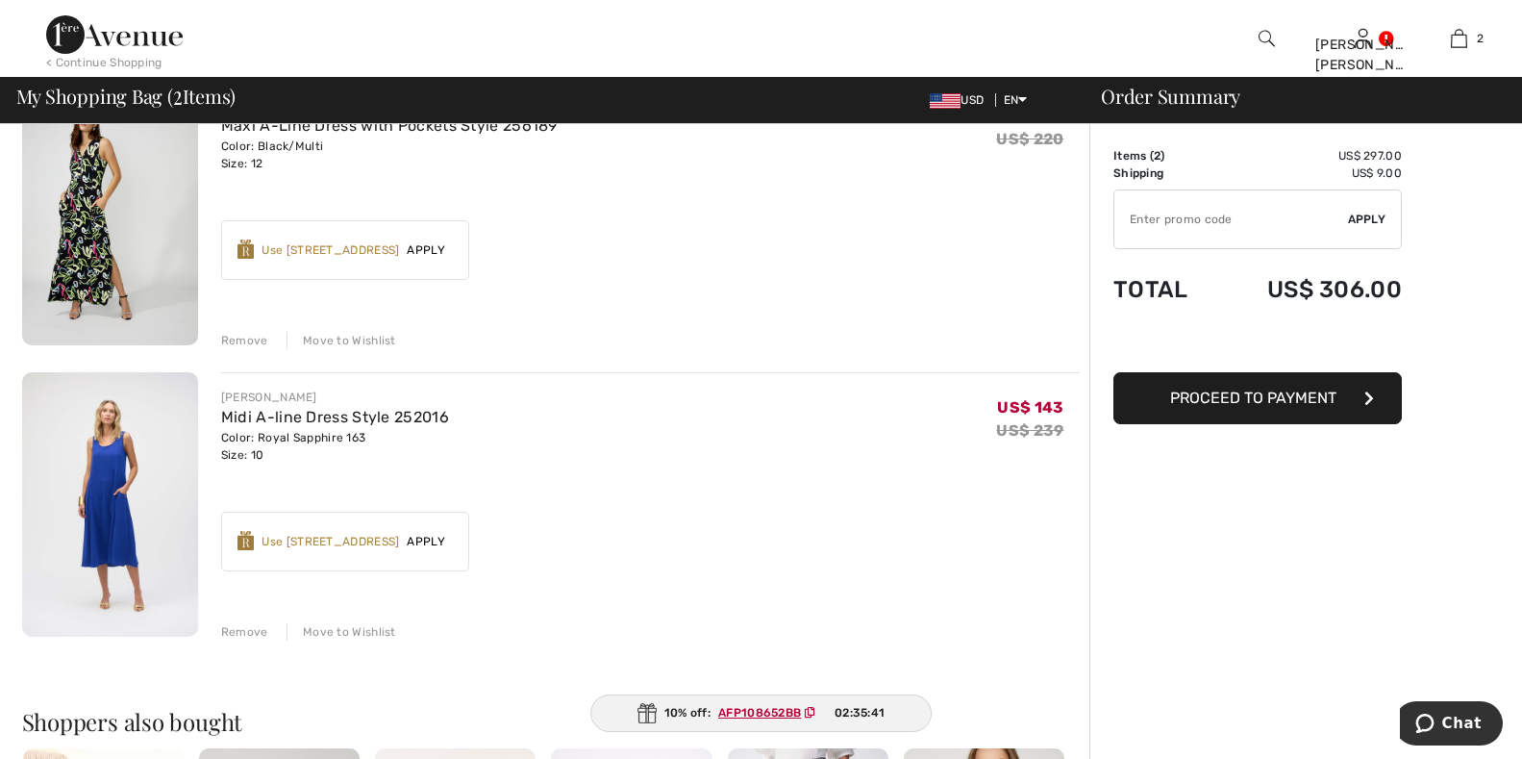
scroll to position [192, 0]
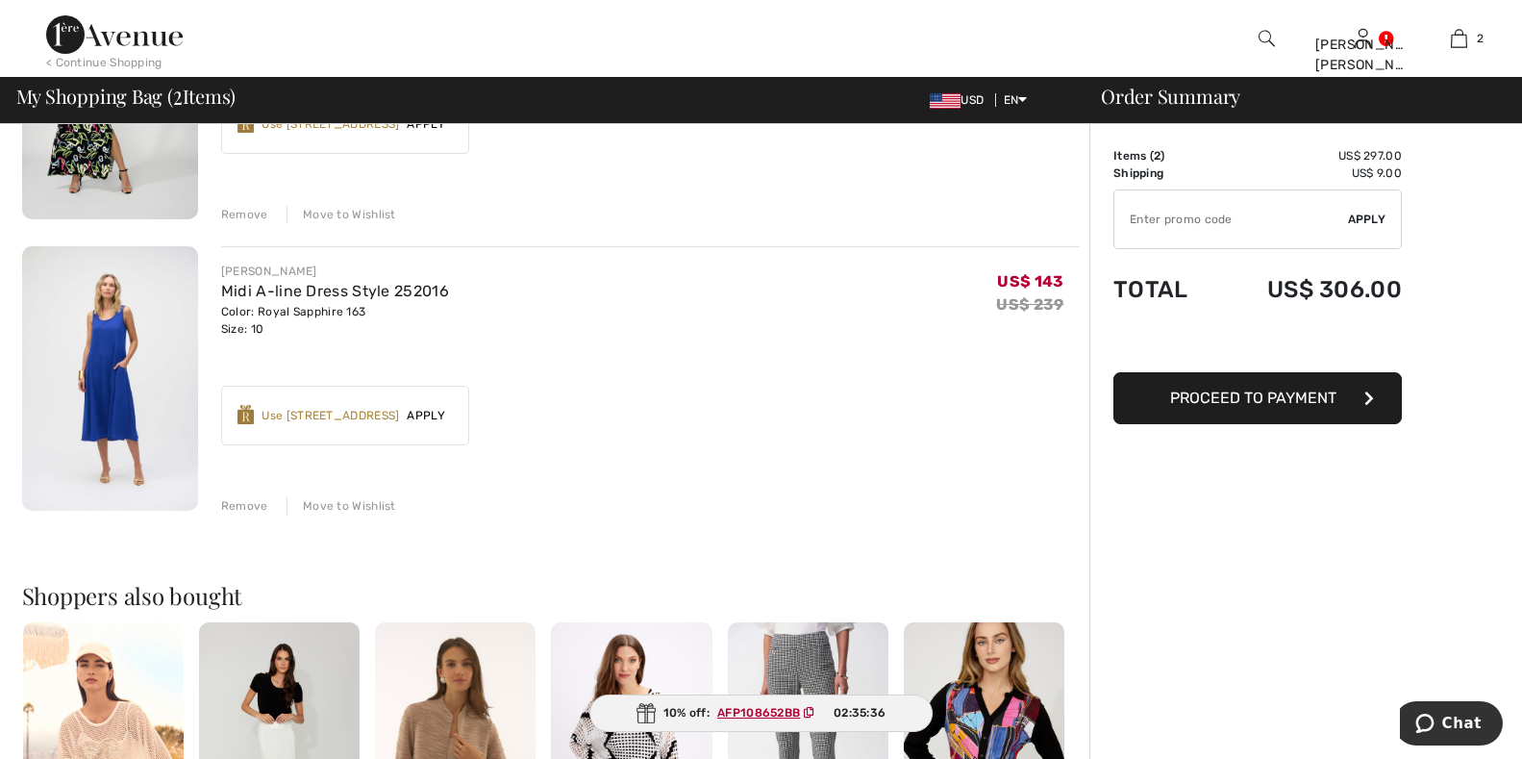
click at [378, 416] on div "Use [STREET_ADDRESS]" at bounding box center [330, 415] width 137 height 17
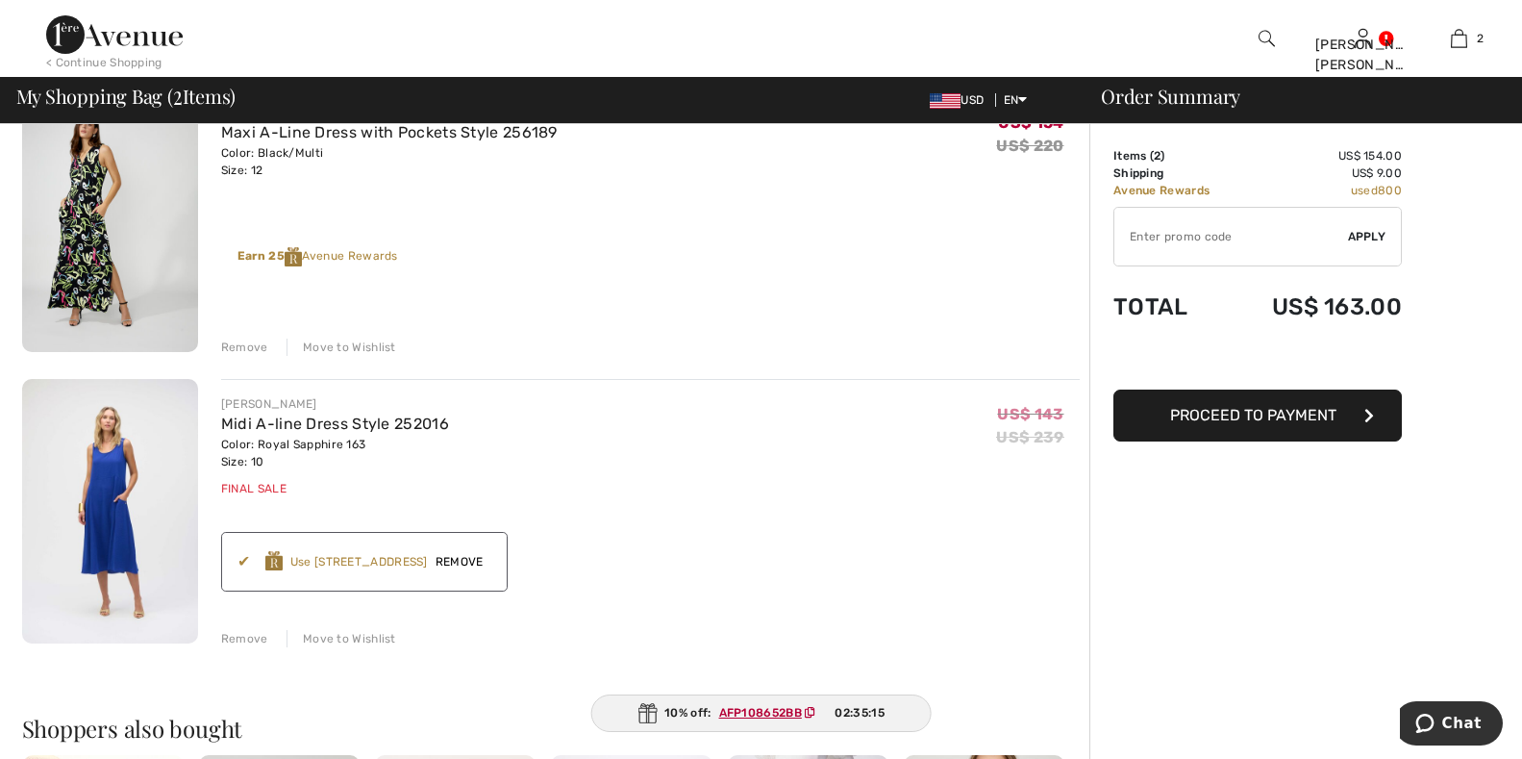
scroll to position [0, 0]
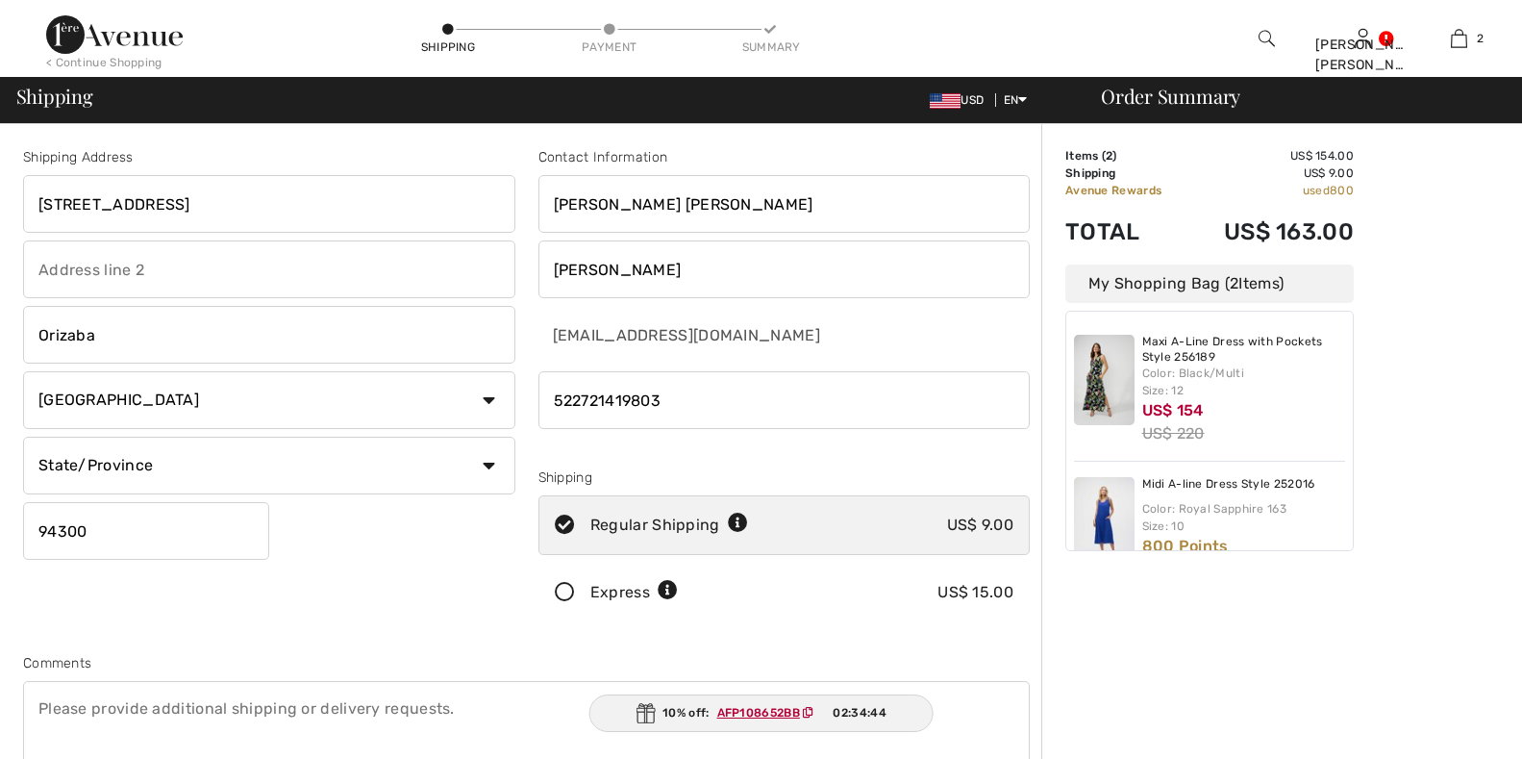
checkbox input "true"
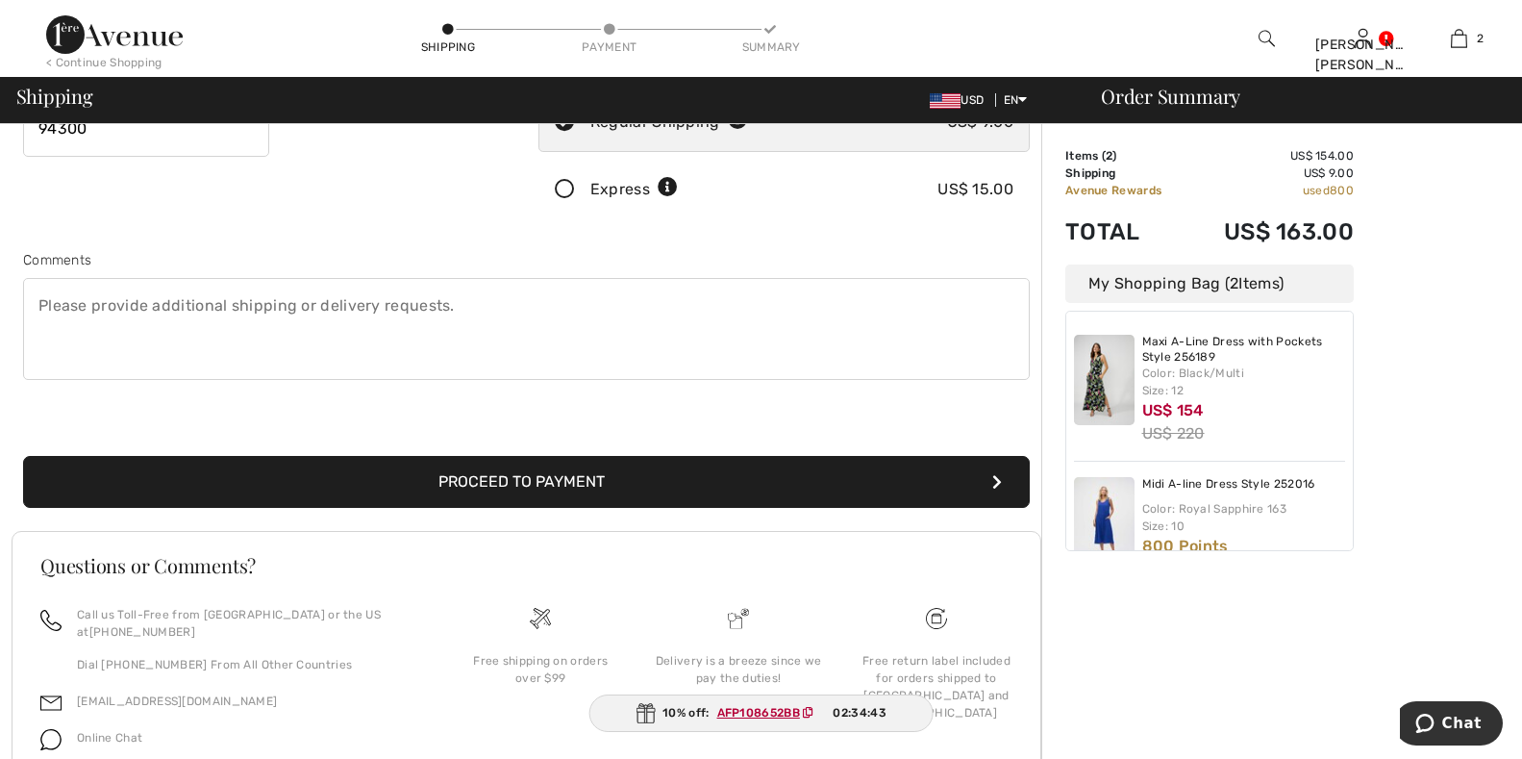
scroll to position [481, 0]
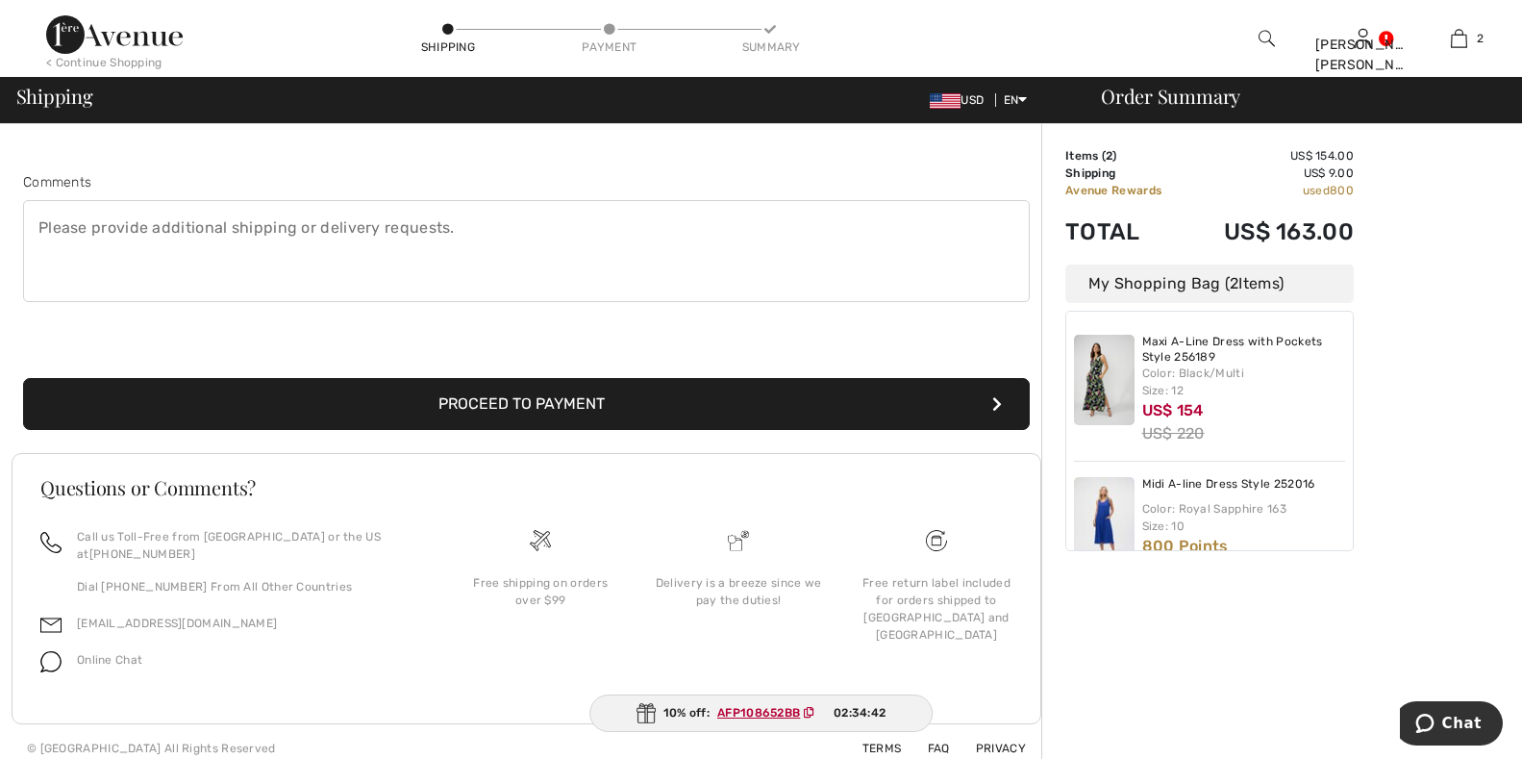
click at [567, 398] on button "Proceed to Payment" at bounding box center [526, 404] width 1007 height 52
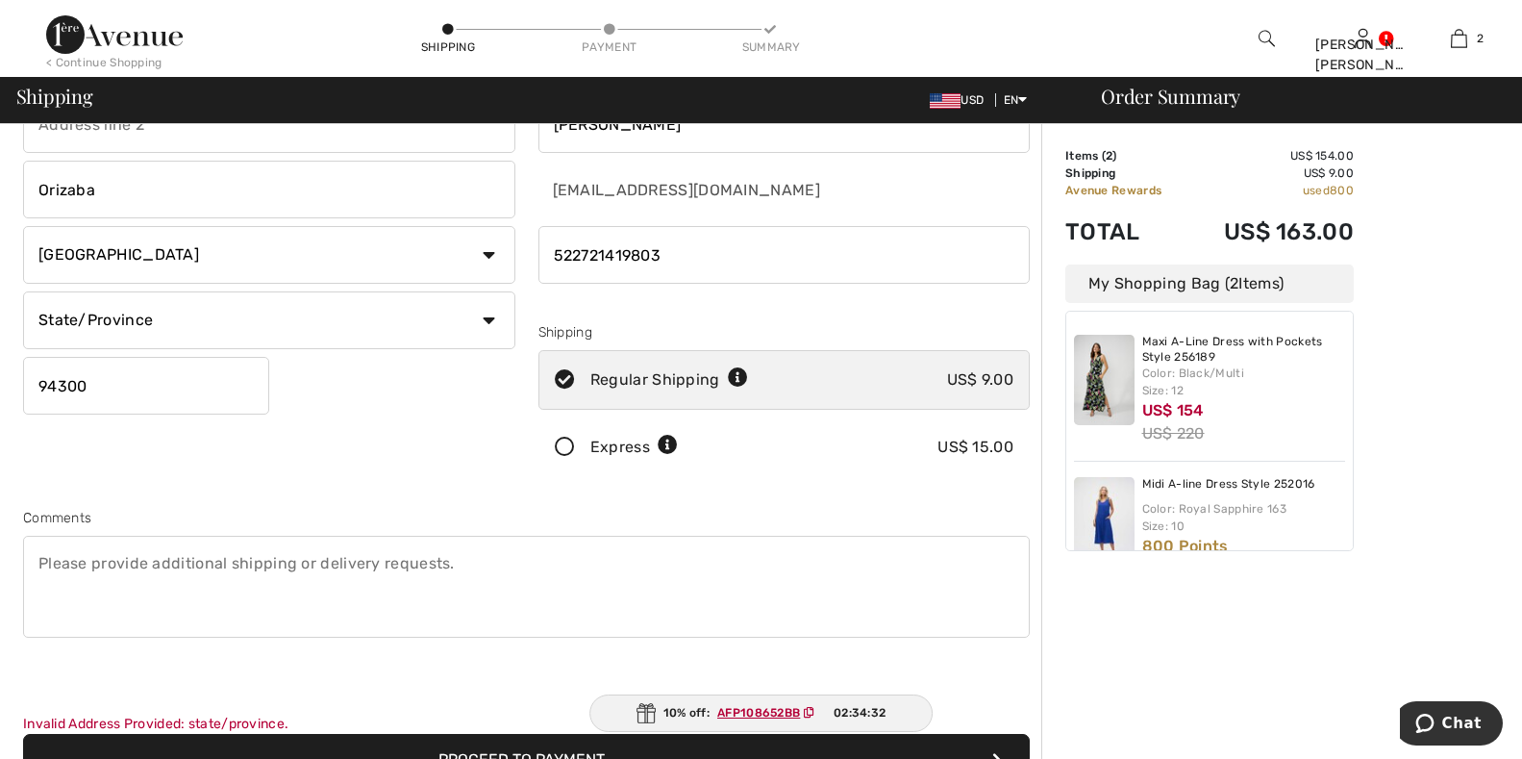
scroll to position [288, 0]
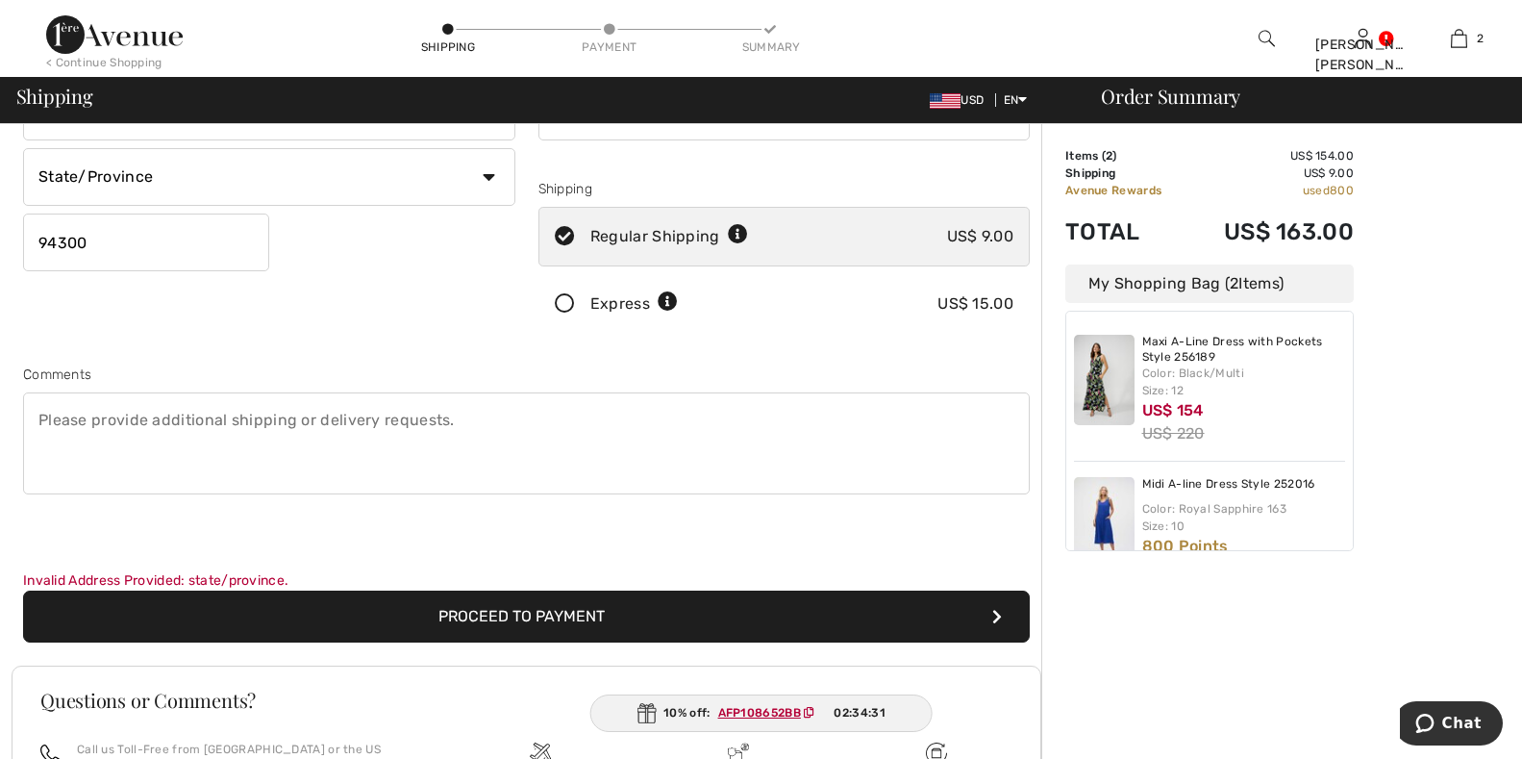
click at [524, 608] on button "Proceed to Payment" at bounding box center [526, 616] width 1007 height 52
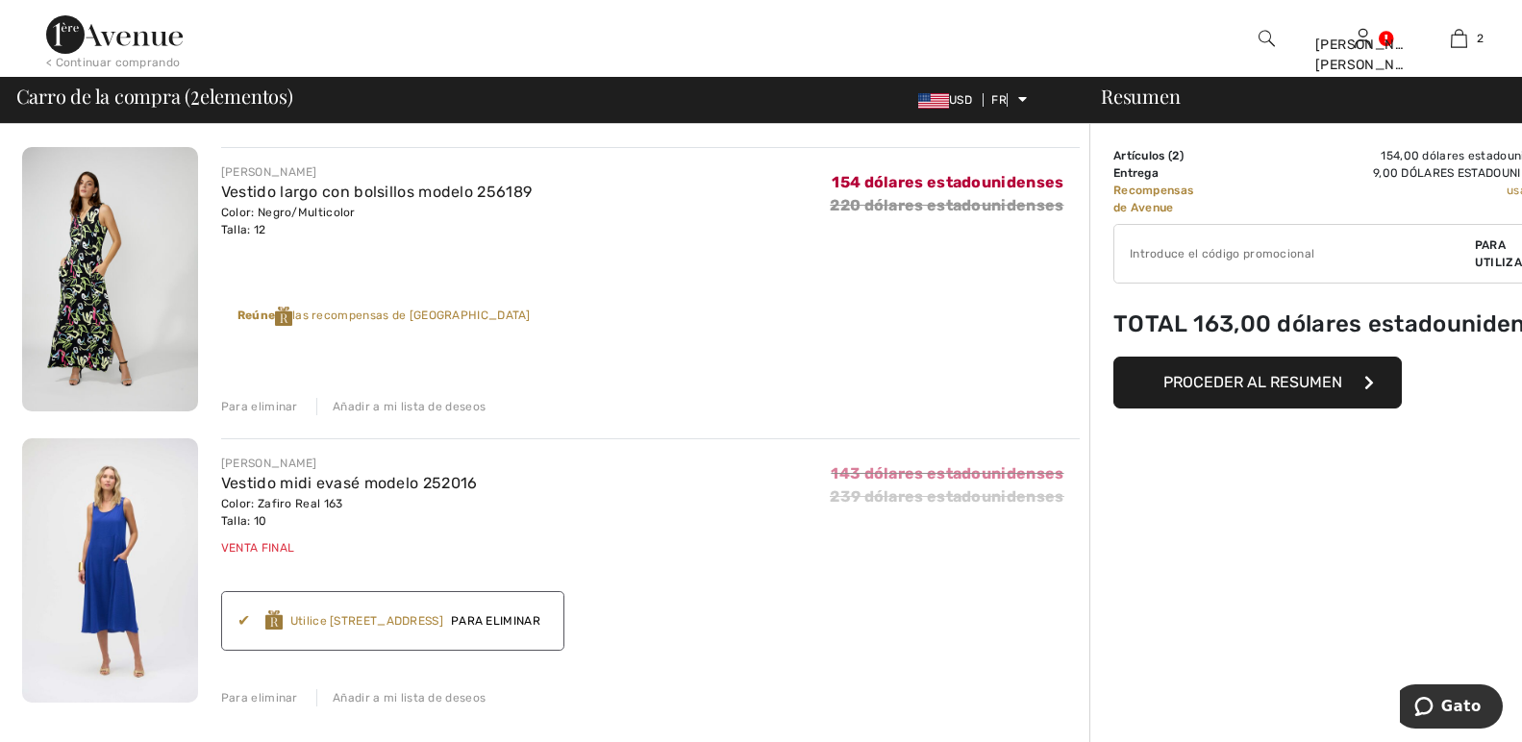
click at [861, 322] on div "Reúne las recompensas de [STREET_ADDRESS] utiliser 800 Récompenses Avenue Utili…" at bounding box center [650, 308] width 859 height 67
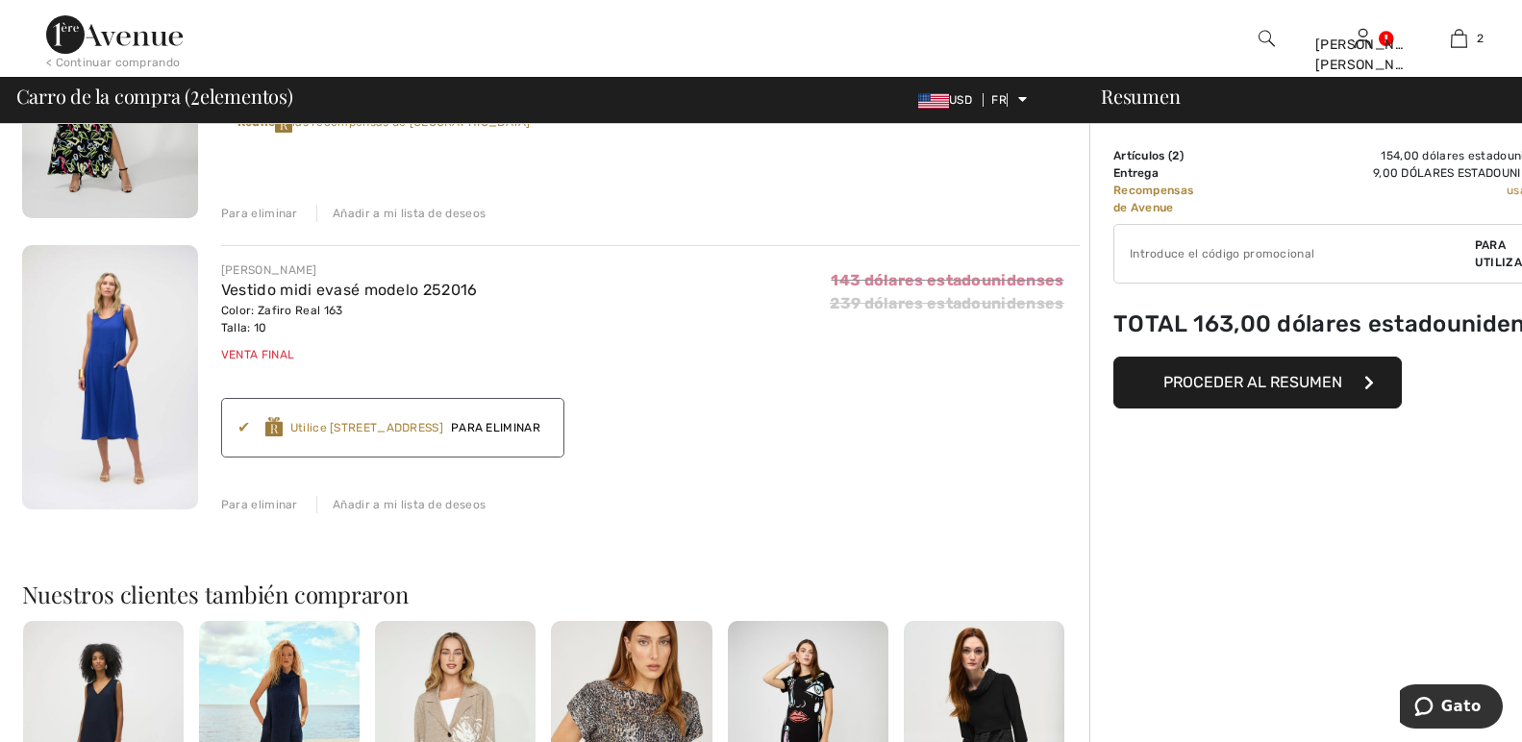
scroll to position [192, 0]
click at [1225, 394] on button "Proceder al resumen" at bounding box center [1257, 383] width 288 height 52
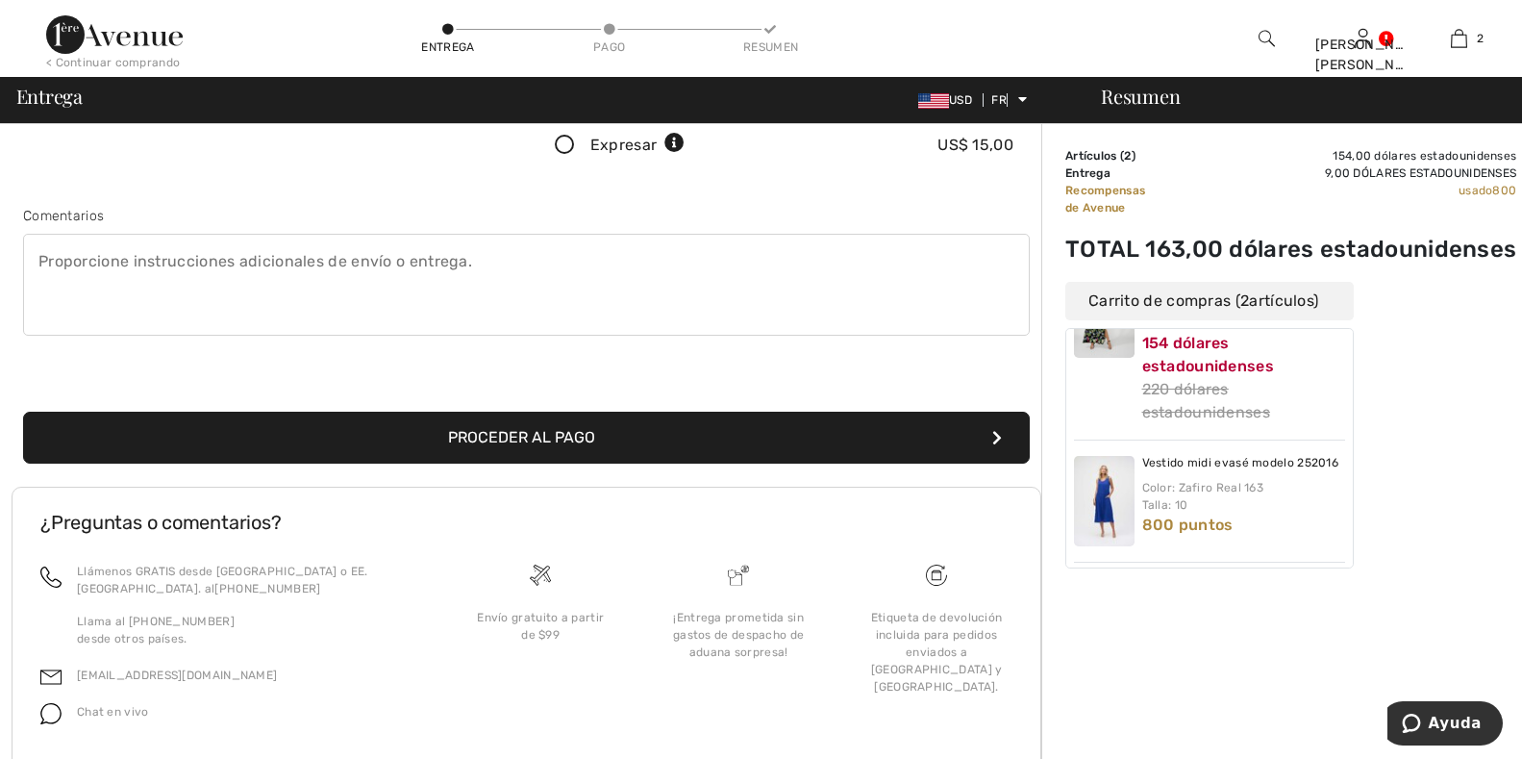
scroll to position [481, 0]
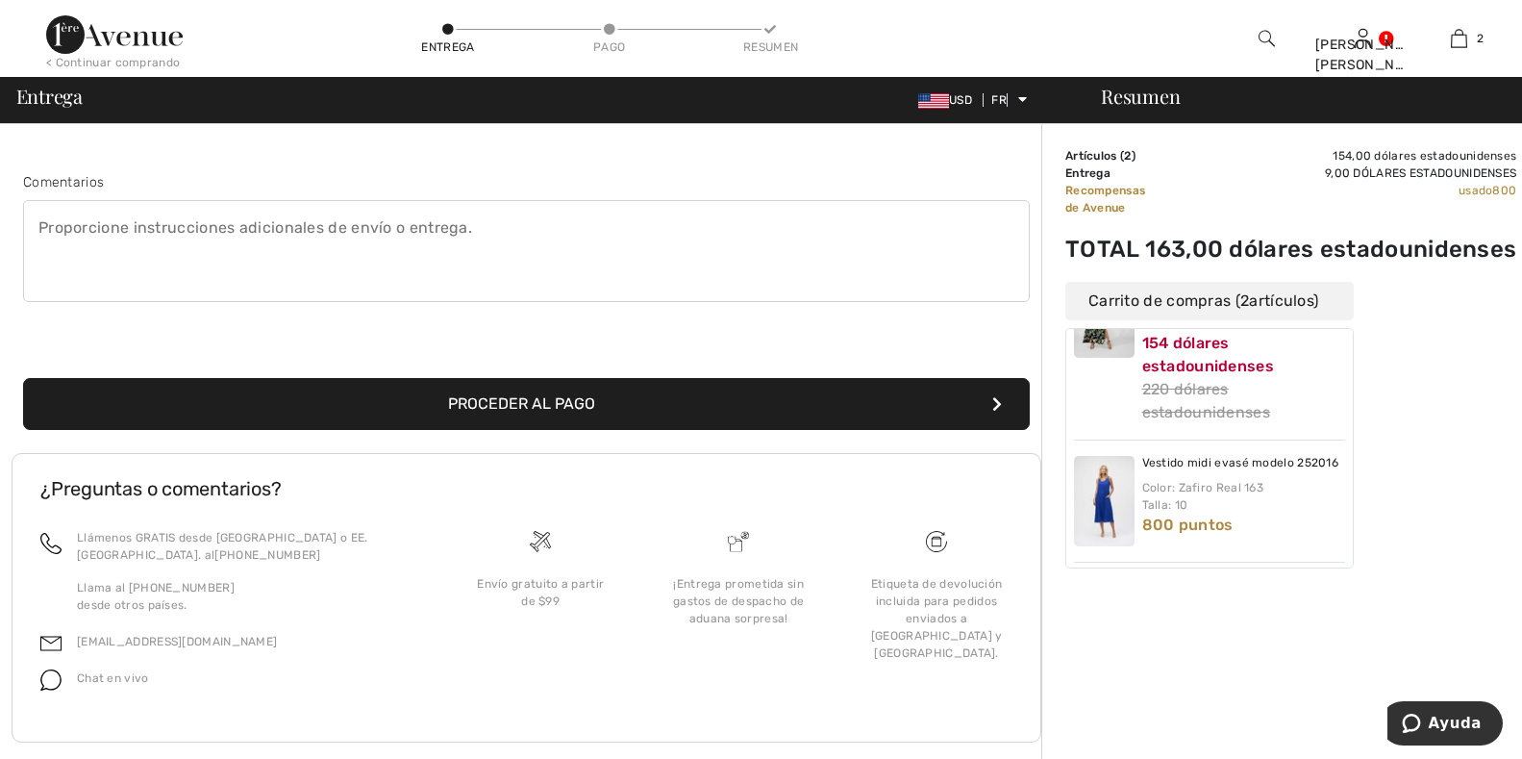
click at [596, 411] on button "Proceder al pago" at bounding box center [526, 404] width 1007 height 52
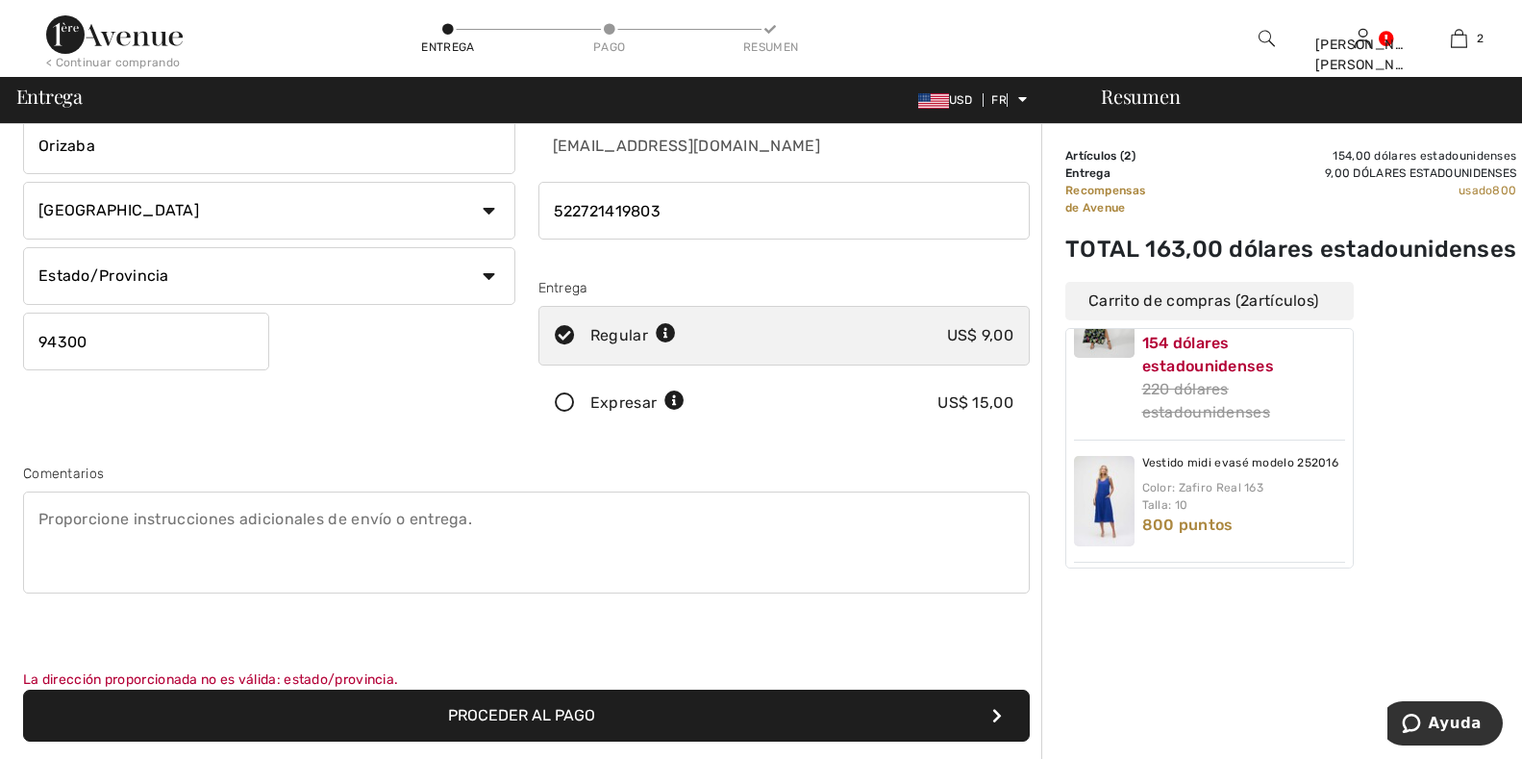
scroll to position [0, 0]
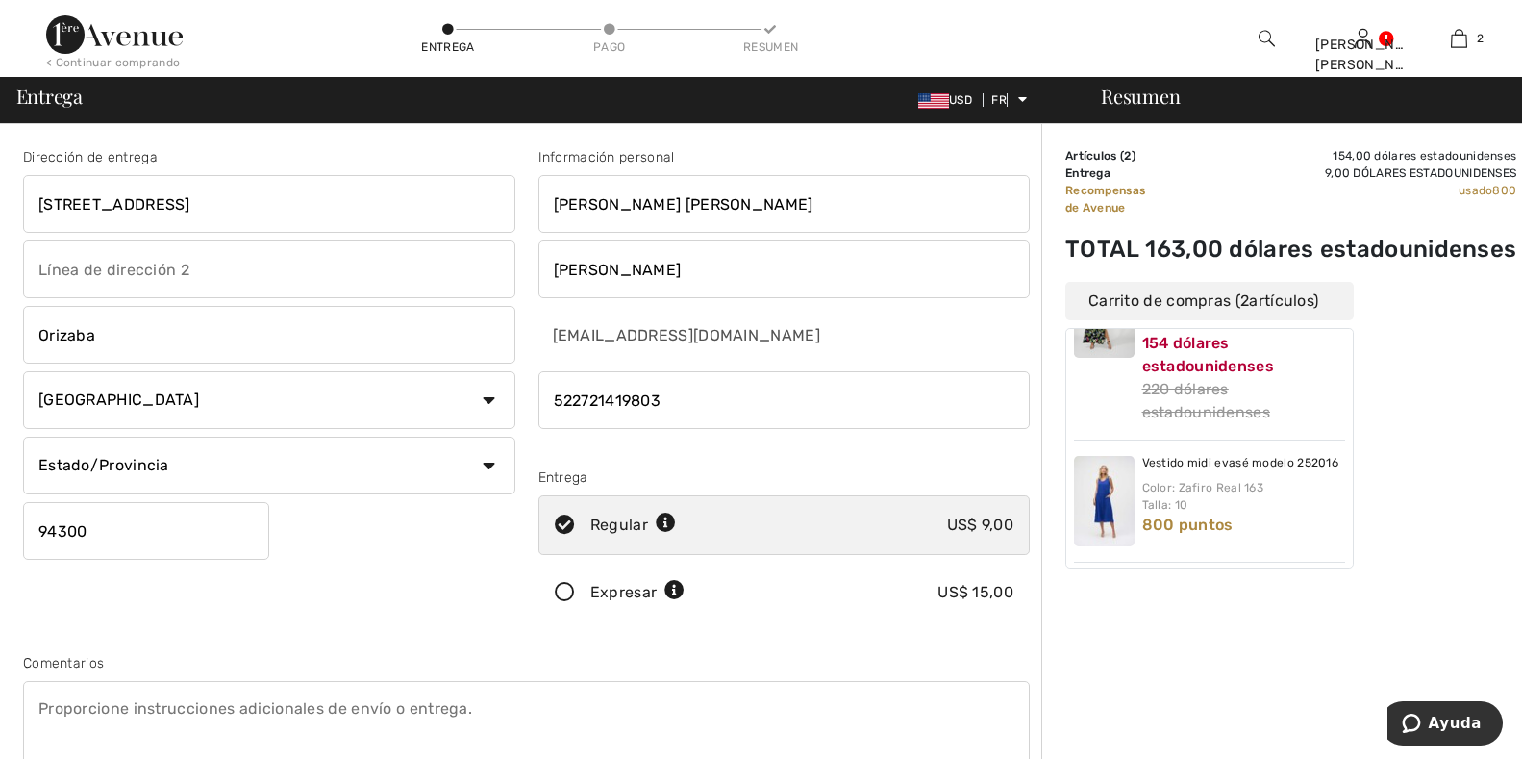
click at [281, 478] on select "Estado/Provincia Aguascalientes Baja California Norte Baja California Sur Campe…" at bounding box center [269, 465] width 492 height 58
select select "VER"
click at [23, 436] on select "Estado/Provincia Aguascalientes Baja California Norte Baja California Sur Campe…" at bounding box center [269, 465] width 492 height 58
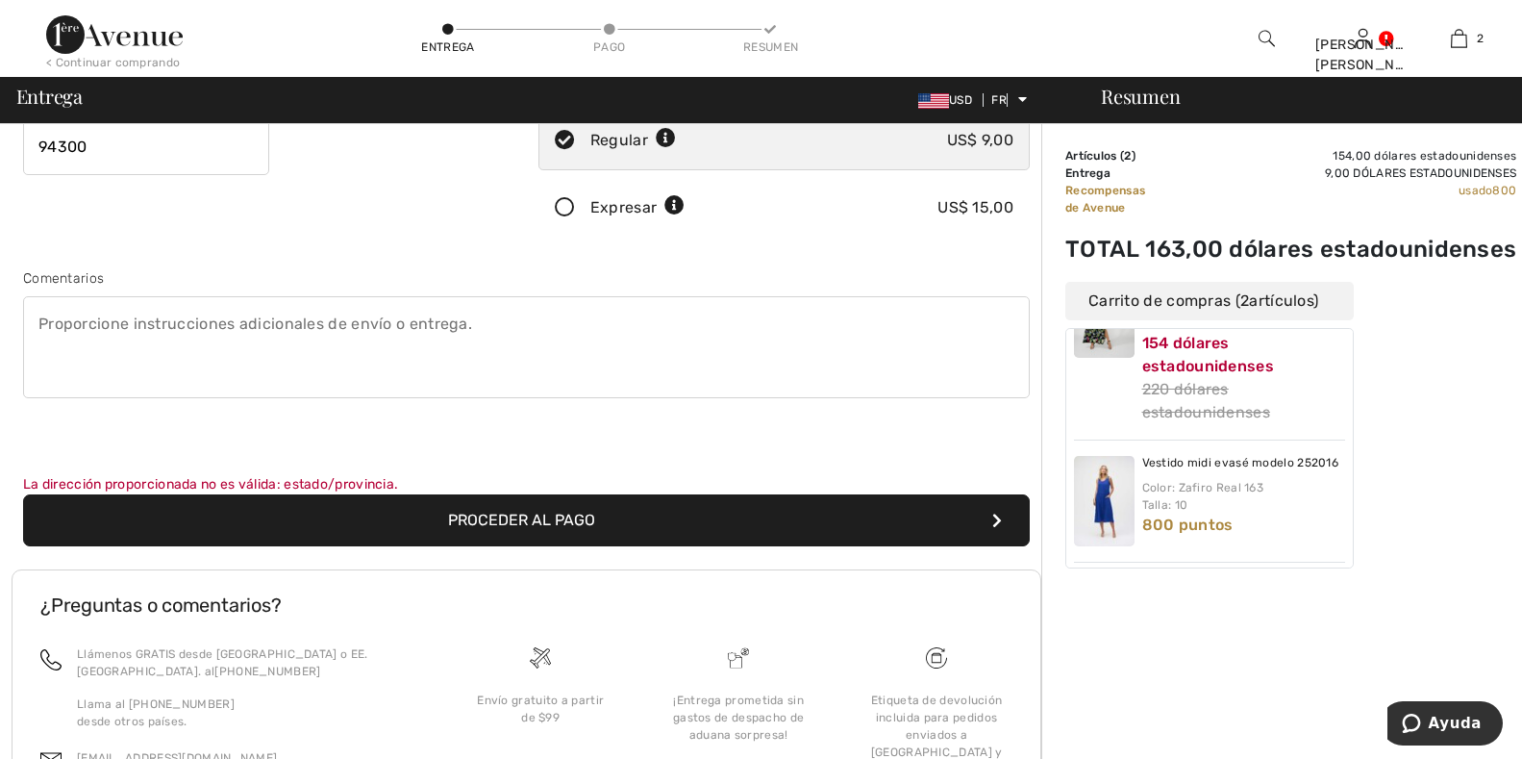
click at [633, 536] on button "Proceder al pago" at bounding box center [526, 520] width 1007 height 52
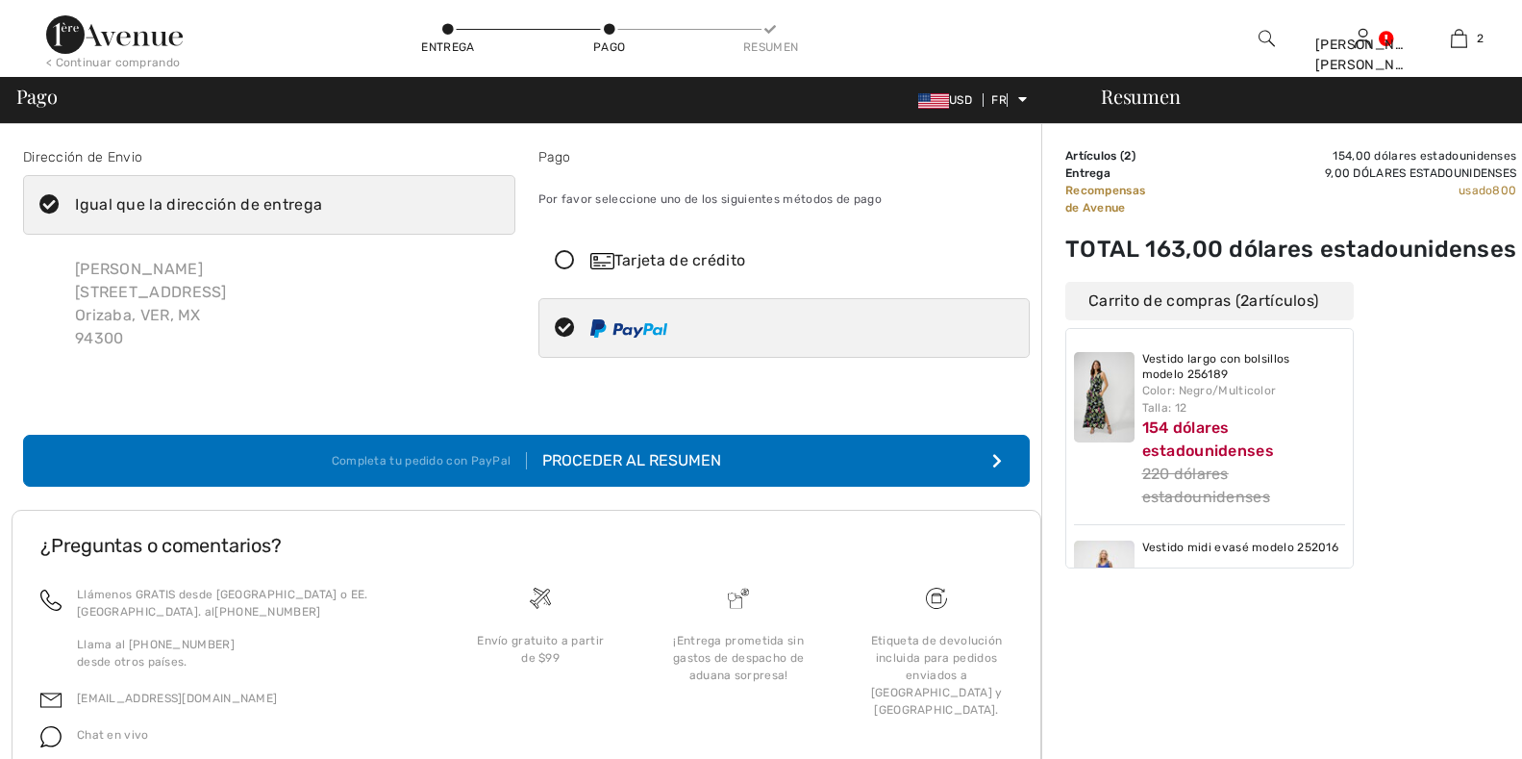
checkbox input "true"
click at [691, 474] on button "Completa tu pedido con PayPal Proceder al resumen" at bounding box center [526, 461] width 1007 height 52
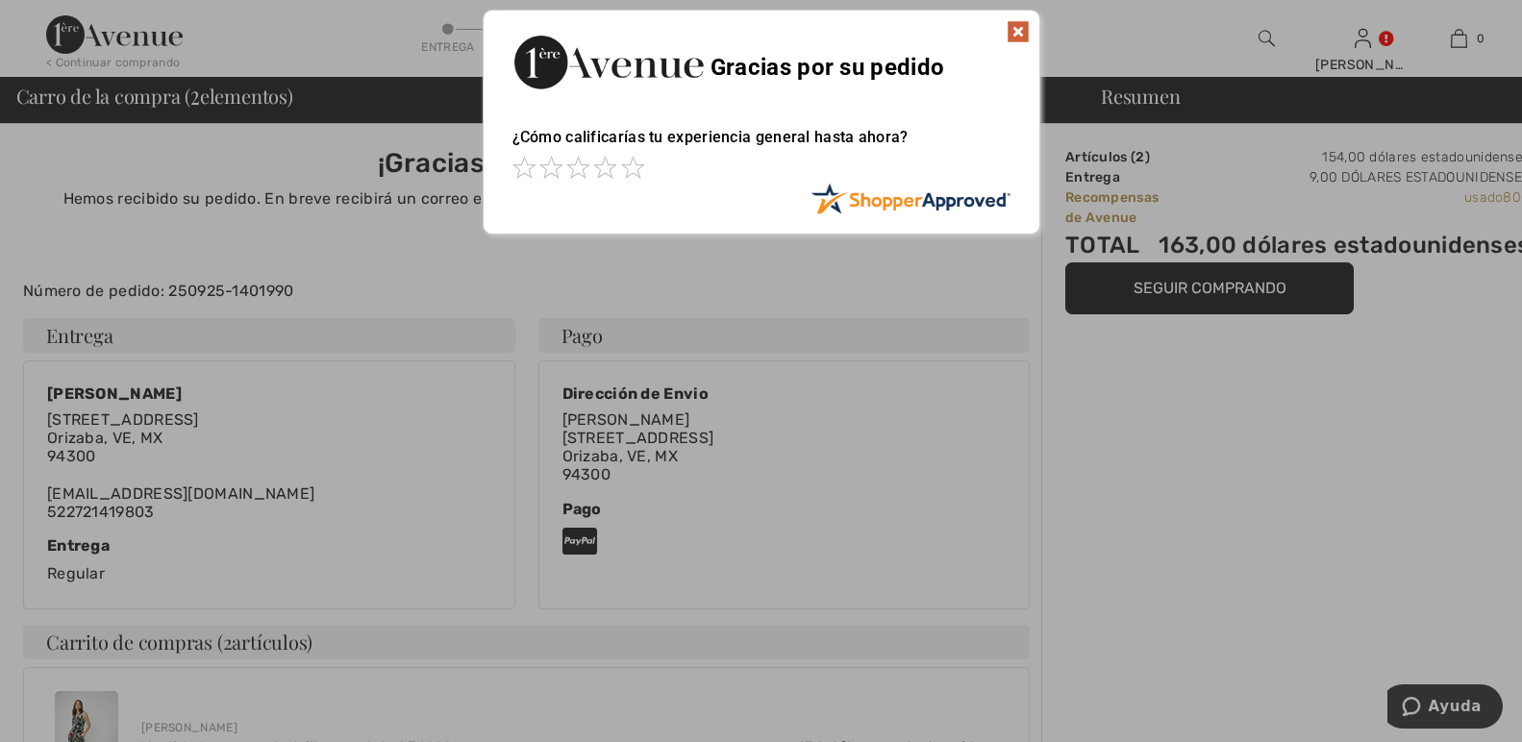
click at [1022, 32] on img at bounding box center [1018, 31] width 23 height 23
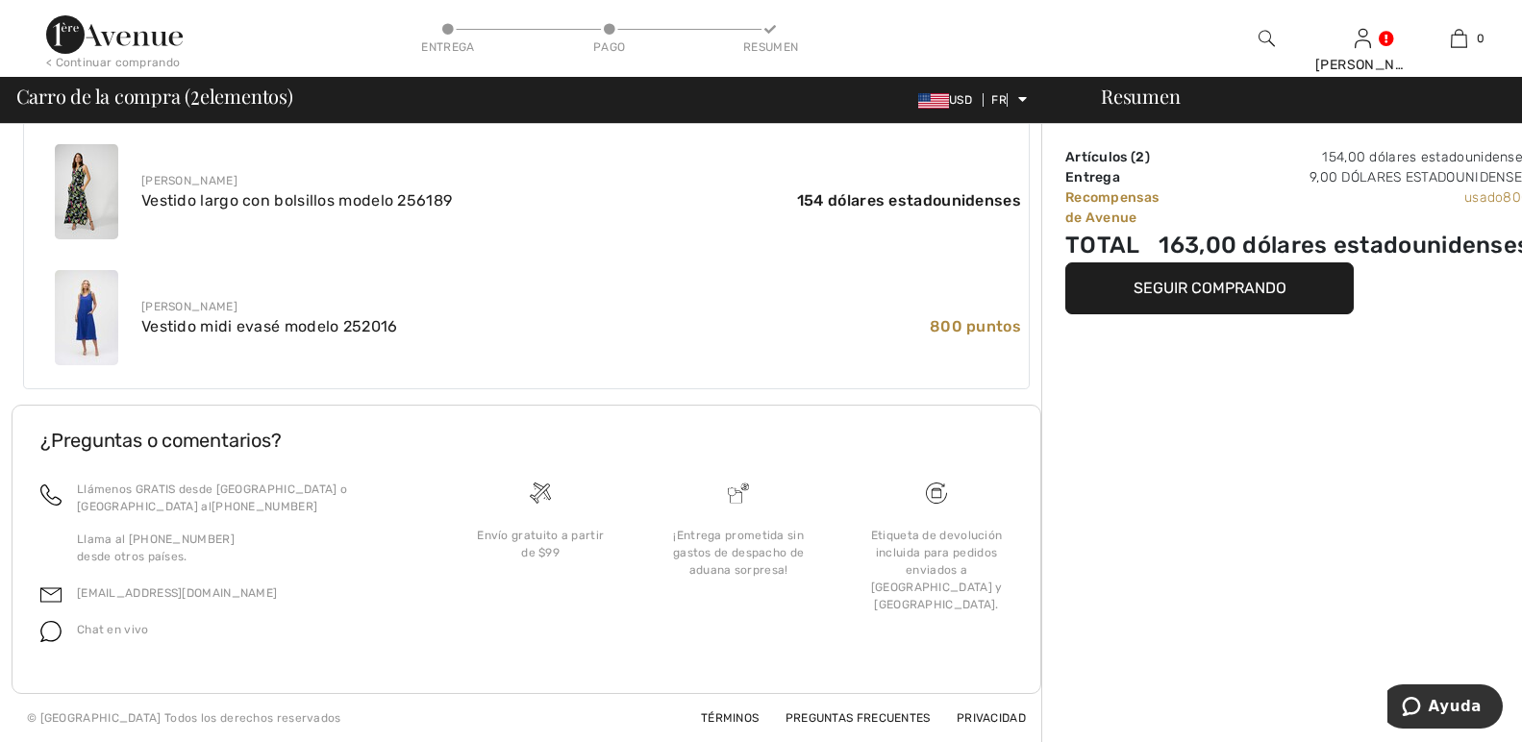
scroll to position [451, 0]
